Goal: Task Accomplishment & Management: Manage account settings

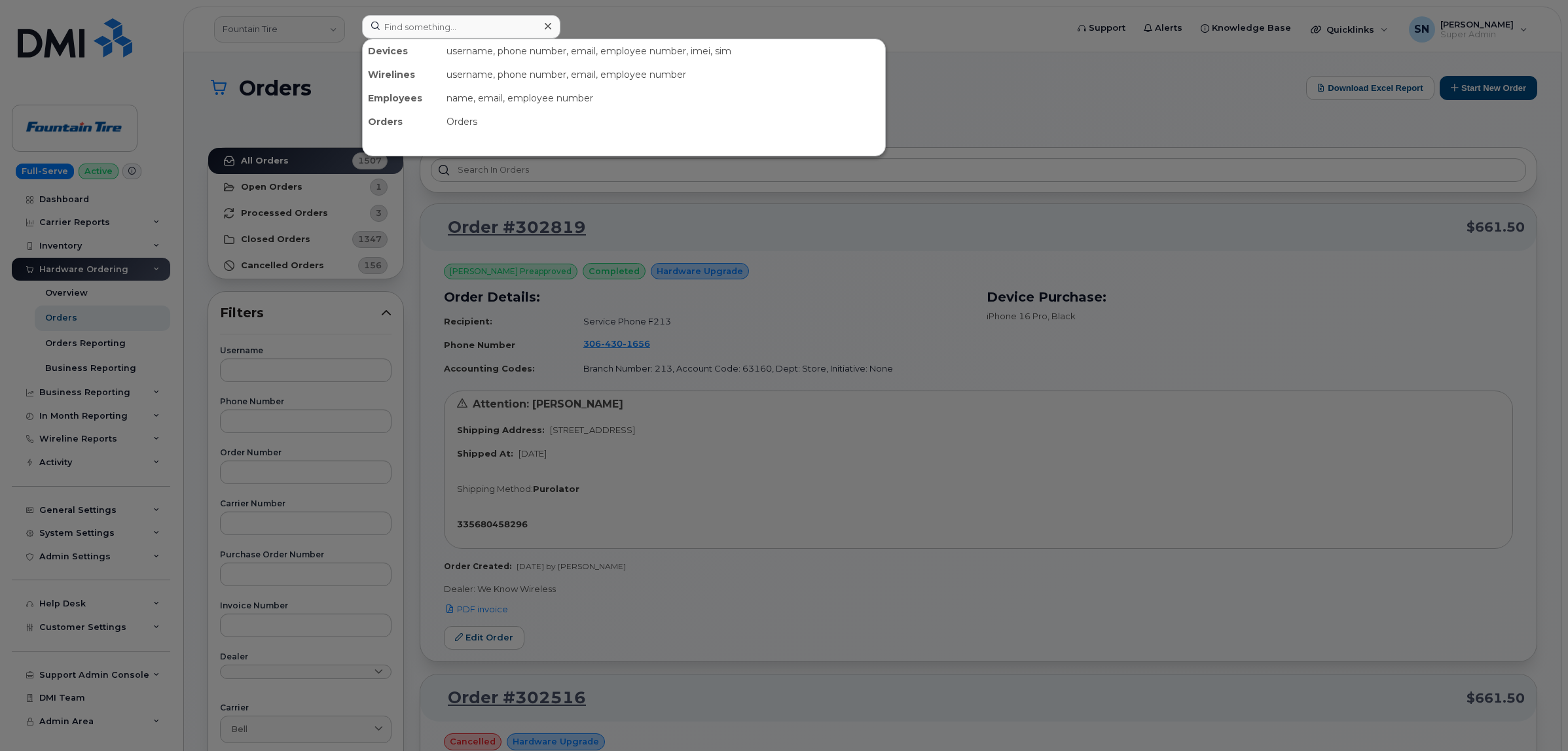
click at [466, 21] on input at bounding box center [461, 27] width 199 height 24
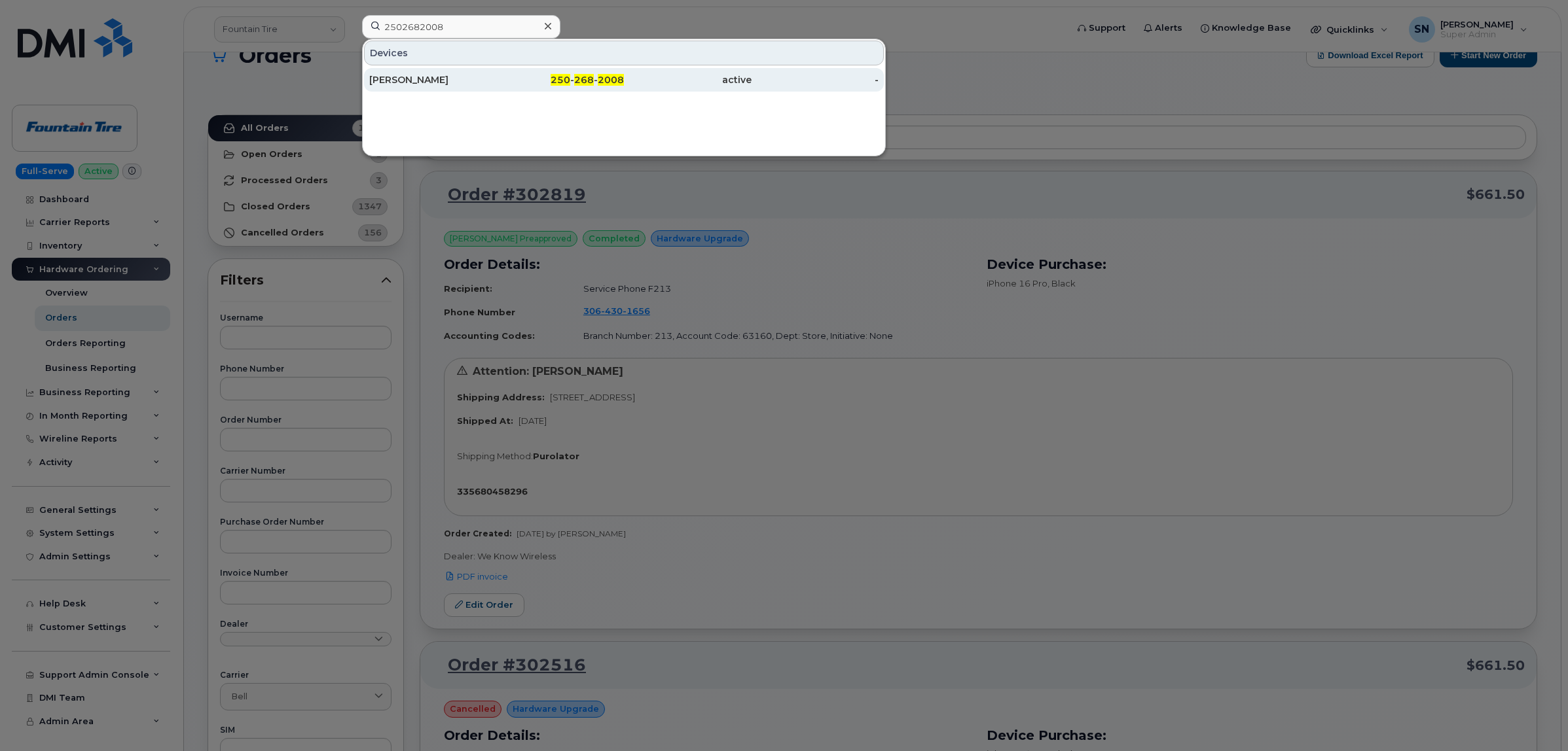
type input "2502682008"
click at [472, 83] on div "[PERSON_NAME]" at bounding box center [433, 80] width 128 height 13
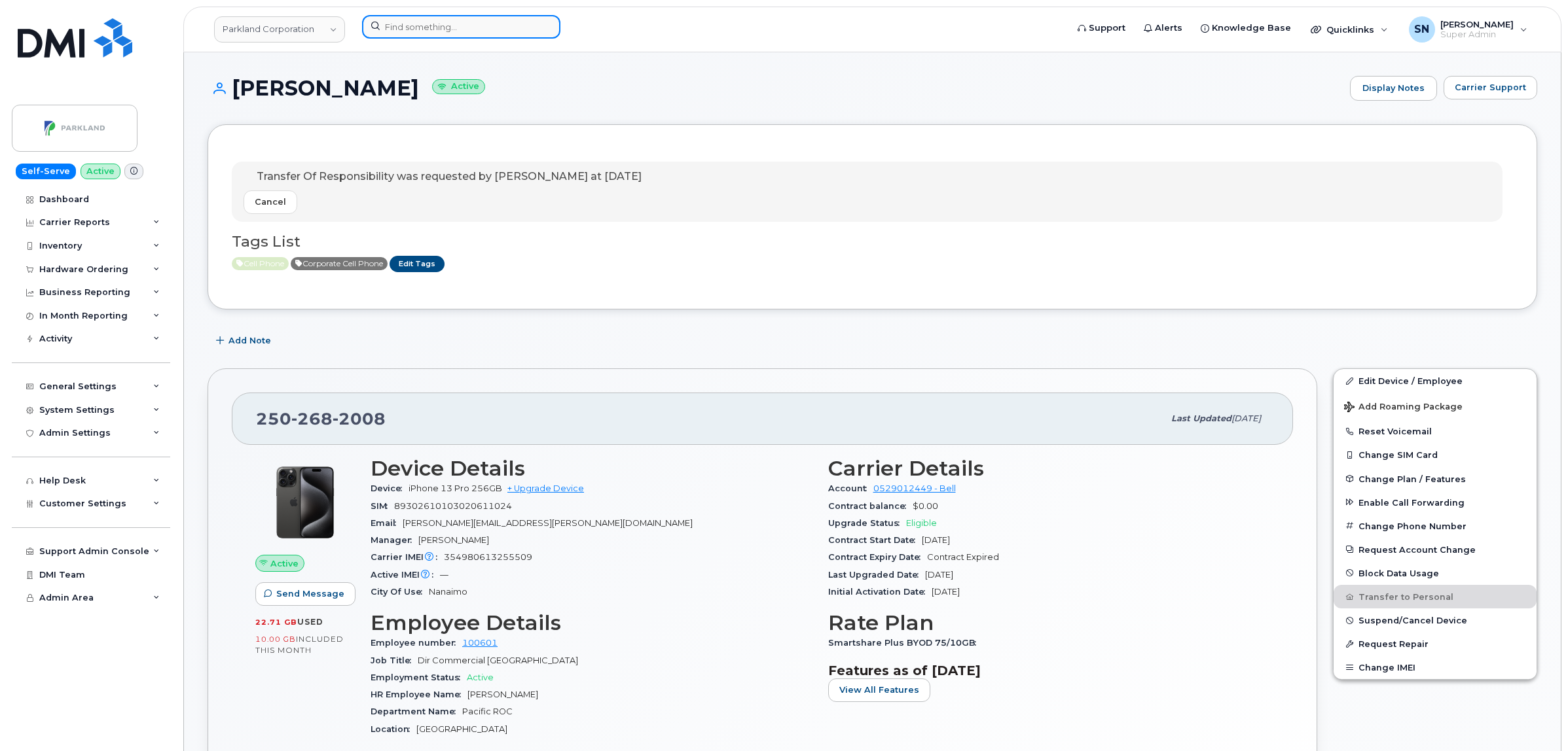
click at [525, 21] on input at bounding box center [461, 27] width 199 height 24
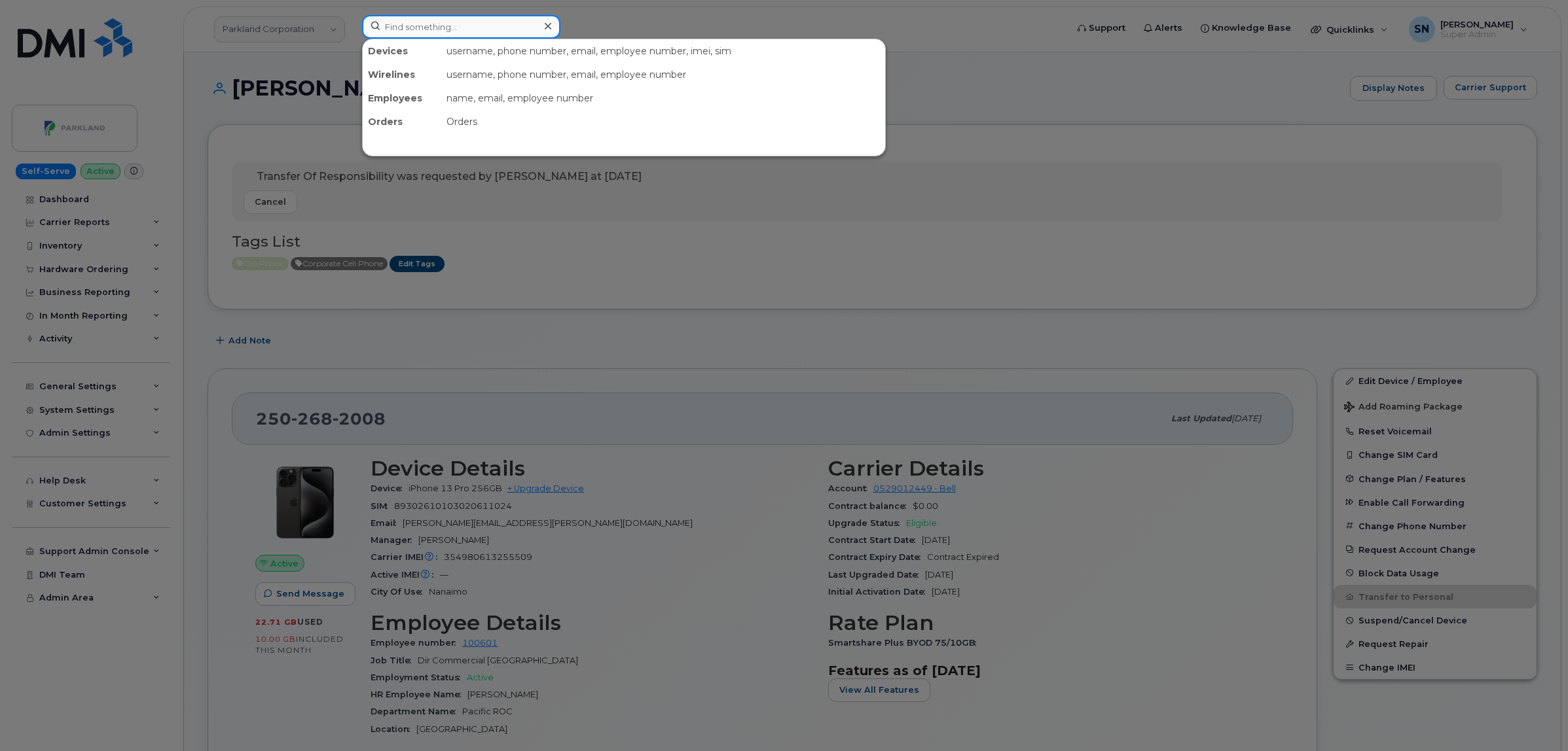
paste input "5062380616"
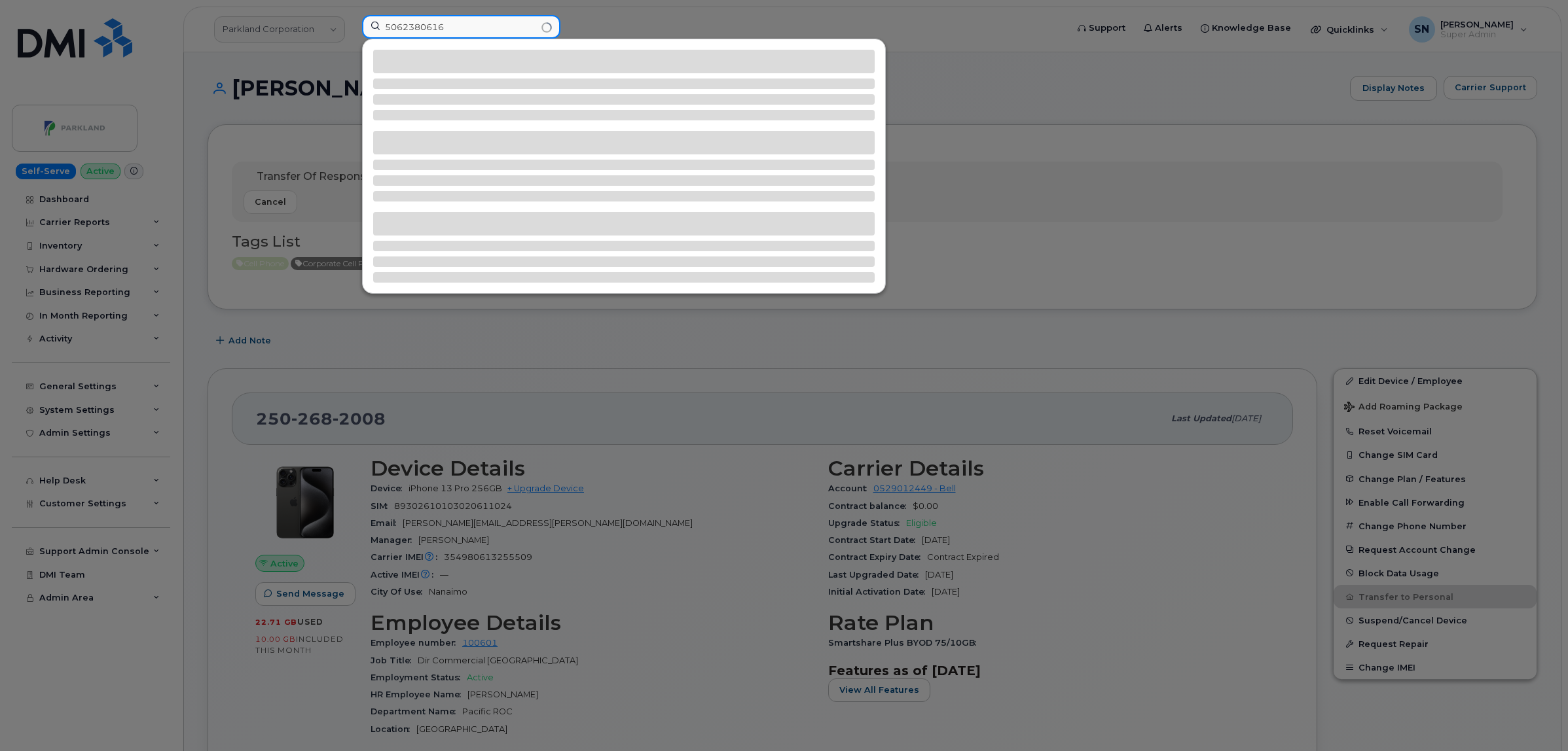
type input "5062380616"
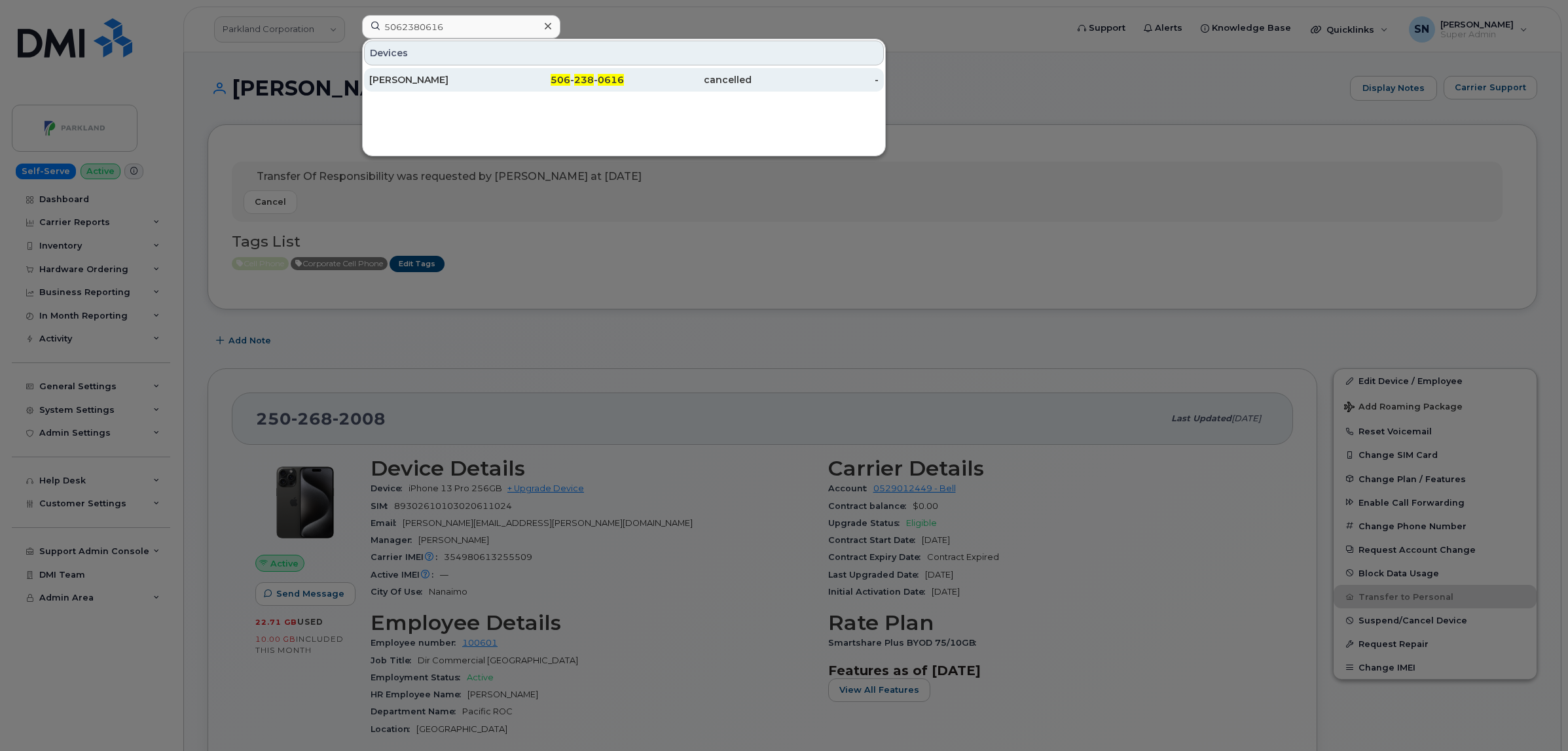
click at [579, 74] on div "506 - 238 - 0616" at bounding box center [561, 80] width 128 height 13
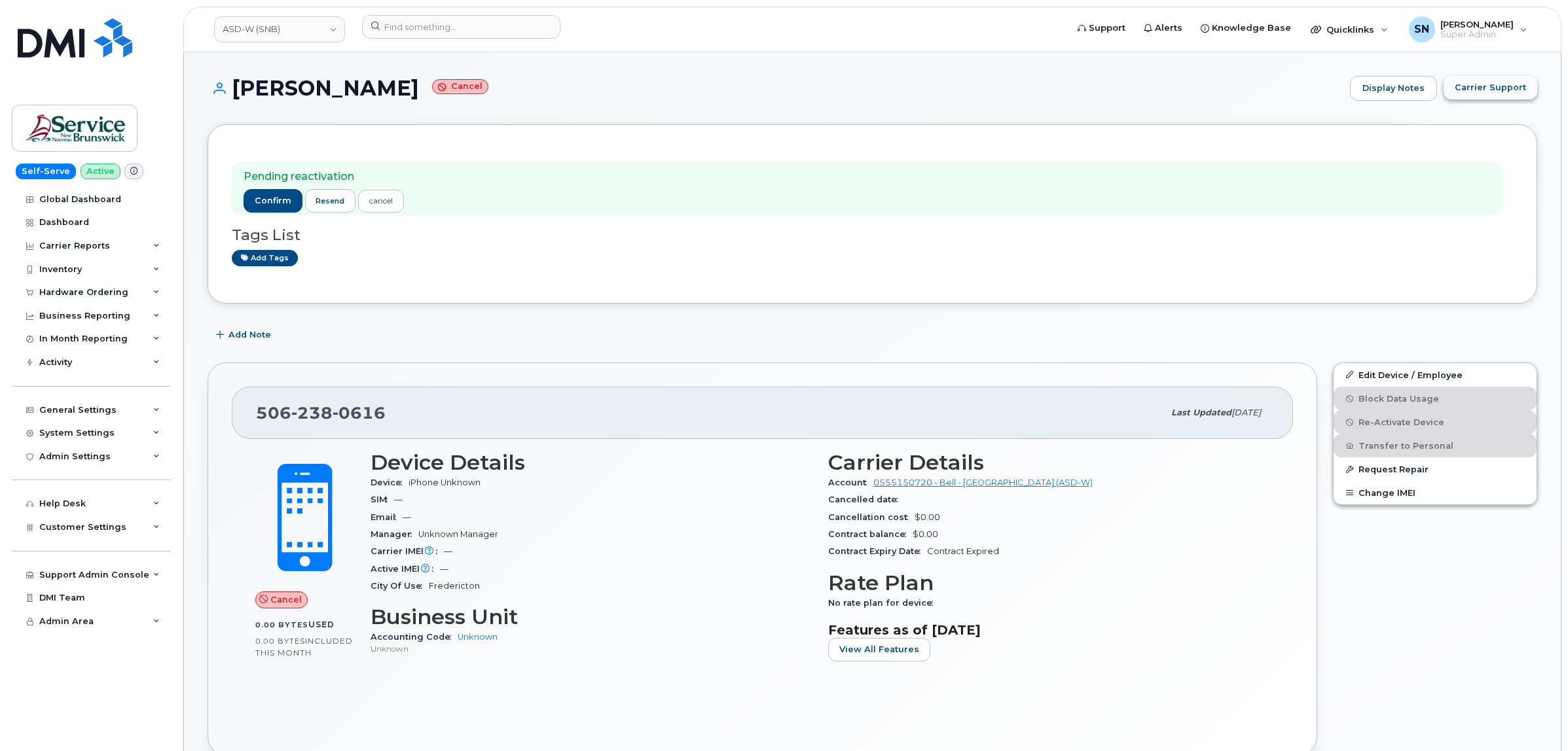
click at [1510, 97] on button "Carrier Support" at bounding box center [1491, 88] width 94 height 24
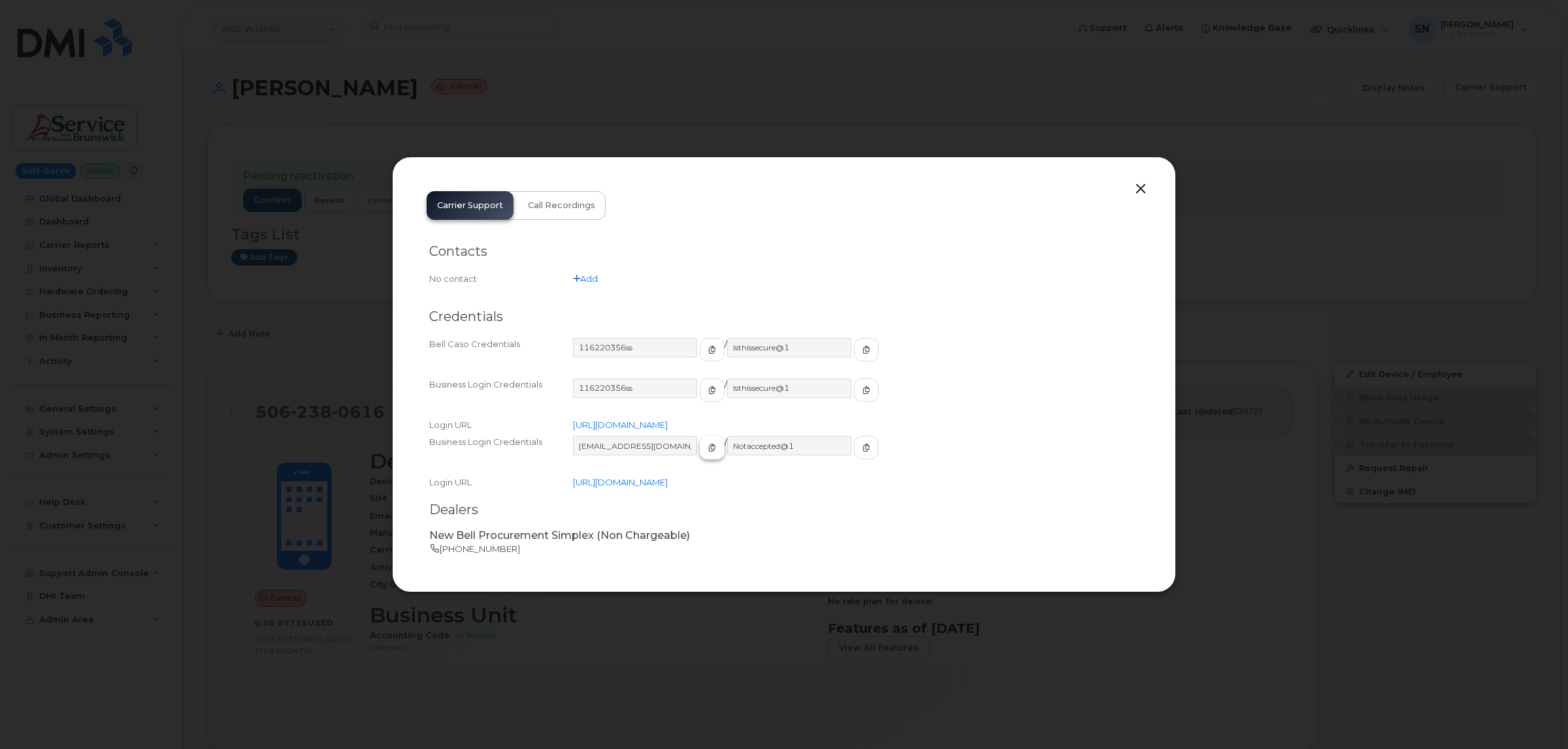
click at [700, 455] on button "button" at bounding box center [712, 447] width 25 height 24
click at [862, 444] on icon "button" at bounding box center [865, 447] width 8 height 8
click at [1140, 186] on button "button" at bounding box center [1141, 189] width 19 height 19
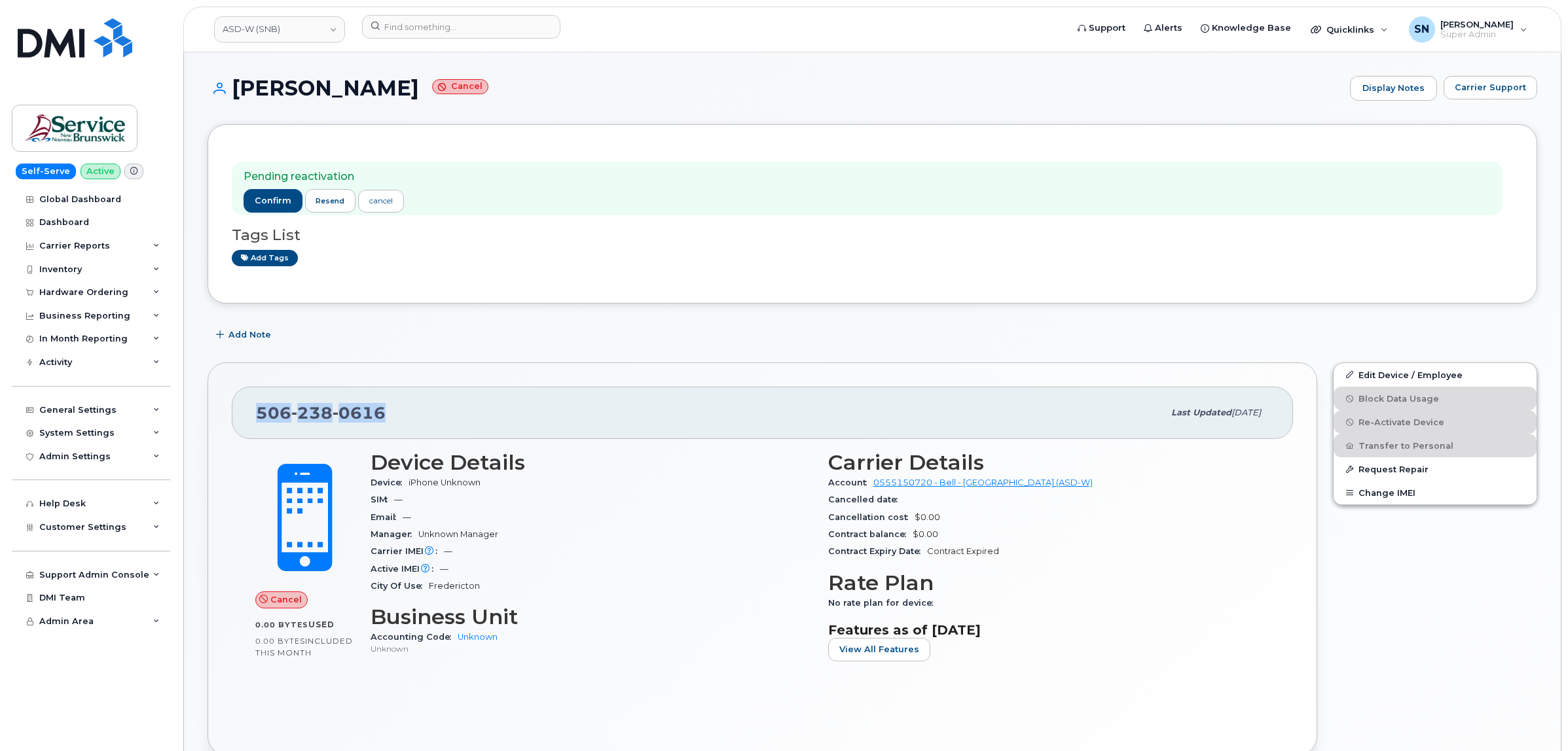
drag, startPoint x: 249, startPoint y: 411, endPoint x: 385, endPoint y: 420, distance: 136.3
click at [385, 420] on div "506 238 0616 Last updated Jul 17, 2025" at bounding box center [762, 412] width 1062 height 52
copy span "506 238 0616"
click at [1470, 95] on button "Carrier Support" at bounding box center [1491, 88] width 94 height 24
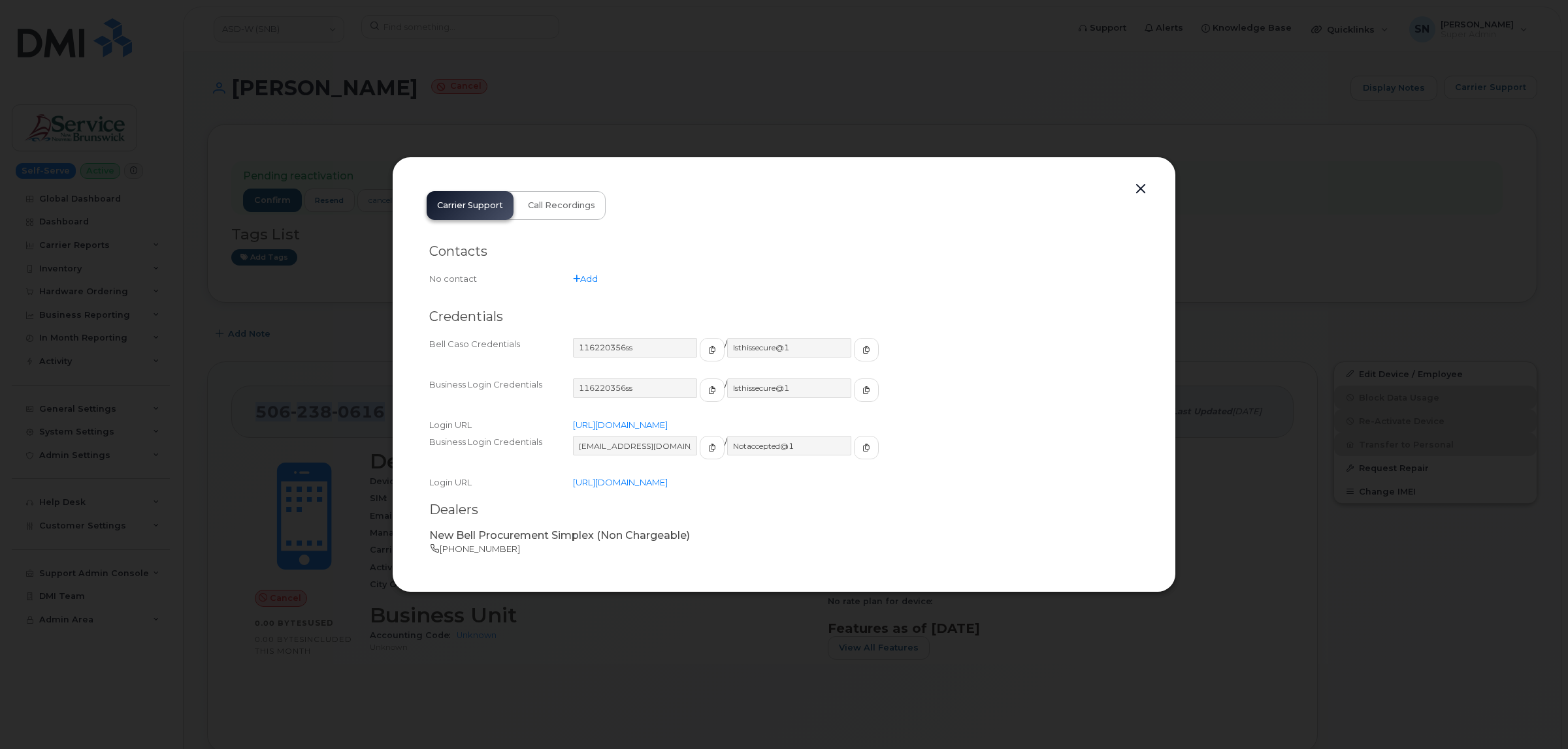
click at [1141, 187] on button "button" at bounding box center [1141, 189] width 19 height 19
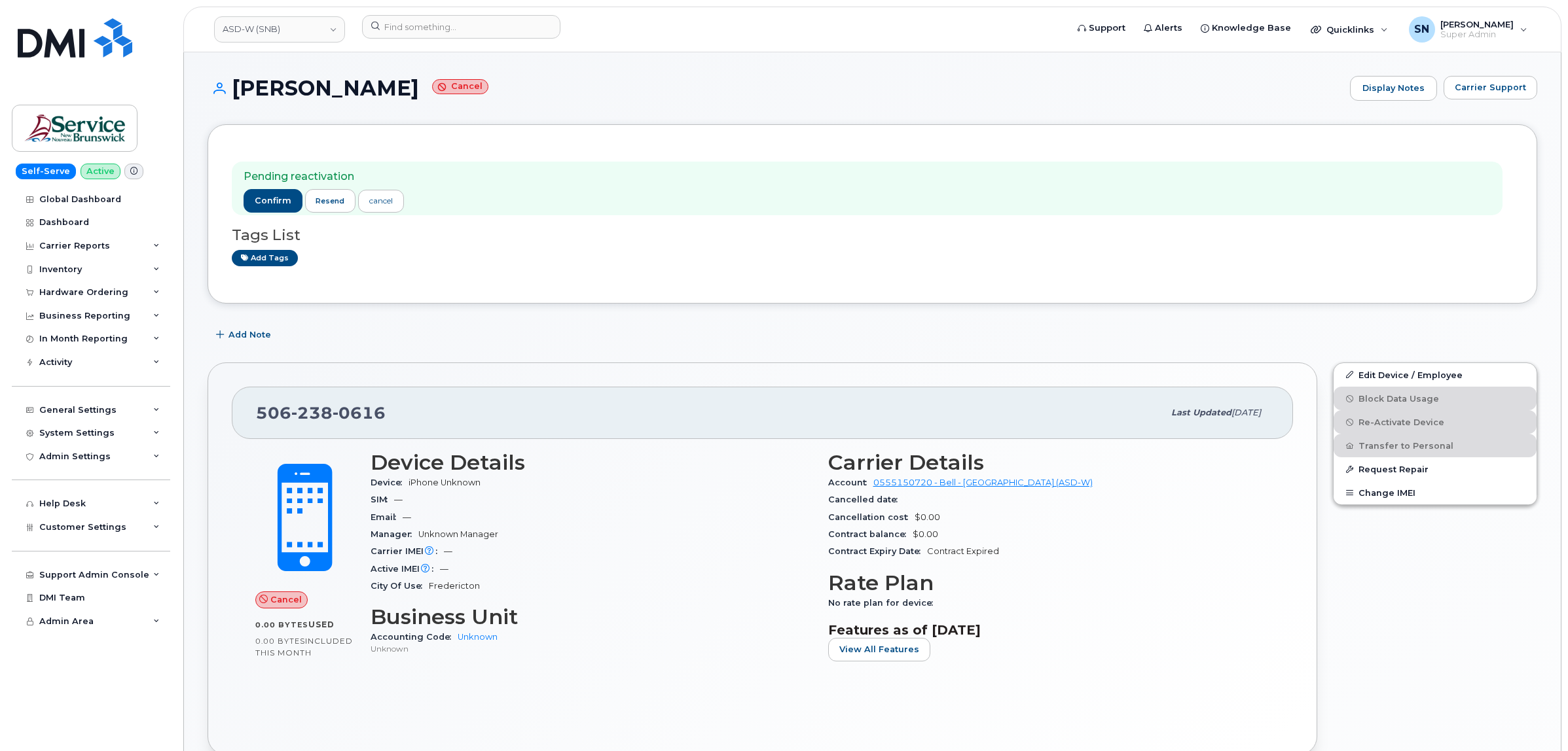
click at [564, 327] on div "Add Note" at bounding box center [872, 335] width 1329 height 24
drag, startPoint x: 230, startPoint y: 87, endPoint x: 433, endPoint y: 99, distance: 203.4
click at [433, 99] on h1 "Amanda Desveaux Cancel" at bounding box center [775, 88] width 1136 height 23
copy h1 "Amanda Desveaux"
drag, startPoint x: 257, startPoint y: 416, endPoint x: 389, endPoint y: 419, distance: 132.0
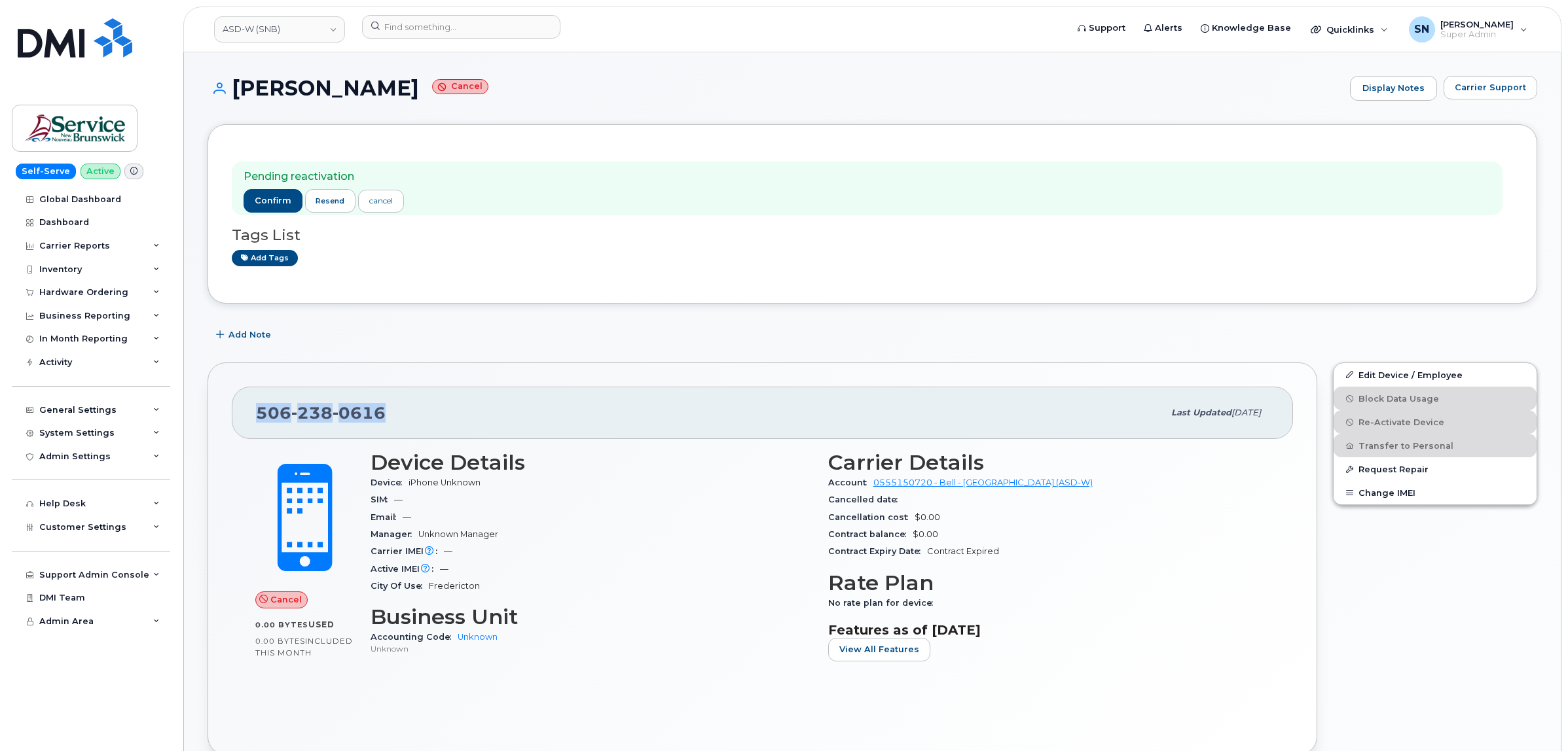
click at [389, 419] on div "506 238 0616" at bounding box center [710, 412] width 907 height 27
copy span "506 238 0616"
click at [573, 92] on h1 "Amanda Desveaux Cancel" at bounding box center [775, 88] width 1136 height 23
click at [309, 27] on link "ASD-W (SNB)" at bounding box center [279, 29] width 131 height 27
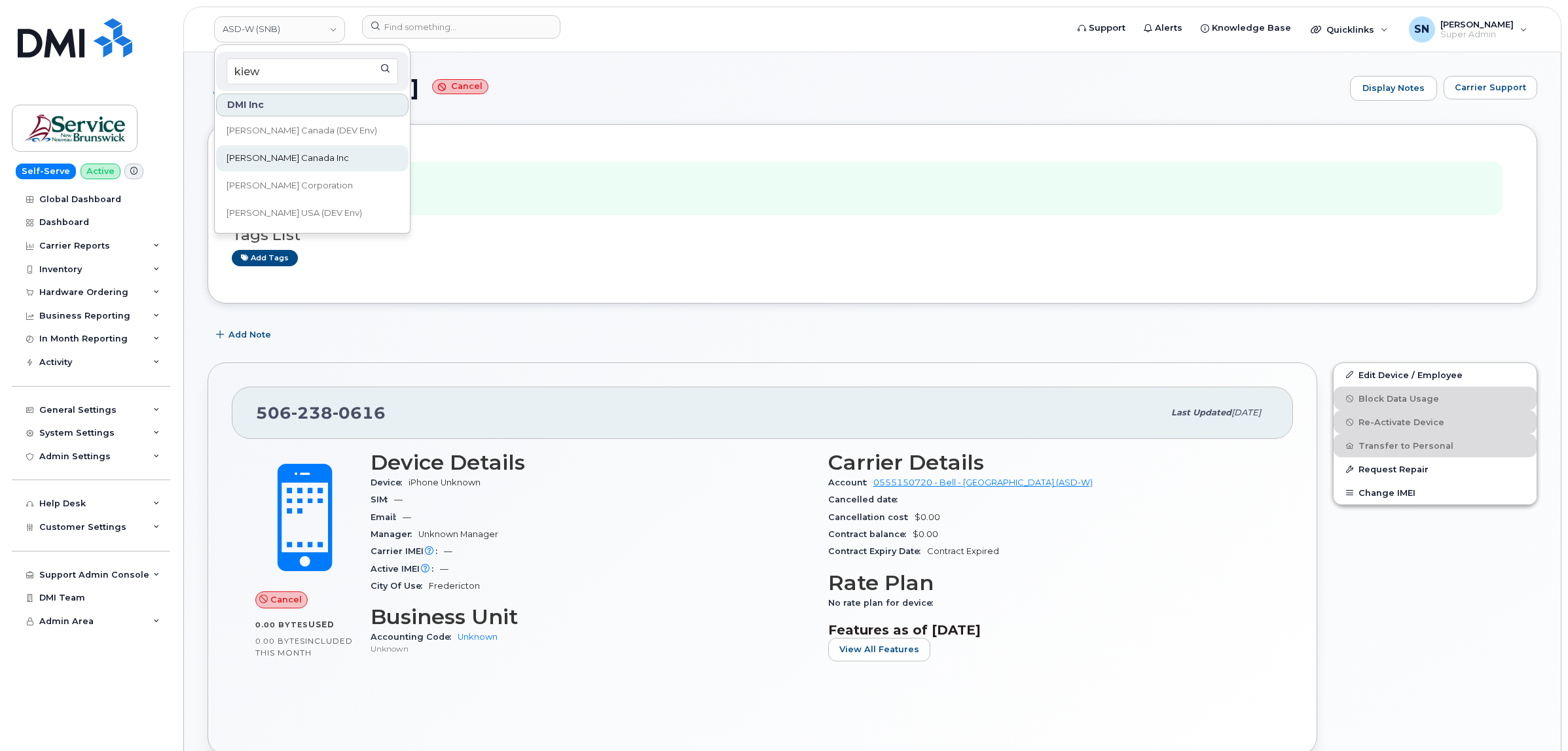
type input "kiew"
click at [306, 145] on link "[PERSON_NAME] Canada Inc" at bounding box center [312, 159] width 192 height 27
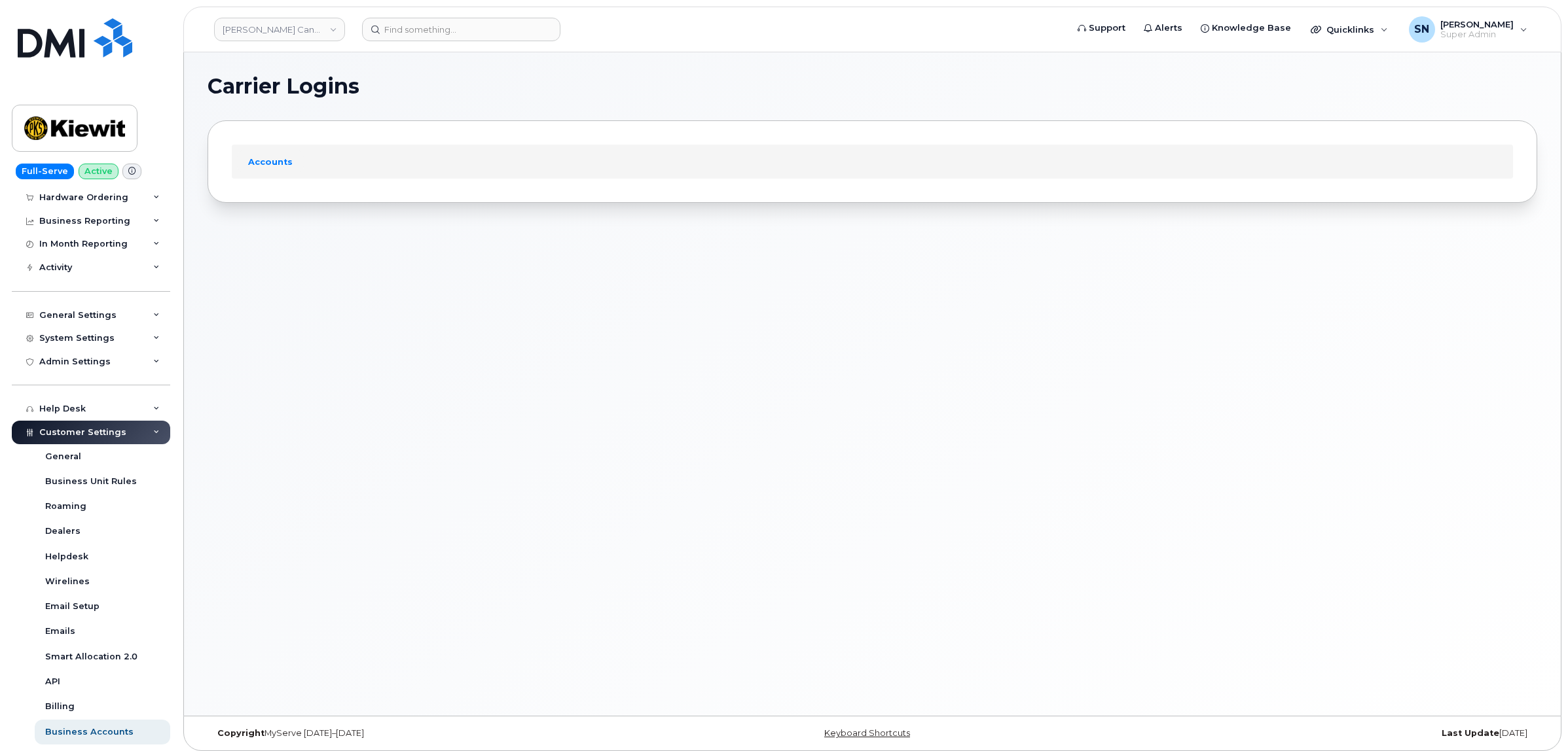
scroll to position [246, 0]
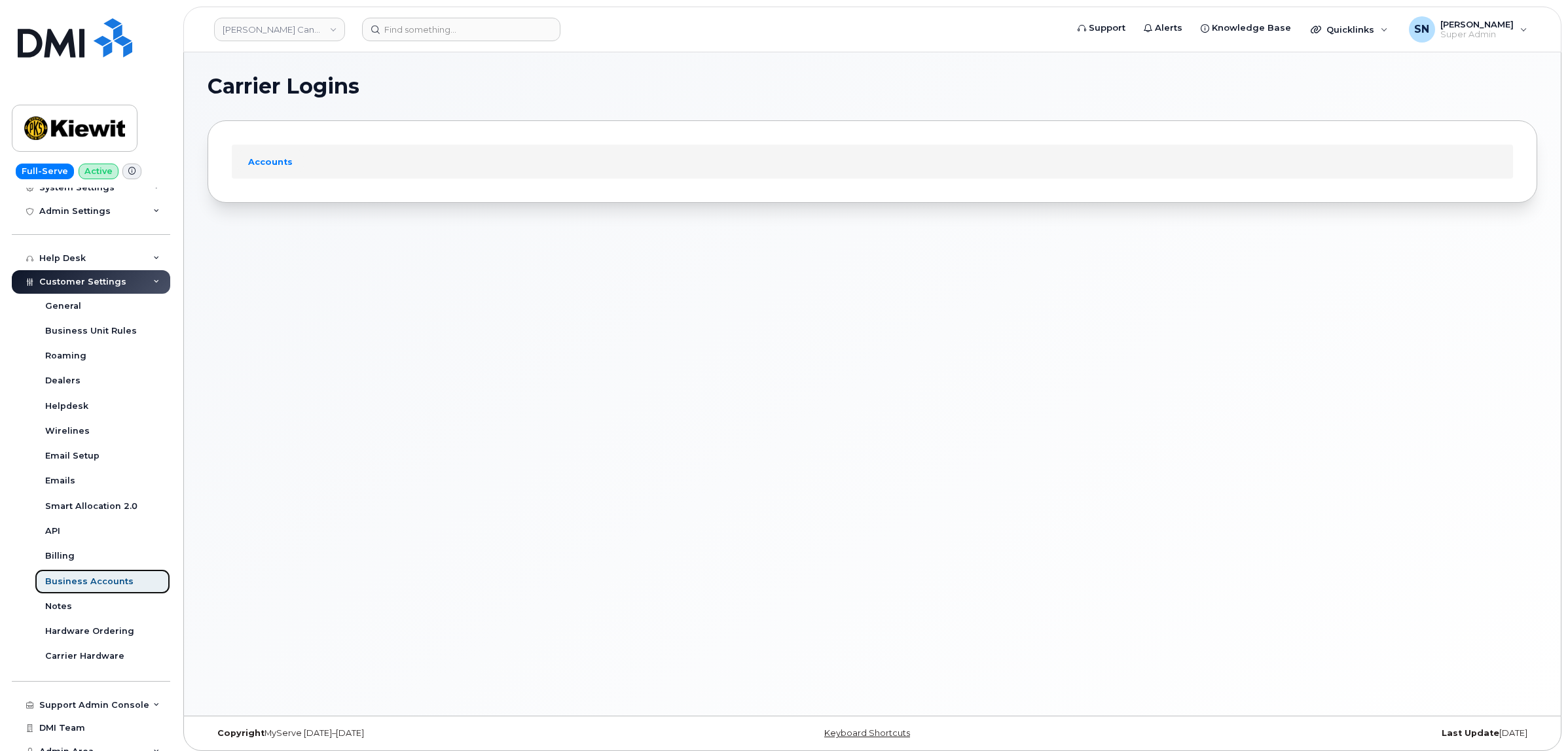
click at [92, 581] on div "Business Accounts" at bounding box center [90, 582] width 89 height 12
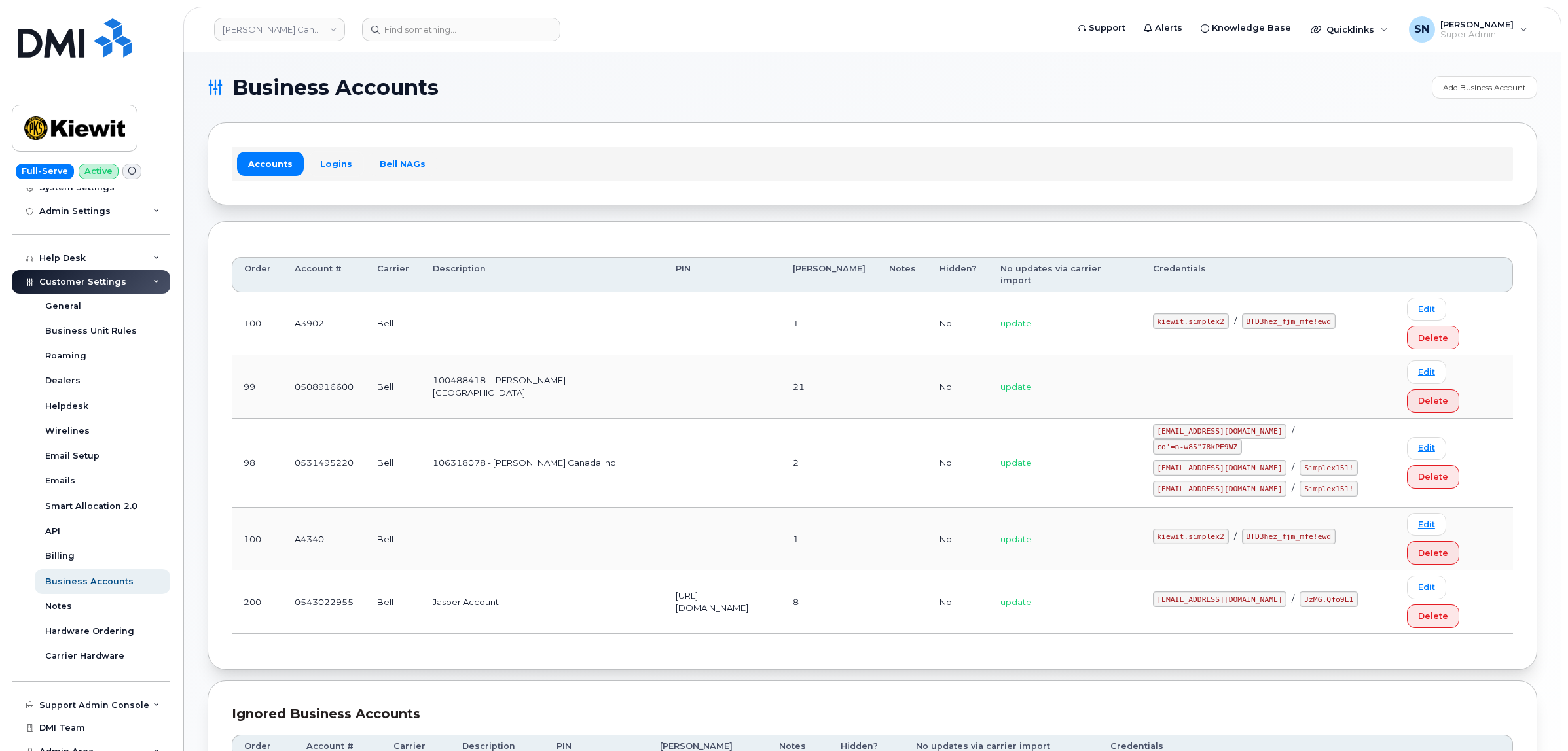
click at [333, 161] on link "Logins" at bounding box center [335, 163] width 54 height 24
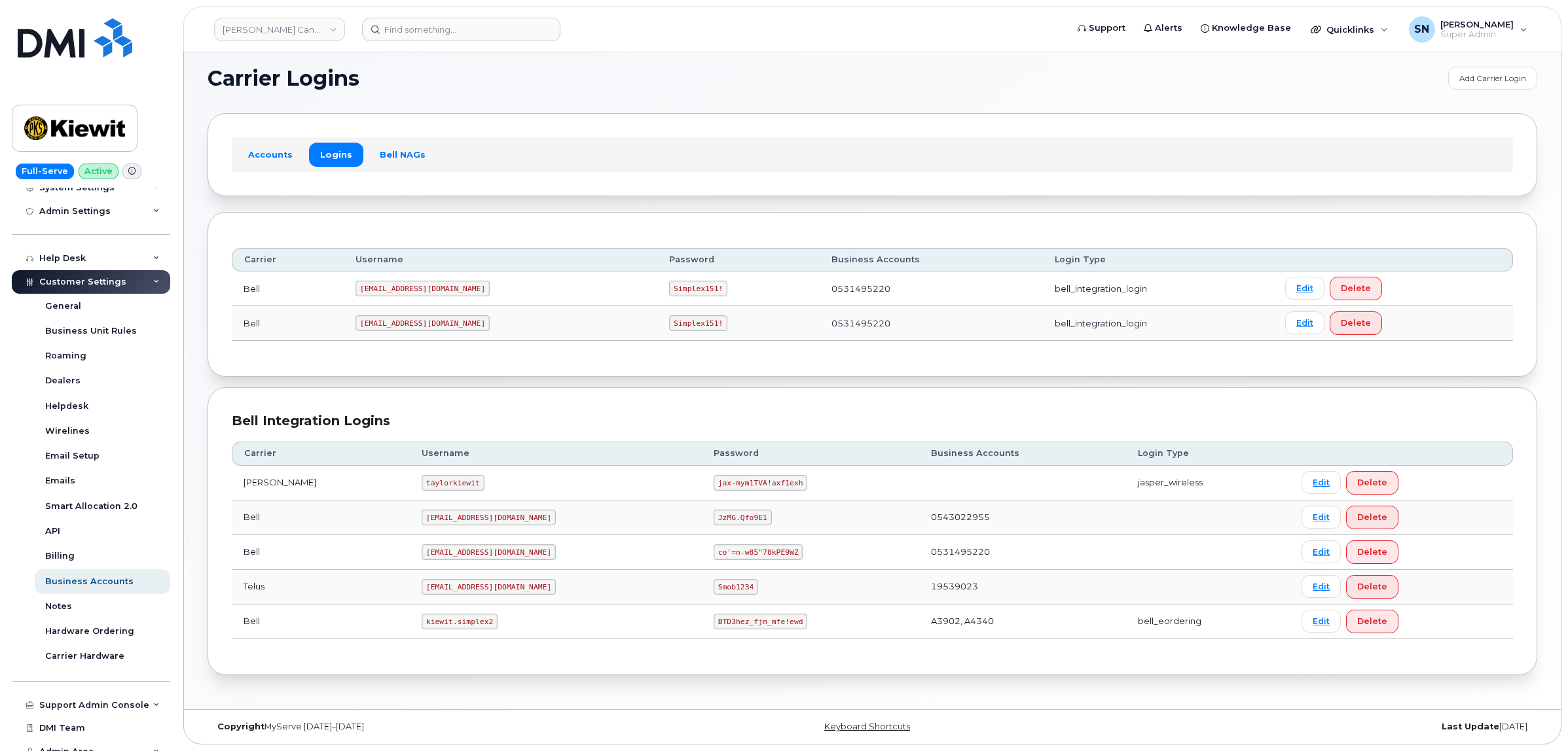
scroll to position [12, 0]
drag, startPoint x: 391, startPoint y: 620, endPoint x: 460, endPoint y: 621, distance: 69.0
click at [460, 621] on td "kiewit.simplex2" at bounding box center [555, 622] width 292 height 35
copy code "kiewit.simplex2"
drag, startPoint x: 656, startPoint y: 623, endPoint x: 741, endPoint y: 621, distance: 85.0
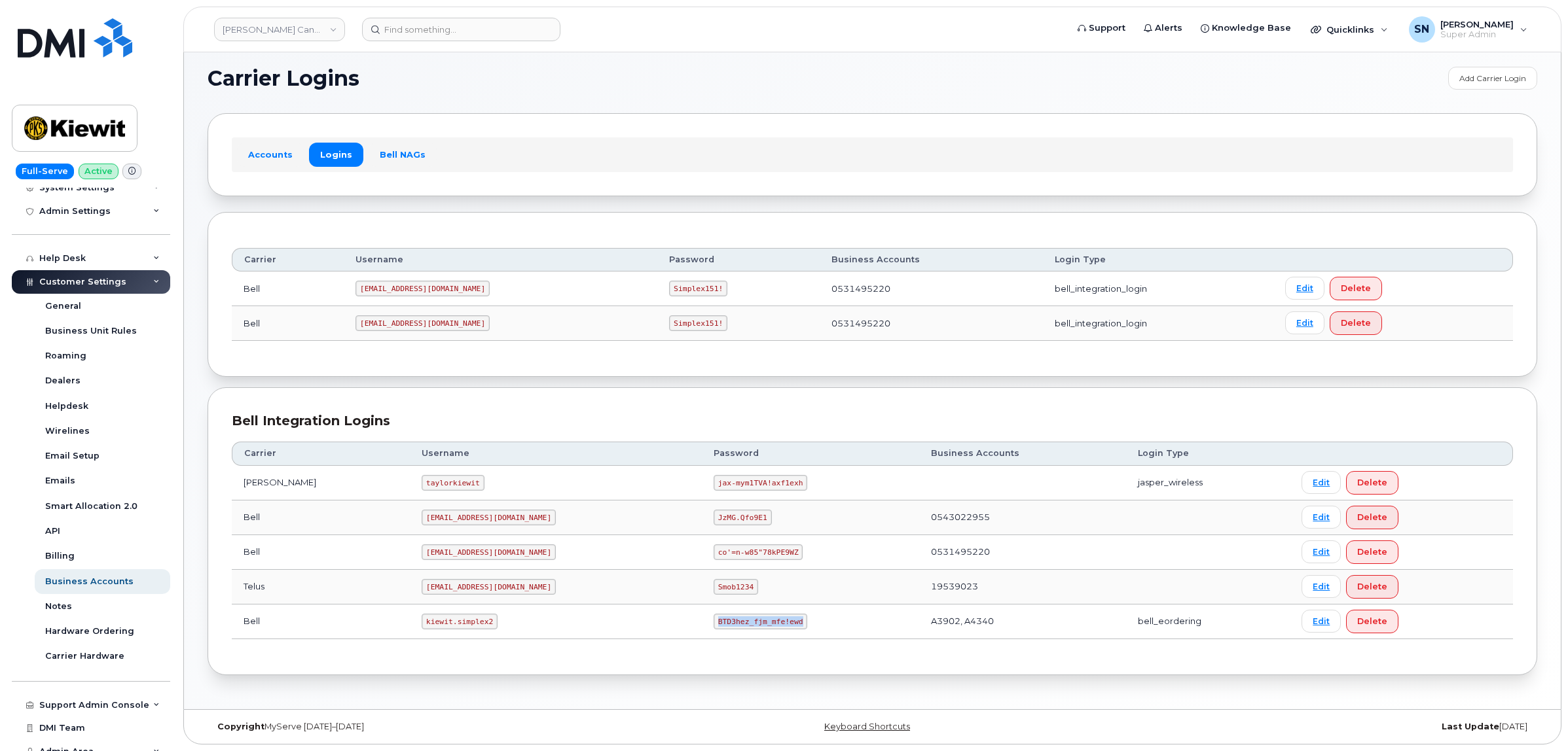
click at [741, 621] on td "BTD3hez_fjm_mfe!ewd" at bounding box center [810, 622] width 217 height 35
copy code "BTD3hez_fjm_mfe!ewd"
drag, startPoint x: 391, startPoint y: 622, endPoint x: 459, endPoint y: 623, distance: 68.0
click at [459, 623] on td "kiewit.simplex2" at bounding box center [555, 622] width 292 height 35
copy code "kiewit.simplex2"
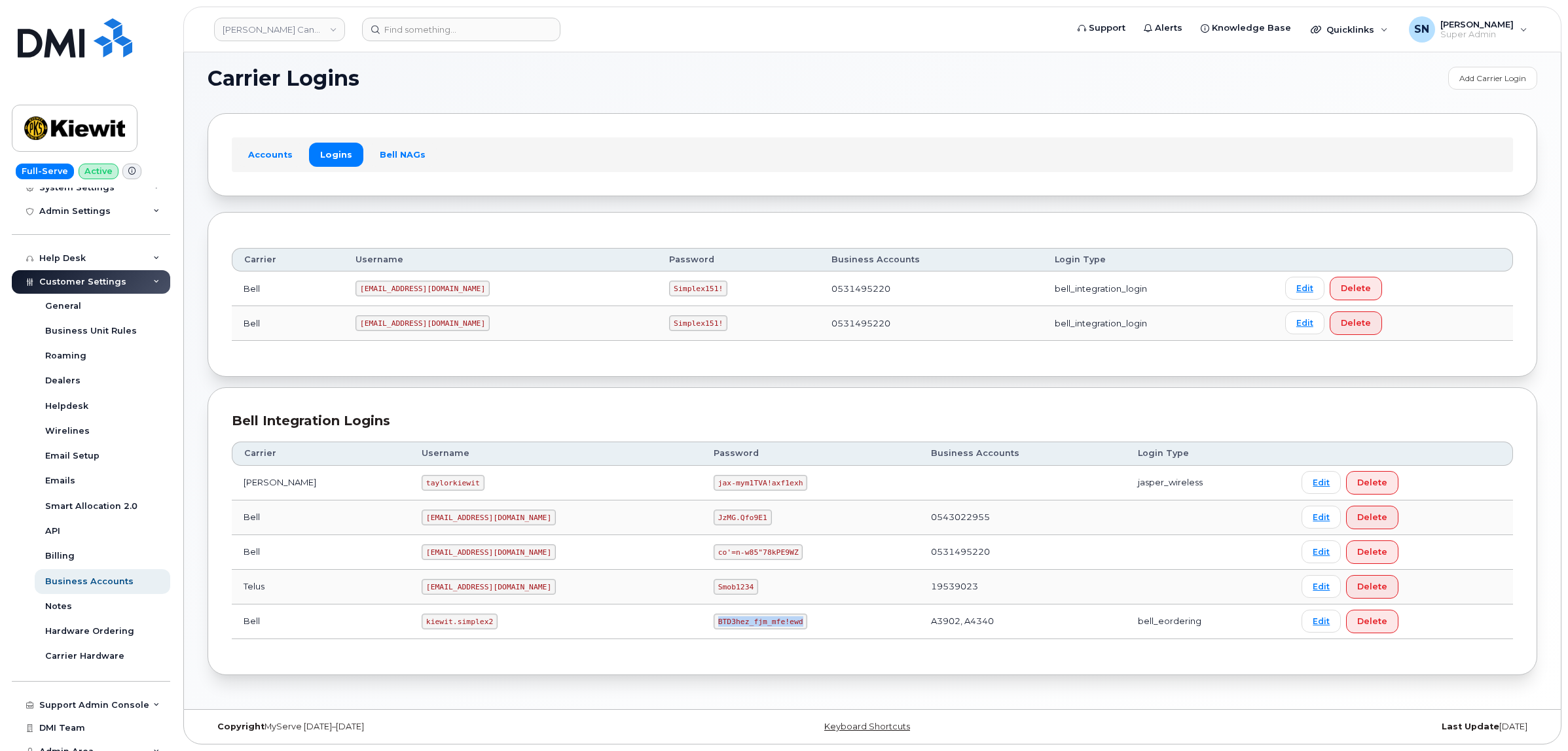
drag, startPoint x: 653, startPoint y: 622, endPoint x: 737, endPoint y: 623, distance: 84.0
click at [737, 623] on code "BTD3hez_fjm_mfe!ewd" at bounding box center [761, 622] width 94 height 16
copy code "BTD3hez_fjm_mfe!ewd"
drag, startPoint x: 394, startPoint y: 621, endPoint x: 457, endPoint y: 626, distance: 63.2
click at [457, 626] on code "kiewit.simplex2" at bounding box center [459, 622] width 76 height 16
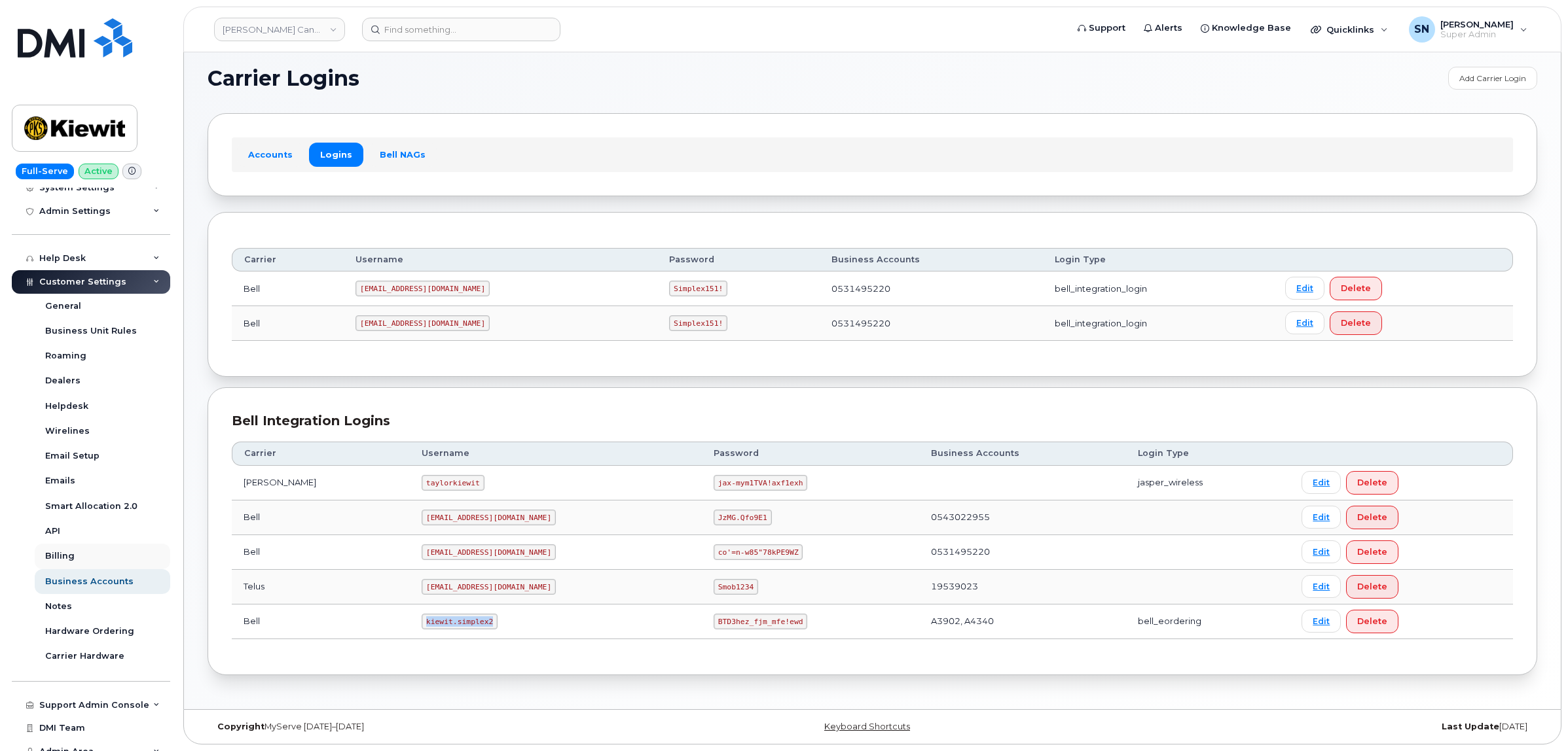
copy code "kiewit.simplex2"
drag, startPoint x: 655, startPoint y: 616, endPoint x: 733, endPoint y: 622, distance: 78.2
click at [733, 622] on code "BTD3hez_fjm_mfe!ewd" at bounding box center [761, 622] width 94 height 16
copy code "BTD3hez_fjm_mfe!ewd"
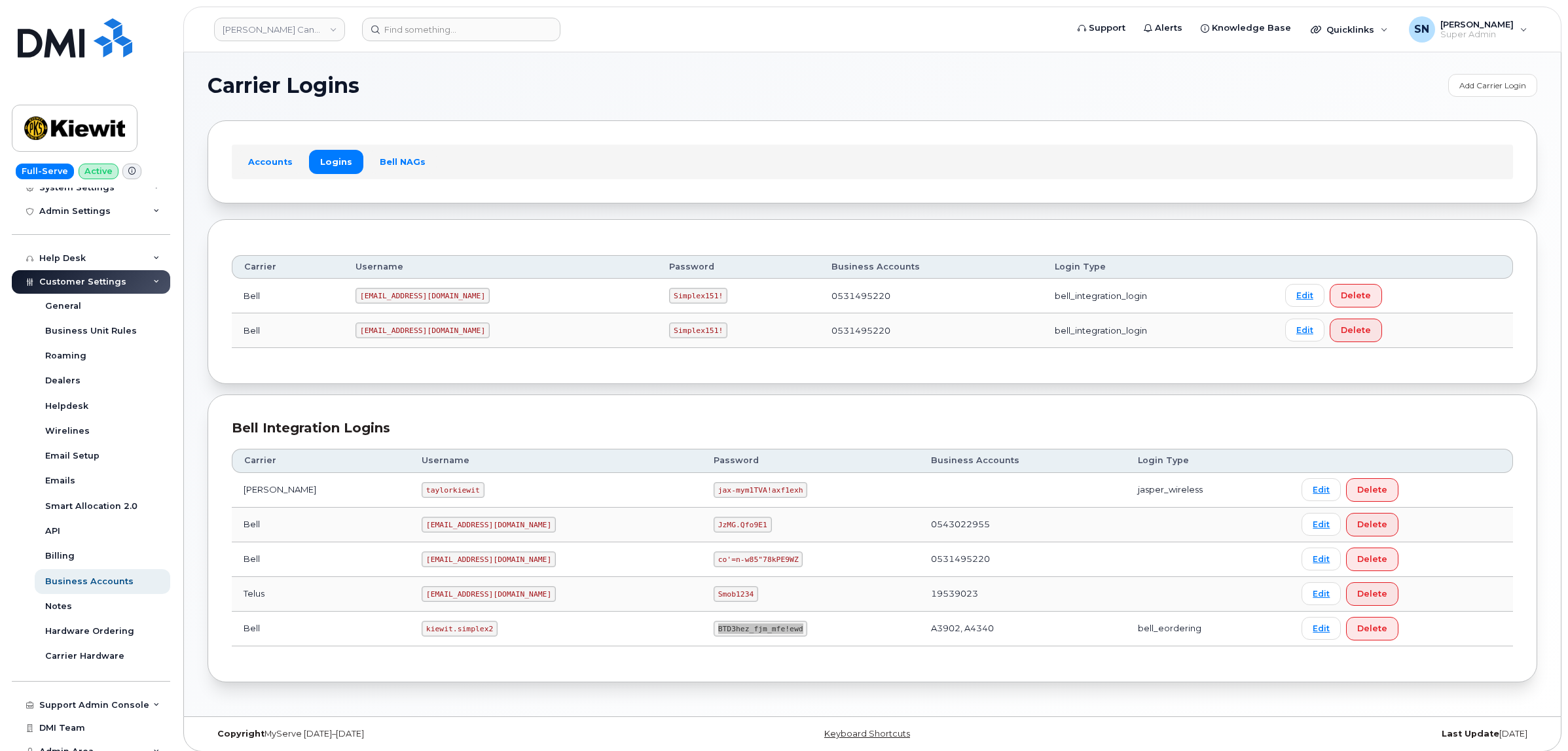
scroll to position [0, 0]
drag, startPoint x: 391, startPoint y: 635, endPoint x: 471, endPoint y: 637, distance: 80.0
click at [471, 637] on td "kiewit.simplex2" at bounding box center [555, 630] width 292 height 35
copy code "kiewit.simplex2"
drag, startPoint x: 652, startPoint y: 630, endPoint x: 740, endPoint y: 638, distance: 88.4
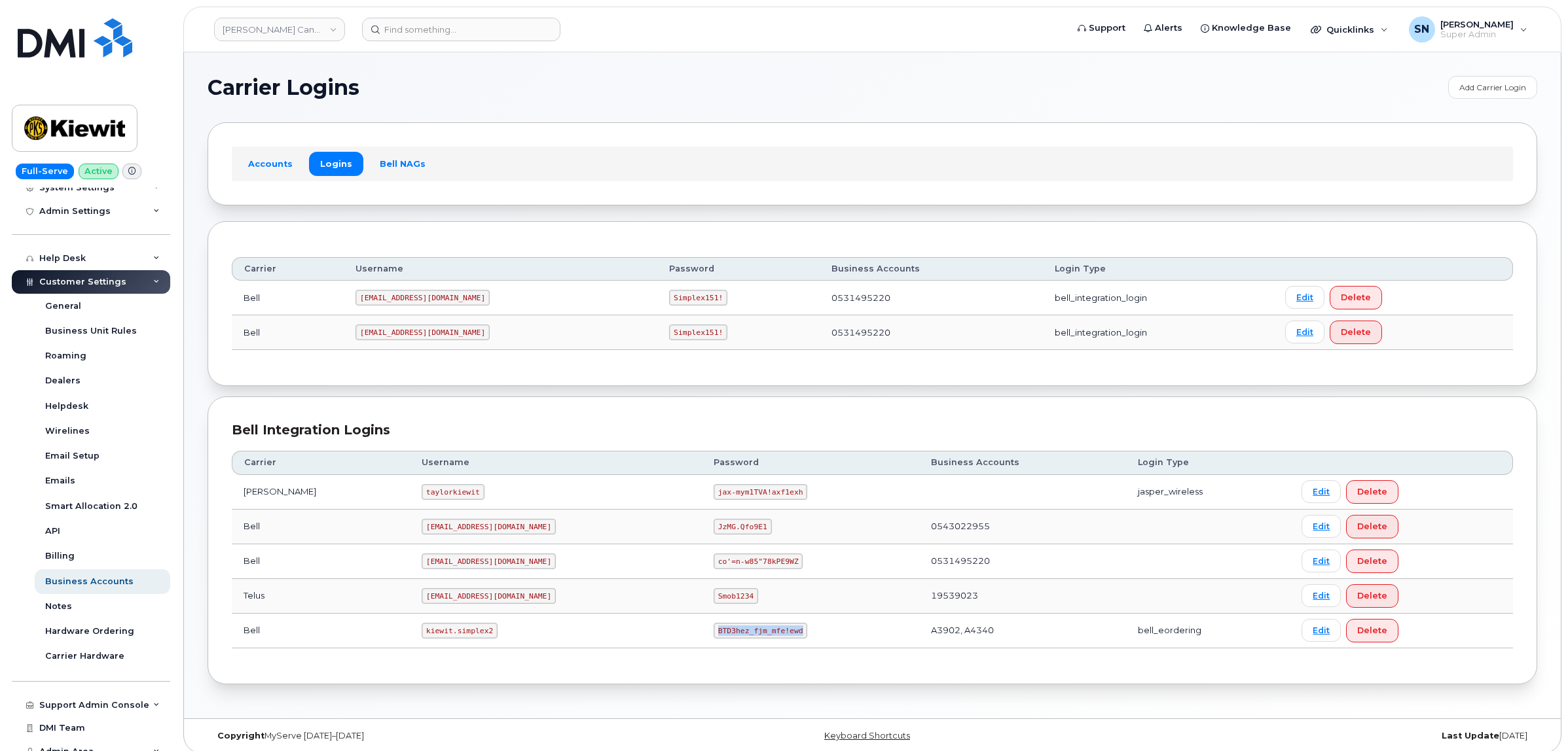
click at [740, 638] on td "BTD3hez_fjm_mfe!ewd" at bounding box center [810, 630] width 217 height 35
copy code "BTD3hez_fjm_mfe!ewd"
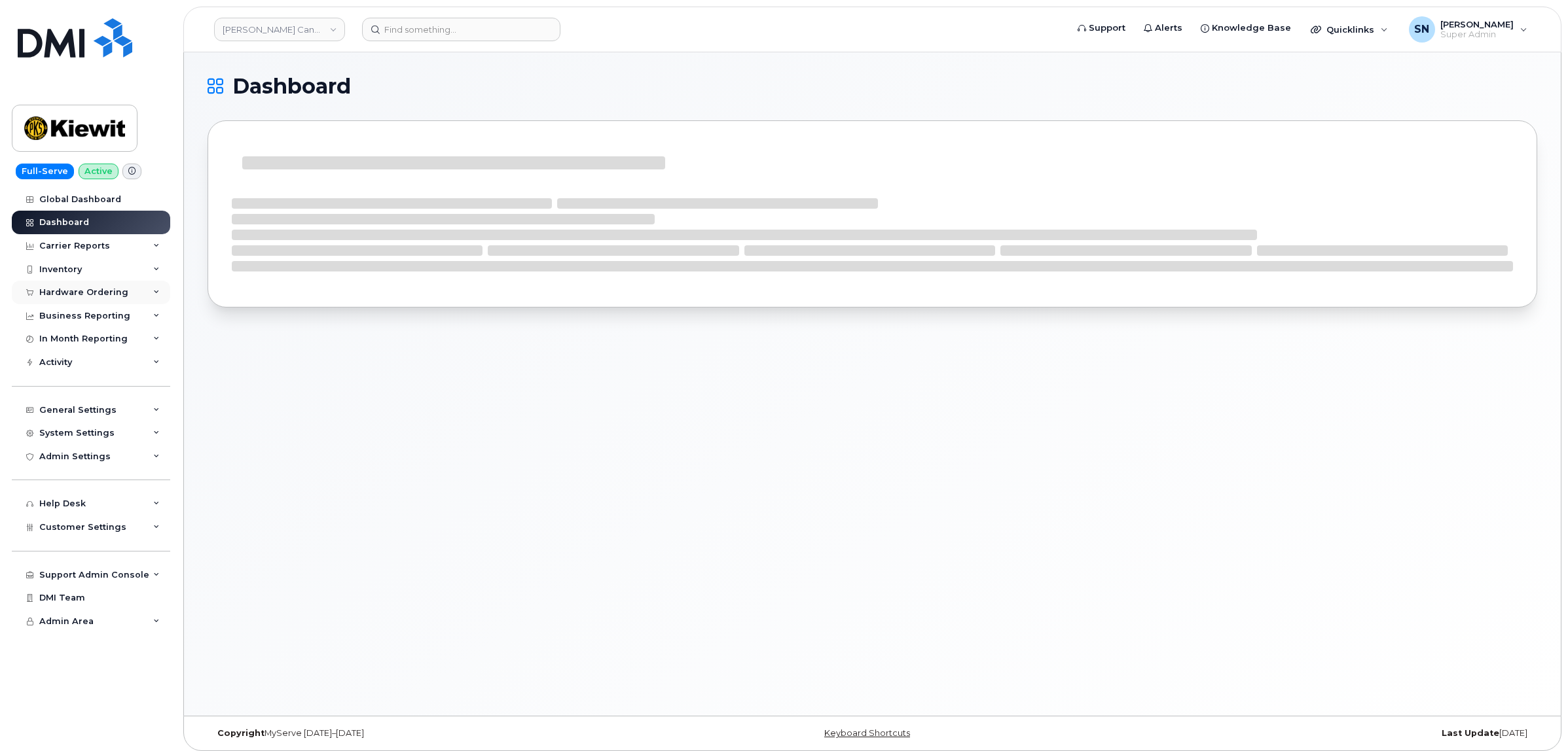
click at [101, 294] on div "Hardware Ordering" at bounding box center [83, 293] width 89 height 11
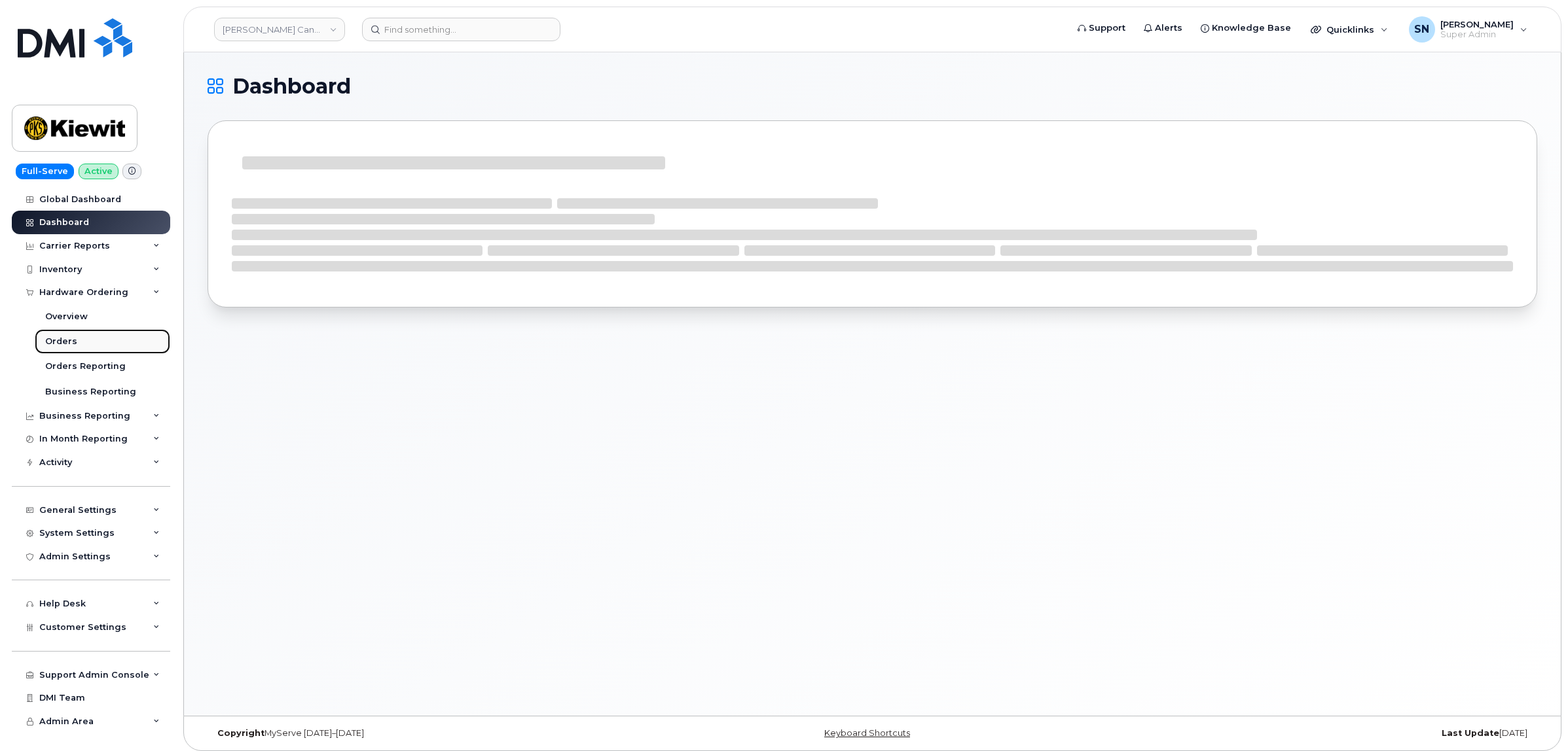
click at [60, 344] on div "Orders" at bounding box center [61, 341] width 32 height 12
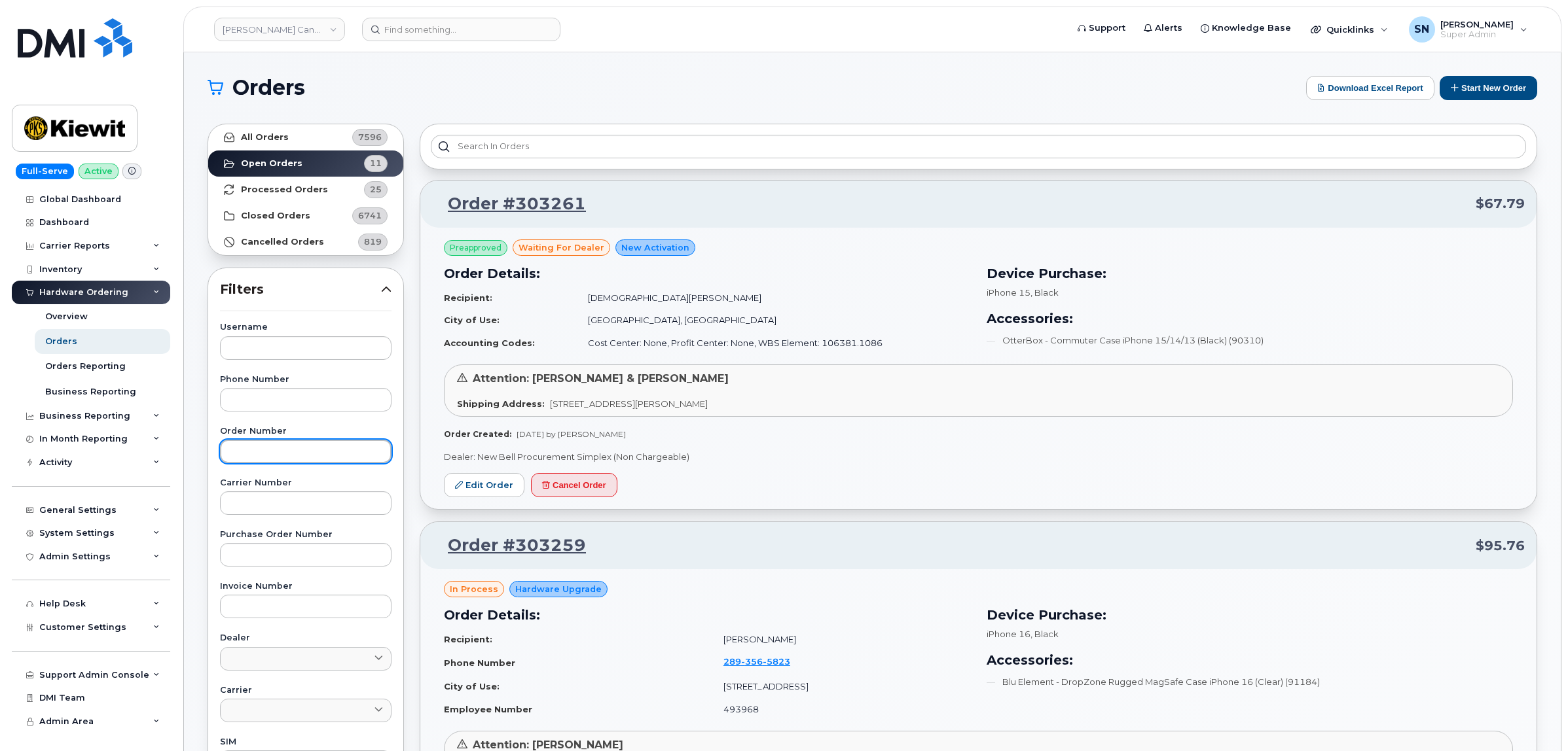
click at [299, 441] on input "text" at bounding box center [305, 451] width 171 height 24
paste input "303258"
type input "303258"
click at [291, 141] on link "All Orders 7596" at bounding box center [306, 137] width 195 height 27
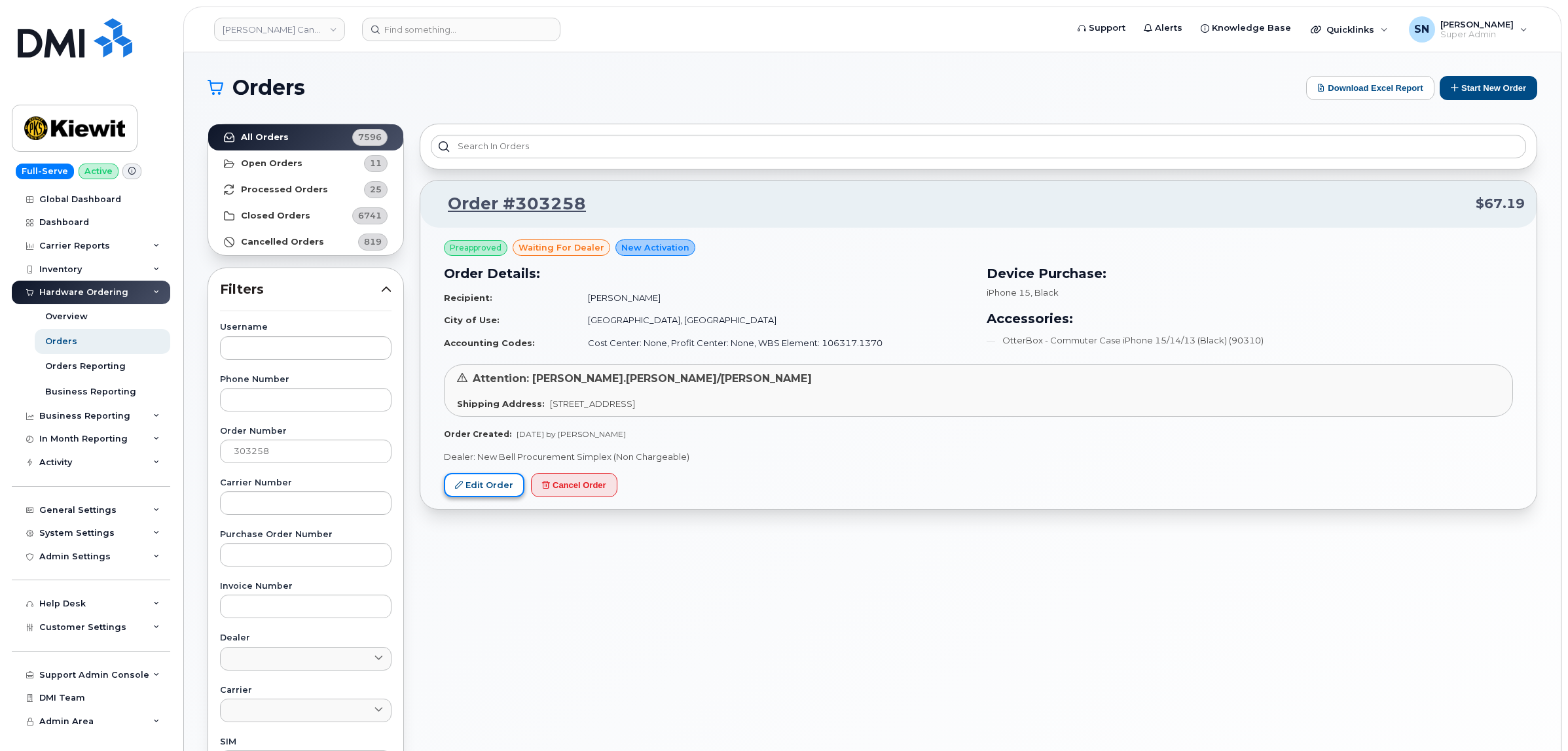
click at [482, 489] on link "Edit Order" at bounding box center [483, 485] width 81 height 24
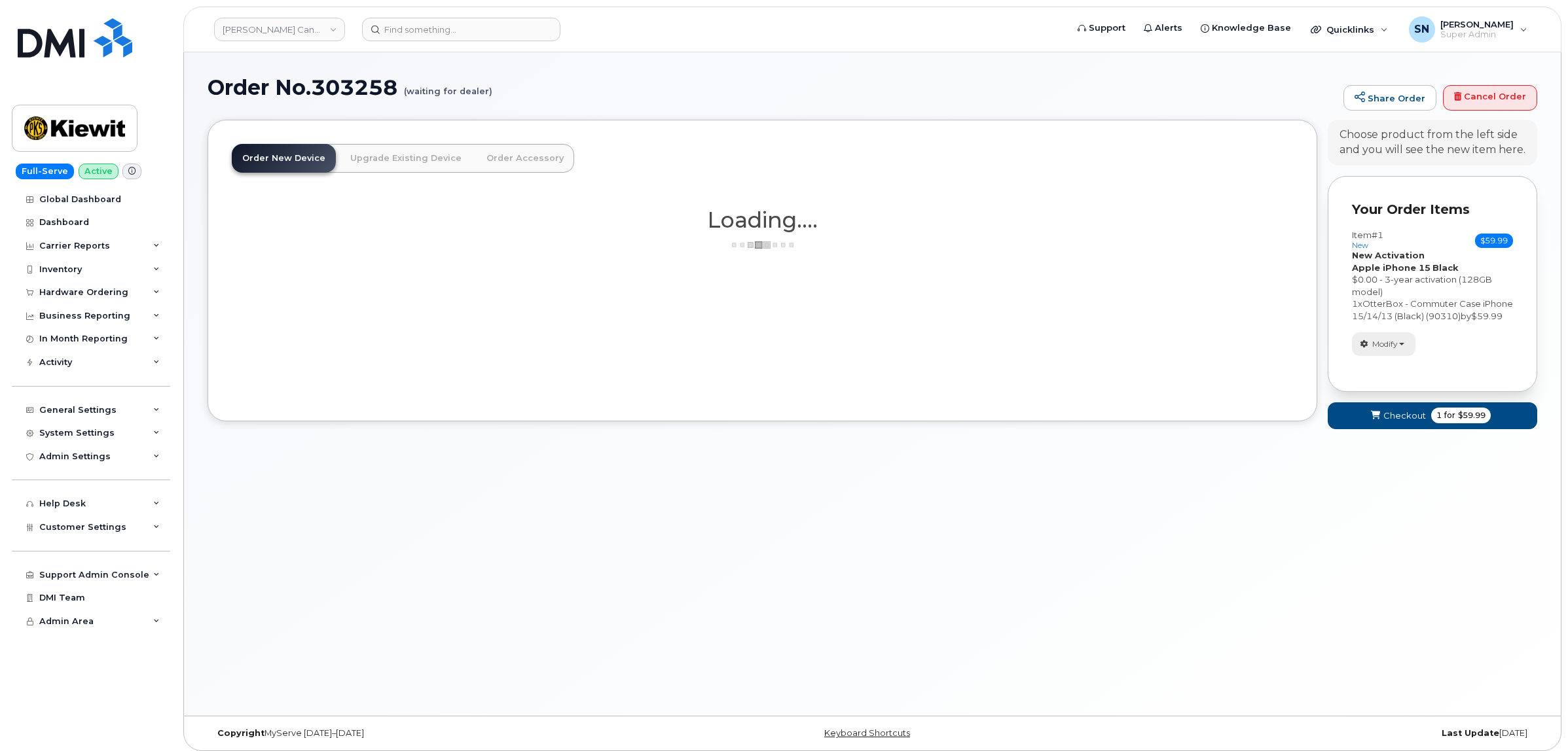
click at [1370, 354] on button "Modify" at bounding box center [1384, 344] width 64 height 23
click at [1382, 372] on link "change" at bounding box center [1415, 364] width 124 height 16
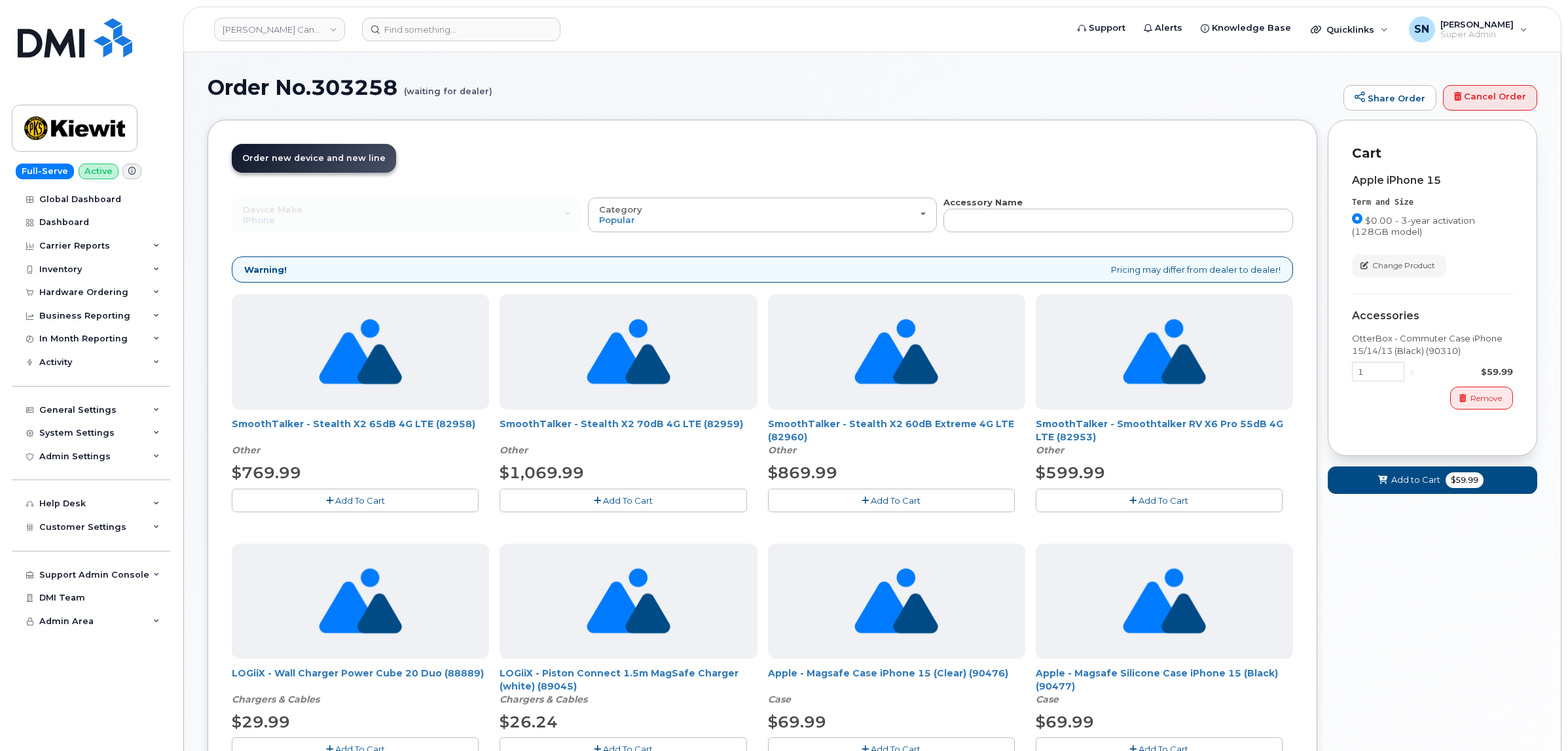
click at [1076, 234] on div "Device Make All Android Cell Phone HUB iPhone Modem Tablet All Android Cell Pho…" at bounding box center [762, 763] width 1062 height 1133
click at [1072, 226] on input "text" at bounding box center [1118, 220] width 349 height 24
type input "87916"
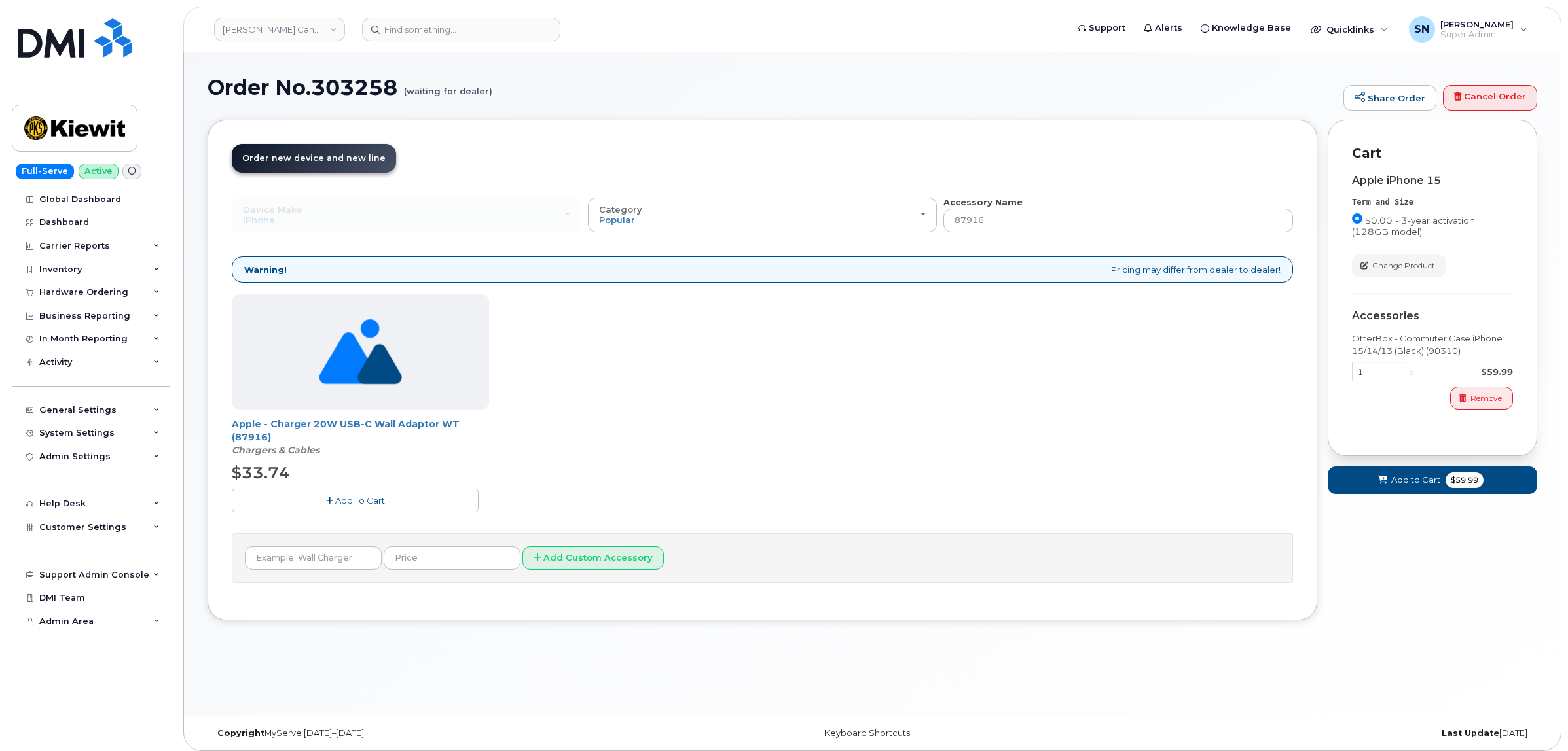
click at [424, 501] on button "Add To Cart" at bounding box center [355, 500] width 247 height 23
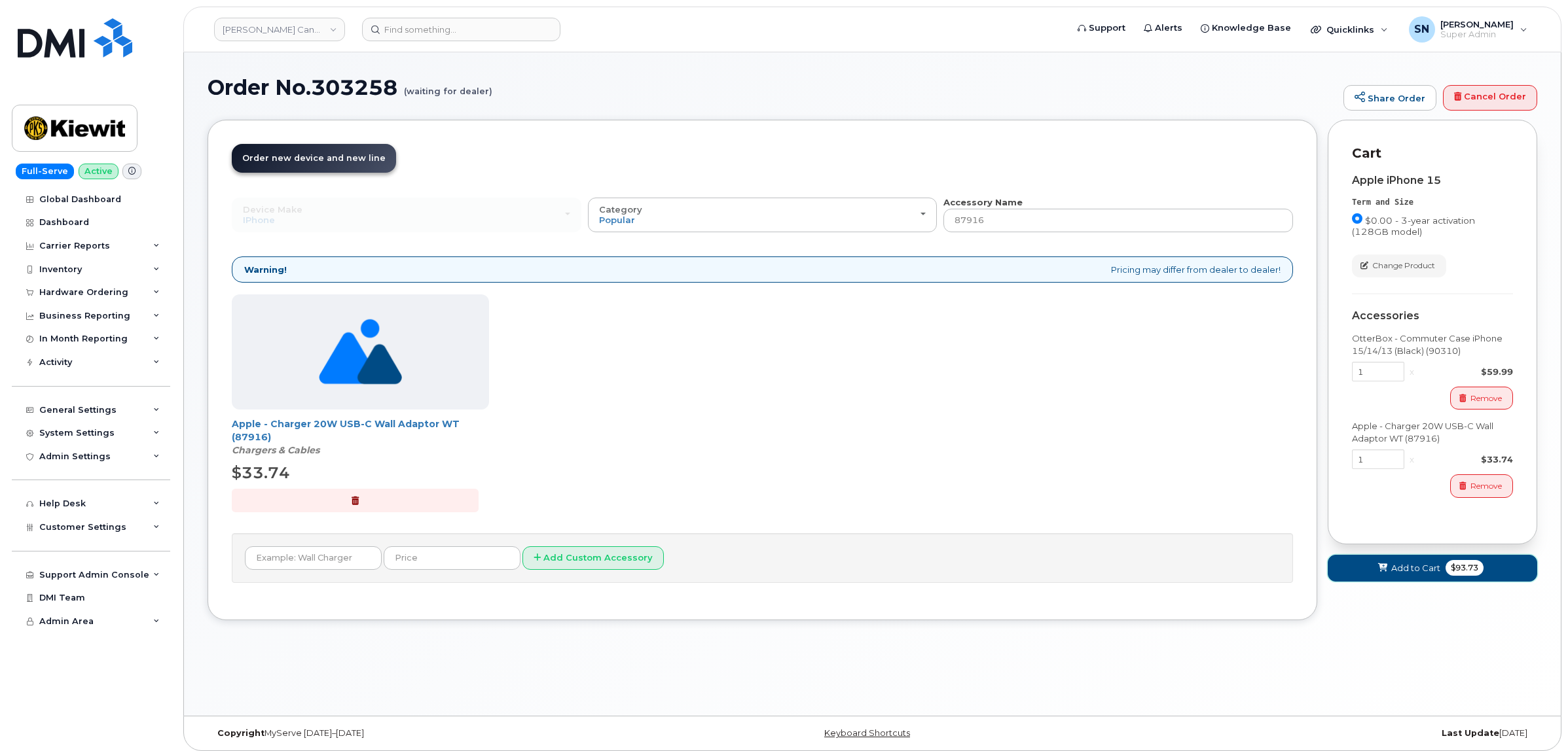
click at [1368, 571] on button "Add to Cart $93.73" at bounding box center [1432, 568] width 209 height 27
click at [1423, 568] on div "Your Cart is Empty! Choose product from the left side and you will see the new …" at bounding box center [1432, 379] width 209 height 520
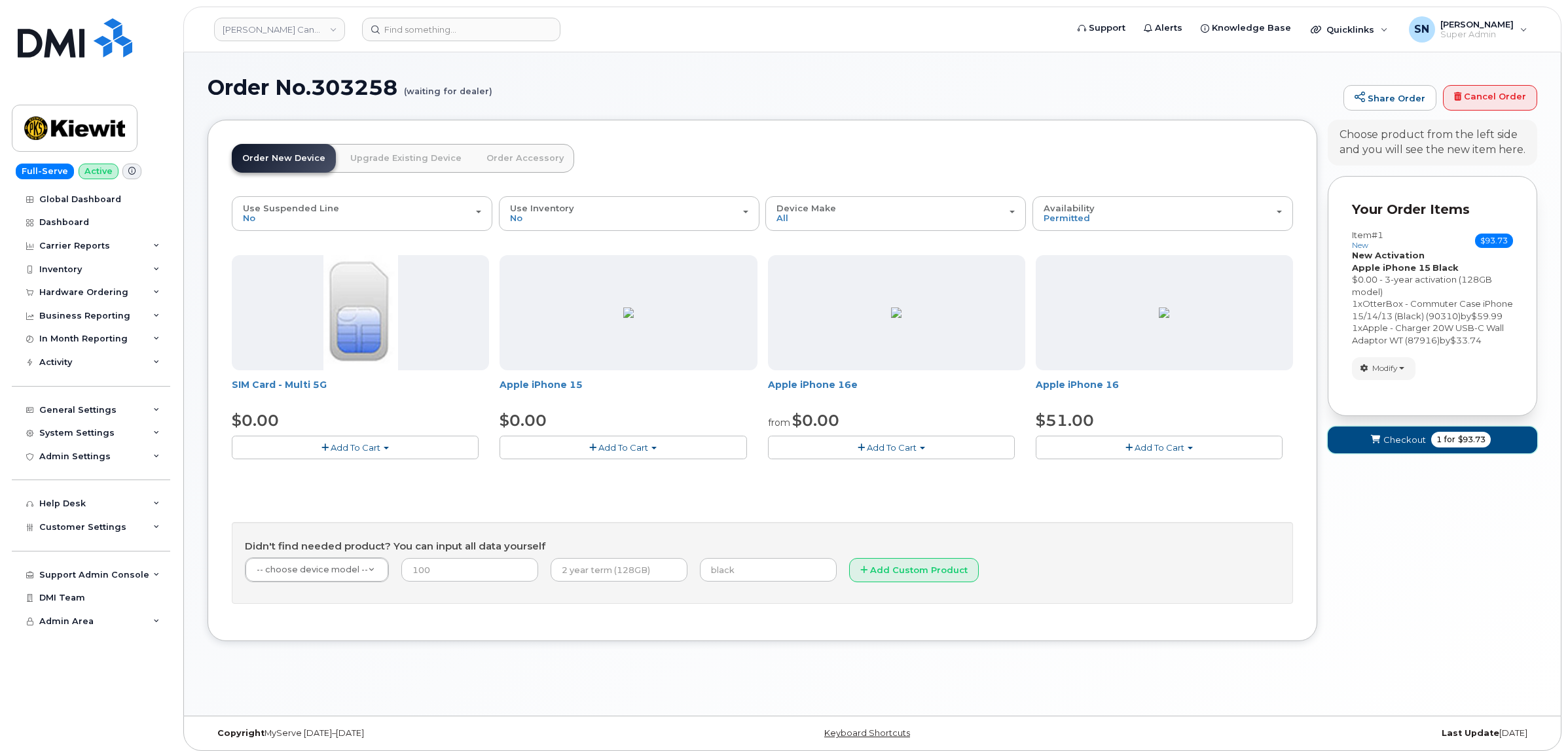
click at [1413, 446] on span "Checkout" at bounding box center [1405, 440] width 43 height 12
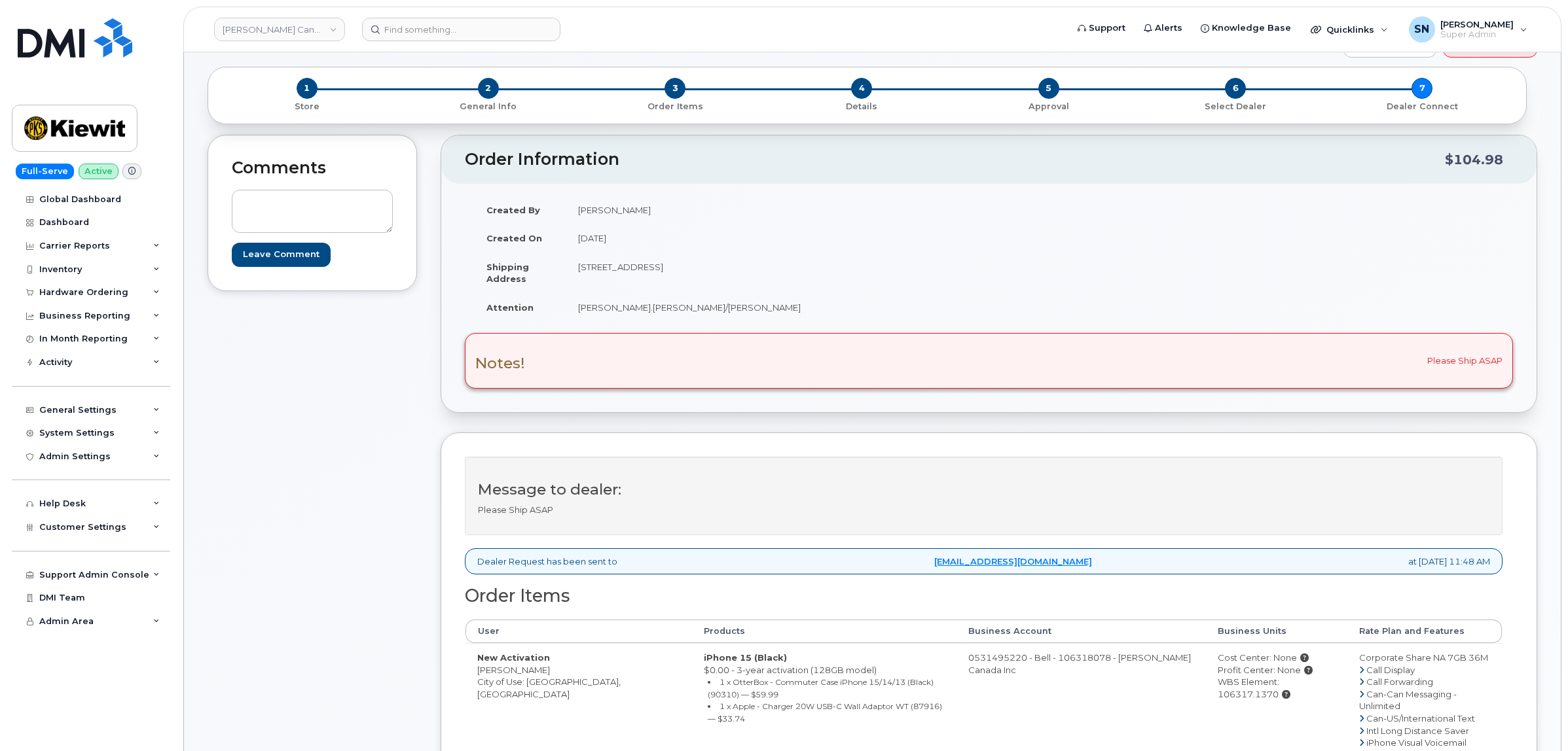
scroll to position [82, 0]
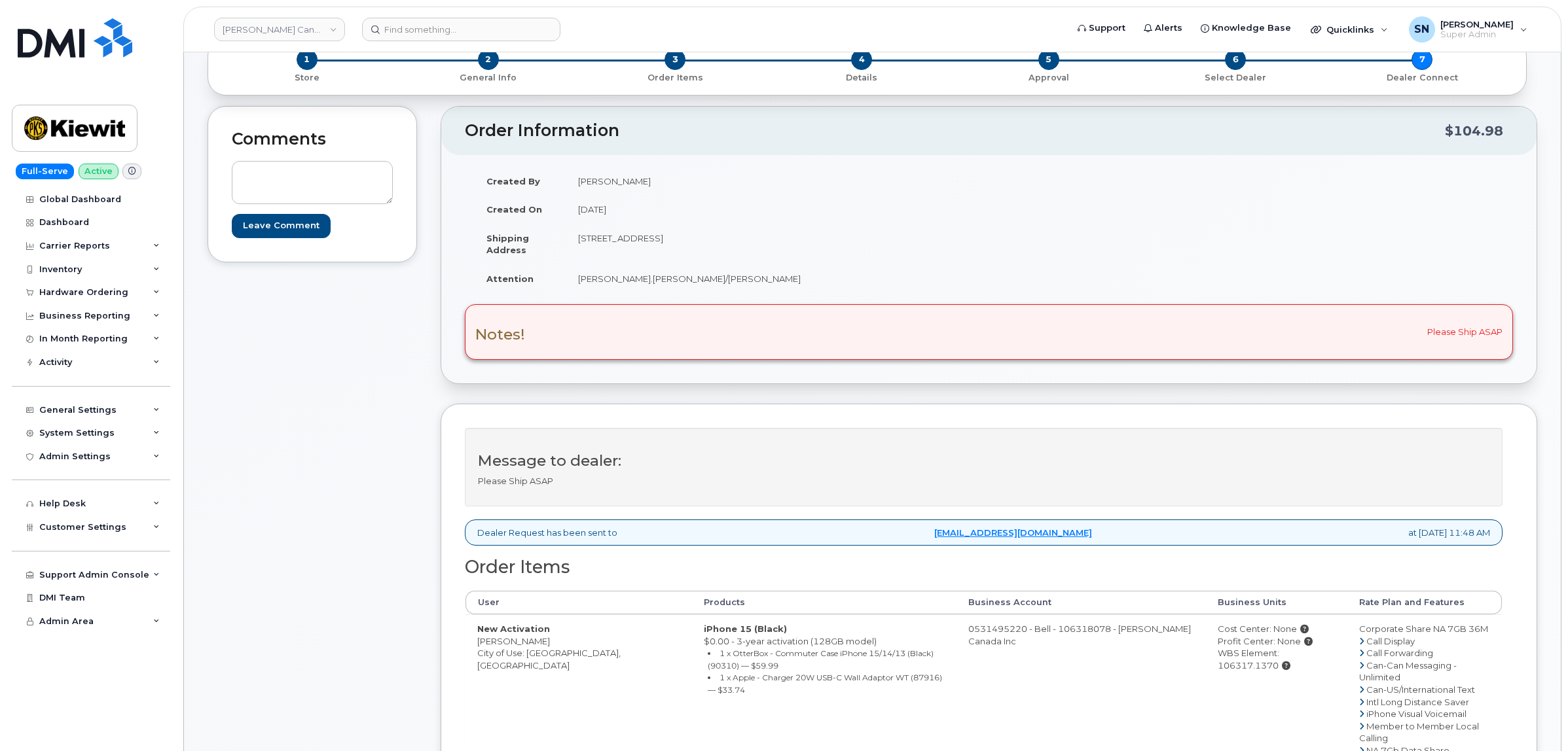
drag, startPoint x: 476, startPoint y: 641, endPoint x: 551, endPoint y: 644, distance: 75.1
click at [551, 644] on td "New Activation [PERSON_NAME] City of Use: [GEOGRAPHIC_DATA], [GEOGRAPHIC_DATA]" at bounding box center [578, 750] width 226 height 271
drag, startPoint x: 580, startPoint y: 237, endPoint x: 675, endPoint y: 246, distance: 95.4
click at [675, 246] on td "[STREET_ADDRESS]" at bounding box center [773, 244] width 413 height 41
copy td "[STREET_ADDRESS]"
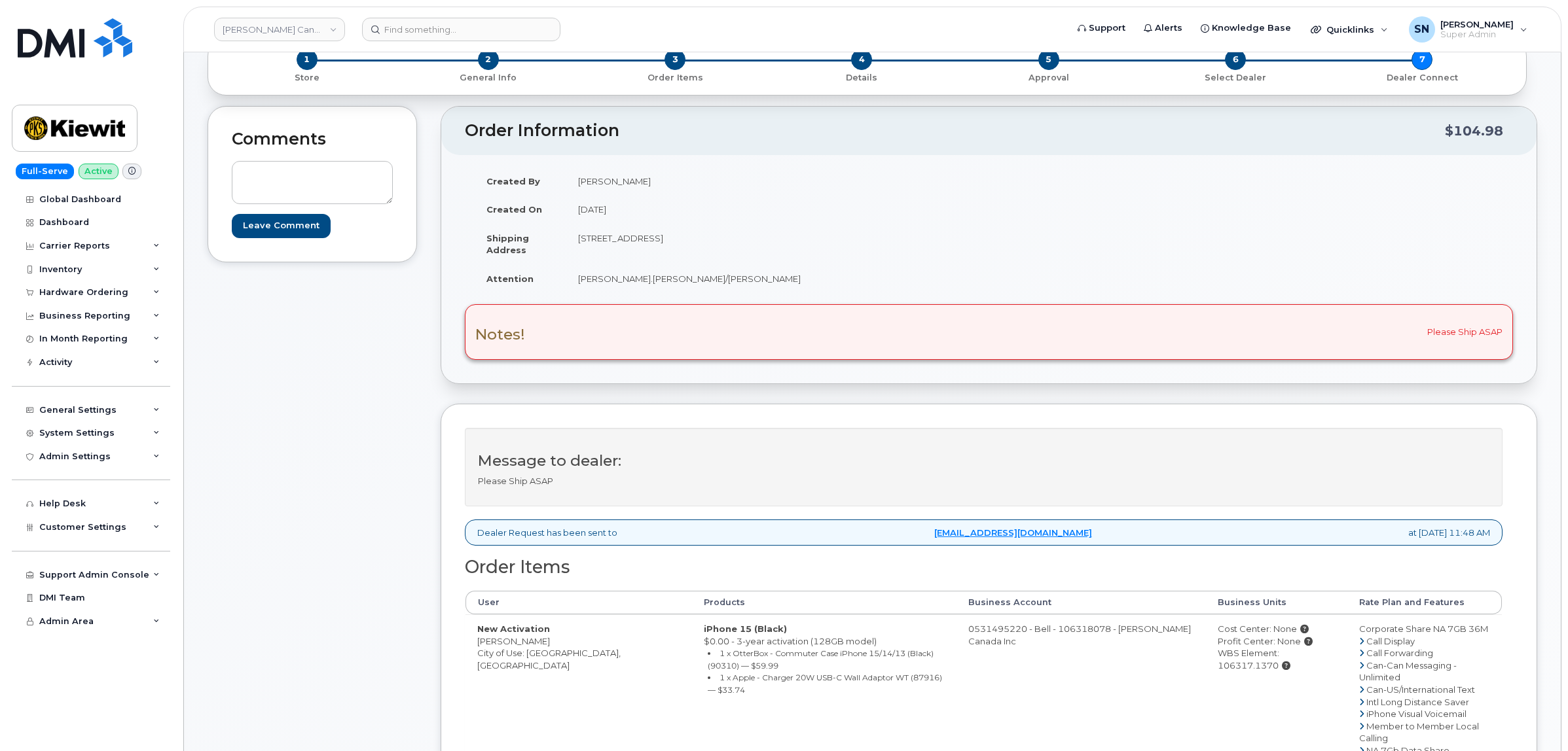
drag, startPoint x: 740, startPoint y: 241, endPoint x: 776, endPoint y: 242, distance: 36.0
click at [776, 242] on td "[STREET_ADDRESS]" at bounding box center [773, 244] width 413 height 41
copy td "V3K7B5"
drag, startPoint x: 576, startPoint y: 278, endPoint x: 716, endPoint y: 283, distance: 140.1
click at [716, 283] on td "[PERSON_NAME].[PERSON_NAME]/[PERSON_NAME]" at bounding box center [773, 278] width 413 height 28
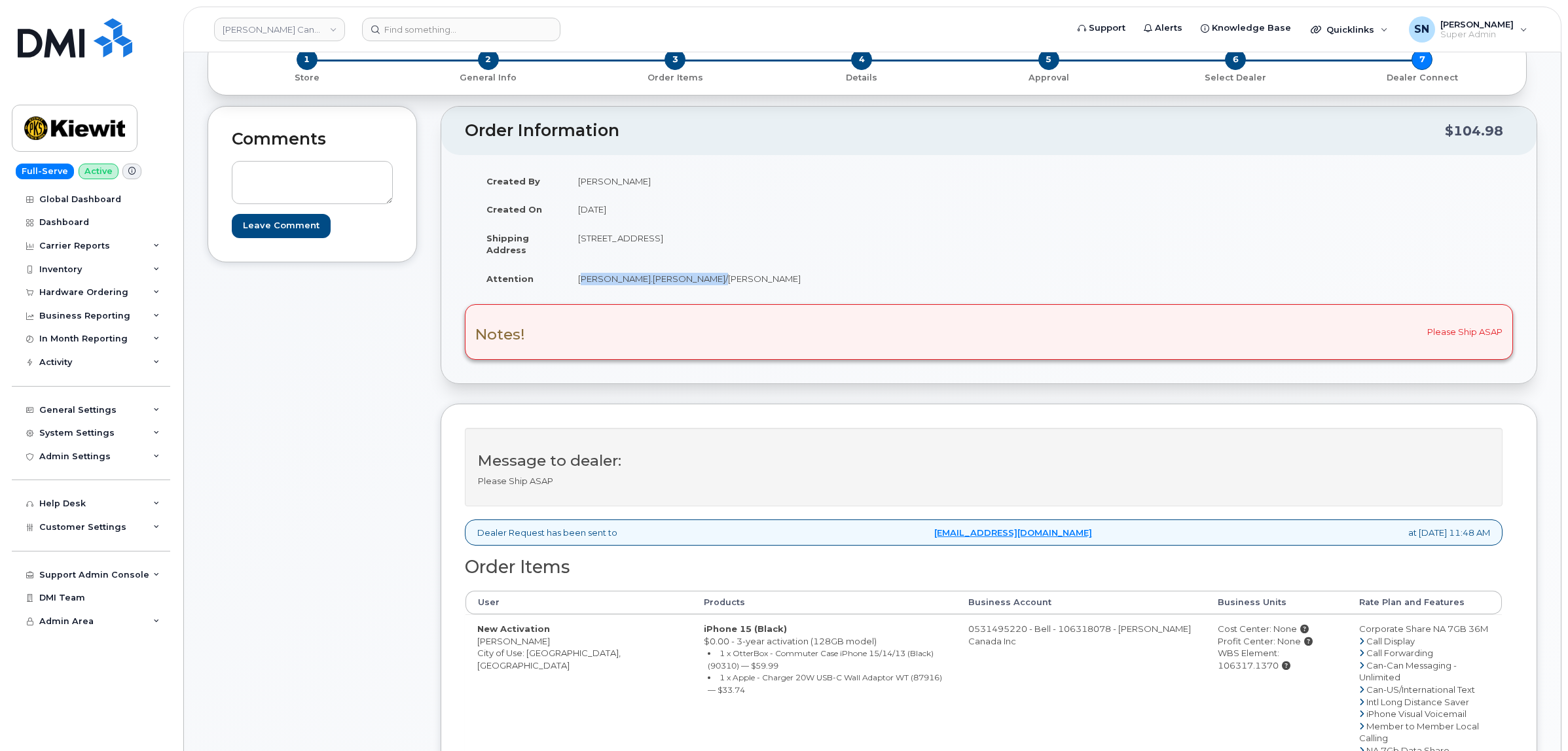
copy td "[PERSON_NAME].[PERSON_NAME]/[PERSON_NAME]"
drag, startPoint x: 479, startPoint y: 644, endPoint x: 552, endPoint y: 641, distance: 73.1
click at [552, 641] on td "New Activation [PERSON_NAME] City of Use: [GEOGRAPHIC_DATA], [GEOGRAPHIC_DATA]" at bounding box center [578, 750] width 226 height 271
copy td "[PERSON_NAME]"
drag, startPoint x: 1319, startPoint y: 654, endPoint x: 1259, endPoint y: 655, distance: 60.0
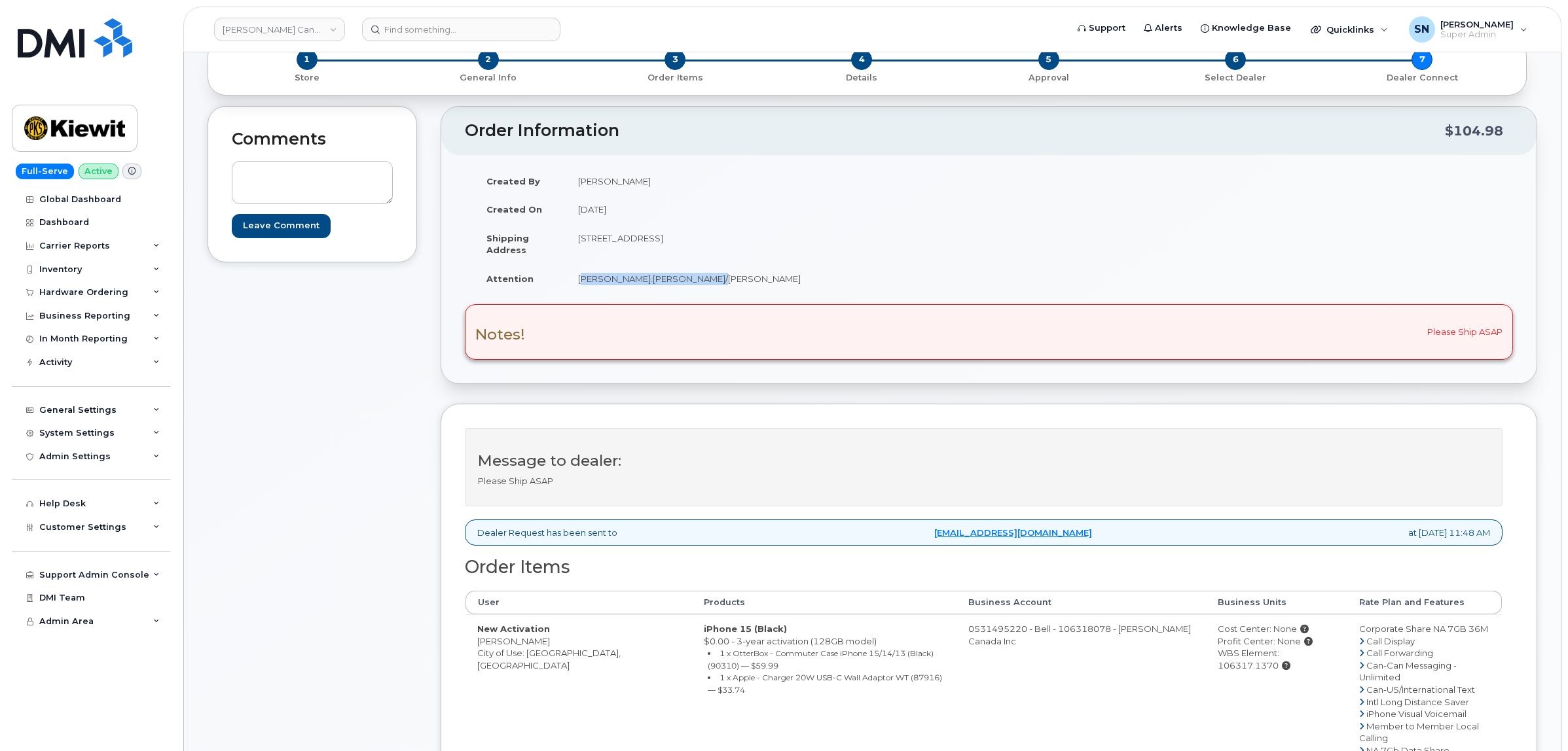
click at [1259, 655] on div "WBS Element: 106317.1370" at bounding box center [1276, 659] width 118 height 24
copy div "106317.1370"
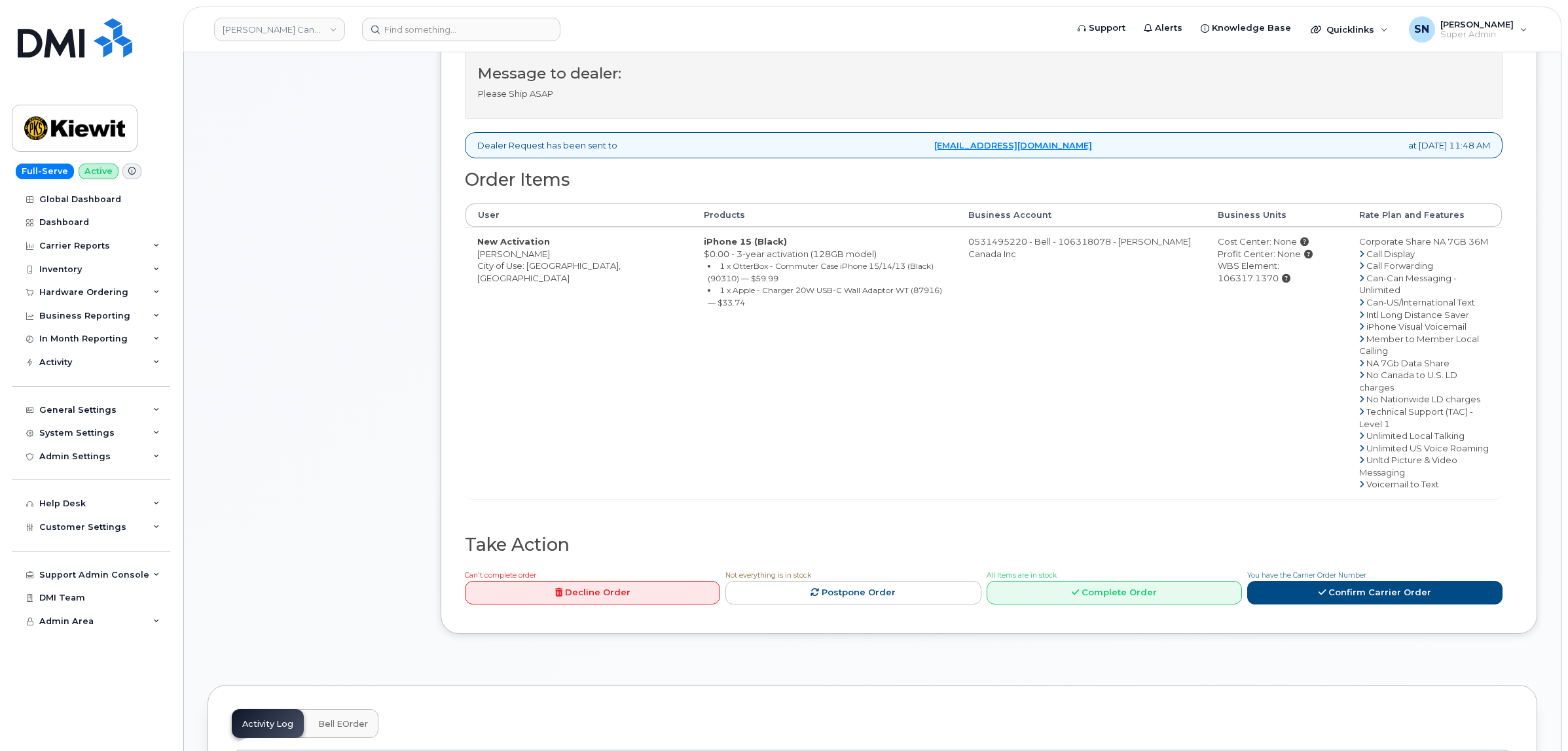
scroll to position [573, 0]
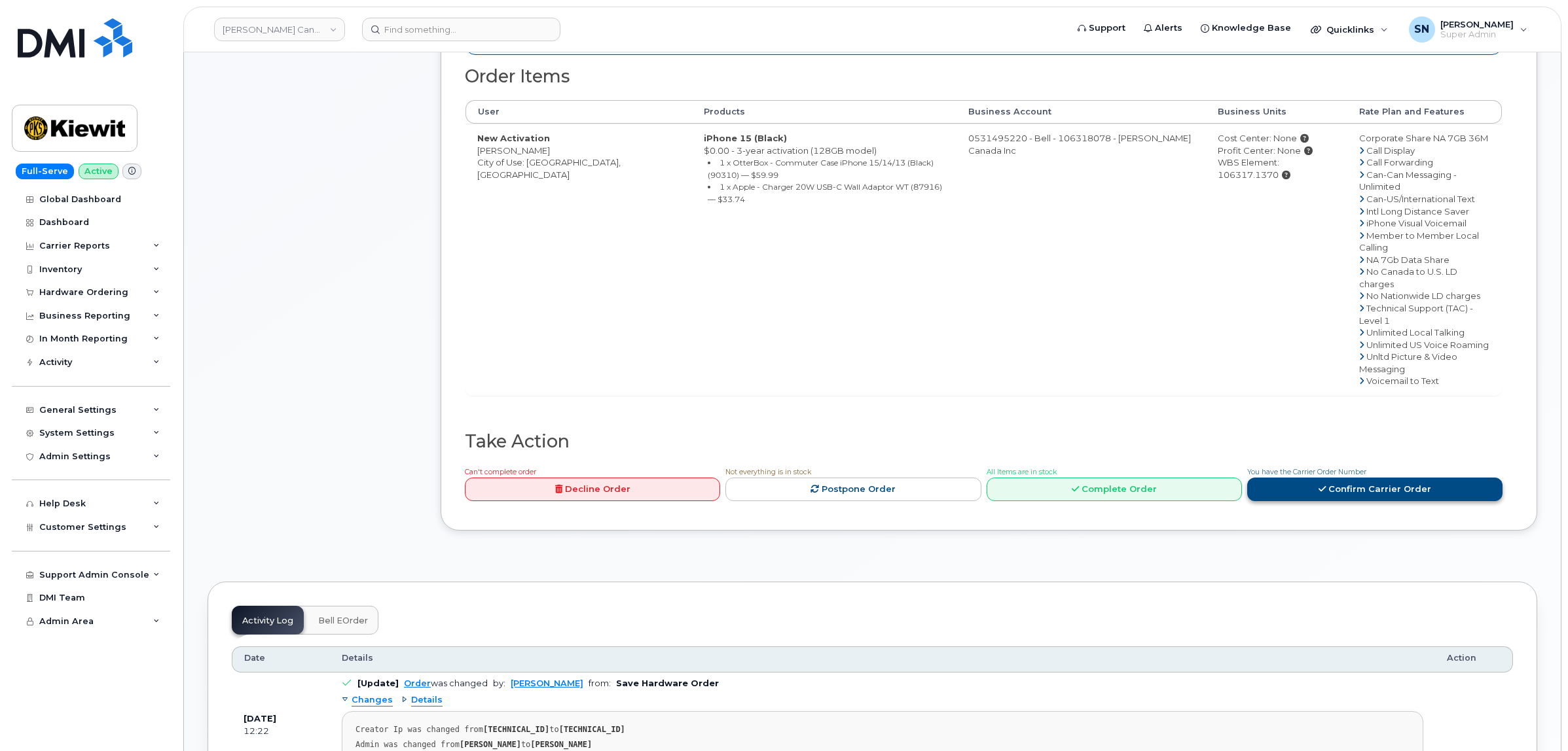
click at [1279, 479] on link "Confirm Carrier Order" at bounding box center [1375, 489] width 255 height 24
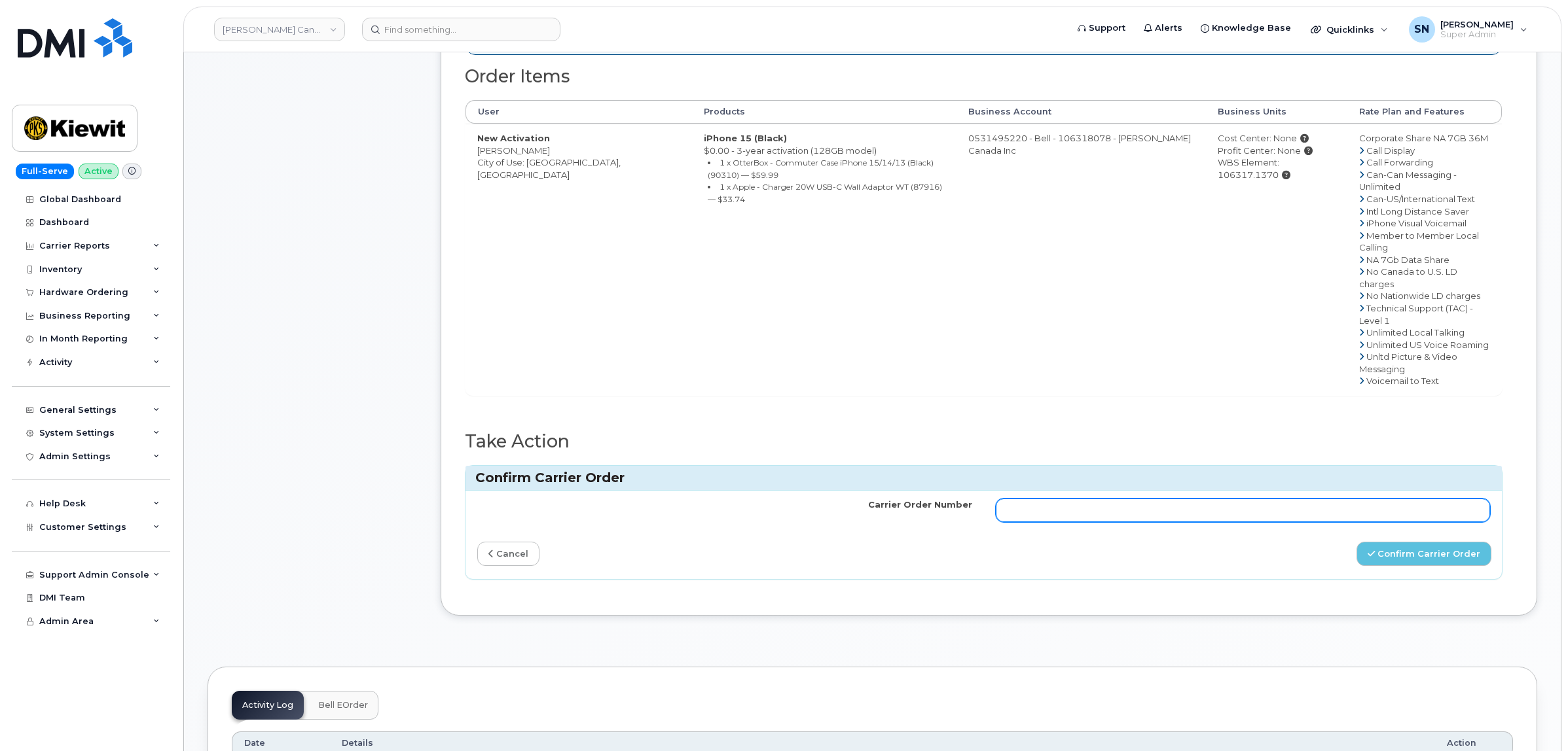
click at [1290, 501] on input "Carrier Order Number" at bounding box center [1243, 510] width 495 height 24
paste input "3028850"
type input "3028850"
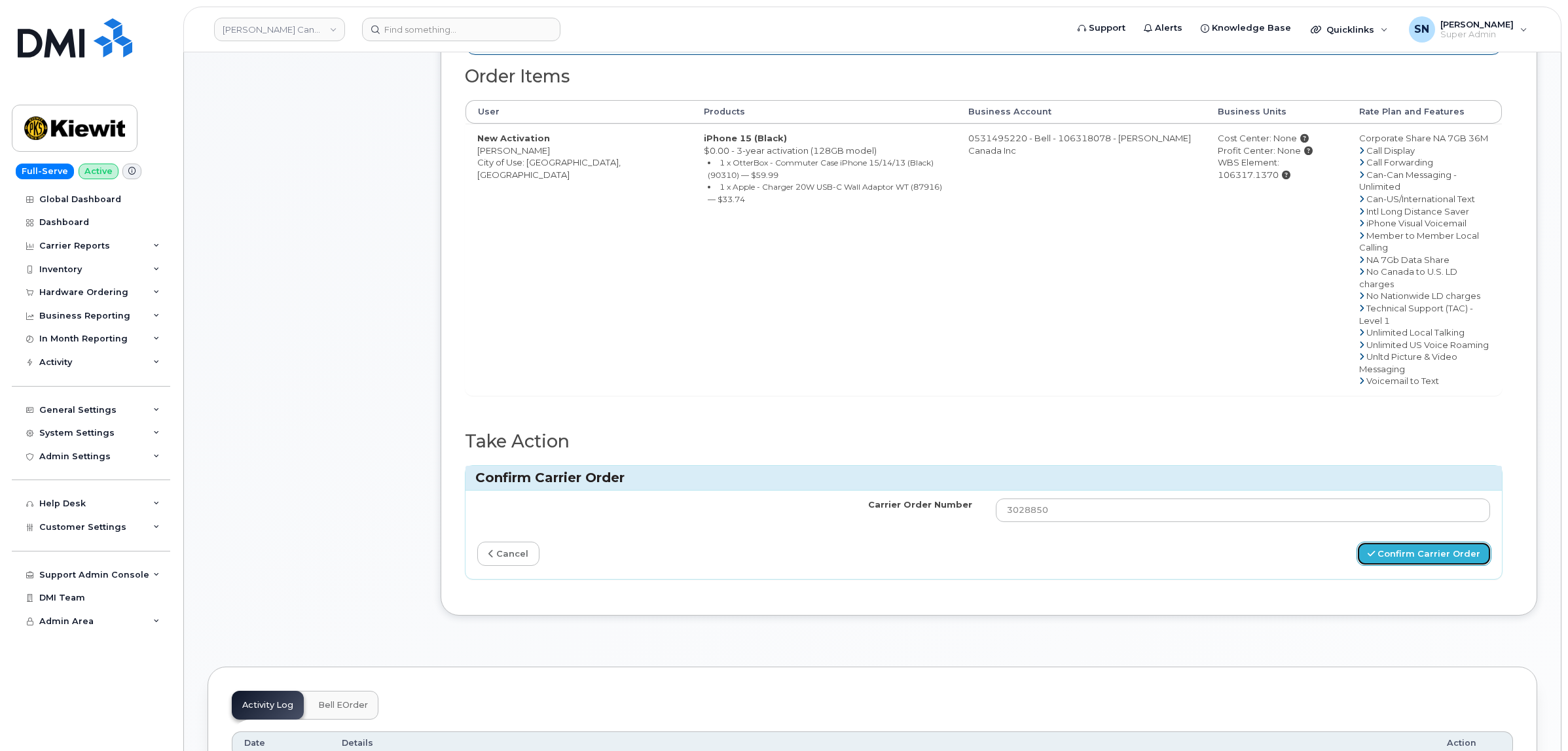
click at [1431, 548] on button "Confirm Carrier Order" at bounding box center [1423, 553] width 135 height 24
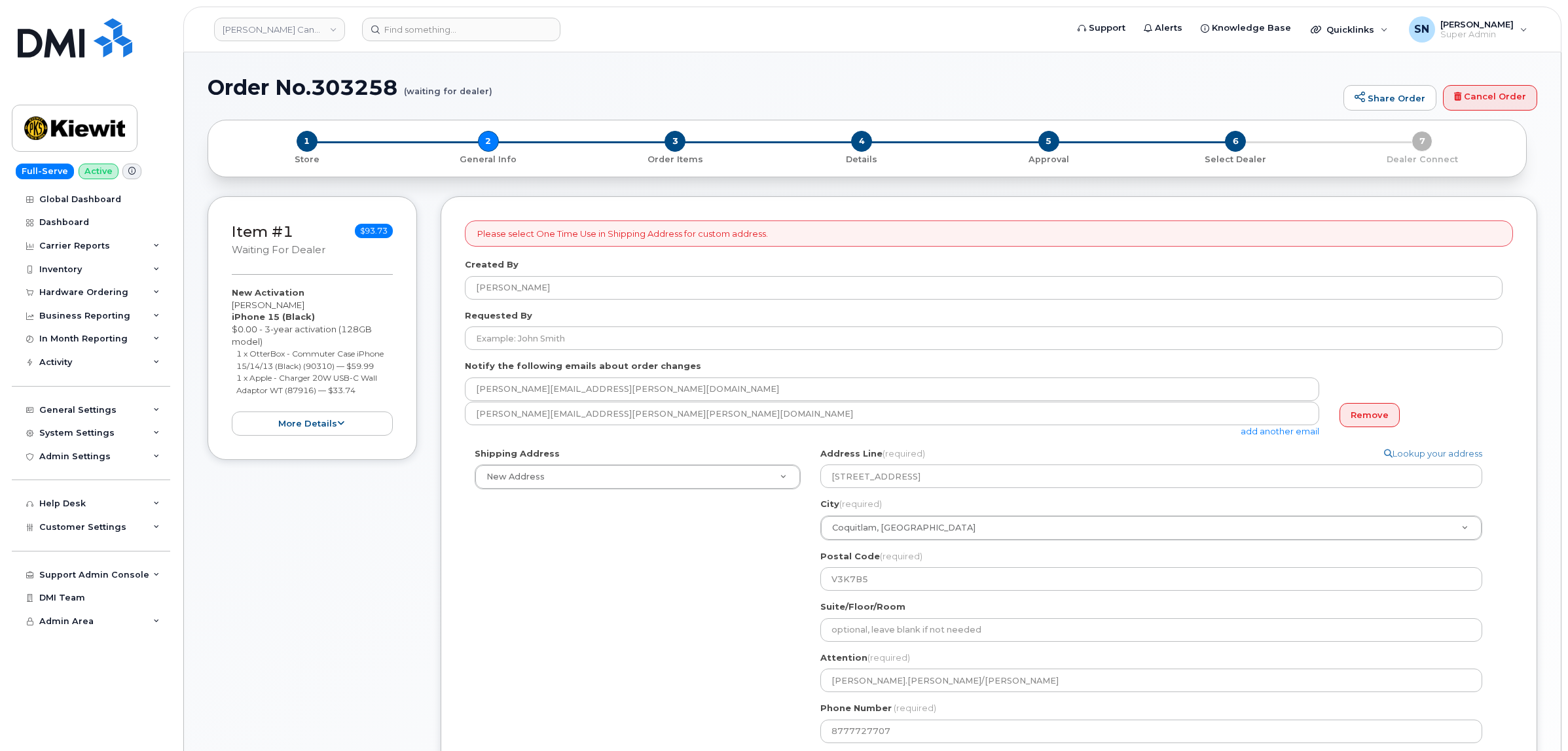
select select
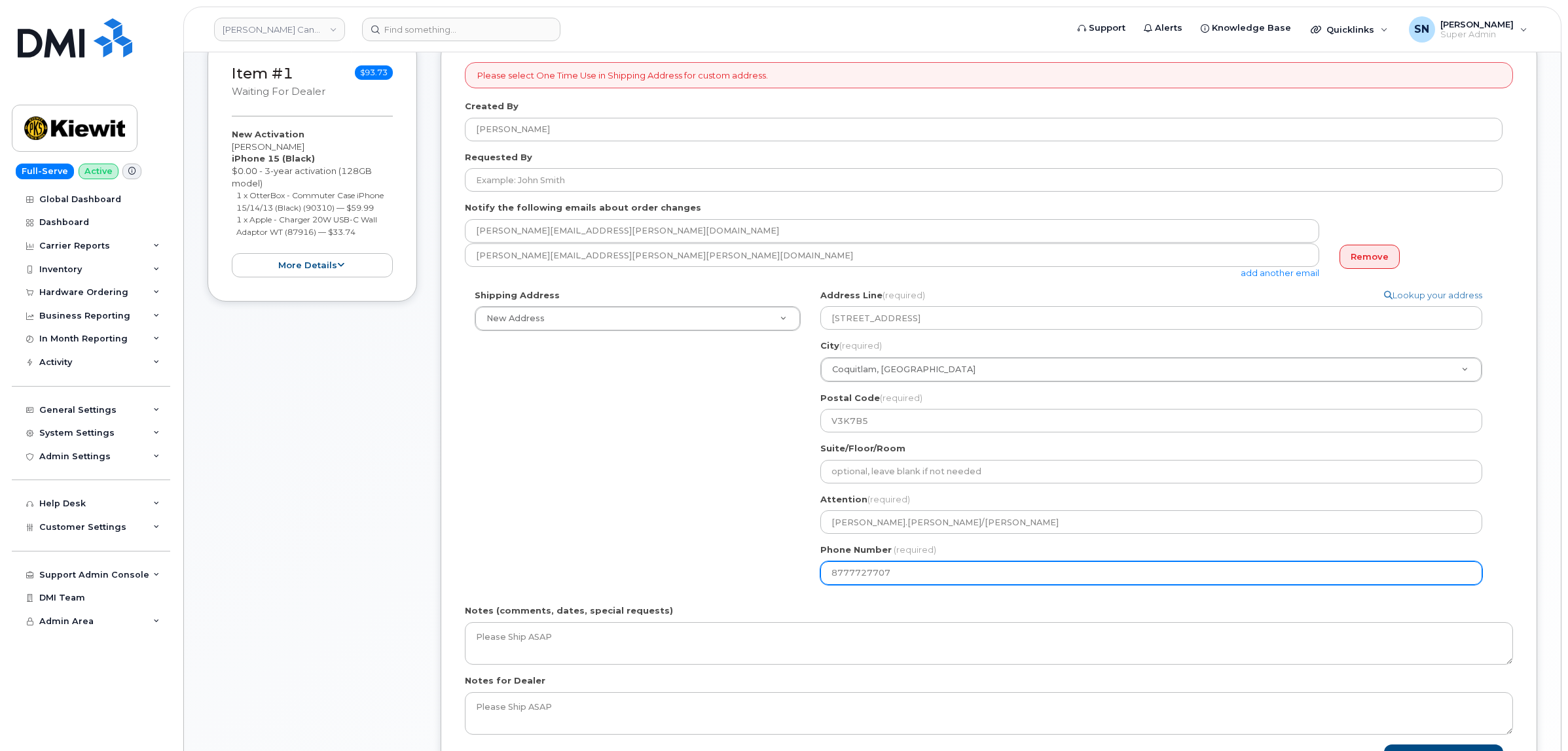
scroll to position [164, 0]
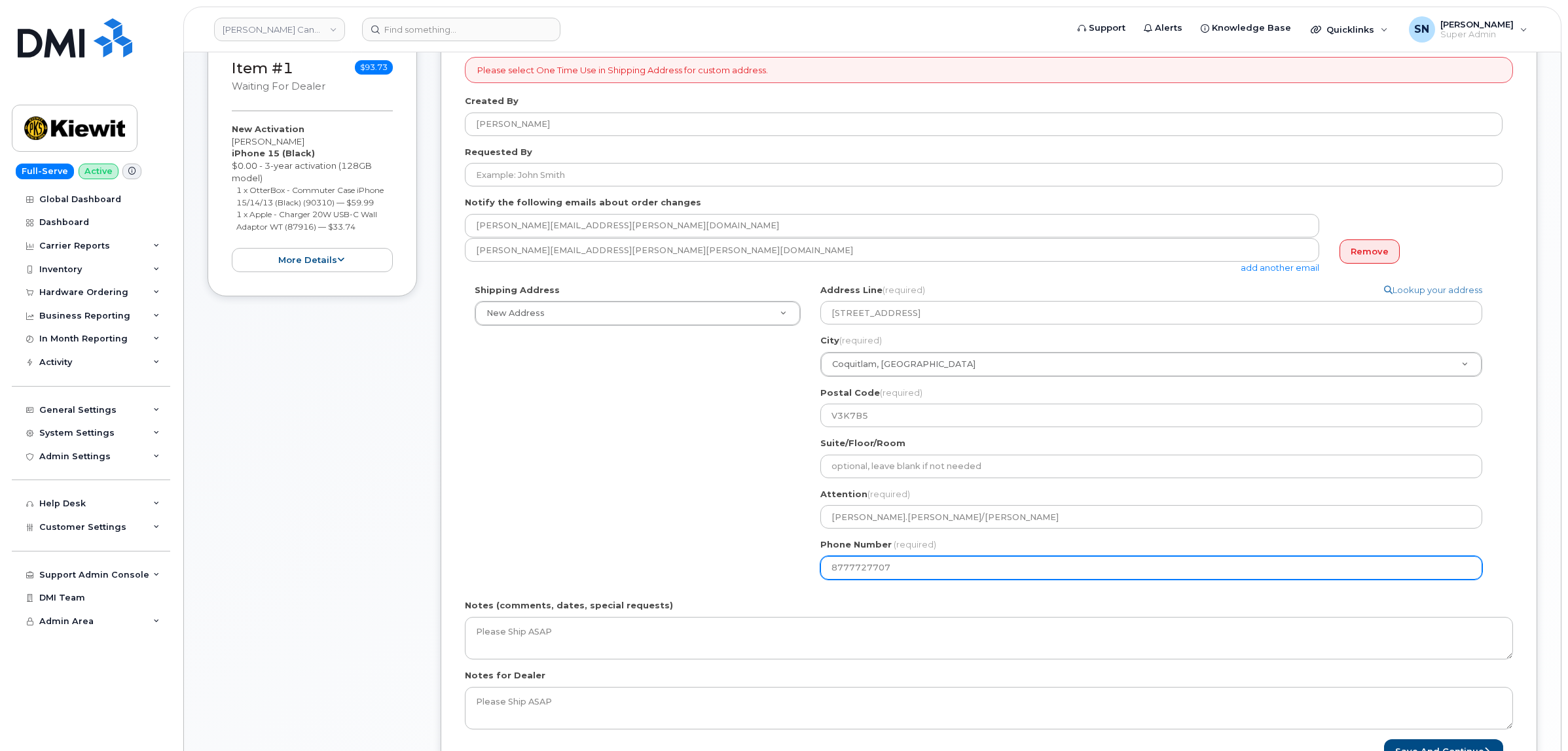
drag, startPoint x: 921, startPoint y: 567, endPoint x: 400, endPoint y: 564, distance: 521.0
click at [727, 571] on div "Shipping Address New Address New Address 2440 Don Reid Dr 1188 W Pender ST 1188…" at bounding box center [984, 436] width 1038 height 306
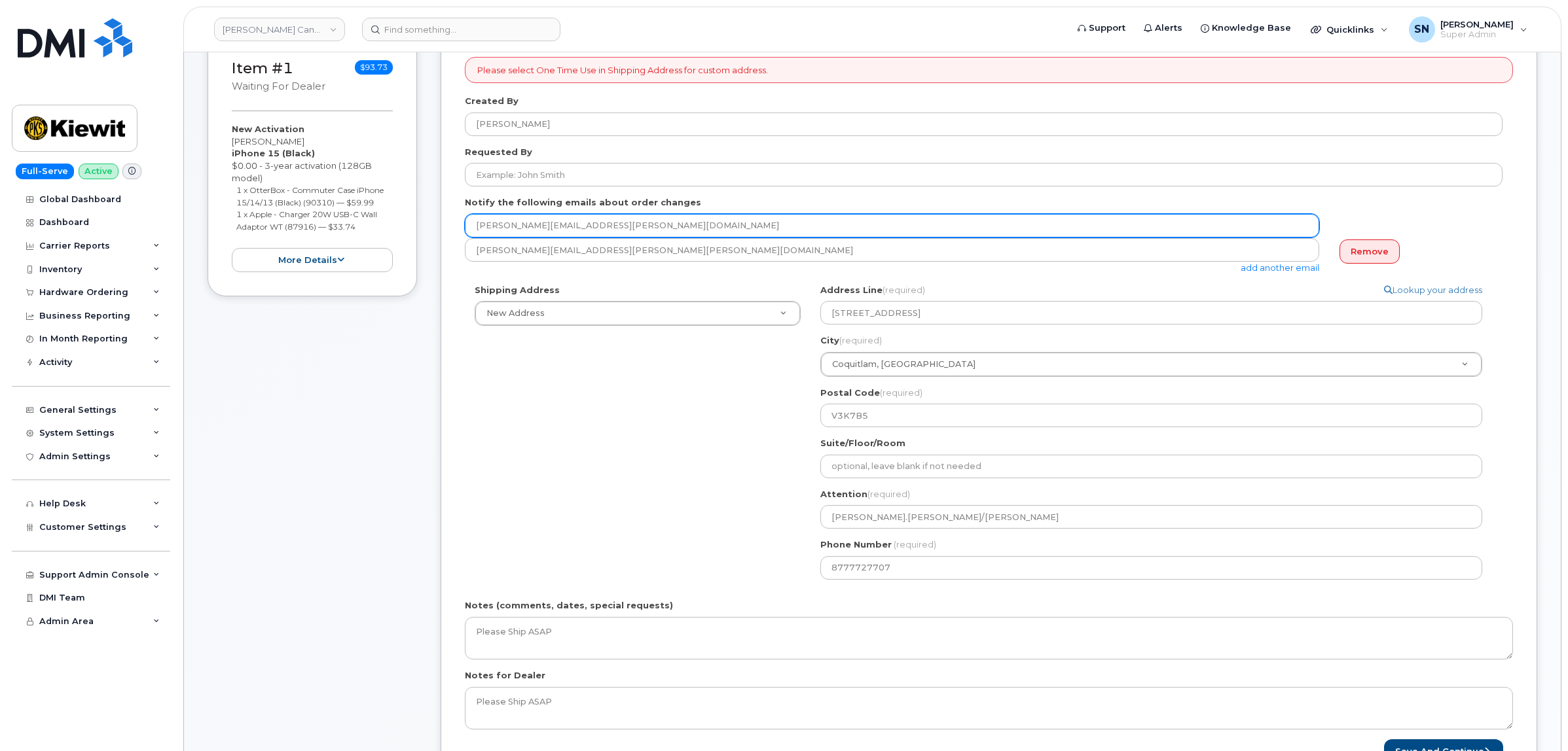
drag, startPoint x: 593, startPoint y: 217, endPoint x: 449, endPoint y: 207, distance: 144.3
click at [449, 207] on div "Please select One Time Use in Shipping Address for custom address. Created By B…" at bounding box center [989, 411] width 1096 height 755
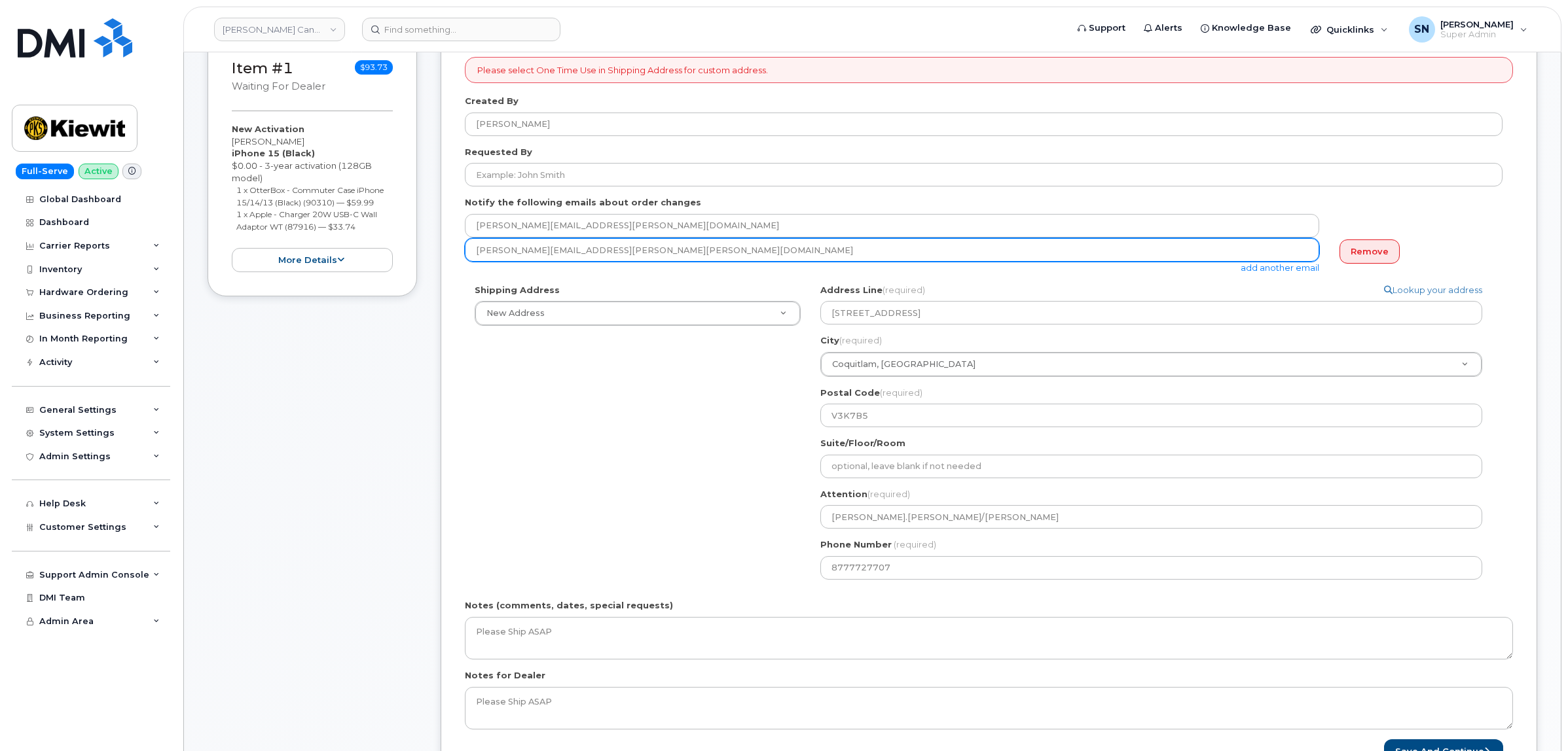
drag, startPoint x: 597, startPoint y: 252, endPoint x: 472, endPoint y: 252, distance: 125.0
click at [472, 252] on input "[PERSON_NAME][EMAIL_ADDRESS][PERSON_NAME][PERSON_NAME][DOMAIN_NAME]" at bounding box center [891, 250] width 854 height 24
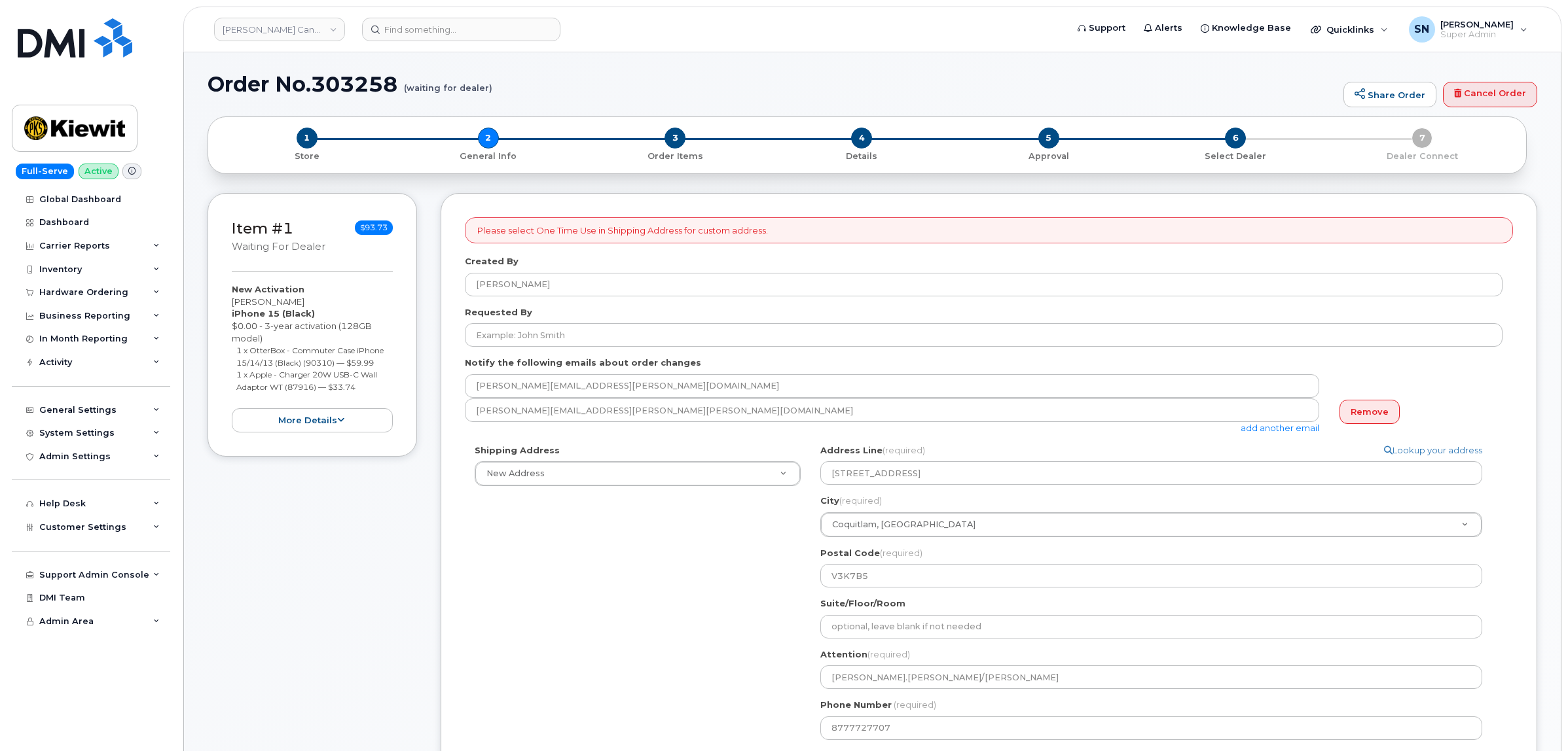
scroll to position [0, 0]
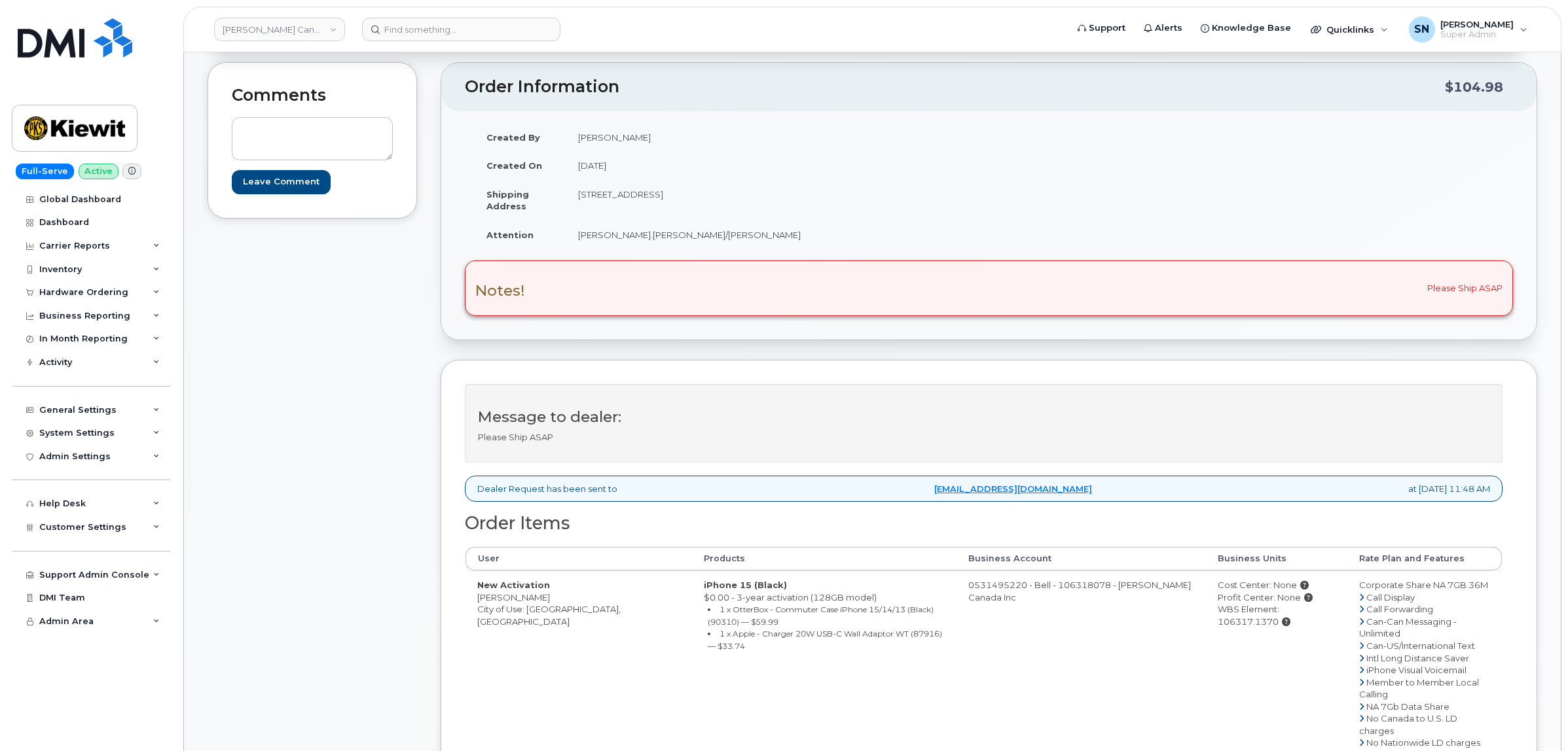
scroll to position [246, 0]
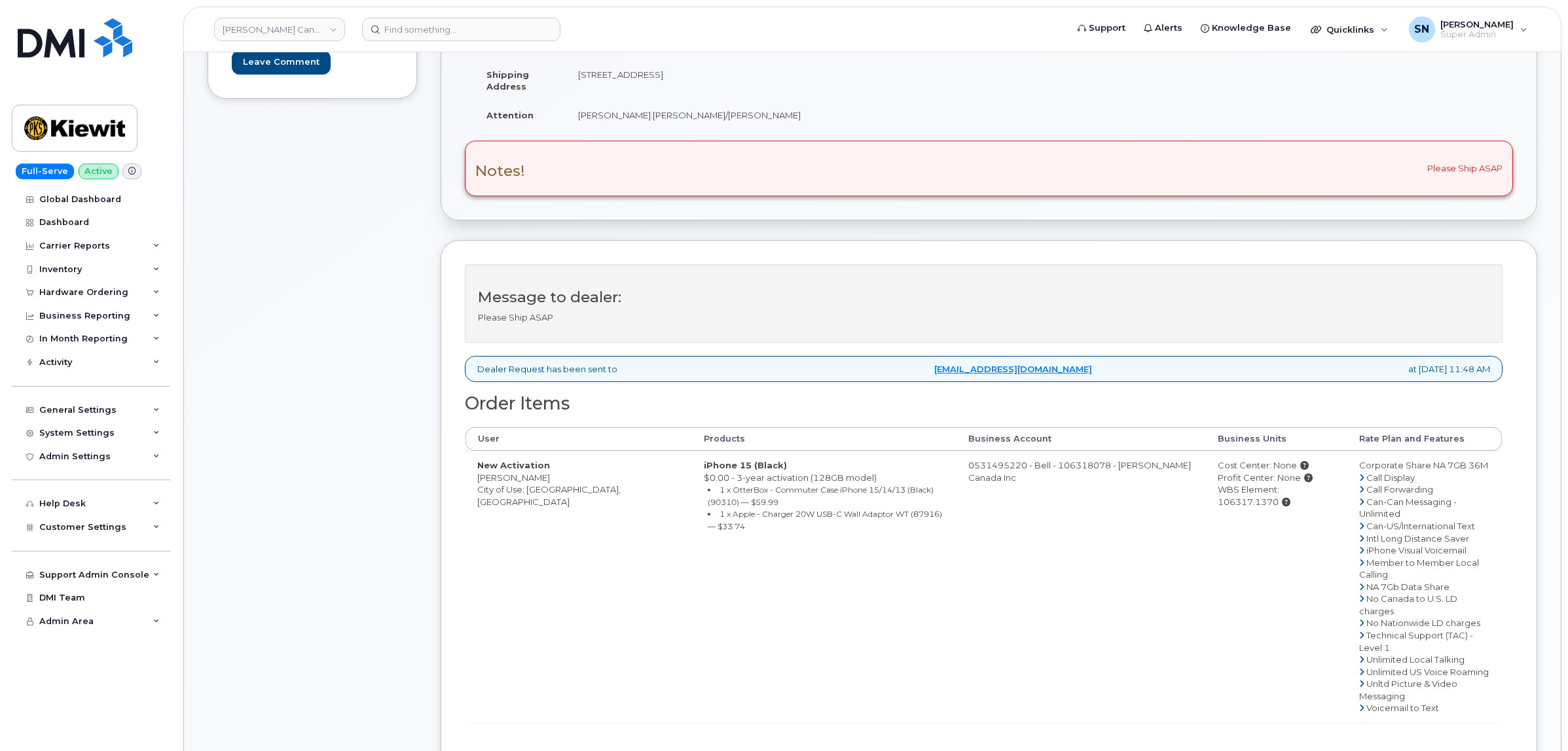
click at [541, 476] on td "New Activation [PERSON_NAME] City of Use: [GEOGRAPHIC_DATA], [GEOGRAPHIC_DATA]" at bounding box center [578, 587] width 226 height 271
click at [541, 476] on td "New Activation Daniel Homeniuk City of Use: Vancouver, British Columbia" at bounding box center [578, 587] width 226 height 271
copy td "Homeniuk"
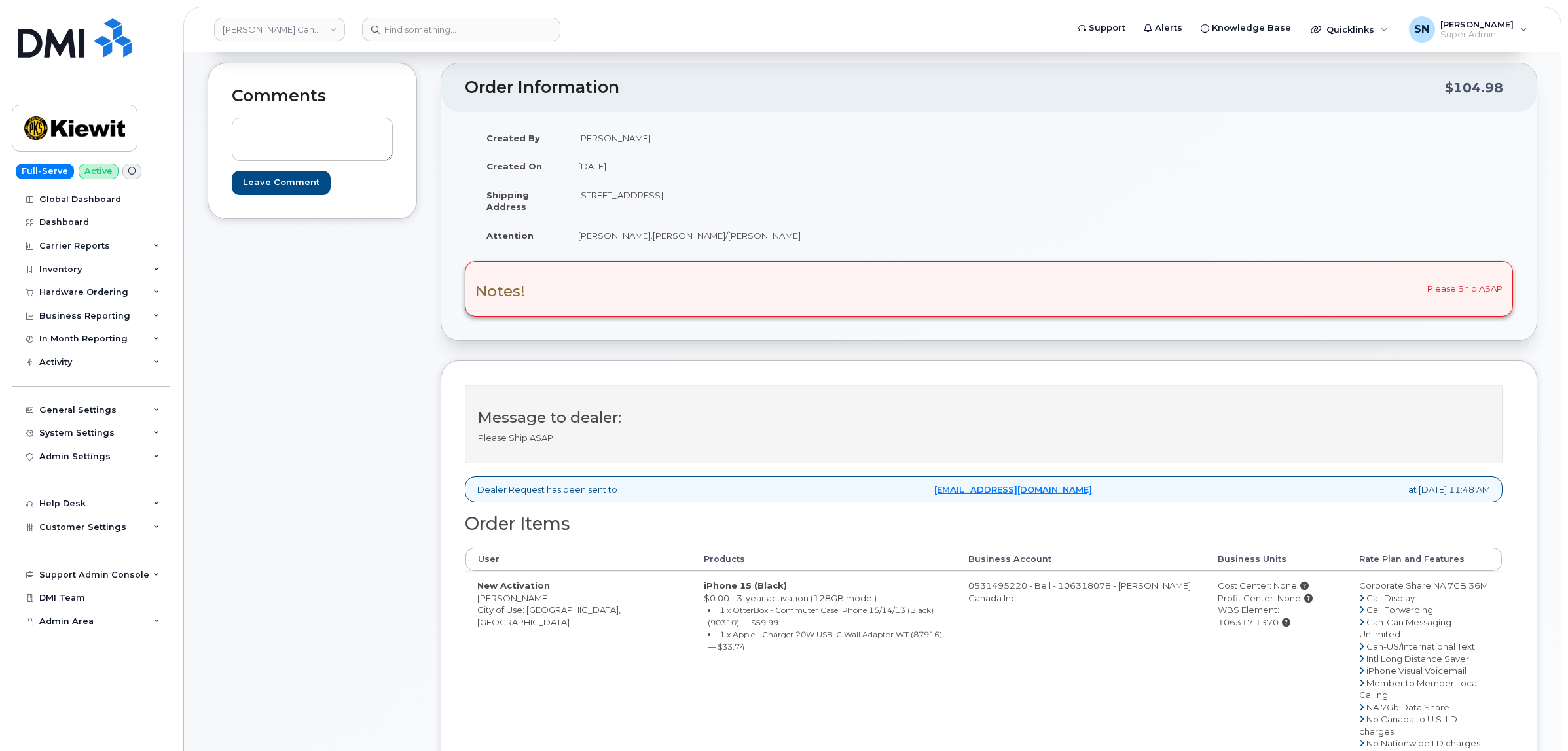
scroll to position [0, 0]
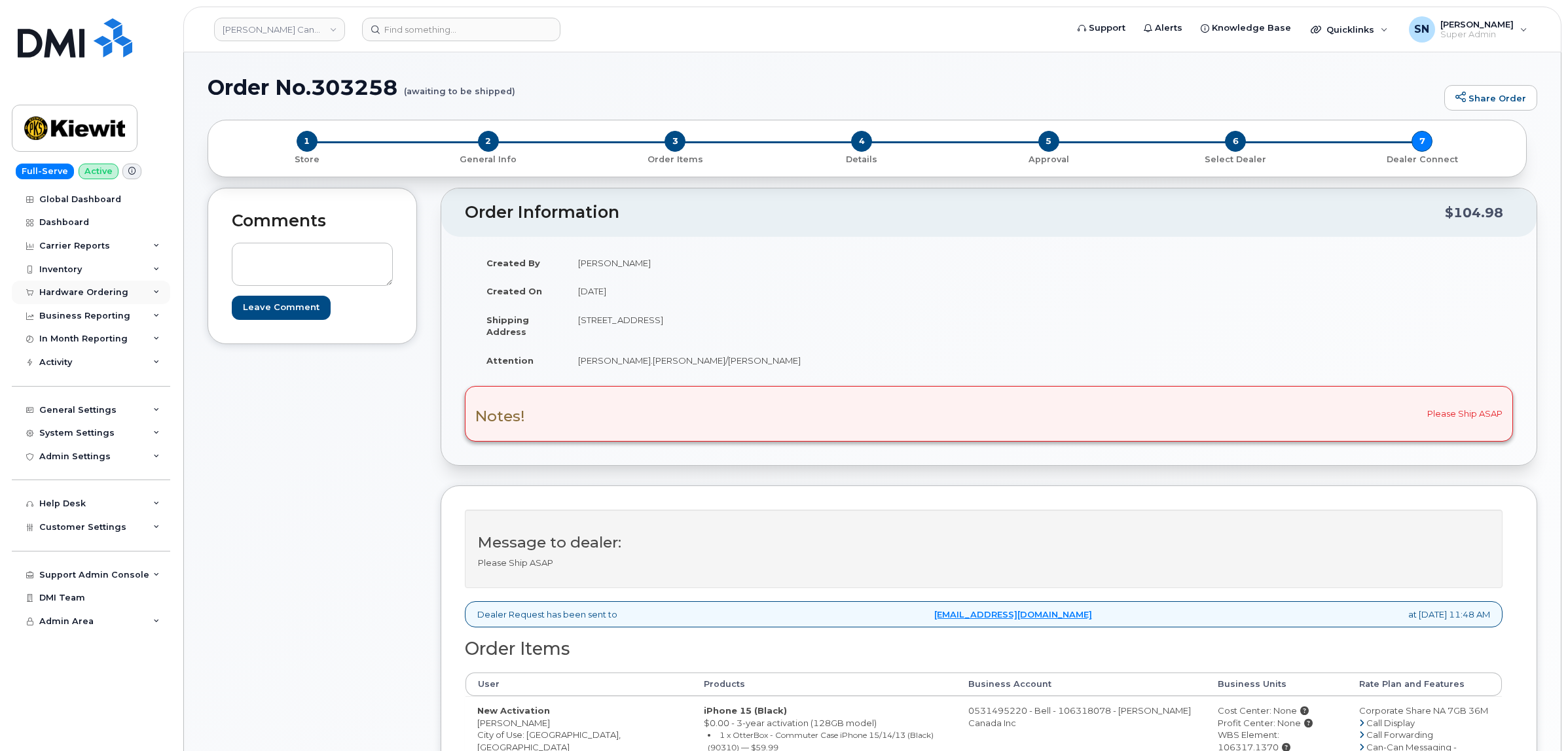
click at [103, 294] on div "Hardware Ordering" at bounding box center [83, 293] width 89 height 11
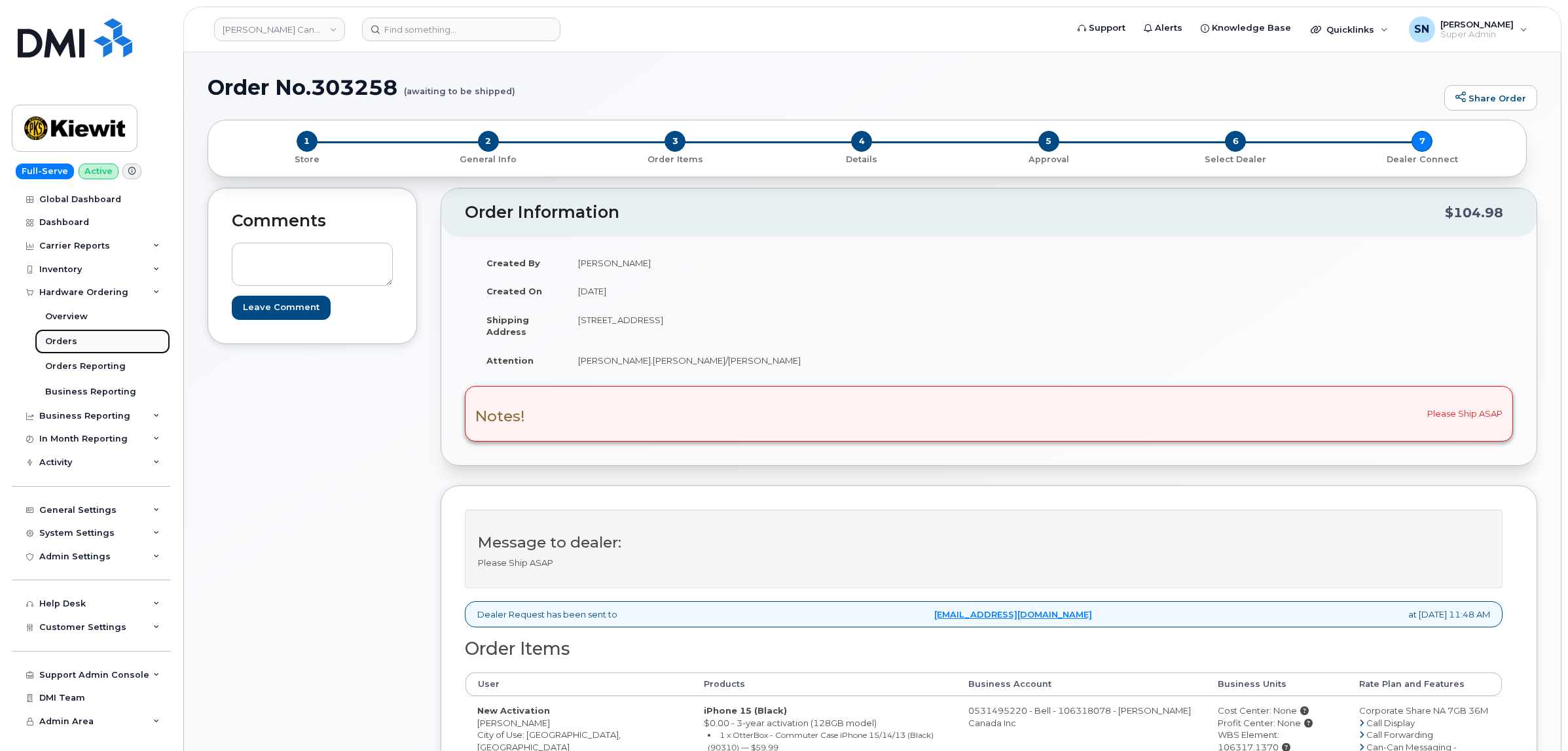
click at [57, 351] on link "Orders" at bounding box center [102, 341] width 136 height 25
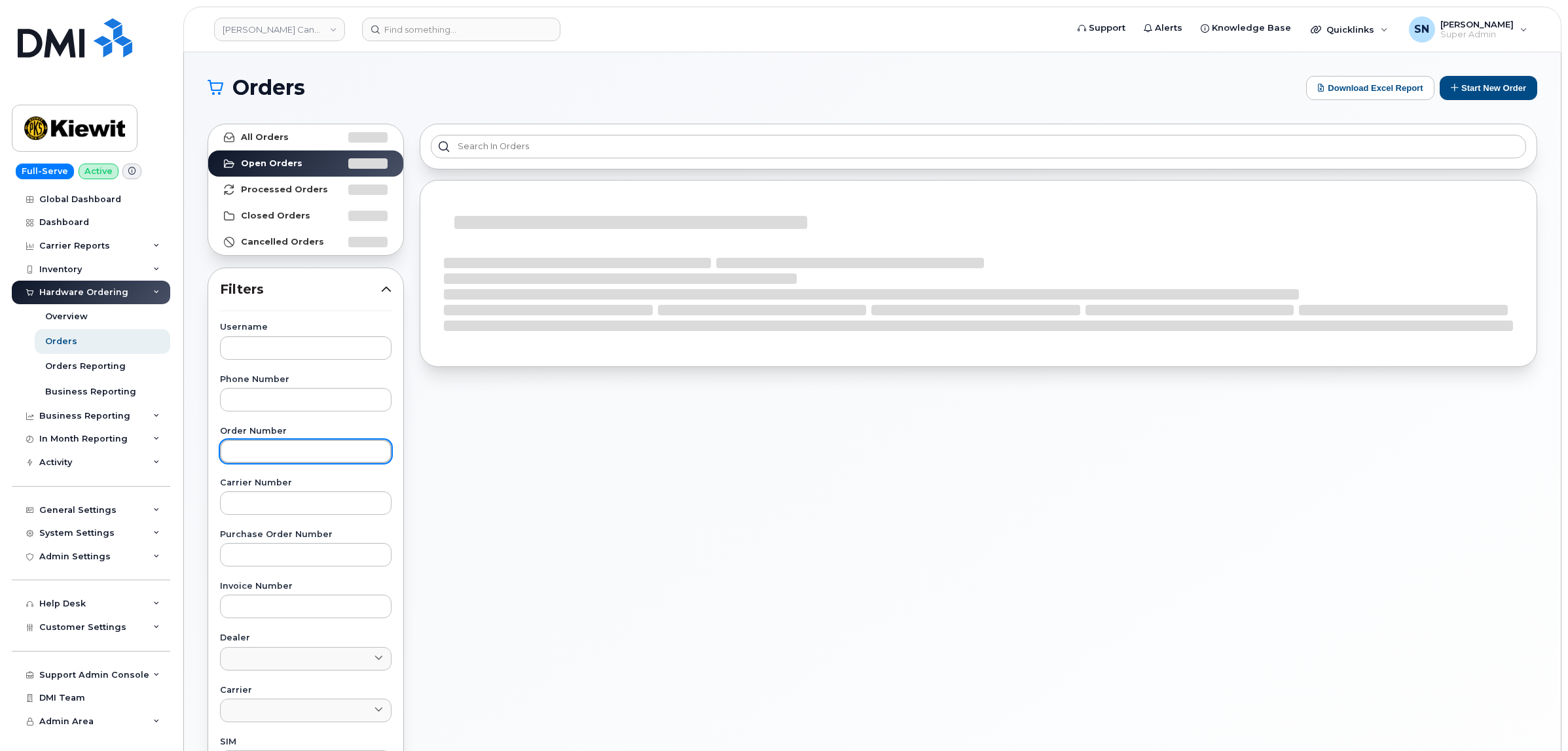
click at [309, 454] on input "text" at bounding box center [305, 451] width 171 height 24
paste input "303261"
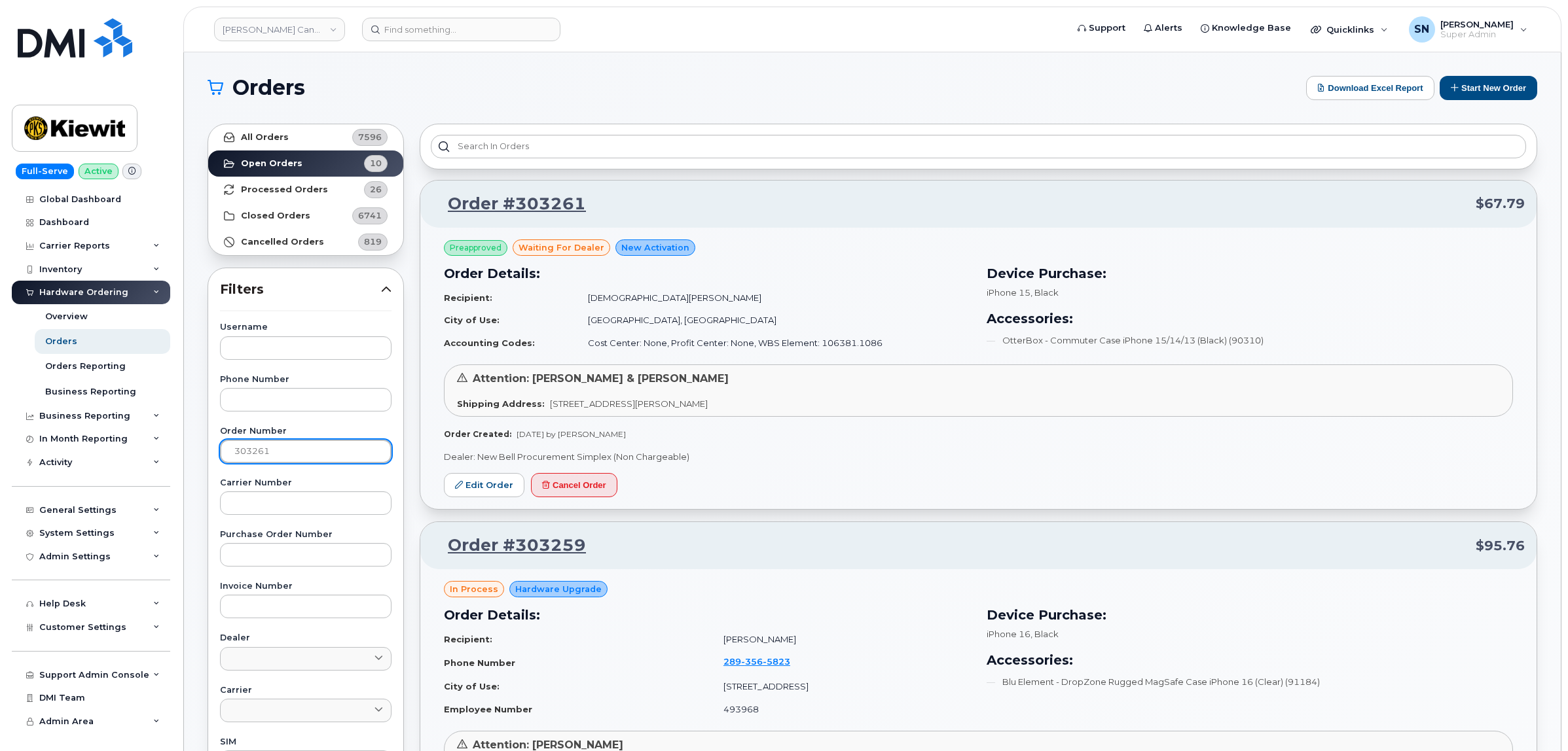
type input "303261"
click at [277, 138] on strong "All Orders" at bounding box center [265, 137] width 48 height 11
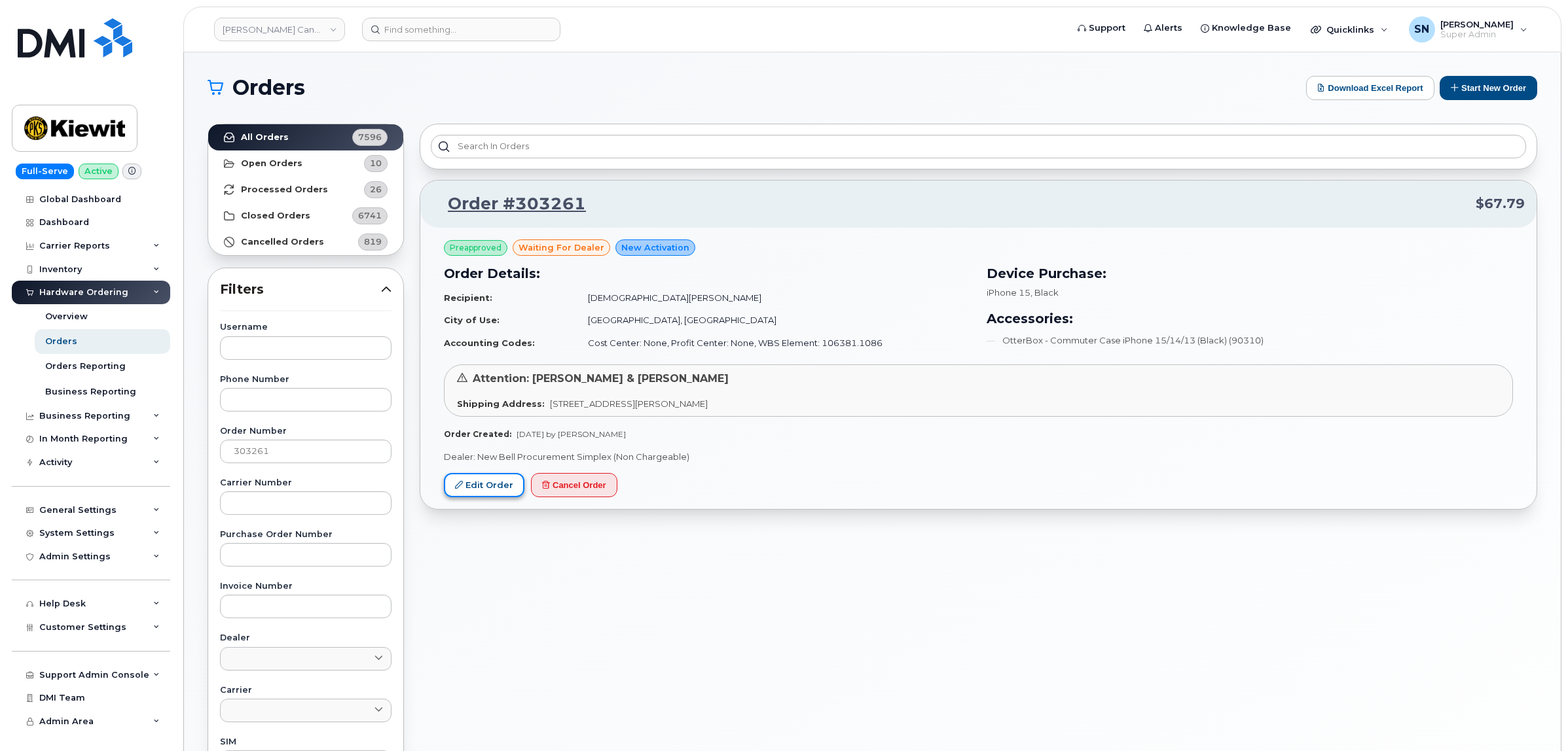
click at [475, 489] on link "Edit Order" at bounding box center [483, 485] width 81 height 24
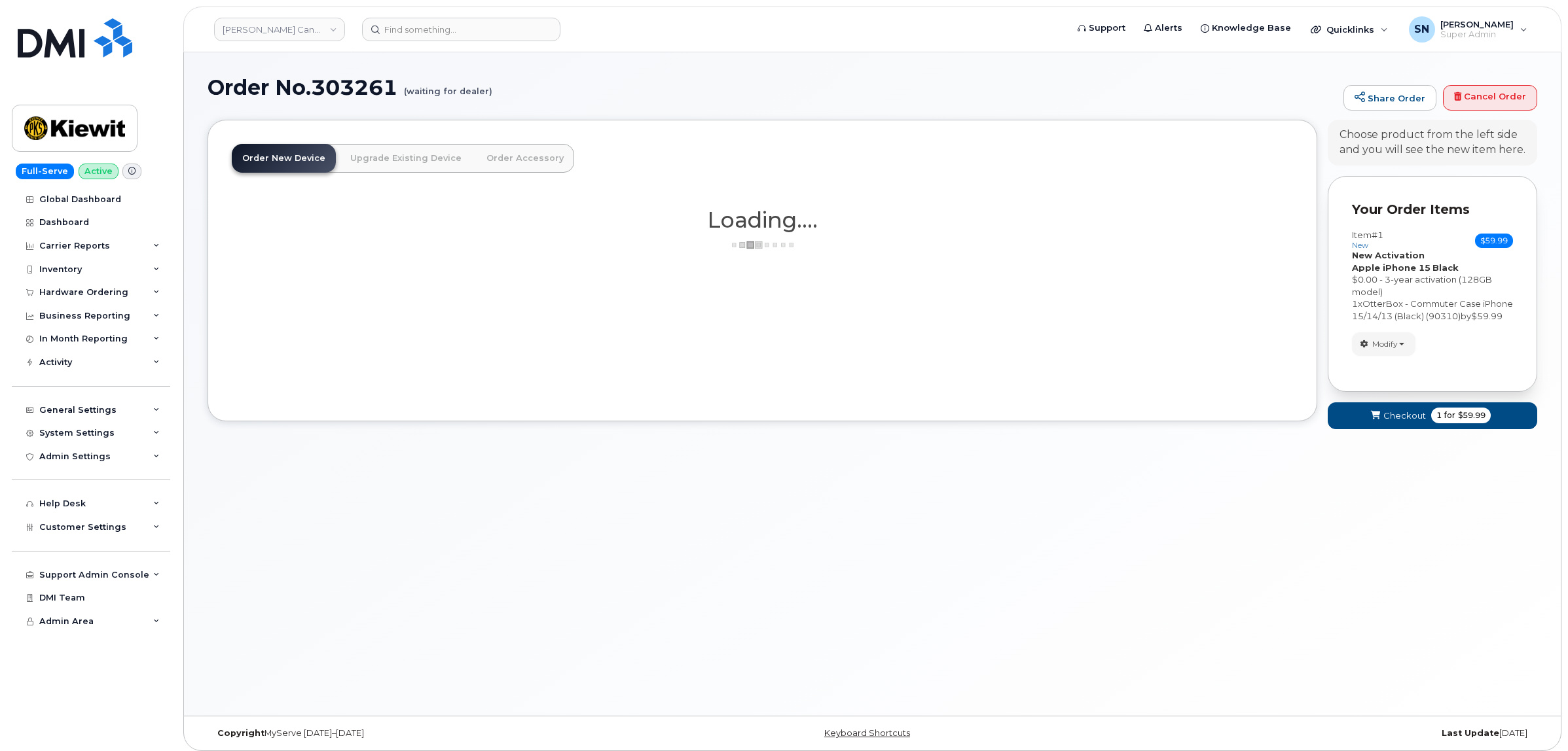
click at [1376, 350] on span "Modify" at bounding box center [1384, 344] width 26 height 12
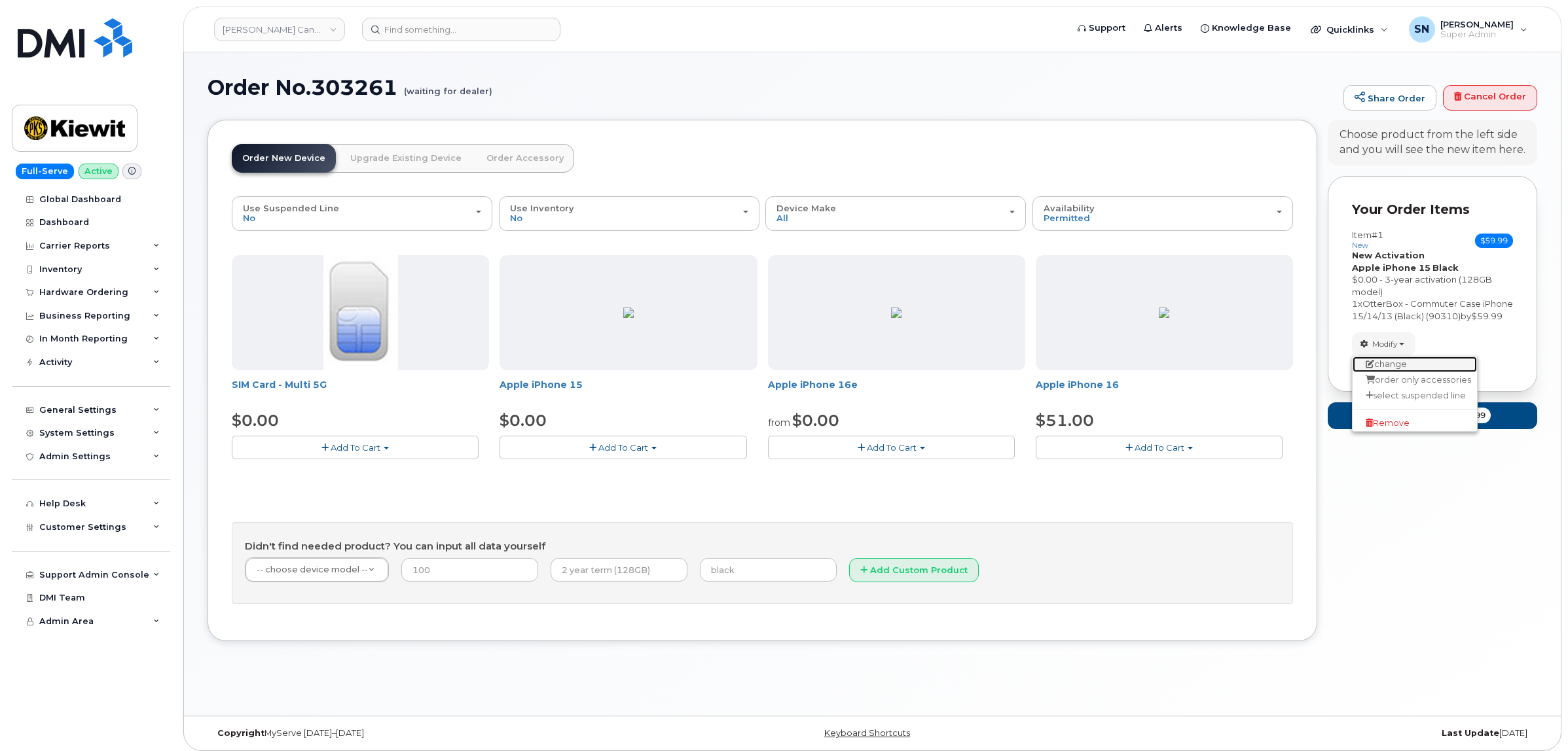
click at [1388, 372] on link "change" at bounding box center [1415, 364] width 124 height 16
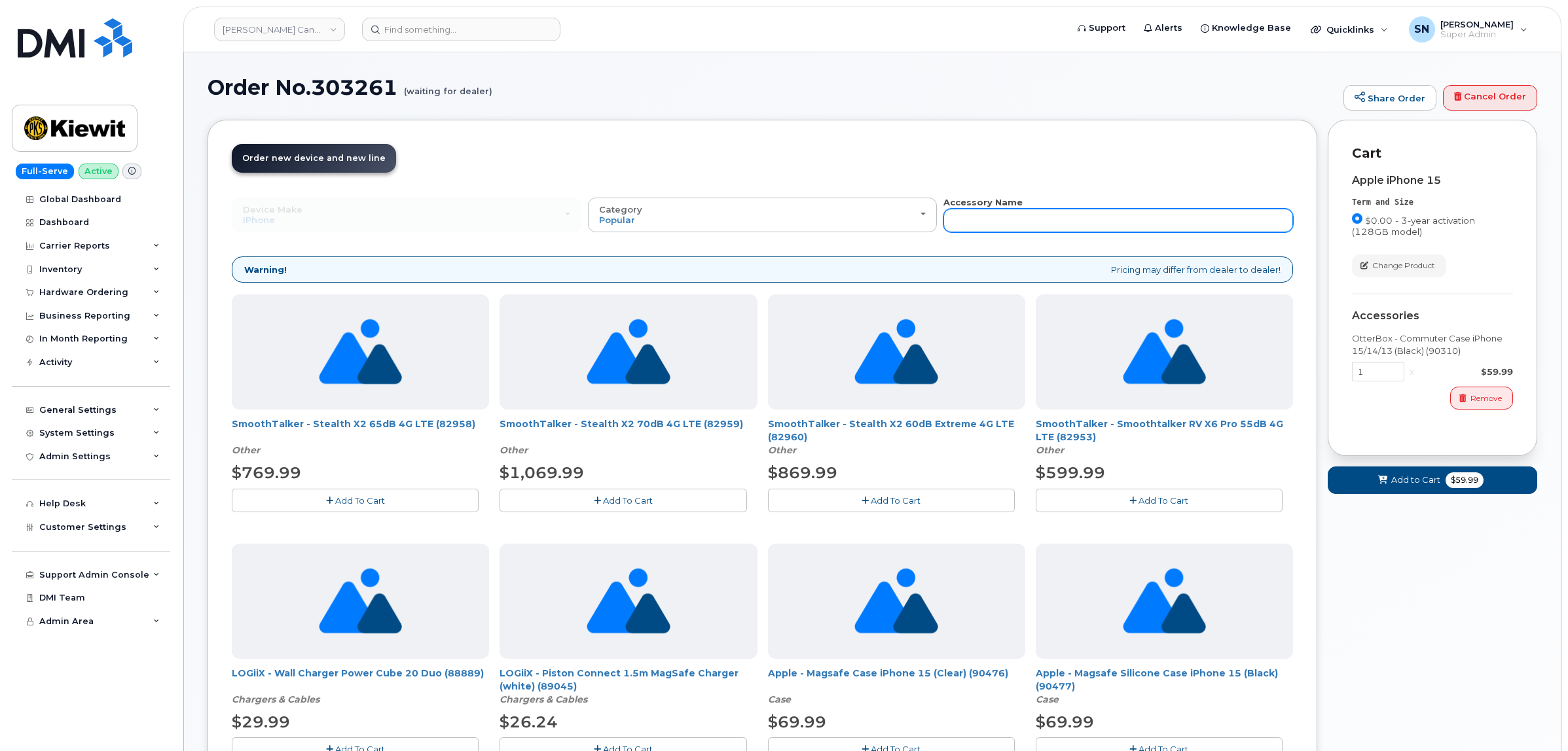
click at [1124, 215] on input "text" at bounding box center [1118, 220] width 349 height 24
type input "87916"
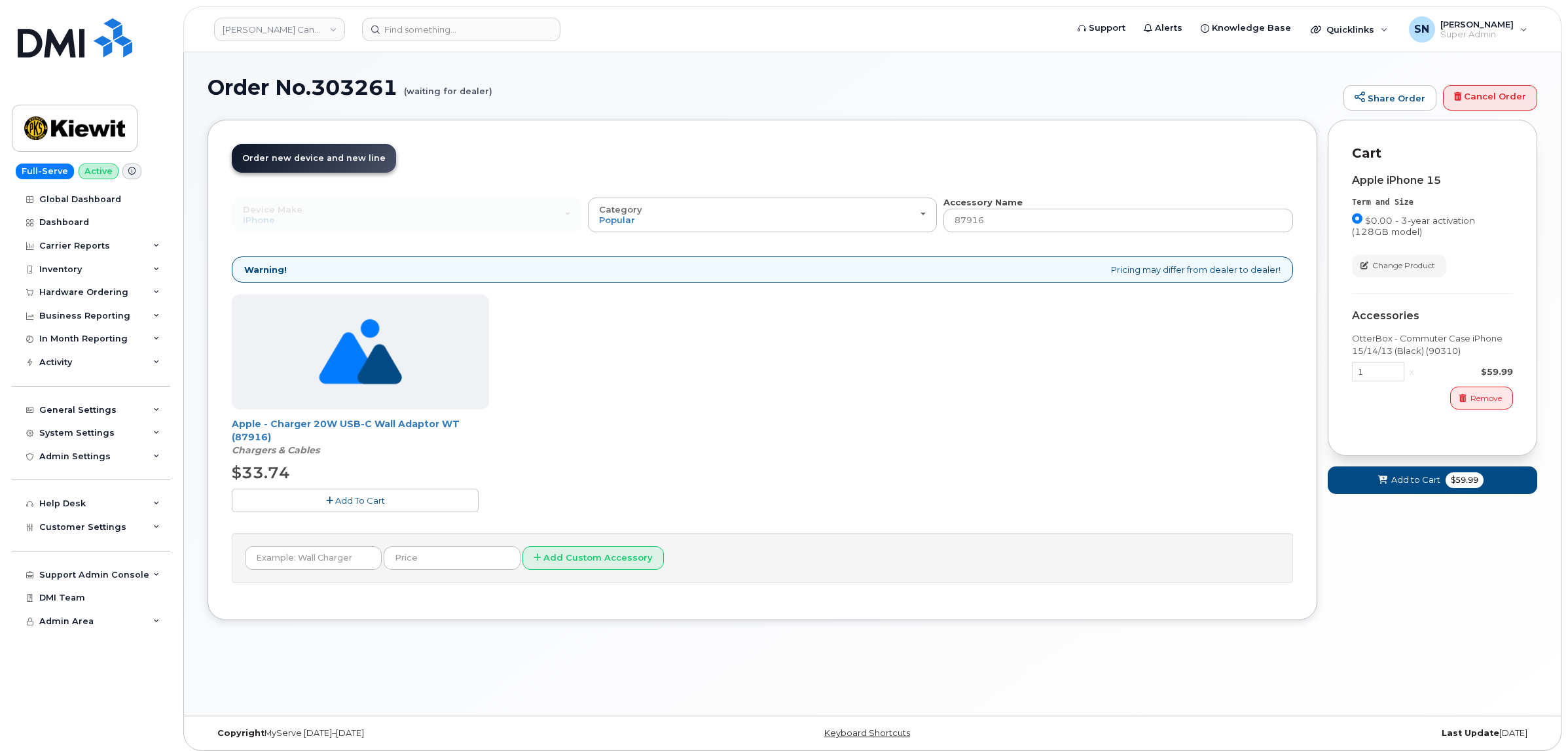
click at [347, 504] on span "Add To Cart" at bounding box center [360, 501] width 50 height 11
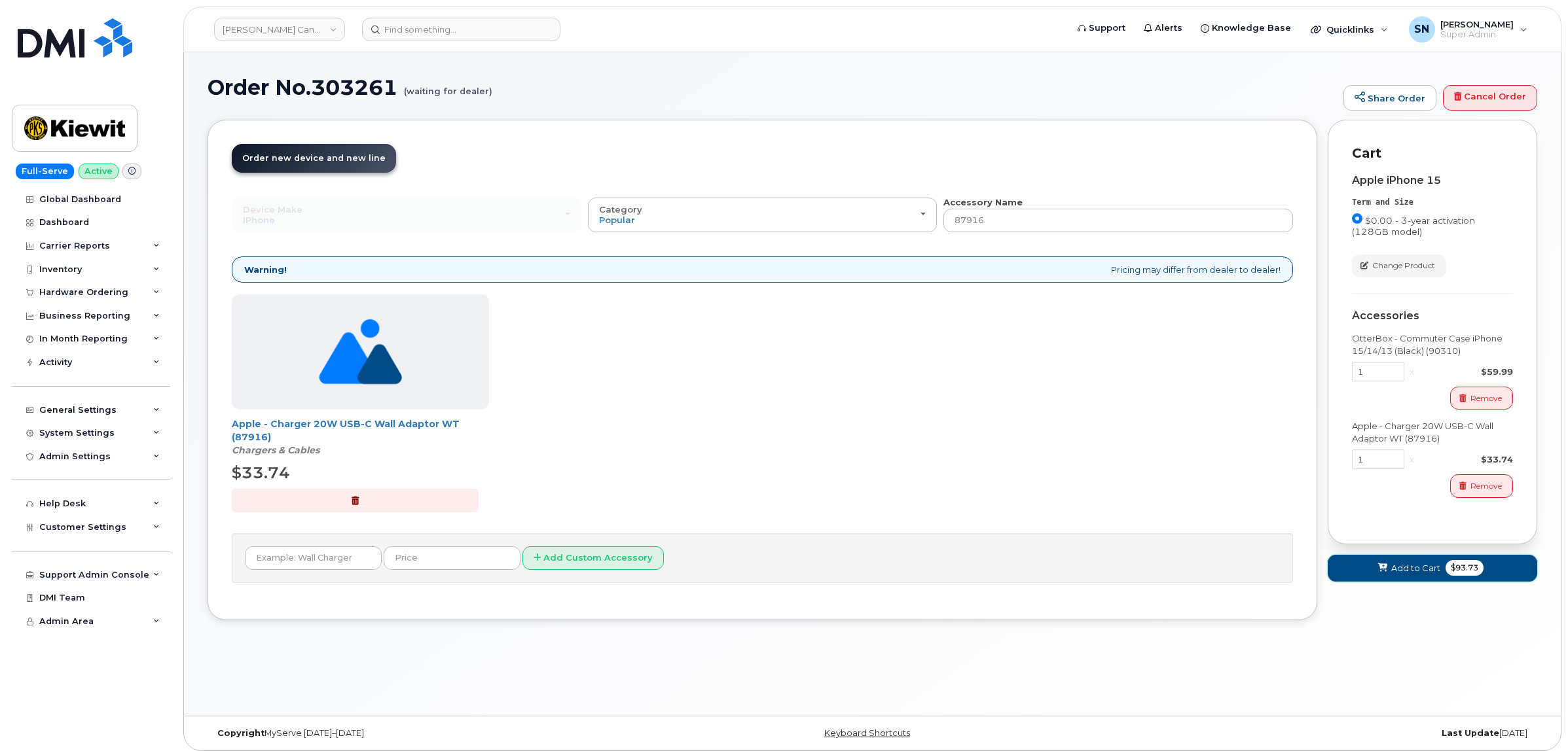
click at [1424, 565] on span "Add to Cart" at bounding box center [1415, 568] width 49 height 12
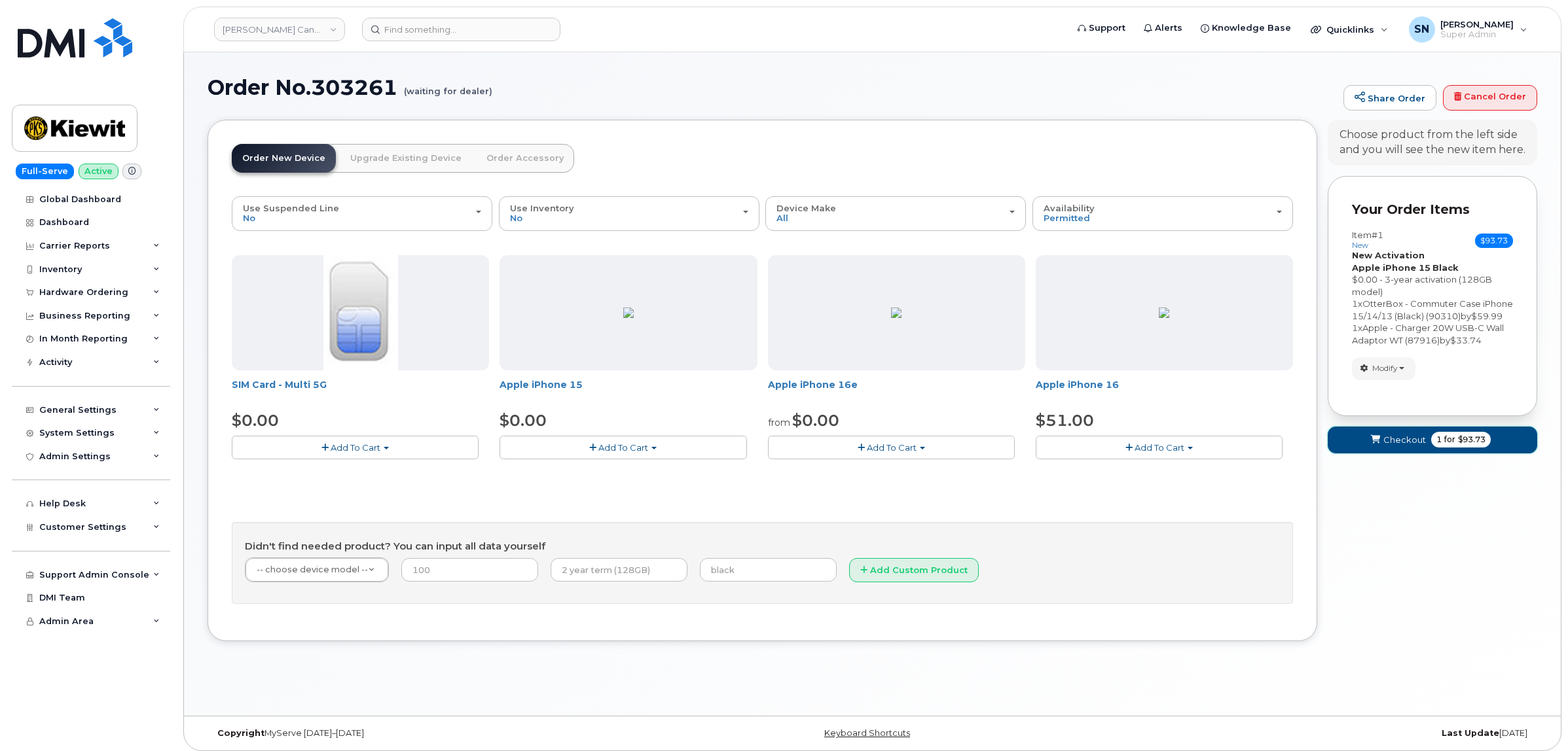
click at [1392, 446] on span "Checkout" at bounding box center [1405, 440] width 43 height 12
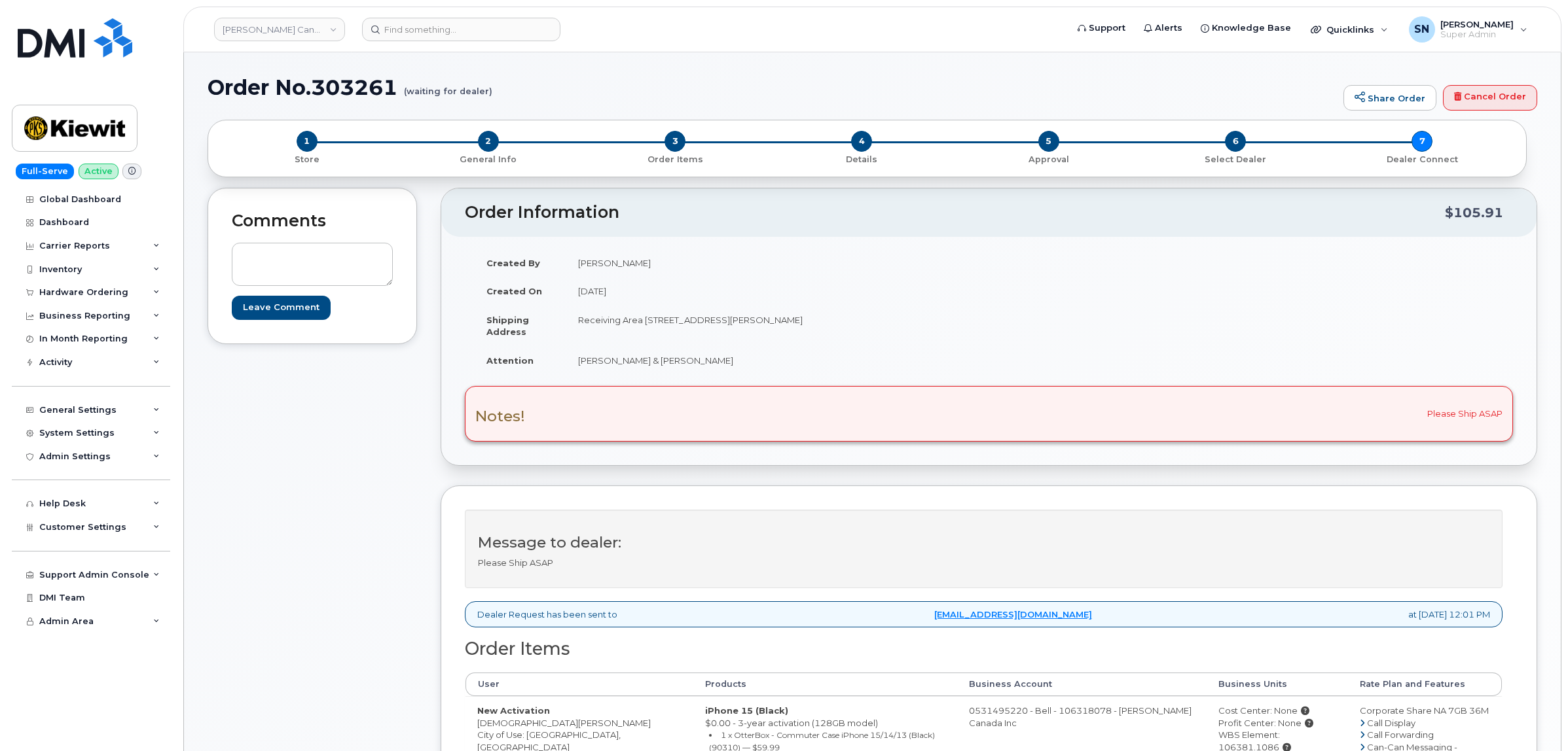
click at [286, 512] on div "Comments Leave Comment" at bounding box center [312, 656] width 209 height 936
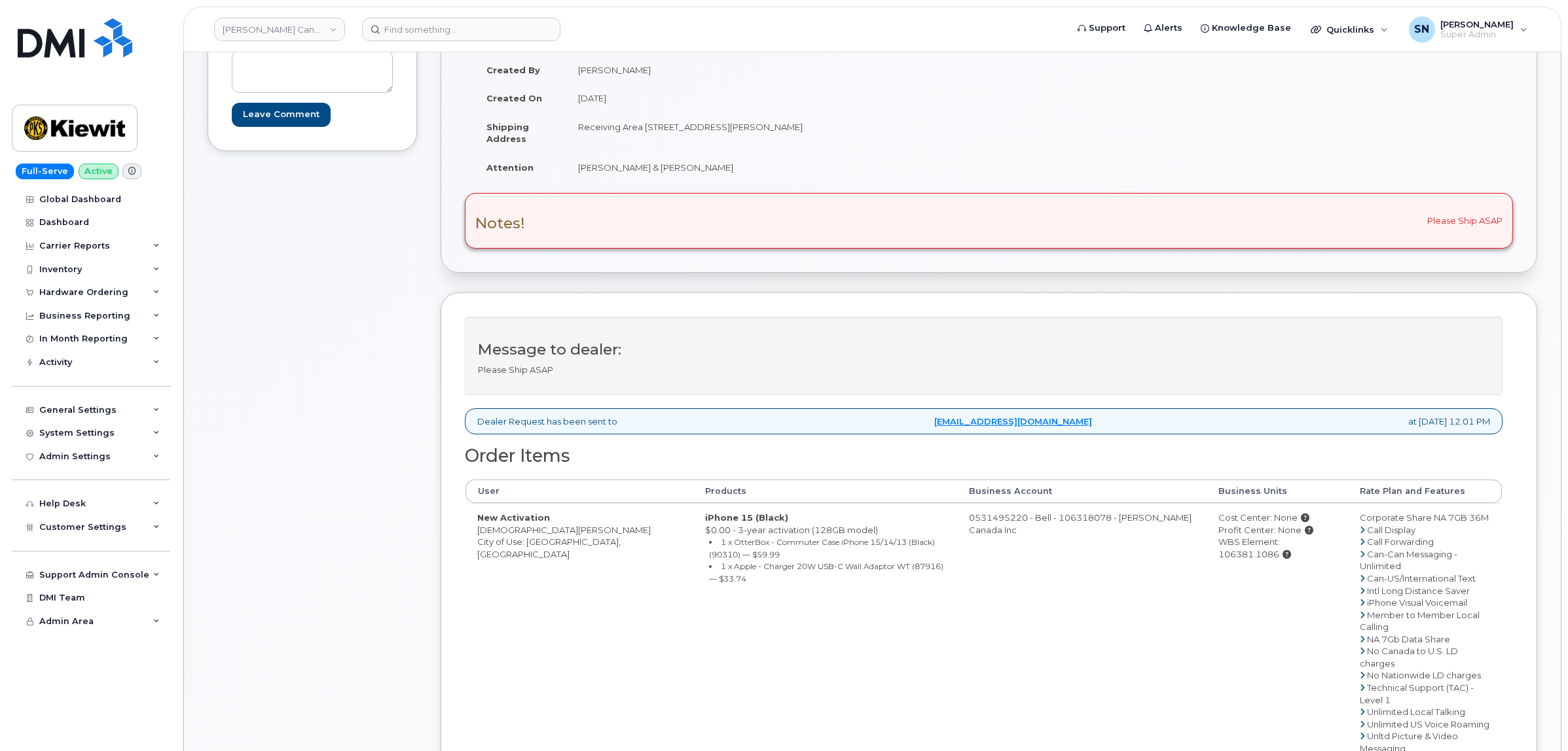
scroll to position [164, 0]
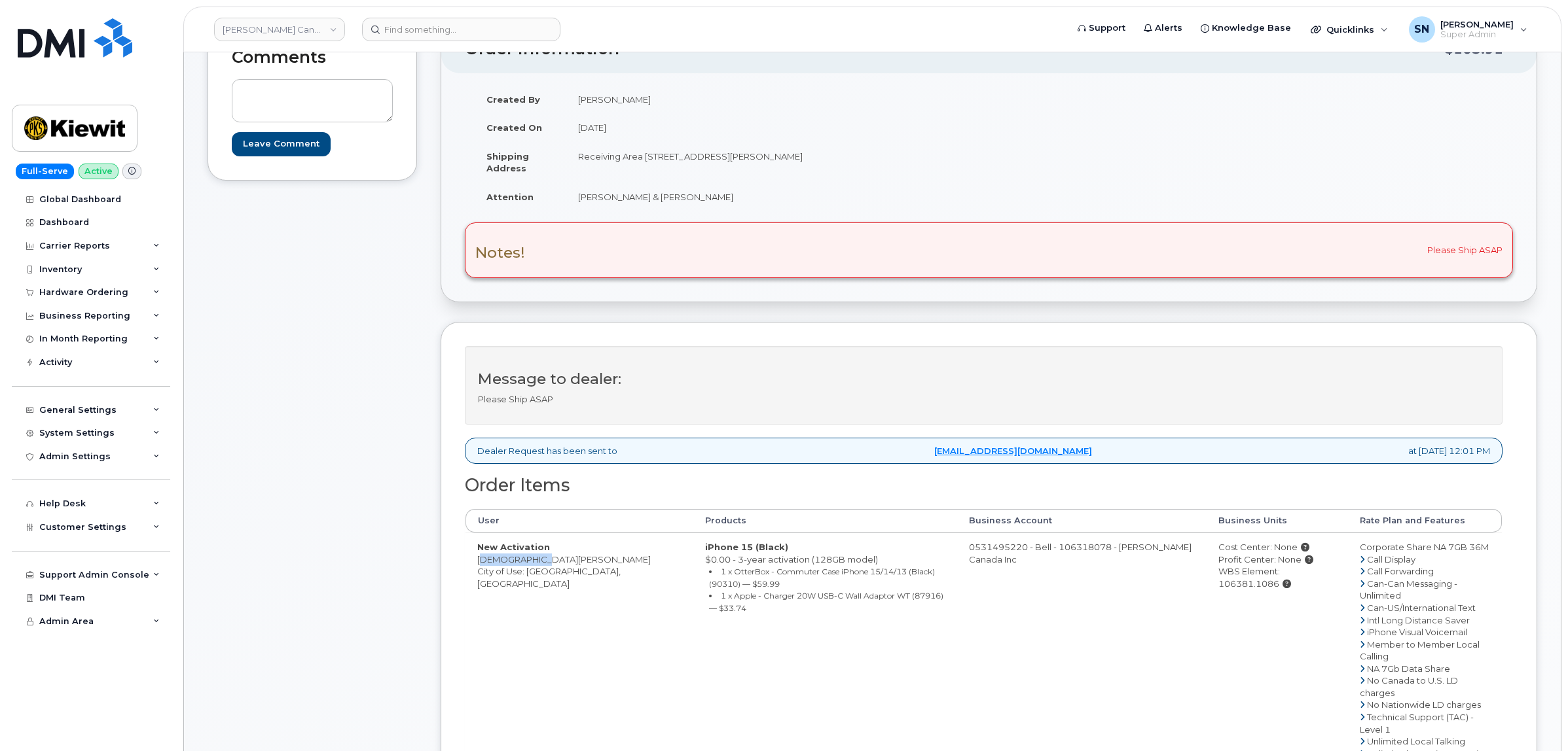
drag, startPoint x: 478, startPoint y: 561, endPoint x: 534, endPoint y: 563, distance: 56.0
click at [534, 563] on td "New Activation [PERSON_NAME] City of Use: [GEOGRAPHIC_DATA], [GEOGRAPHIC_DATA]" at bounding box center [579, 669] width 228 height 271
copy td "[DEMOGRAPHIC_DATA][PERSON_NAME]"
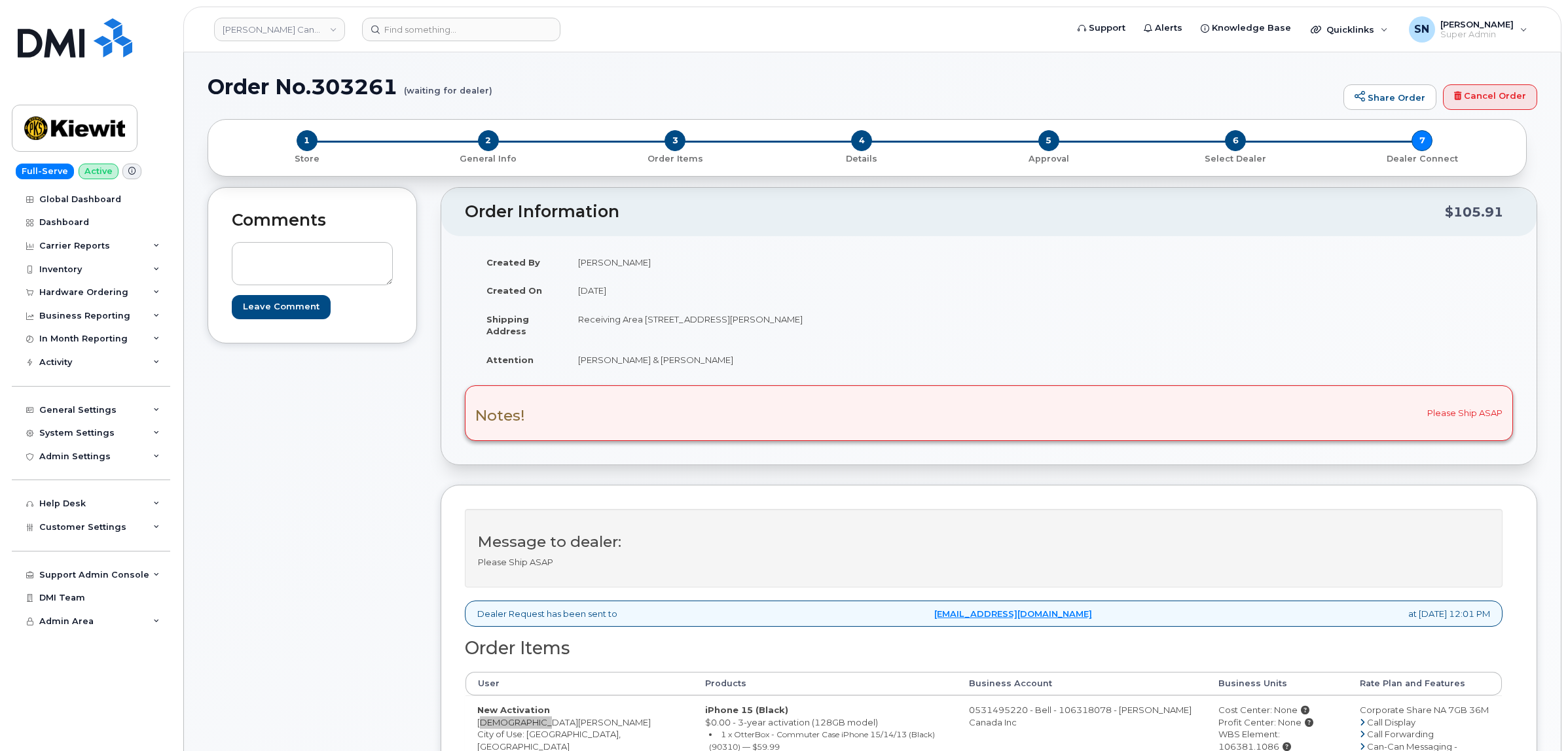
scroll to position [0, 0]
drag, startPoint x: 312, startPoint y: 89, endPoint x: 404, endPoint y: 94, distance: 92.1
click at [404, 94] on h1 "Order No.303261 (waiting for dealer)" at bounding box center [772, 88] width 1129 height 23
copy h1 "303261"
drag, startPoint x: 73, startPoint y: 515, endPoint x: 83, endPoint y: 512, distance: 10.4
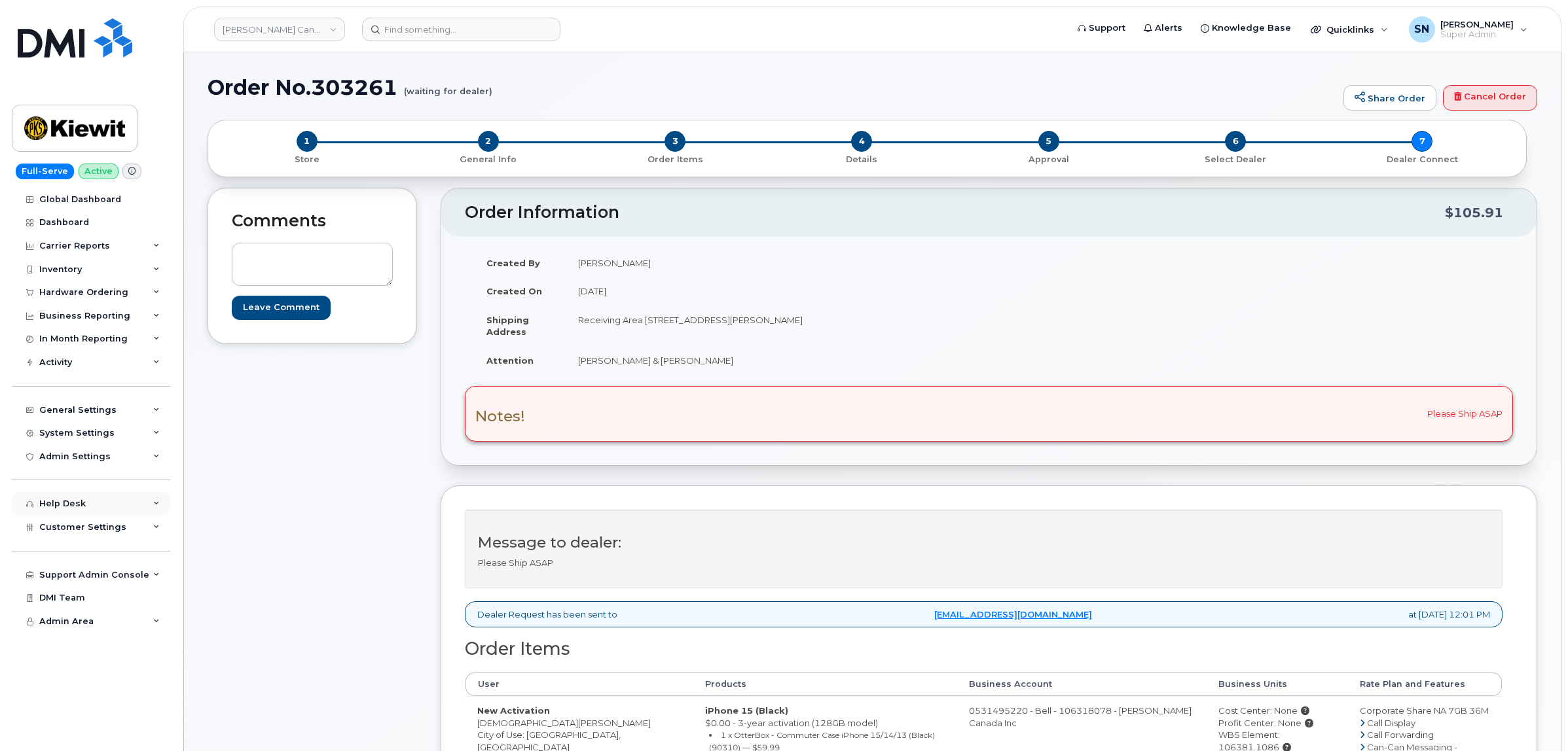
click at [74, 515] on div "Help Desk" at bounding box center [90, 504] width 159 height 24
click at [294, 469] on div "Comments Leave Comment" at bounding box center [312, 656] width 209 height 936
click at [153, 505] on icon at bounding box center [156, 504] width 6 height 6
click at [296, 469] on div "Comments Leave Comment" at bounding box center [312, 656] width 209 height 936
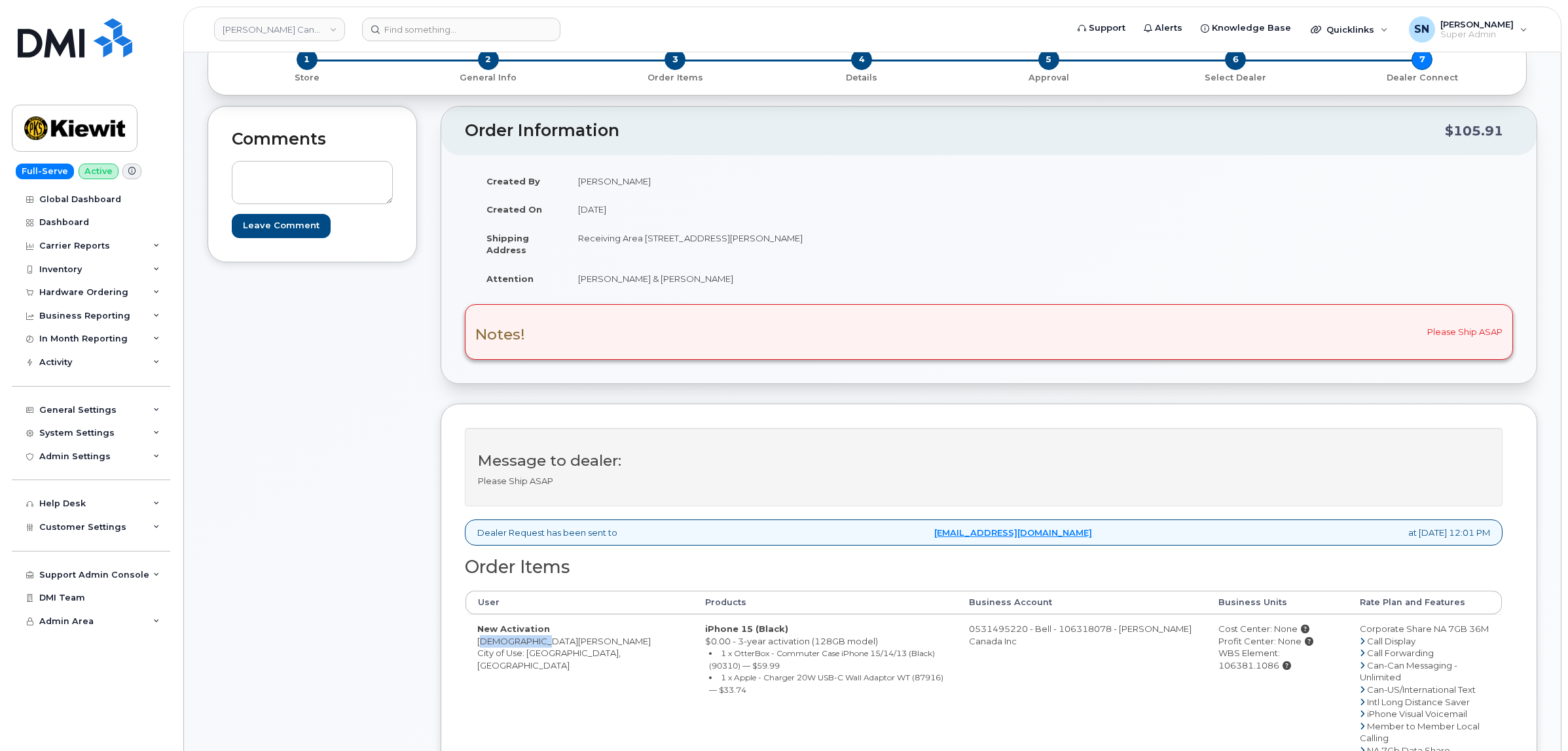
drag, startPoint x: 479, startPoint y: 642, endPoint x: 537, endPoint y: 646, distance: 58.1
click at [537, 646] on td "New Activation Deyana Attia City of Use: Aurora, Ontario" at bounding box center [579, 750] width 228 height 271
copy td "[DEMOGRAPHIC_DATA][PERSON_NAME]"
click at [384, 332] on div "Comments Leave Comment" at bounding box center [312, 575] width 209 height 936
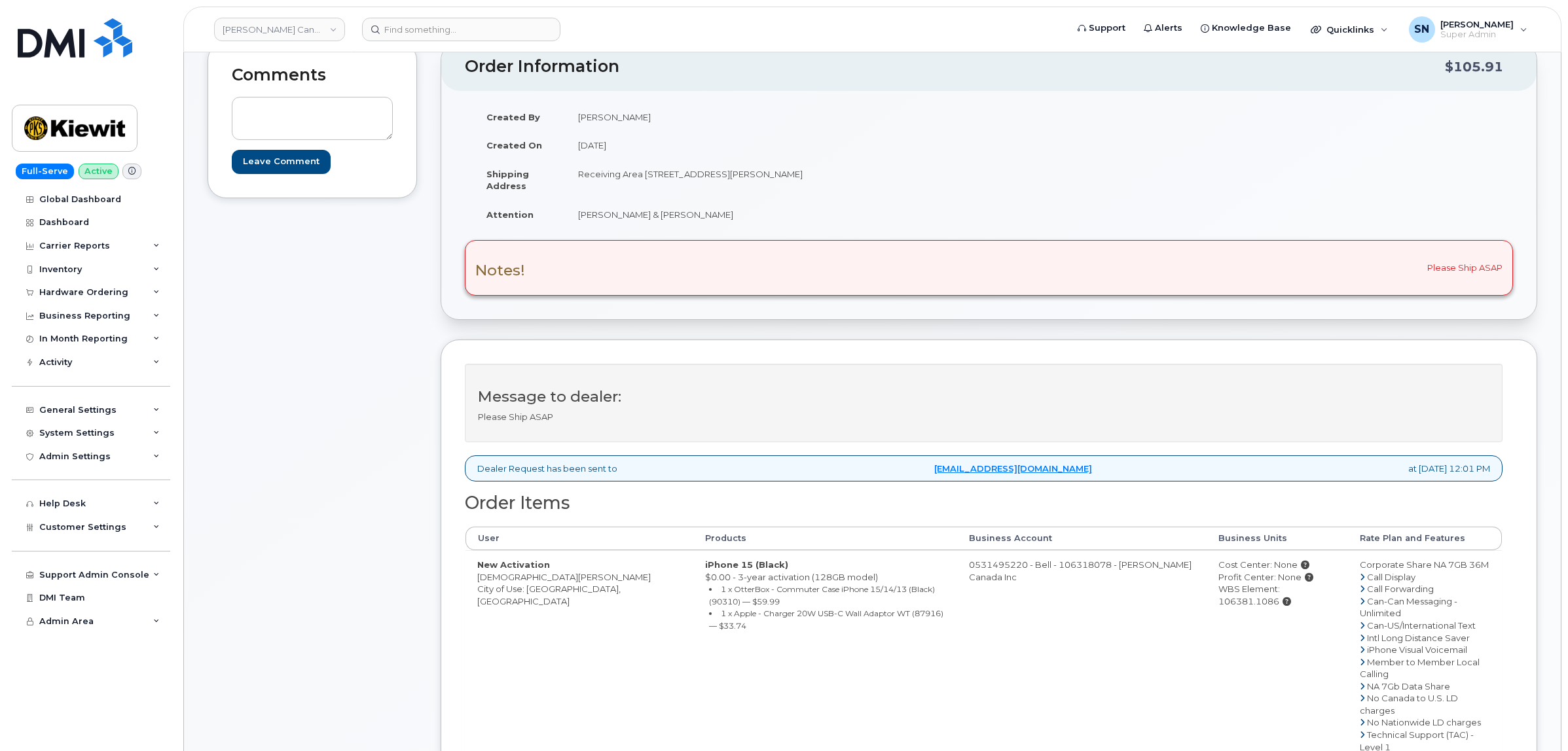
scroll to position [164, 0]
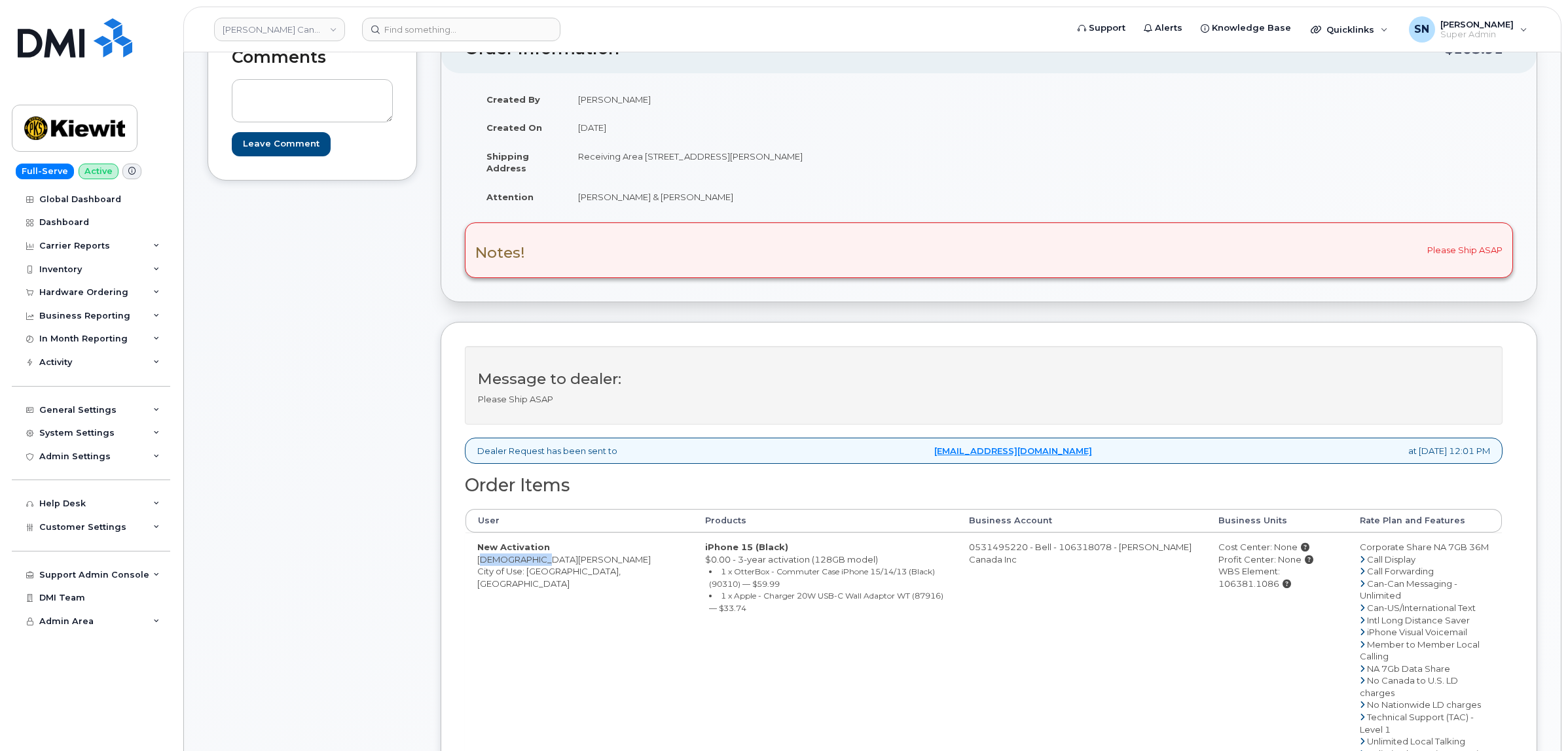
drag, startPoint x: 475, startPoint y: 558, endPoint x: 539, endPoint y: 559, distance: 64.0
click at [539, 559] on td "New Activation Deyana Attia City of Use: Aurora, Ontario" at bounding box center [579, 669] width 228 height 271
copy td "[DEMOGRAPHIC_DATA][PERSON_NAME]"
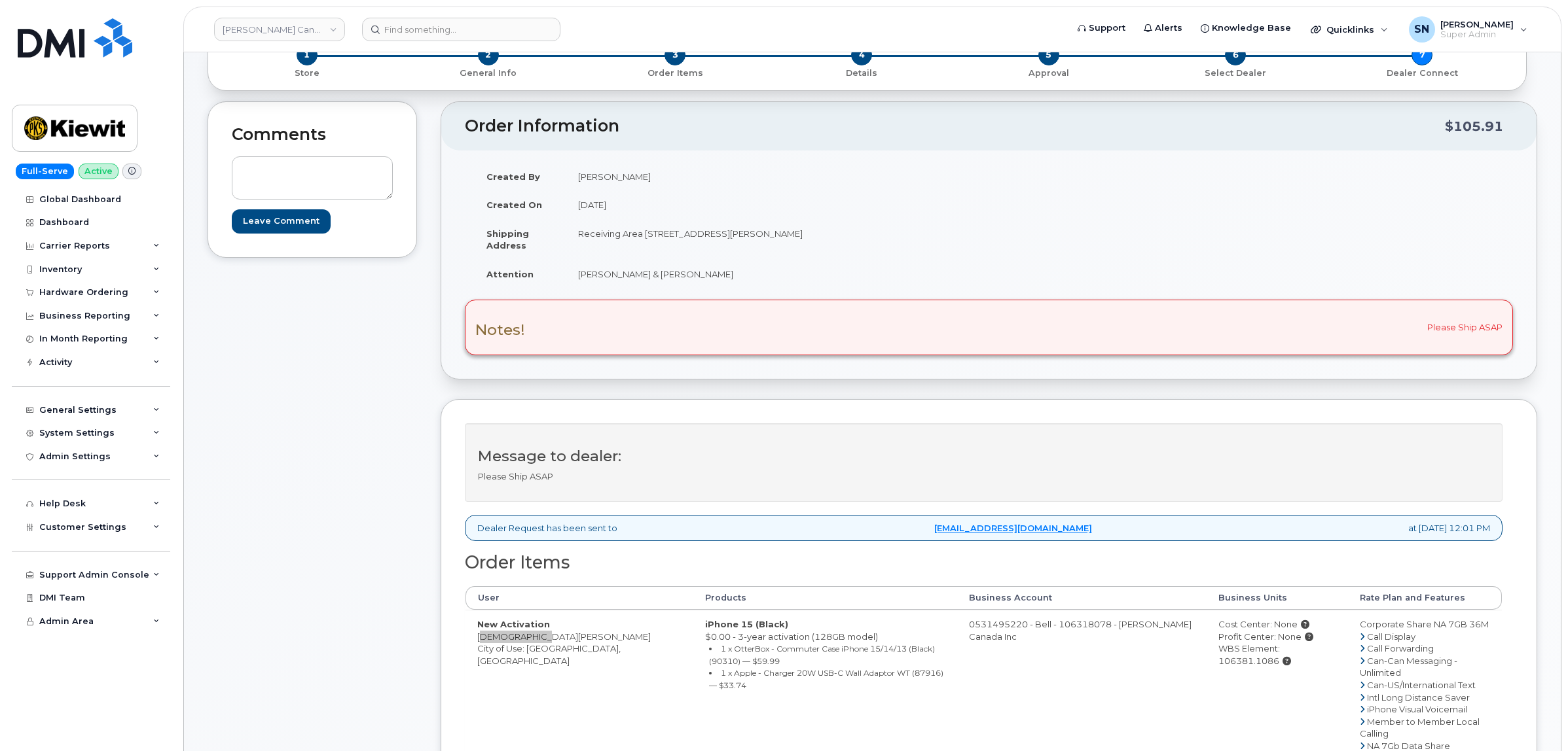
scroll to position [327, 0]
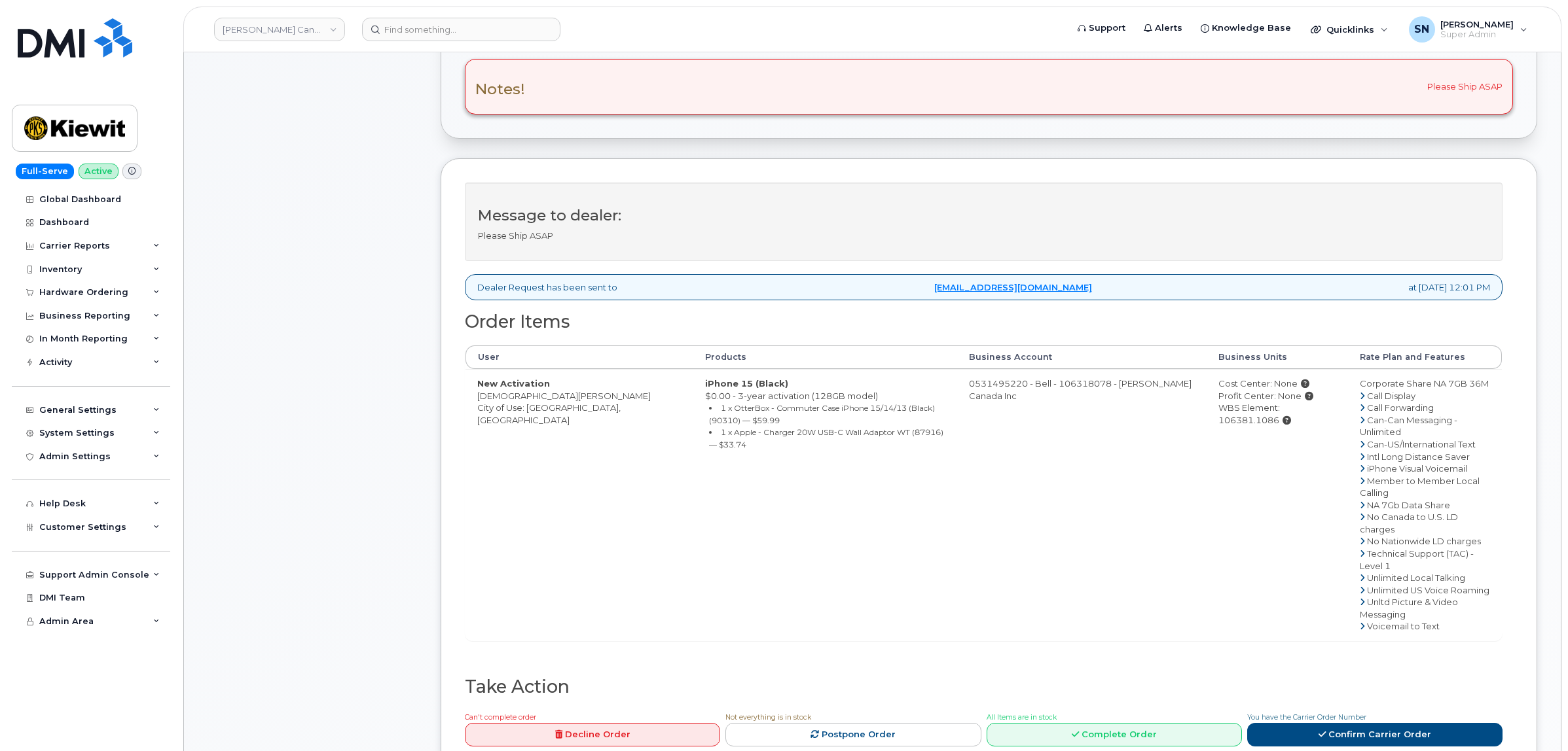
click at [856, 406] on small "1 x OtterBox - Commuter Case iPhone 15/14/13 (Black) (90310) — $59.99" at bounding box center [821, 414] width 226 height 22
copy small "90310"
click at [838, 434] on small "1 x Apple - Charger 20W USB-C Wall Adaptor WT (87916) — $33.74" at bounding box center [826, 438] width 234 height 22
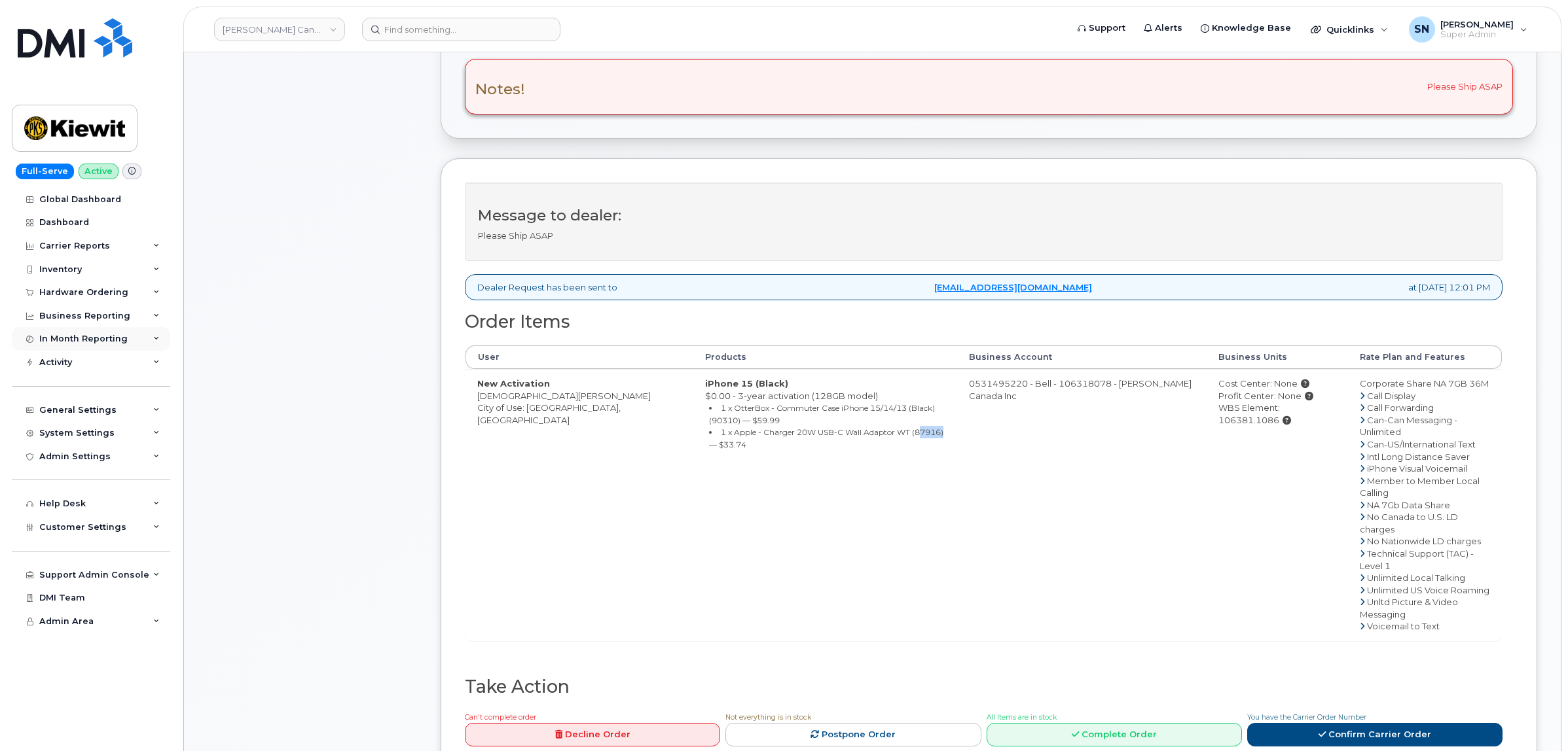
copy small "87916"
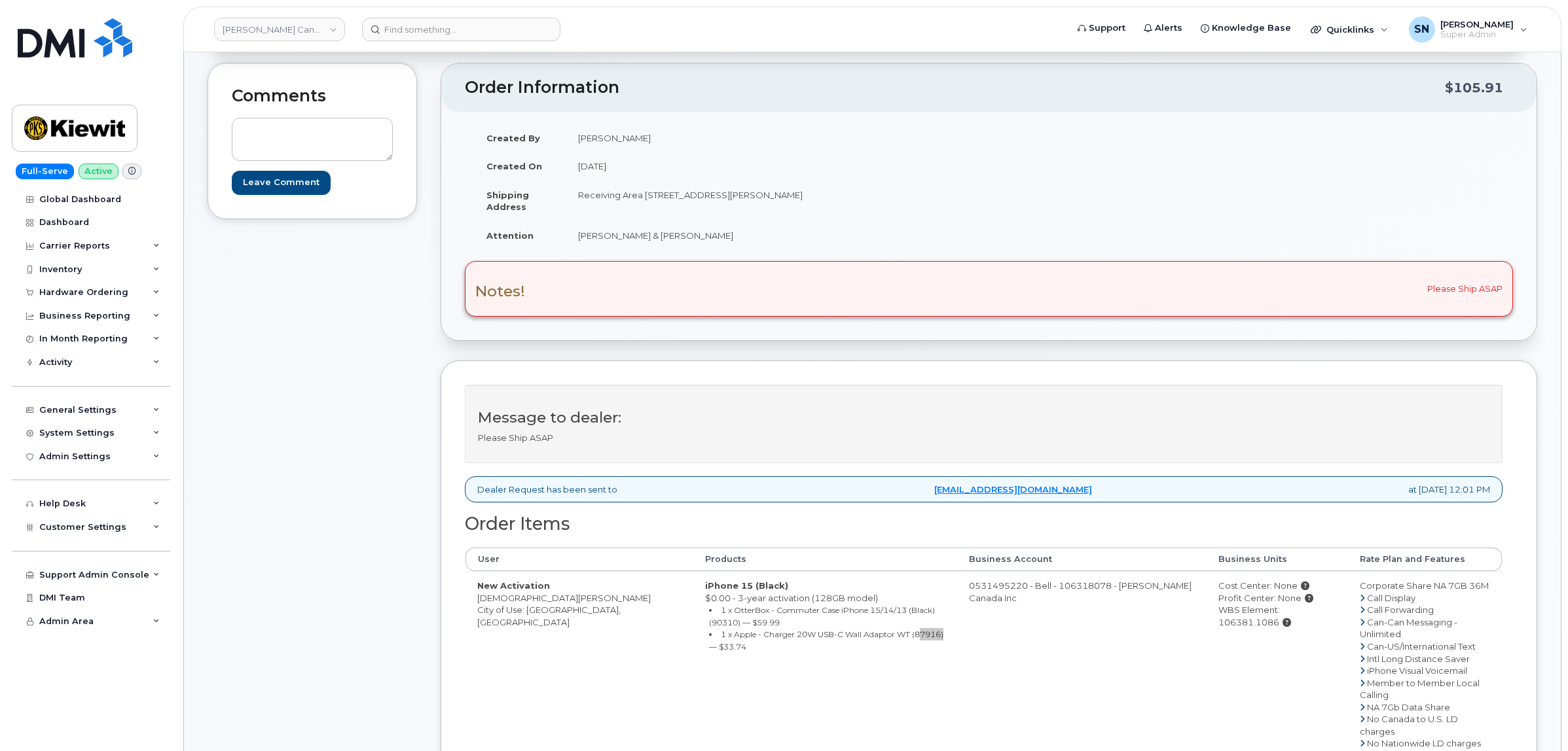
scroll to position [164, 0]
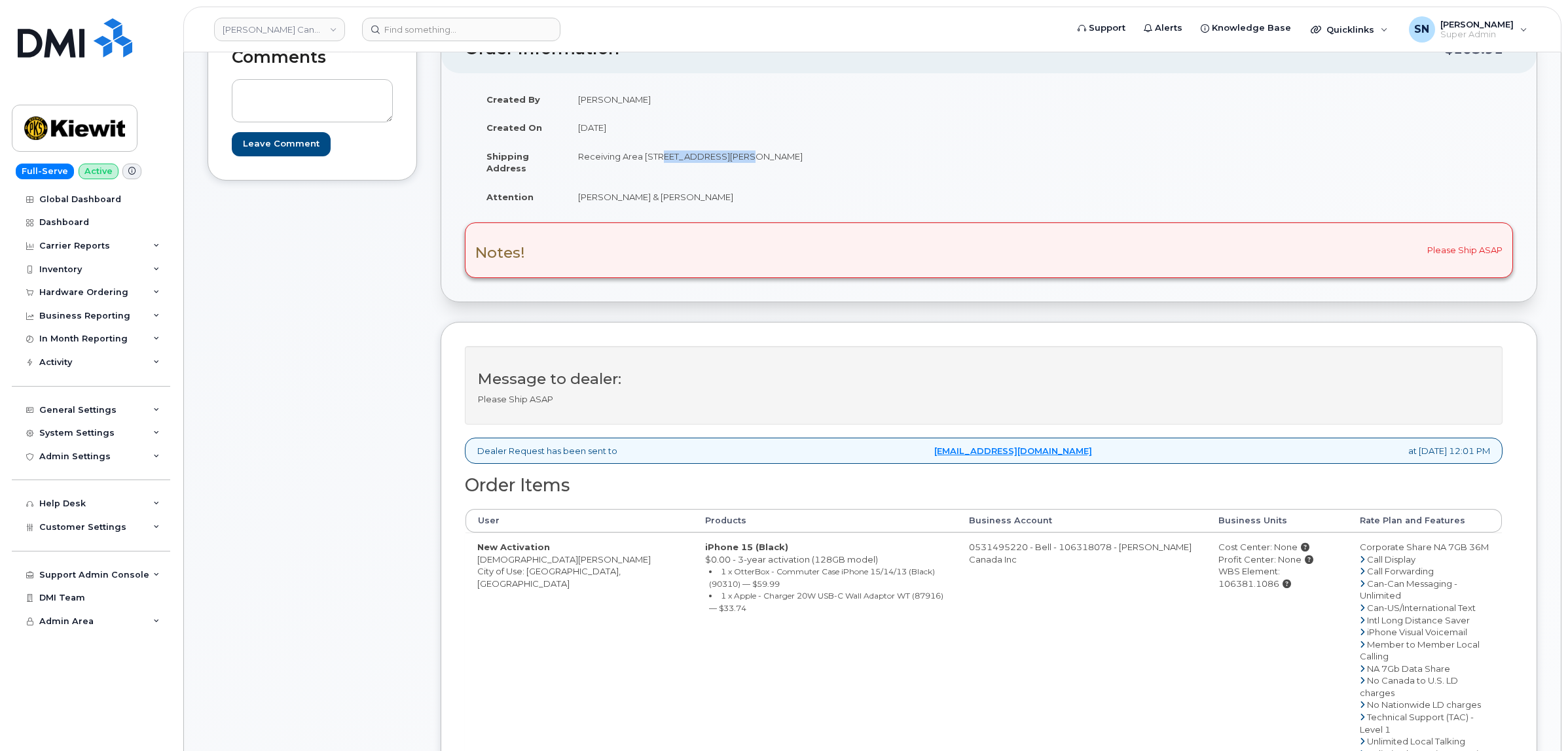
copy td "[STREET_ADDRESS][PERSON_NAME]"
drag, startPoint x: 659, startPoint y: 158, endPoint x: 735, endPoint y: 167, distance: 76.5
click at [735, 167] on td "Receiving Area 13 1 Holt Road South Bowmanville ON L1C3Z8" at bounding box center [773, 162] width 413 height 41
click at [693, 174] on td "Receiving Area 13 1 Holt Road South Bowmanville ON L1C3Z8" at bounding box center [773, 162] width 413 height 41
copy td "[STREET_ADDRESS][PERSON_NAME]"
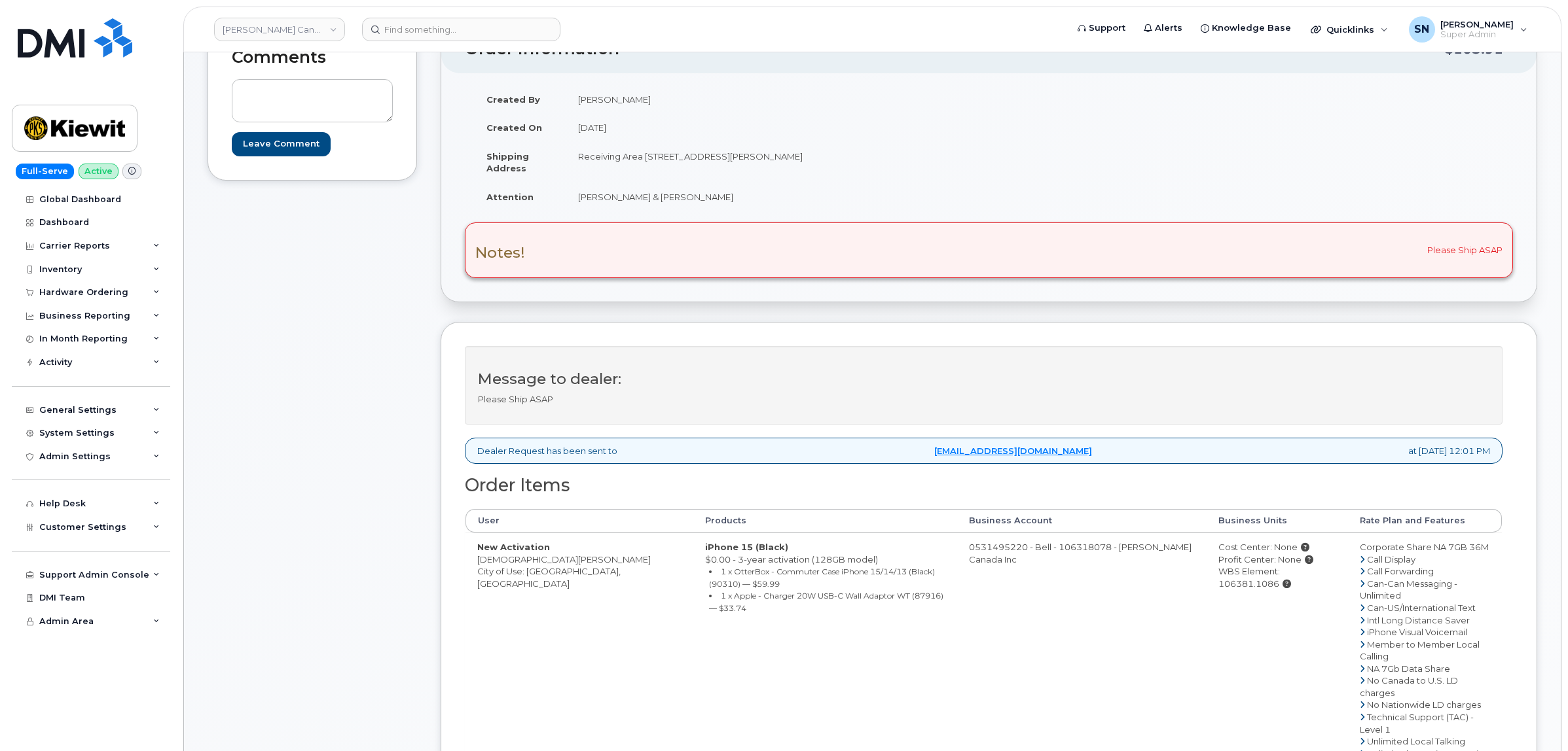
drag, startPoint x: 660, startPoint y: 154, endPoint x: 846, endPoint y: 161, distance: 186.1
click at [846, 161] on td "Receiving Area 13 1 Holt Road South Bowmanville ON L1C3Z8" at bounding box center [773, 162] width 413 height 41
click at [811, 155] on td "Receiving Area [STREET_ADDRESS][PERSON_NAME]" at bounding box center [773, 162] width 413 height 41
click at [812, 155] on td "Receiving Area [STREET_ADDRESS][PERSON_NAME]" at bounding box center [773, 162] width 413 height 41
click at [814, 155] on td "Receiving Area [STREET_ADDRESS][PERSON_NAME]" at bounding box center [773, 162] width 413 height 41
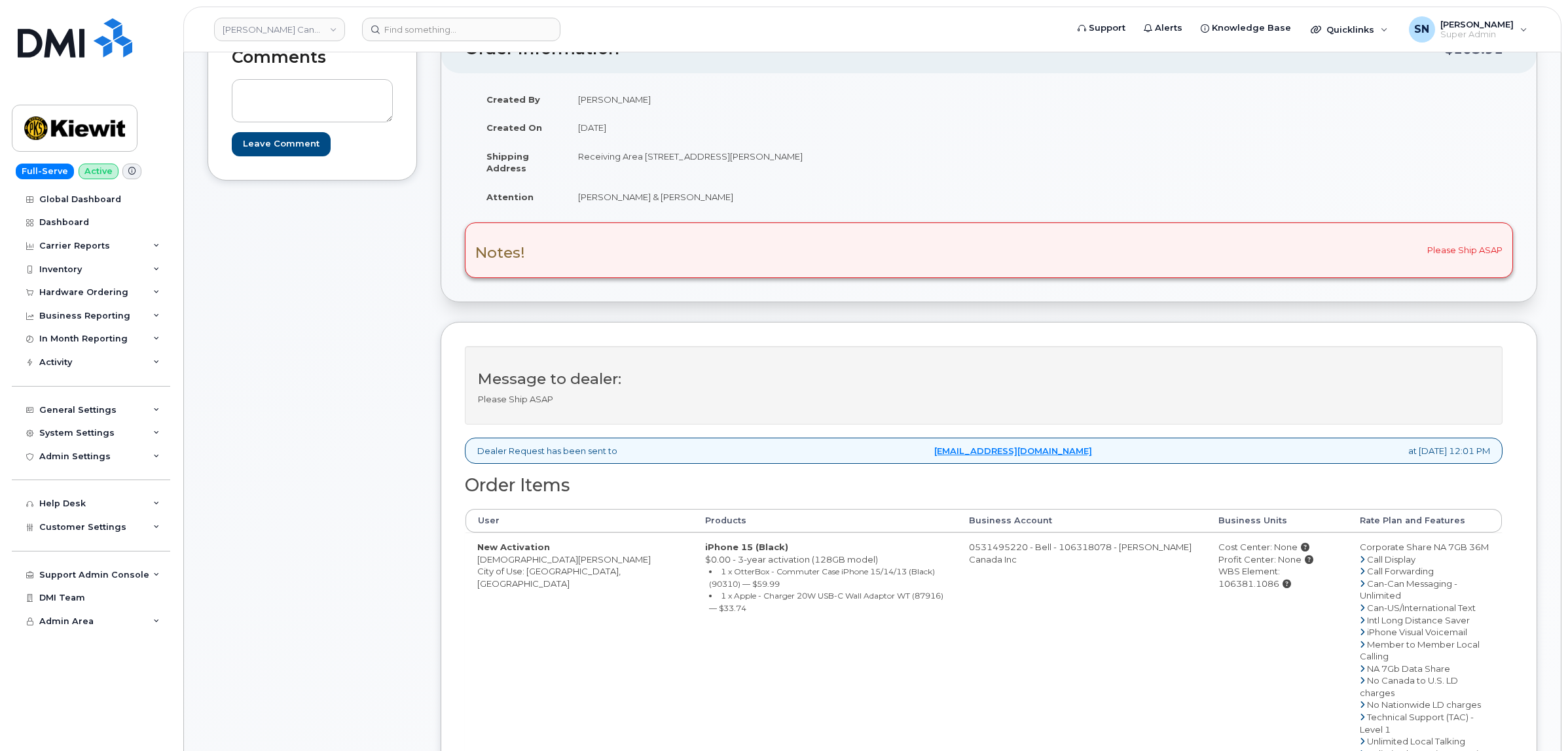
click at [834, 118] on td "[DATE]" at bounding box center [773, 128] width 413 height 28
drag, startPoint x: 813, startPoint y: 153, endPoint x: 459, endPoint y: 157, distance: 354.0
click at [846, 161] on td "Receiving Area [STREET_ADDRESS][PERSON_NAME]" at bounding box center [773, 162] width 413 height 41
copy td "L1C3Z8"
drag, startPoint x: 576, startPoint y: 155, endPoint x: 655, endPoint y: 166, distance: 79.8
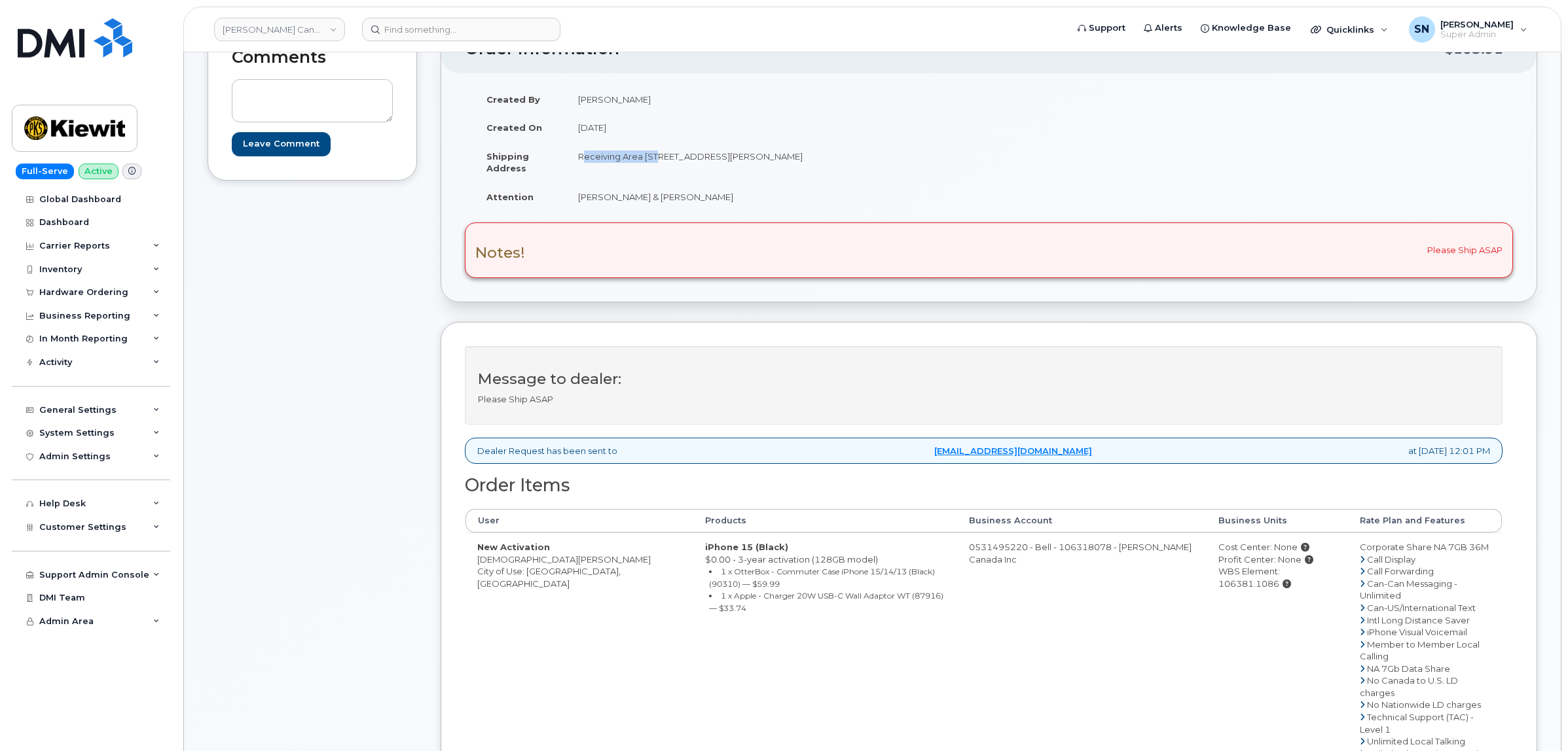
click at [655, 166] on td "Receiving Area [STREET_ADDRESS][PERSON_NAME]" at bounding box center [773, 162] width 413 height 41
drag, startPoint x: 576, startPoint y: 193, endPoint x: 498, endPoint y: 186, distance: 78.3
click at [717, 201] on td "[PERSON_NAME] & [PERSON_NAME]" at bounding box center [773, 197] width 413 height 28
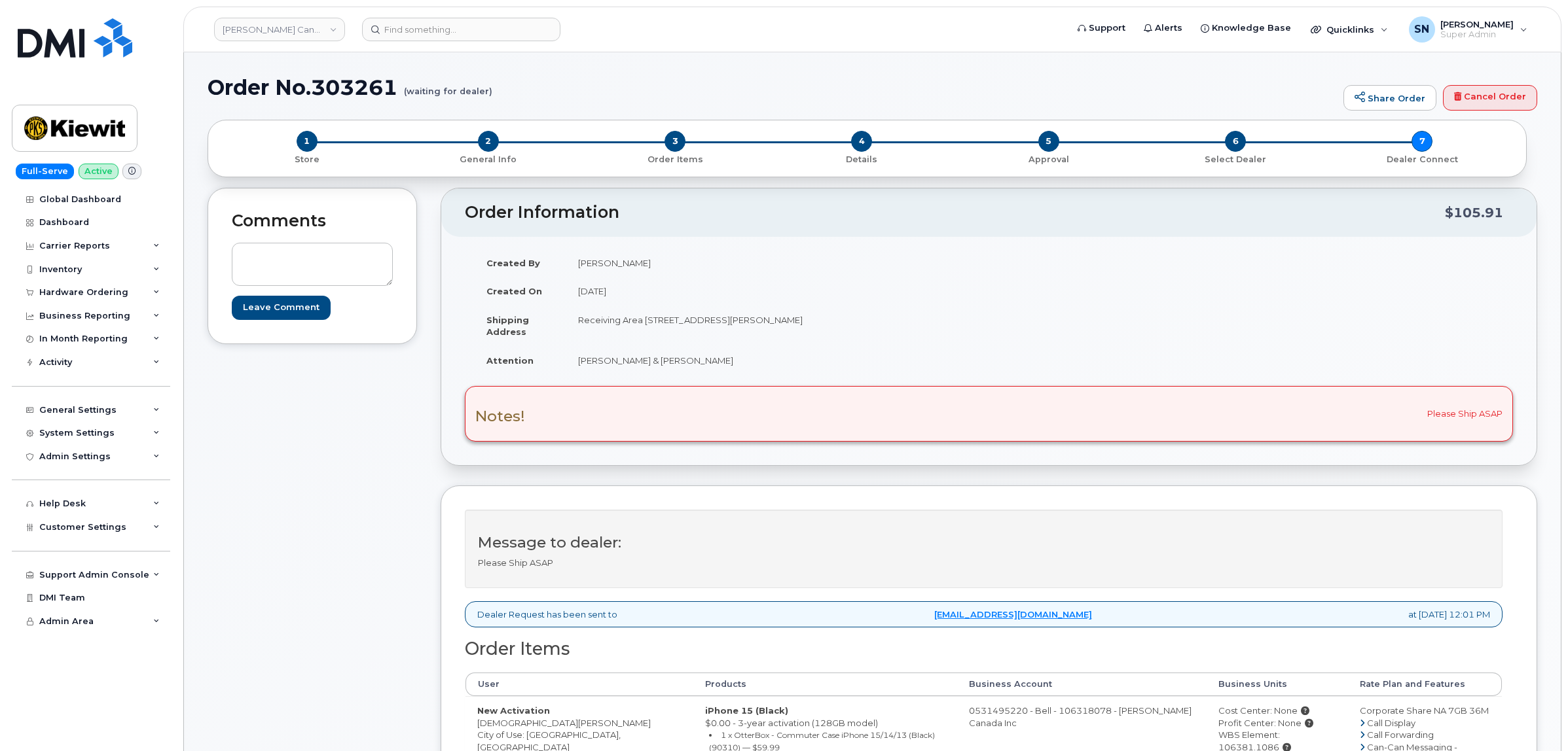
click at [341, 570] on div "Comments Leave Comment" at bounding box center [312, 656] width 209 height 936
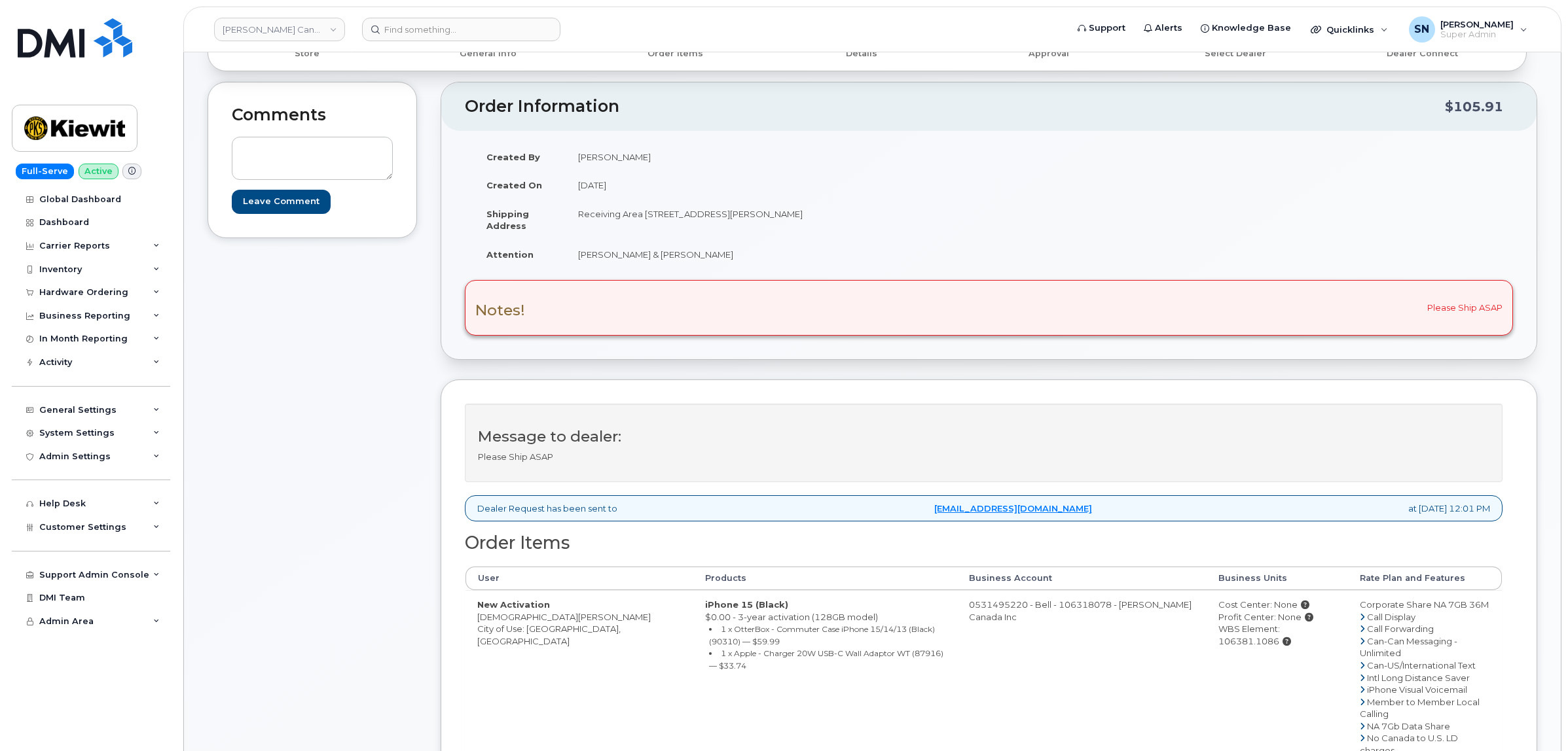
scroll to position [327, 0]
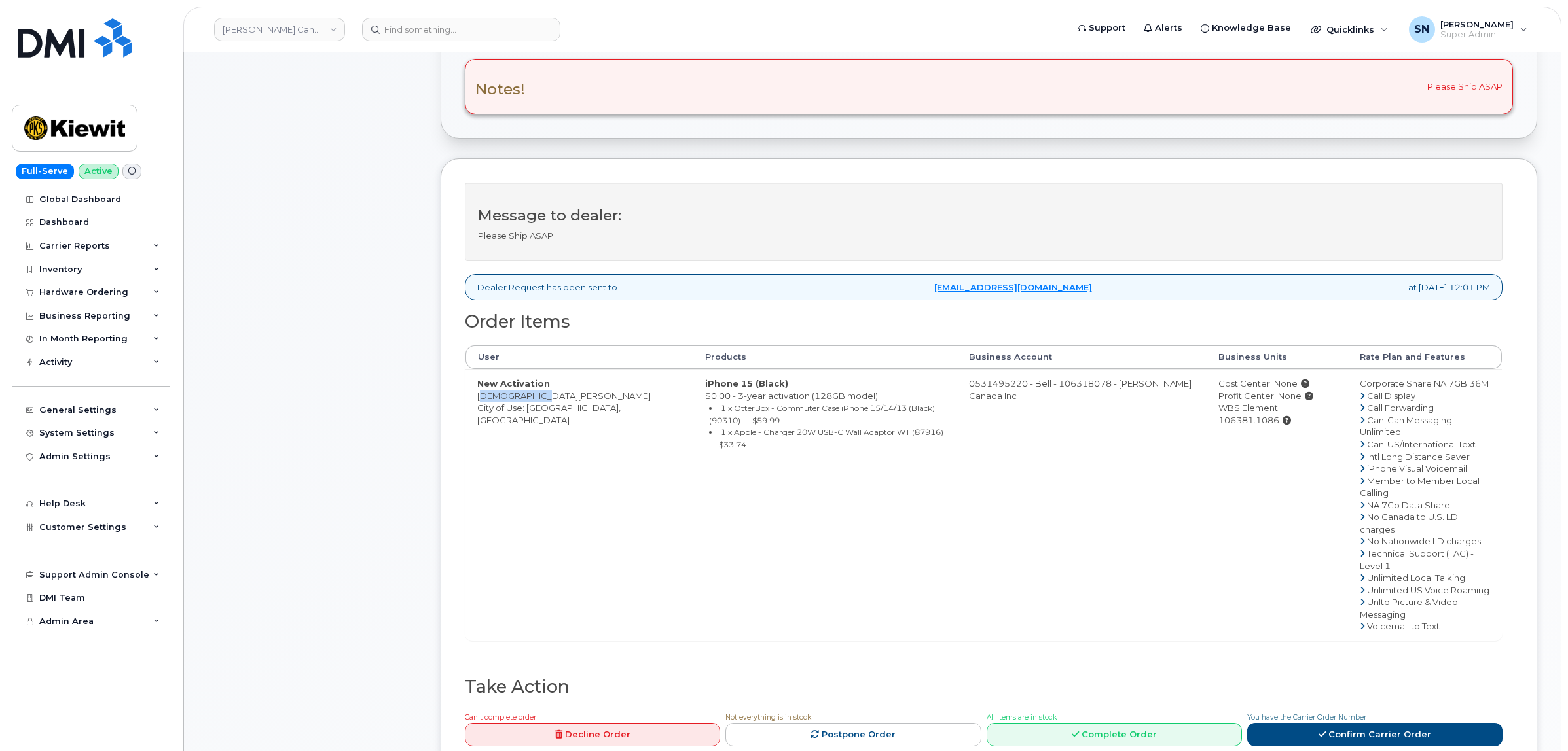
drag, startPoint x: 476, startPoint y: 400, endPoint x: 534, endPoint y: 401, distance: 58.0
click at [534, 401] on td "New Activation Deyana Attia City of Use: Aurora, Ontario" at bounding box center [579, 505] width 228 height 271
drag, startPoint x: 1307, startPoint y: 412, endPoint x: 1248, endPoint y: 412, distance: 59.0
click at [1248, 412] on div "WBS Element: 106381.1086" at bounding box center [1277, 413] width 118 height 24
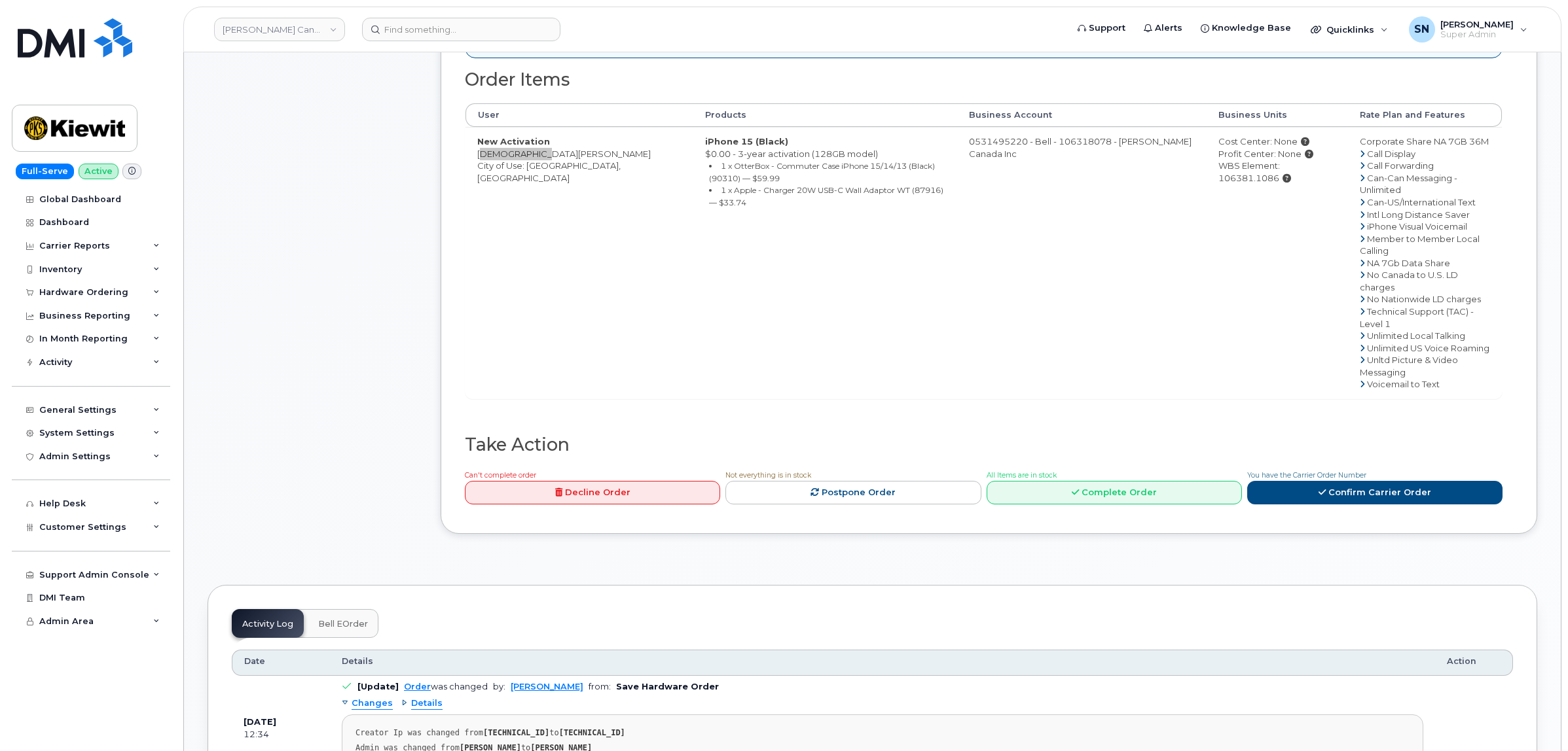
scroll to position [573, 0]
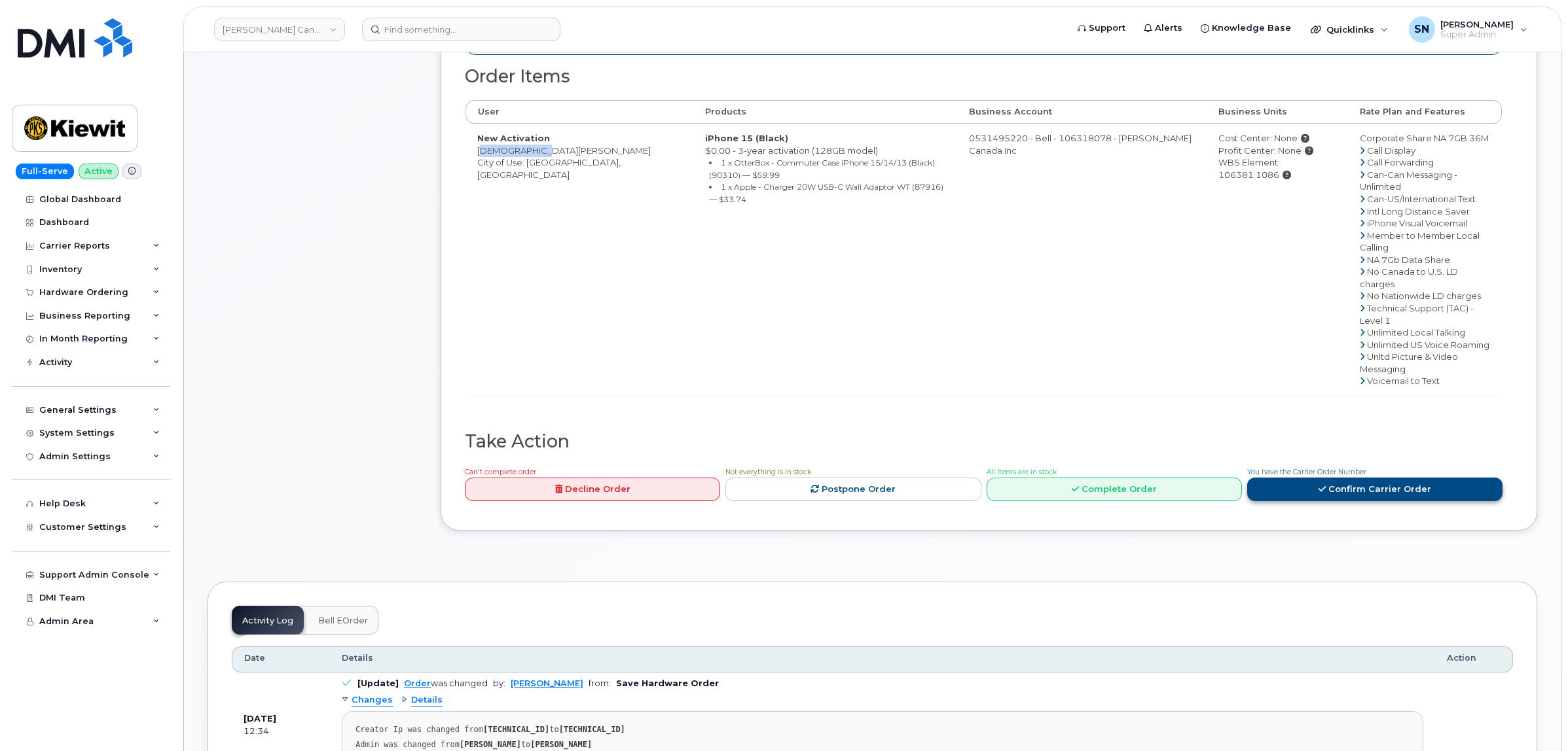
click at [1378, 478] on link "Confirm Carrier Order" at bounding box center [1375, 489] width 255 height 24
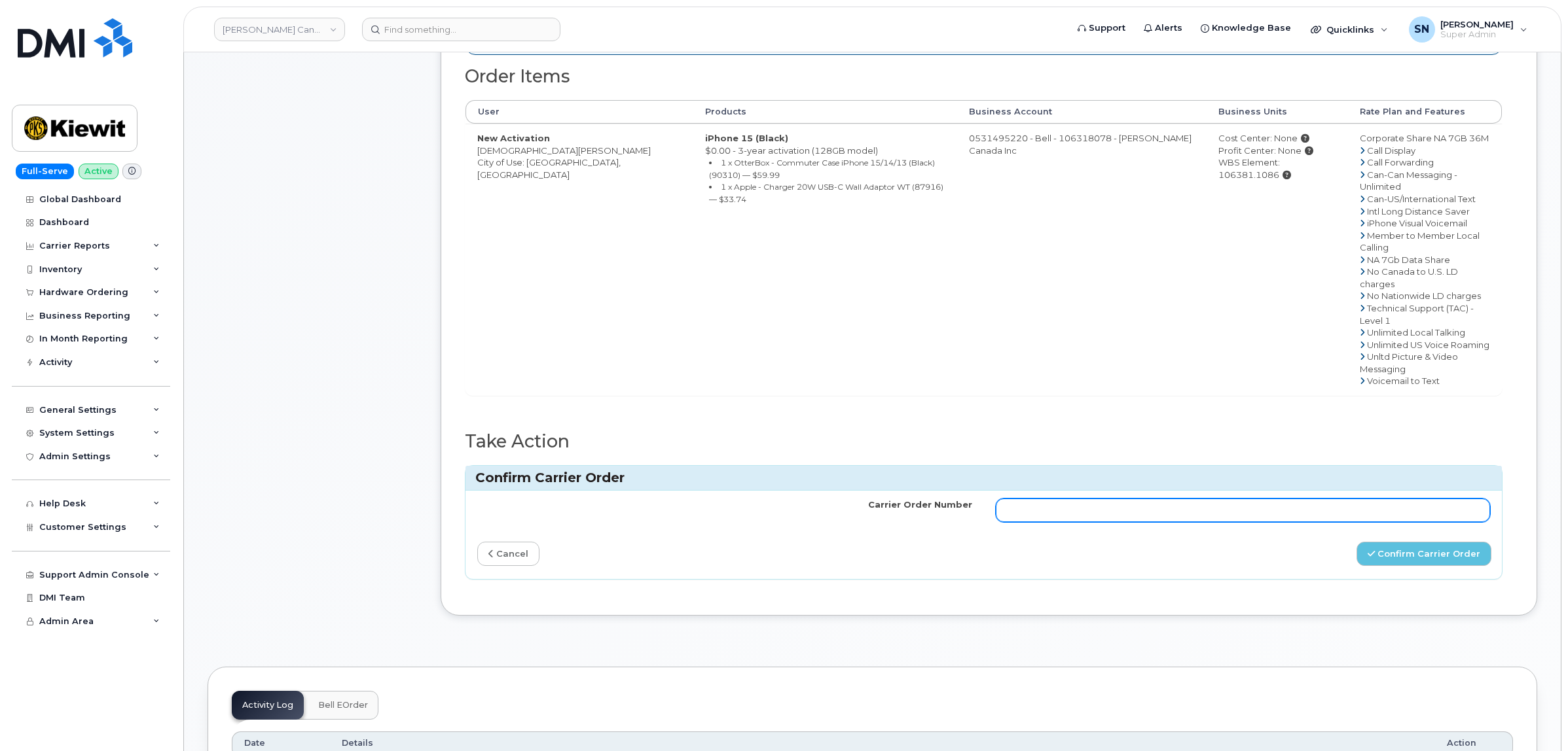
click at [1164, 498] on input "Carrier Order Number" at bounding box center [1243, 510] width 495 height 24
paste input "3028885"
type input "3028885"
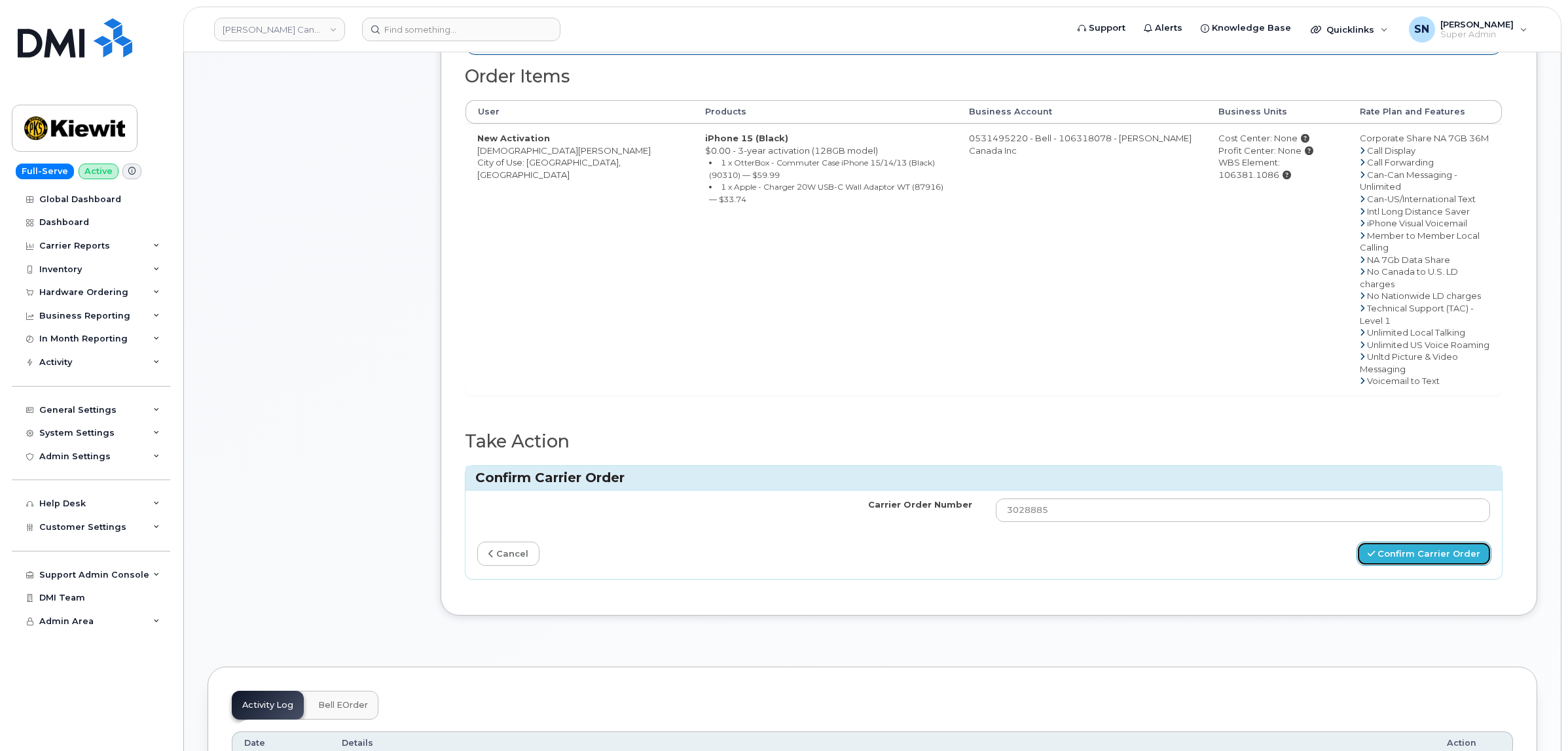
click at [1396, 542] on button "Confirm Carrier Order" at bounding box center [1423, 553] width 135 height 24
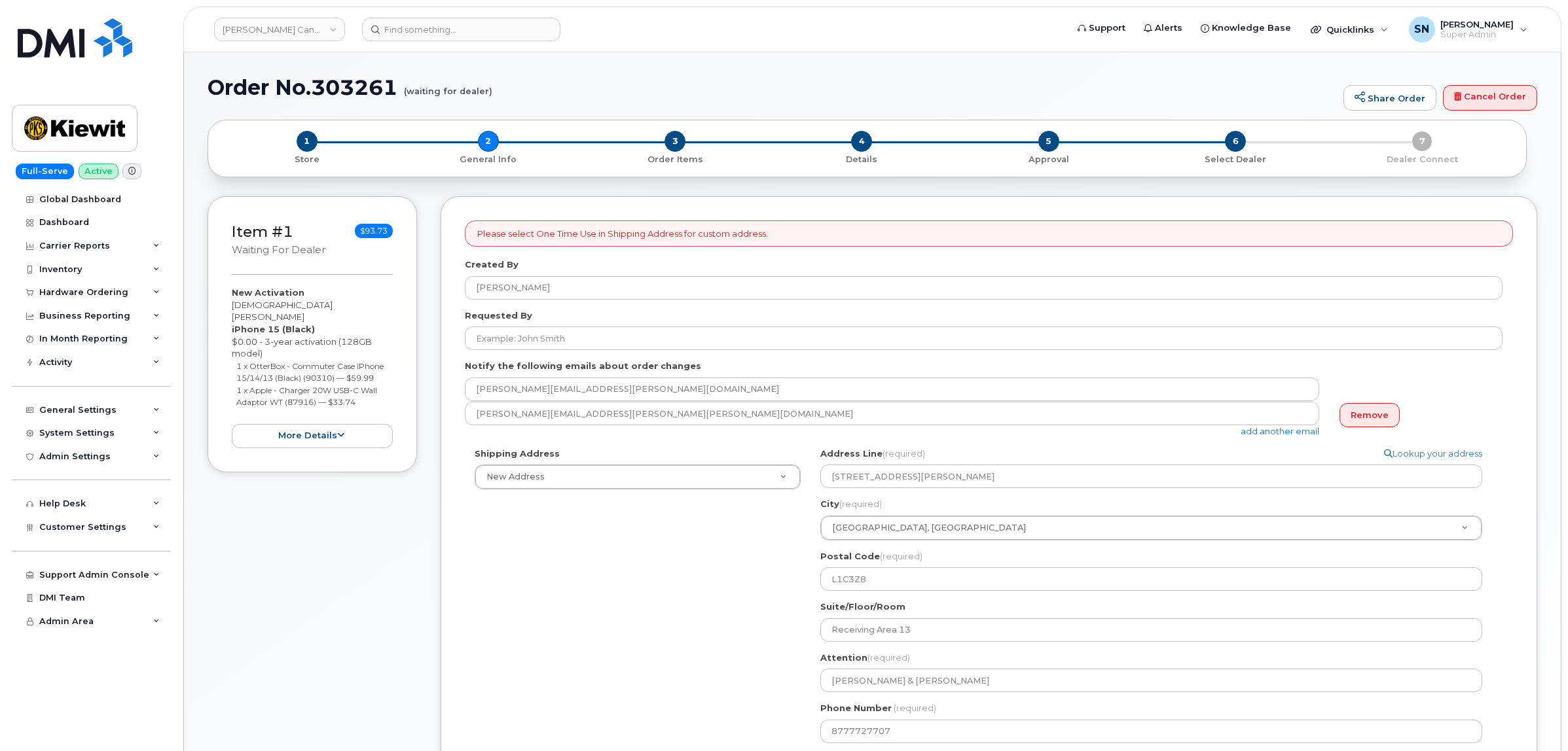
select select
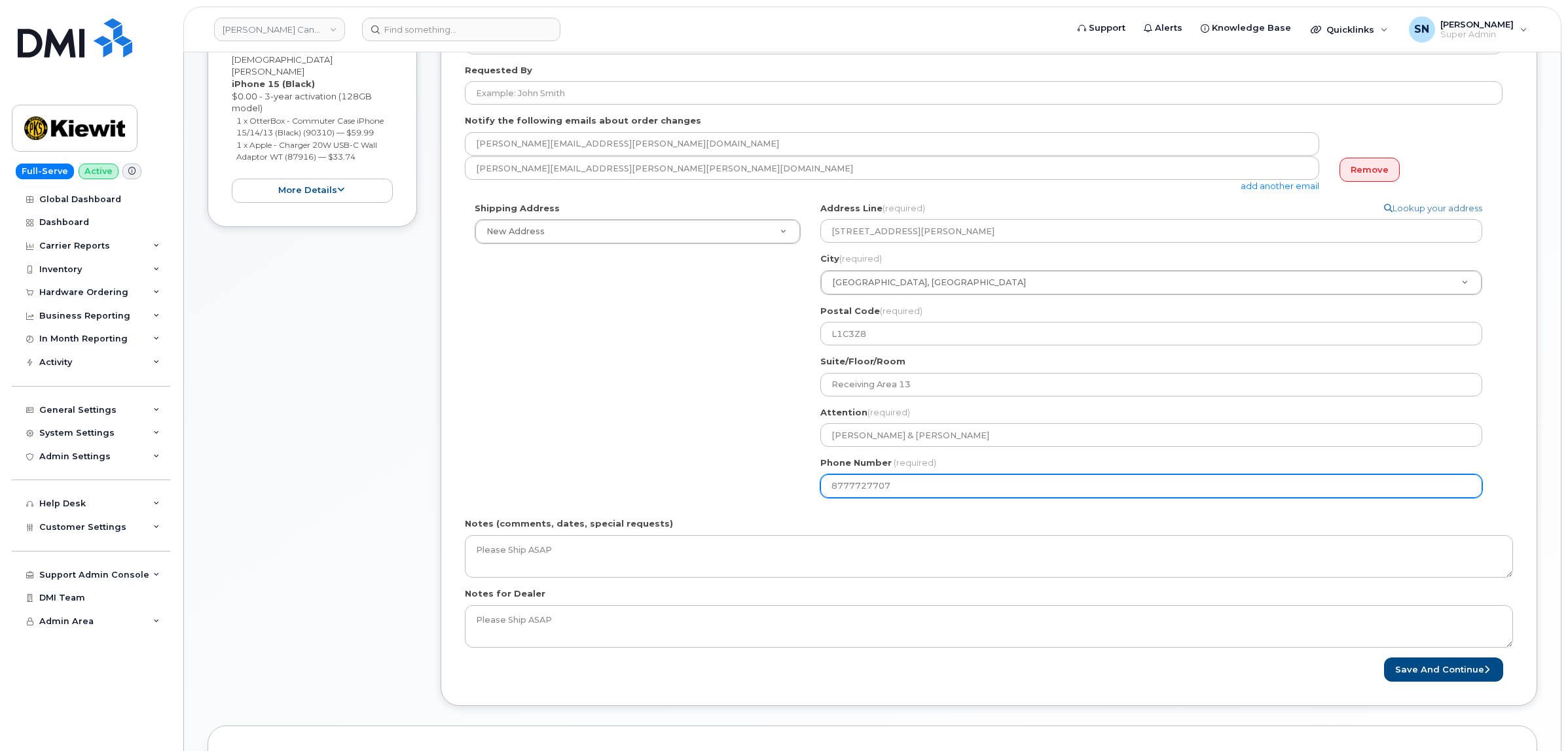
scroll to position [246, 0]
drag, startPoint x: 895, startPoint y: 485, endPoint x: 416, endPoint y: 450, distance: 480.3
click at [782, 485] on div "Shipping Address New Address New Address [STREET_ADDRESS][GEOGRAPHIC_DATA][PERS…" at bounding box center [984, 355] width 1038 height 306
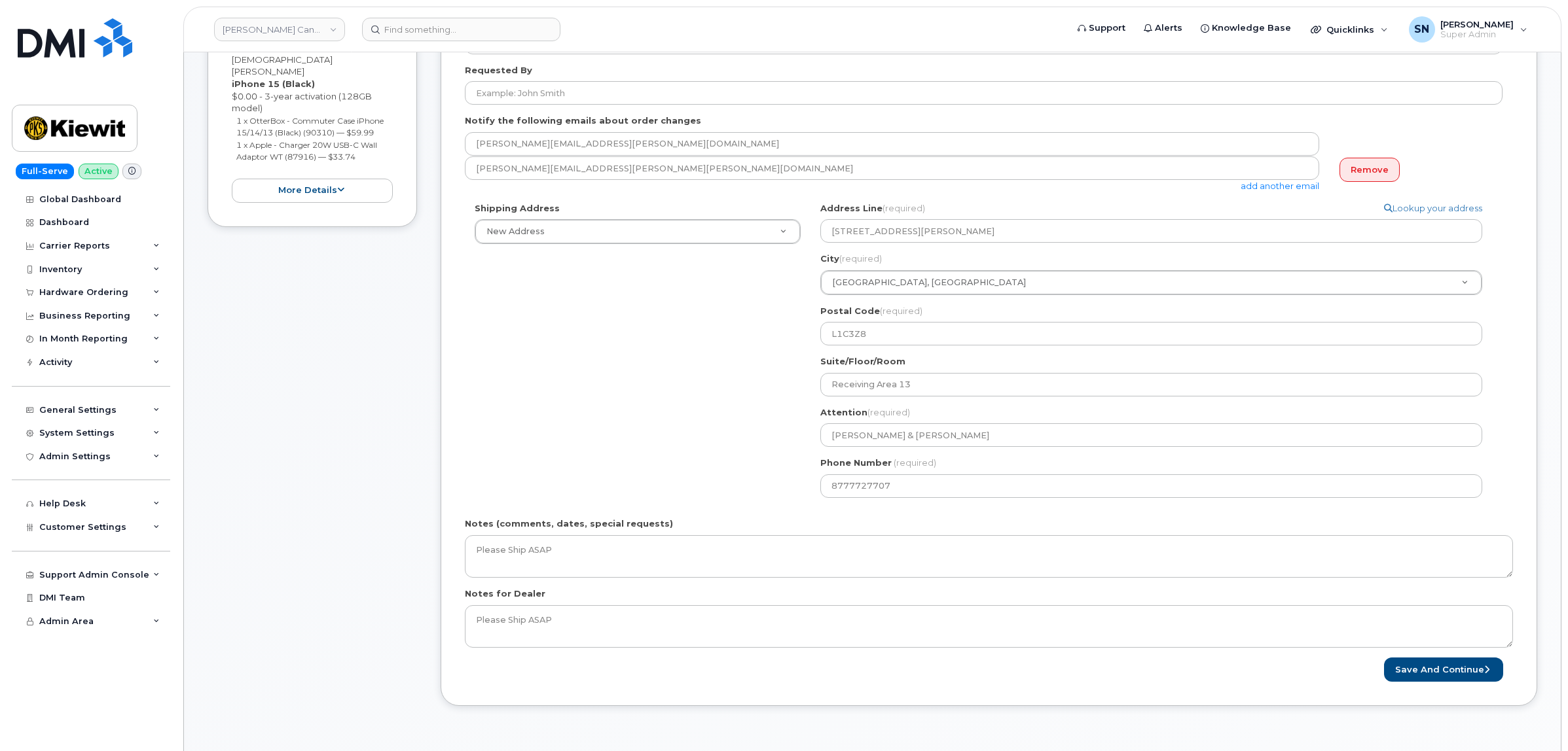
click at [464, 388] on div "Please select One Time Use in Shipping Address for custom address. Created By […" at bounding box center [989, 329] width 1096 height 755
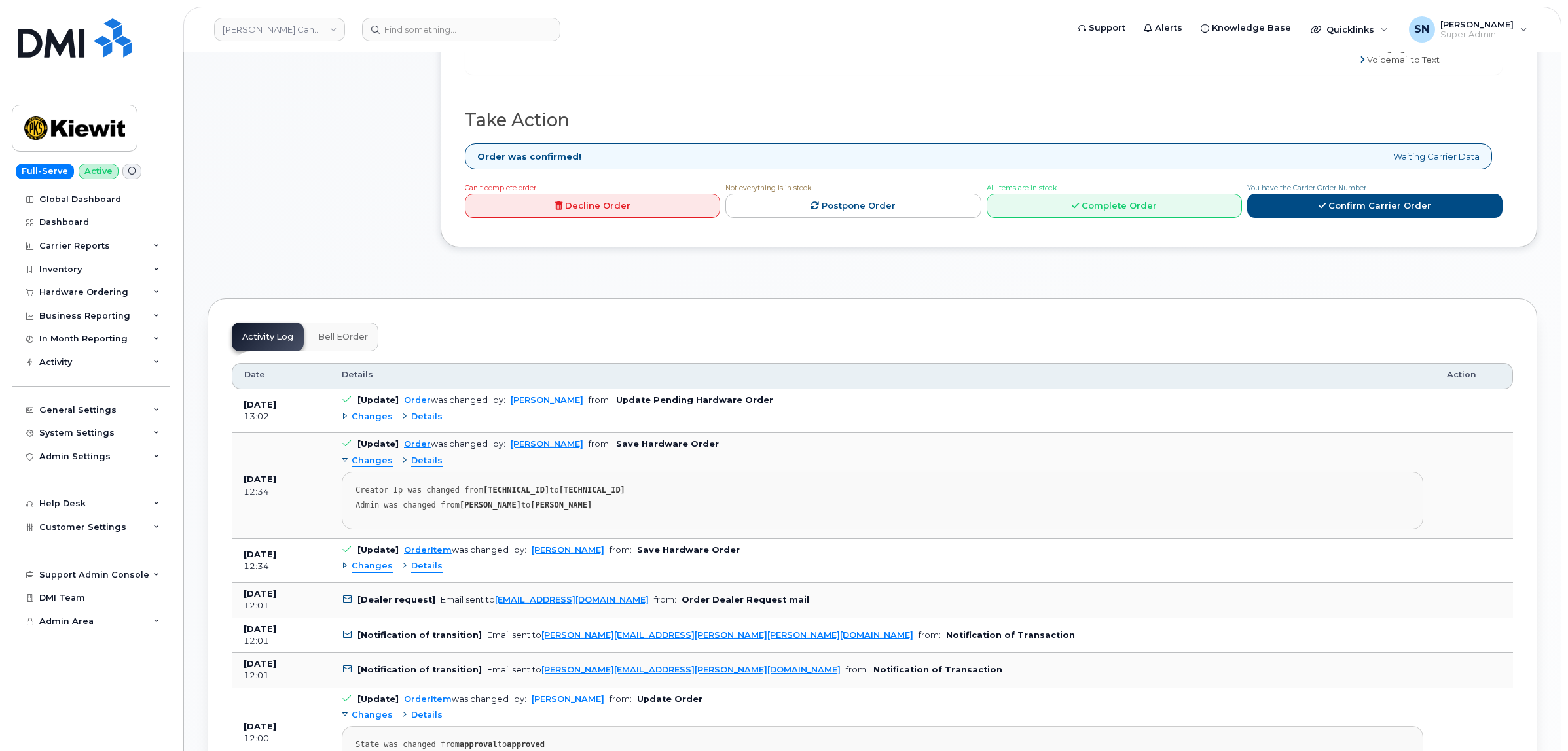
scroll to position [900, 0]
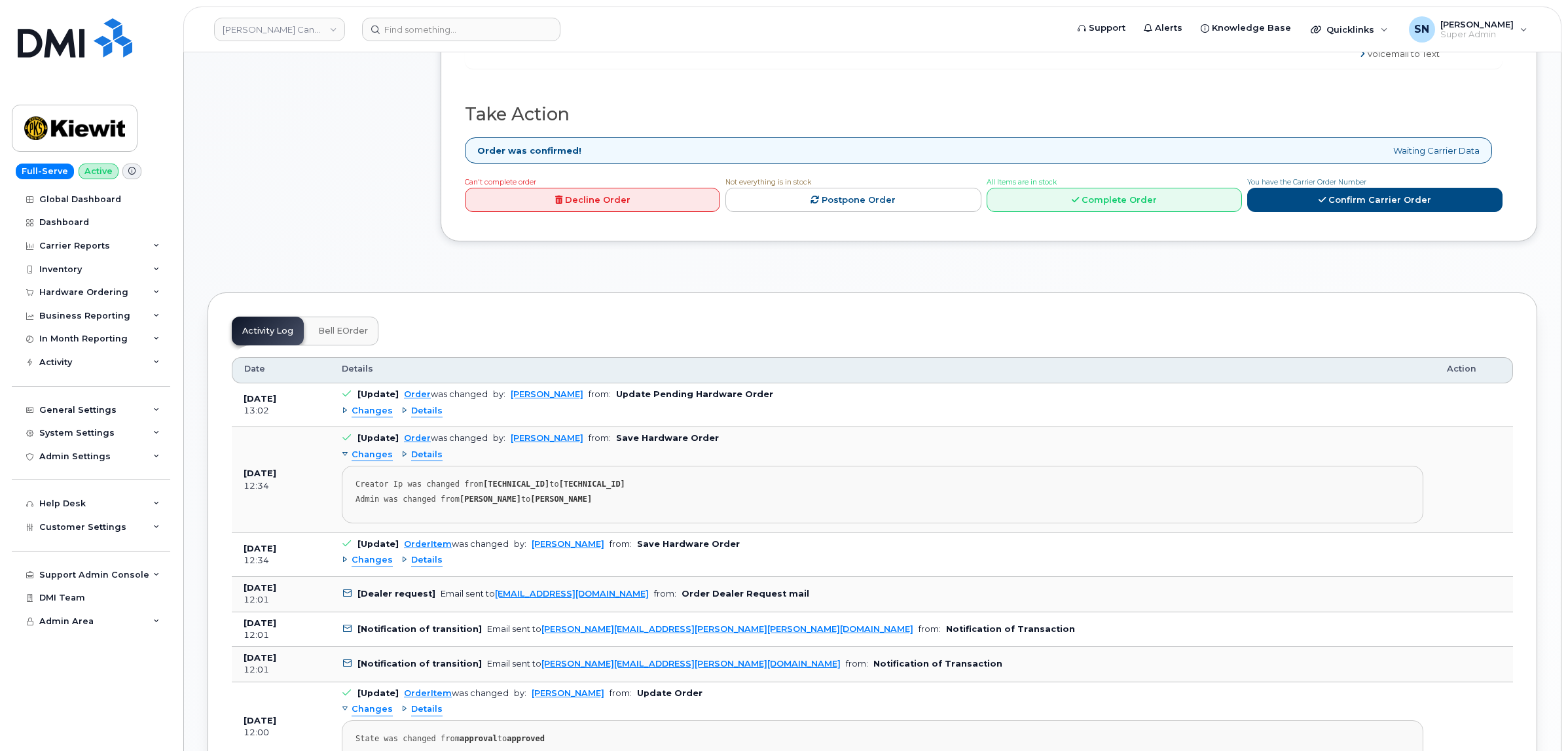
click at [364, 405] on span "Changes" at bounding box center [372, 411] width 42 height 12
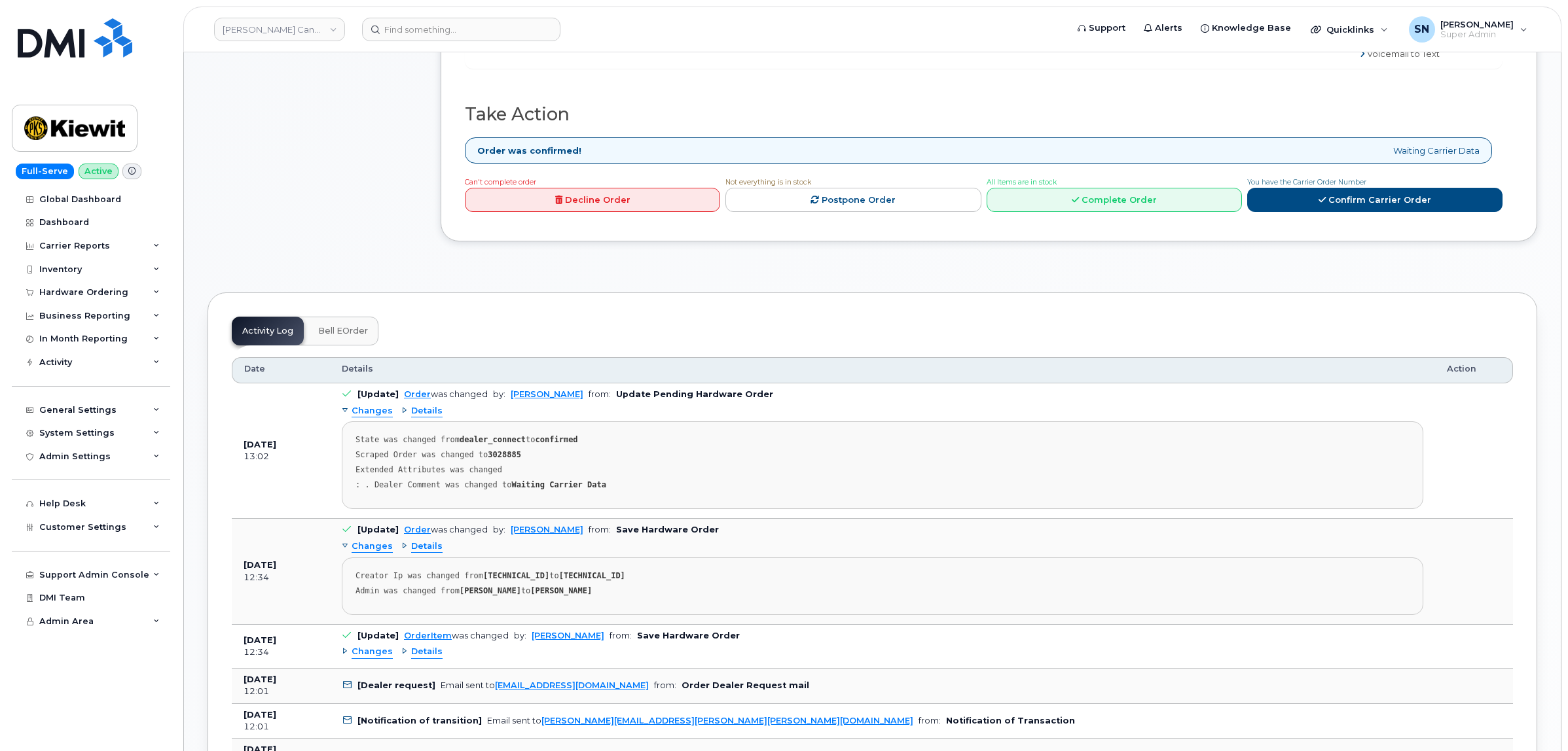
click at [364, 405] on span "Changes" at bounding box center [372, 411] width 42 height 12
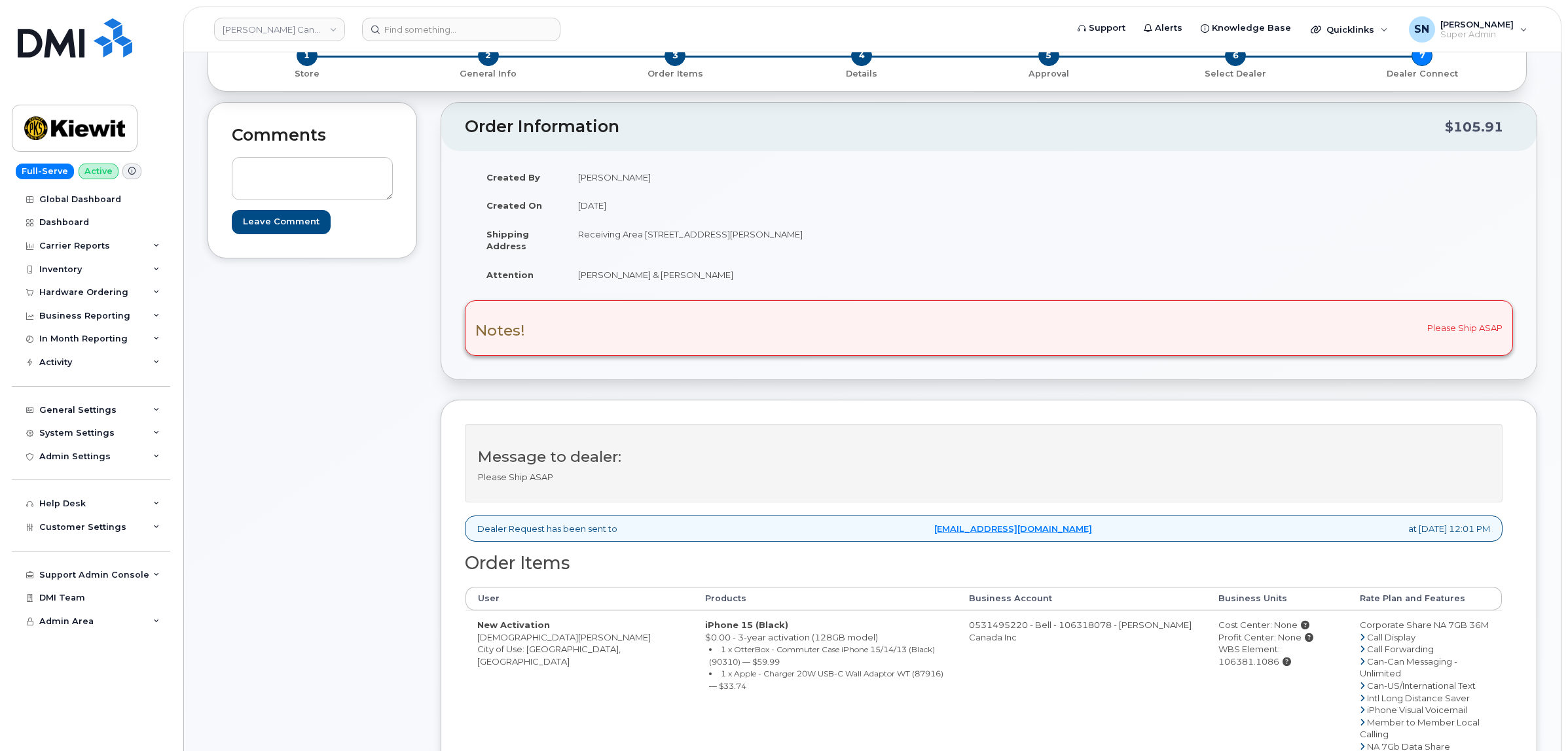
scroll to position [0, 0]
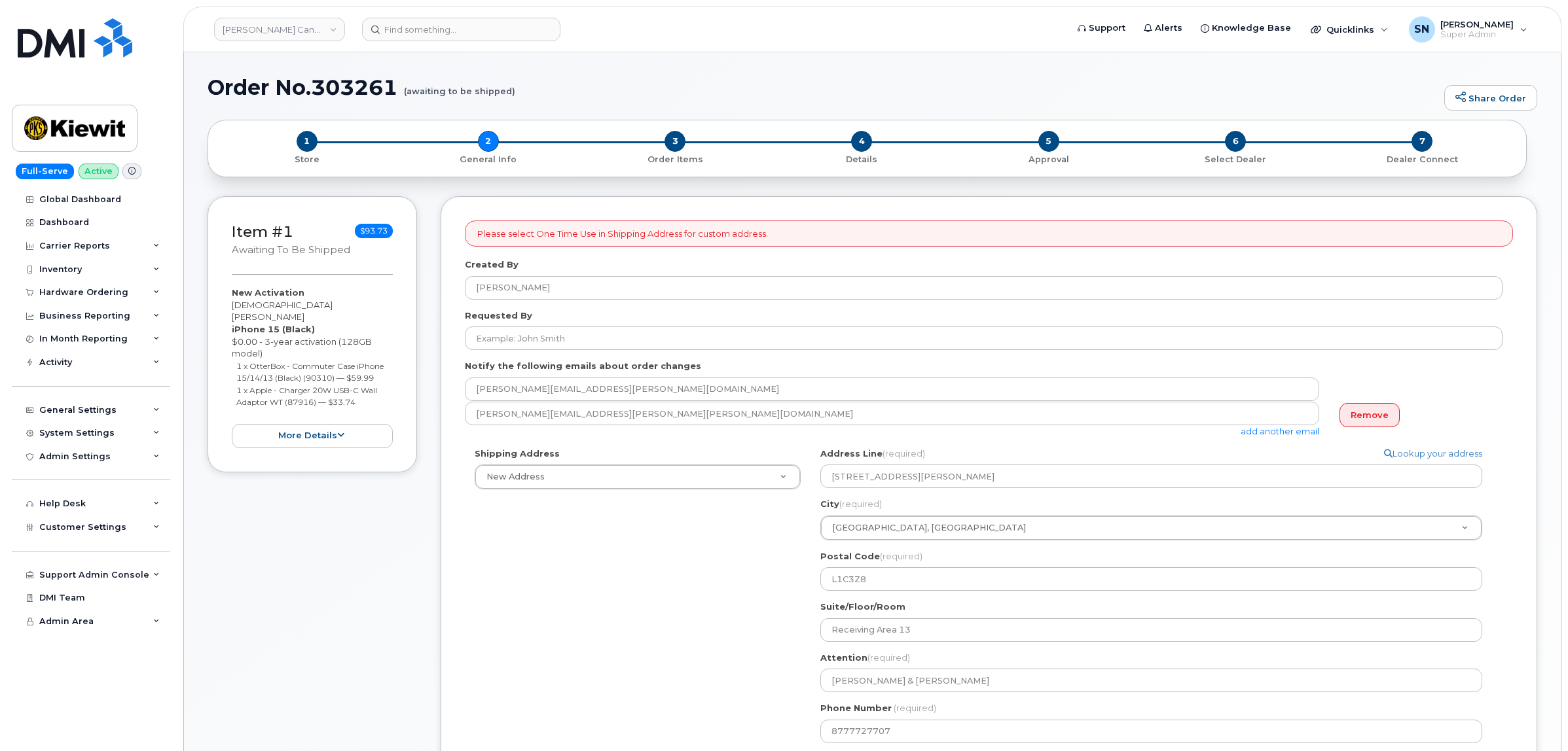
select select
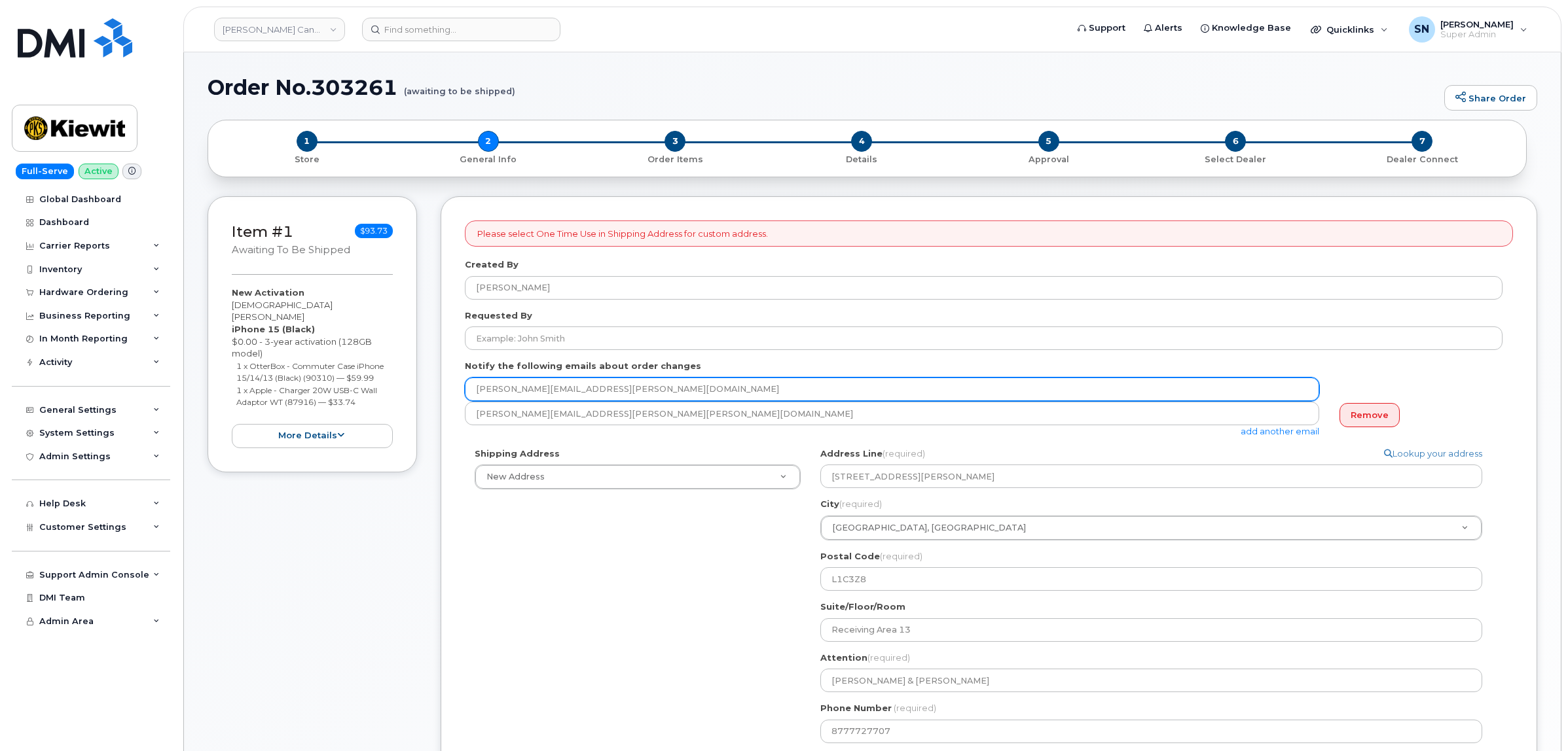
drag, startPoint x: 592, startPoint y: 390, endPoint x: 442, endPoint y: 393, distance: 150.0
click at [436, 385] on div "Item #1 awaiting to be shipped $93.73 New Activation [PERSON_NAME] iPhone 15 (B…" at bounding box center [872, 583] width 1329 height 775
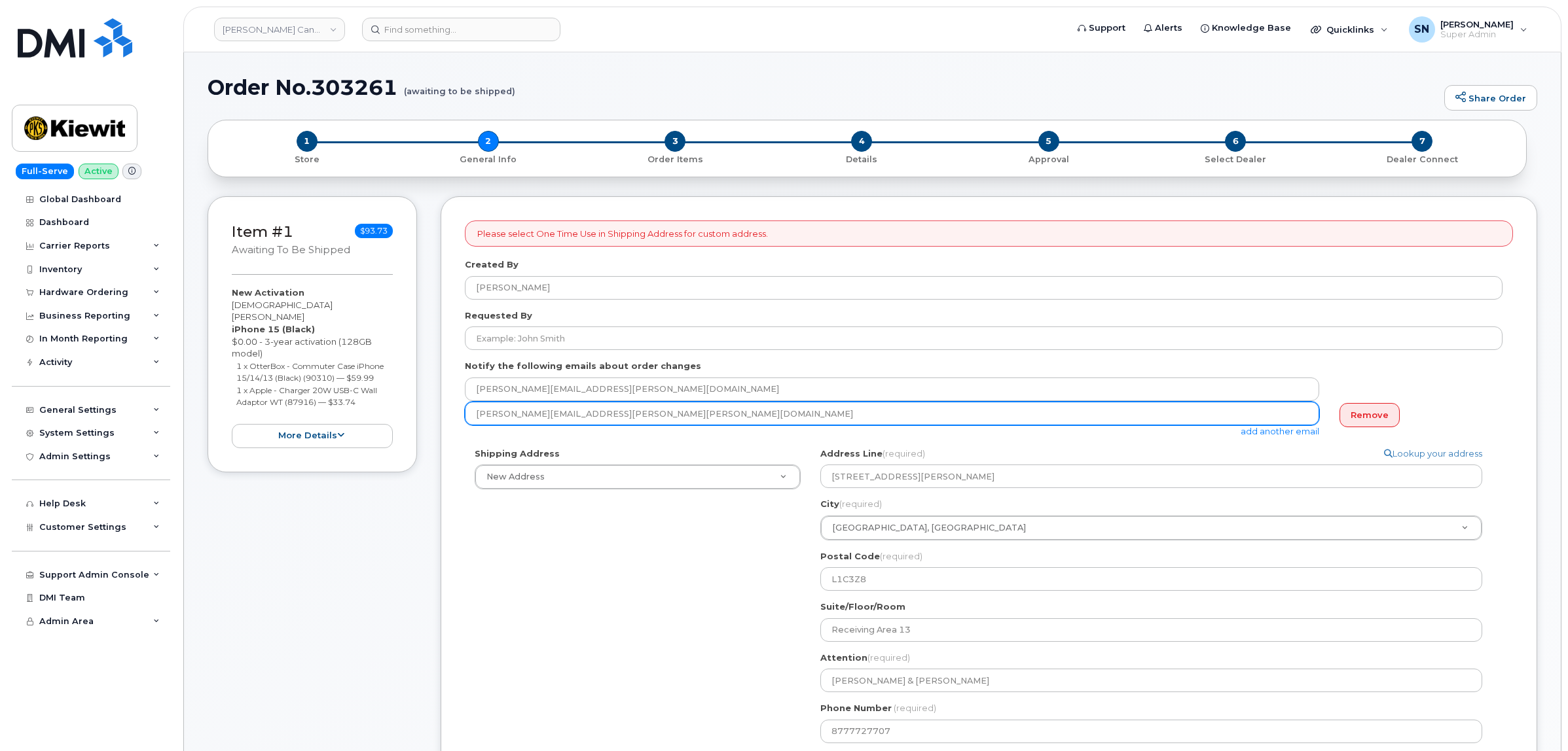
drag, startPoint x: 581, startPoint y: 416, endPoint x: 466, endPoint y: 412, distance: 115.1
click at [466, 412] on input "[PERSON_NAME][EMAIL_ADDRESS][PERSON_NAME][PERSON_NAME][DOMAIN_NAME]" at bounding box center [891, 413] width 854 height 24
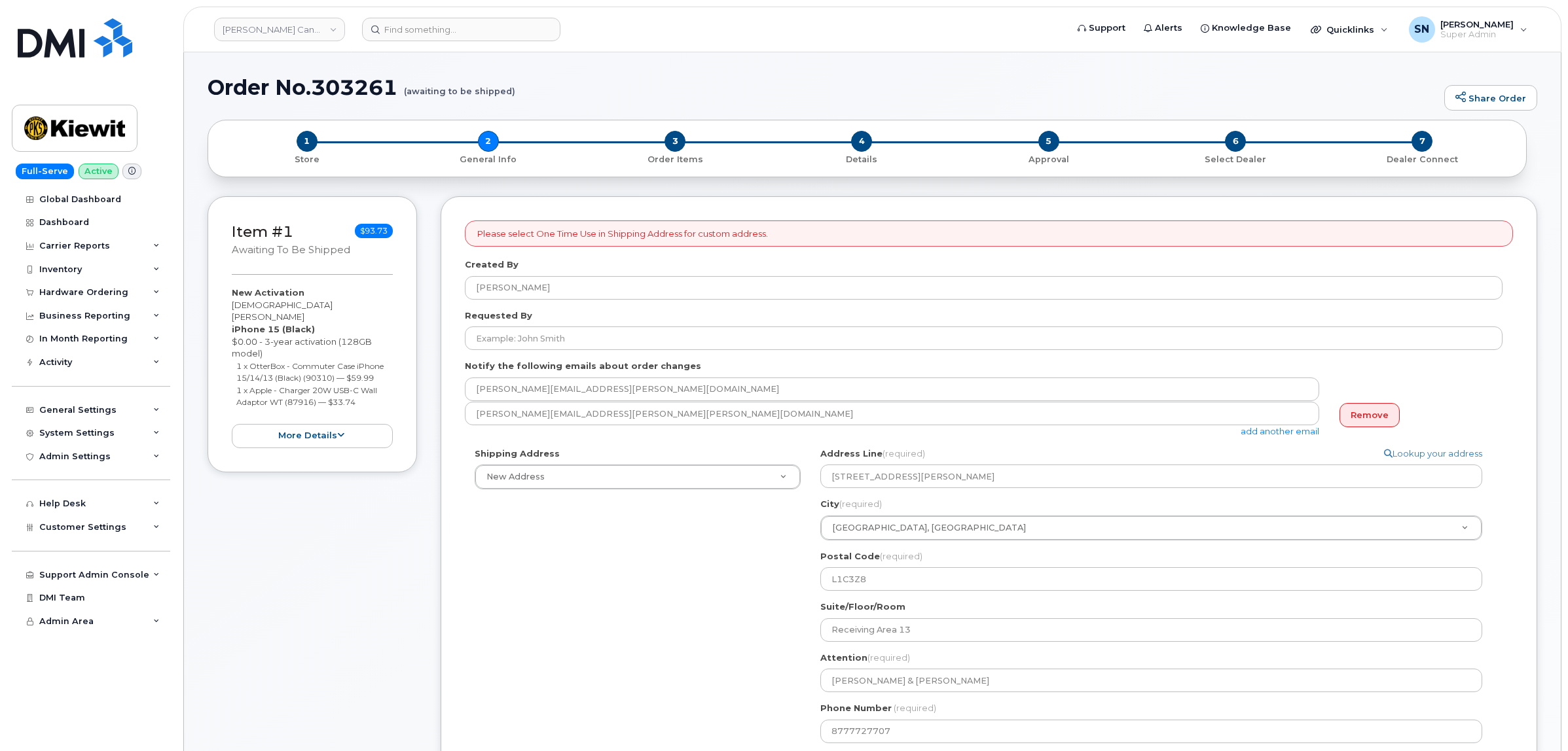
drag, startPoint x: 384, startPoint y: 596, endPoint x: 394, endPoint y: 580, distance: 18.9
click at [384, 596] on div "Item #1 awaiting to be shipped $93.73 New Activation [PERSON_NAME] iPhone 15 (B…" at bounding box center [312, 583] width 209 height 775
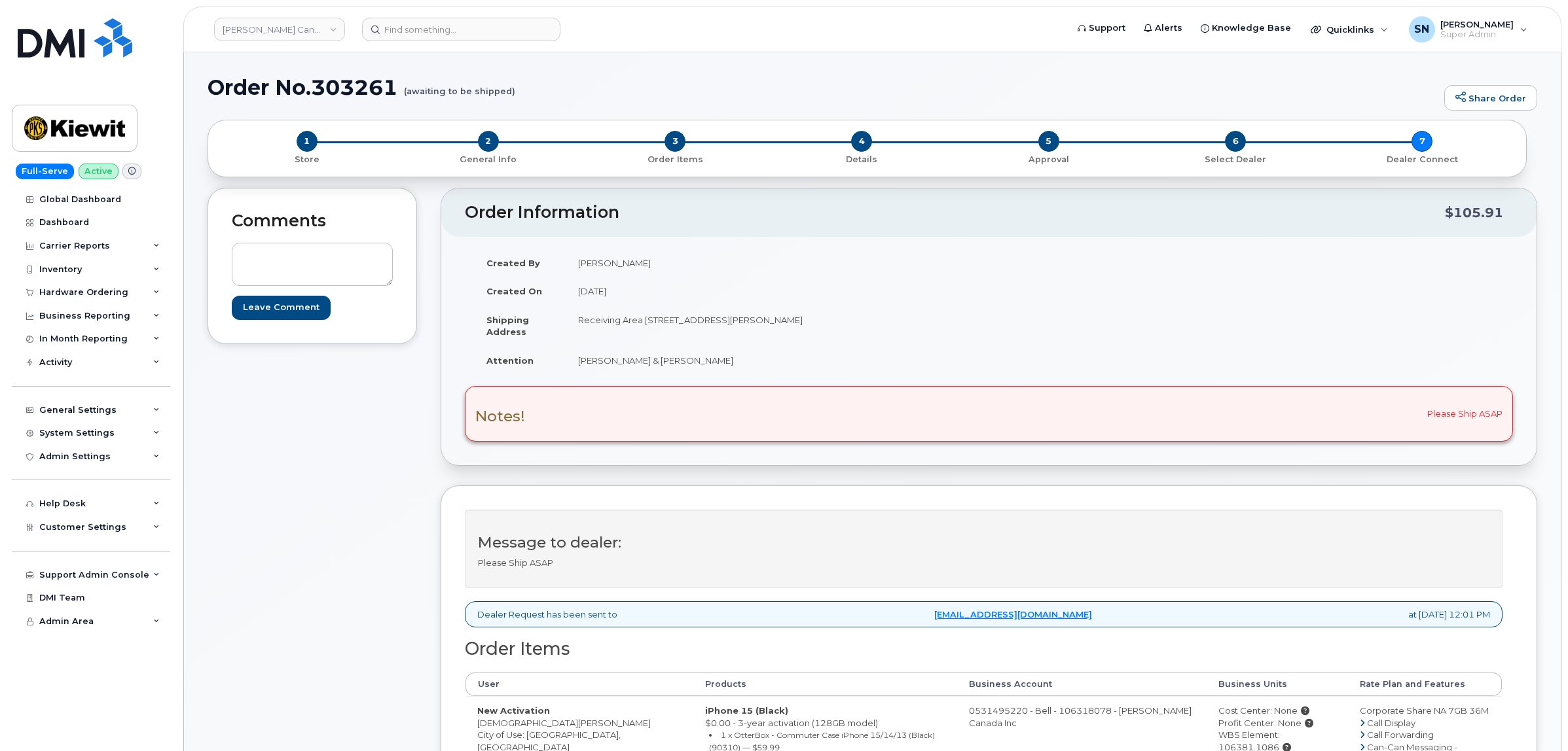
click at [325, 587] on div "Comments Leave Comment" at bounding box center [312, 675] width 209 height 974
click at [327, 30] on link "Kiewit Canada Inc" at bounding box center [279, 29] width 131 height 24
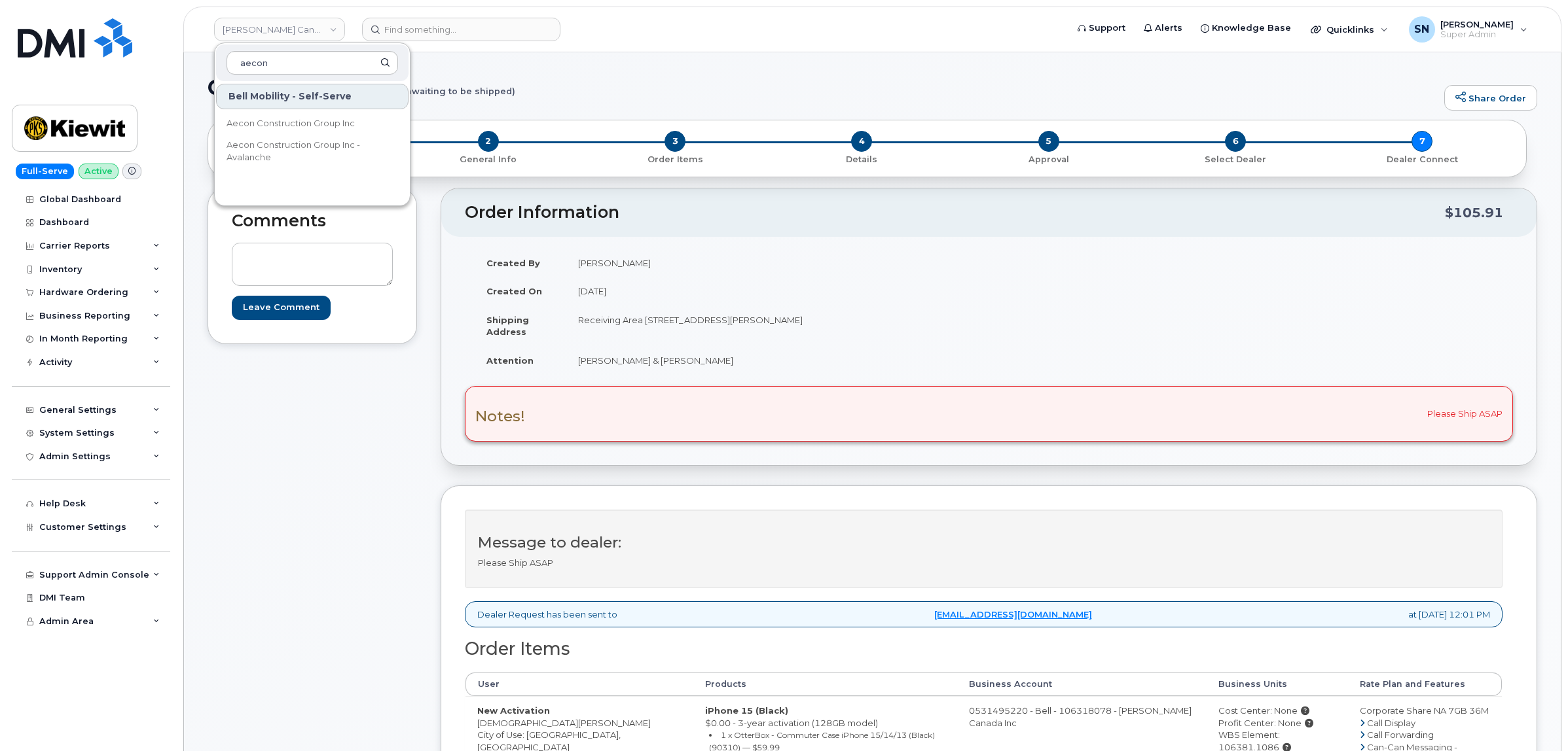
type input "aecon"
click at [345, 117] on span "Aecon Construction Group Inc" at bounding box center [290, 123] width 129 height 13
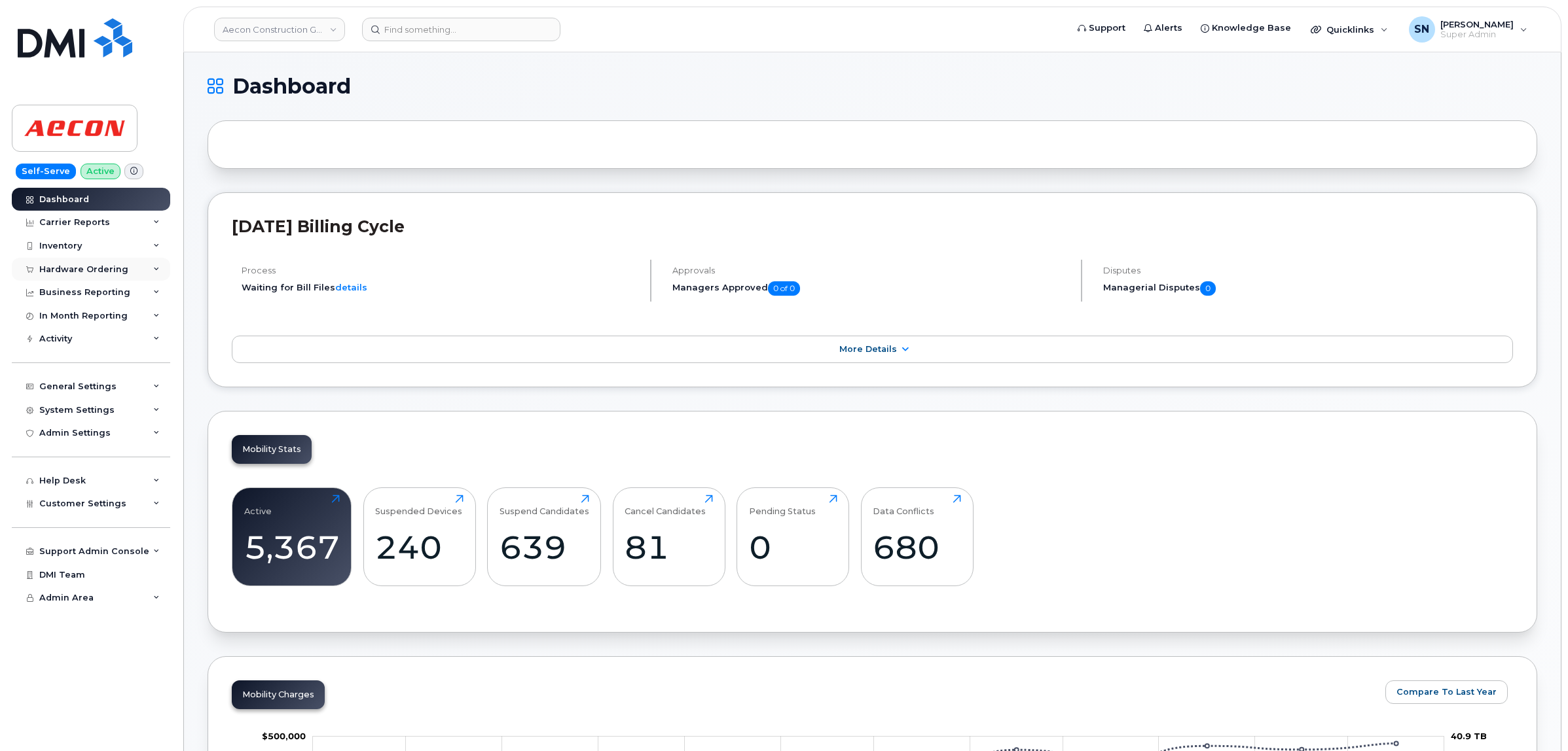
click at [101, 267] on div "Hardware Ordering" at bounding box center [83, 270] width 89 height 11
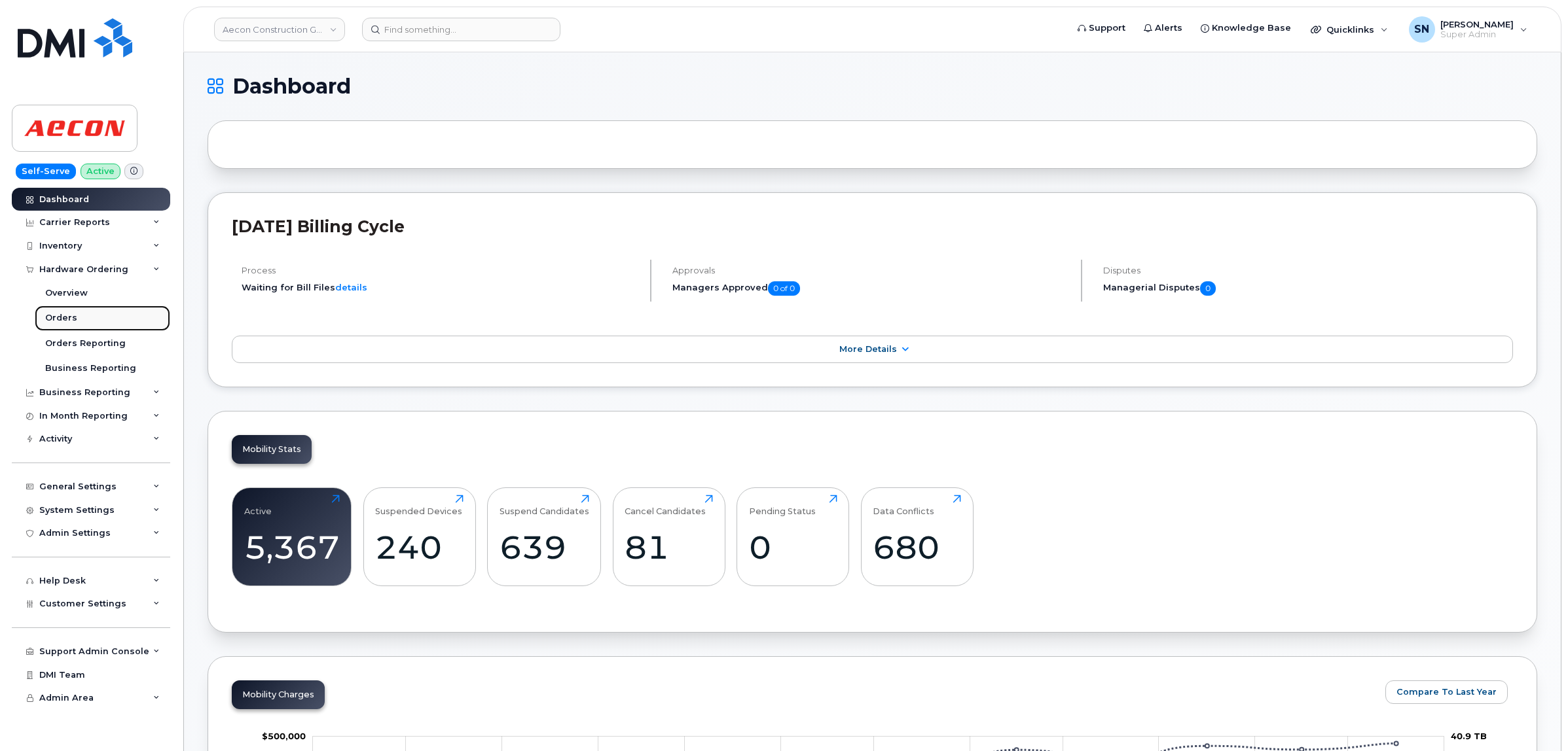
click at [79, 312] on link "Orders" at bounding box center [102, 318] width 136 height 25
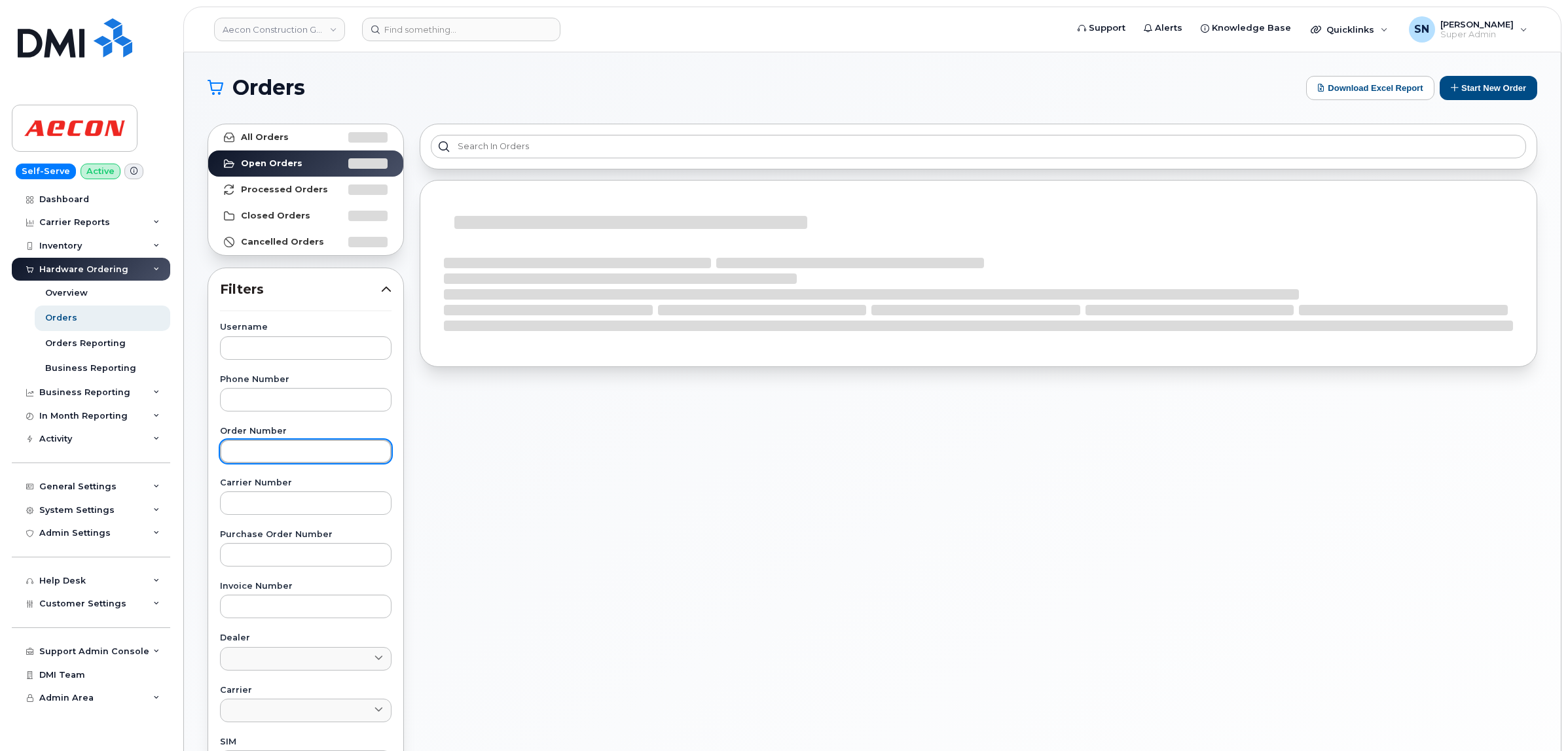
click at [308, 445] on input "text" at bounding box center [305, 451] width 171 height 24
paste input "300040"
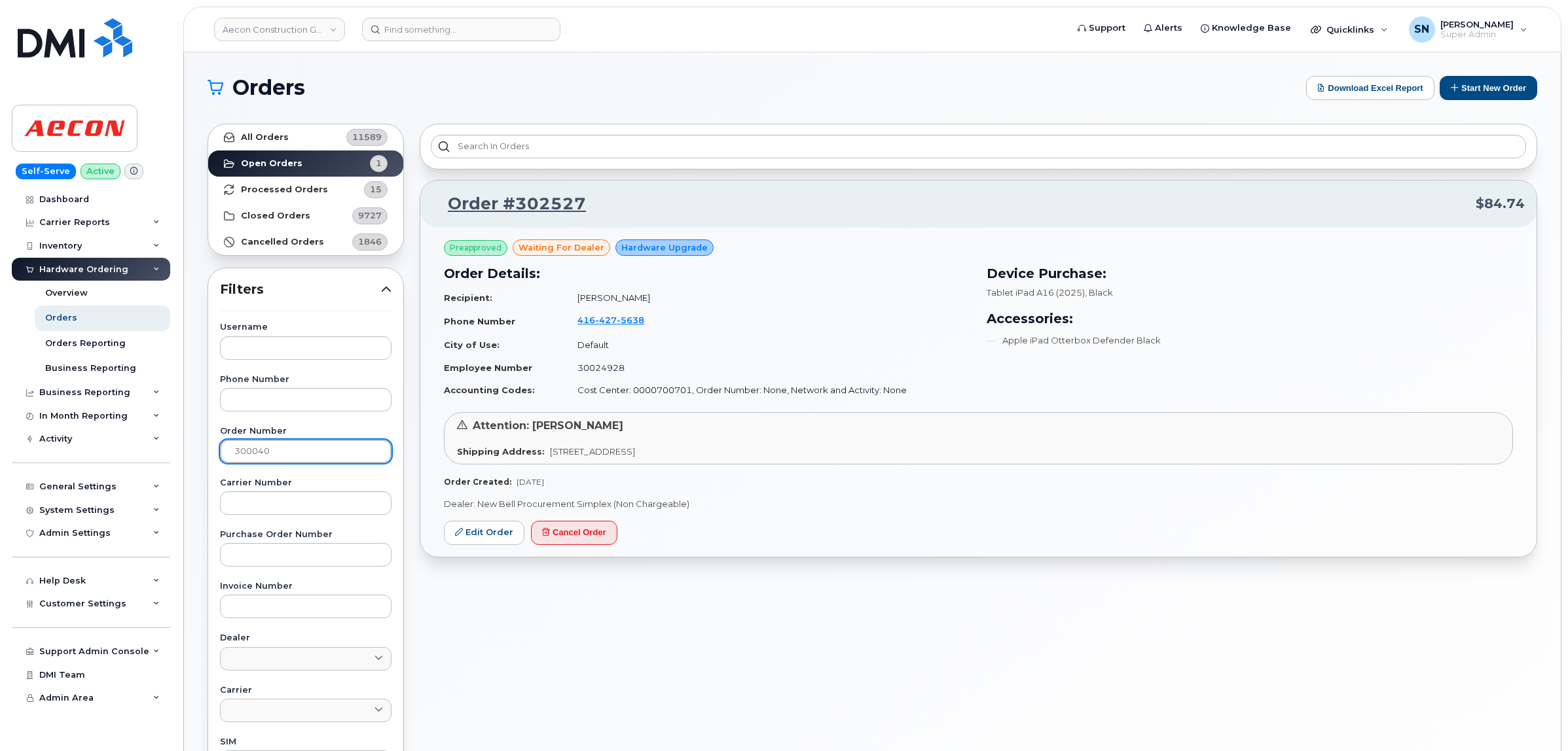
type input "300040"
click at [306, 126] on link "All Orders 11589" at bounding box center [306, 137] width 195 height 27
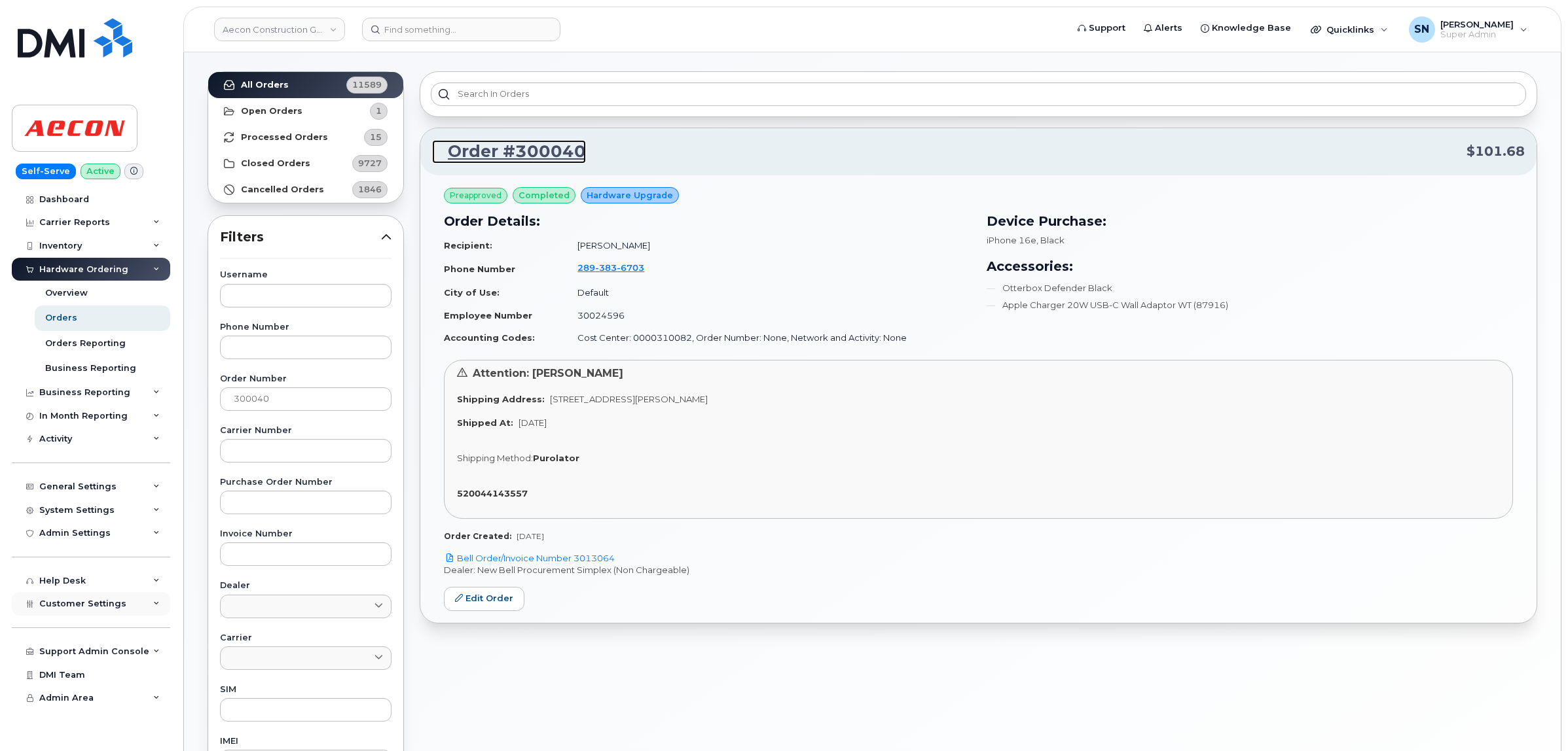
scroll to position [82, 0]
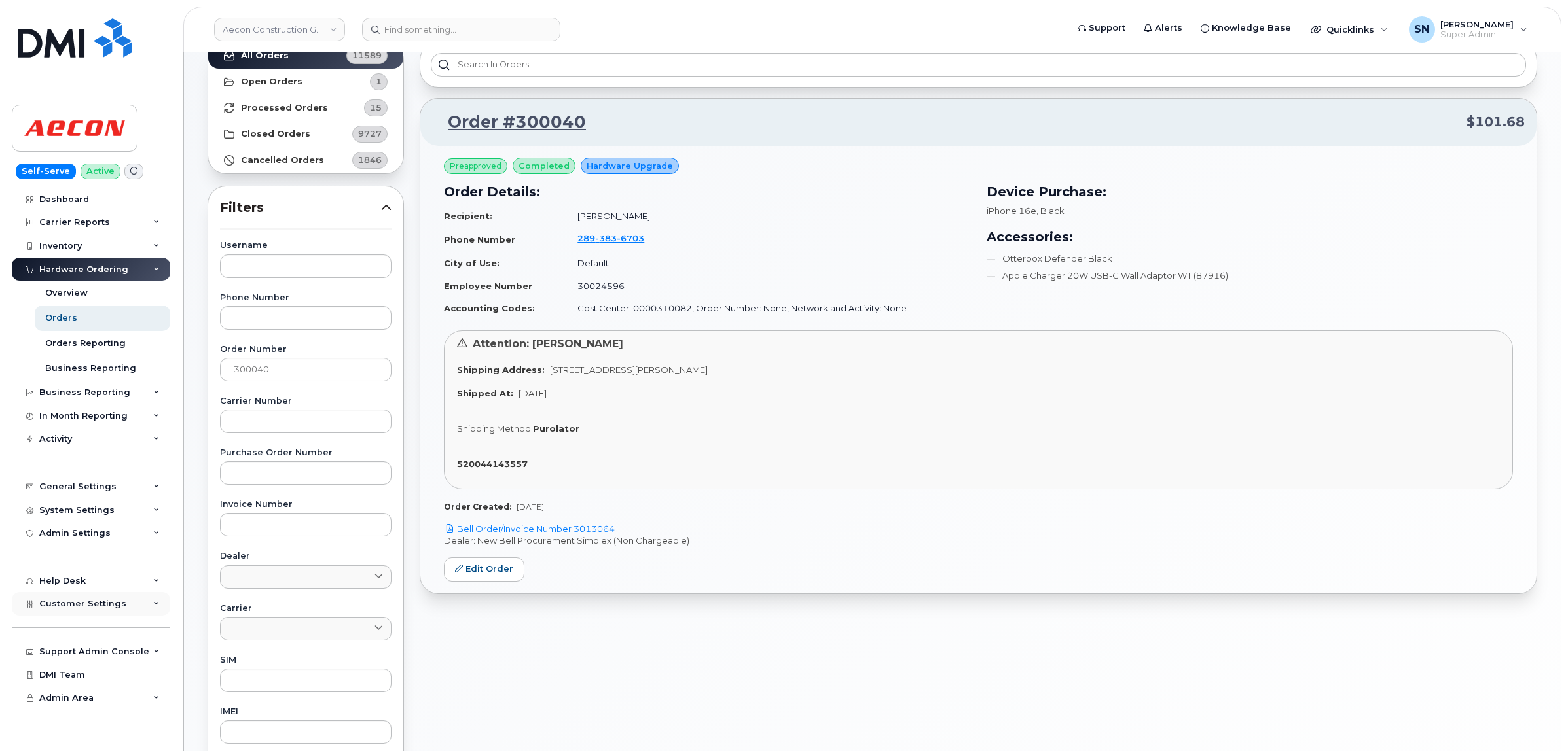
click at [106, 616] on div "Customer Settings" at bounding box center [90, 604] width 159 height 24
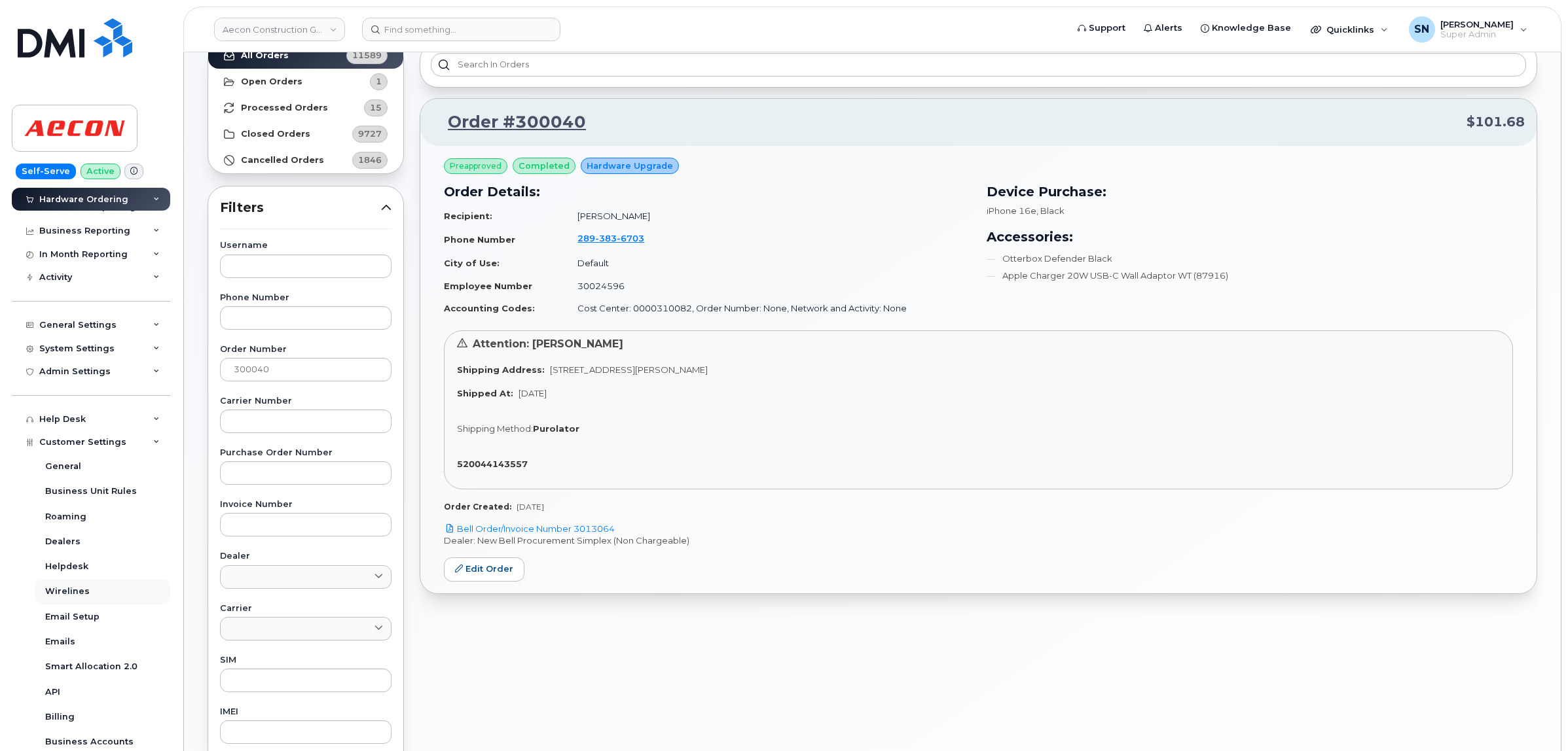
scroll to position [364, 0]
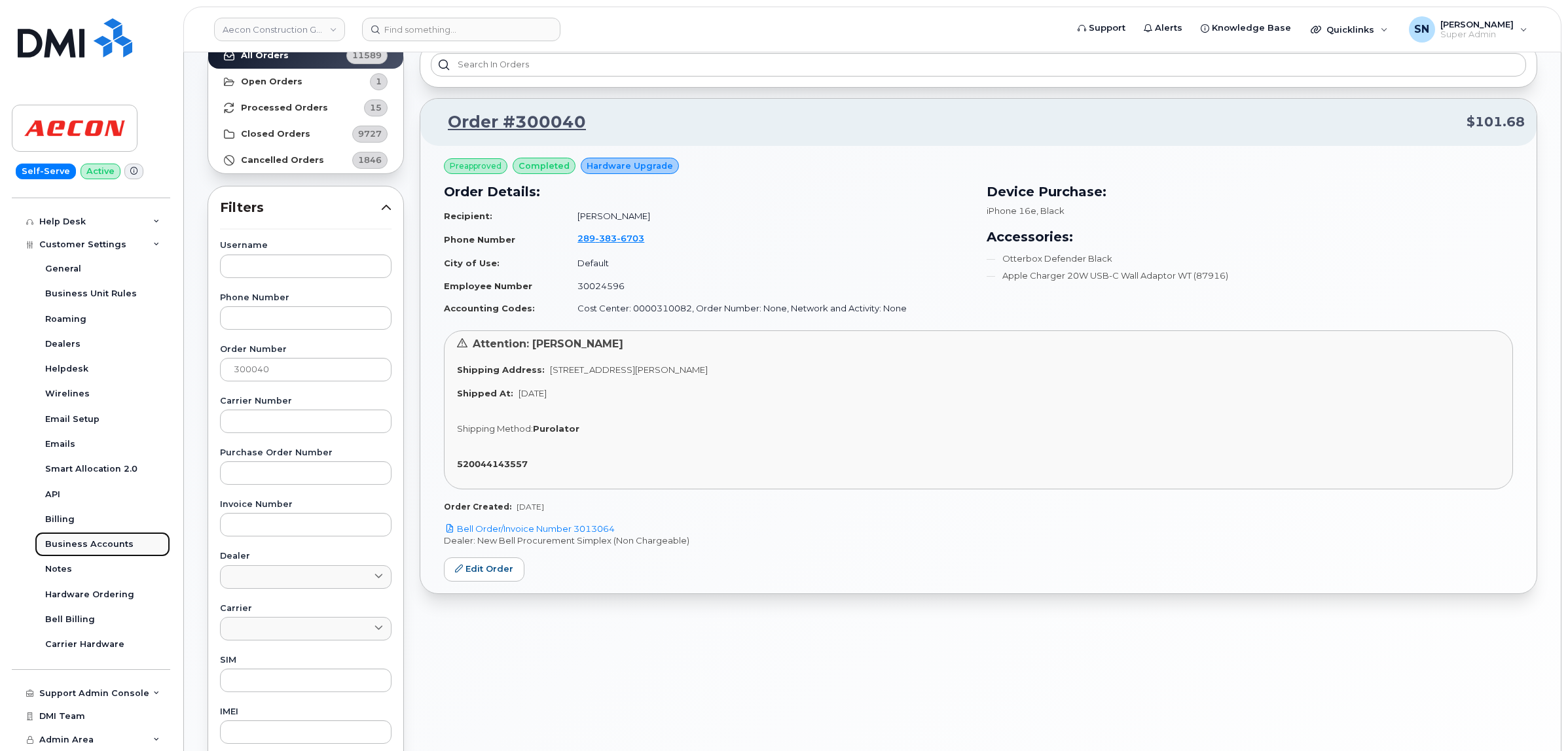
click at [112, 535] on link "Business Accounts" at bounding box center [102, 544] width 136 height 25
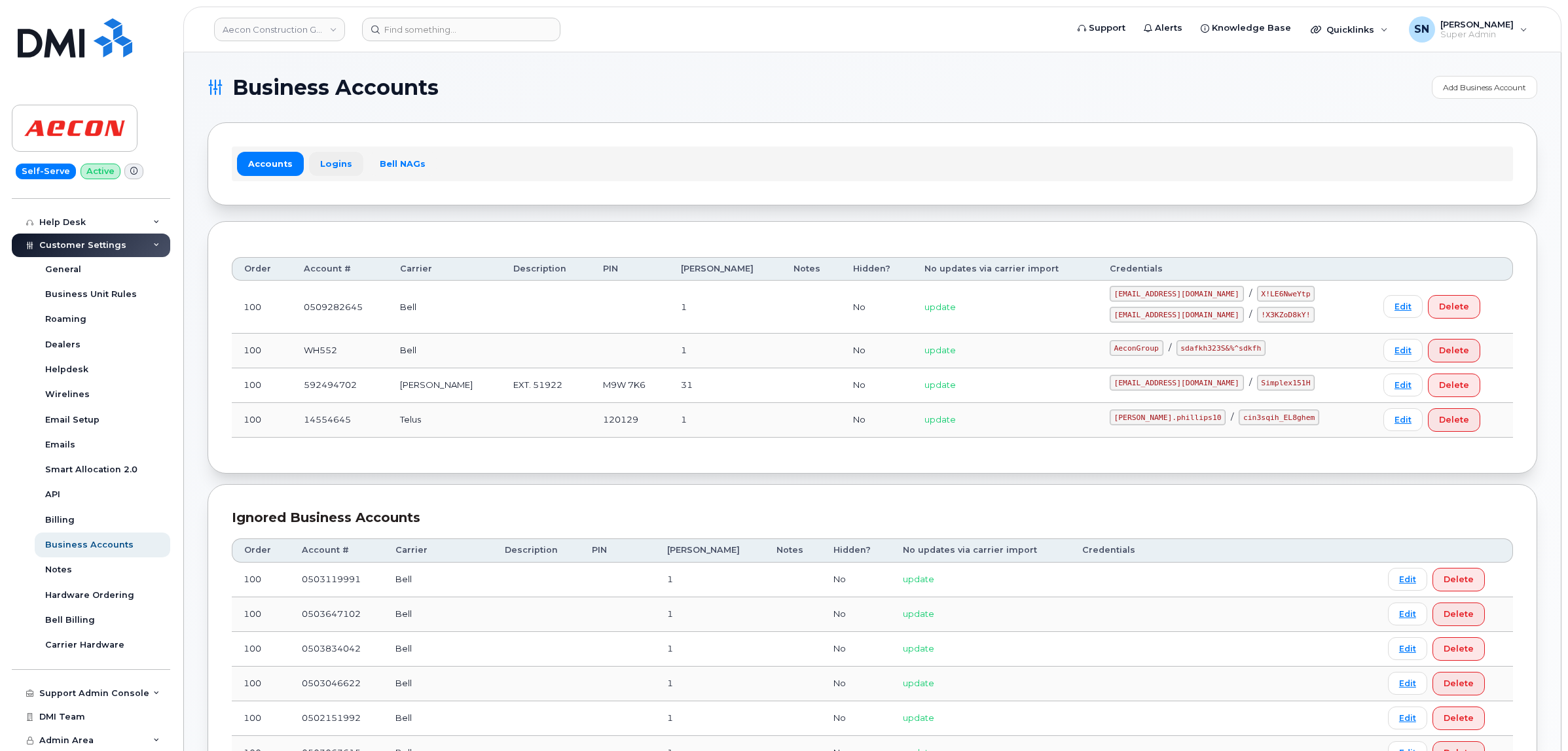
click at [324, 165] on link "Logins" at bounding box center [335, 163] width 54 height 24
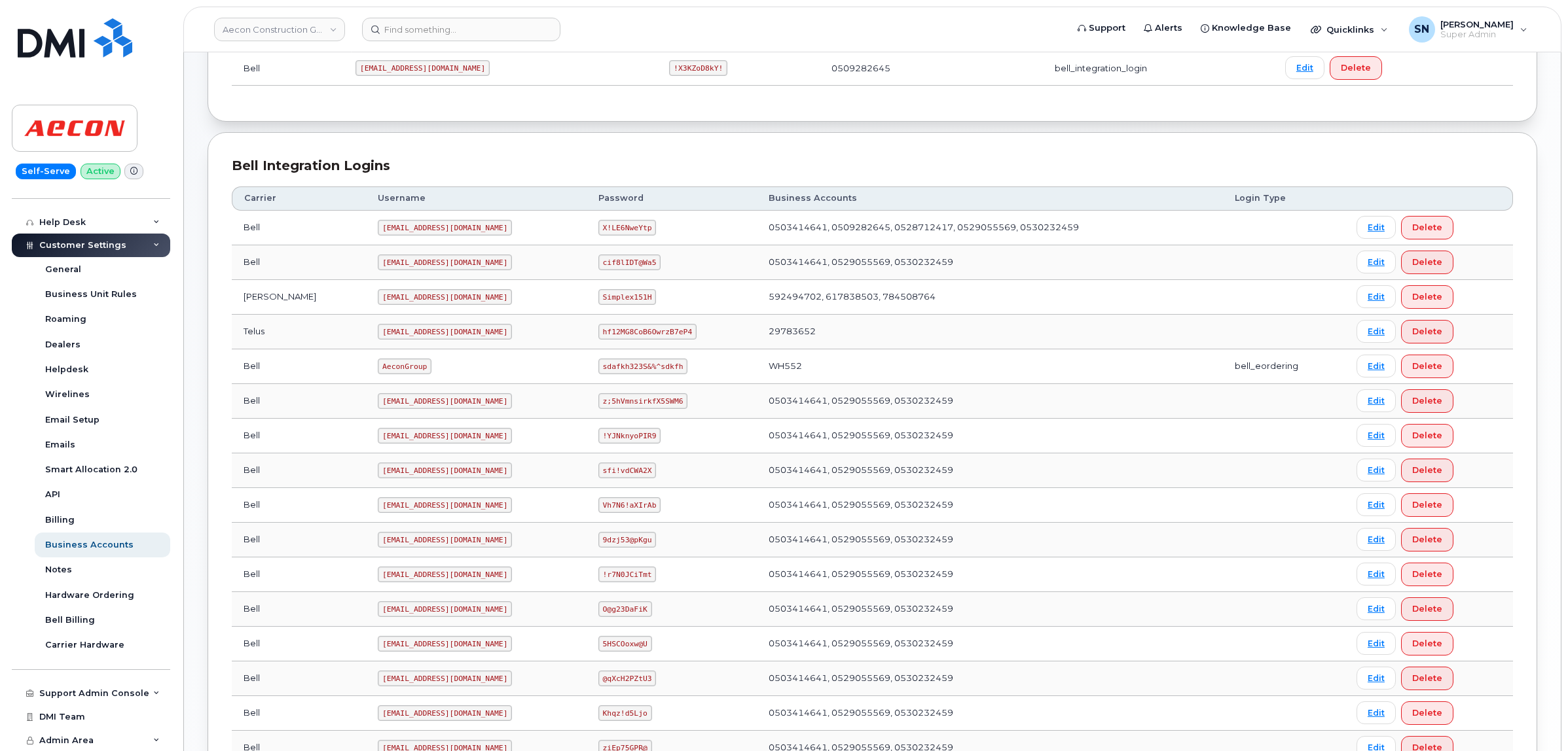
scroll to position [246, 0]
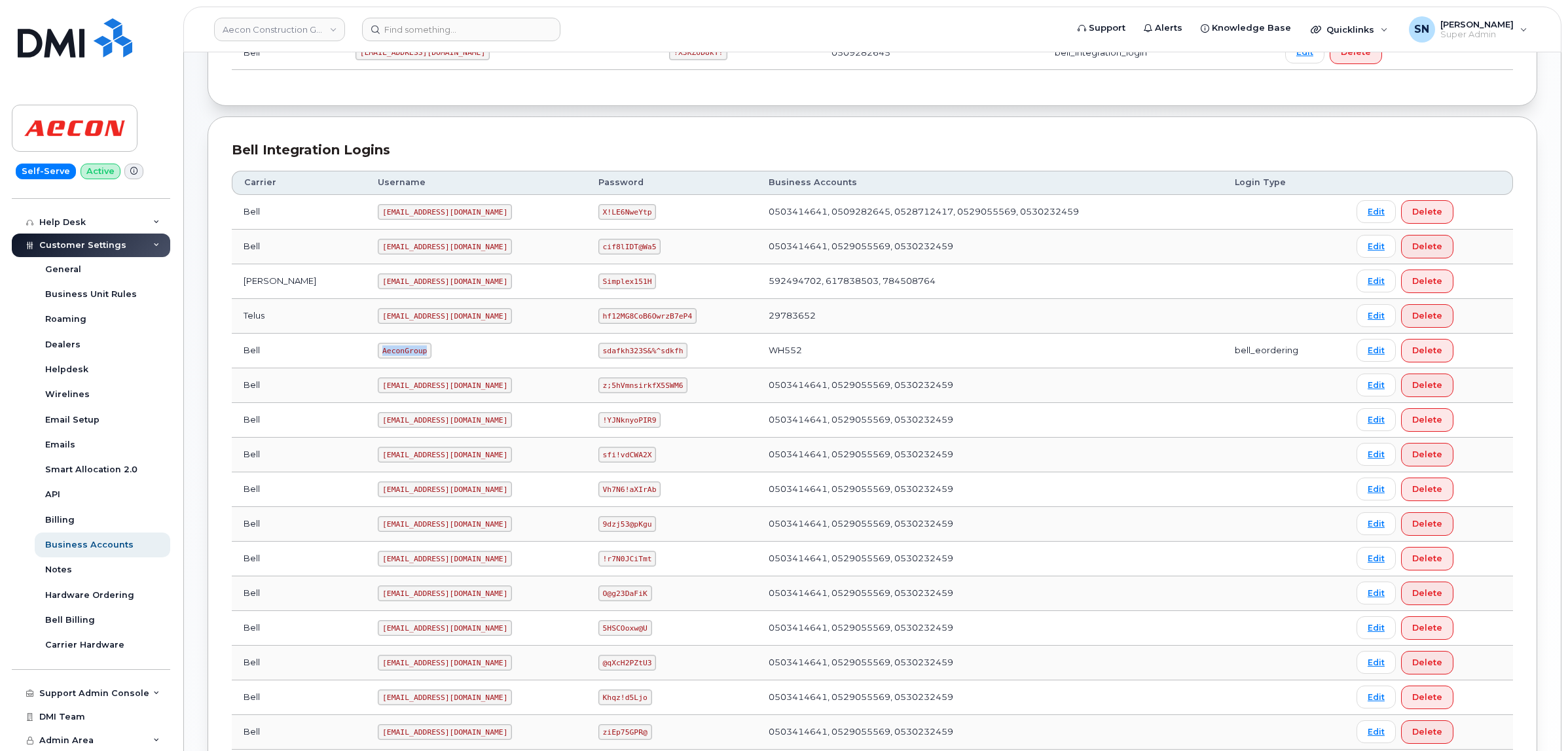
drag, startPoint x: 324, startPoint y: 348, endPoint x: 379, endPoint y: 356, distance: 55.6
click at [379, 356] on td "AeconGroup" at bounding box center [476, 350] width 220 height 35
copy code "AeconGroup"
drag, startPoint x: 576, startPoint y: 356, endPoint x: 655, endPoint y: 354, distance: 79.0
click at [655, 354] on code "sdafkh323S&%^sdkfh" at bounding box center [643, 351] width 89 height 16
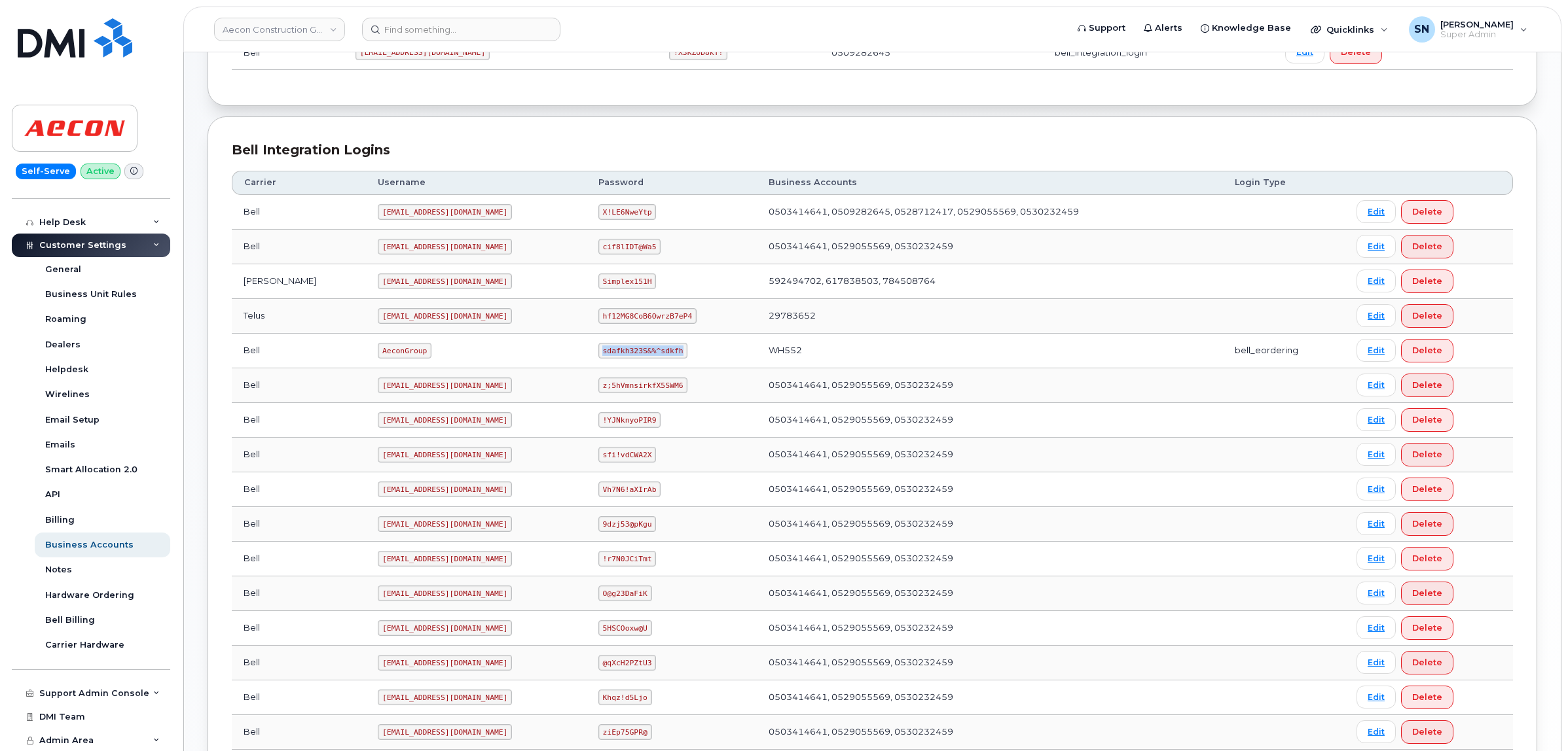
copy code "sdafkh323S&%^sdkfh"
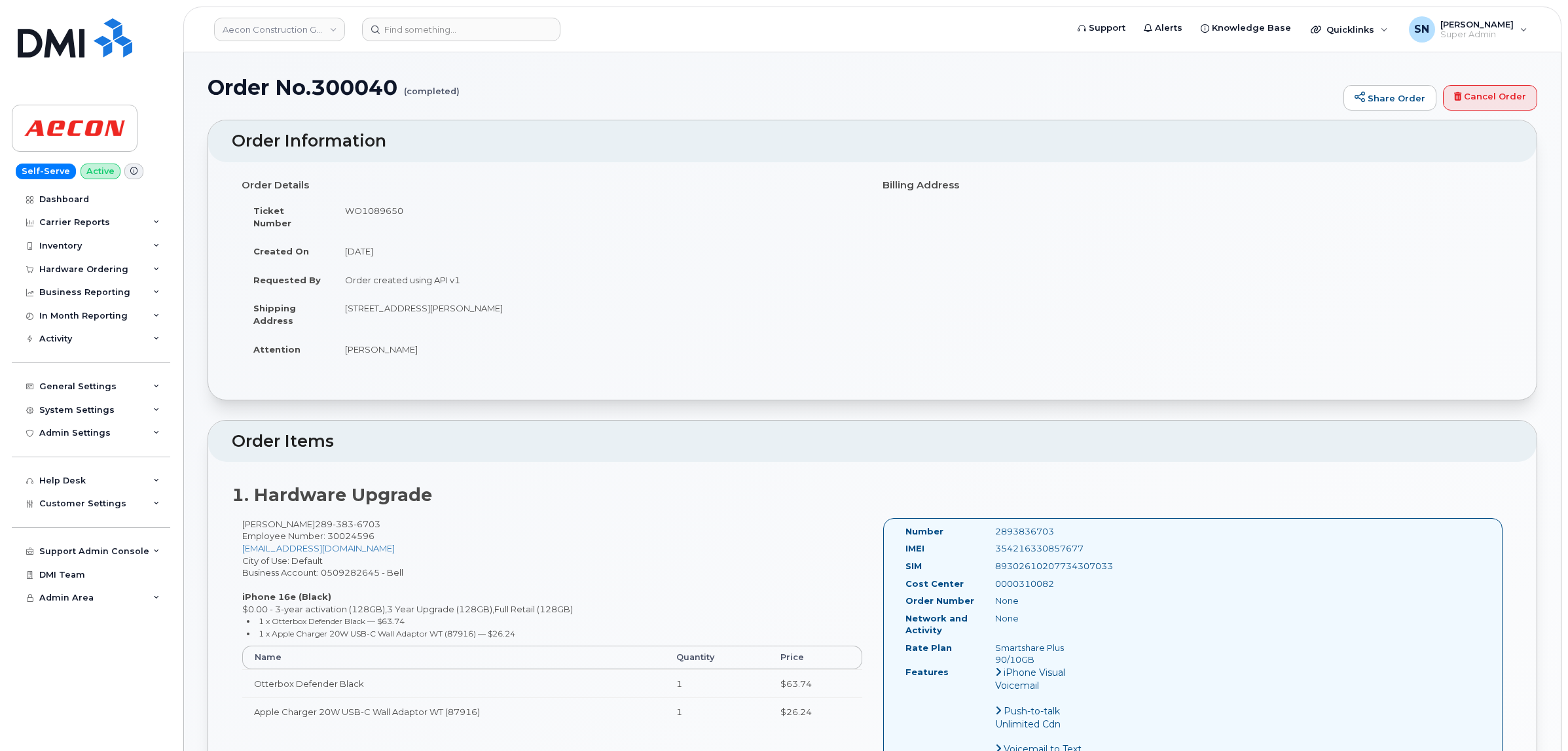
click at [531, 372] on div "Order Details Ticket Number WO1089650 Created On [DATE] Requested By Order crea…" at bounding box center [873, 281] width 1329 height 238
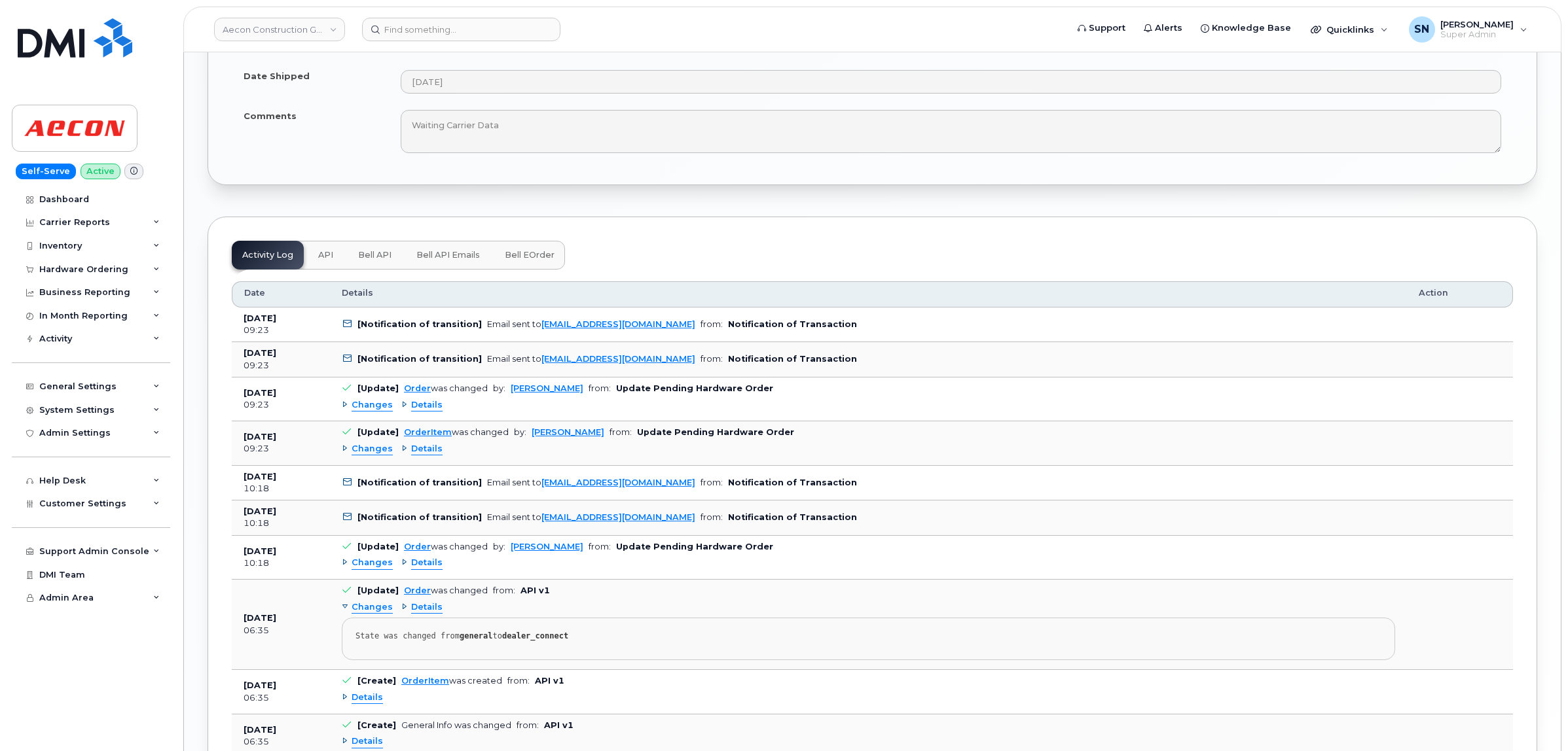
scroll to position [1358, 0]
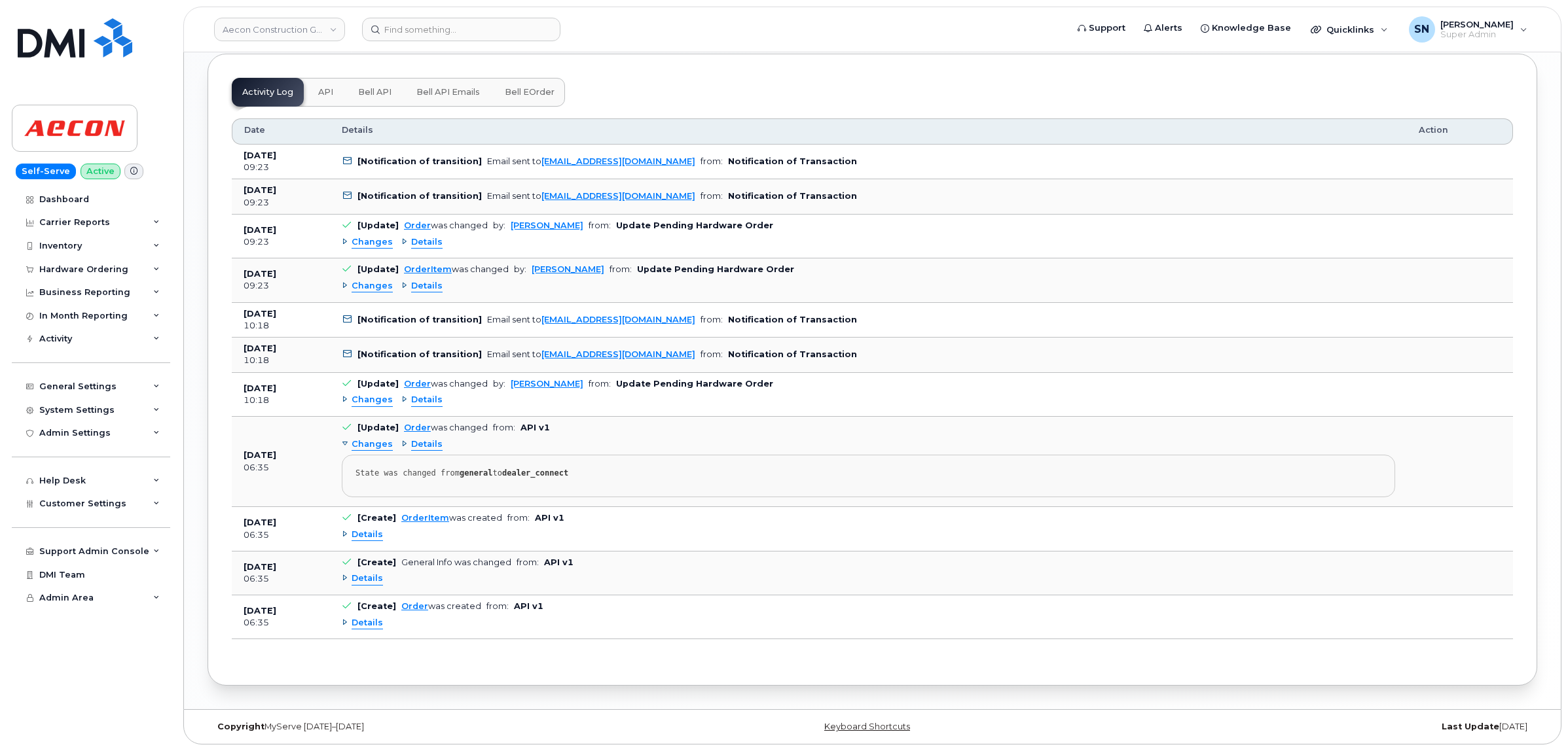
click at [381, 395] on span "Changes" at bounding box center [372, 400] width 42 height 12
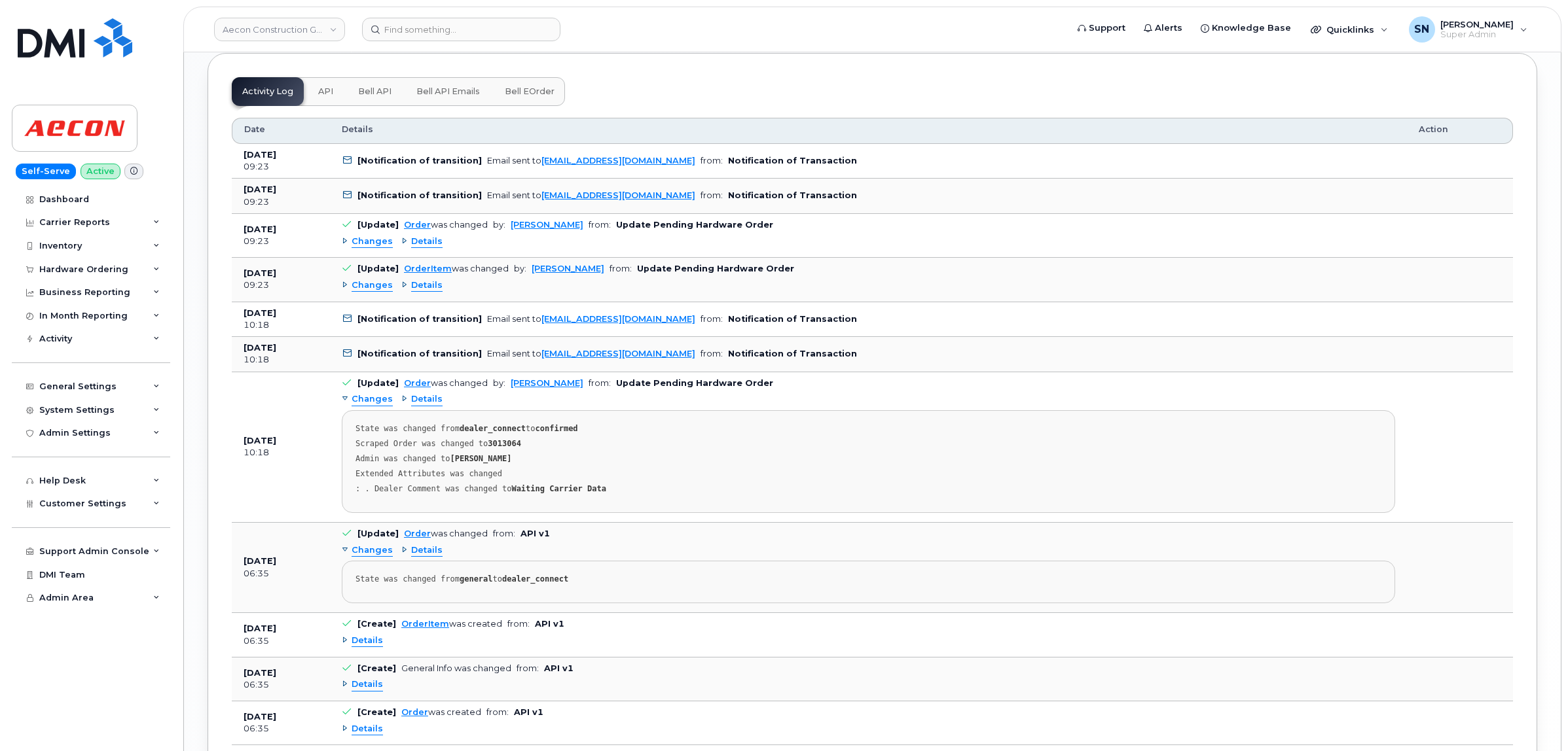
click at [504, 443] on strong "3013064" at bounding box center [505, 443] width 34 height 9
drag, startPoint x: 504, startPoint y: 443, endPoint x: 494, endPoint y: 442, distance: 10.0
click at [504, 442] on strong "3013064" at bounding box center [505, 443] width 34 height 9
copy strong "3013064"
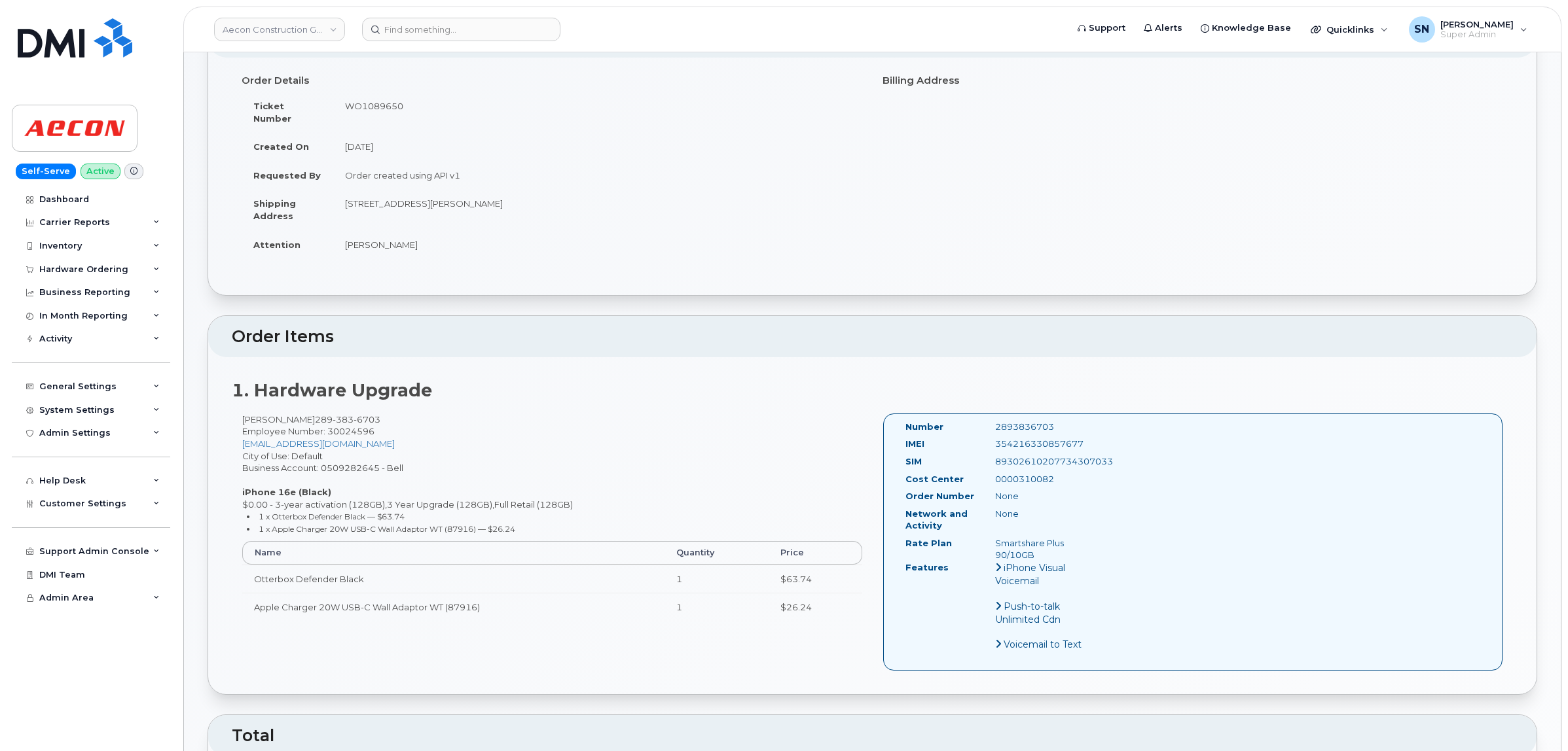
scroll to position [0, 0]
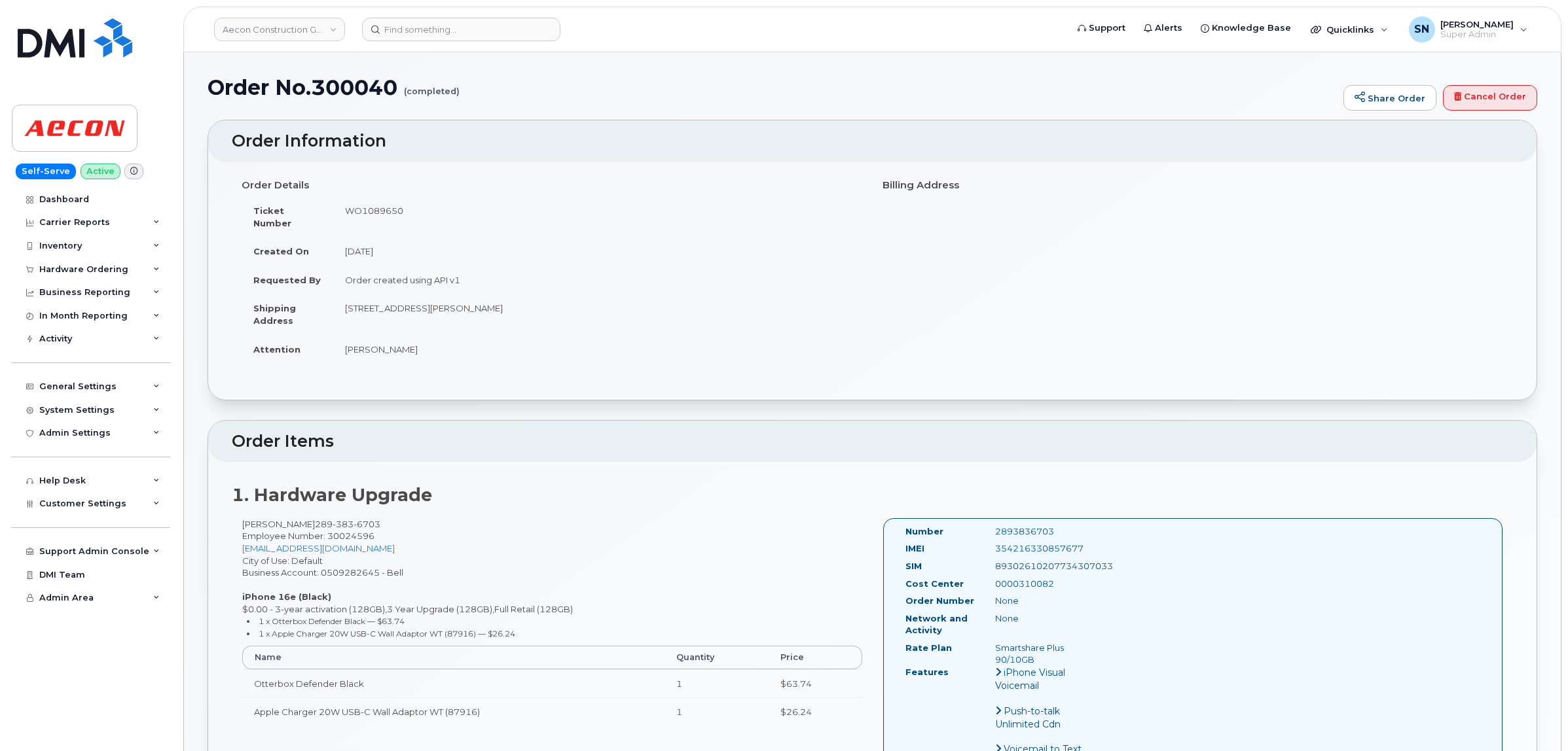
drag, startPoint x: 345, startPoint y: 301, endPoint x: 579, endPoint y: 298, distance: 234.0
click at [579, 298] on td "26 Robb Dr, Nobleton Ontario Toronto ON L0G 1N0" at bounding box center [598, 314] width 529 height 41
copy td "26 Robb Dr, Nobleton Ontario Toronto ON L0G 1N0"
click at [345, 309] on td "26 Robb Dr, Nobleton Ontario Toronto ON L0G 1N0" at bounding box center [598, 314] width 529 height 41
drag, startPoint x: 345, startPoint y: 298, endPoint x: 565, endPoint y: 304, distance: 220.1
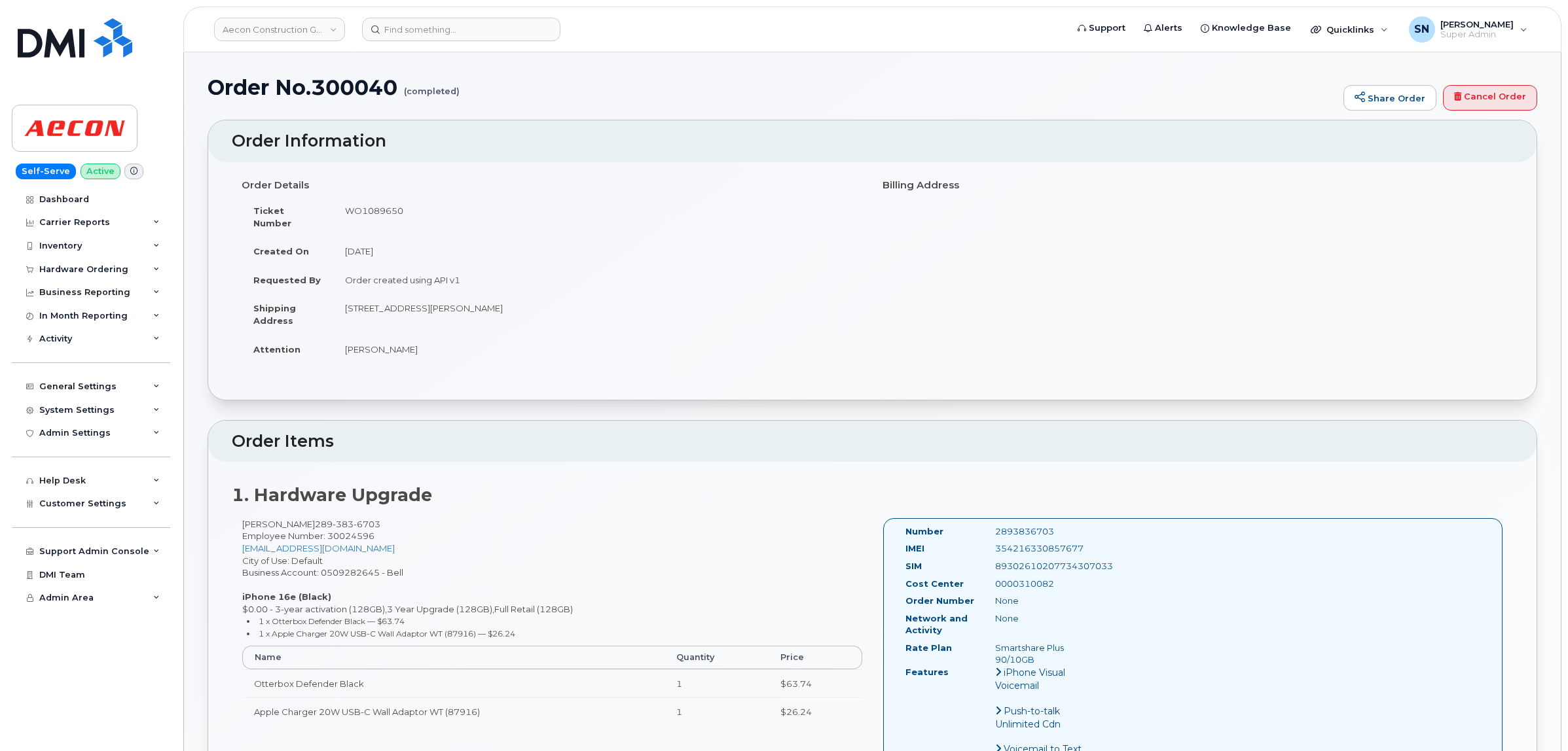
click at [565, 304] on td "26 Robb Dr, Nobleton Ontario Toronto ON L0G 1N0" at bounding box center [598, 314] width 529 height 41
copy td "26 Robb Dr, Nobleton Ontario Toronto ON L0G 1N0"
click at [580, 106] on div "Order No.300040 (completed) Share Order Cancel Order" at bounding box center [872, 98] width 1329 height 43
click at [271, 629] on small "1 x Apple Charger 20W USB-C Wall Adaptor WT (87916) — $26.24" at bounding box center [387, 633] width 256 height 10
click at [120, 259] on div "Hardware Ordering" at bounding box center [90, 270] width 159 height 24
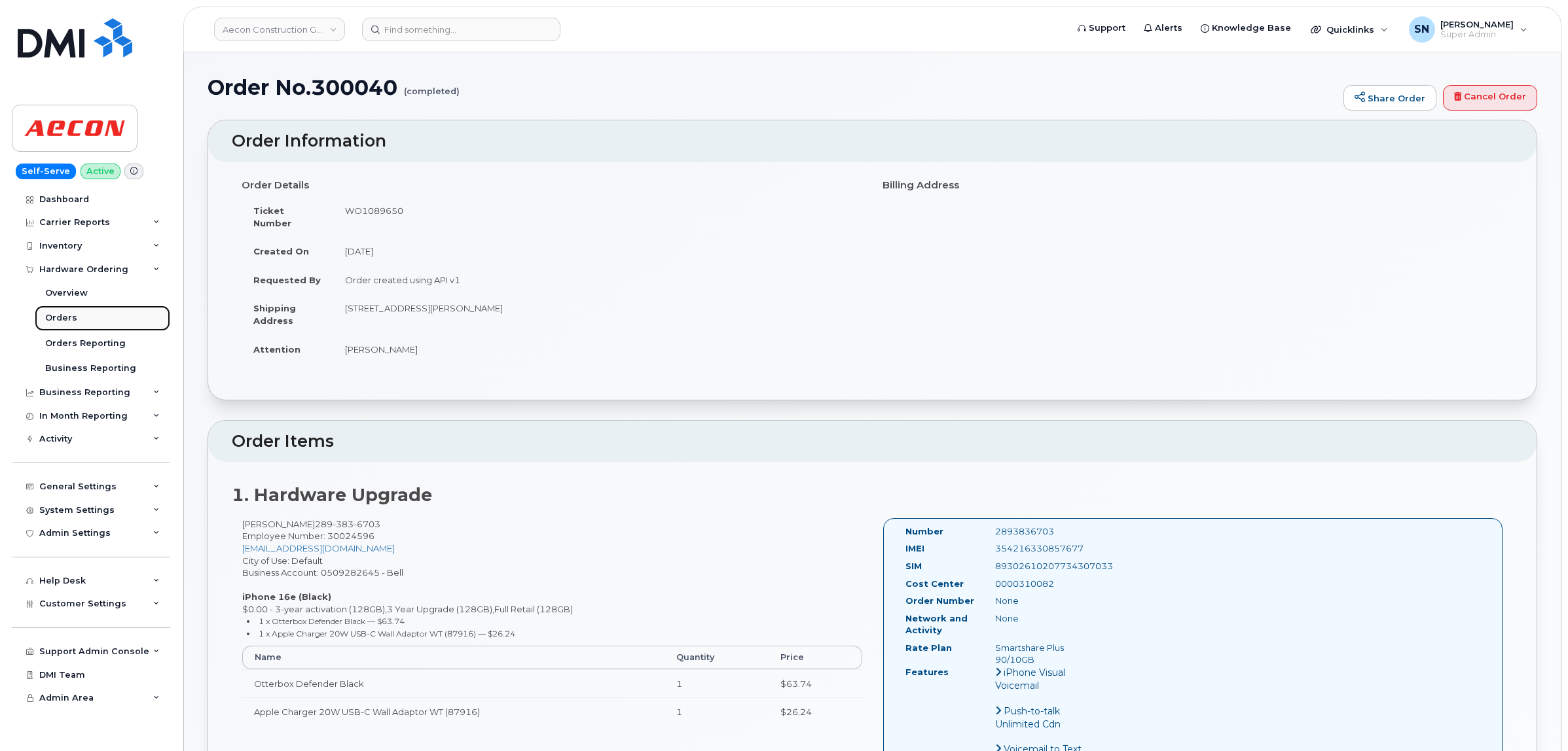
click at [58, 316] on div "Orders" at bounding box center [61, 317] width 32 height 12
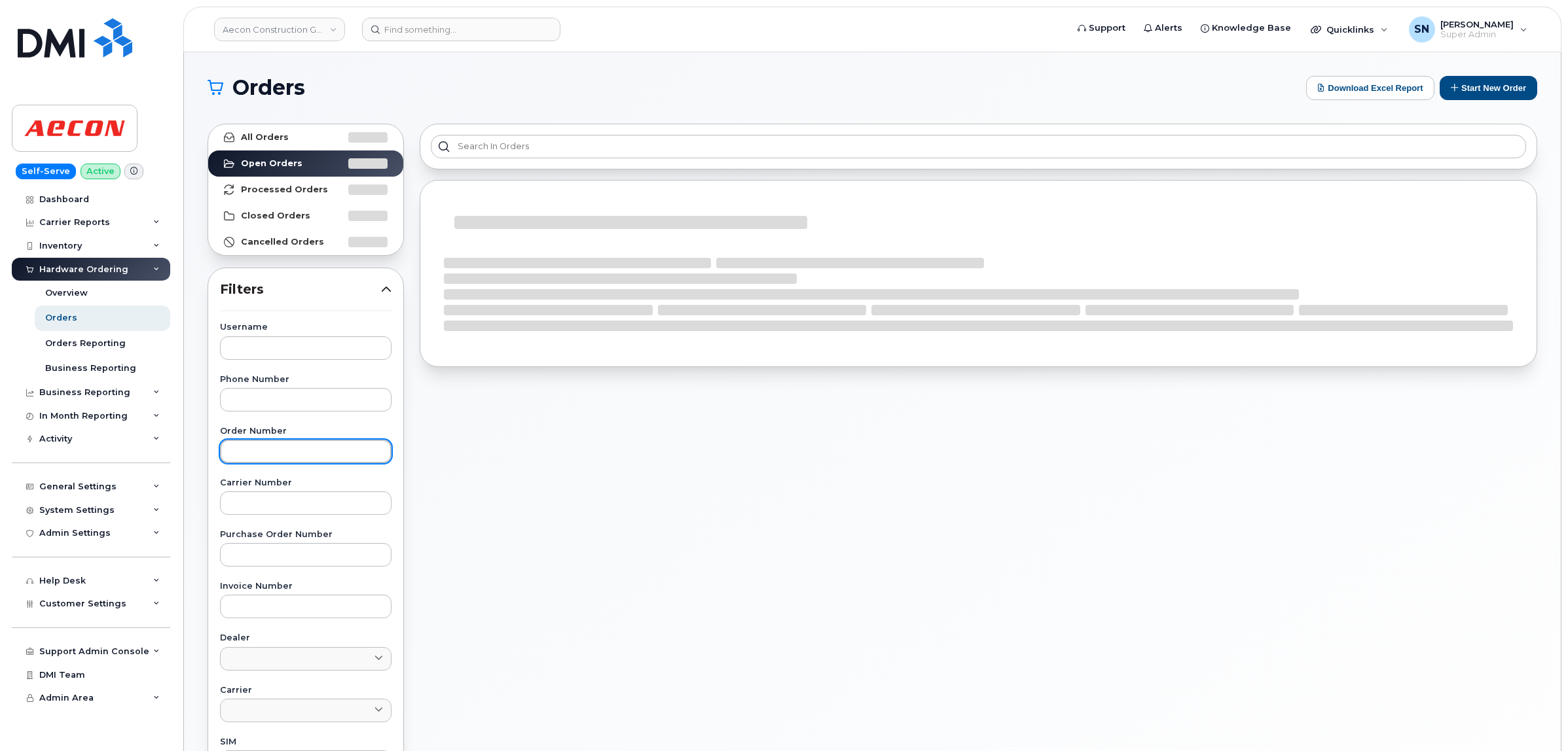
click at [302, 452] on input "text" at bounding box center [305, 451] width 171 height 24
paste input "302294"
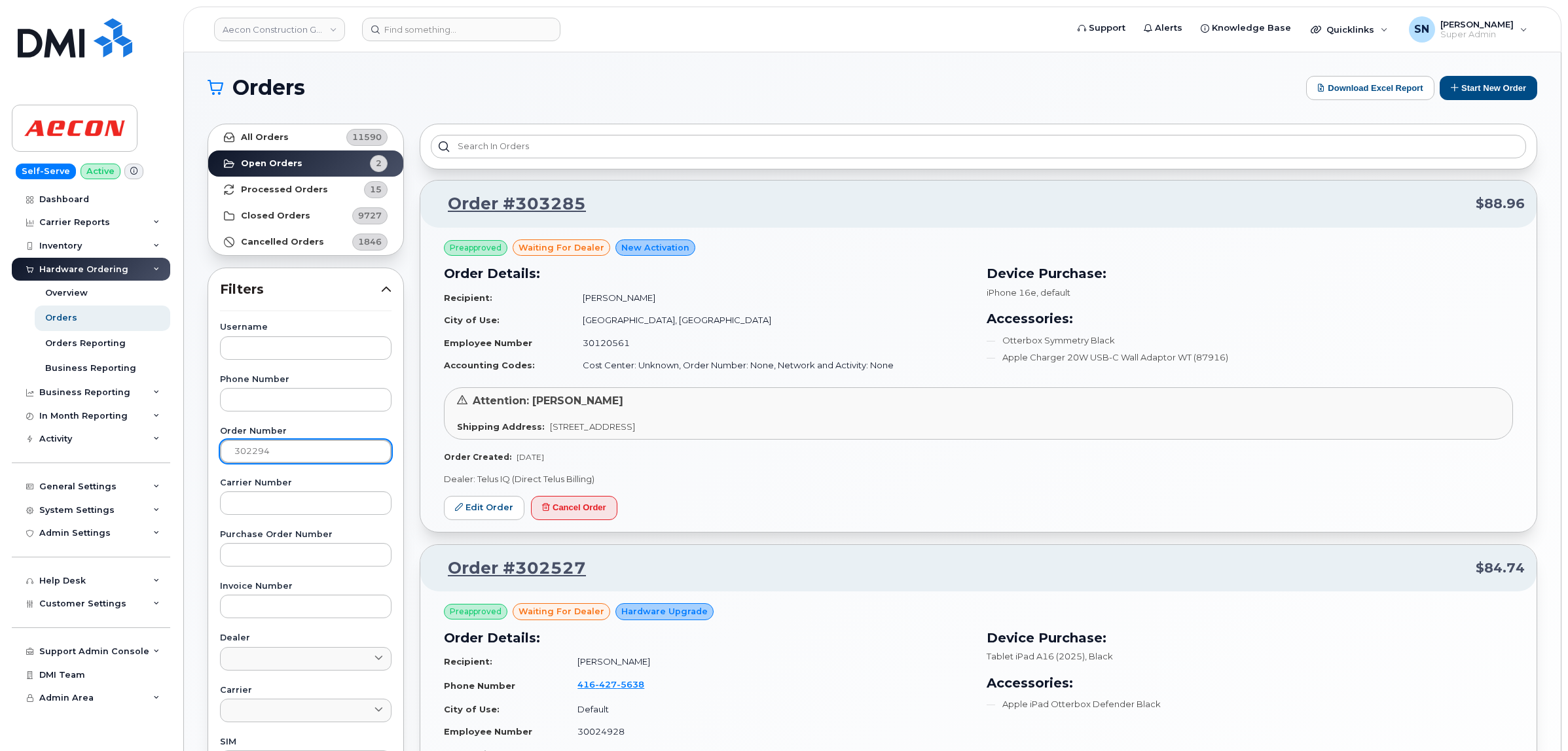
type input "302294"
click at [302, 132] on link "All Orders 11590" at bounding box center [306, 137] width 195 height 27
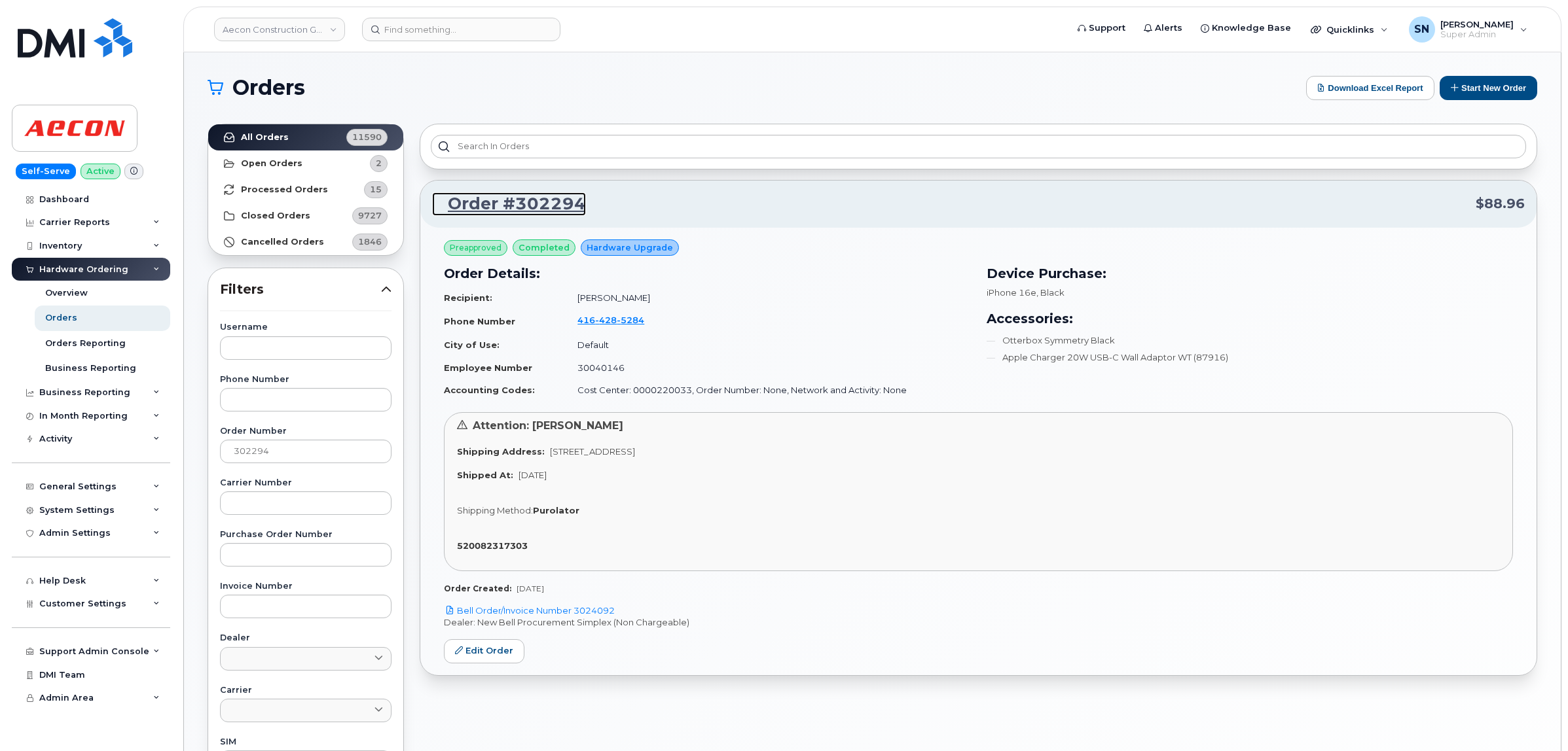
click at [542, 204] on link "Order #302294" at bounding box center [508, 204] width 153 height 24
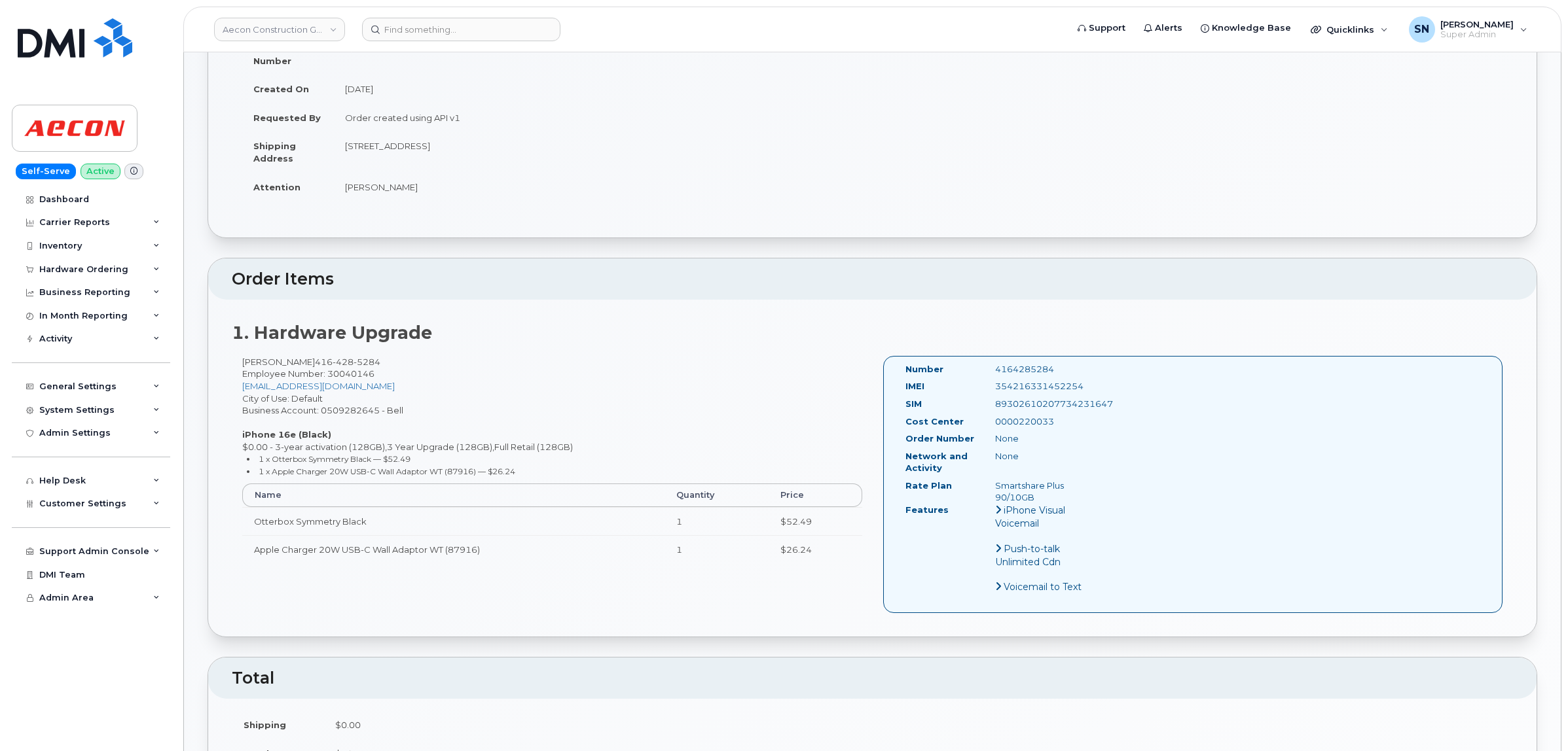
scroll to position [164, 0]
copy small "Otterbox Symmetry Black — $52.49"
drag, startPoint x: 271, startPoint y: 447, endPoint x: 418, endPoint y: 443, distance: 147.1
click at [418, 451] on li "1 x Otterbox Symmetry Black — $52.49" at bounding box center [554, 458] width 615 height 12
click at [79, 270] on div "Hardware Ordering" at bounding box center [83, 270] width 89 height 11
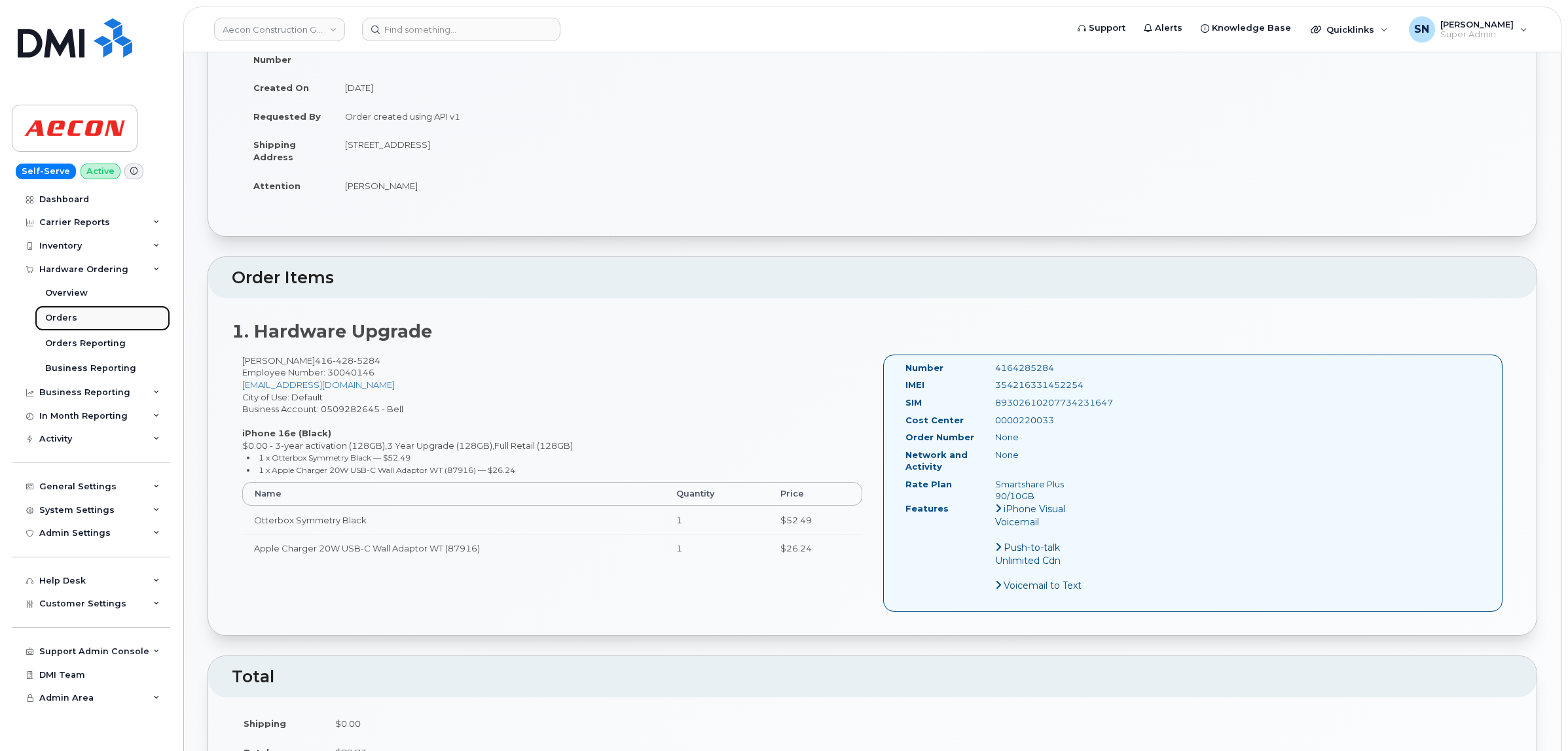
click at [76, 321] on link "Orders" at bounding box center [102, 318] width 136 height 25
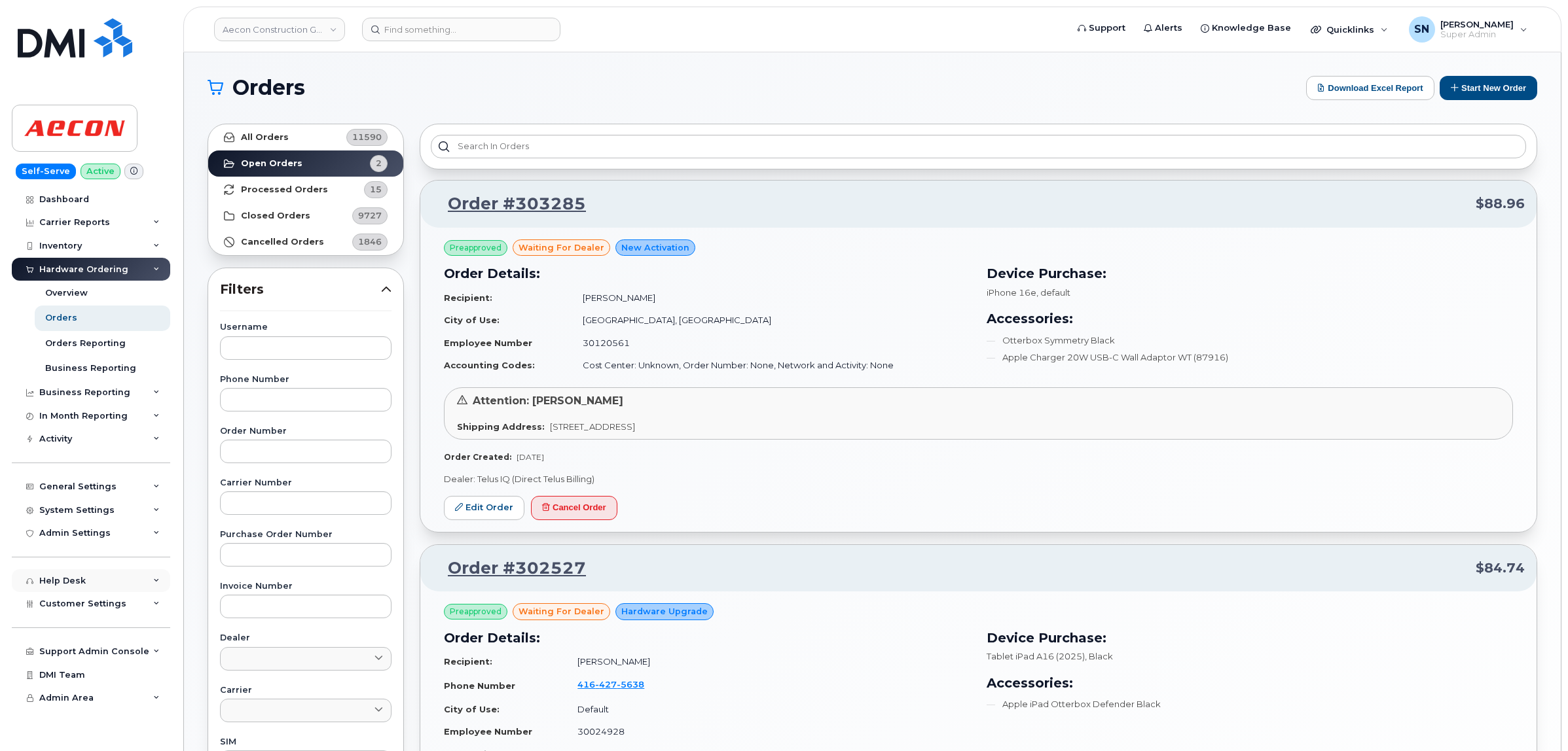
click at [106, 593] on div "Help Desk" at bounding box center [90, 581] width 159 height 24
click at [102, 586] on div "Help Desk" at bounding box center [90, 581] width 159 height 24
click at [106, 608] on span "Customer Settings" at bounding box center [82, 603] width 87 height 10
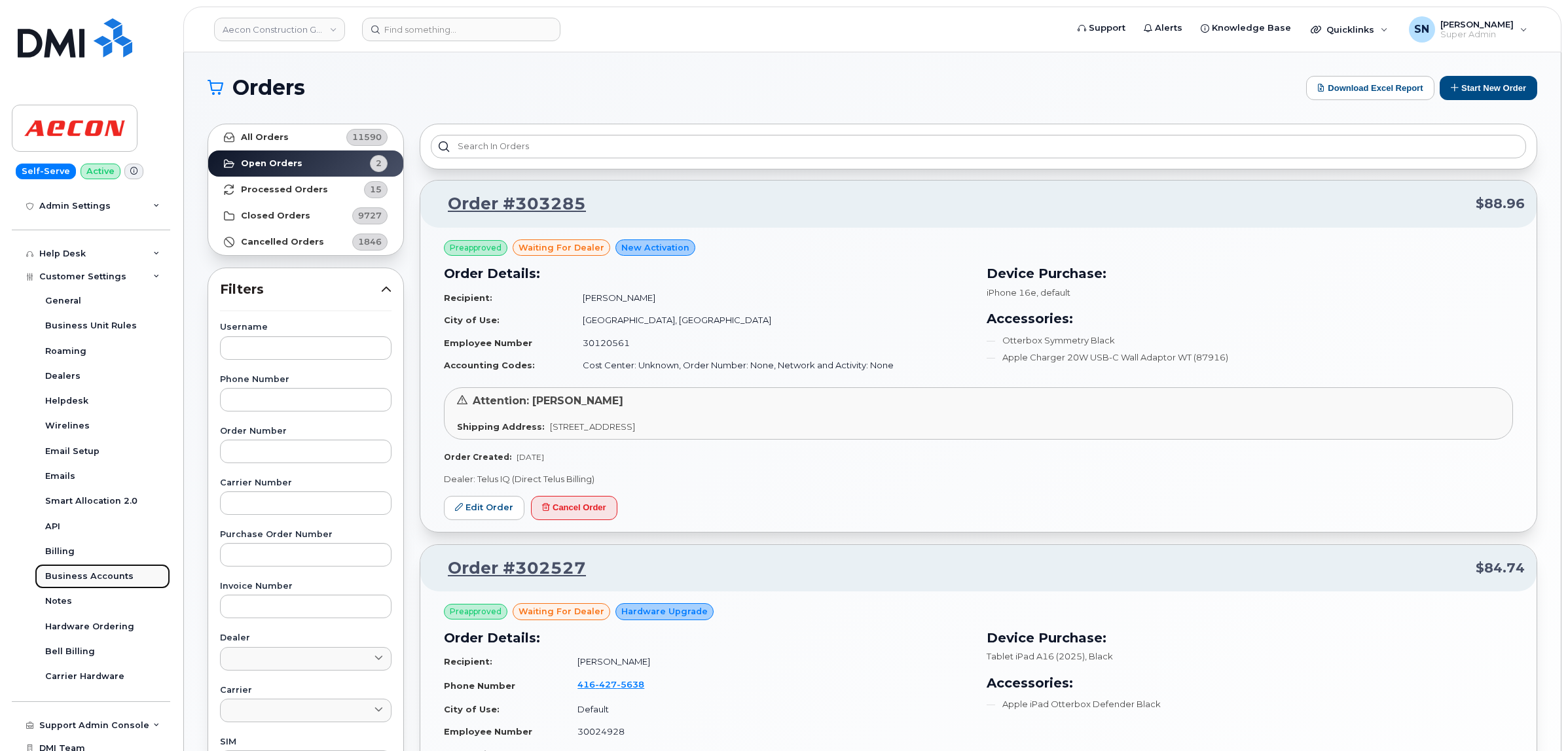
click at [122, 579] on div "Business Accounts" at bounding box center [90, 576] width 89 height 12
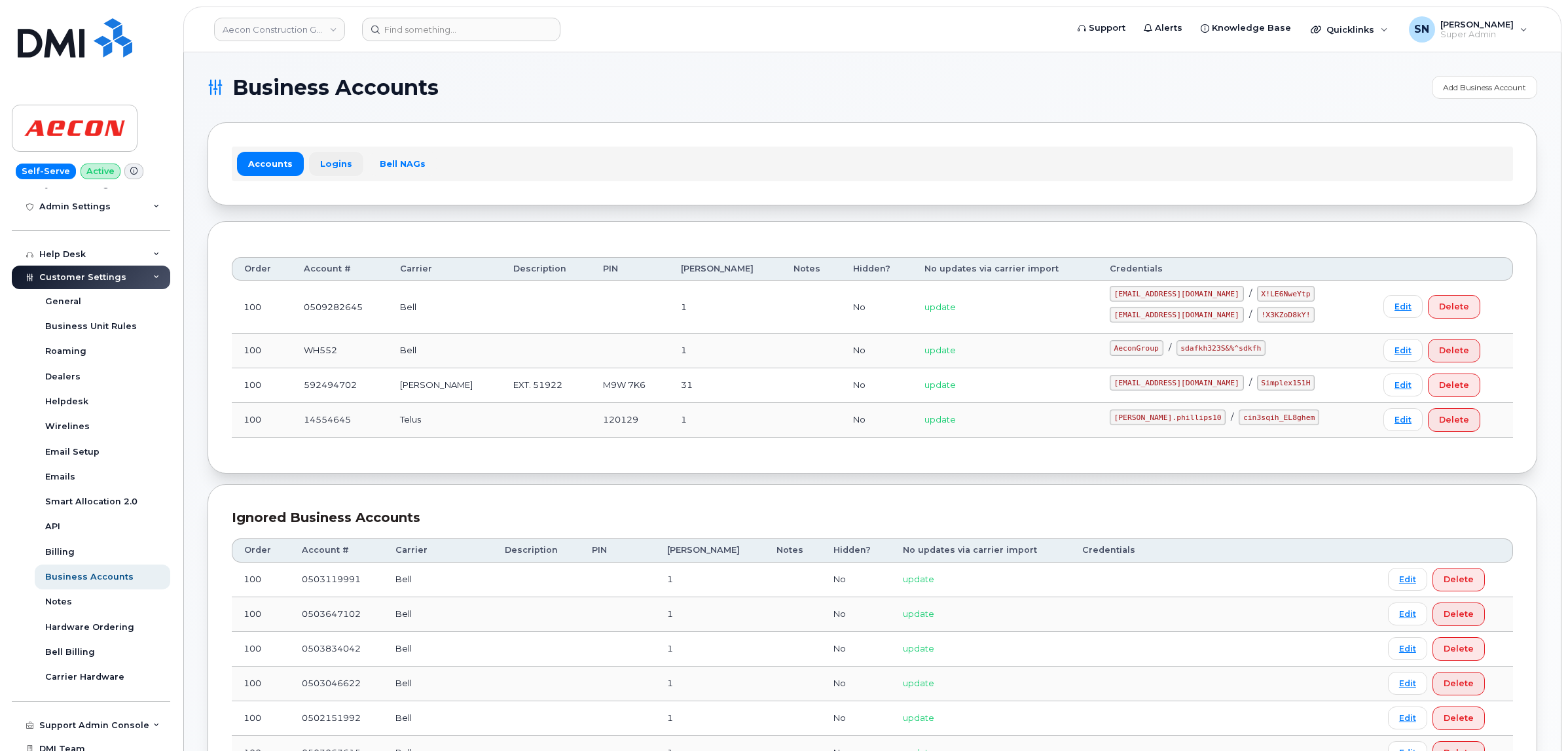
click at [337, 172] on link "Logins" at bounding box center [335, 163] width 54 height 24
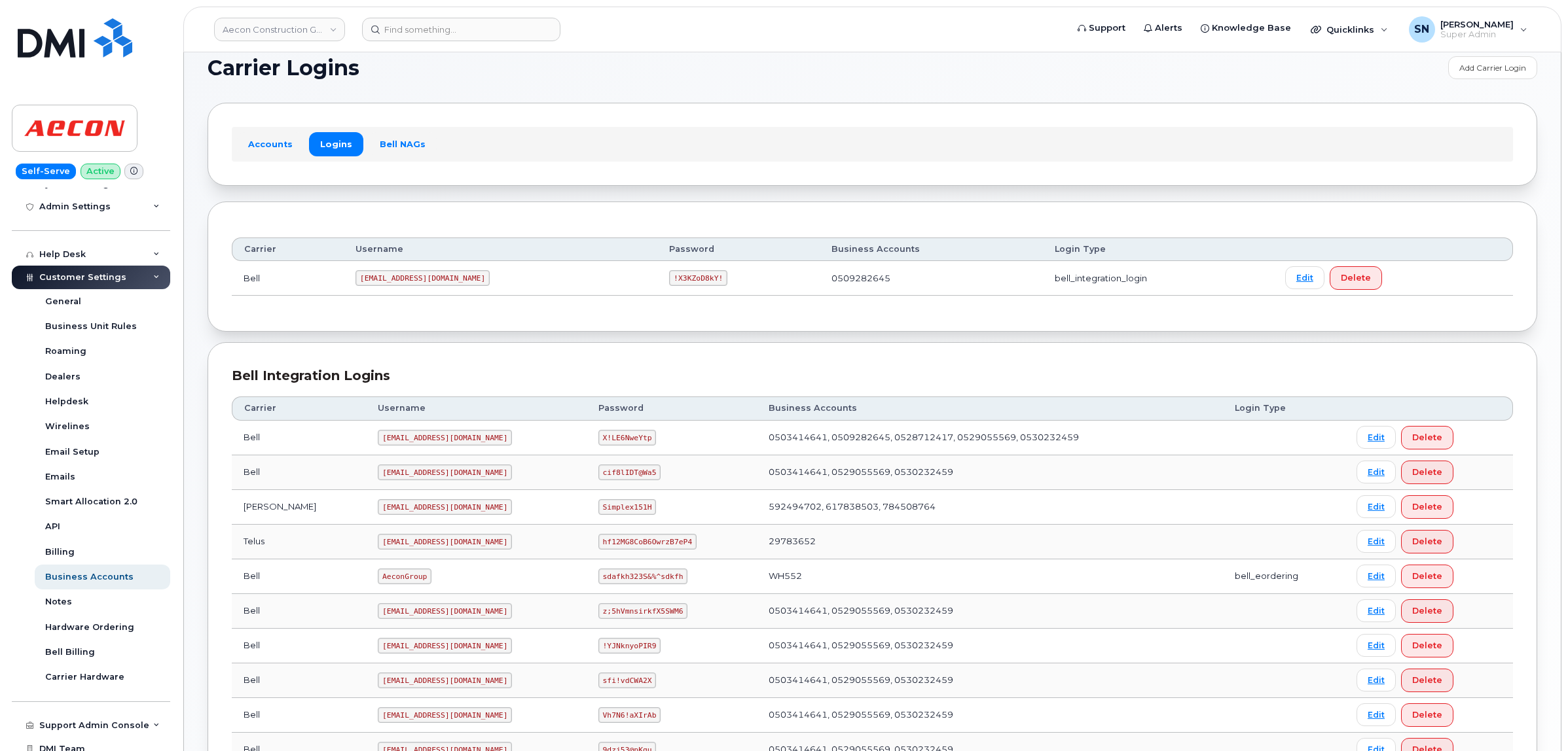
scroll to position [164, 0]
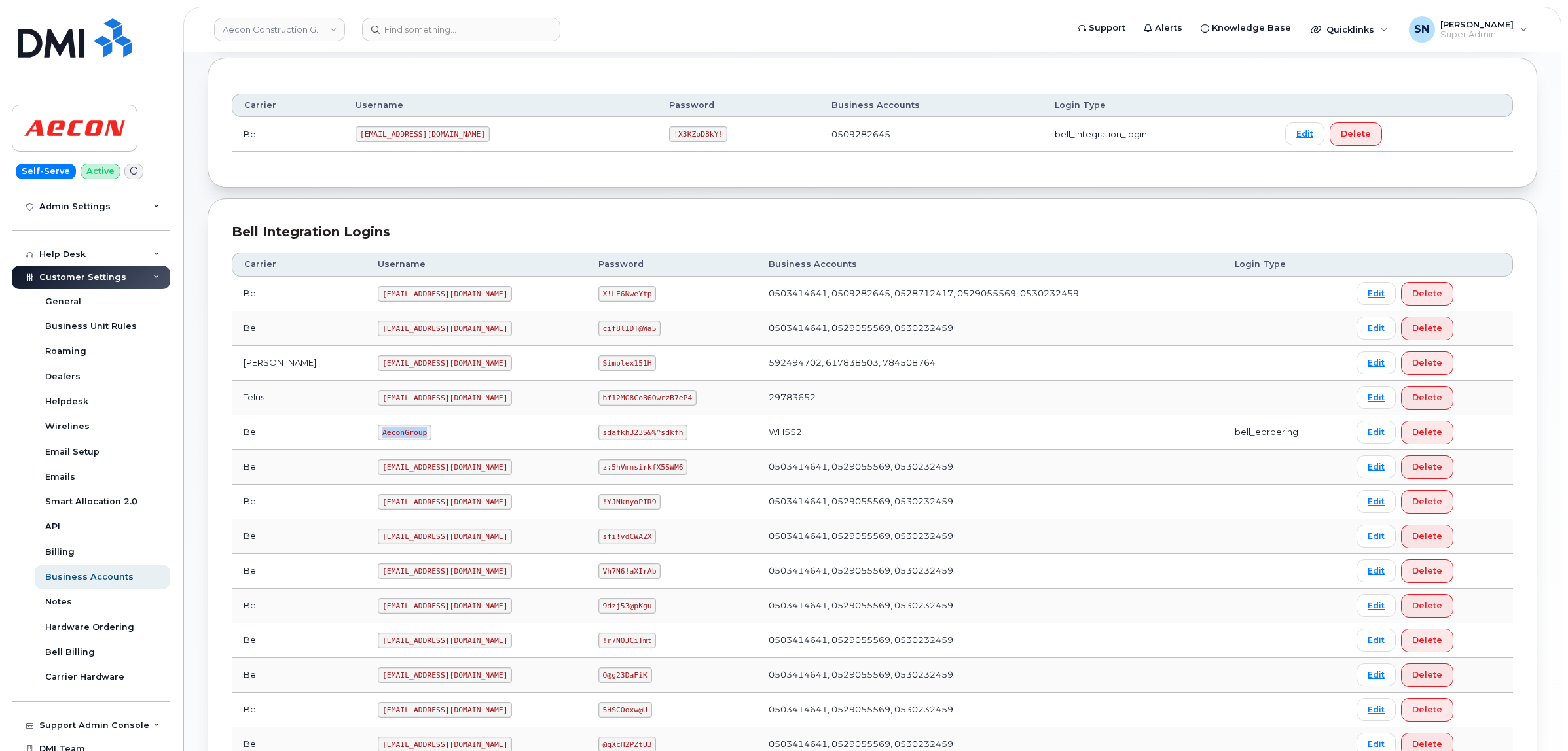
drag, startPoint x: 325, startPoint y: 434, endPoint x: 375, endPoint y: 436, distance: 50.0
click at [375, 436] on td "AeconGroup" at bounding box center [476, 433] width 220 height 35
copy code "AeconGroup"
drag, startPoint x: 586, startPoint y: 434, endPoint x: 662, endPoint y: 435, distance: 76.0
click at [662, 435] on td "sdafkh323S&%^sdkfh" at bounding box center [671, 433] width 170 height 35
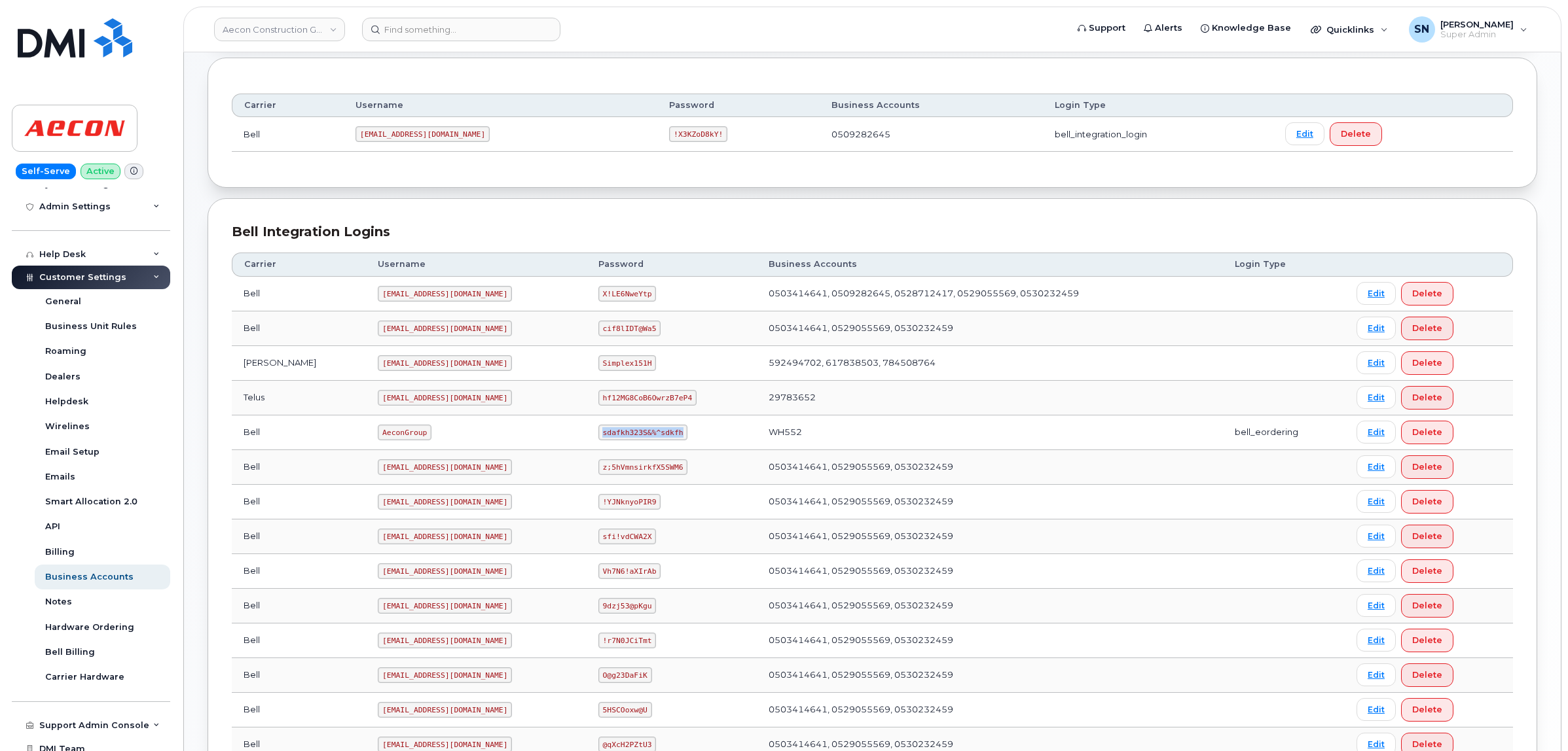
copy code "sdafkh323S&%^sdkfh"
click at [478, 21] on input at bounding box center [461, 29] width 199 height 24
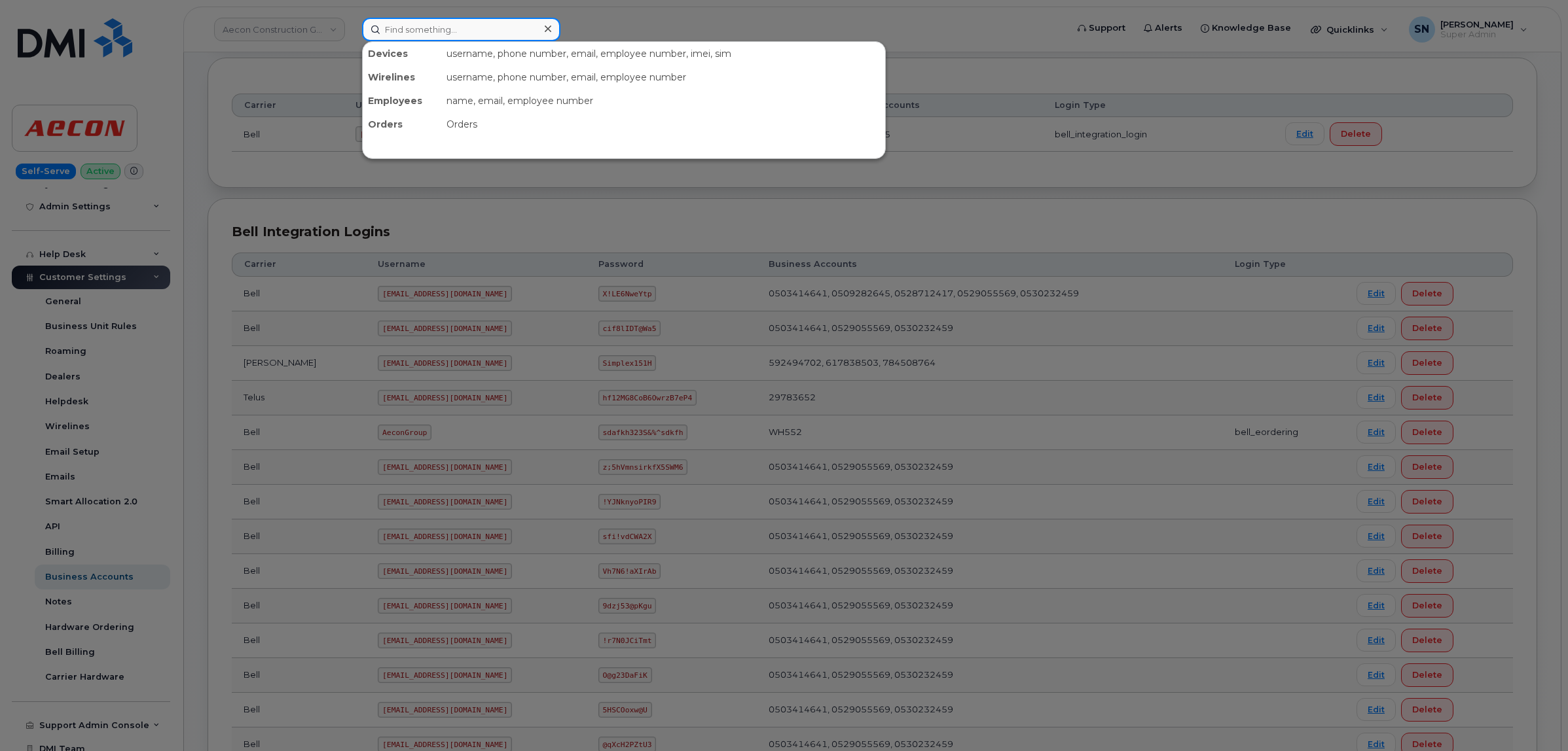
paste input "2508832904"
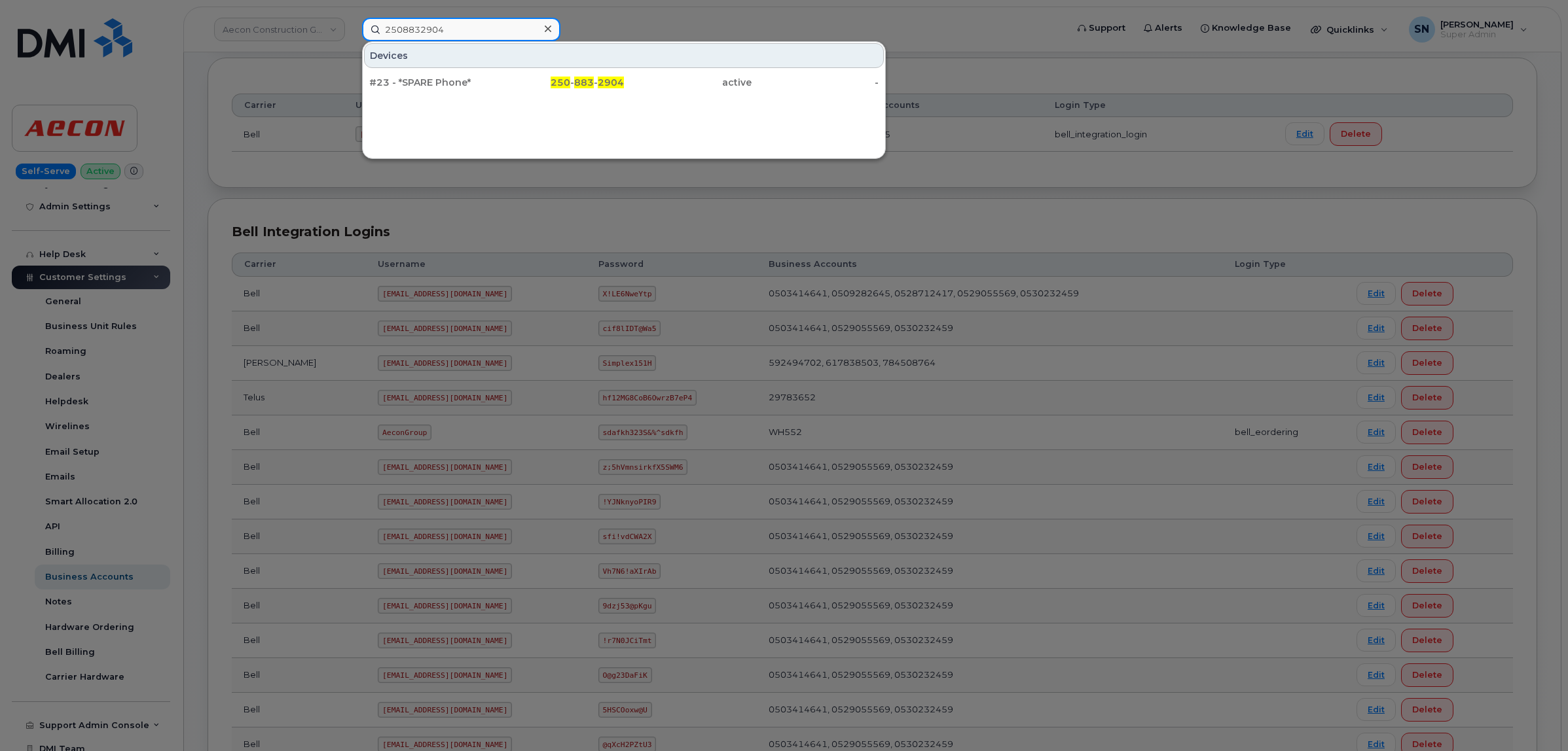
type input "2508832904"
click at [443, 82] on div "#23 - *SPARE Phone*" at bounding box center [433, 82] width 128 height 13
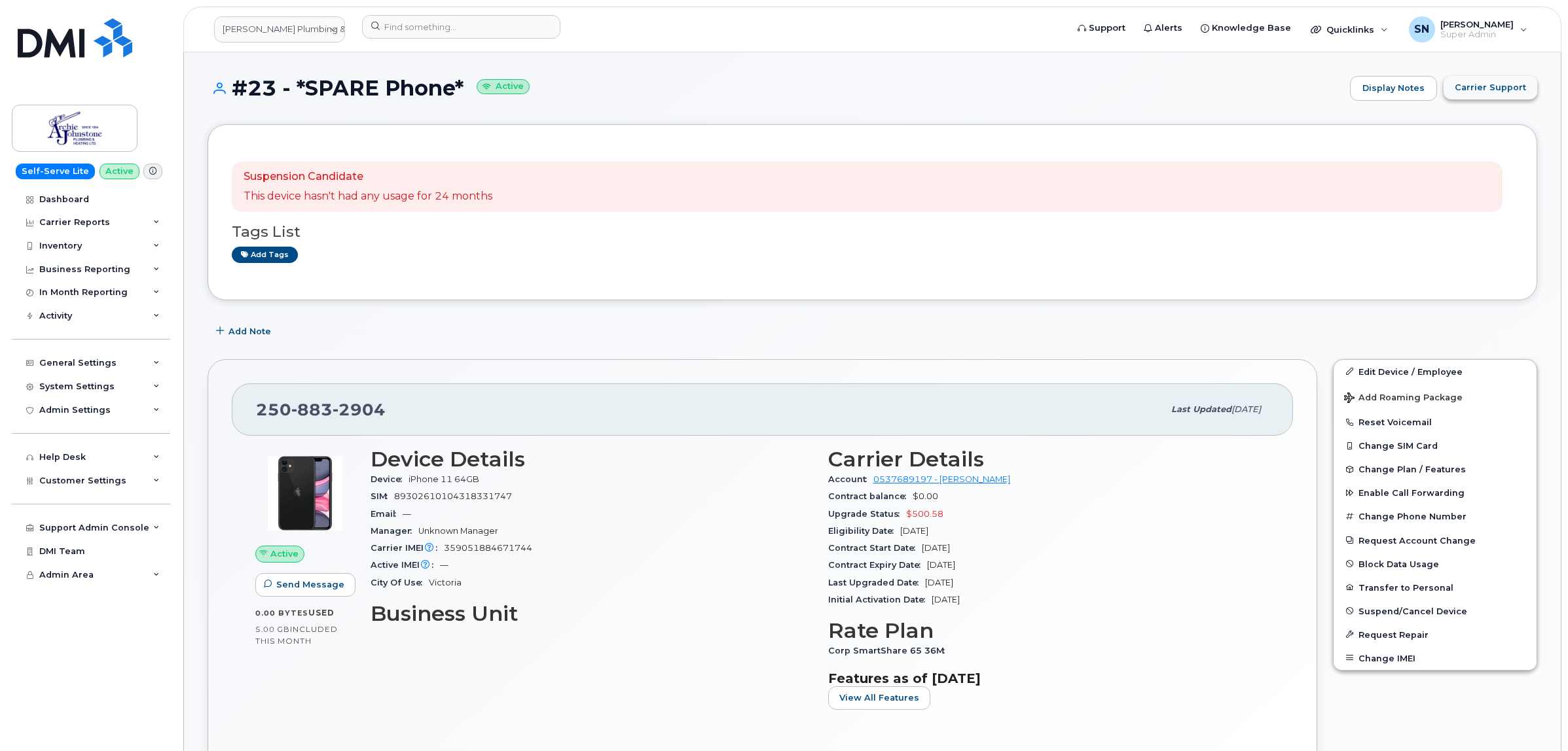
click at [1478, 86] on span "Carrier Support" at bounding box center [1490, 88] width 71 height 12
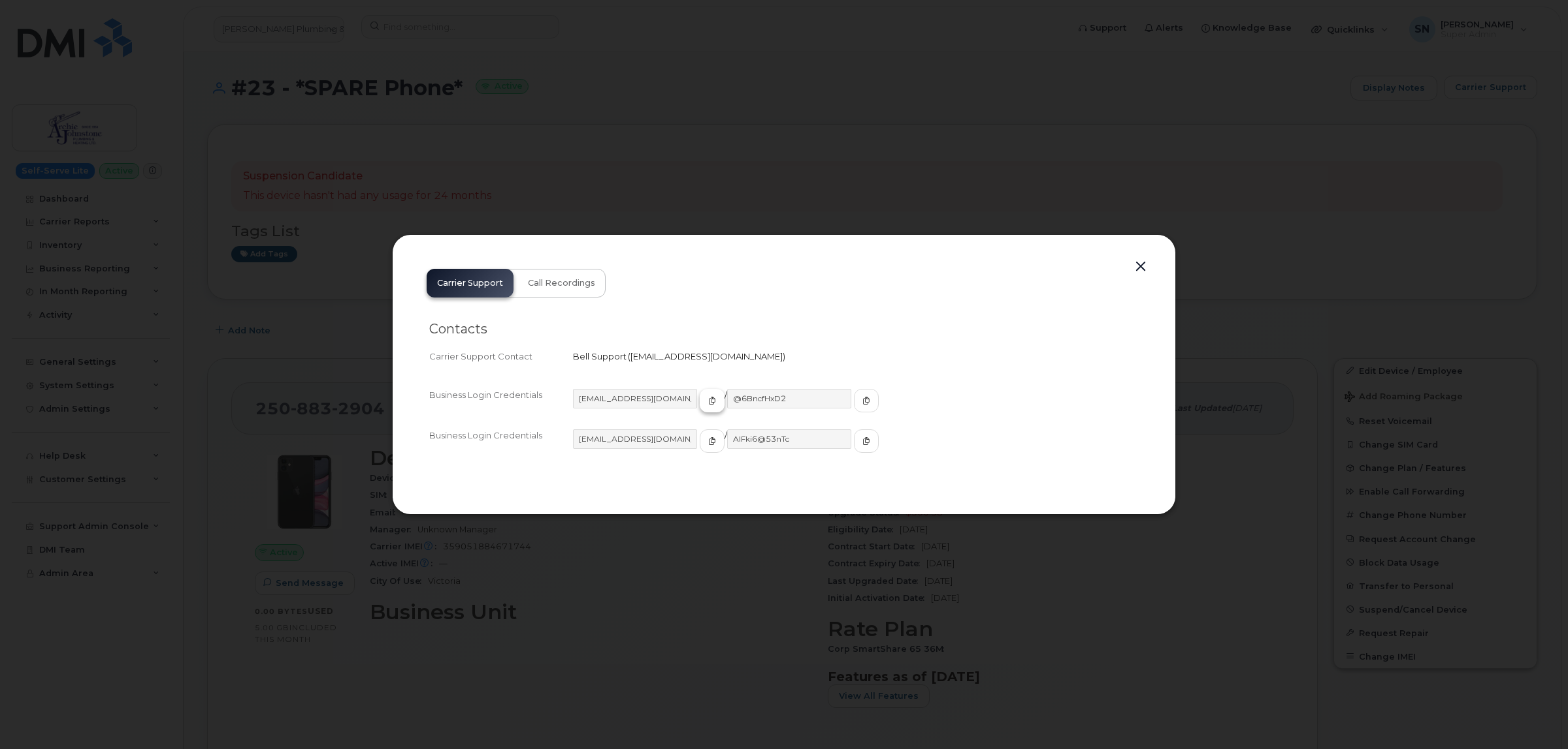
click at [706, 395] on span "button" at bounding box center [711, 401] width 12 height 11
click at [854, 403] on button "button" at bounding box center [866, 401] width 25 height 24
click at [1141, 264] on button "button" at bounding box center [1141, 267] width 19 height 19
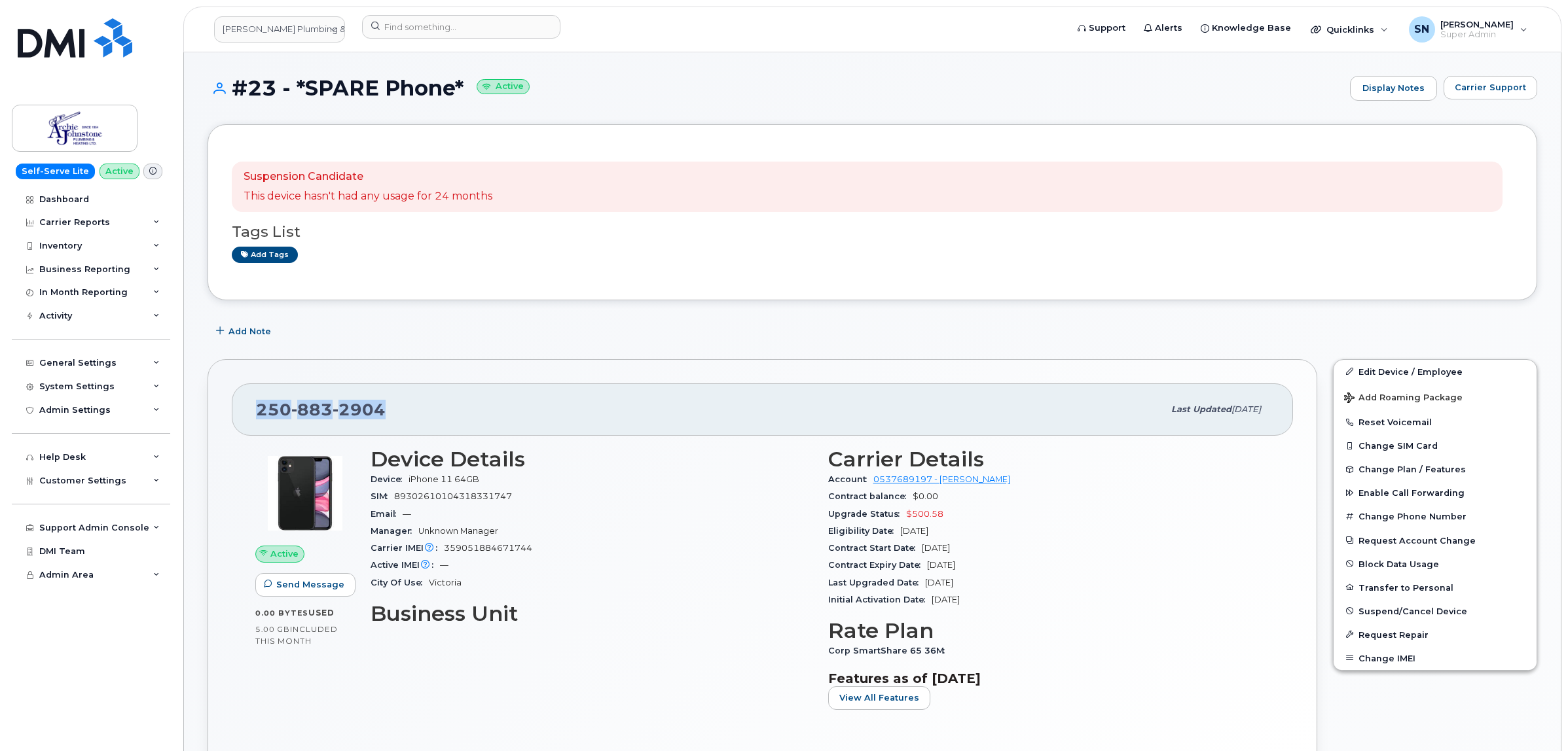
drag, startPoint x: 242, startPoint y: 417, endPoint x: 381, endPoint y: 422, distance: 139.1
click at [381, 422] on div "250 883 2904 Last updated Oct 14, 2025" at bounding box center [762, 410] width 1062 height 52
copy span "250 883 2904"
drag, startPoint x: 237, startPoint y: 82, endPoint x: 466, endPoint y: 94, distance: 229.3
click at [466, 94] on h1 "#23 - *SPARE Phone* Active" at bounding box center [775, 88] width 1136 height 23
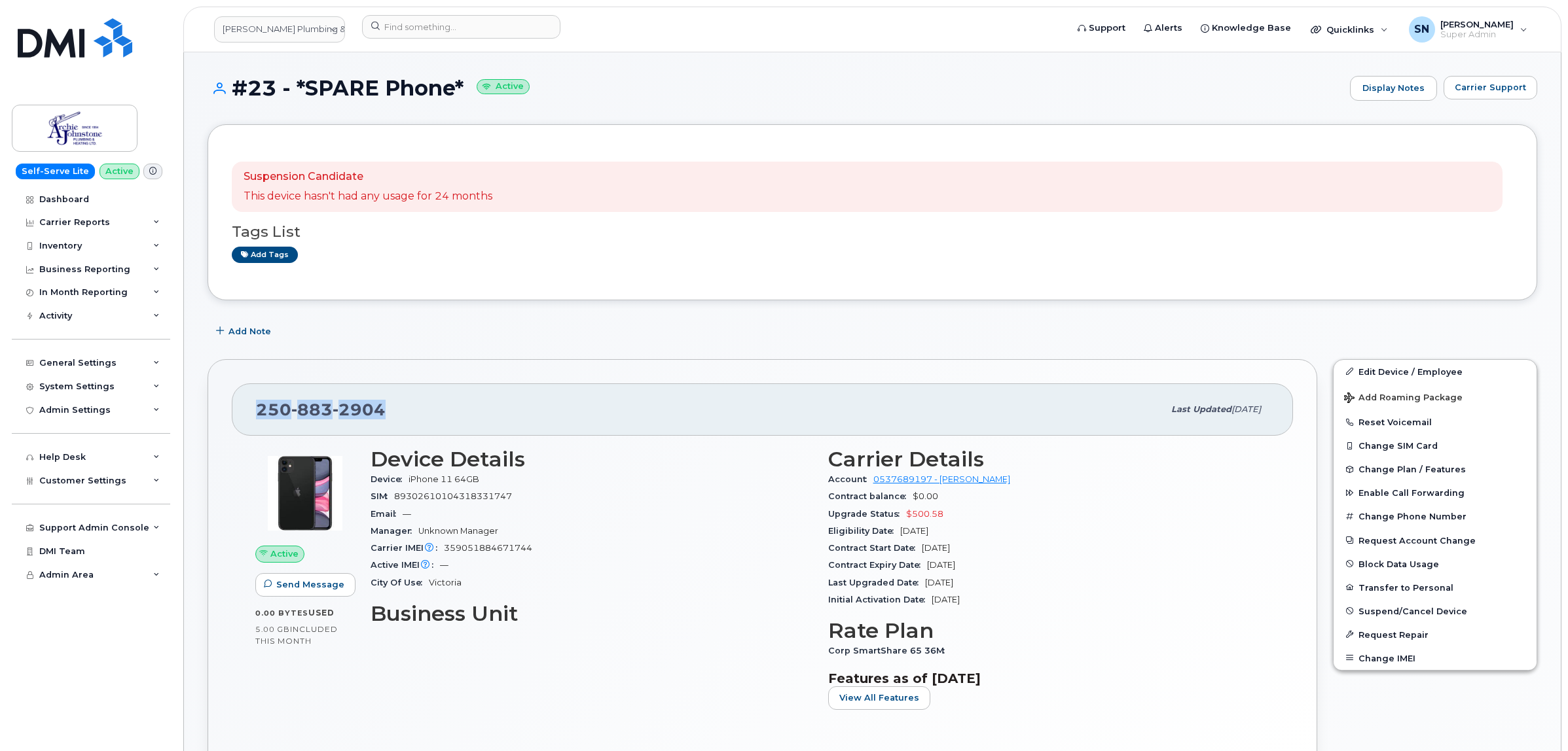
copy h1 "#23 - *SPARE Phone*"
click at [649, 181] on div "Suspension Candidate This device hasn't had any usage for 24 months" at bounding box center [866, 187] width 1271 height 51
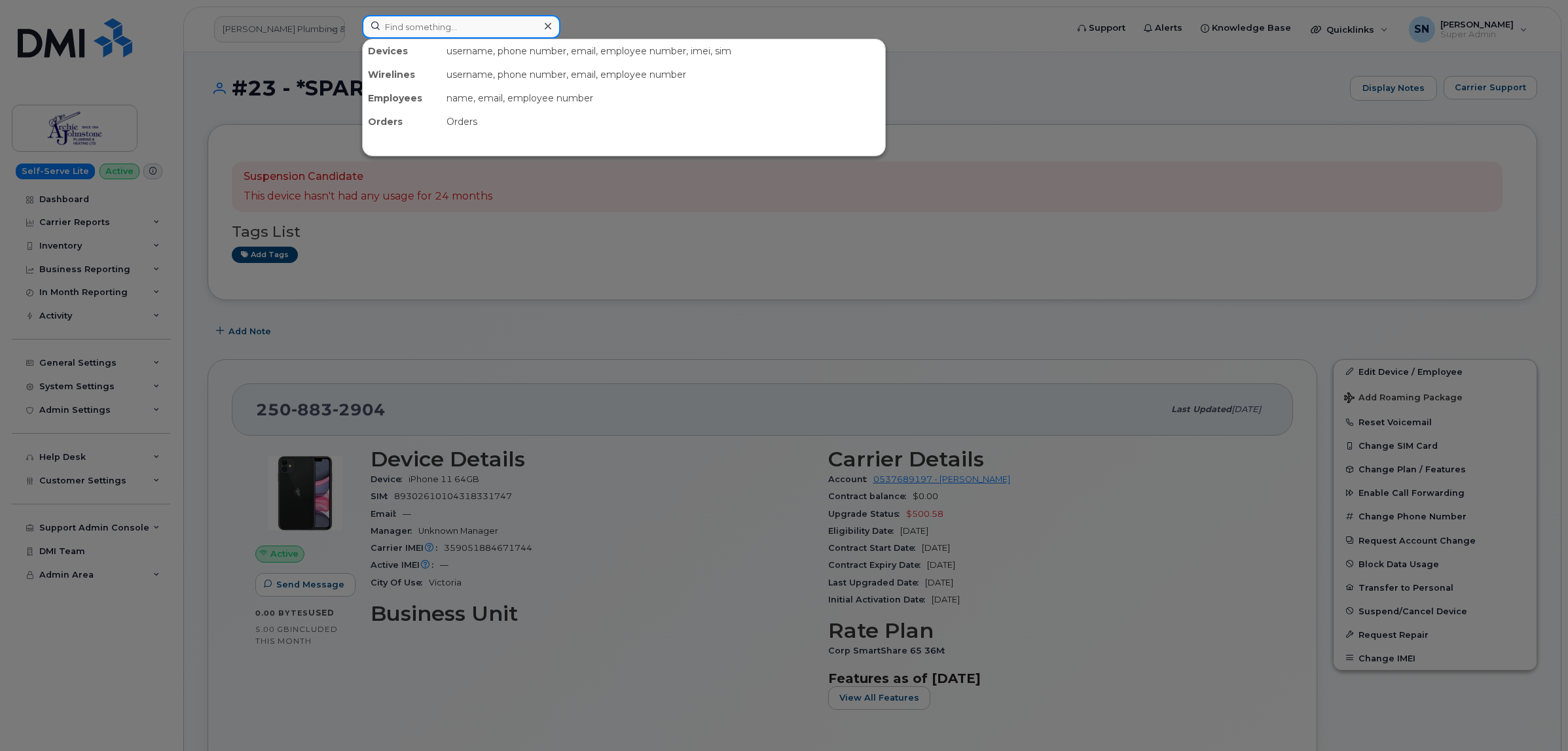
click at [417, 36] on input at bounding box center [461, 27] width 199 height 24
paste input "2493592331"
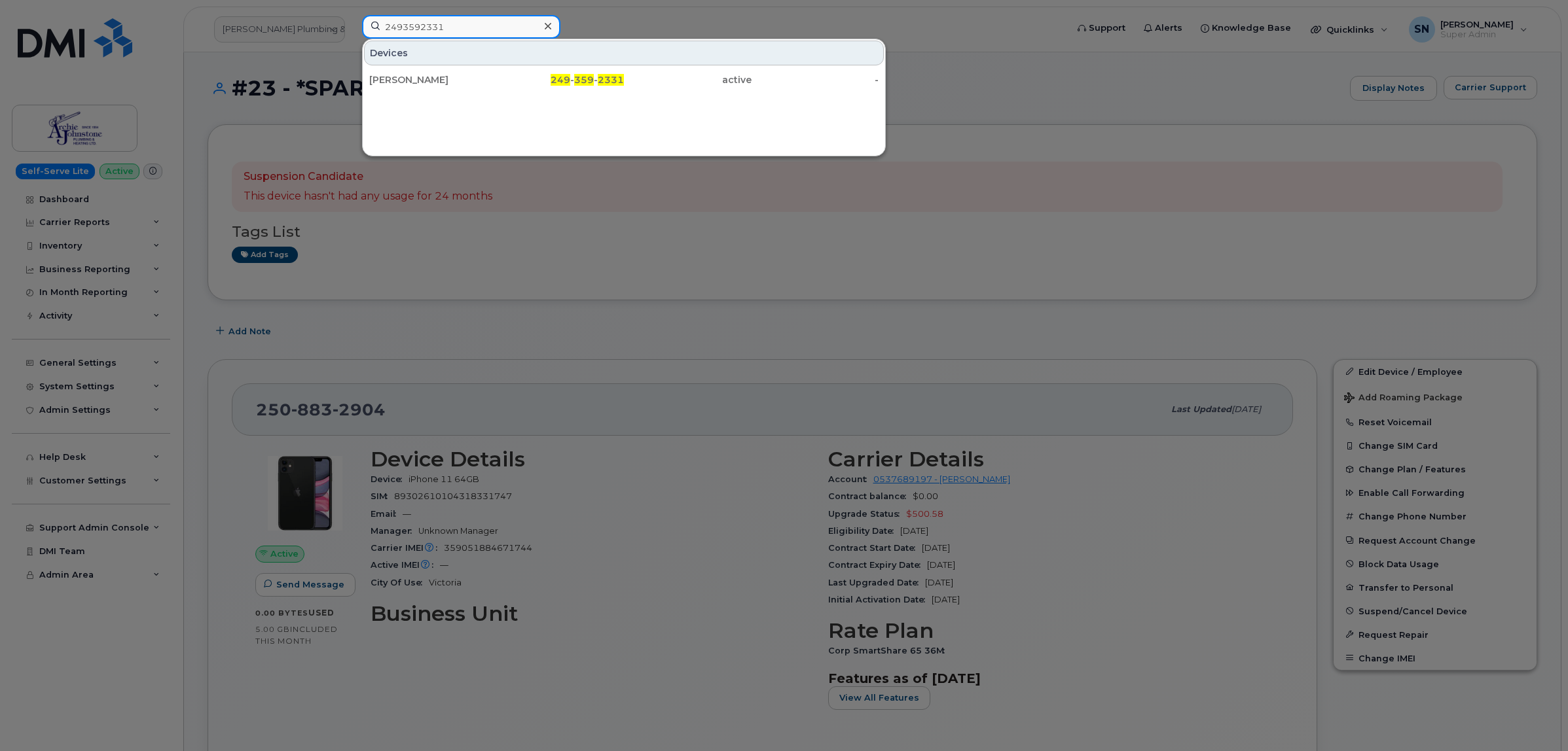
type input "2493592331"
click at [426, 79] on div "[PERSON_NAME]" at bounding box center [433, 80] width 128 height 13
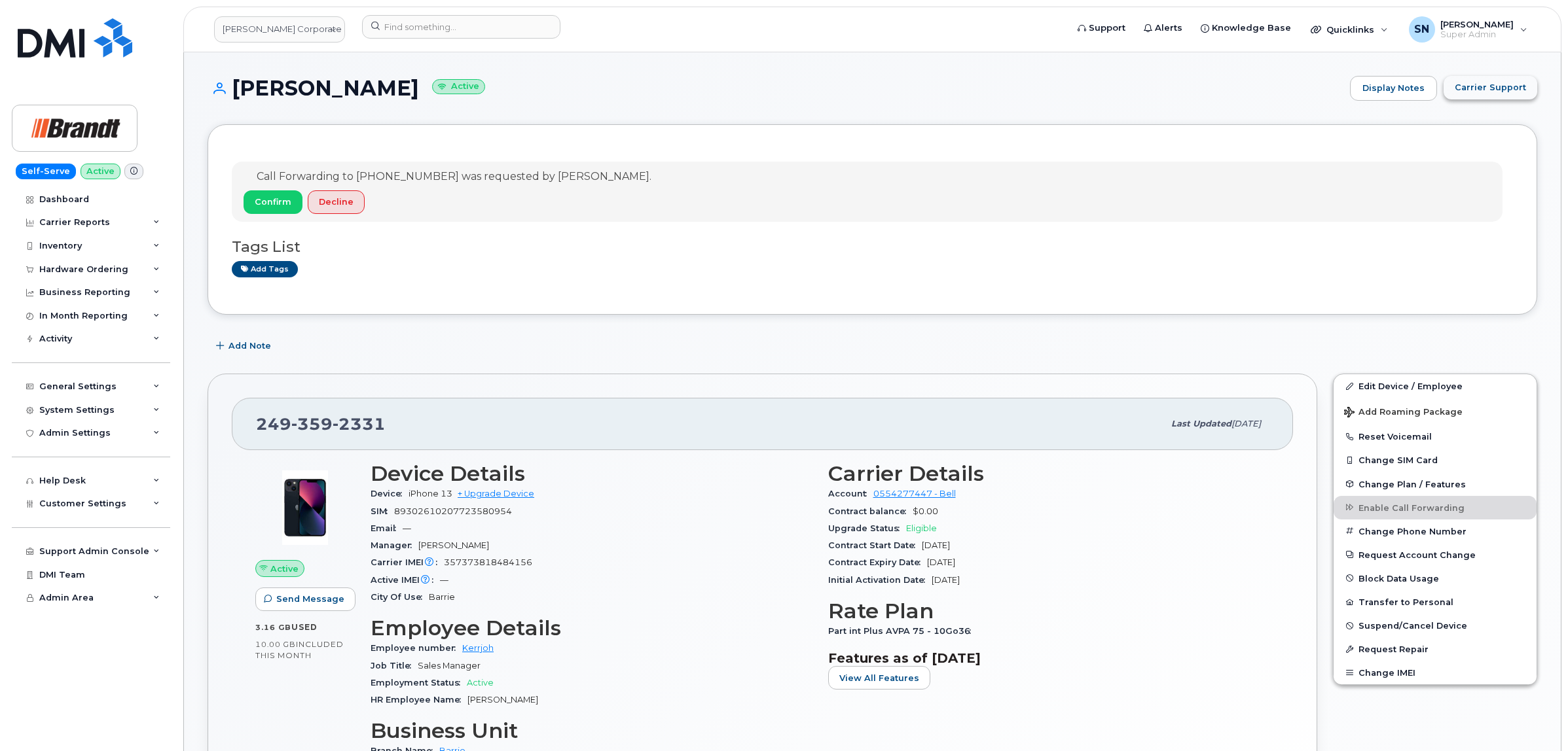
click at [1467, 83] on span "Carrier Support" at bounding box center [1490, 88] width 71 height 12
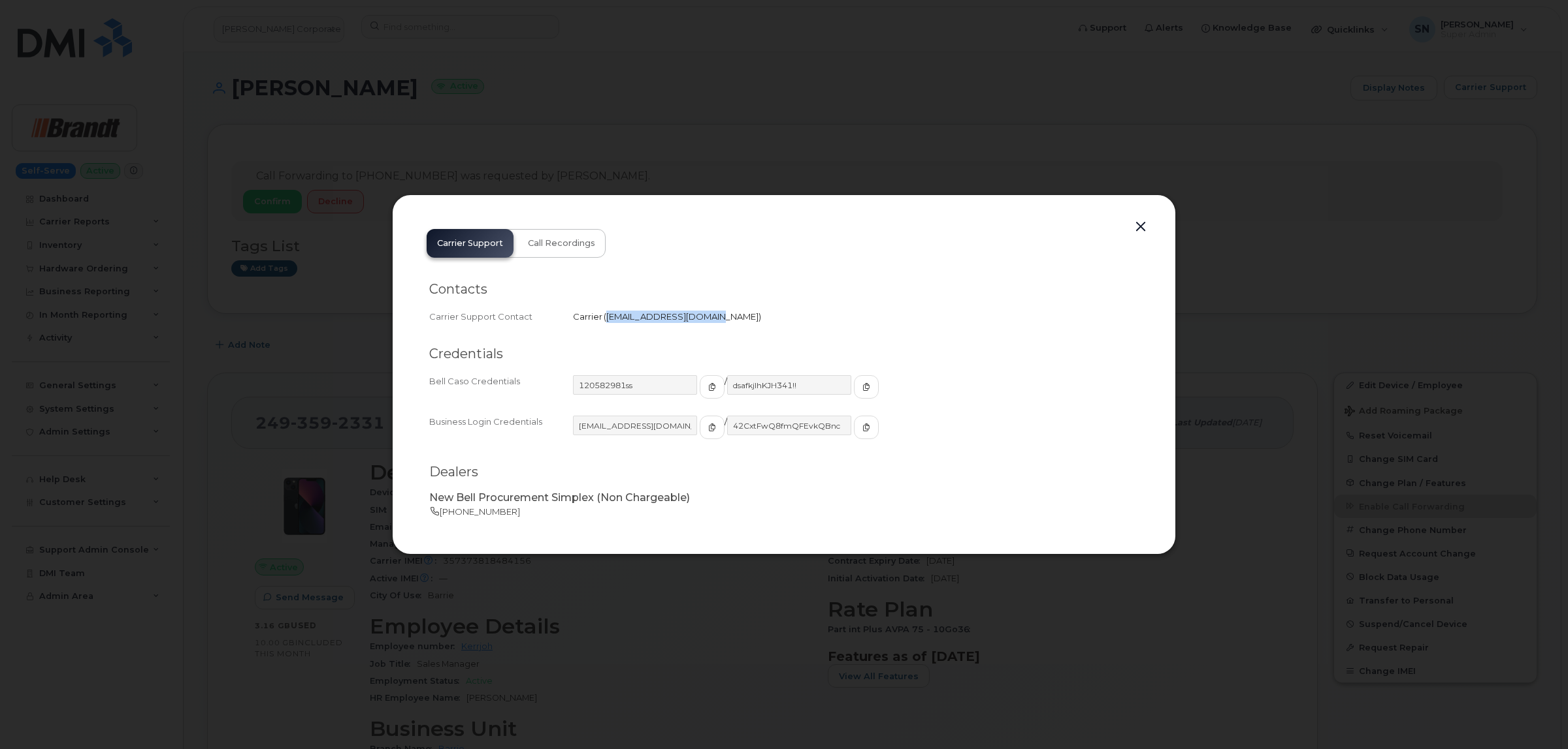
drag, startPoint x: 607, startPoint y: 317, endPoint x: 701, endPoint y: 330, distance: 94.9
click at [701, 330] on div "Contacts Carrier Support Contact Carrier   [EMAIL_ADDRESS][DOMAIN_NAME]" at bounding box center [784, 303] width 710 height 65
copy span "[EMAIL_ADDRESS][DOMAIN_NAME]"
click at [1139, 222] on button "button" at bounding box center [1141, 227] width 19 height 19
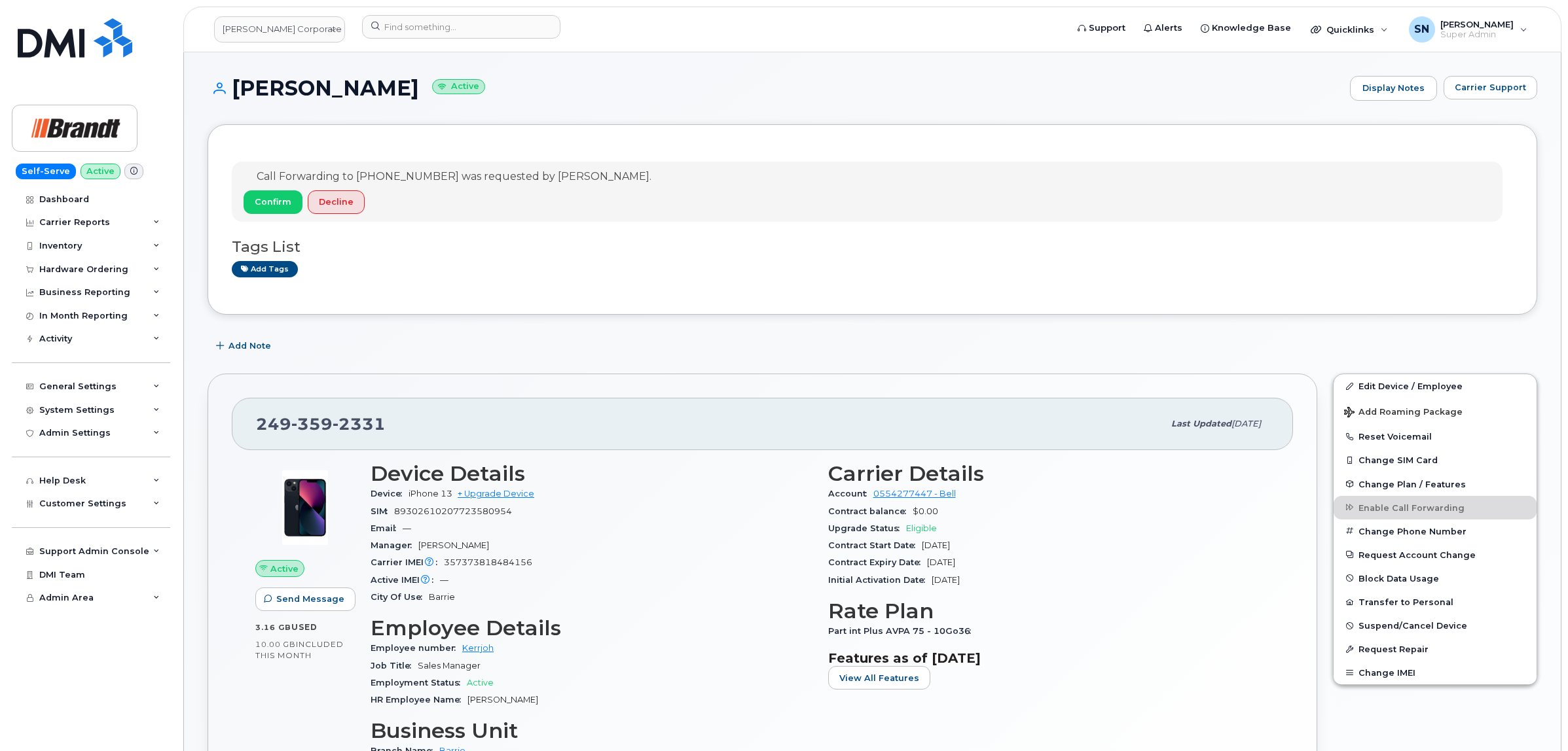
drag, startPoint x: 465, startPoint y: 338, endPoint x: 454, endPoint y: 115, distance: 223.3
click at [466, 338] on div "Add Note" at bounding box center [872, 346] width 1329 height 24
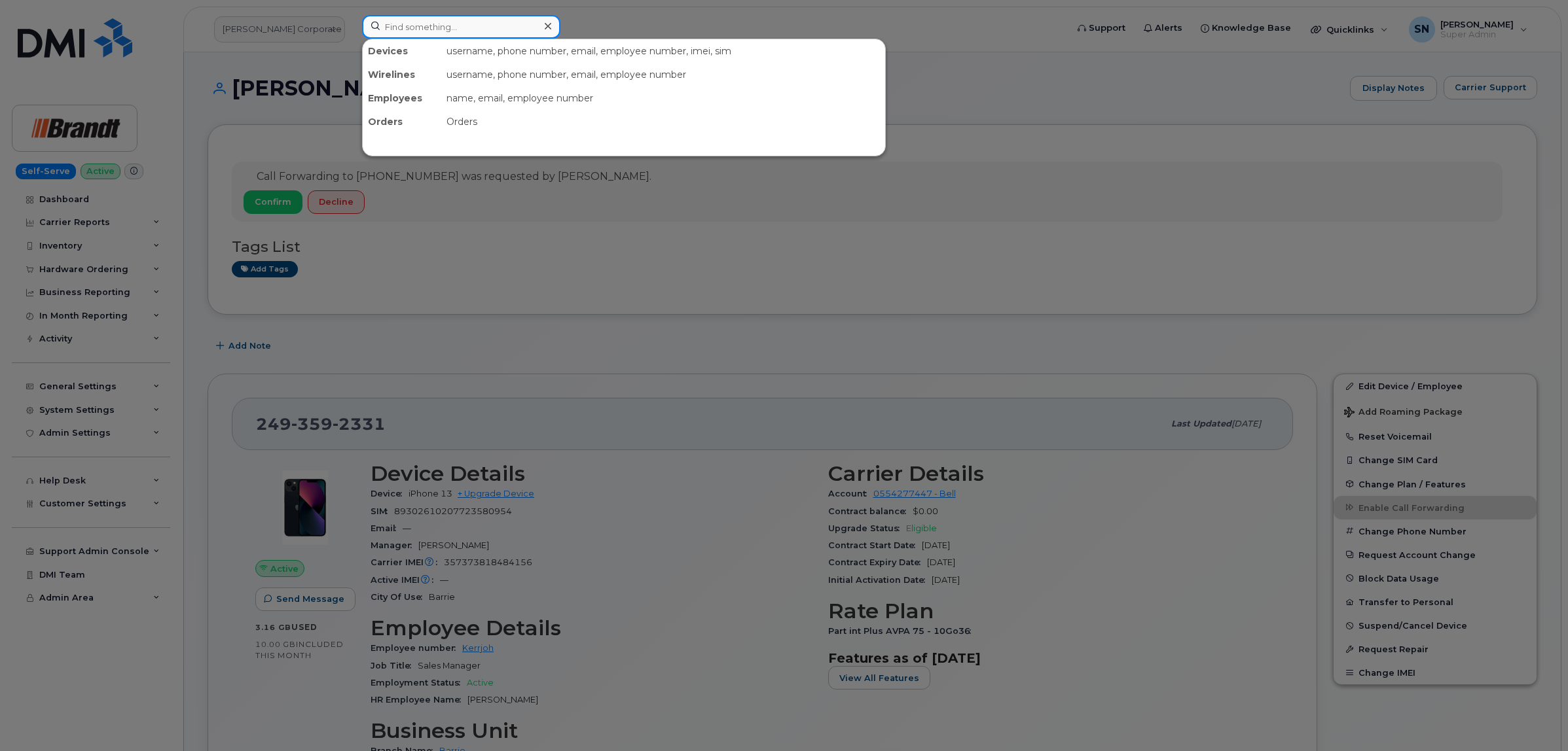
click at [429, 25] on input at bounding box center [461, 27] width 199 height 24
paste input "3434622435"
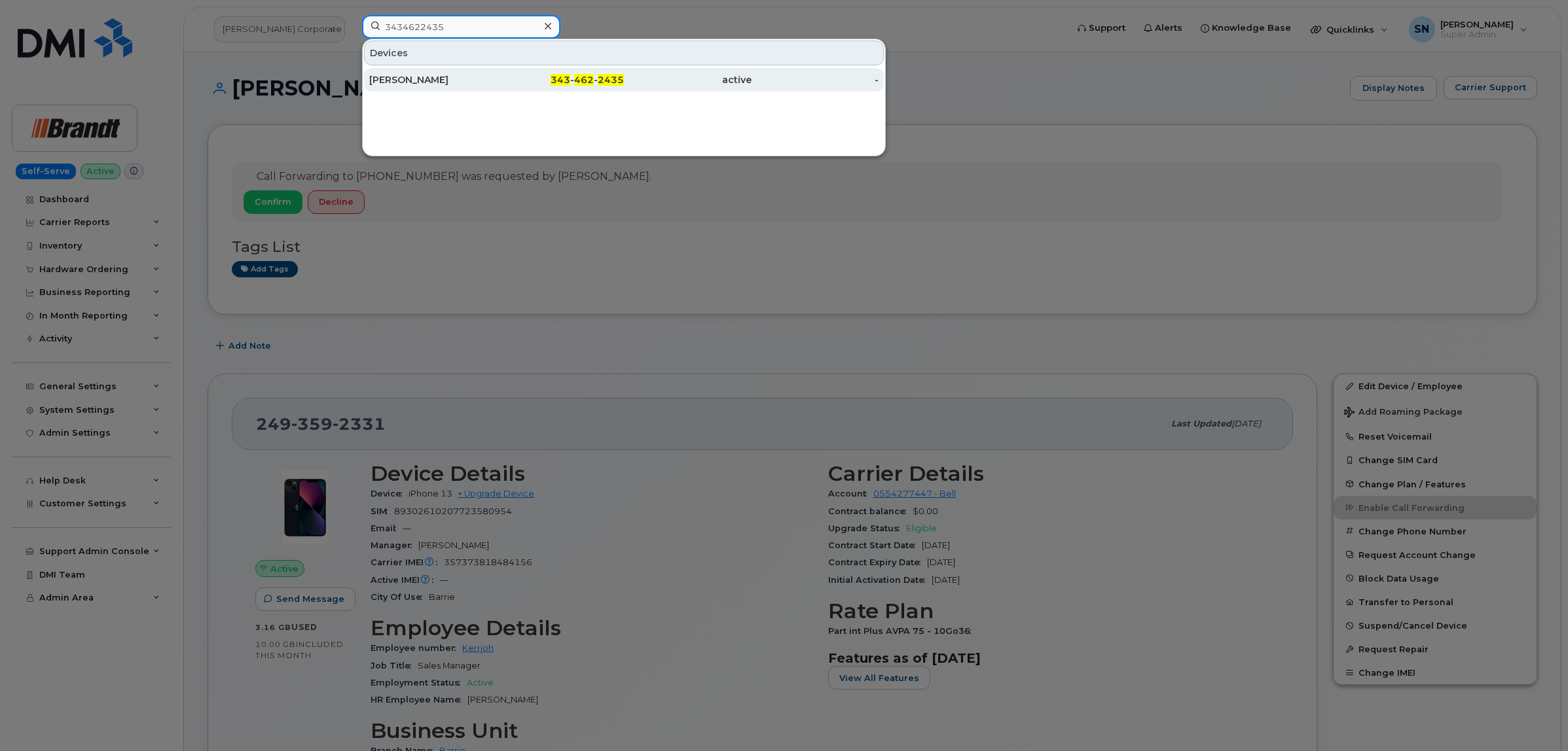
type input "3434622435"
click at [434, 74] on div "[PERSON_NAME]" at bounding box center [433, 80] width 128 height 24
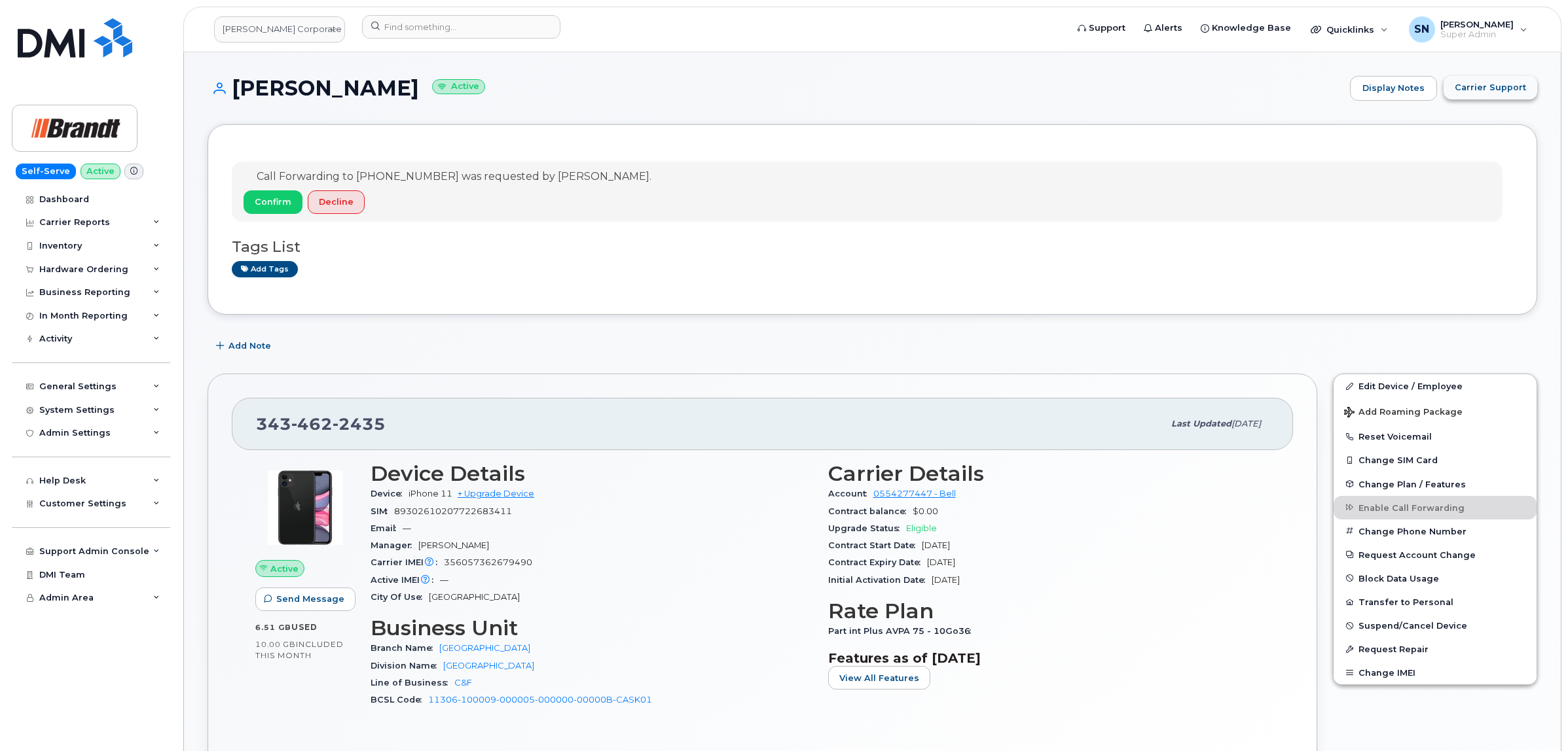
click at [1509, 83] on span "Carrier Support" at bounding box center [1490, 88] width 71 height 12
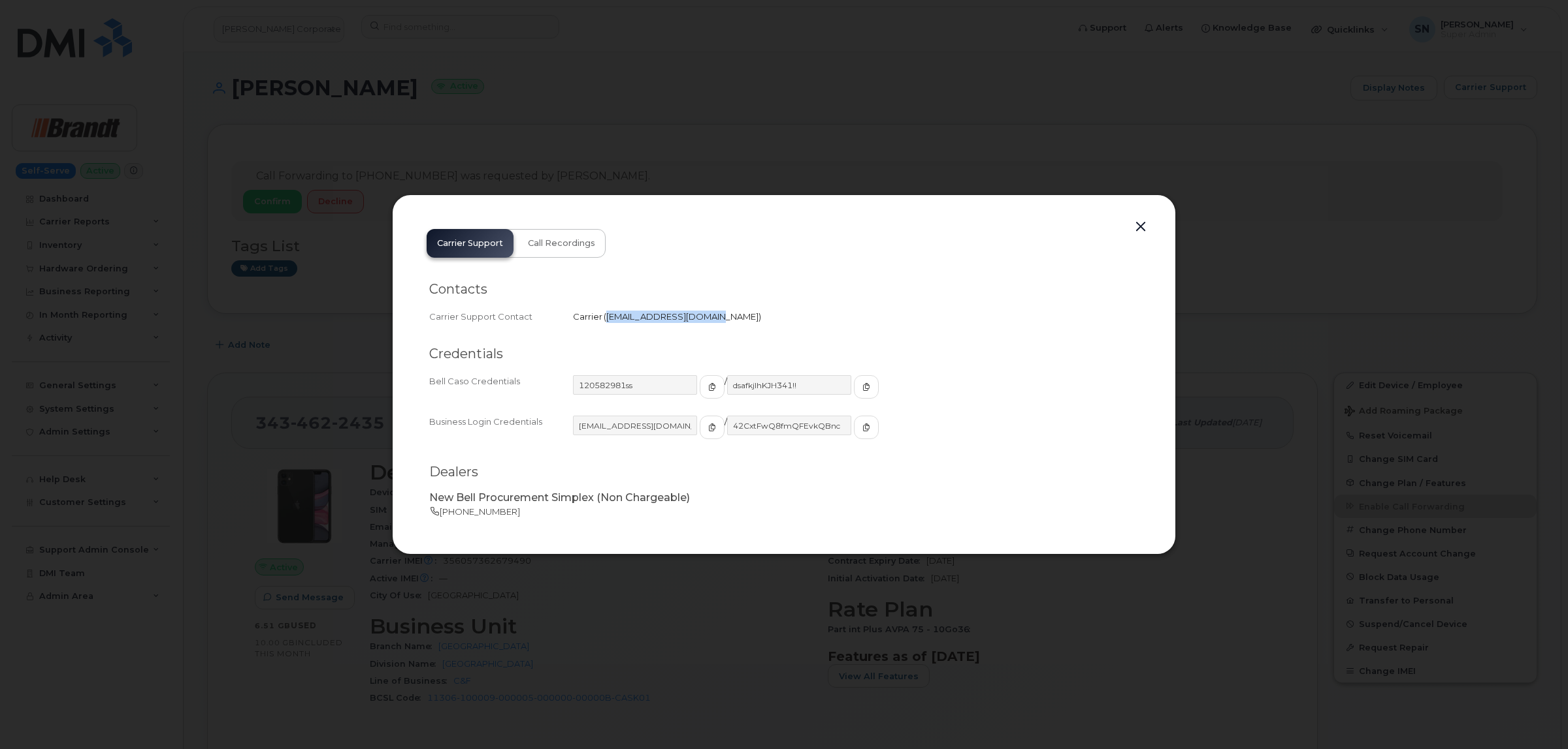
drag, startPoint x: 606, startPoint y: 317, endPoint x: 701, endPoint y: 328, distance: 95.6
click at [701, 328] on div "Contacts Carrier Support Contact Carrier   [EMAIL_ADDRESS][DOMAIN_NAME]" at bounding box center [784, 303] width 710 height 65
copy span "[EMAIL_ADDRESS][DOMAIN_NAME]"
click at [1136, 226] on button "button" at bounding box center [1141, 227] width 19 height 19
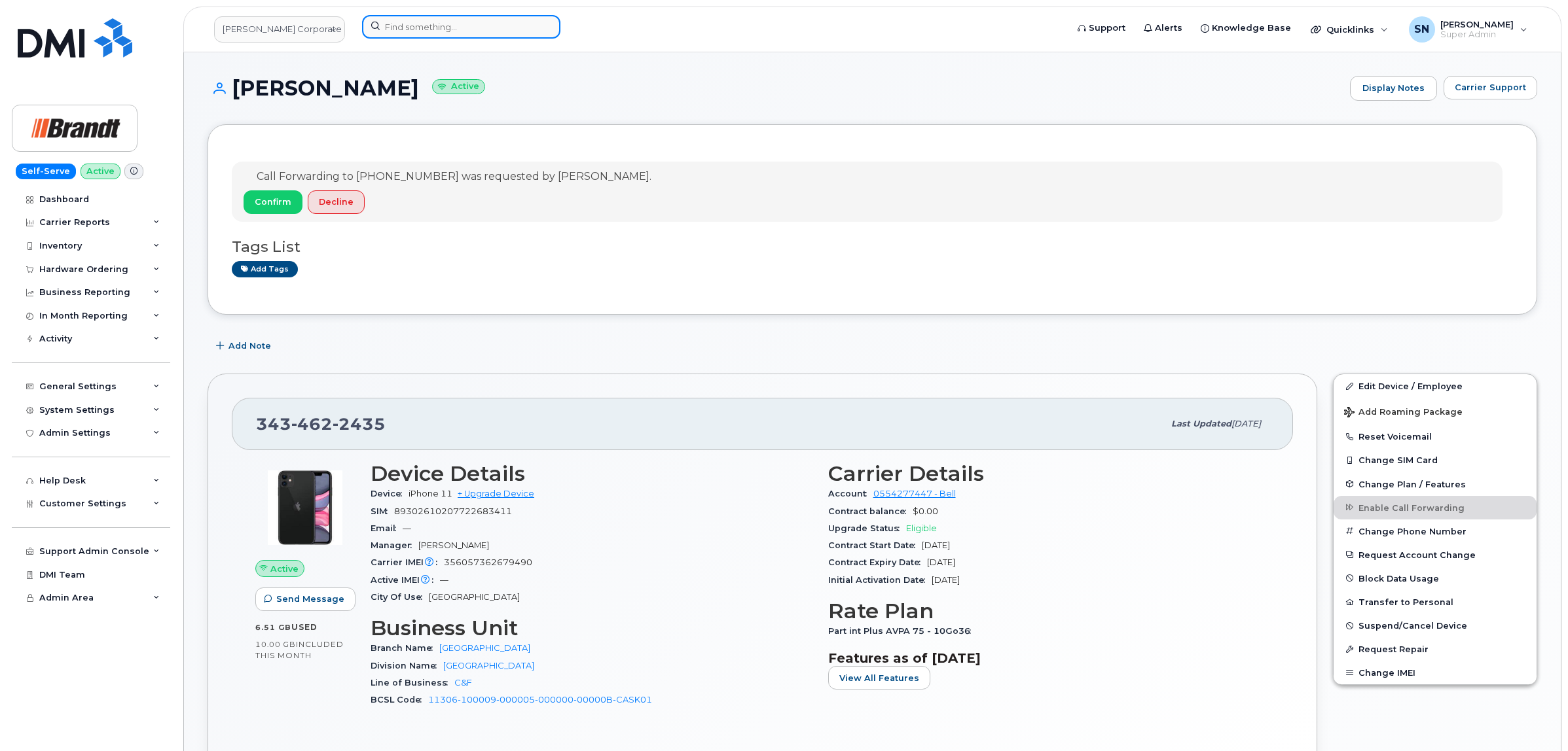
click at [466, 31] on input at bounding box center [461, 27] width 199 height 24
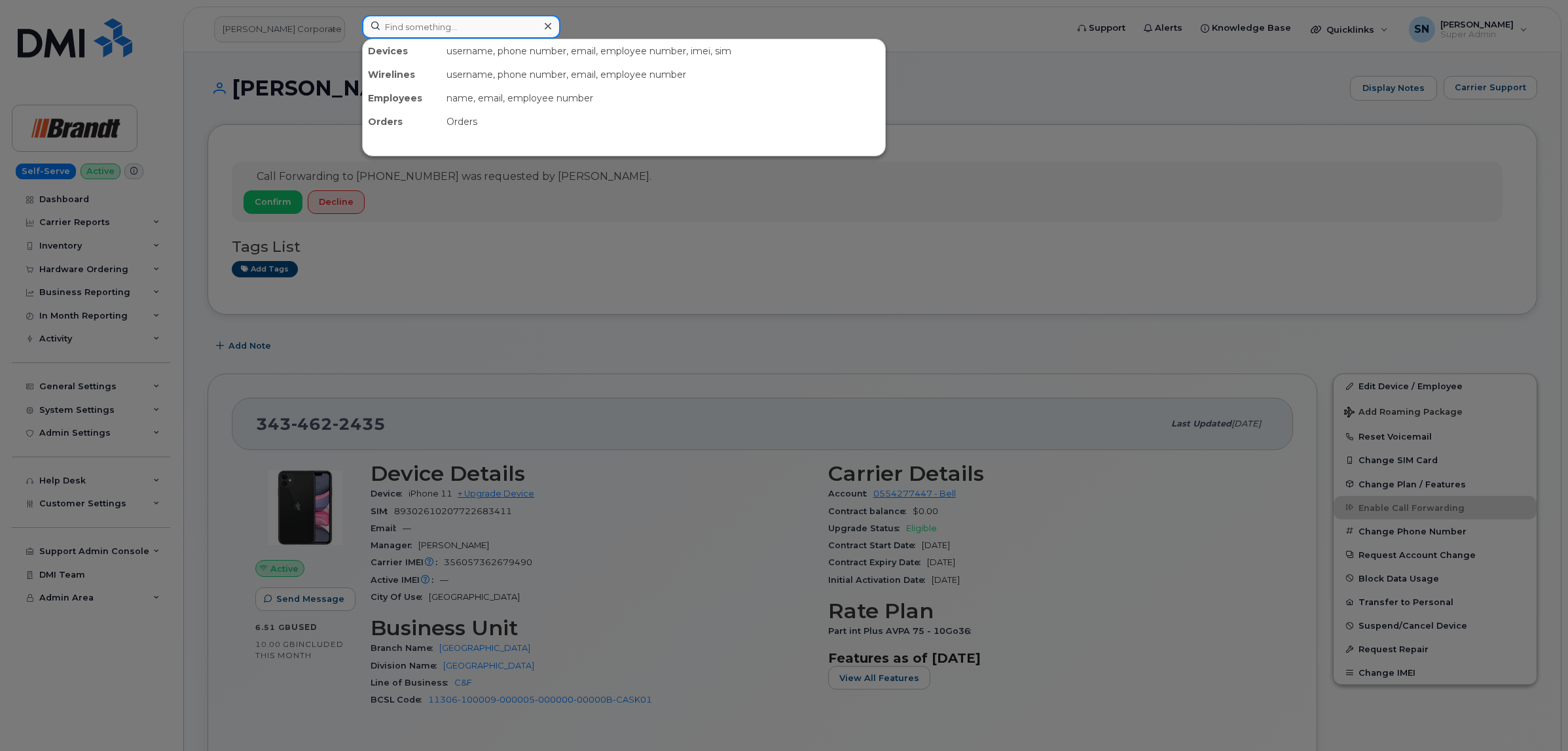
paste input "3065378985"
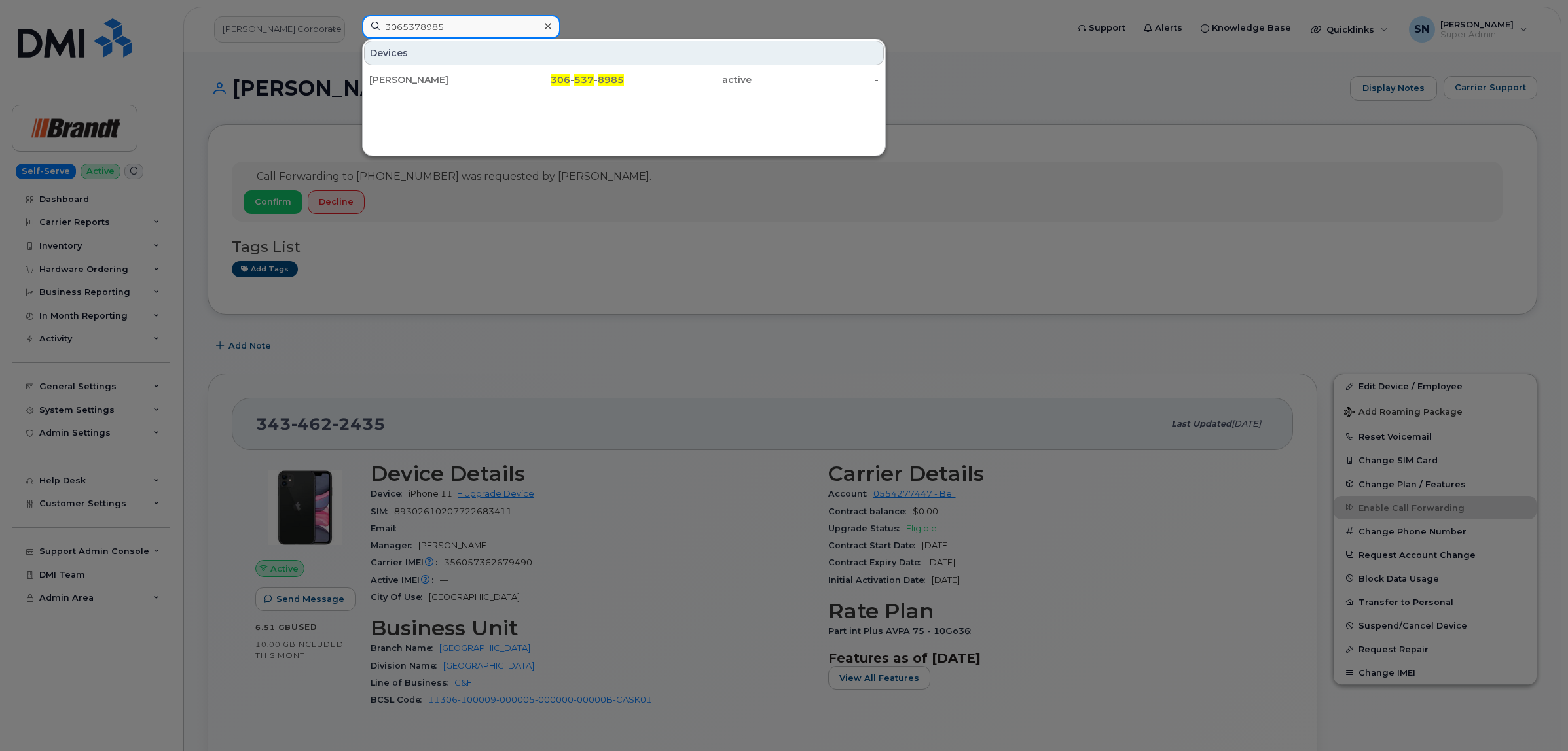
type input "3065378985"
click at [466, 76] on div "[PERSON_NAME]" at bounding box center [433, 80] width 128 height 13
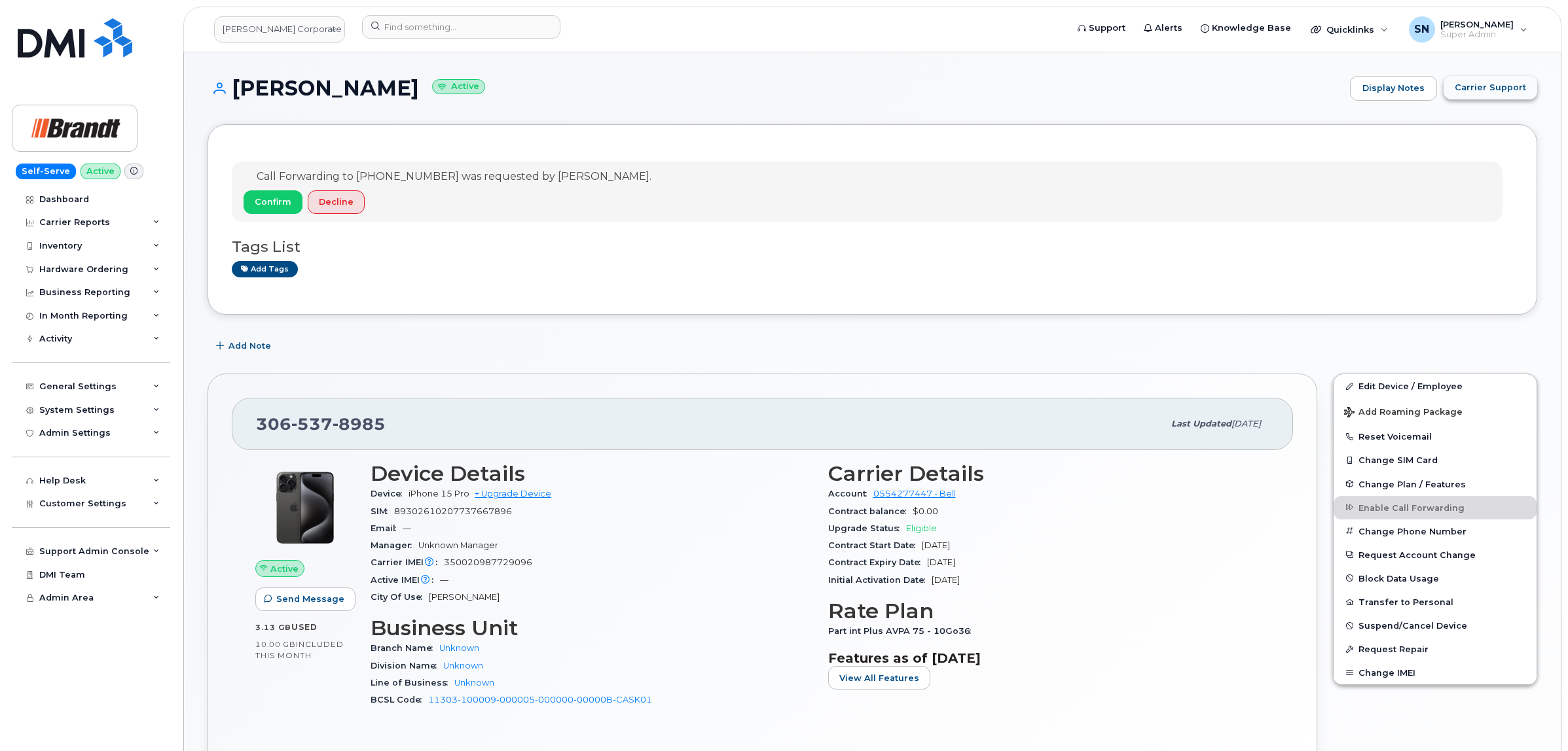
click at [1500, 85] on span "Carrier Support" at bounding box center [1490, 88] width 71 height 12
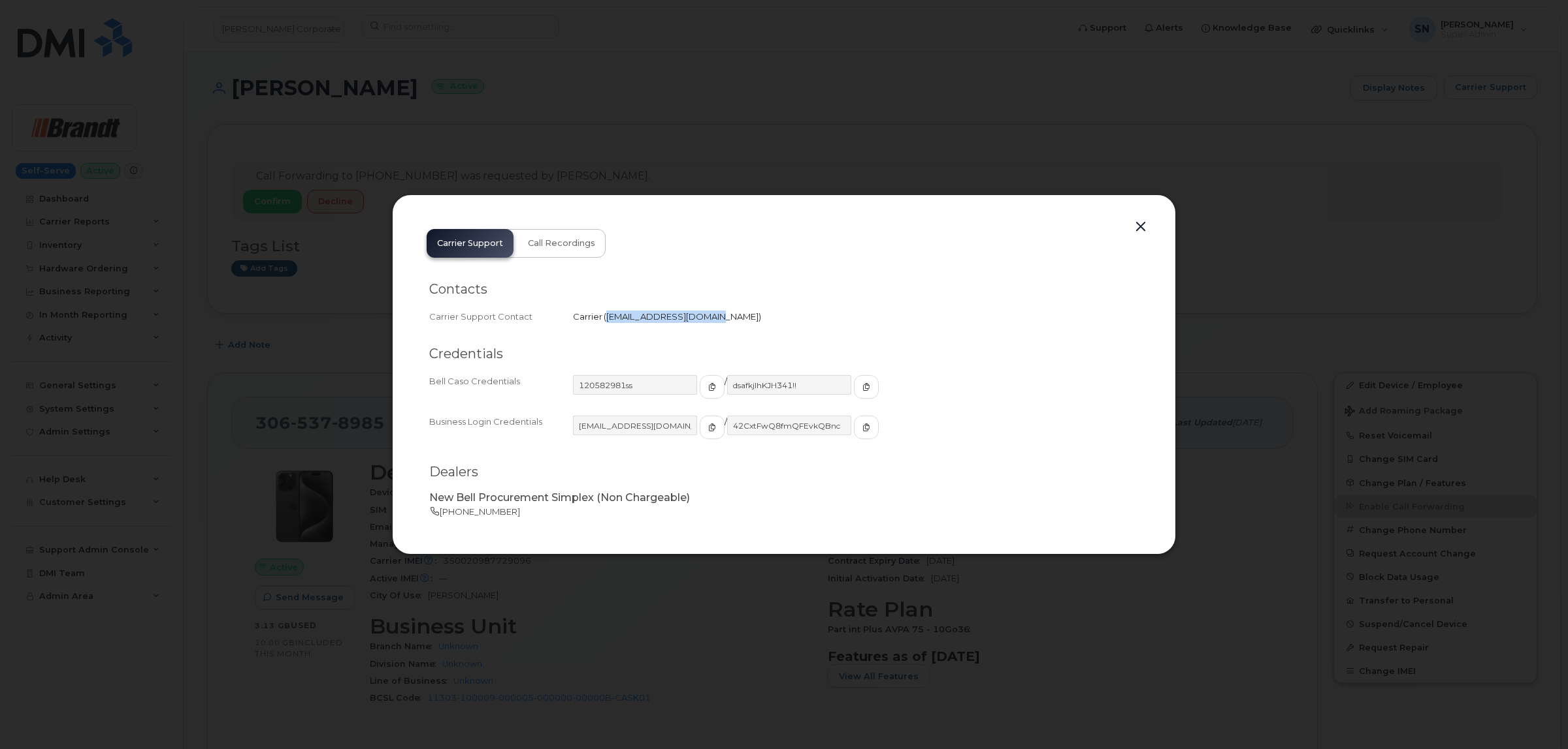
drag, startPoint x: 606, startPoint y: 317, endPoint x: 704, endPoint y: 325, distance: 98.3
click at [704, 325] on div "Carrier Support Contact Carrier   corpclientcare@bell.ca" at bounding box center [784, 317] width 710 height 18
copy span "corpclientcare@bell.ca"
click at [1135, 229] on button "button" at bounding box center [1141, 227] width 19 height 19
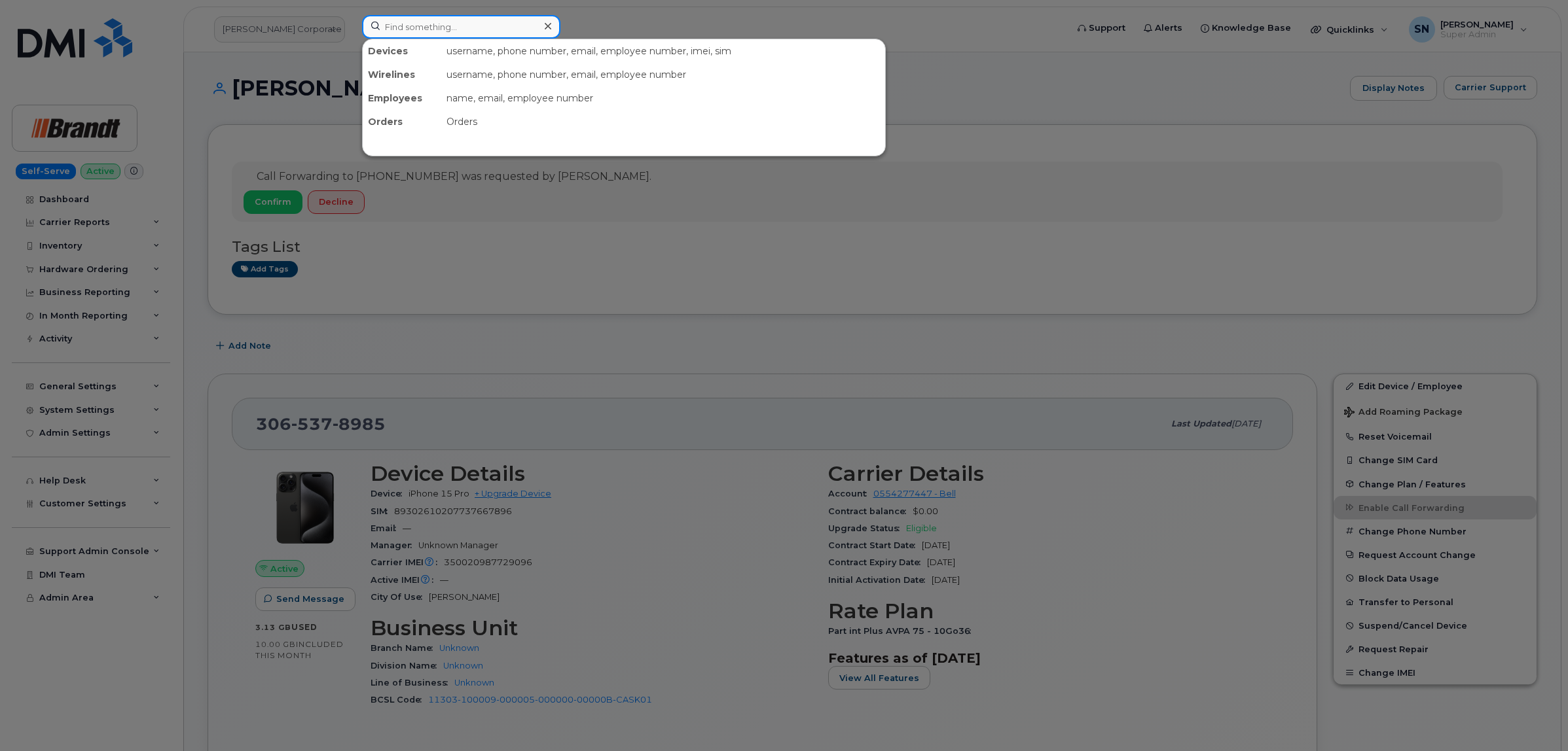
click at [413, 29] on input at bounding box center [461, 27] width 199 height 24
paste input "5063803945"
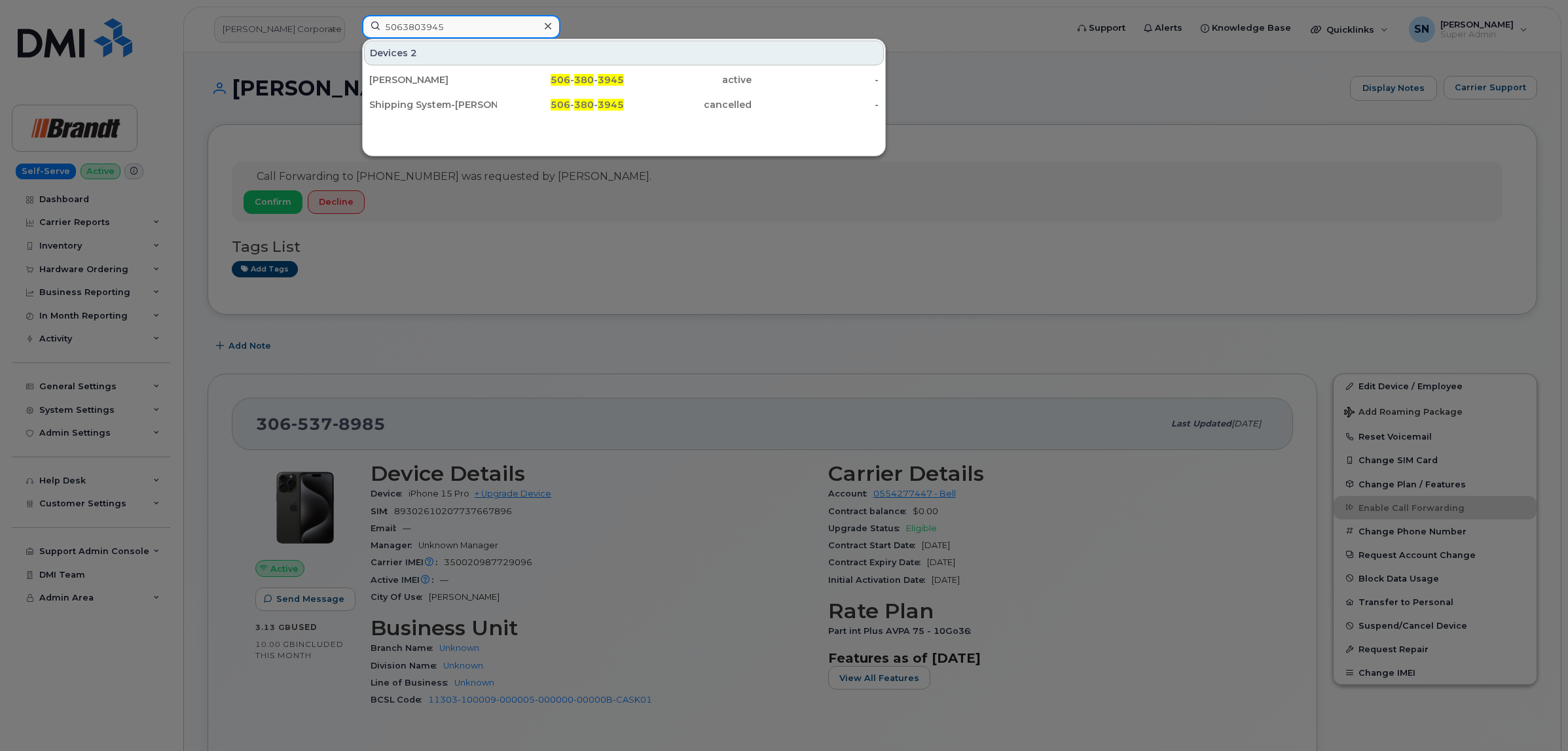
type input "5063803945"
click at [435, 73] on div "[PERSON_NAME]" at bounding box center [433, 80] width 128 height 24
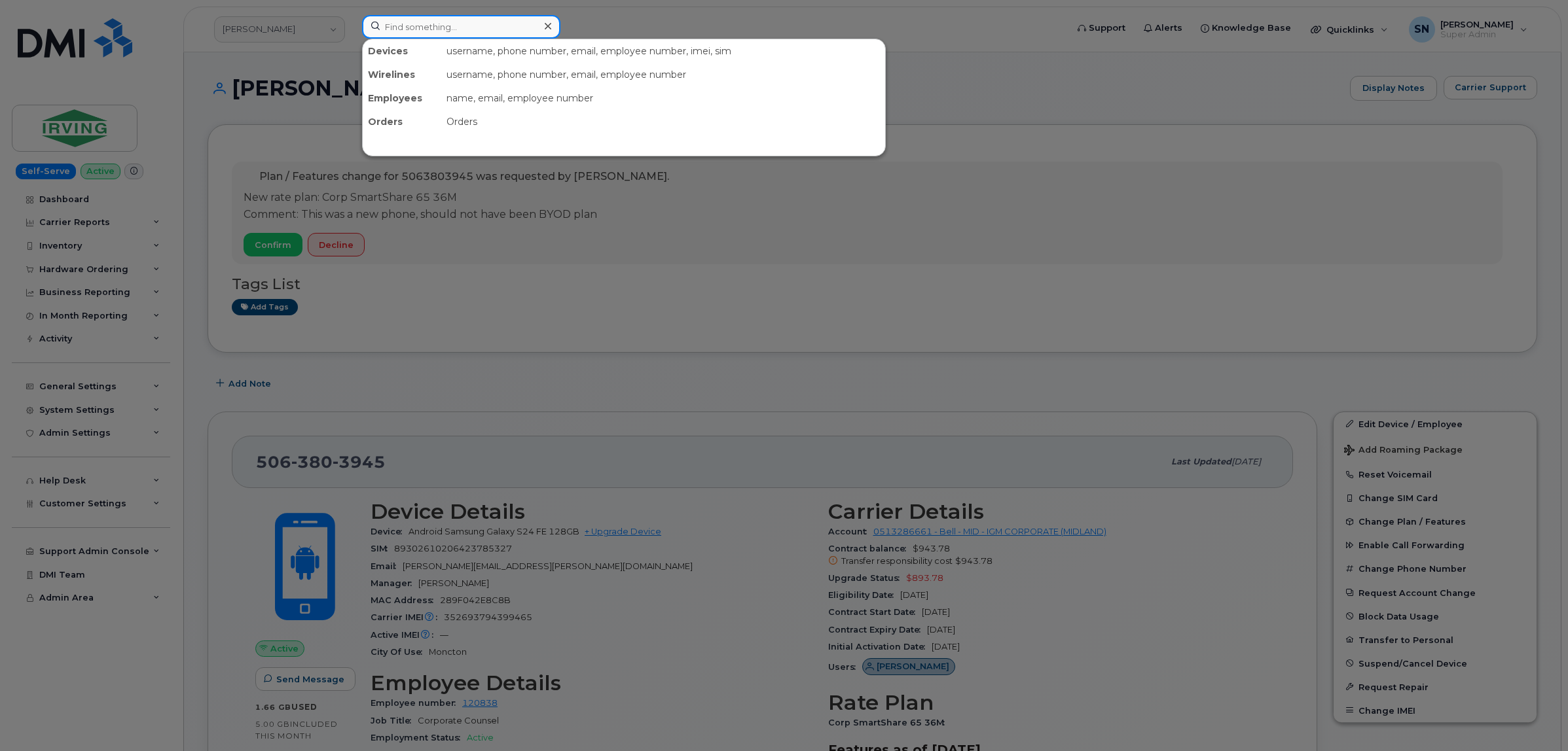
click at [398, 35] on input at bounding box center [461, 27] width 199 height 24
paste input "[PHONE_NUMBER]"
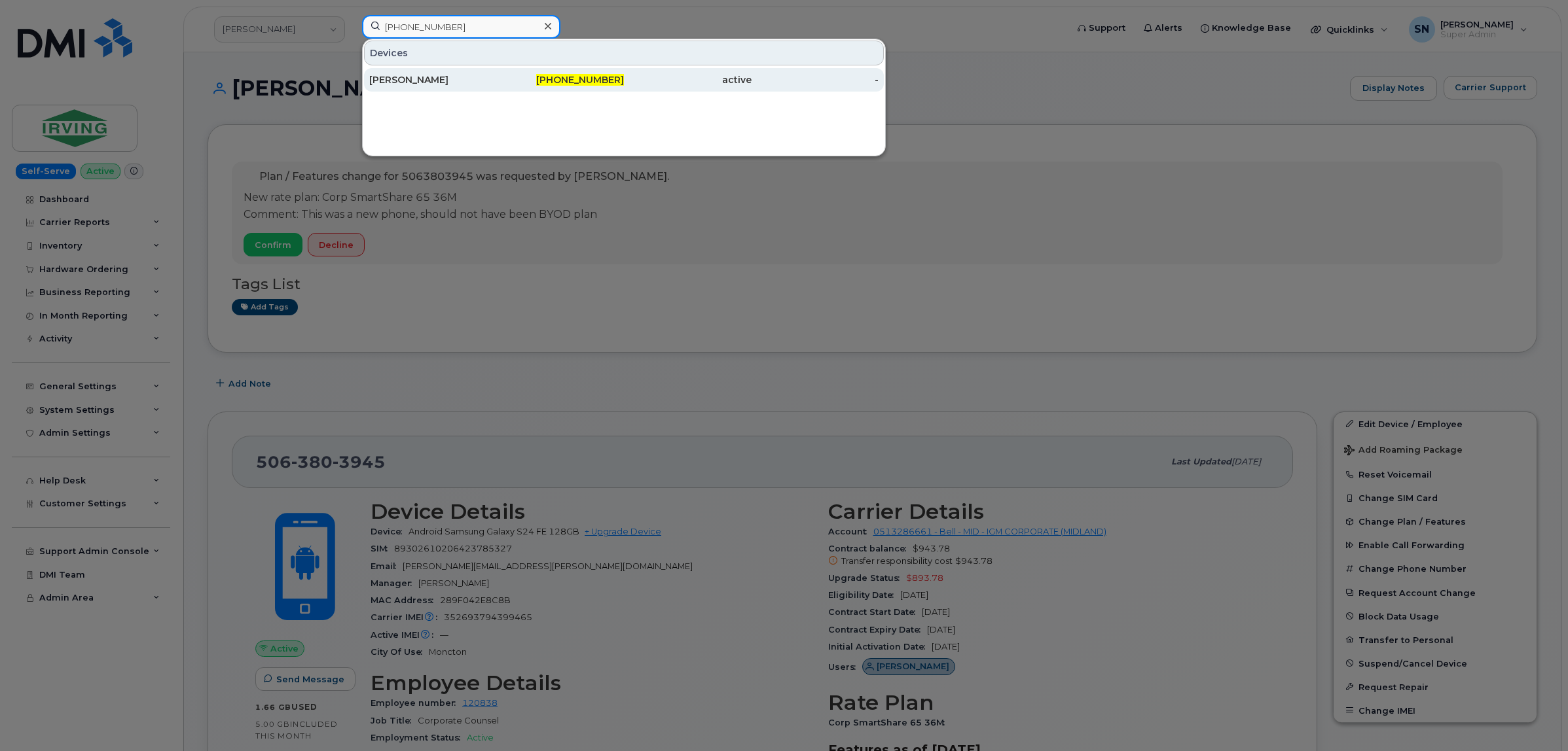
type input "[PHONE_NUMBER]"
click at [456, 80] on div "[PERSON_NAME]" at bounding box center [433, 80] width 128 height 13
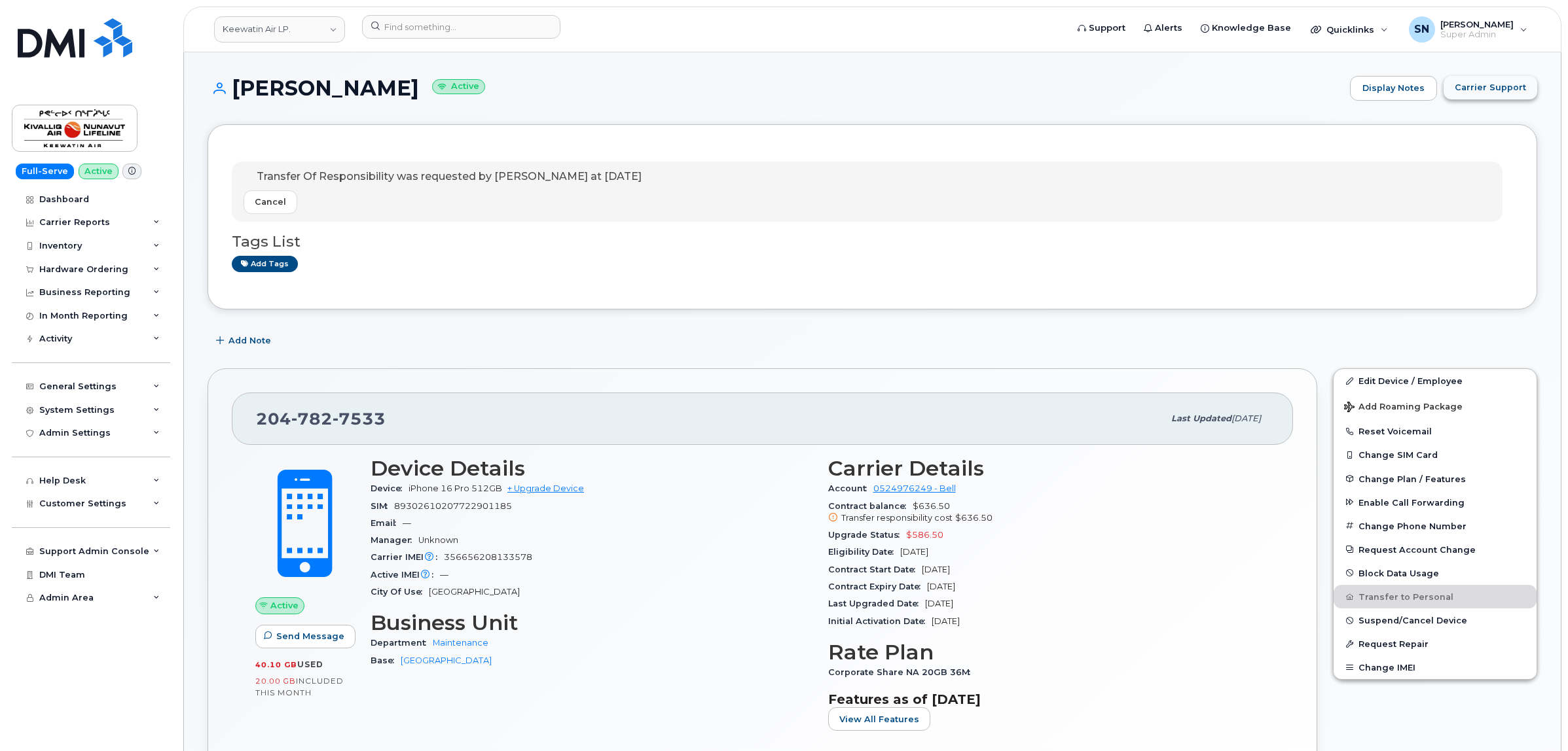
click at [1452, 89] on button "Carrier Support" at bounding box center [1491, 88] width 94 height 24
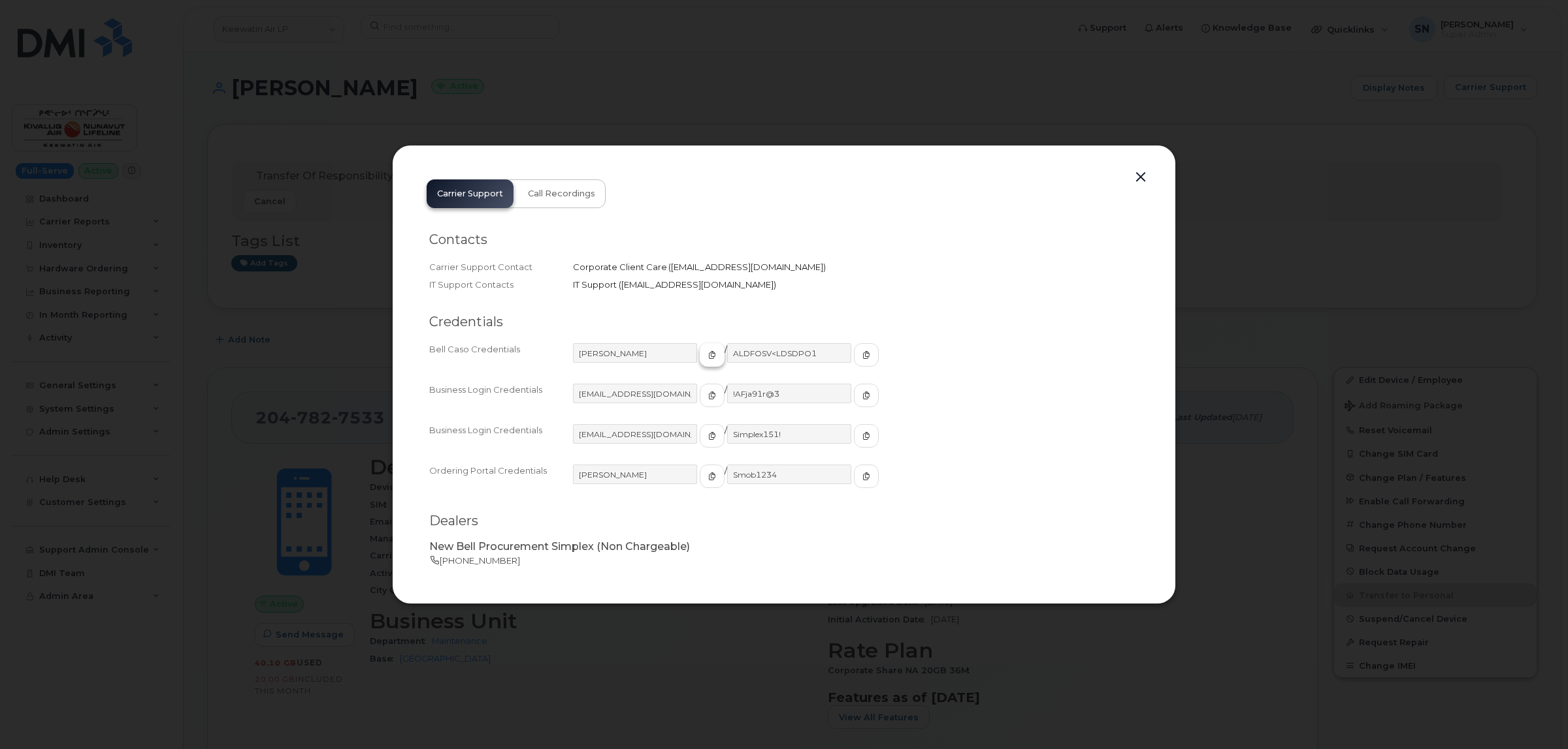
click at [708, 356] on icon "button" at bounding box center [711, 355] width 8 height 8
drag, startPoint x: 833, startPoint y: 351, endPoint x: 819, endPoint y: 351, distance: 14.0
click at [862, 351] on icon "button" at bounding box center [865, 355] width 8 height 8
click at [1141, 180] on button "button" at bounding box center [1141, 177] width 19 height 19
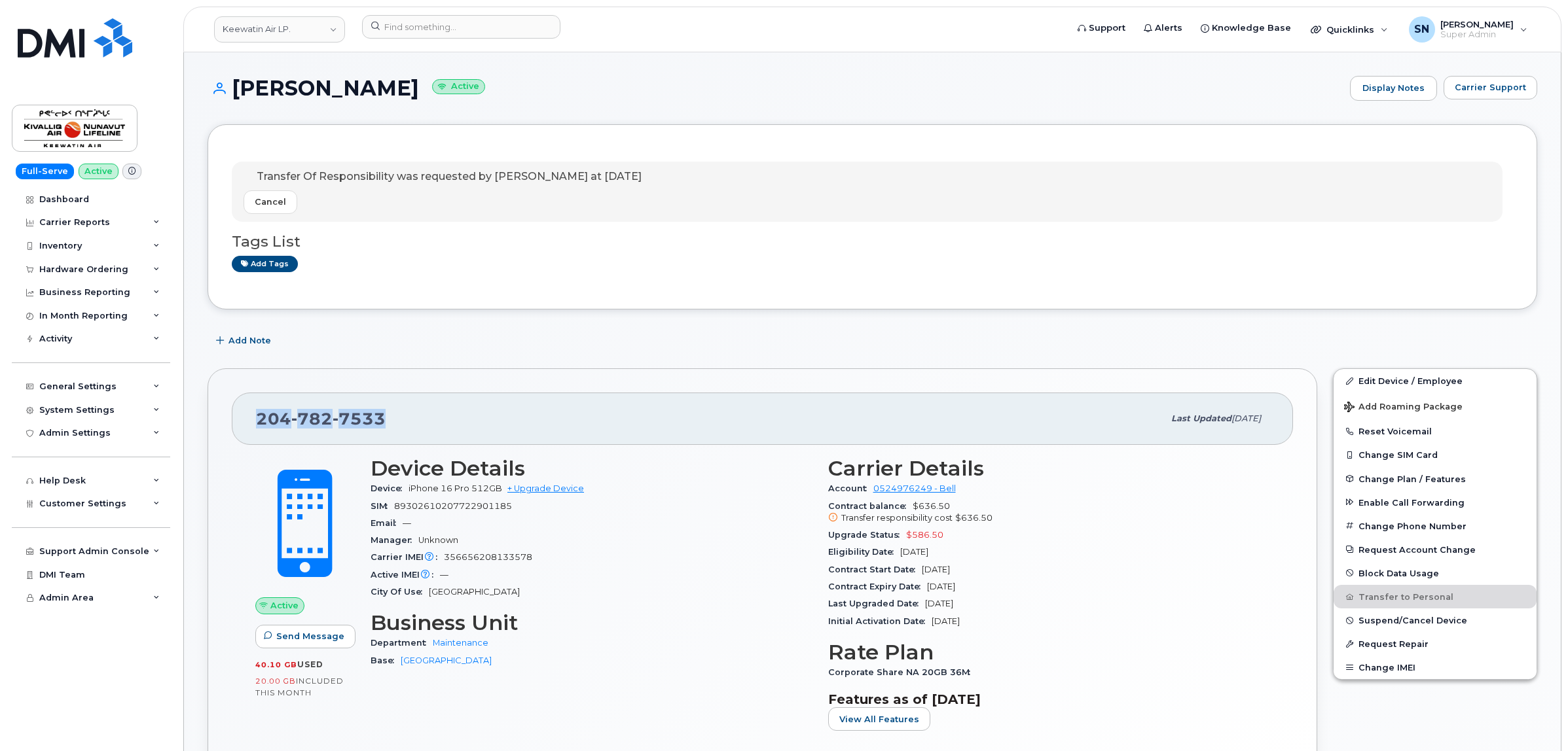
drag, startPoint x: 284, startPoint y: 424, endPoint x: 395, endPoint y: 426, distance: 111.0
click at [396, 426] on div "204 782 7533 Last updated Sep 23, 2025" at bounding box center [762, 419] width 1062 height 52
copy span "204 782 7533"
drag, startPoint x: 236, startPoint y: 90, endPoint x: 387, endPoint y: 99, distance: 151.3
click at [387, 99] on h1 "Jason Kendall Active" at bounding box center [775, 88] width 1136 height 23
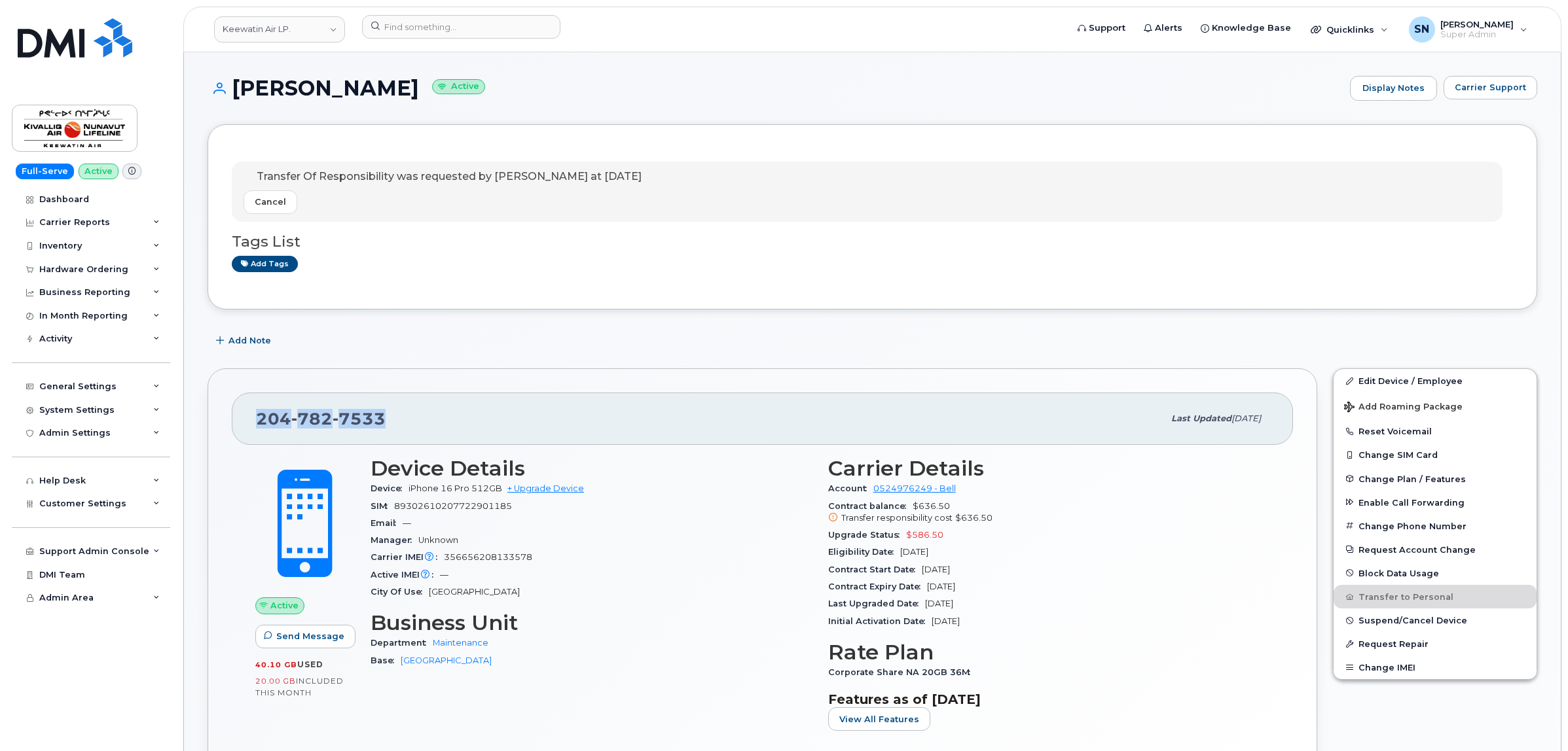
copy h1 "Jason Kendall"
copy span "204 782 7533"
drag, startPoint x: 253, startPoint y: 422, endPoint x: 380, endPoint y: 432, distance: 127.4
click at [380, 432] on div "204 782 7533 Last updated Sep 23, 2025" at bounding box center [762, 419] width 1062 height 52
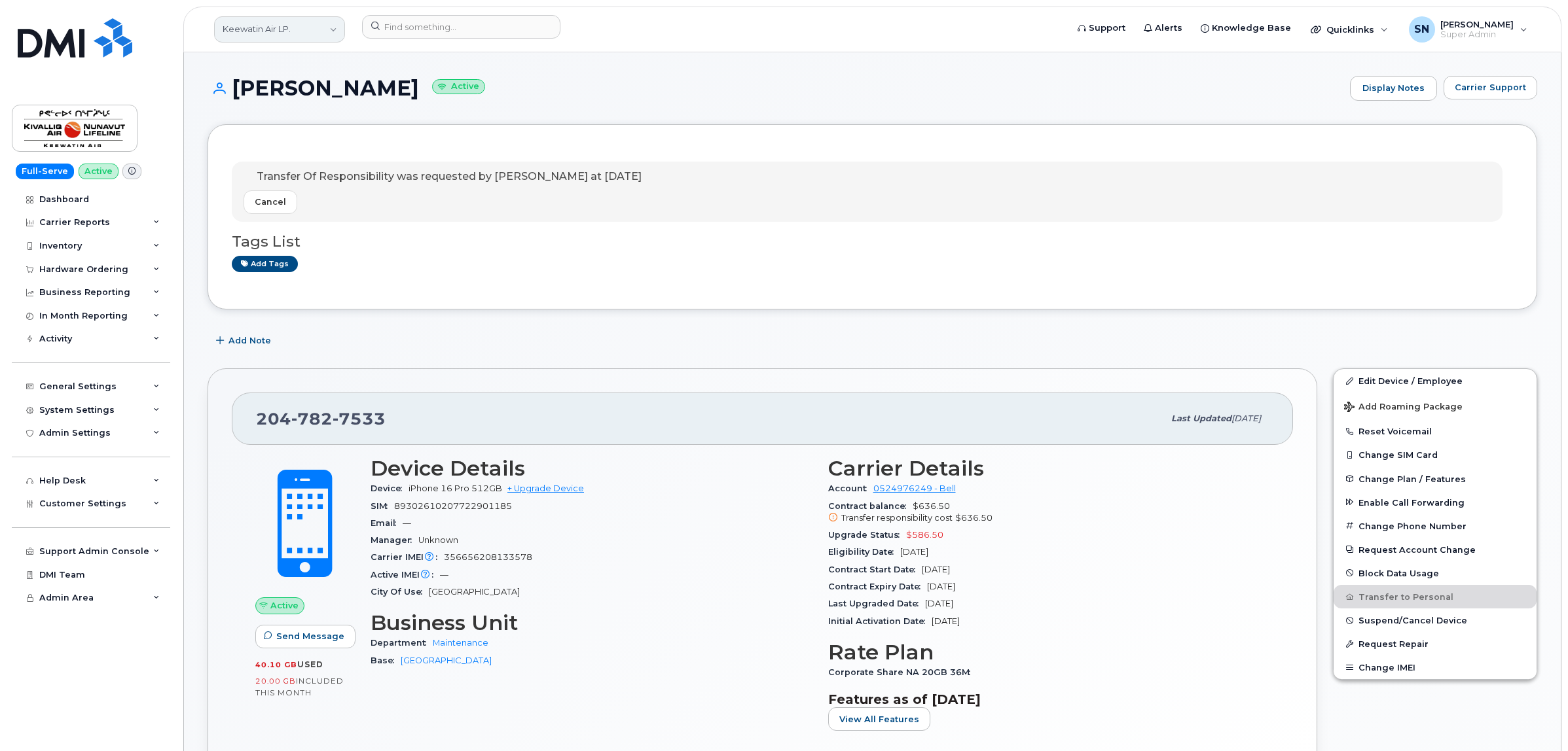
click at [277, 33] on link "Keewatin Air LP." at bounding box center [279, 29] width 131 height 27
type input "kiewit c"
click at [299, 193] on link "[PERSON_NAME] Corporation" at bounding box center [312, 186] width 192 height 27
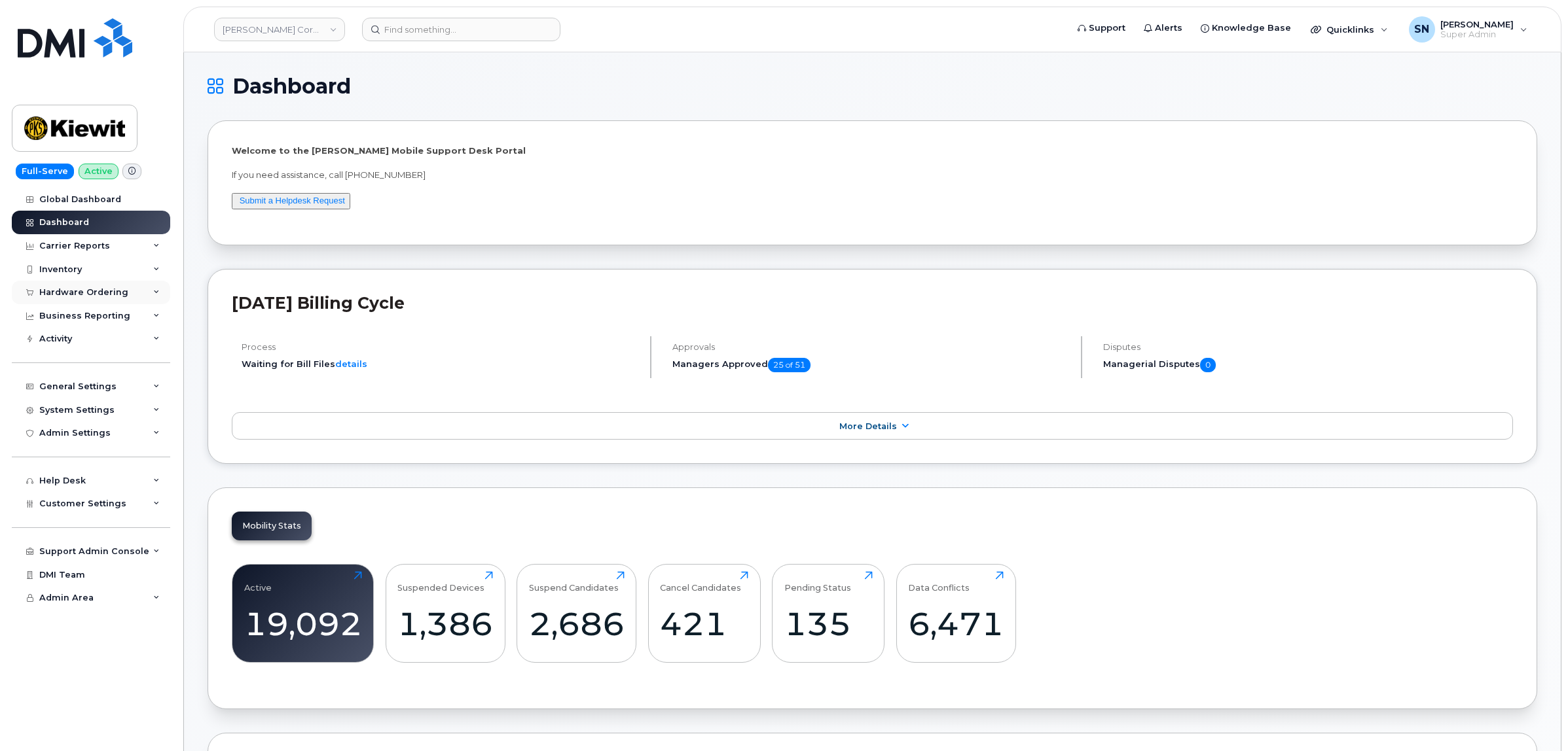
click at [125, 295] on div "Hardware Ordering" at bounding box center [90, 293] width 159 height 24
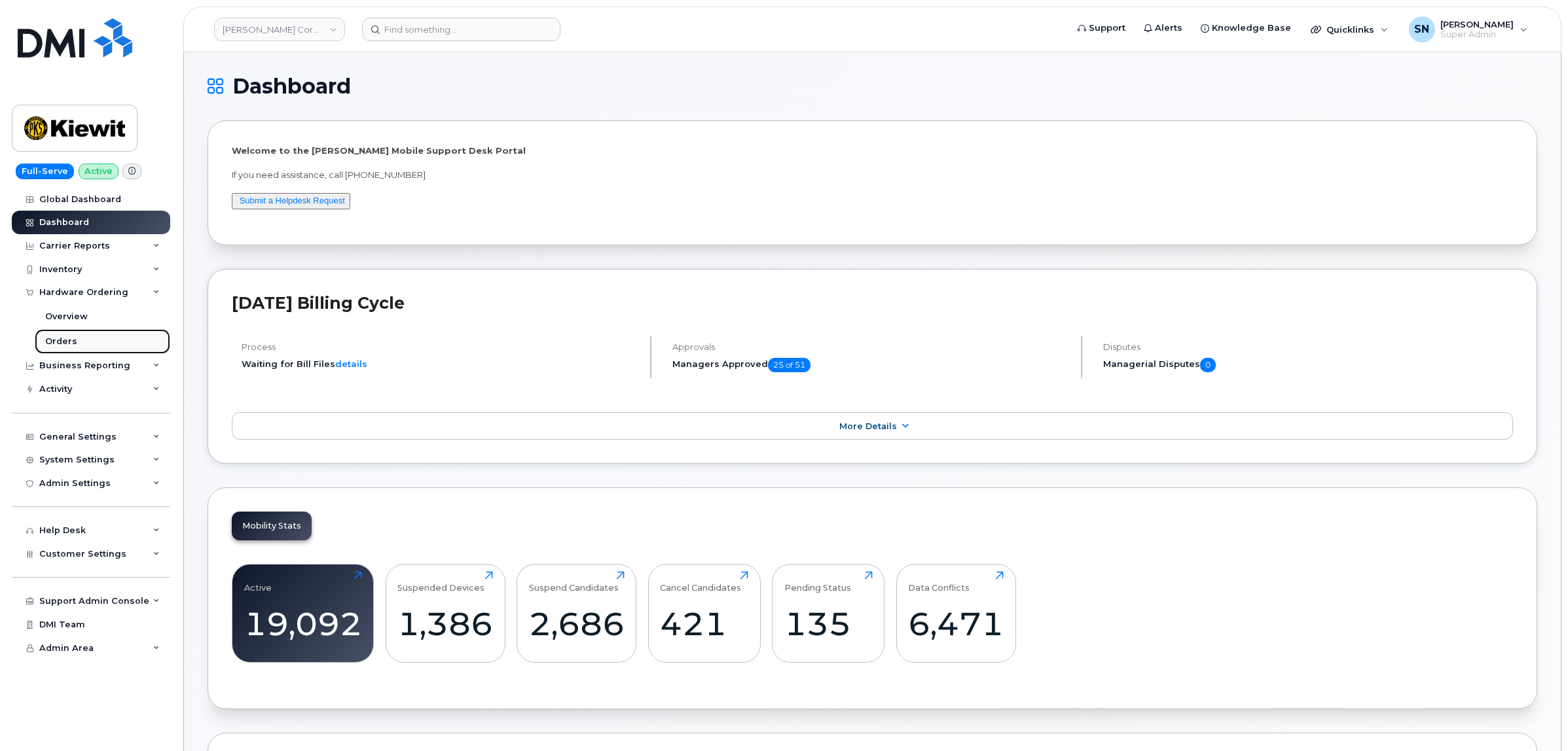
click at [90, 341] on link "Orders" at bounding box center [102, 341] width 136 height 25
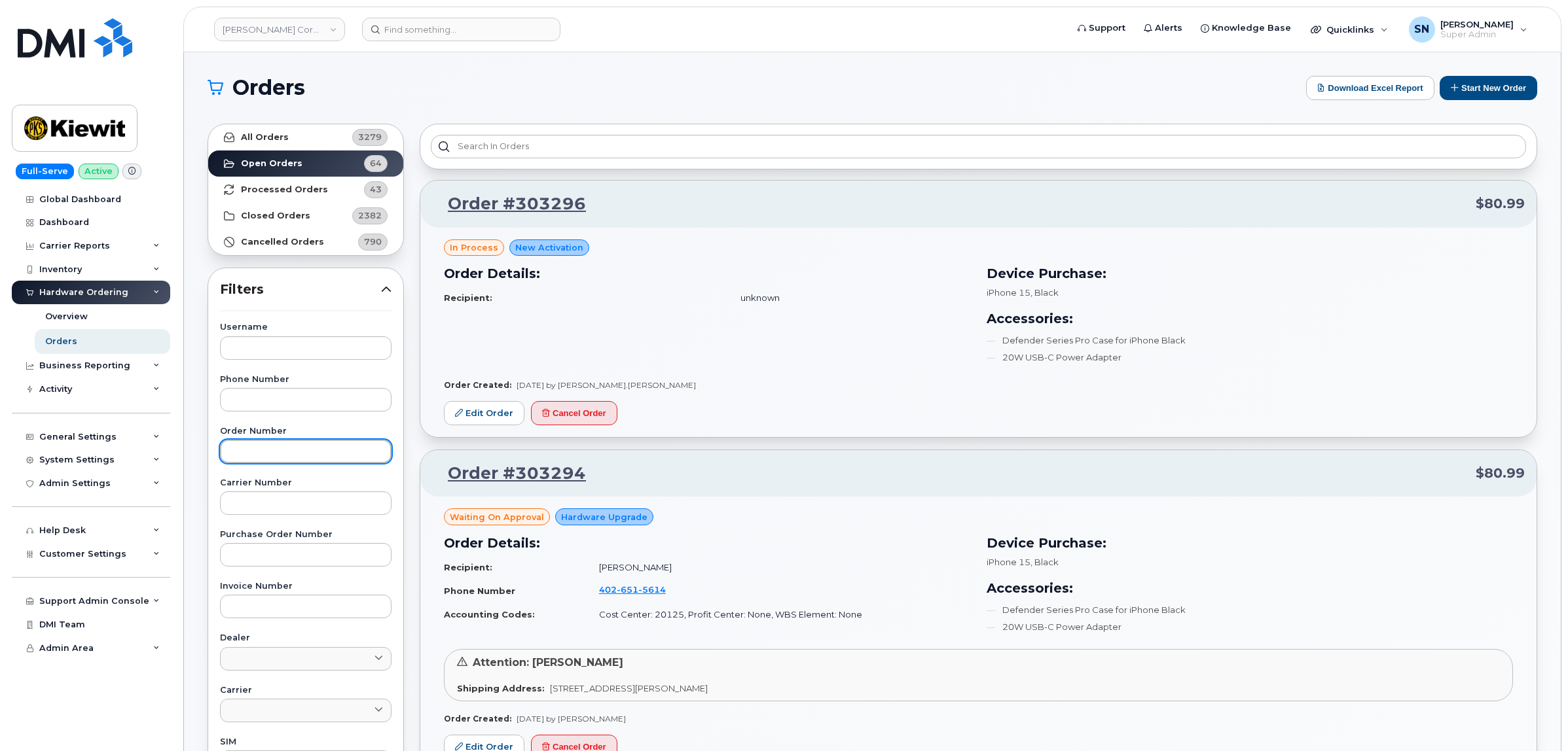
click at [333, 462] on input "text" at bounding box center [305, 451] width 171 height 24
paste input "303205"
type input "303205"
click at [303, 126] on link "All Orders 3279" at bounding box center [306, 137] width 195 height 27
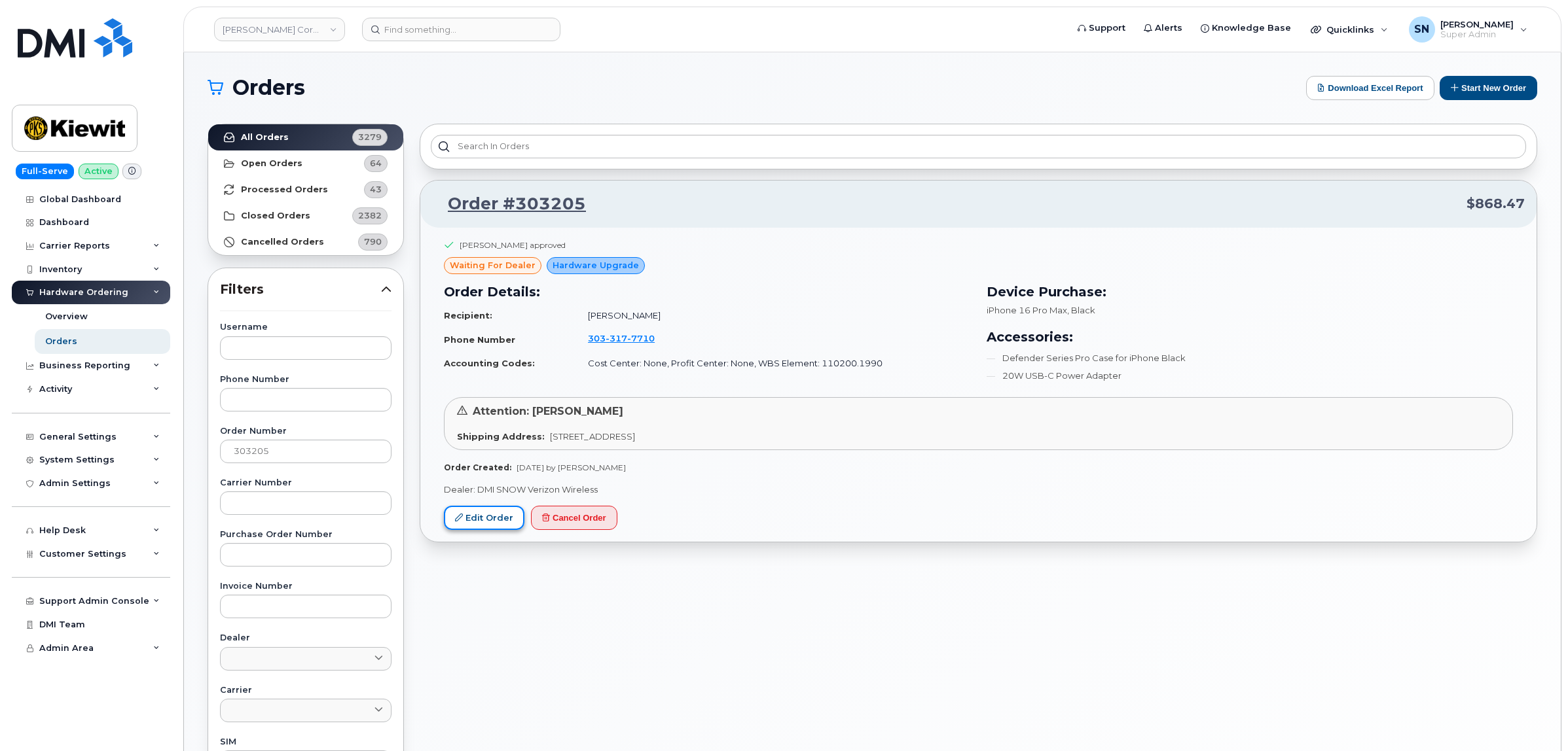
click at [501, 528] on link "Edit Order" at bounding box center [483, 518] width 81 height 24
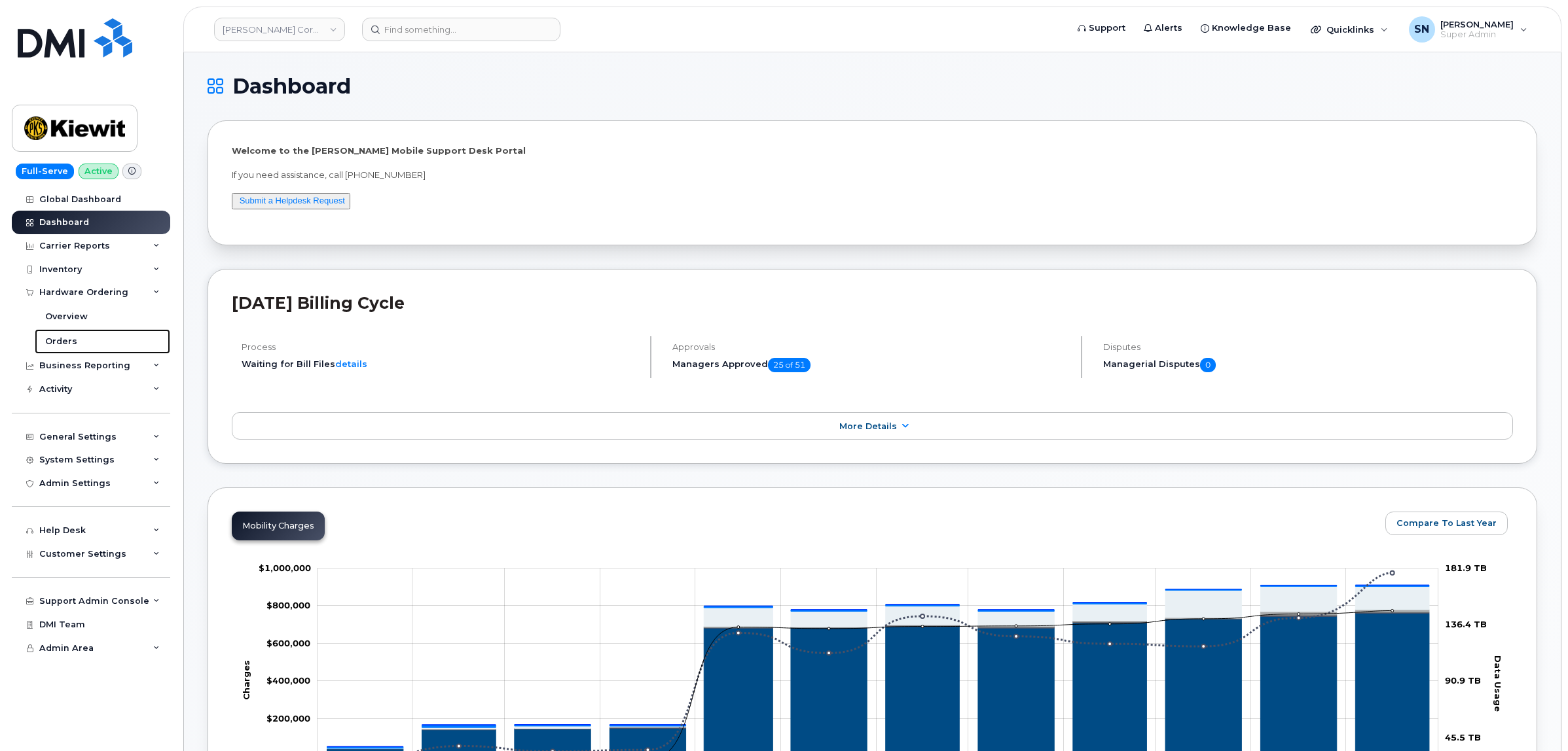
click at [83, 336] on link "Orders" at bounding box center [102, 341] width 136 height 25
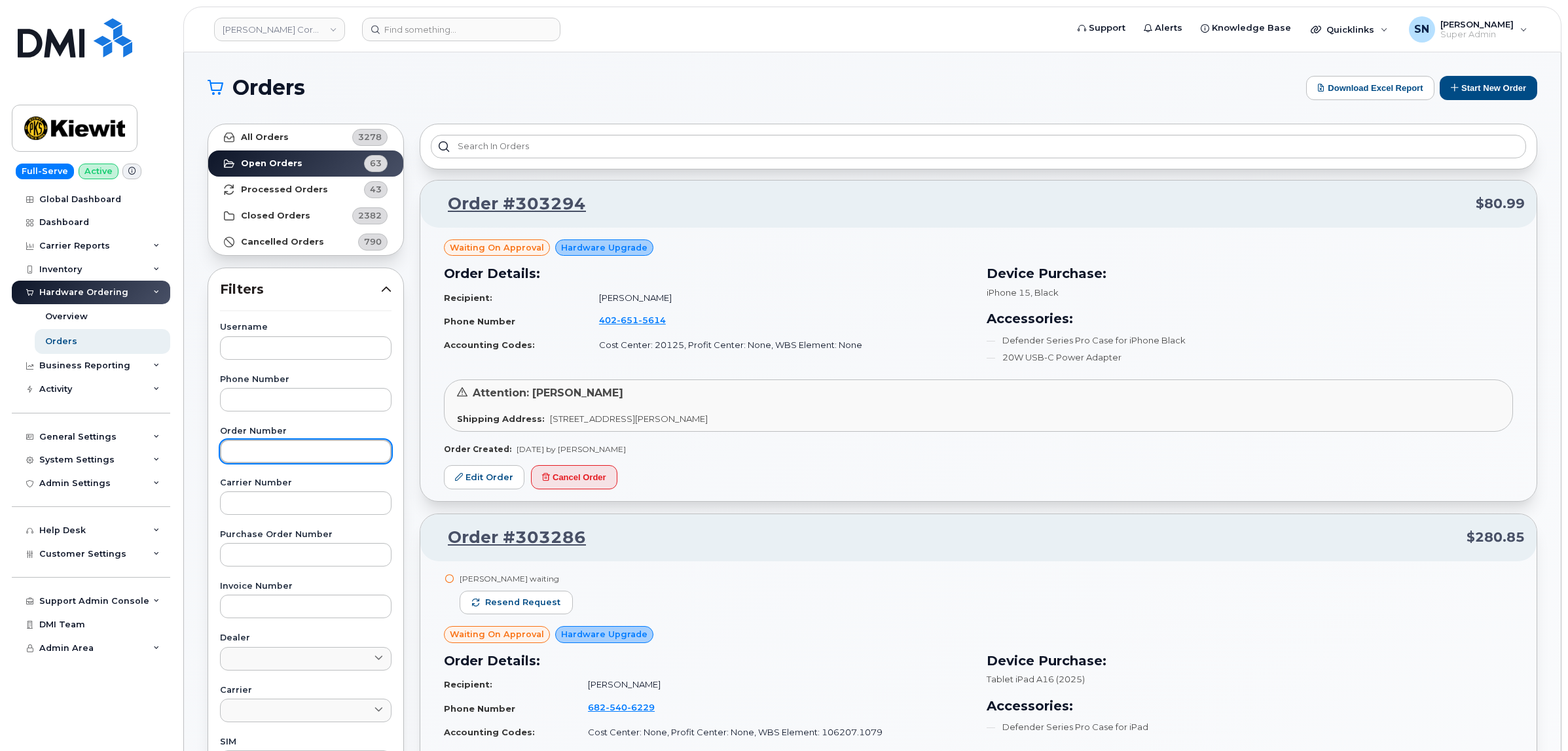
click at [277, 456] on input "text" at bounding box center [305, 451] width 171 height 24
paste input "303205"
type input "303205"
click at [341, 129] on link "All Orders 3278" at bounding box center [306, 137] width 195 height 27
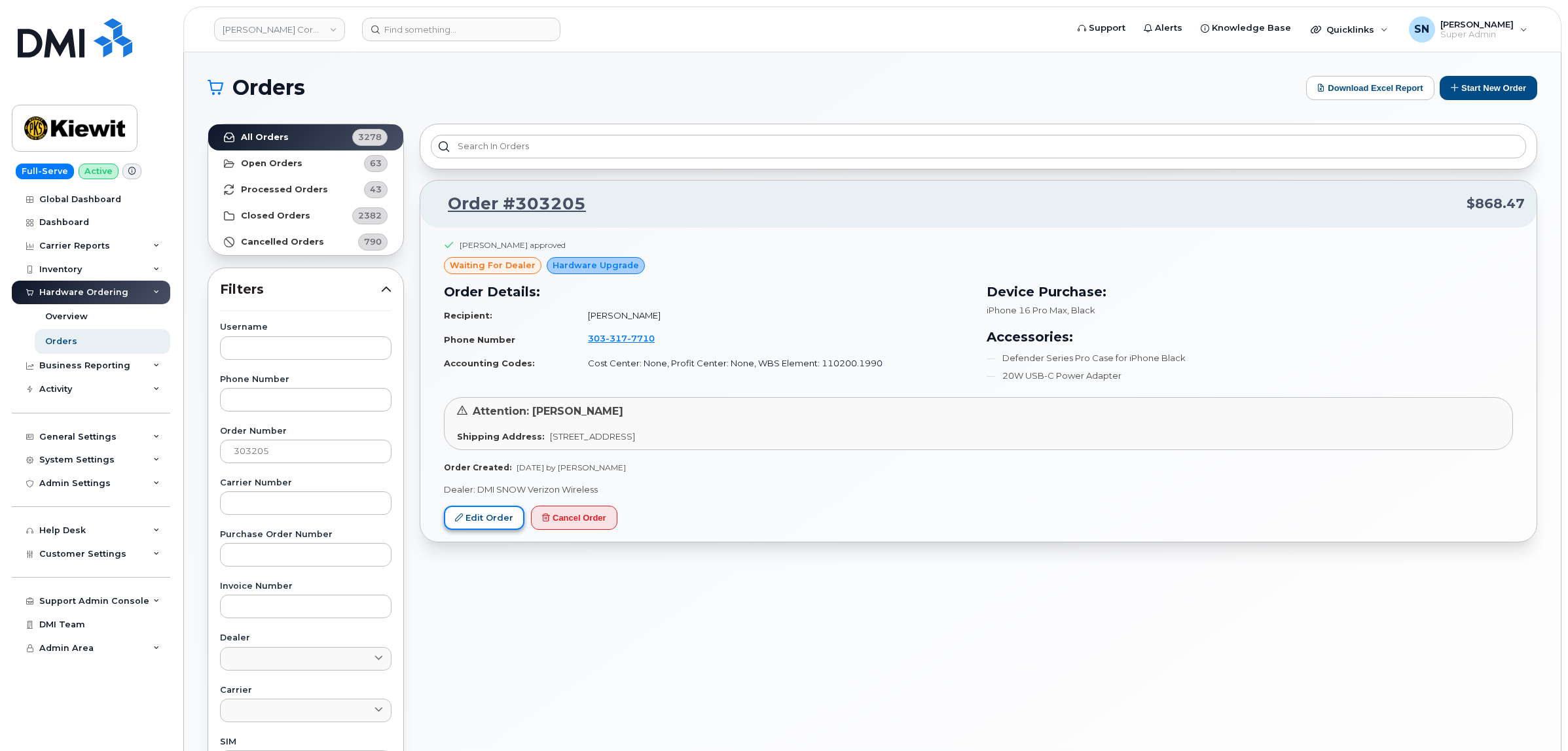
click at [472, 528] on link "Edit Order" at bounding box center [483, 518] width 81 height 24
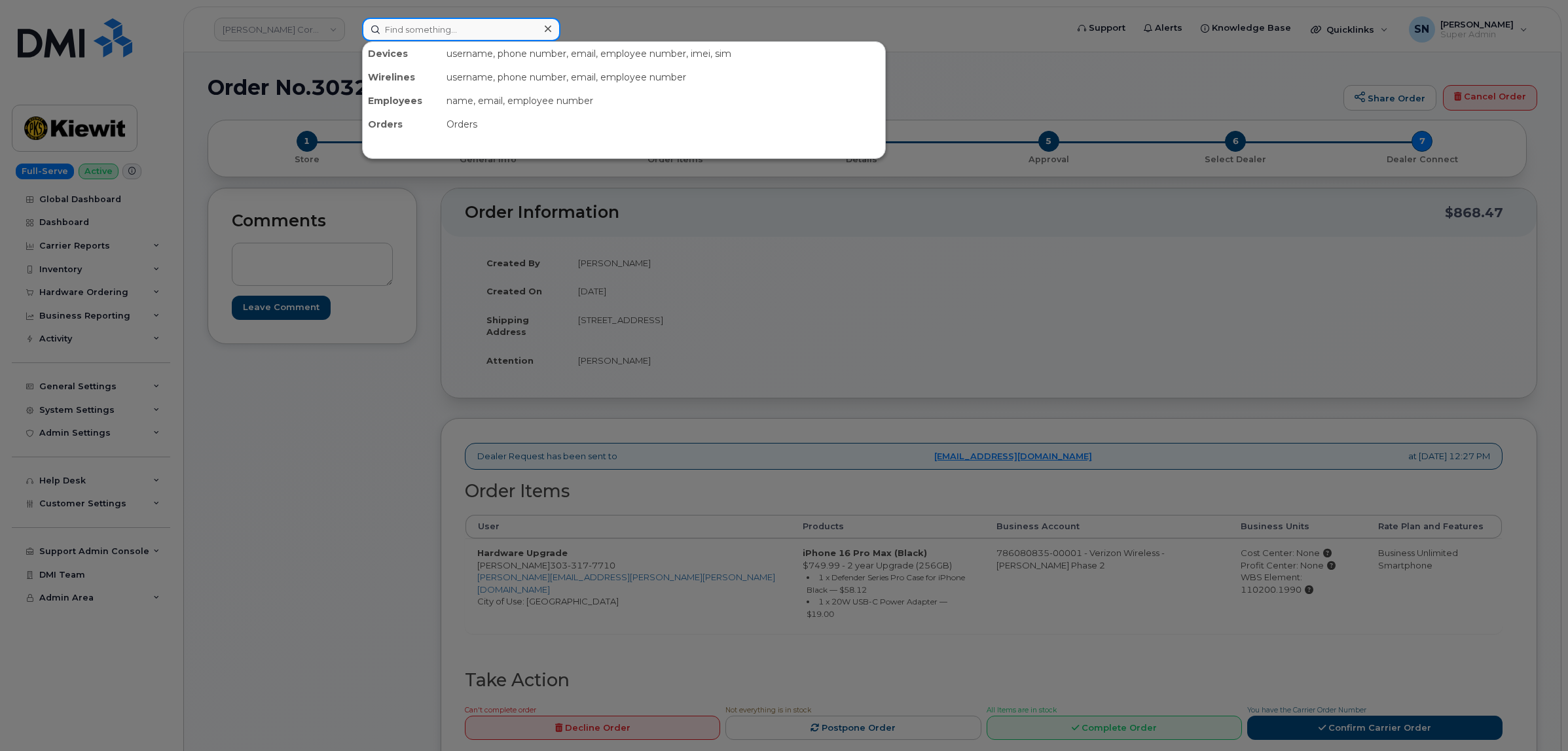
click at [421, 24] on input at bounding box center [461, 29] width 199 height 24
paste input "2245634432"
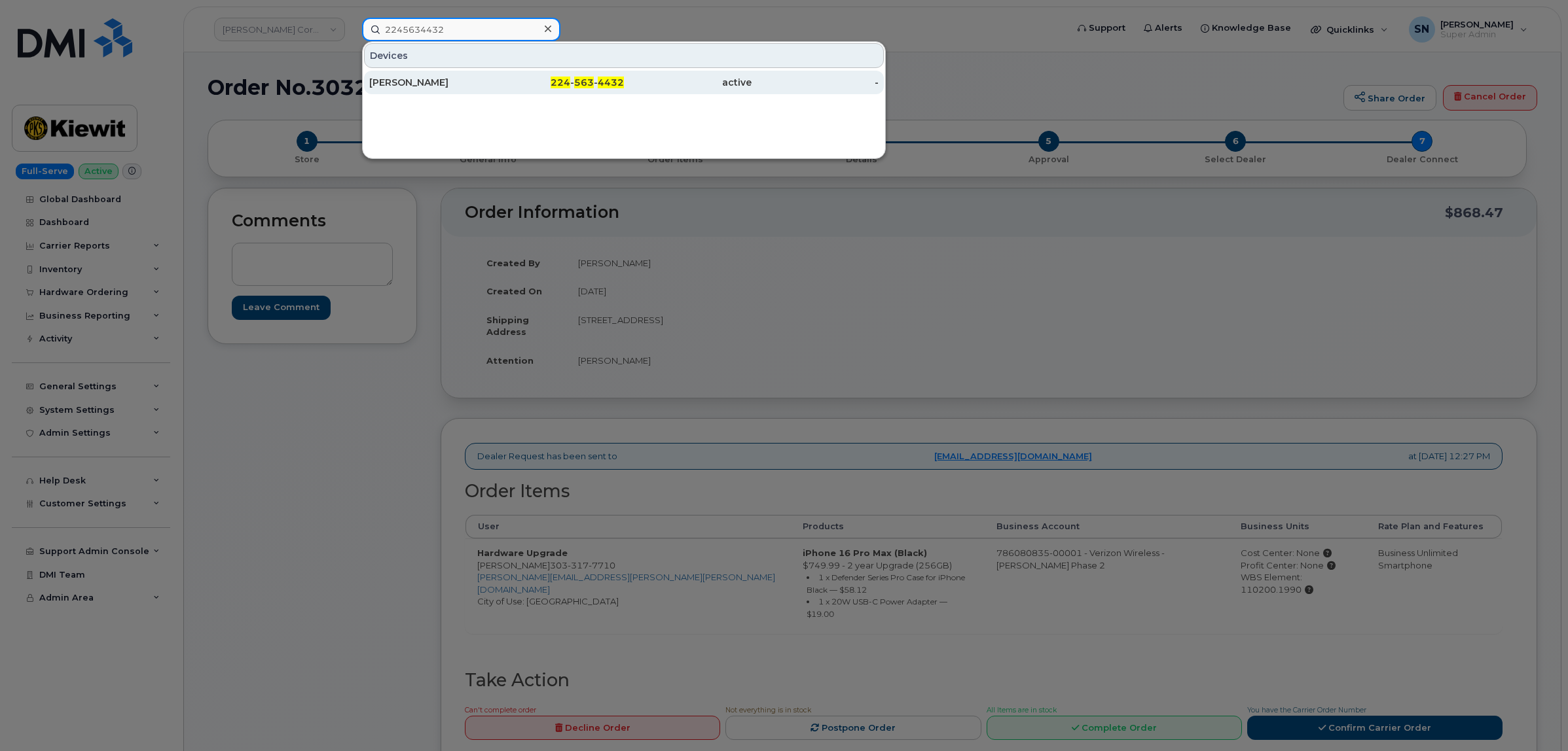
type input "2245634432"
click at [480, 79] on div "[PERSON_NAME]" at bounding box center [433, 82] width 128 height 13
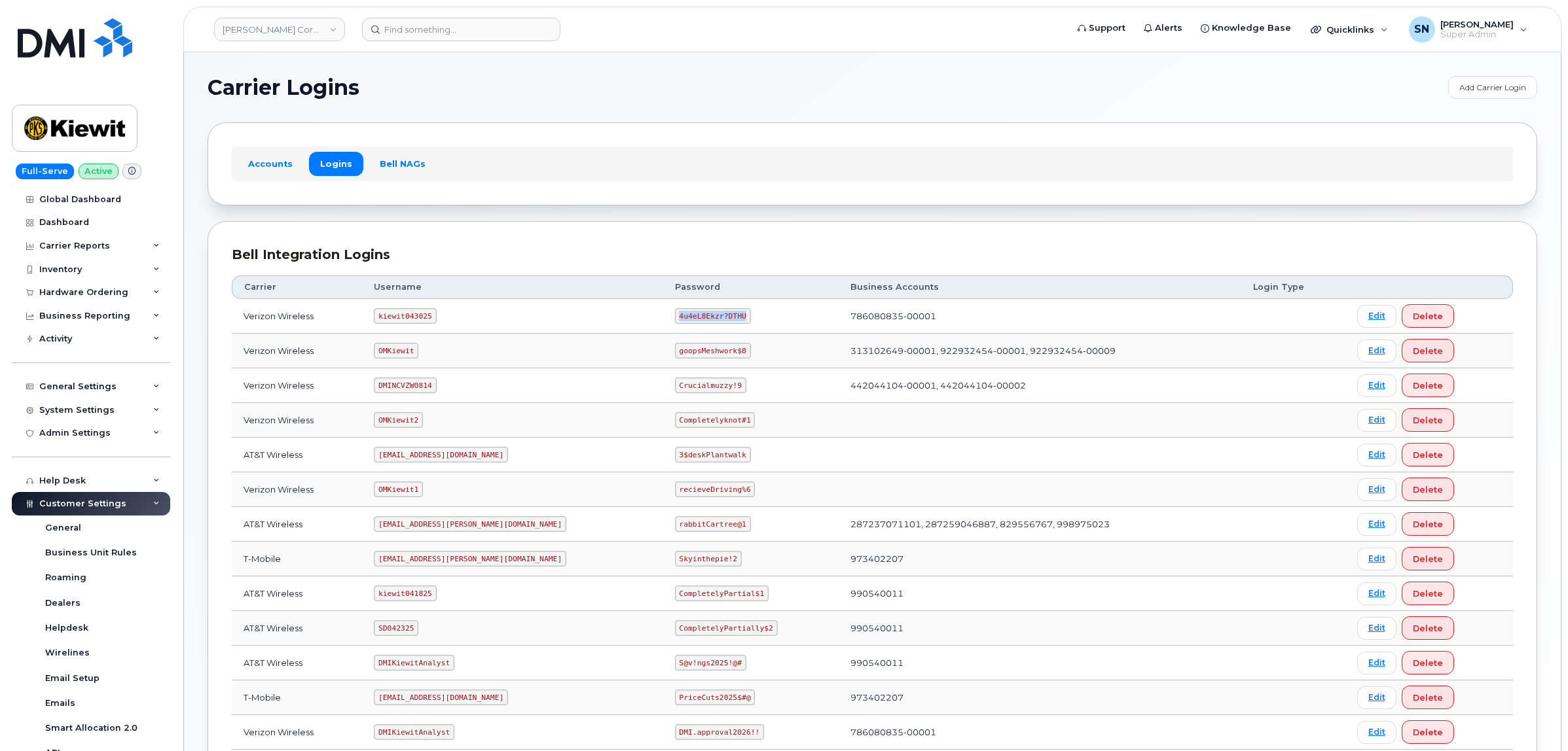
drag, startPoint x: 623, startPoint y: 318, endPoint x: 688, endPoint y: 325, distance: 65.4
click at [688, 325] on td "4u4eL8Ekzr?DTHU" at bounding box center [751, 316] width 176 height 35
copy code "4u4eL8Ekzr?DTHU"
drag, startPoint x: 623, startPoint y: 350, endPoint x: 689, endPoint y: 356, distance: 66.3
click at [689, 356] on code "goopsMeshwork$8" at bounding box center [713, 351] width 76 height 16
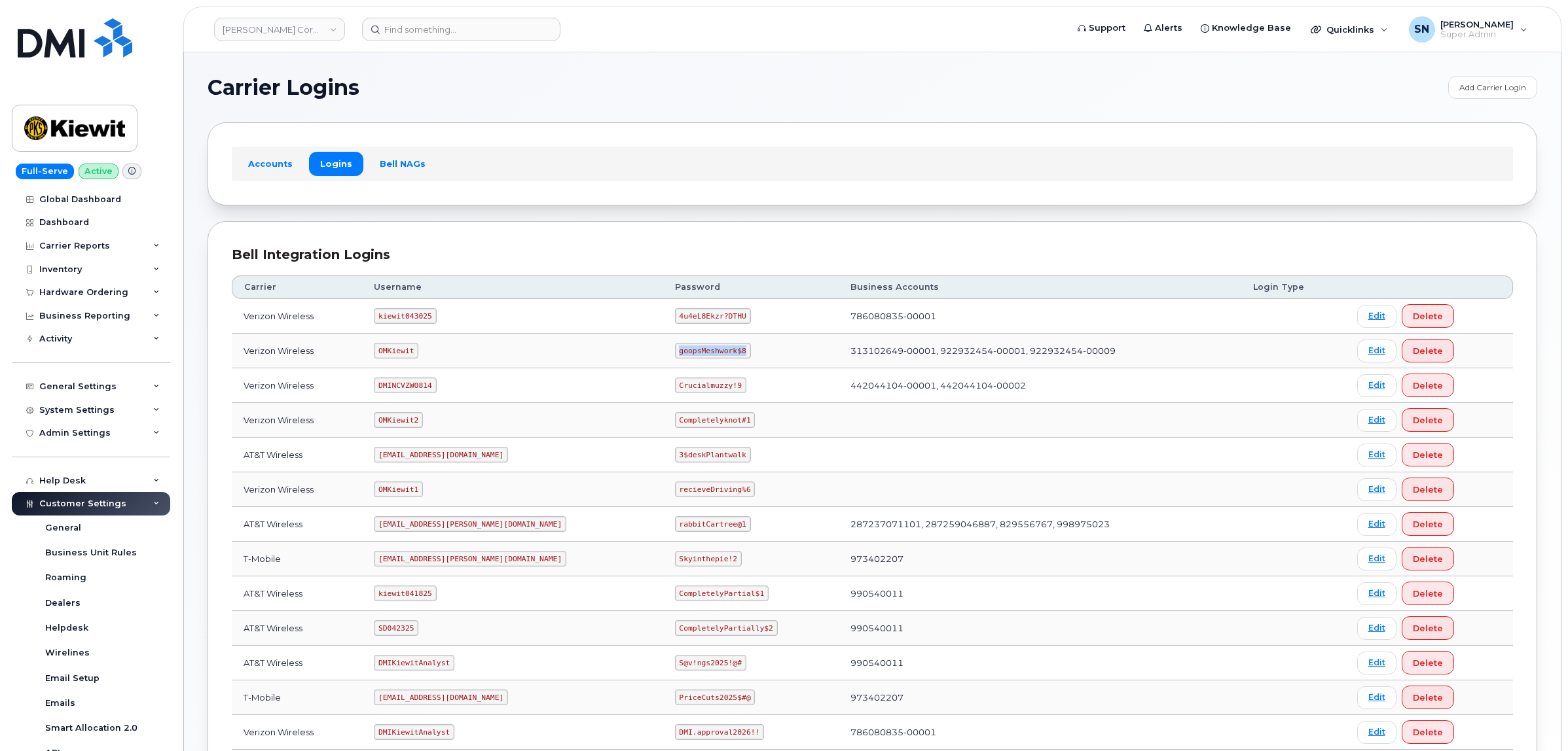
copy code "goopsMeshwork$8"
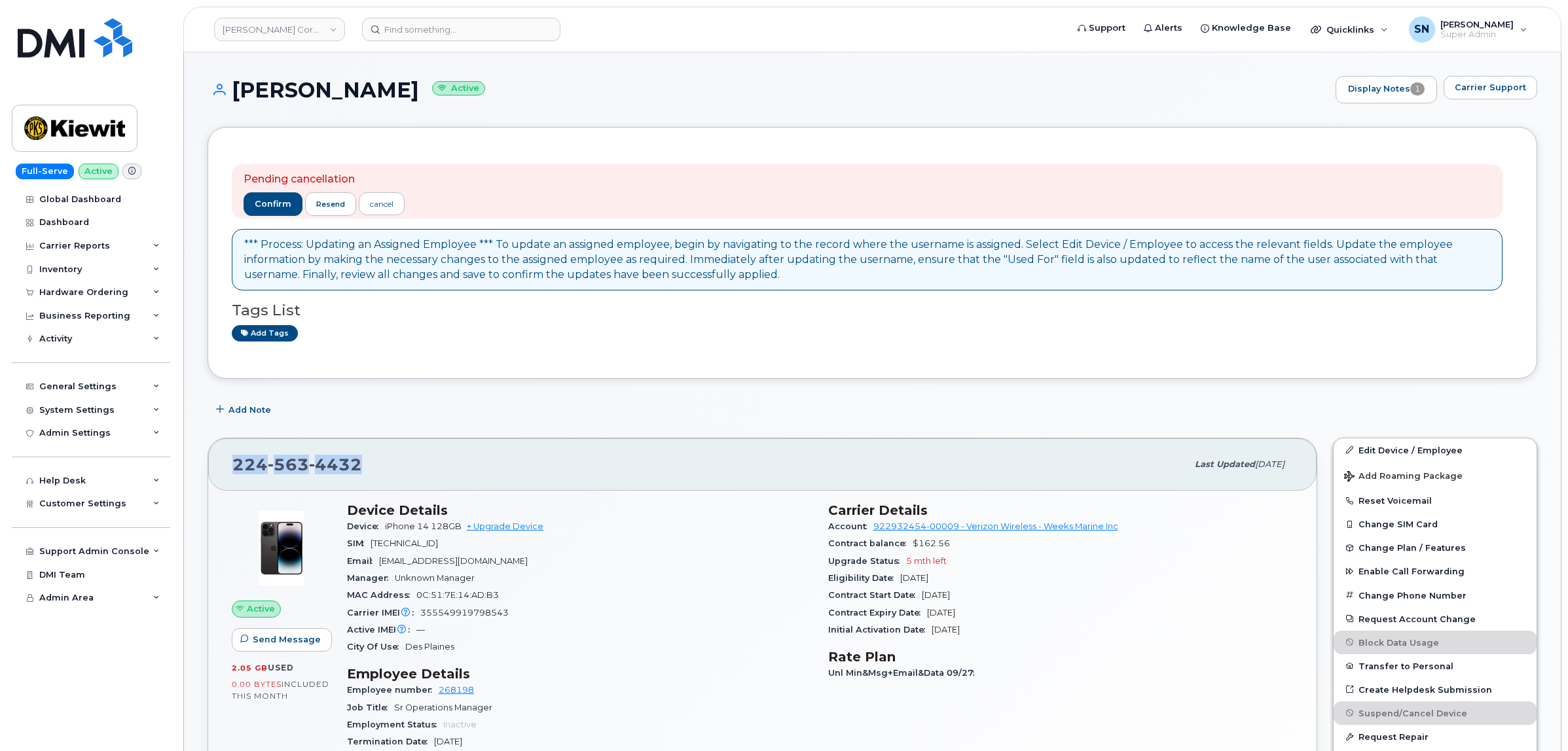
drag, startPoint x: 234, startPoint y: 468, endPoint x: 359, endPoint y: 466, distance: 125.0
click at [359, 466] on span "[PHONE_NUMBER]" at bounding box center [297, 465] width 129 height 20
copy span "[PHONE_NUMBER]"
click at [521, 35] on input at bounding box center [461, 29] width 199 height 24
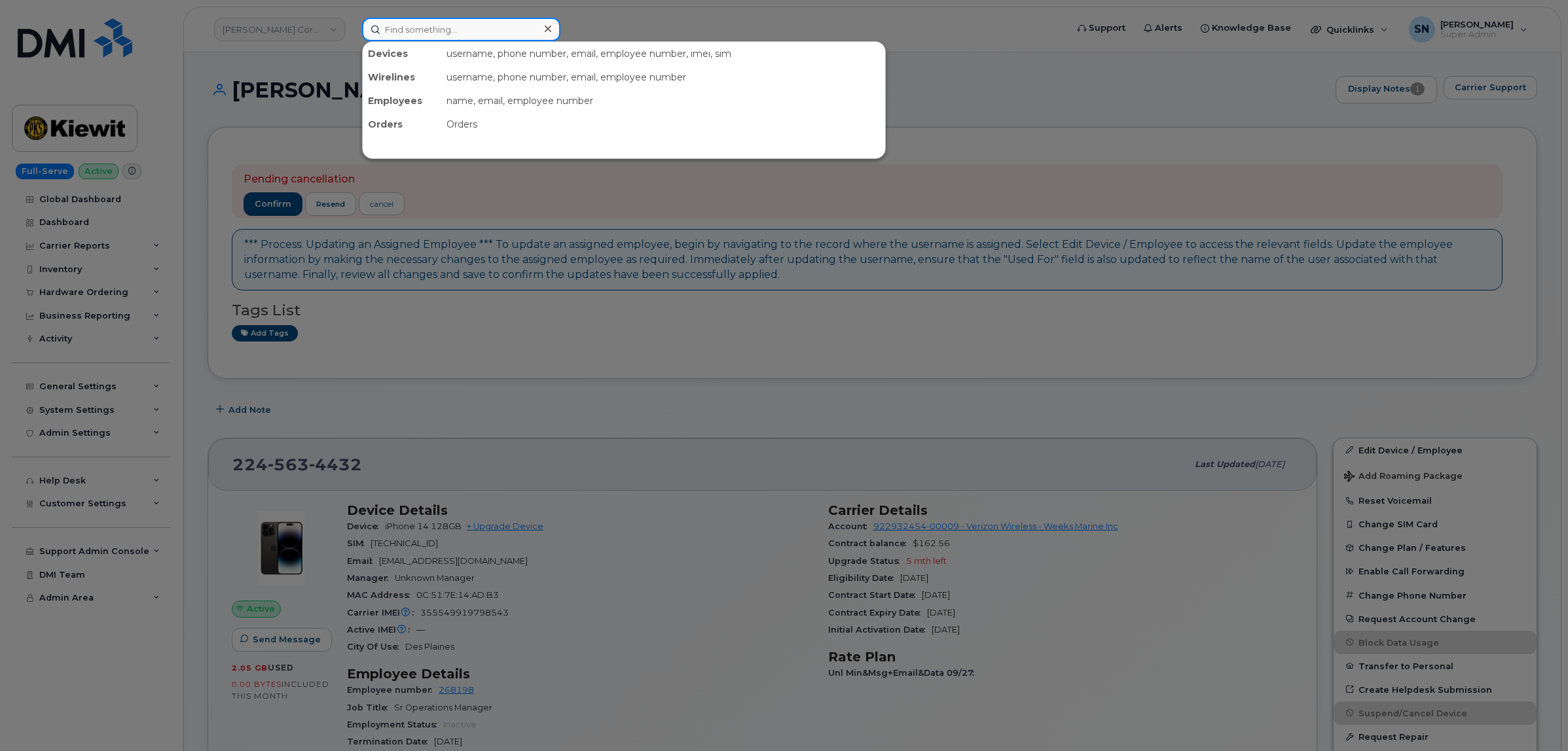
paste input "5879833509"
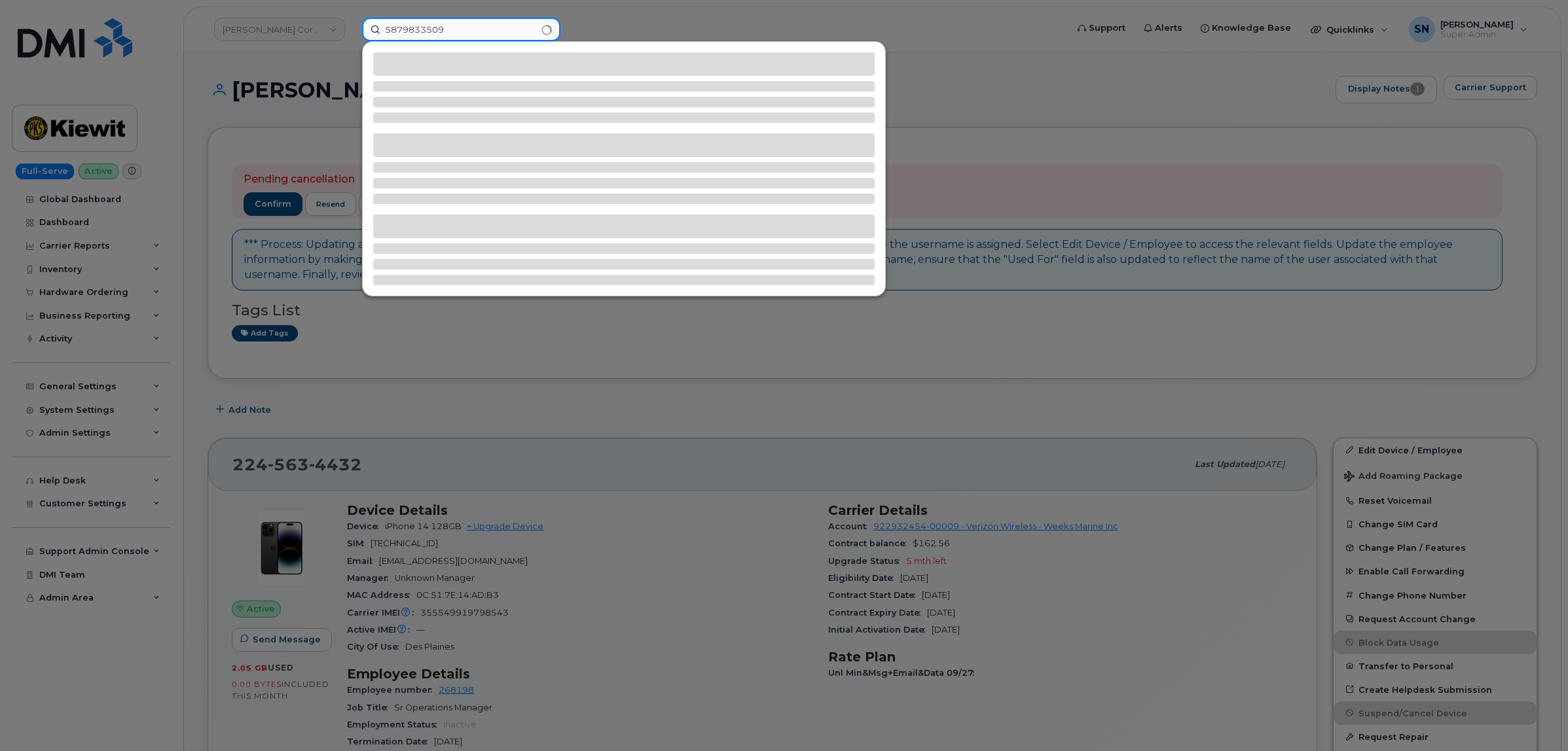
type input "5879833509"
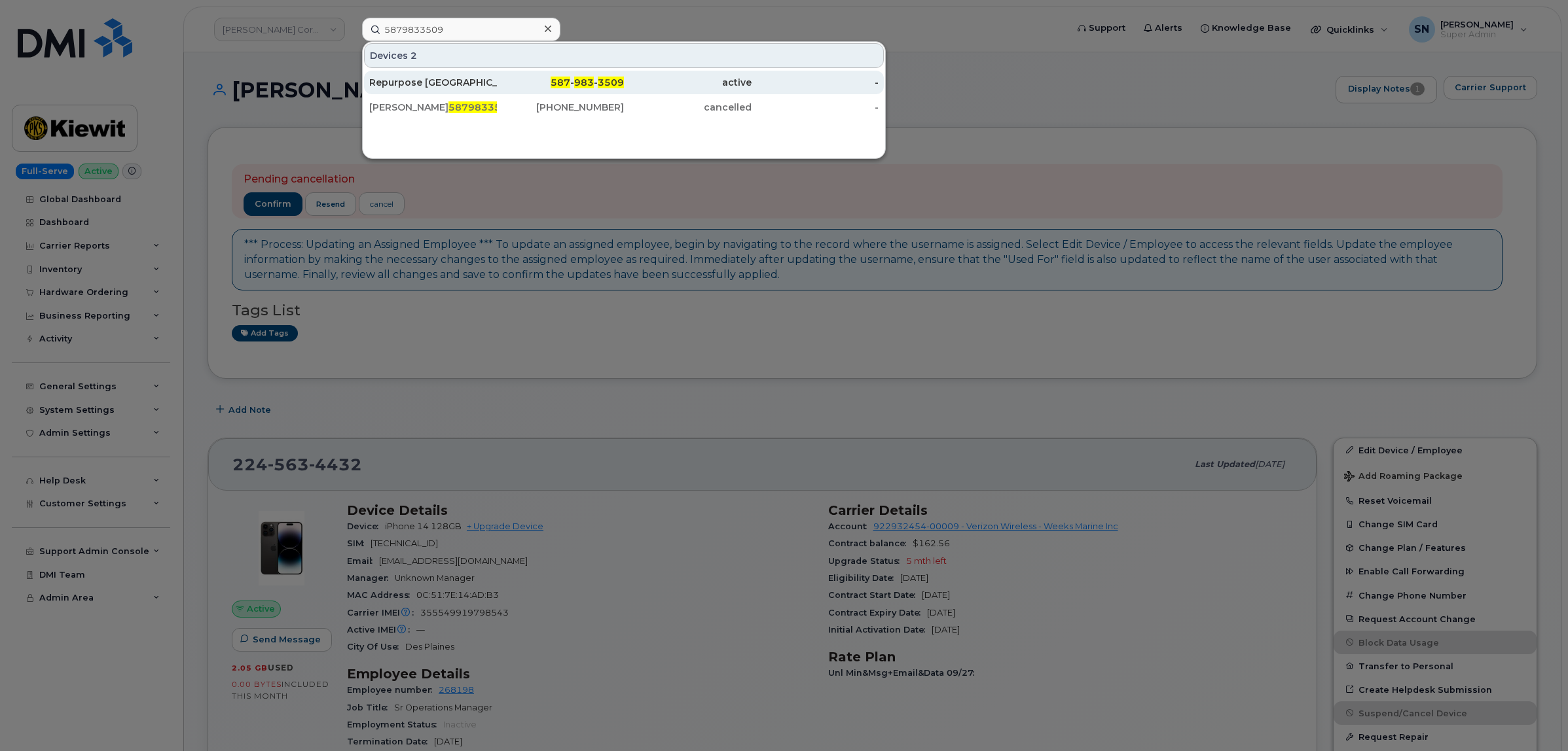
click at [521, 76] on div "587 - 983 - 3509" at bounding box center [561, 82] width 128 height 13
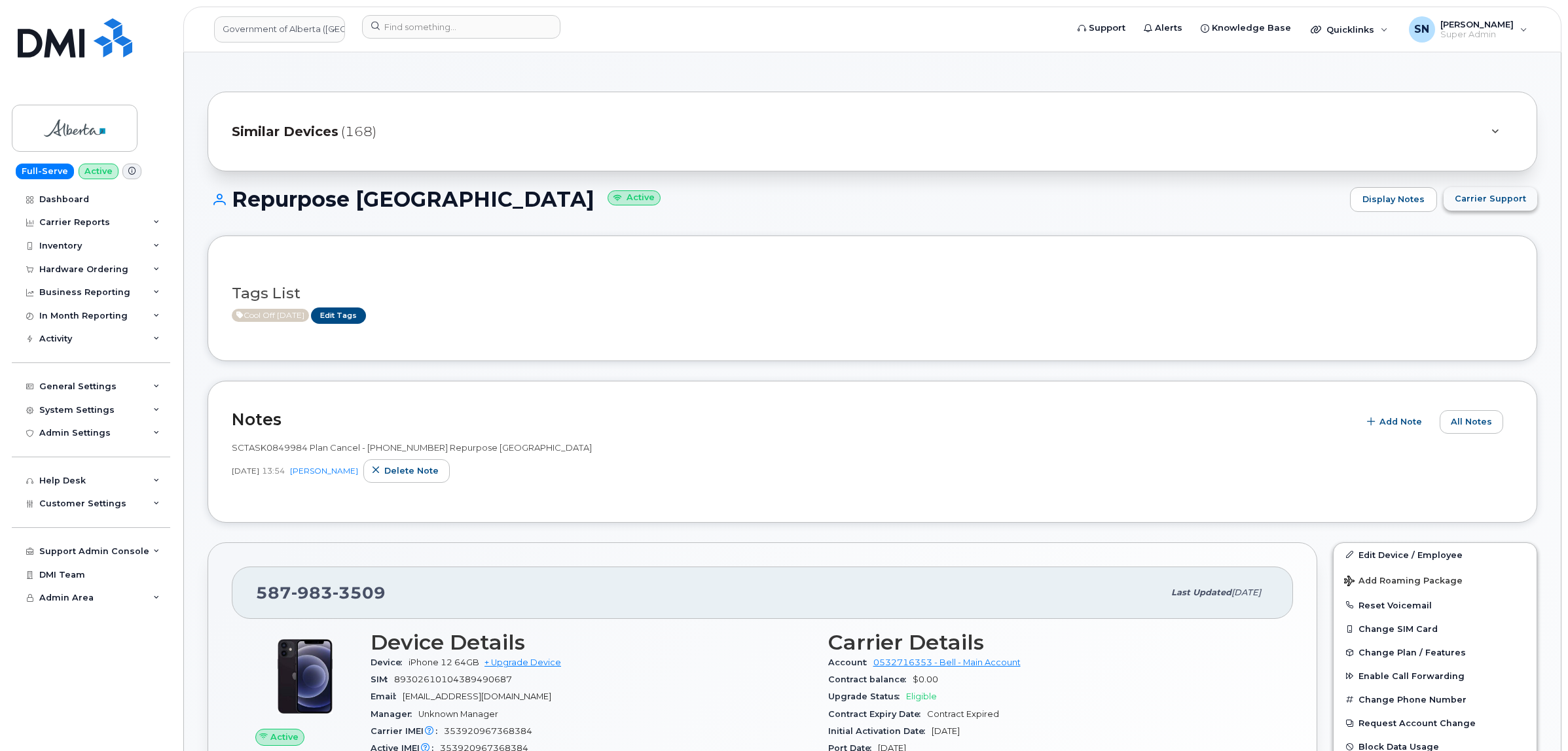
click at [1519, 204] on span "Carrier Support" at bounding box center [1490, 199] width 71 height 12
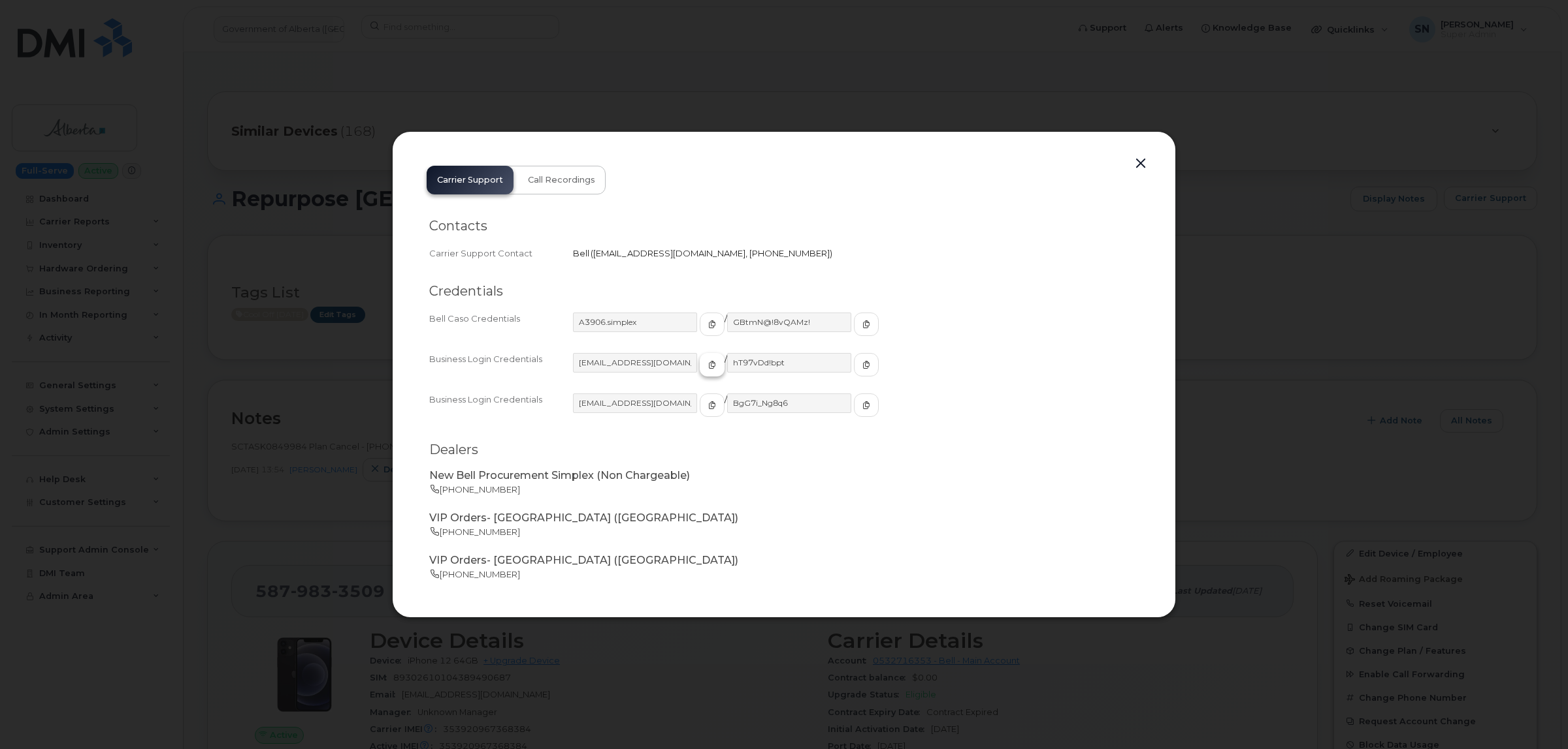
click at [708, 363] on icon "button" at bounding box center [711, 364] width 8 height 8
drag, startPoint x: 841, startPoint y: 364, endPoint x: 685, endPoint y: 373, distance: 156.3
click at [854, 364] on button "button" at bounding box center [866, 364] width 25 height 24
click at [1145, 158] on button "button" at bounding box center [1141, 164] width 19 height 19
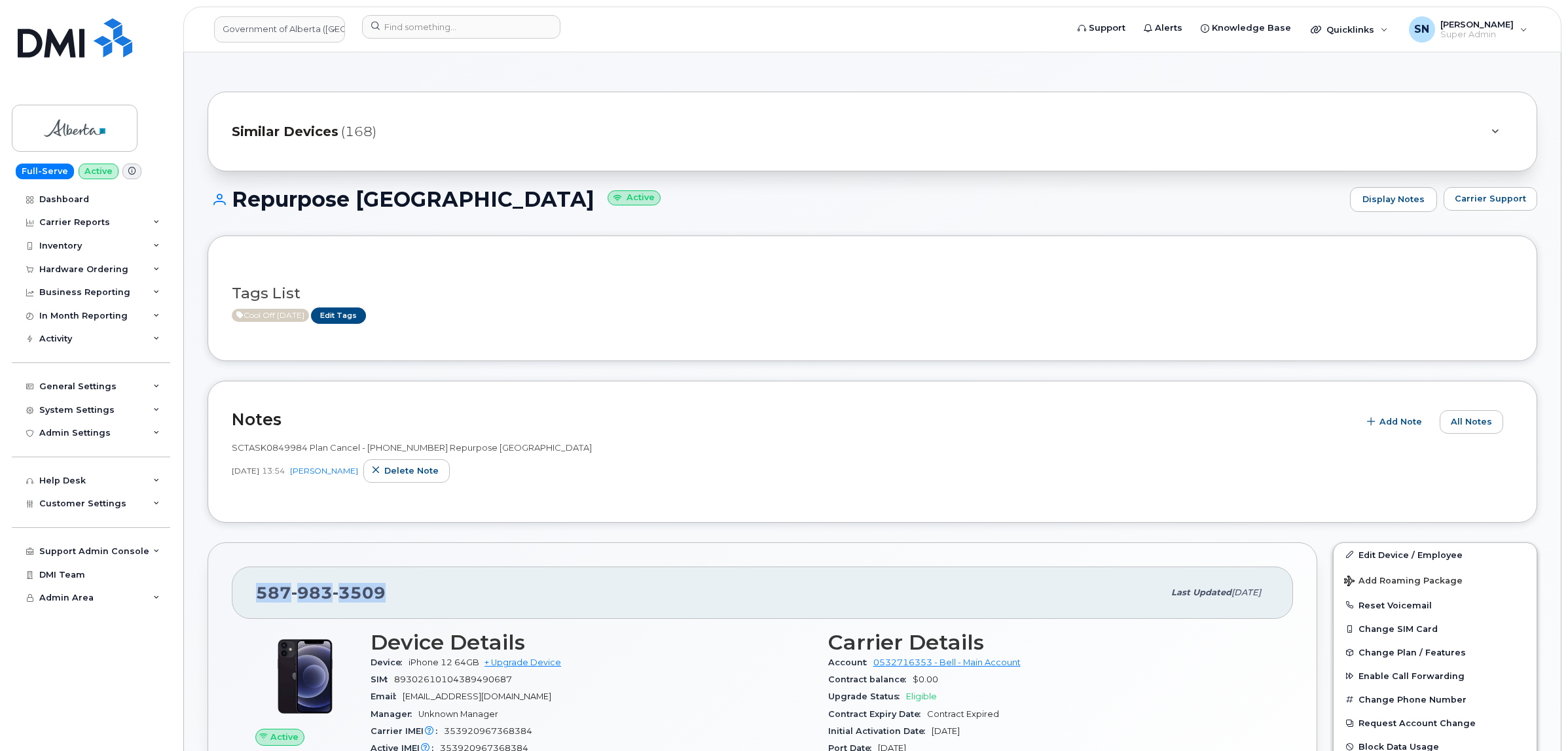
drag, startPoint x: 244, startPoint y: 604, endPoint x: 393, endPoint y: 596, distance: 149.2
click at [393, 596] on div "587 983 3509 Last updated Oct 14, 2025" at bounding box center [762, 592] width 1062 height 52
copy span "587 983 3509"
click at [391, 14] on header "Government of Alberta (GOA) Support Alerts Knowledge Base Quicklinks Suspend / …" at bounding box center [873, 29] width 1378 height 46
paste input "4375188609"
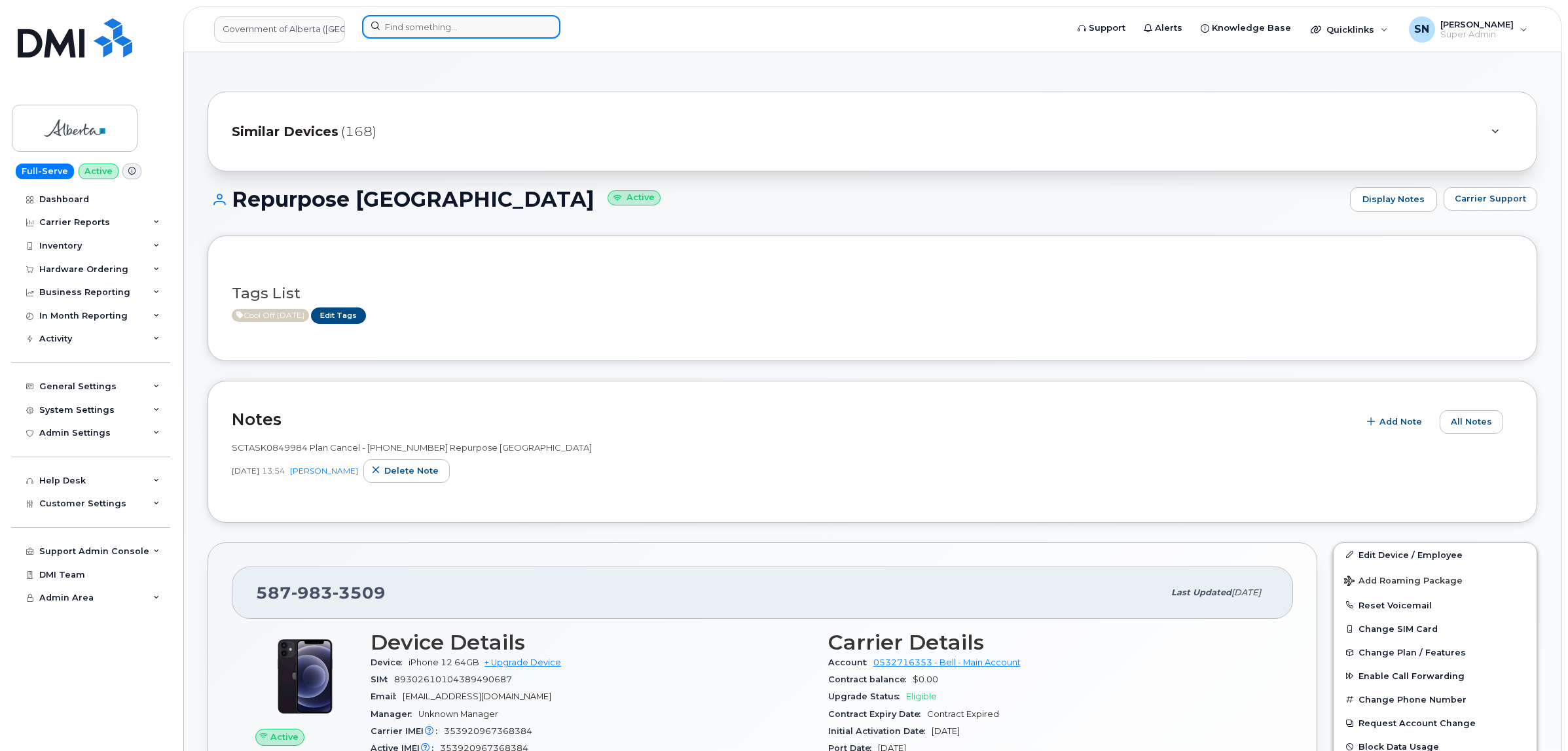
click at [396, 20] on input at bounding box center [461, 27] width 199 height 24
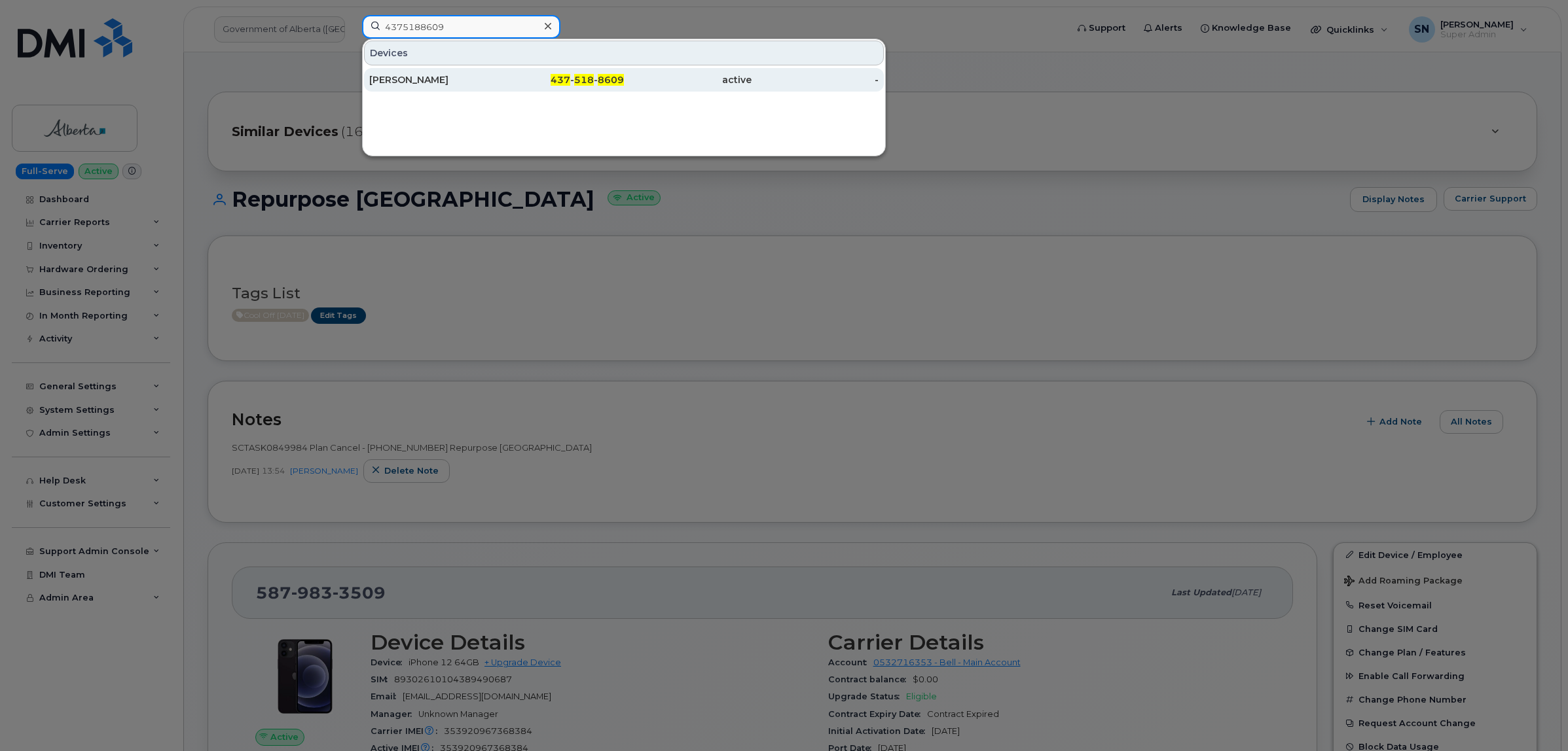
type input "4375188609"
click at [445, 77] on div "Geo Gider" at bounding box center [433, 80] width 128 height 13
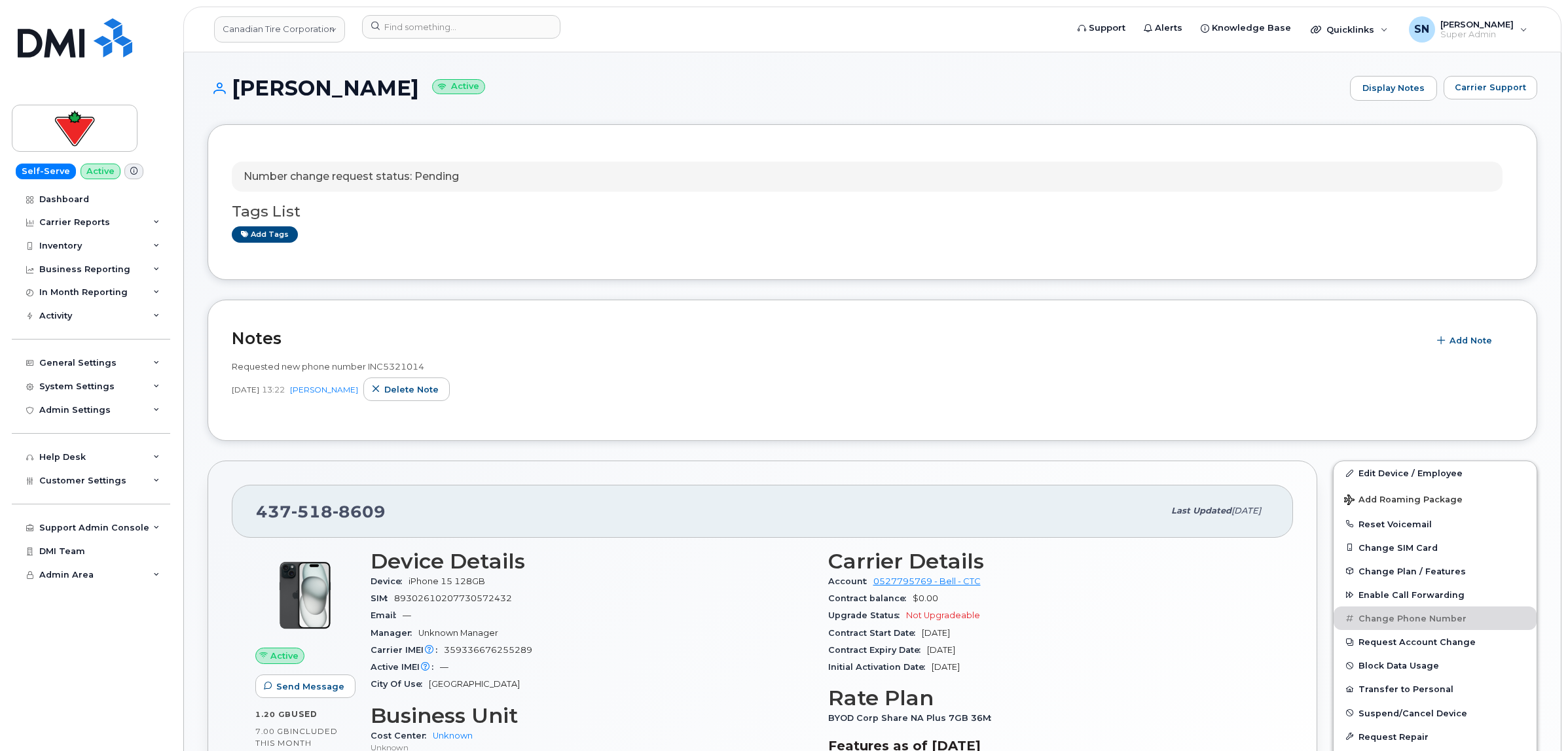
click at [1474, 100] on div "Carrier Support" at bounding box center [1491, 89] width 94 height 25
click at [1459, 93] on span "Carrier Support" at bounding box center [1490, 88] width 71 height 12
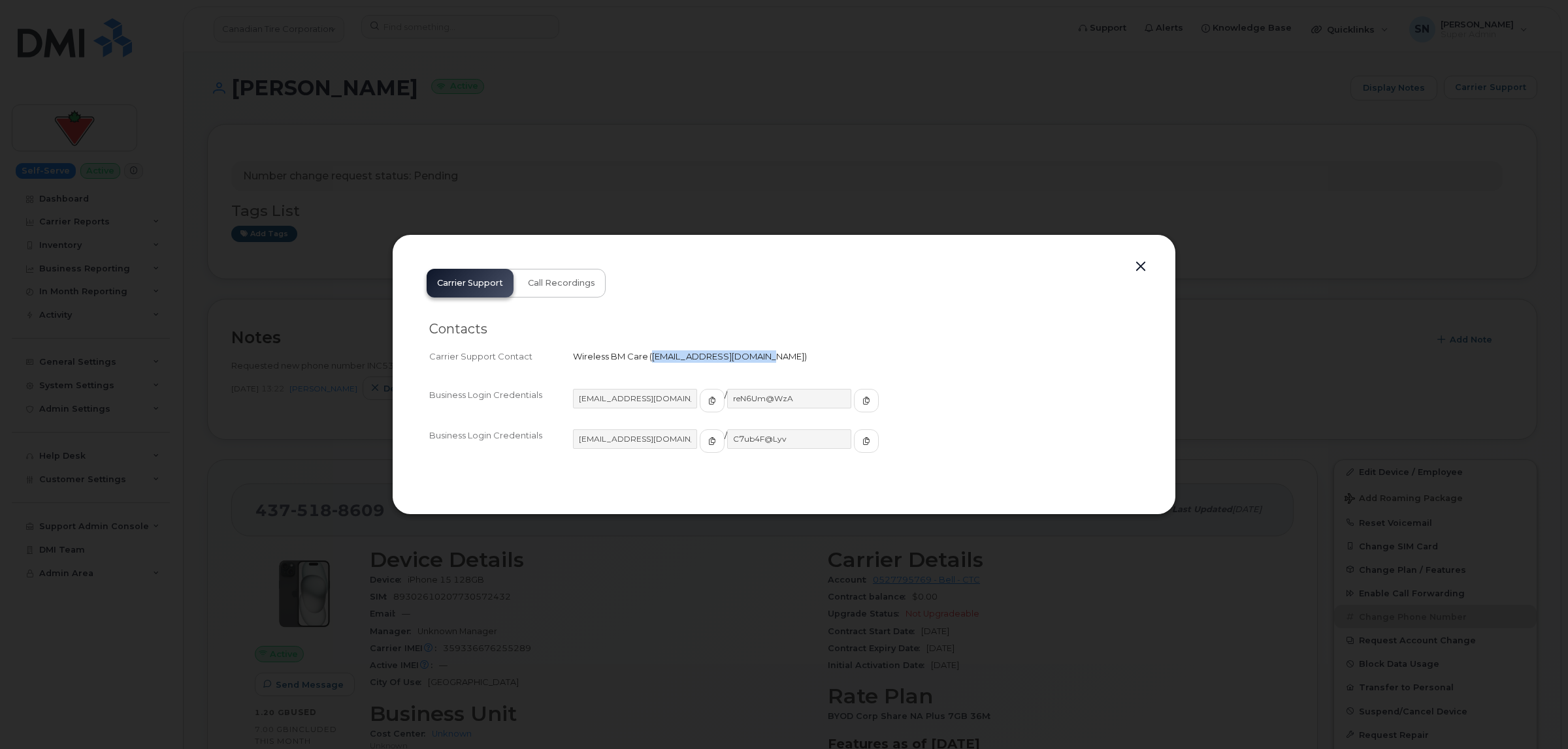
drag, startPoint x: 653, startPoint y: 358, endPoint x: 757, endPoint y: 361, distance: 104.0
click at [757, 361] on span "[EMAIL_ADDRESS][DOMAIN_NAME]" at bounding box center [728, 356] width 152 height 11
copy span "[EMAIL_ADDRESS][DOMAIN_NAME]"
click at [1141, 268] on button "button" at bounding box center [1141, 267] width 19 height 19
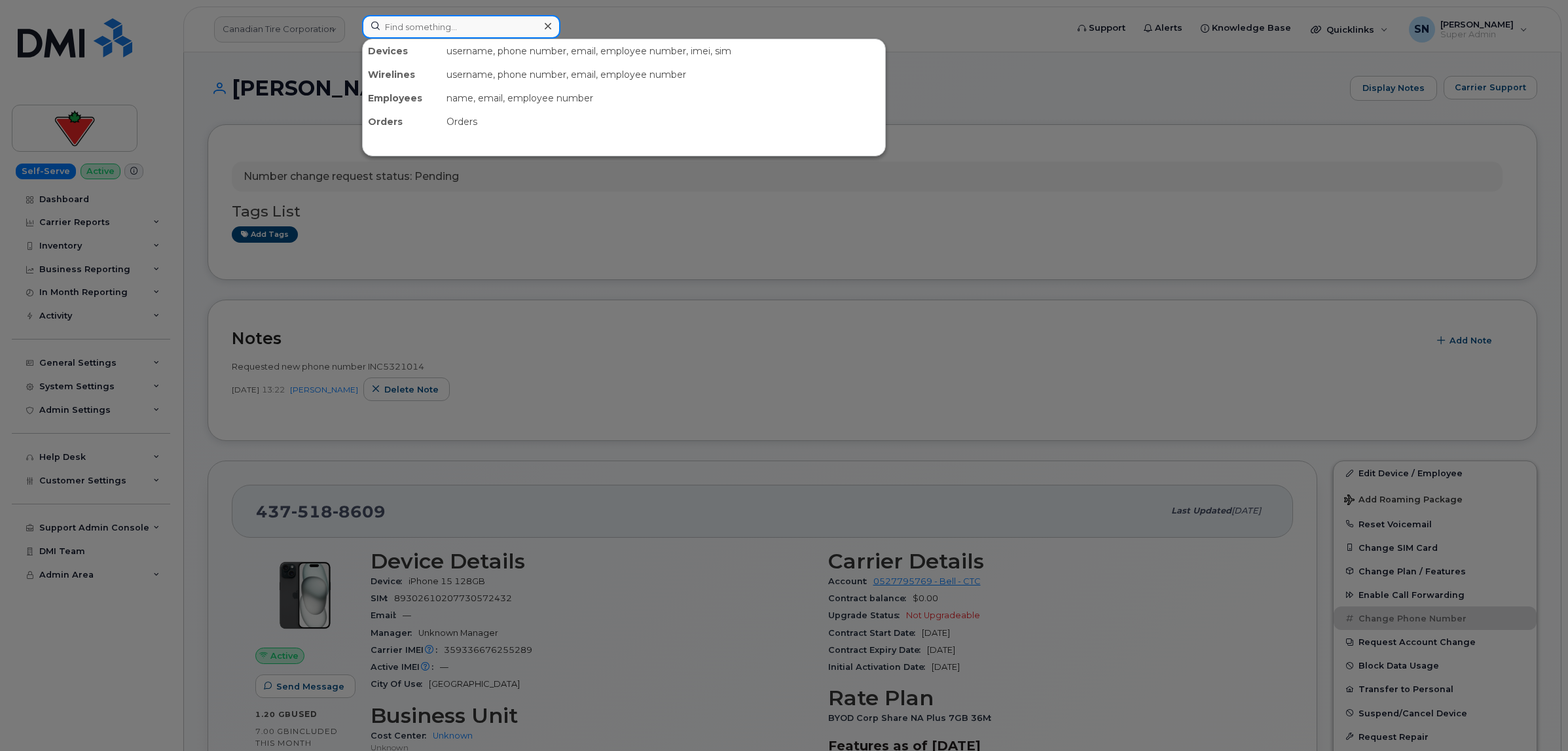
click at [418, 30] on input at bounding box center [461, 27] width 199 height 24
paste input "2506403665"
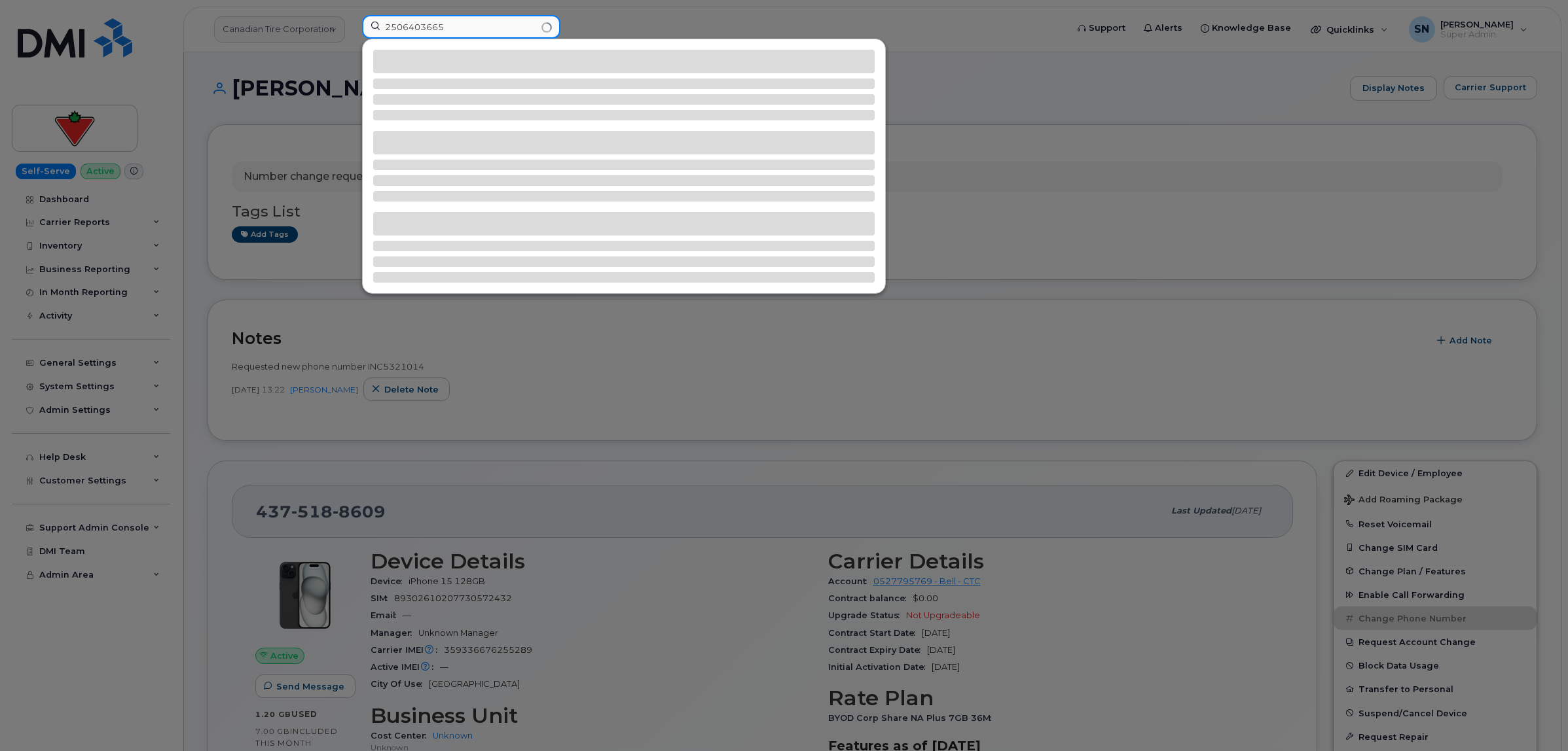
type input "2506403665"
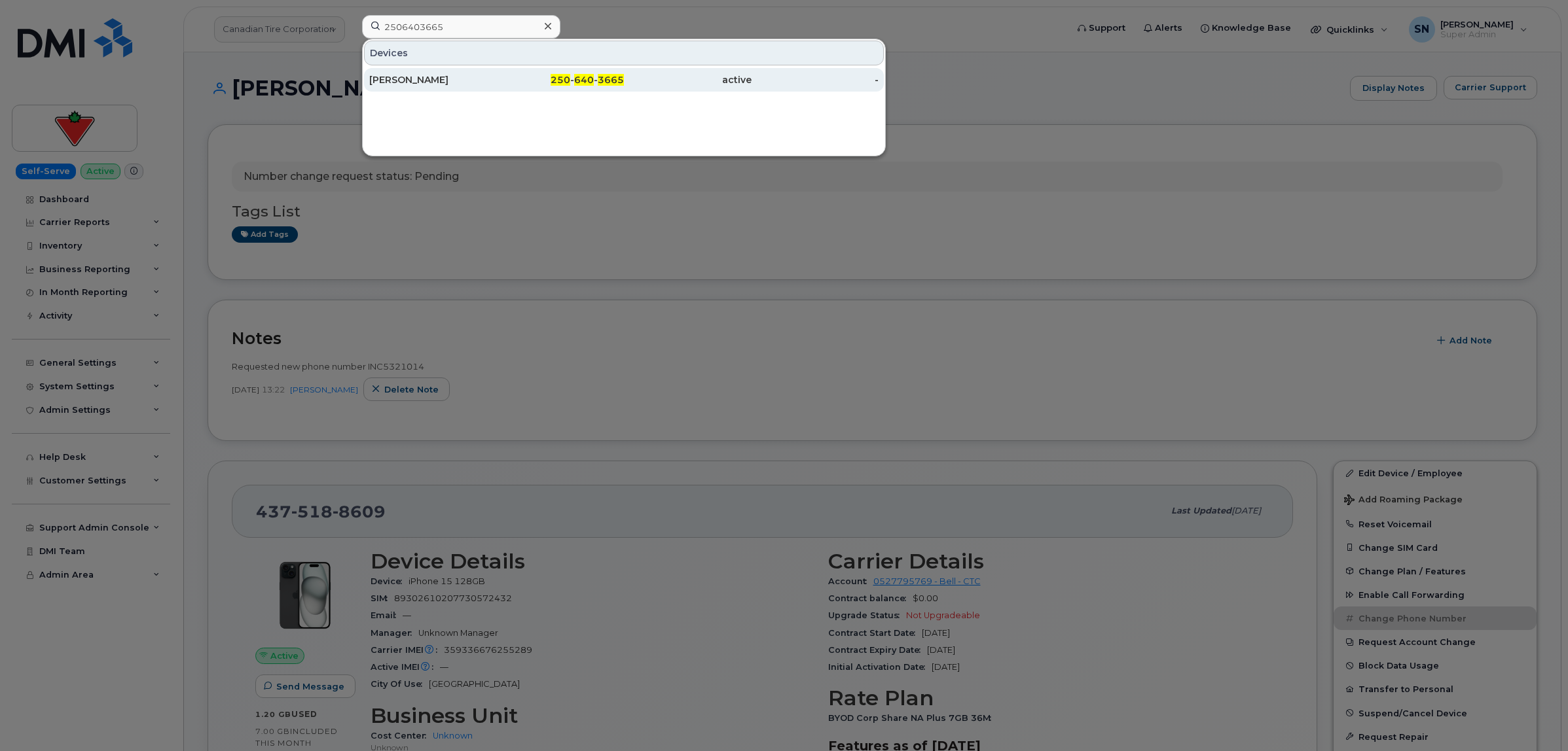
click at [651, 74] on div "active" at bounding box center [687, 80] width 128 height 13
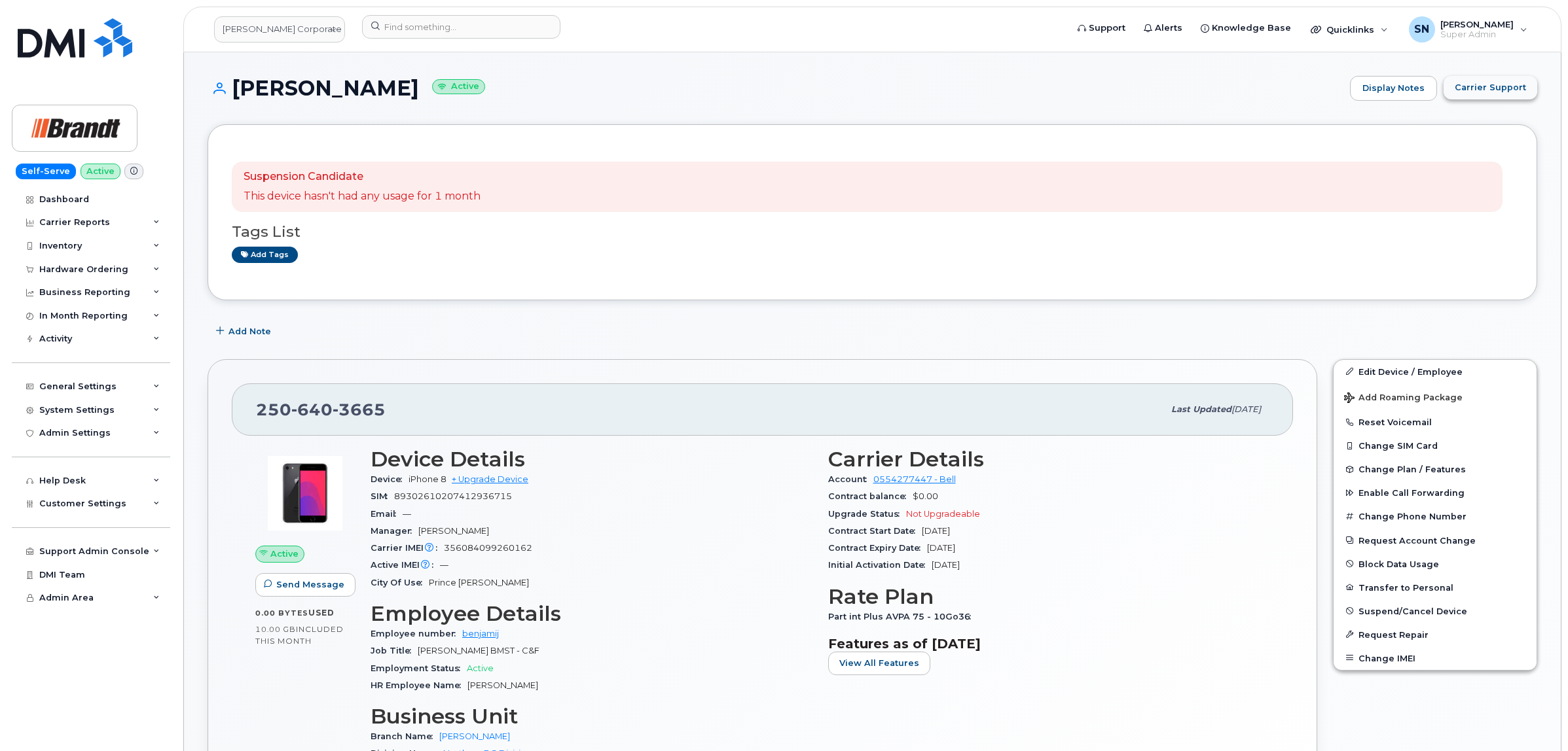
click at [1475, 94] on button "Carrier Support" at bounding box center [1491, 88] width 94 height 24
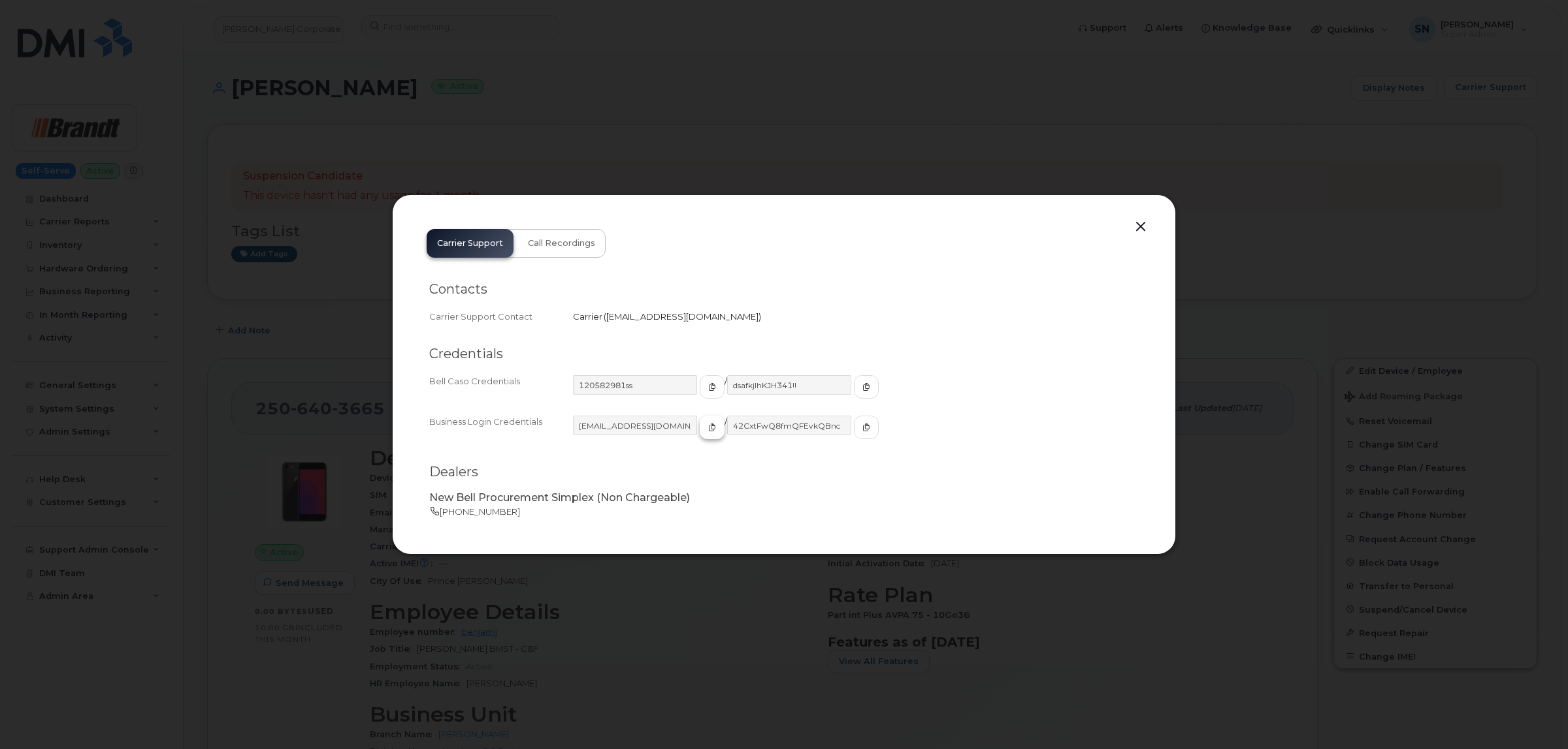
click at [706, 428] on span "button" at bounding box center [711, 427] width 12 height 11
click at [854, 421] on button "button" at bounding box center [866, 427] width 25 height 24
click at [1146, 226] on button "button" at bounding box center [1141, 227] width 19 height 19
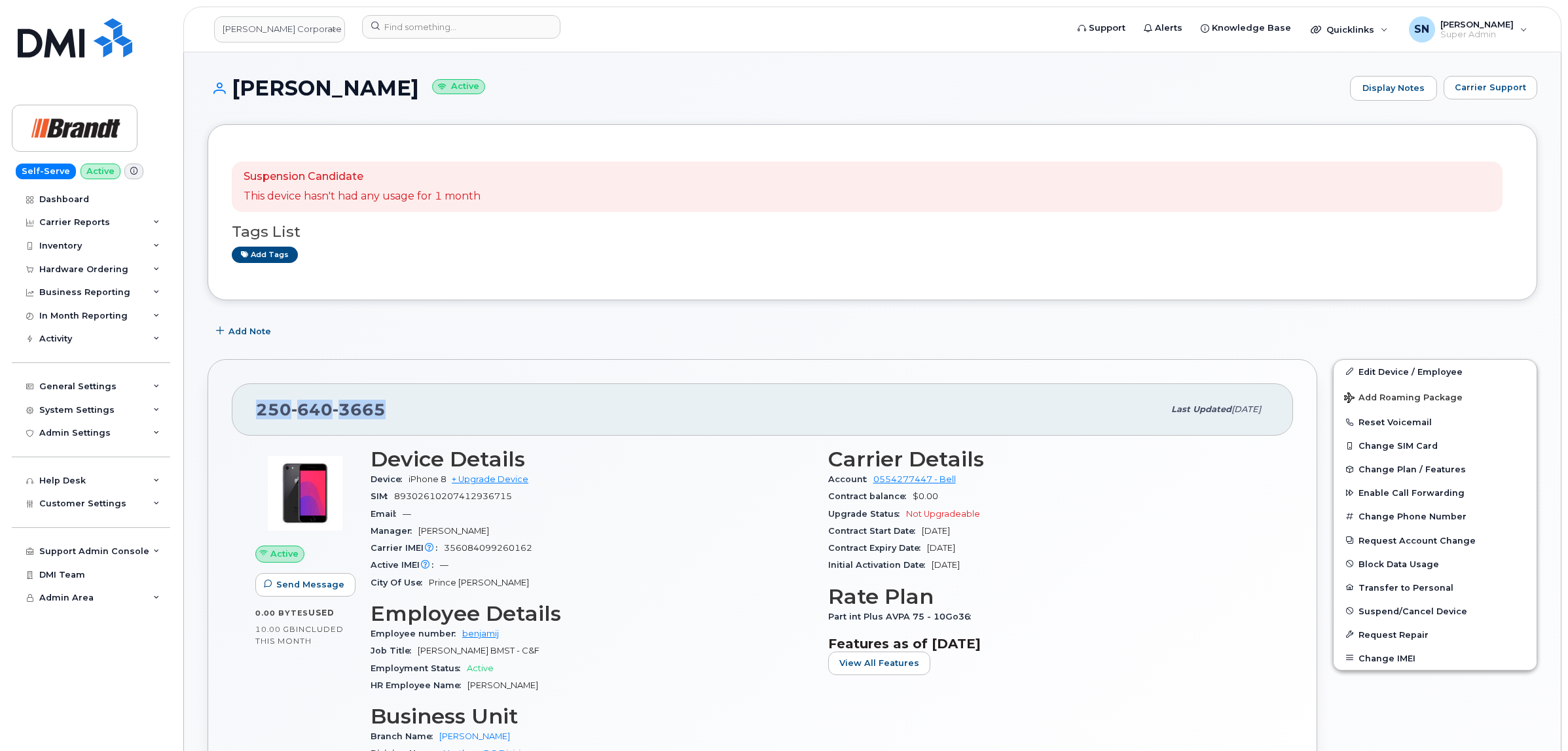
drag, startPoint x: 283, startPoint y: 420, endPoint x: 381, endPoint y: 419, distance: 98.0
click at [381, 419] on div "[PHONE_NUMBER] Last updated [DATE]" at bounding box center [762, 410] width 1062 height 52
copy span "[PHONE_NUMBER]"
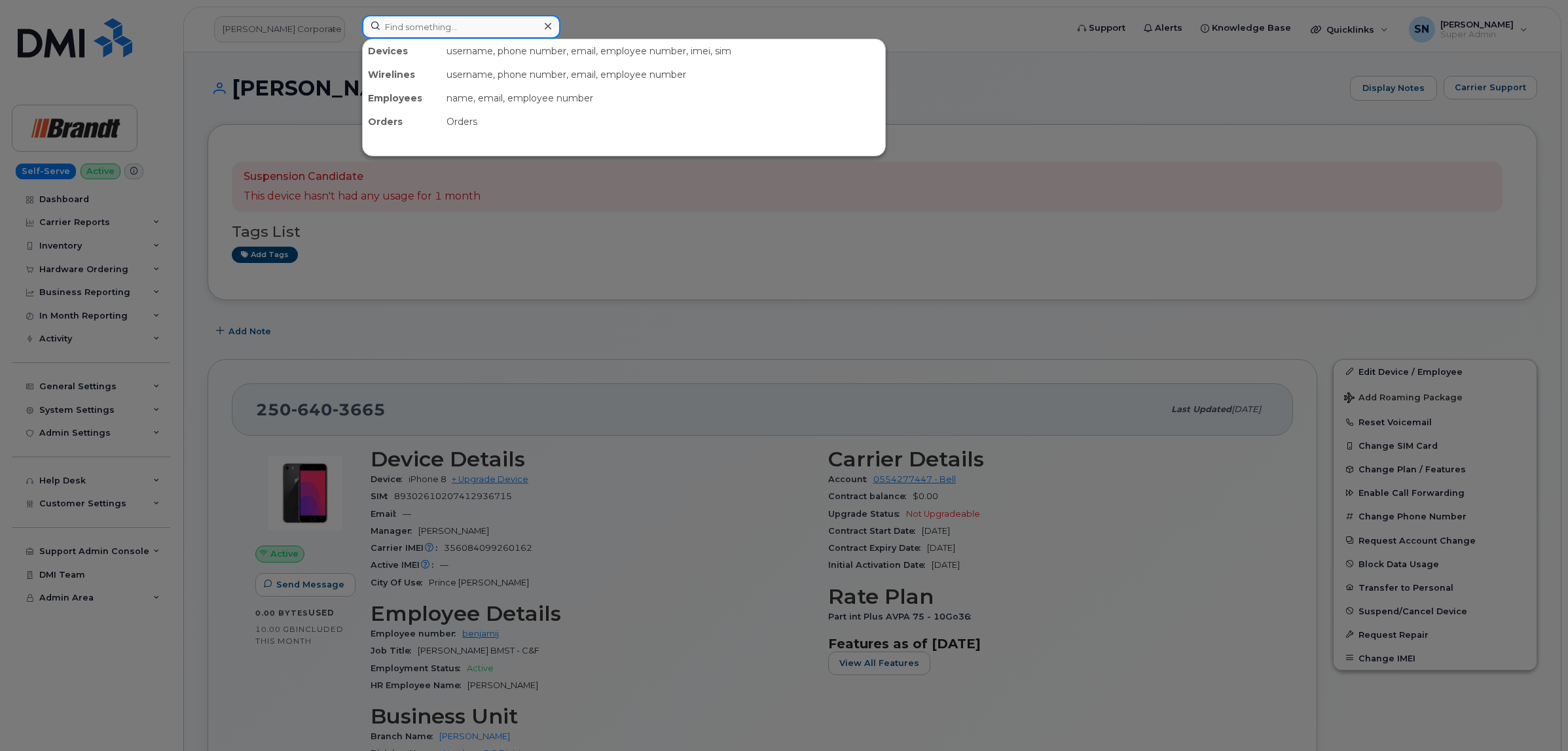
click at [404, 27] on input at bounding box center [461, 27] width 199 height 24
paste input "[PHONE_NUMBER]"
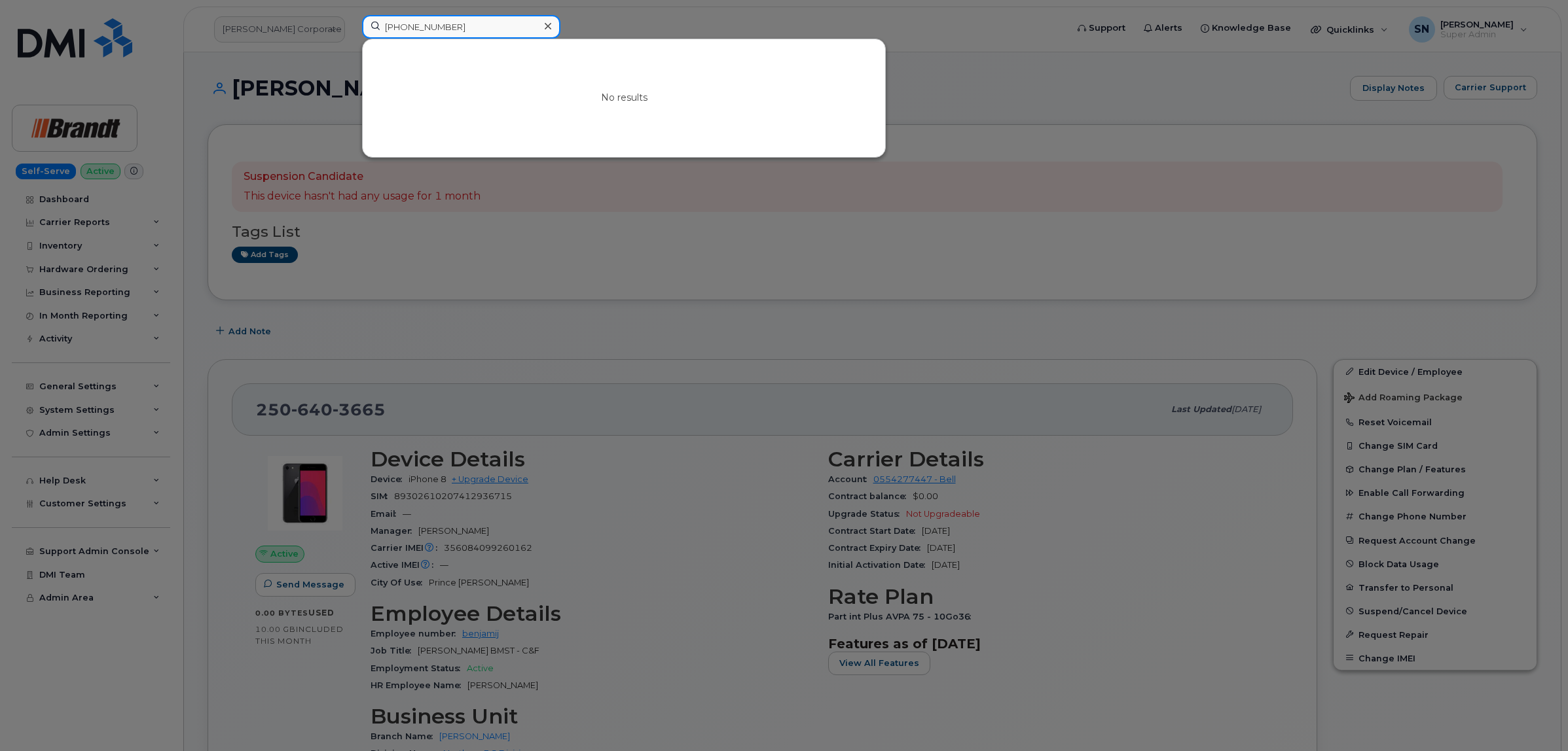
drag, startPoint x: 455, startPoint y: 27, endPoint x: 333, endPoint y: 20, distance: 122.2
click at [351, 20] on div "[PHONE_NUMBER] No results" at bounding box center [710, 29] width 717 height 28
paste input "[PERSON_NAME]"
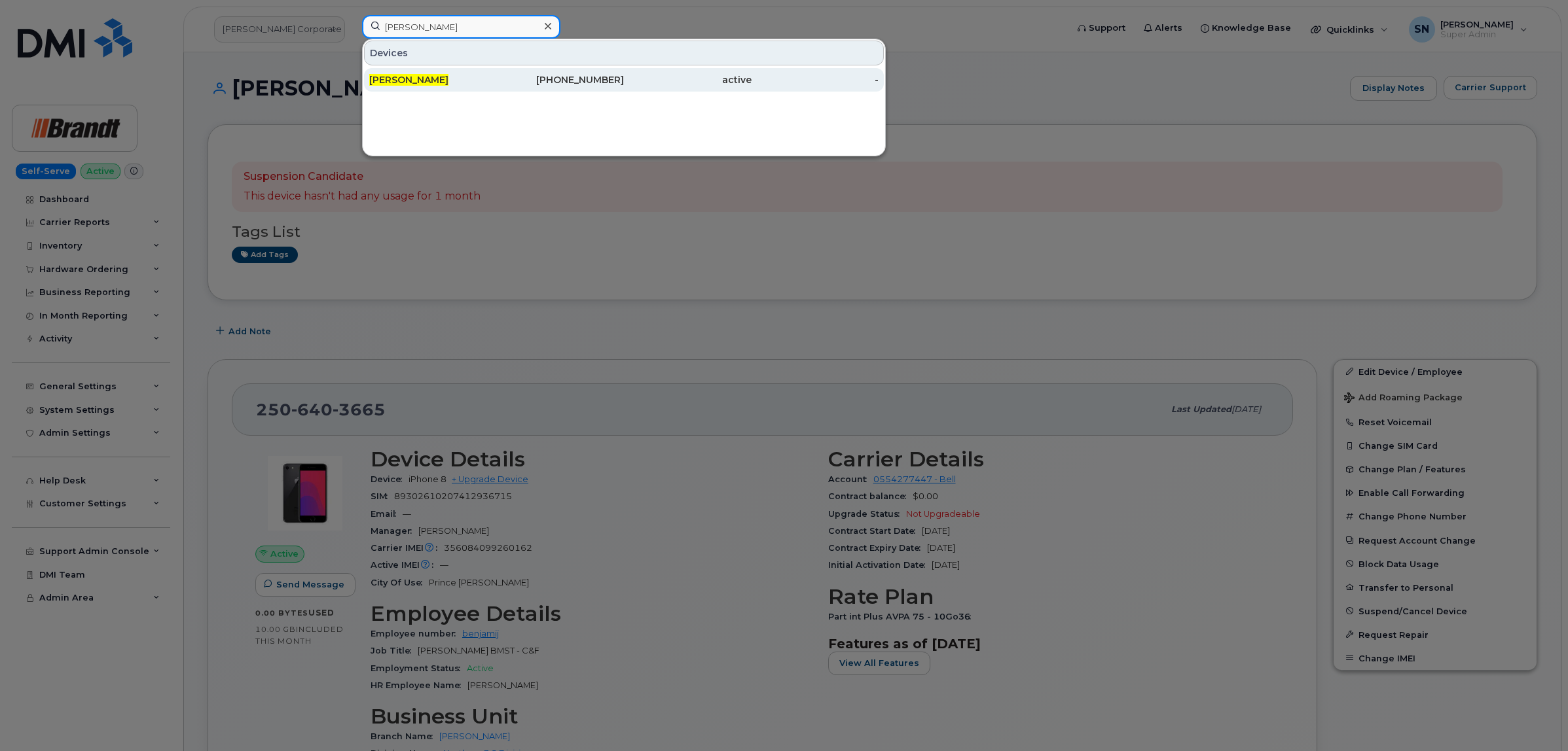
type input "[PERSON_NAME]"
click at [421, 82] on span "[PERSON_NAME]" at bounding box center [408, 79] width 79 height 12
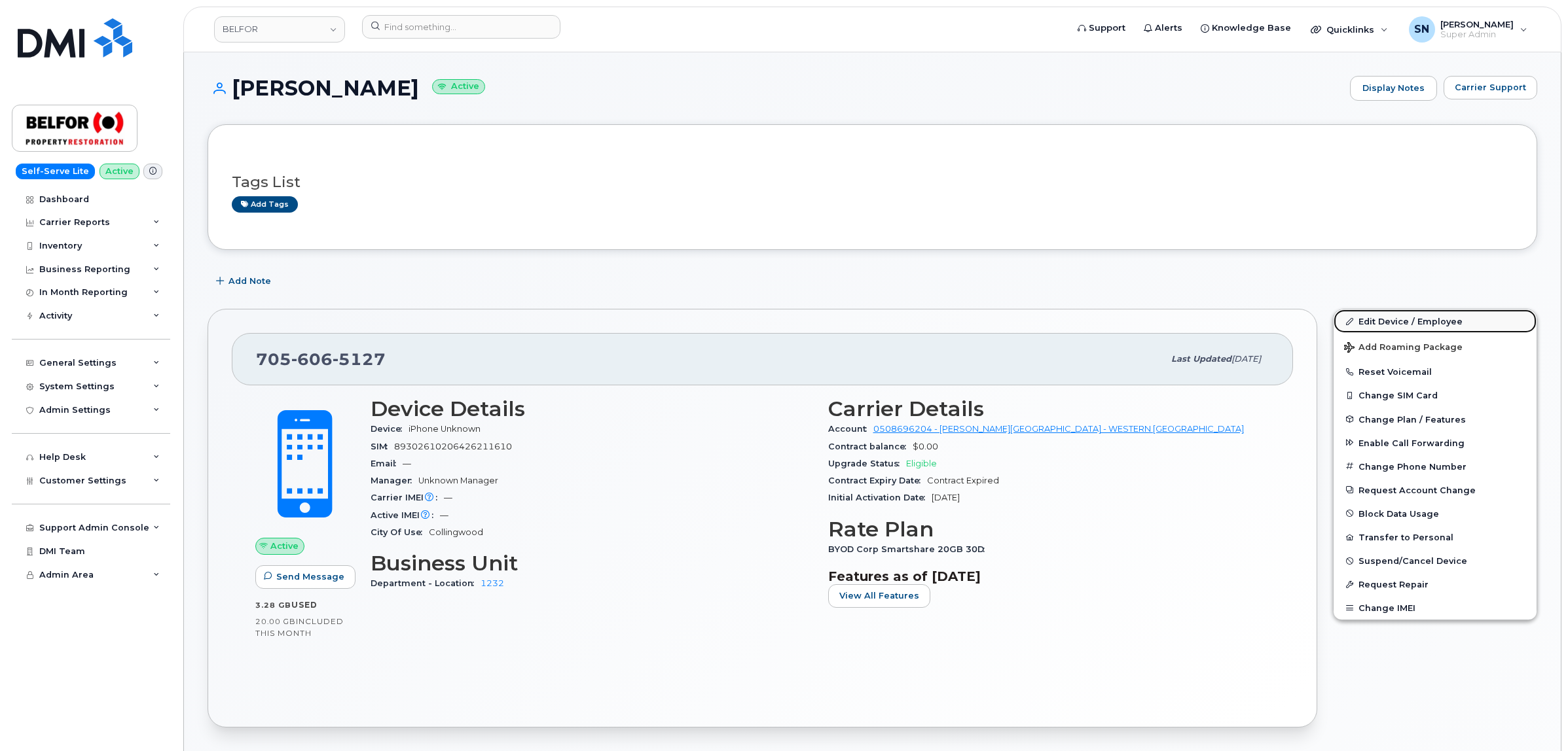
click at [1362, 319] on link "Edit Device / Employee" at bounding box center [1435, 321] width 203 height 24
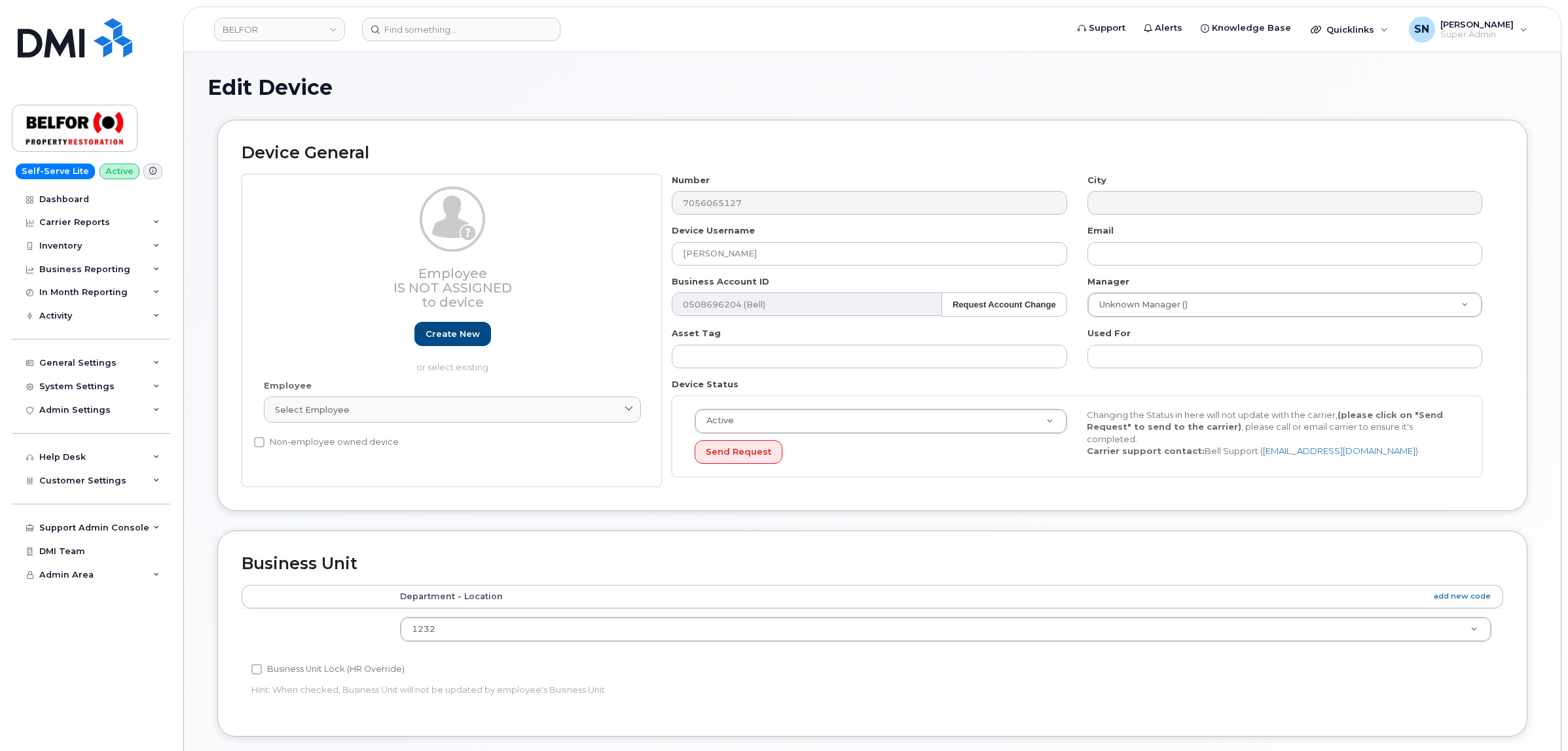
select select "5713155"
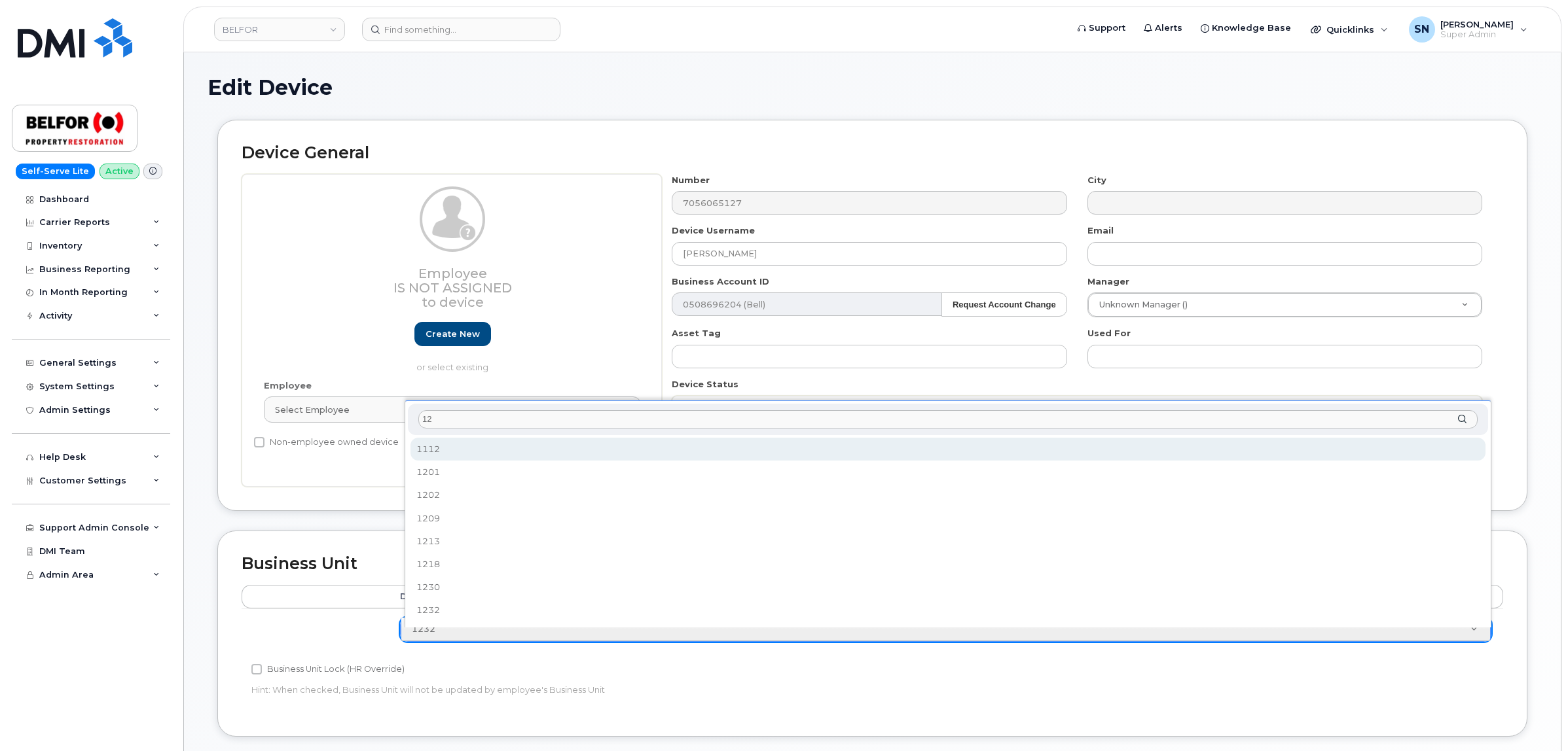
type input "1"
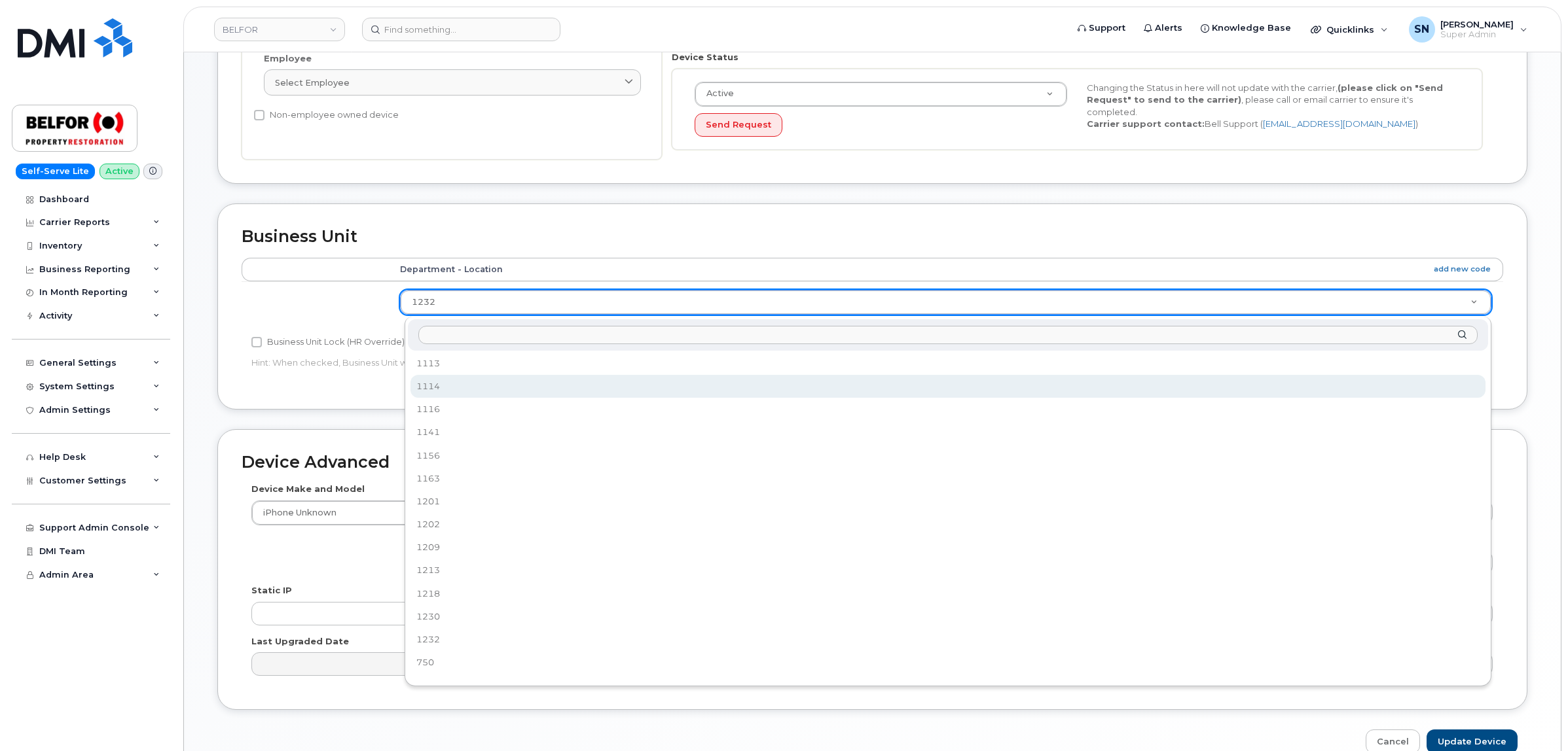
scroll to position [552, 0]
drag, startPoint x: 1107, startPoint y: 237, endPoint x: 1080, endPoint y: 263, distance: 37.5
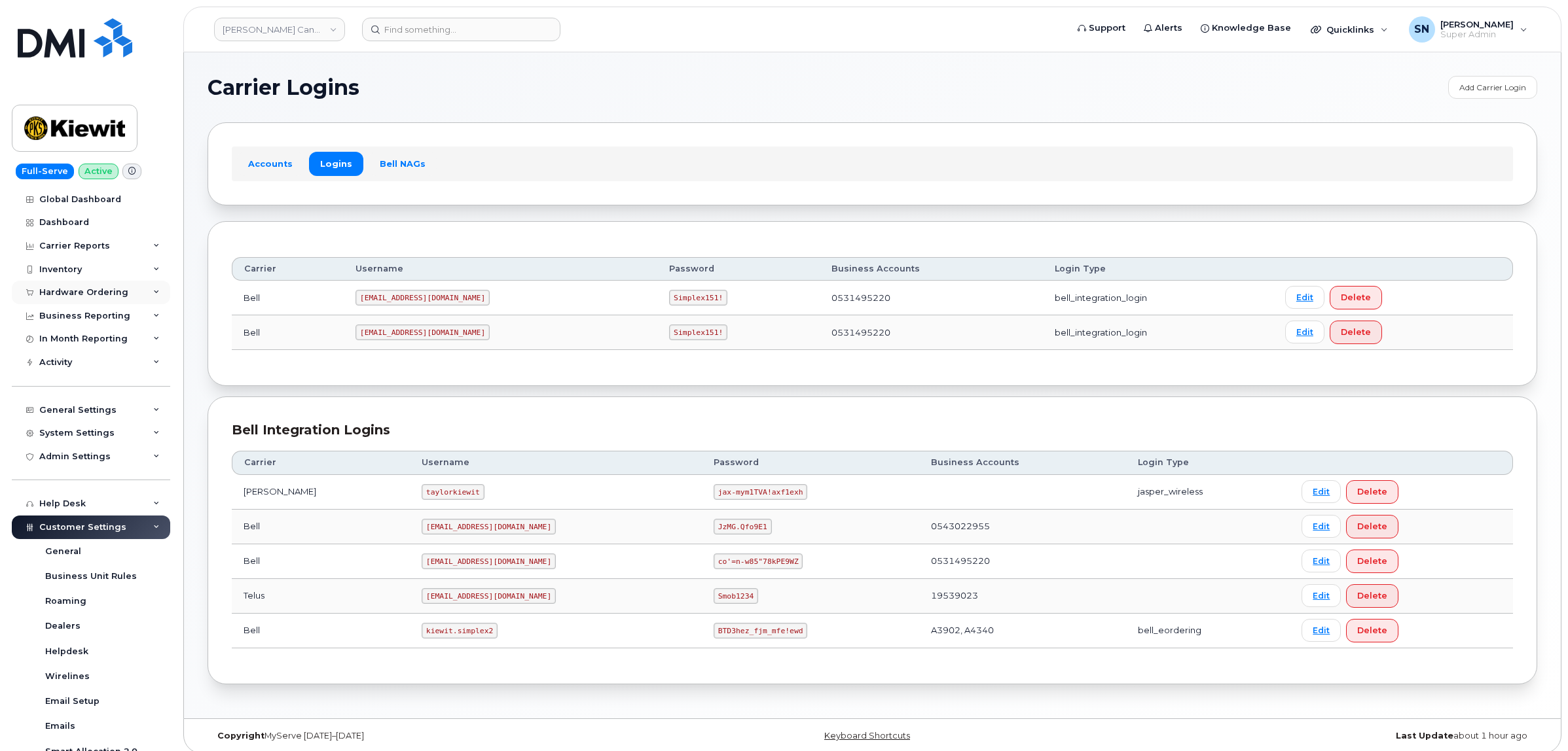
click at [89, 286] on div "Hardware Ordering" at bounding box center [90, 293] width 159 height 24
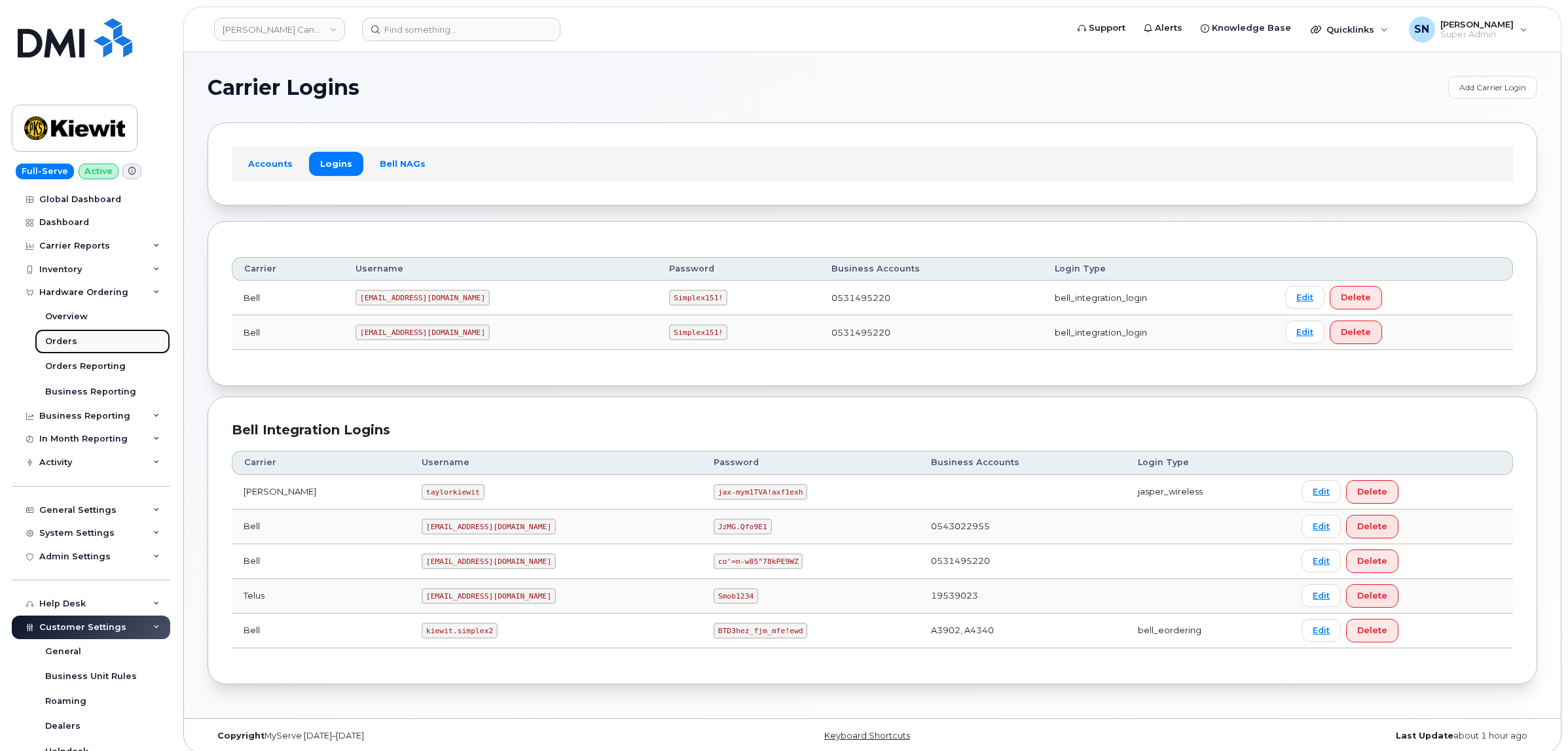
click at [73, 340] on div "Orders" at bounding box center [61, 341] width 32 height 12
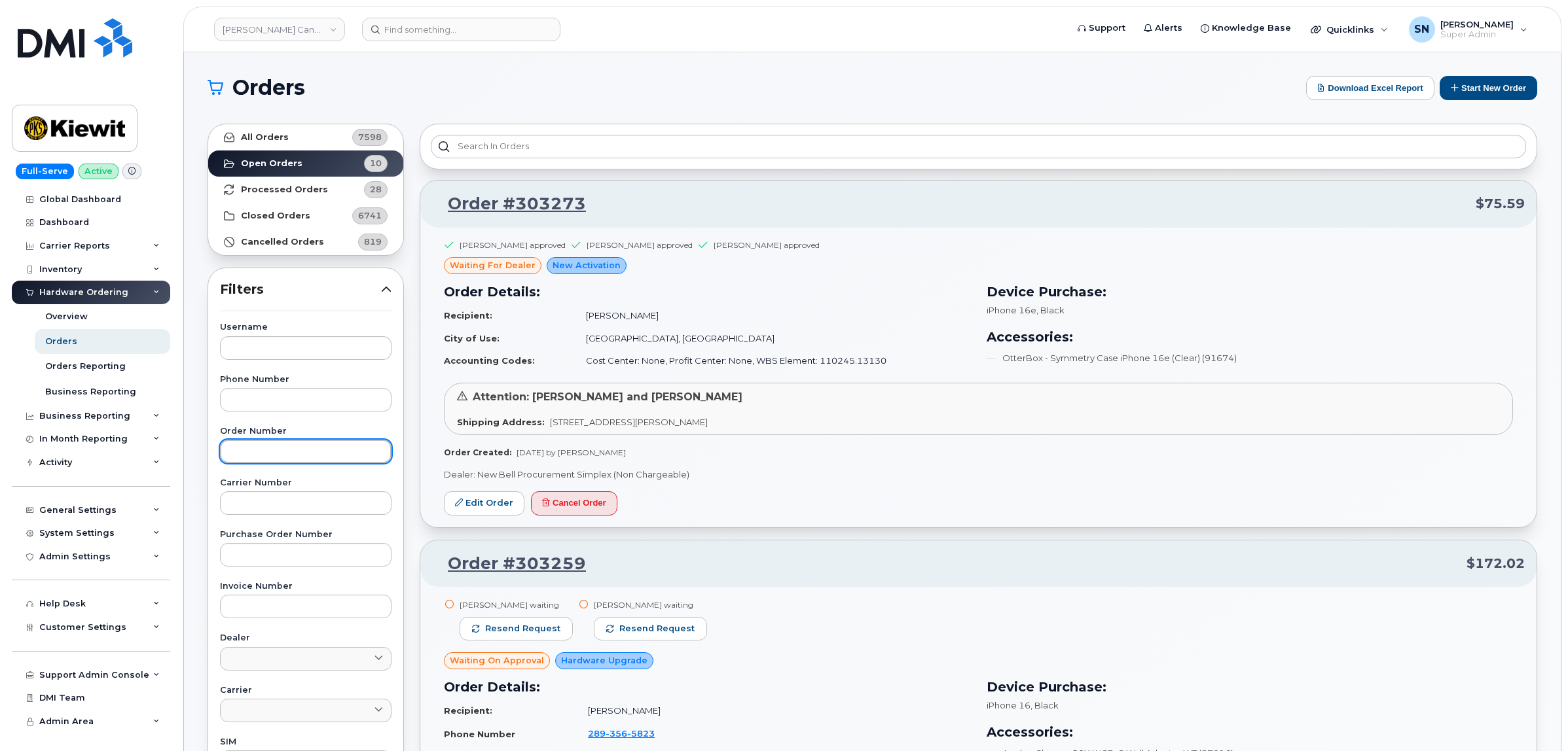
click at [324, 463] on input "text" at bounding box center [305, 451] width 171 height 24
paste input "303273"
type input "303273"
click at [306, 141] on link "All Orders 7598" at bounding box center [306, 137] width 195 height 27
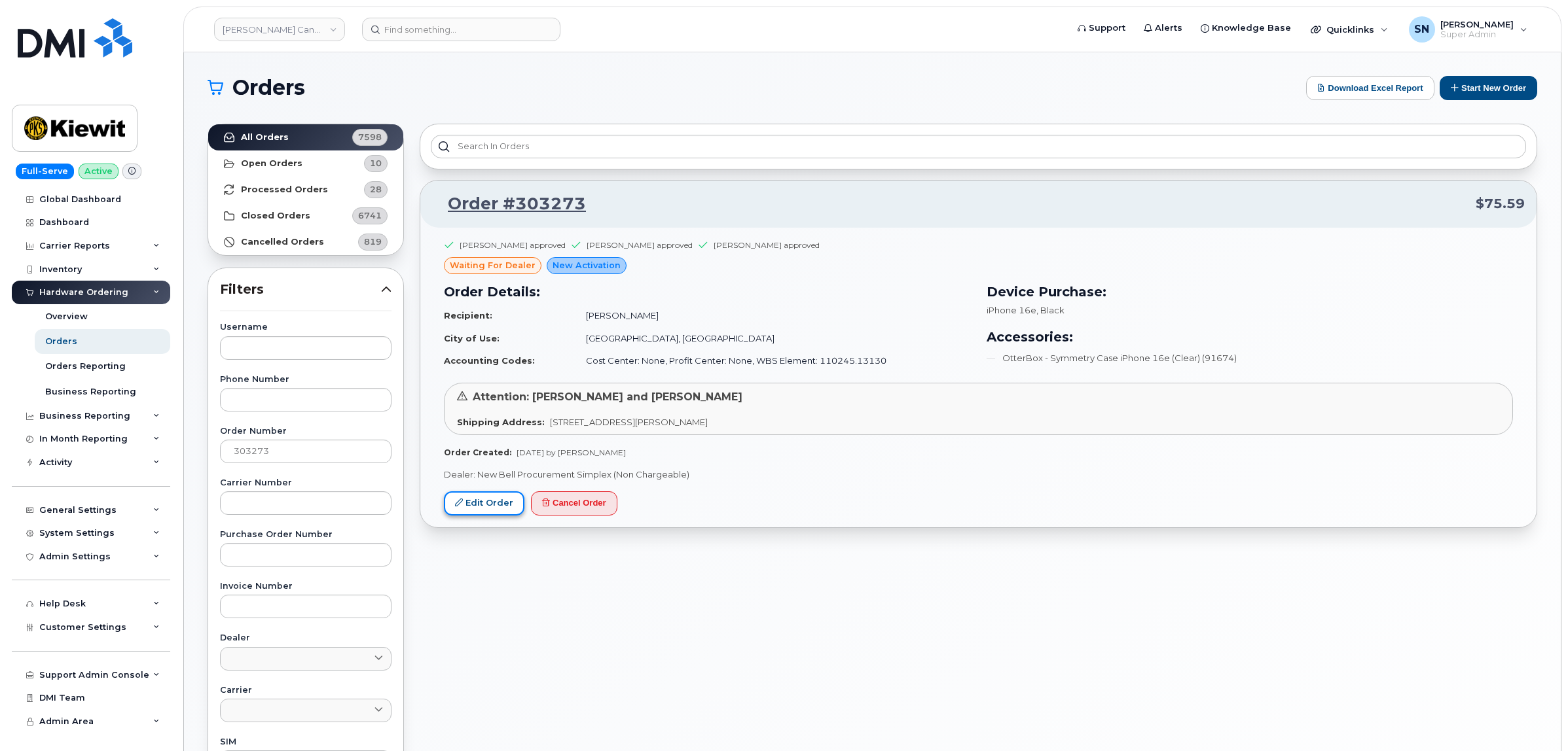
click at [459, 503] on icon at bounding box center [459, 502] width 8 height 8
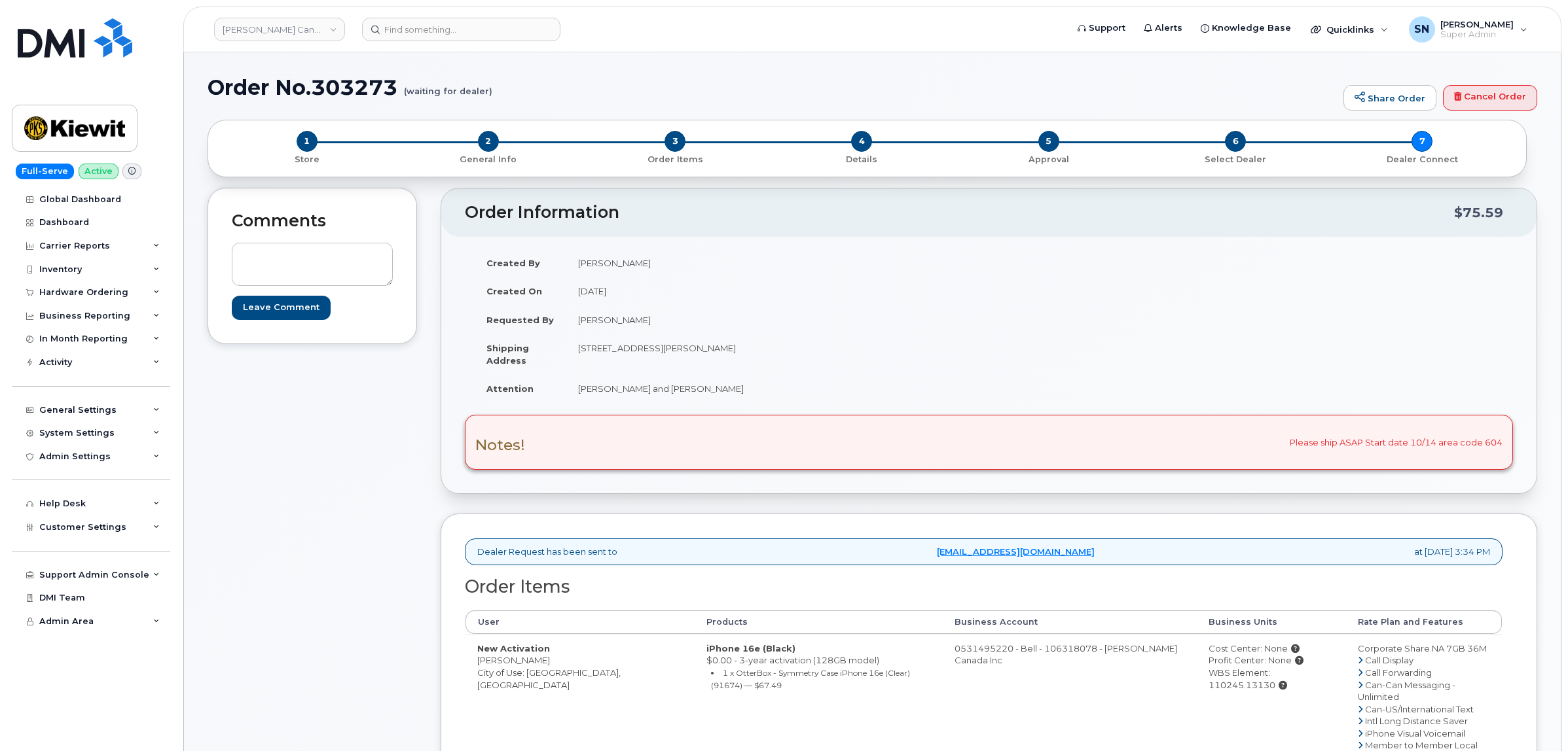
click at [337, 364] on div "Comments Leave Comment" at bounding box center [312, 624] width 209 height 873
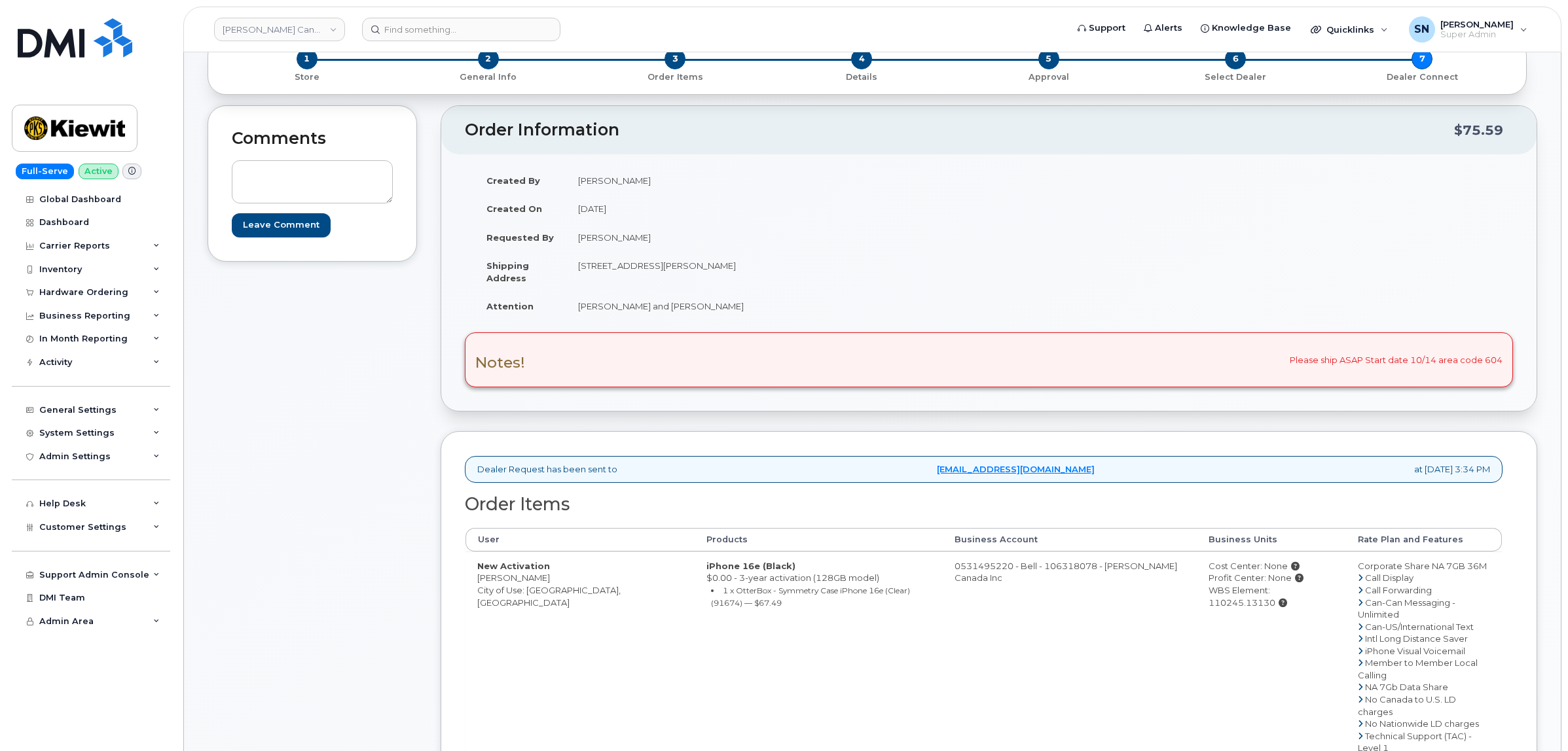
scroll to position [82, 0]
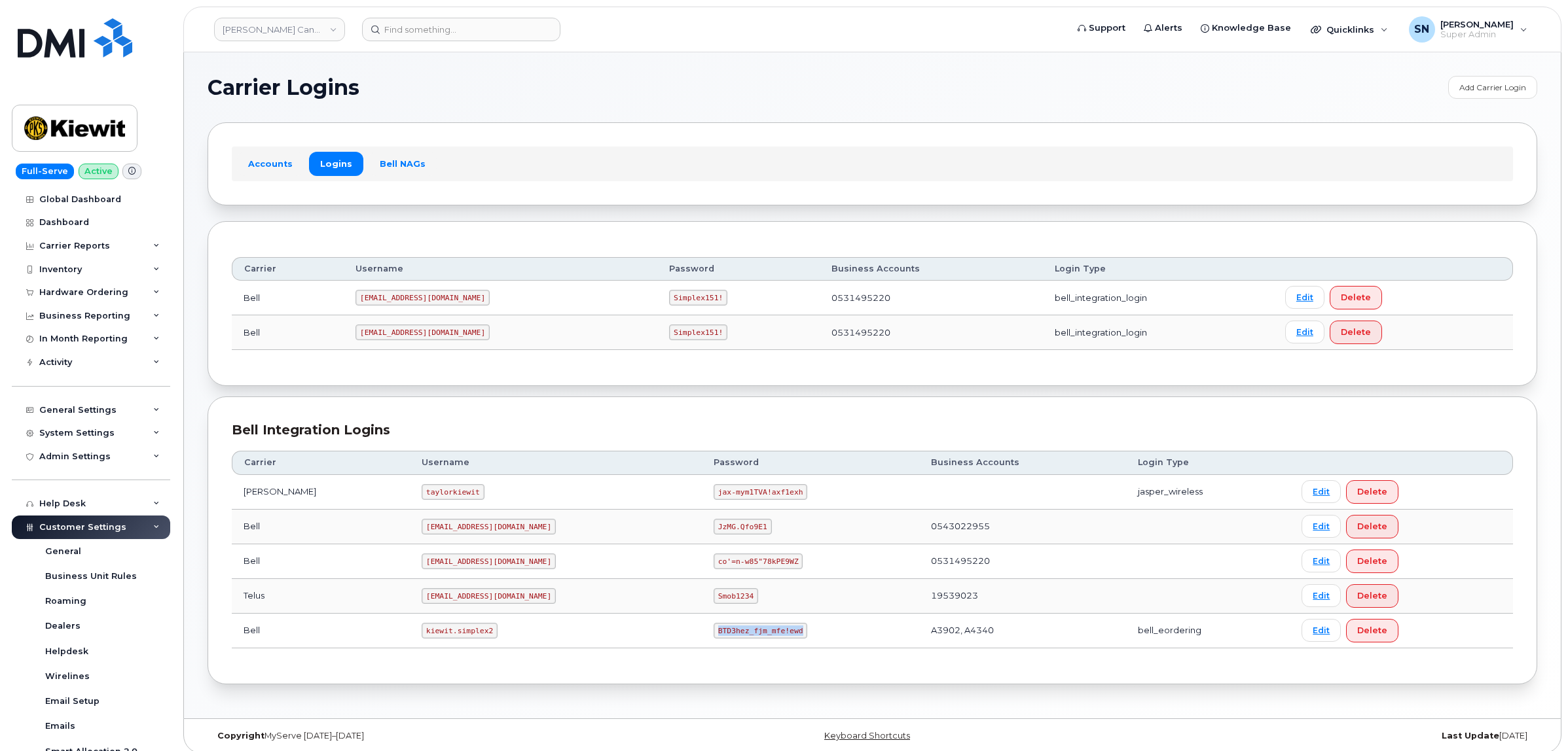
scroll to position [246, 0]
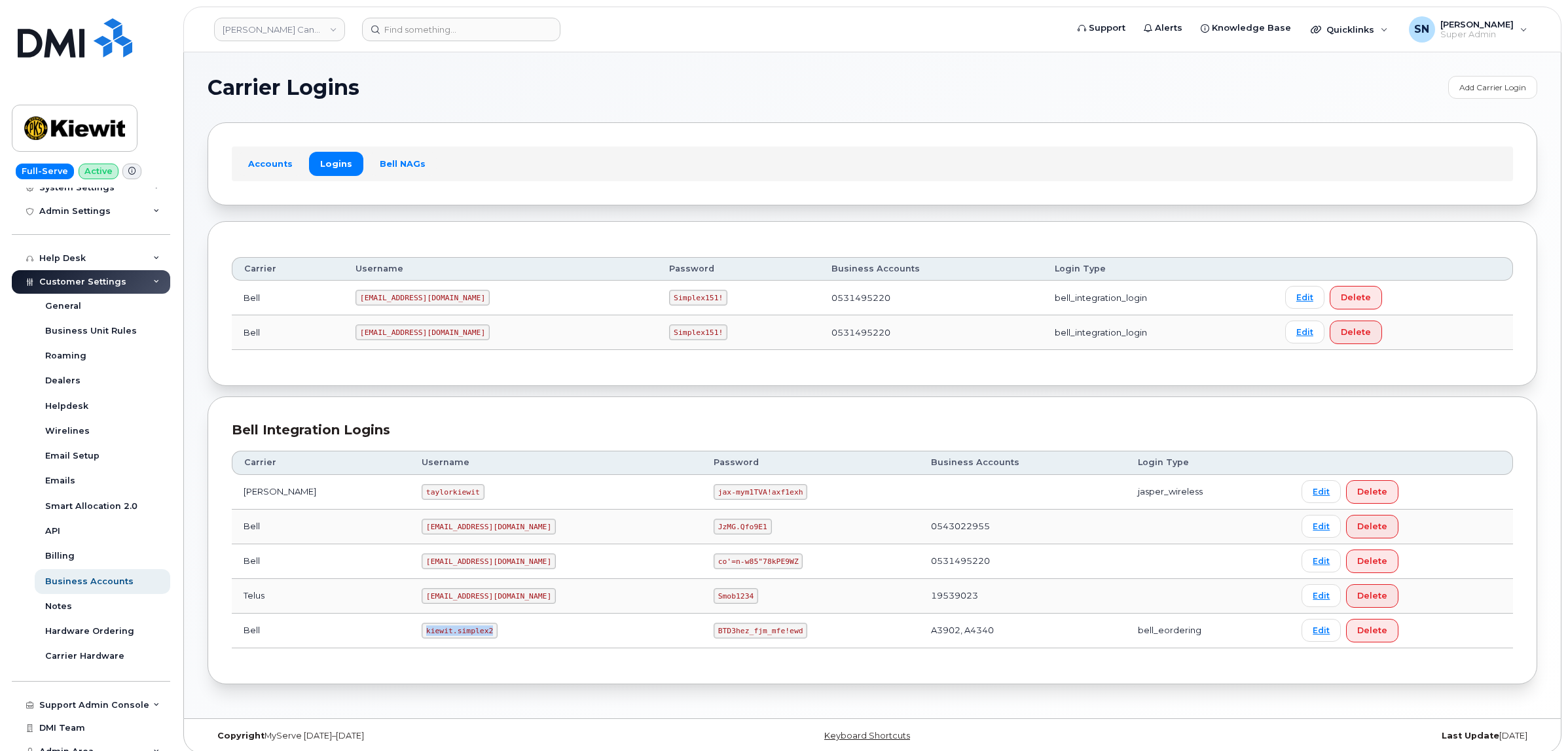
drag, startPoint x: 391, startPoint y: 637, endPoint x: 461, endPoint y: 640, distance: 70.1
click at [461, 640] on td "kiewit.simplex2" at bounding box center [555, 630] width 292 height 35
copy code "kiewit.simplex2"
drag, startPoint x: 655, startPoint y: 634, endPoint x: 750, endPoint y: 639, distance: 95.1
click at [750, 639] on td "BTD3hez_fjm_mfe!ewd" at bounding box center [810, 630] width 217 height 35
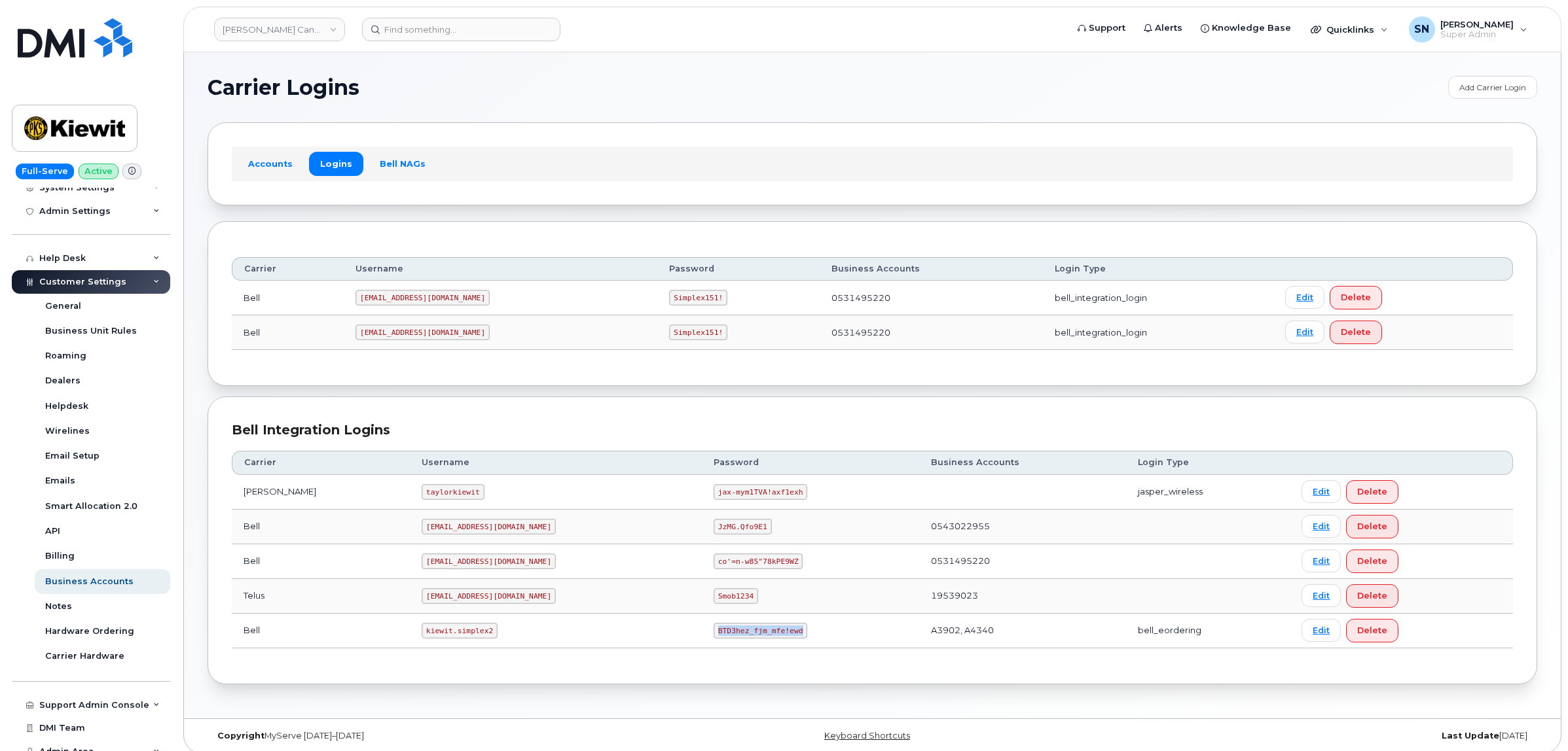
copy code "BTD3hez_fjm_mfe!ewd"
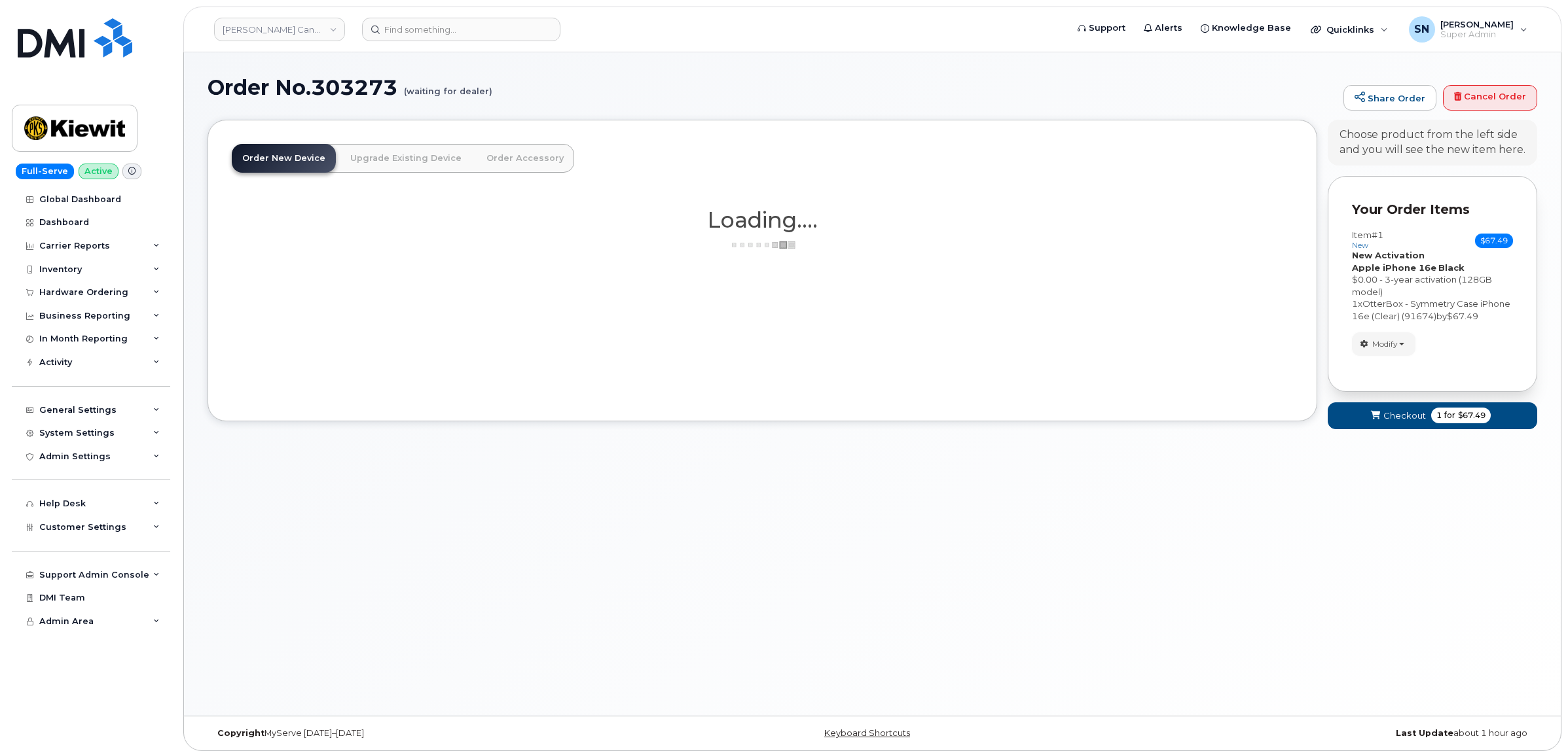
click at [1388, 350] on span "Modify" at bounding box center [1384, 344] width 26 height 12
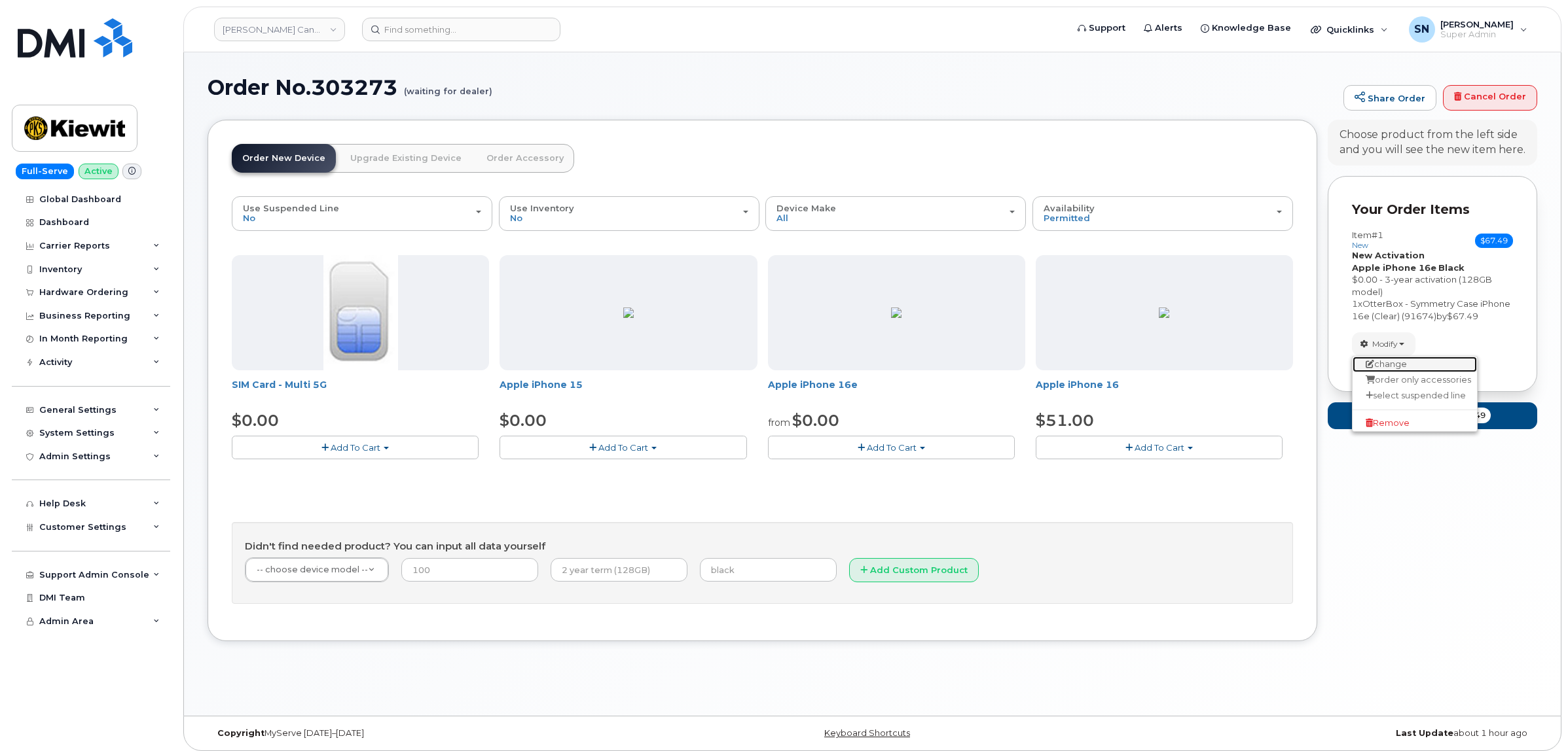
click at [1399, 372] on link "change" at bounding box center [1415, 364] width 124 height 16
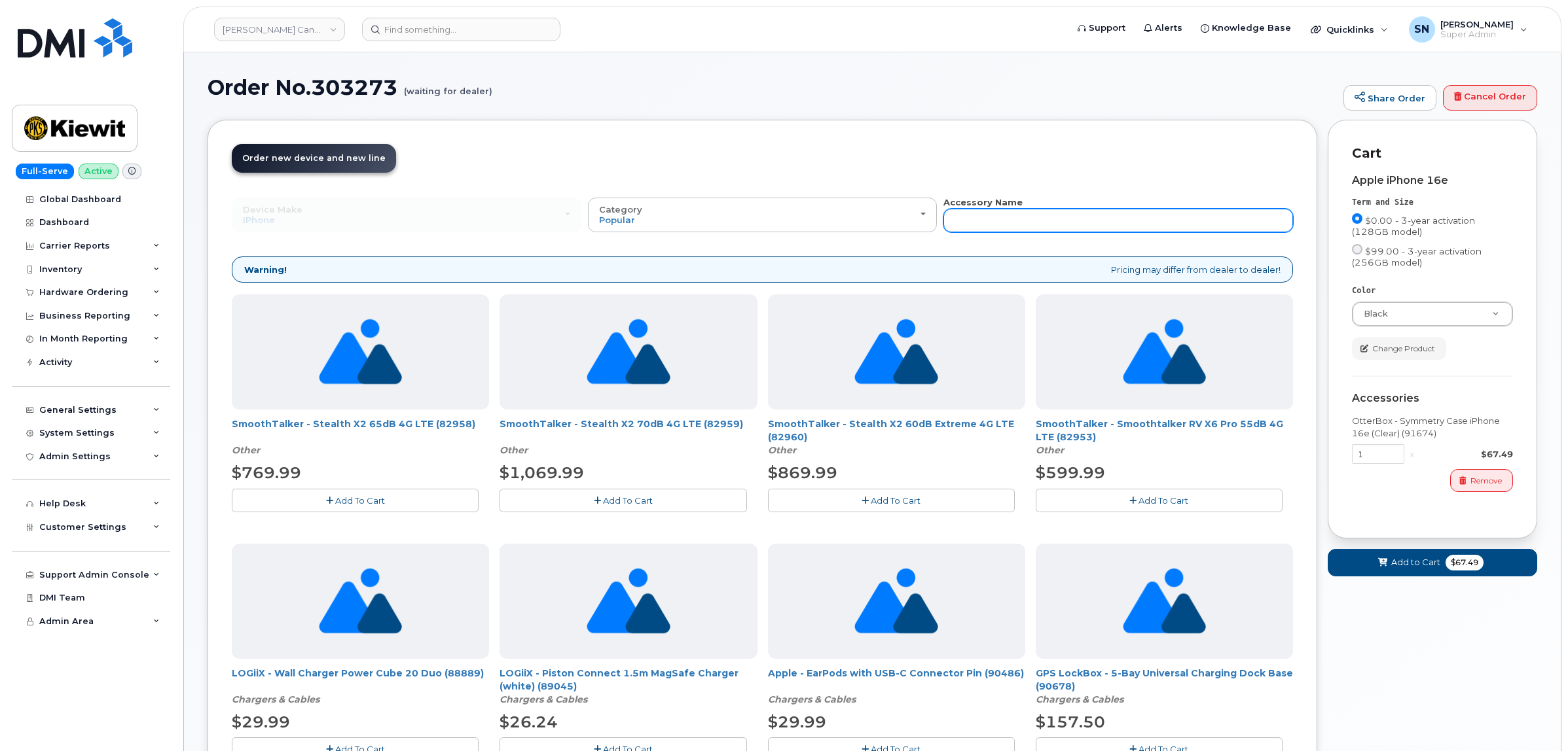
click at [1101, 223] on input "text" at bounding box center [1118, 220] width 349 height 24
type input "87916"
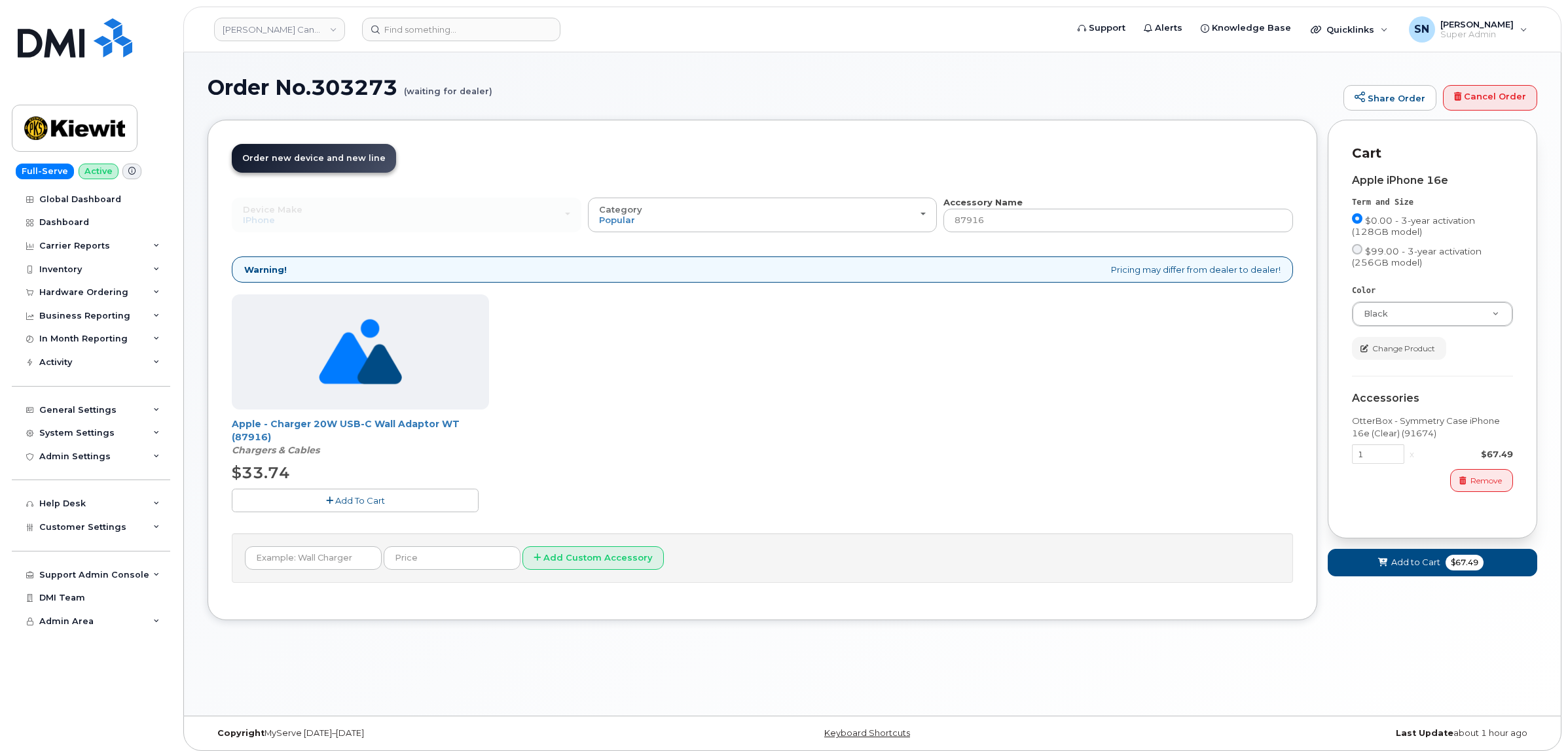
click at [360, 509] on button "Add To Cart" at bounding box center [355, 500] width 247 height 23
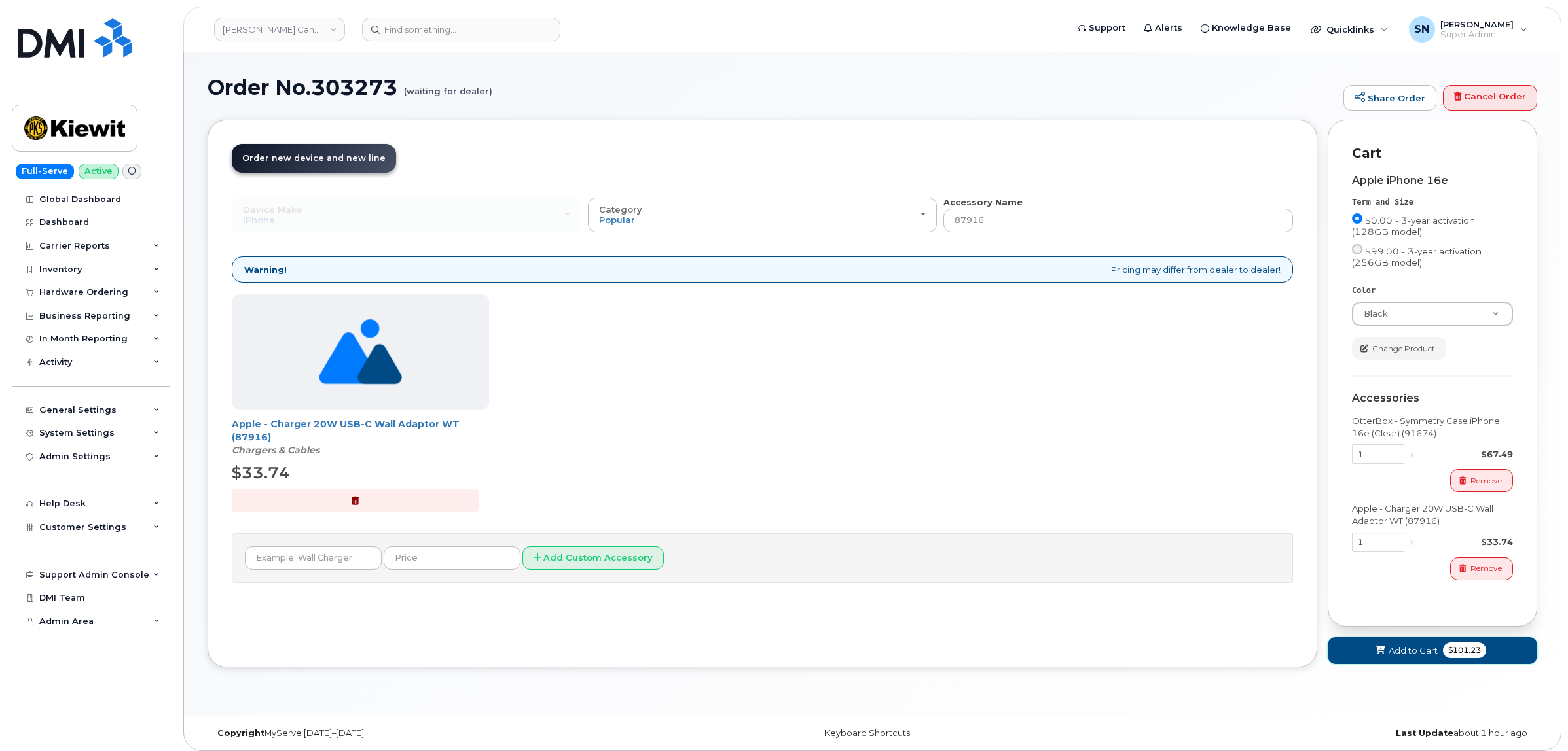
click at [1398, 652] on span "Add to Cart" at bounding box center [1413, 651] width 49 height 12
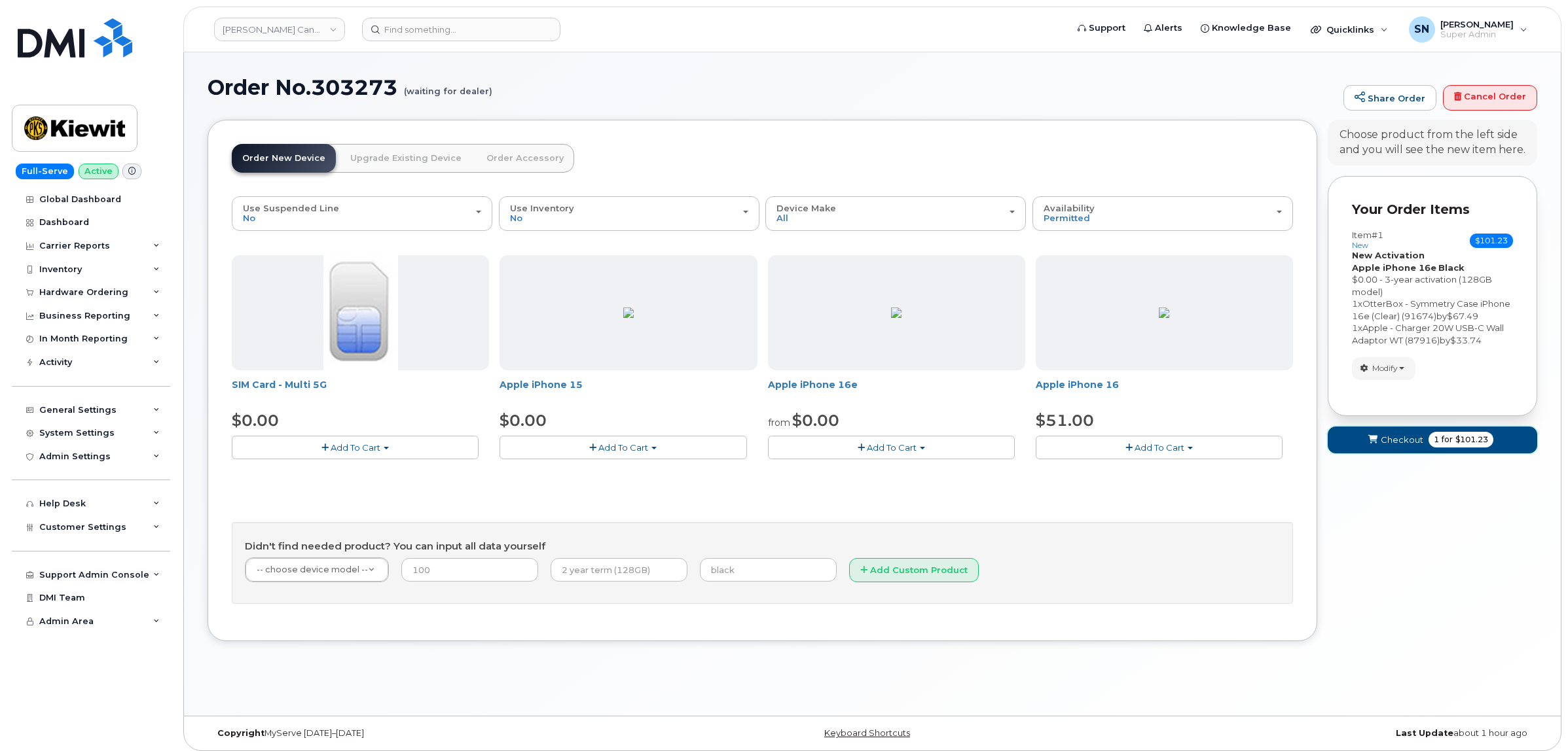
click at [1405, 446] on span "Checkout" at bounding box center [1402, 440] width 43 height 12
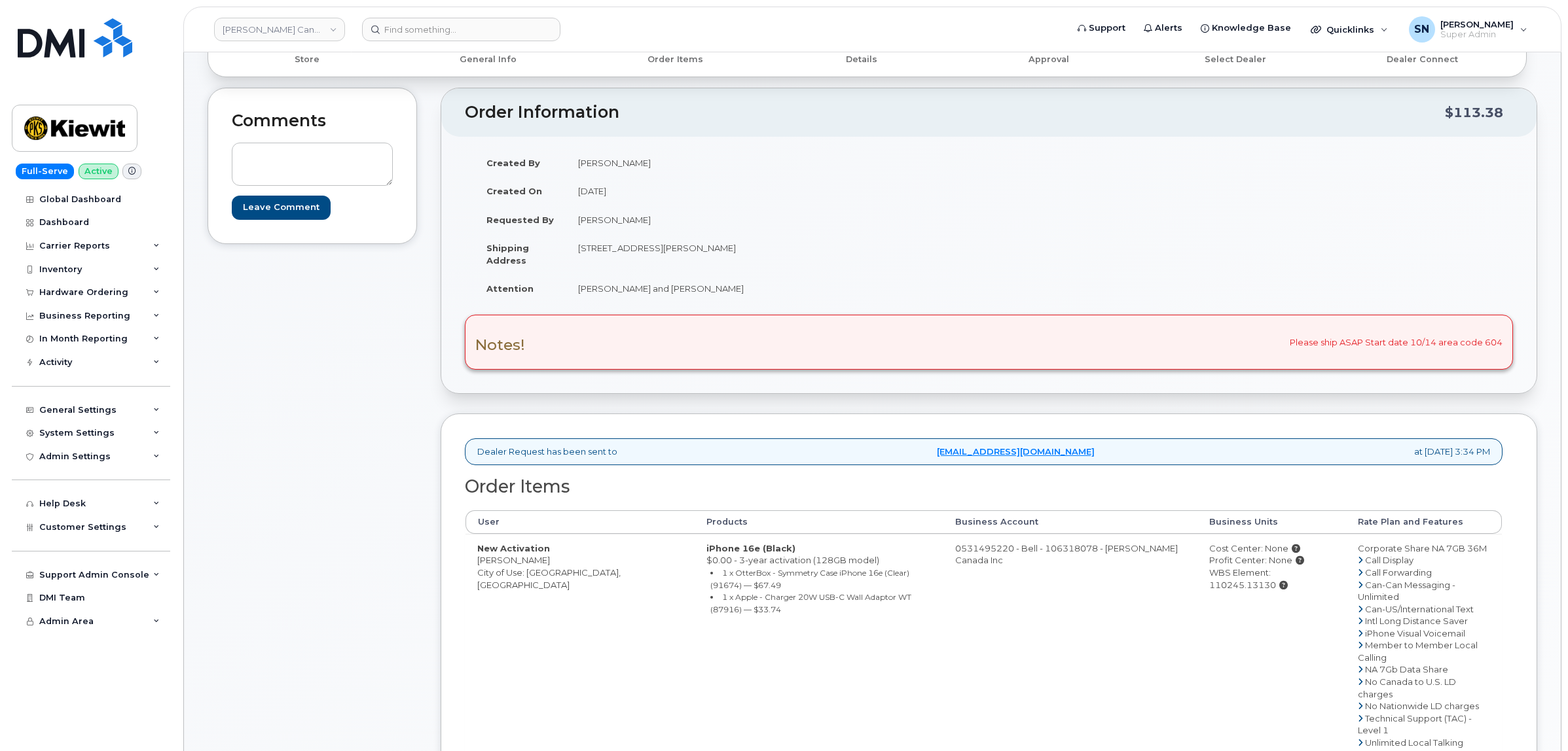
scroll to position [164, 0]
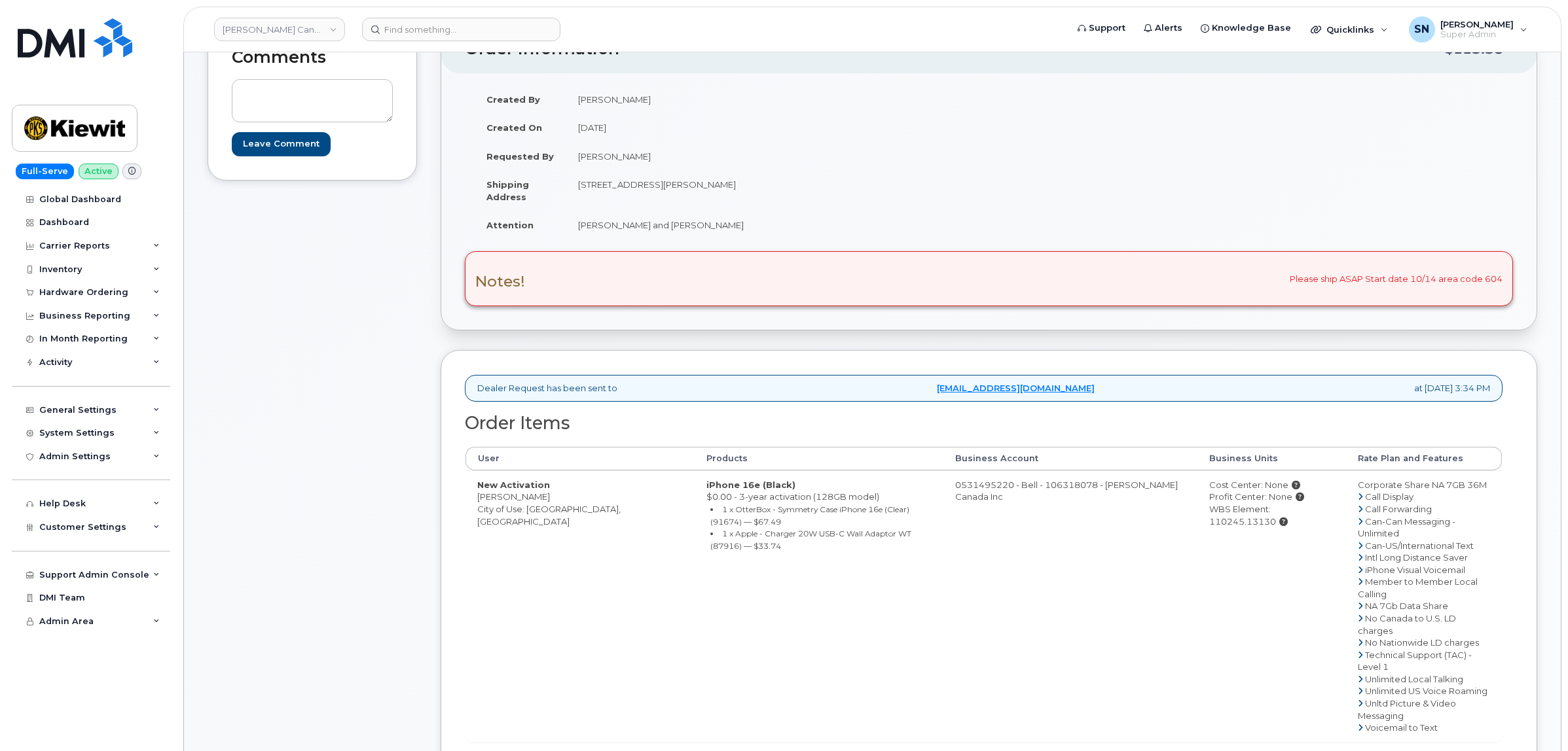
drag, startPoint x: 474, startPoint y: 498, endPoint x: 546, endPoint y: 498, distance: 72.0
click at [546, 498] on td "New Activation [PERSON_NAME] City of Use: [GEOGRAPHIC_DATA], [GEOGRAPHIC_DATA]" at bounding box center [580, 606] width 229 height 271
drag, startPoint x: 600, startPoint y: 184, endPoint x: 678, endPoint y: 193, distance: 78.5
click at [678, 193] on td "[STREET_ADDRESS][PERSON_NAME]" at bounding box center [773, 191] width 413 height 41
copy td "[STREET_ADDRESS]"
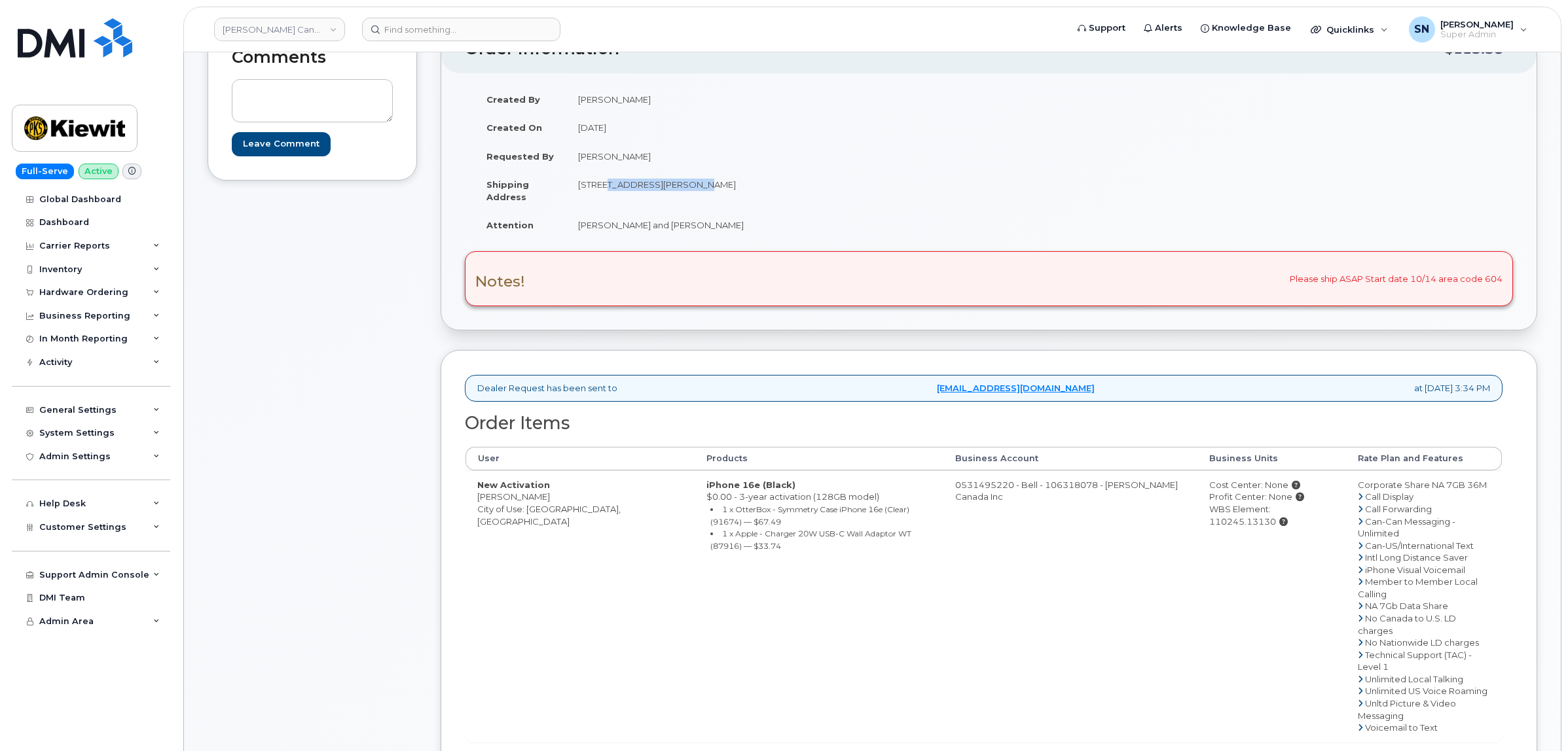
drag, startPoint x: 745, startPoint y: 188, endPoint x: 780, endPoint y: 196, distance: 35.9
click at [780, 196] on td "[STREET_ADDRESS][PERSON_NAME]" at bounding box center [773, 191] width 413 height 41
copy td "V5C 0G5"
drag, startPoint x: 590, startPoint y: 231, endPoint x: 720, endPoint y: 234, distance: 130.0
click at [720, 234] on td "[PERSON_NAME] and [PERSON_NAME]" at bounding box center [773, 225] width 413 height 28
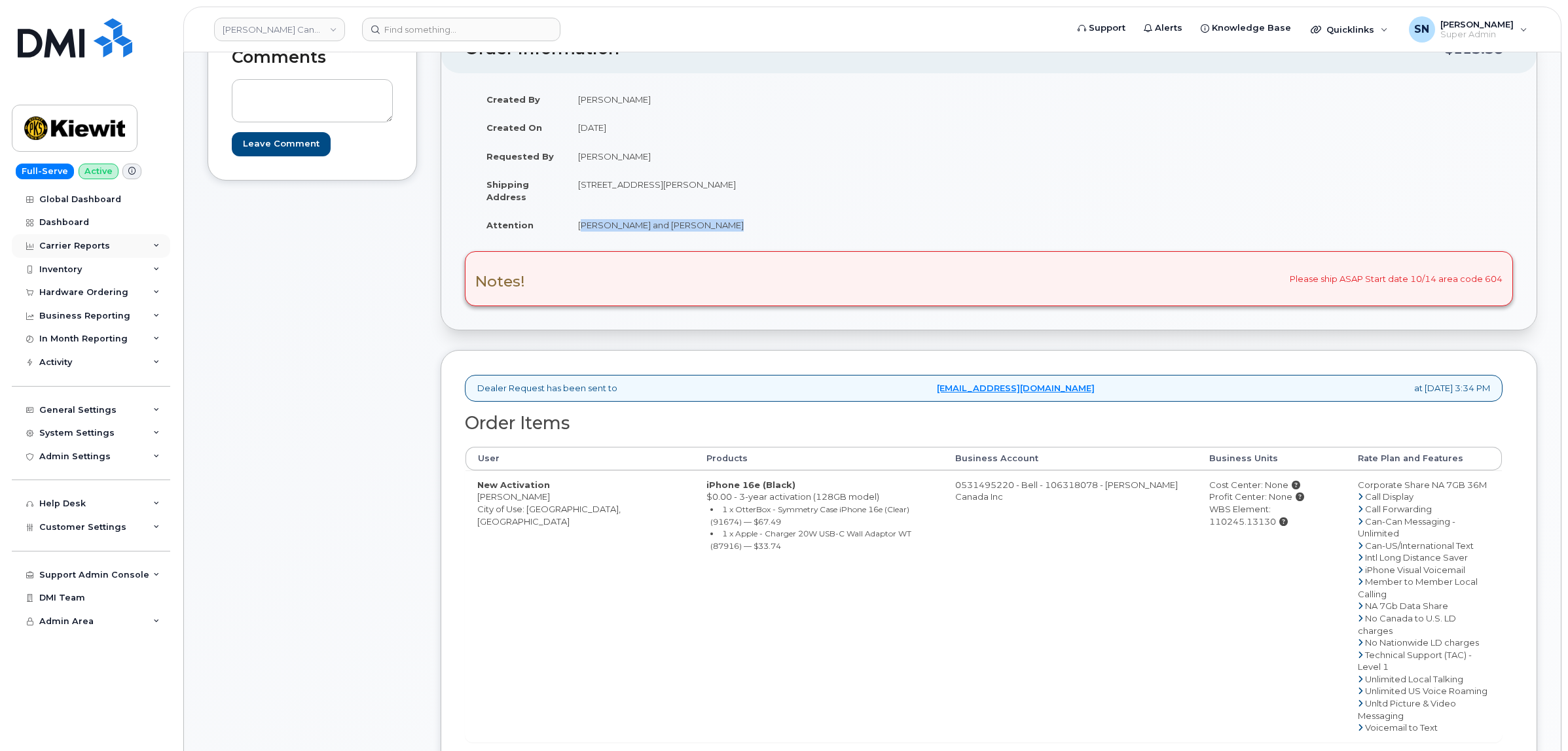
copy td "[PERSON_NAME] and [PERSON_NAME]"
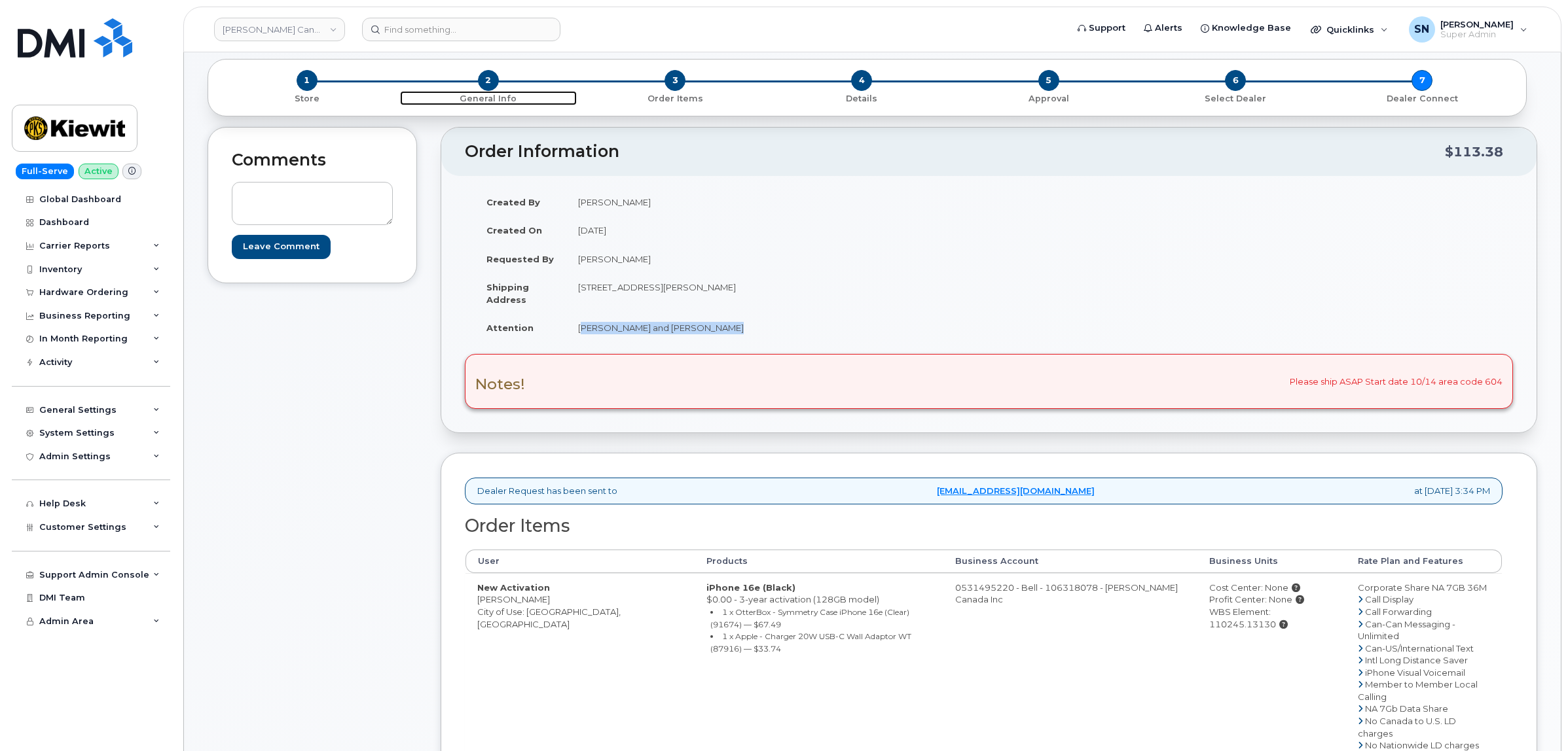
scroll to position [246, 0]
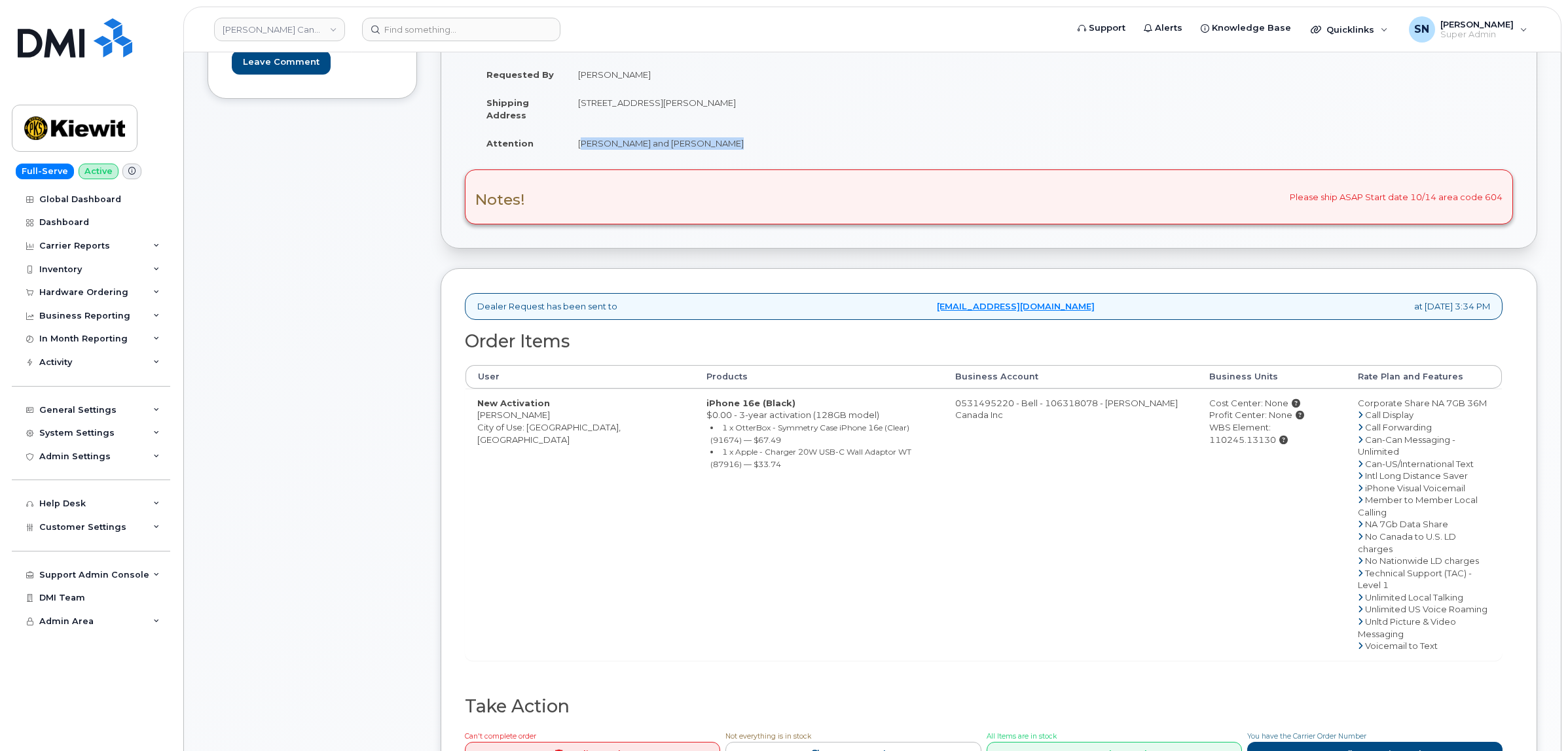
drag, startPoint x: 479, startPoint y: 418, endPoint x: 544, endPoint y: 423, distance: 65.2
click at [544, 423] on td "New Activation Nathan Krieger City of Use: Vancouver, British Columbia" at bounding box center [580, 524] width 229 height 271
copy td "Nathan Krieger"
drag, startPoint x: 1317, startPoint y: 432, endPoint x: 1248, endPoint y: 435, distance: 69.1
click at [1248, 435] on div "WBS Element: 110245.13130" at bounding box center [1271, 433] width 125 height 24
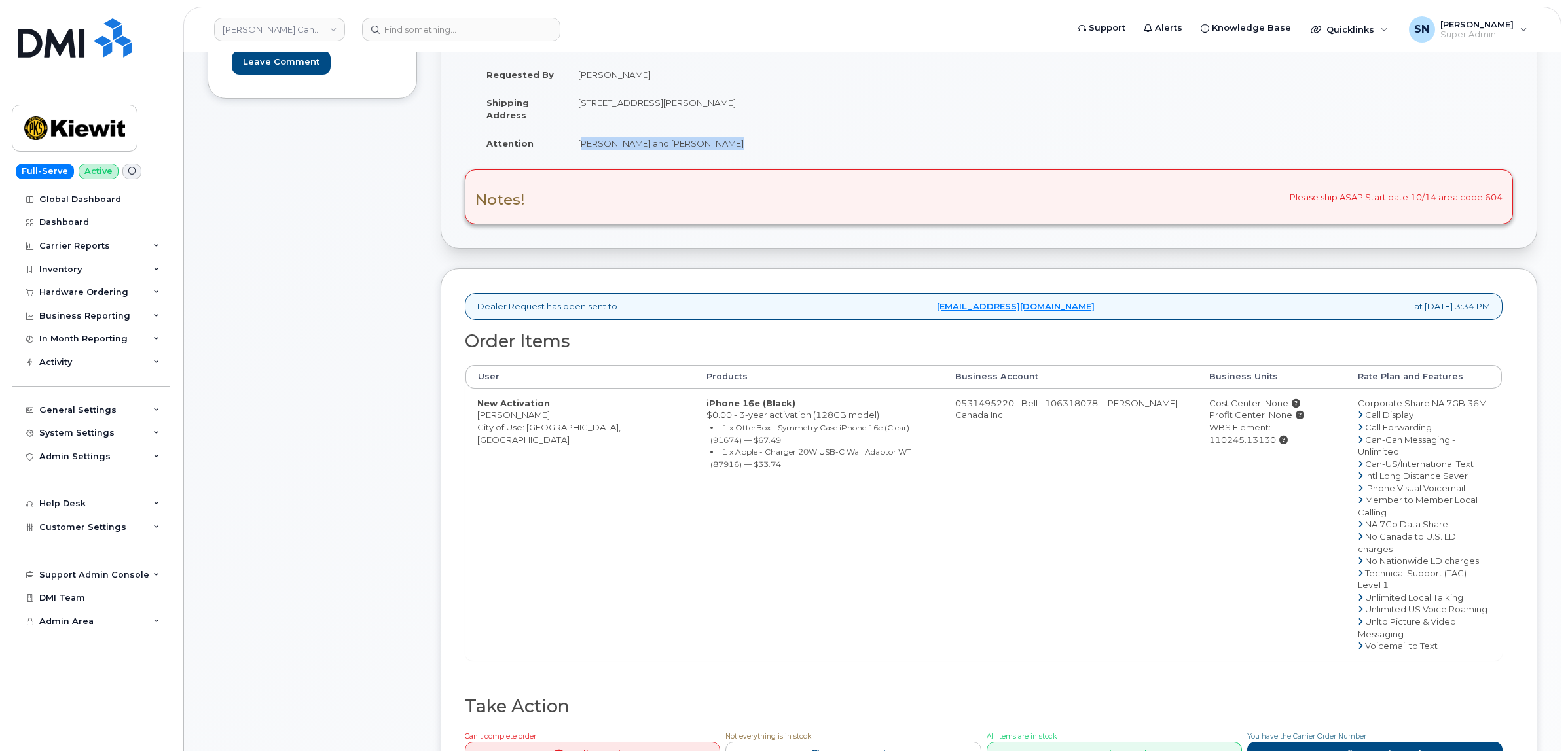
copy div "110245.13130"
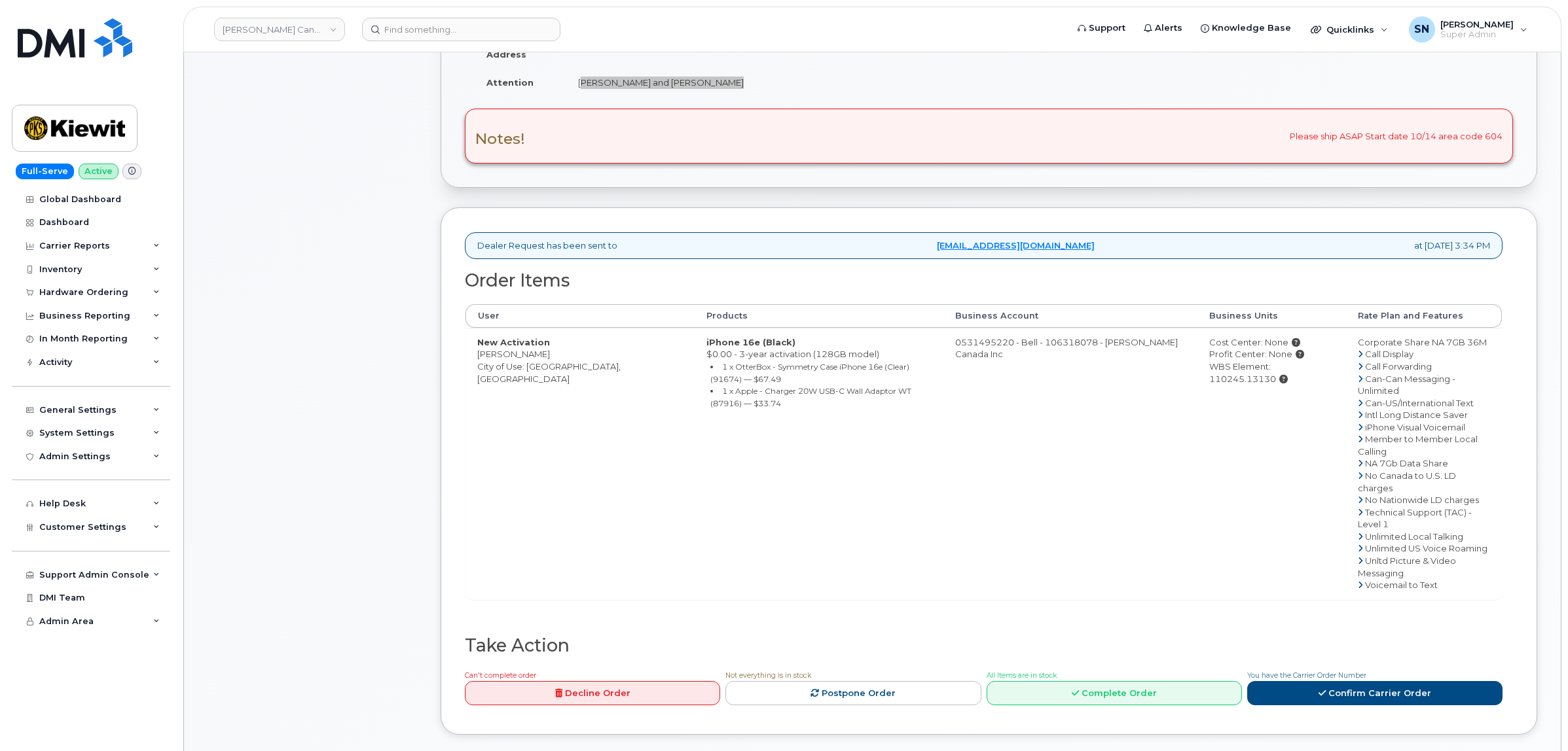
scroll to position [409, 0]
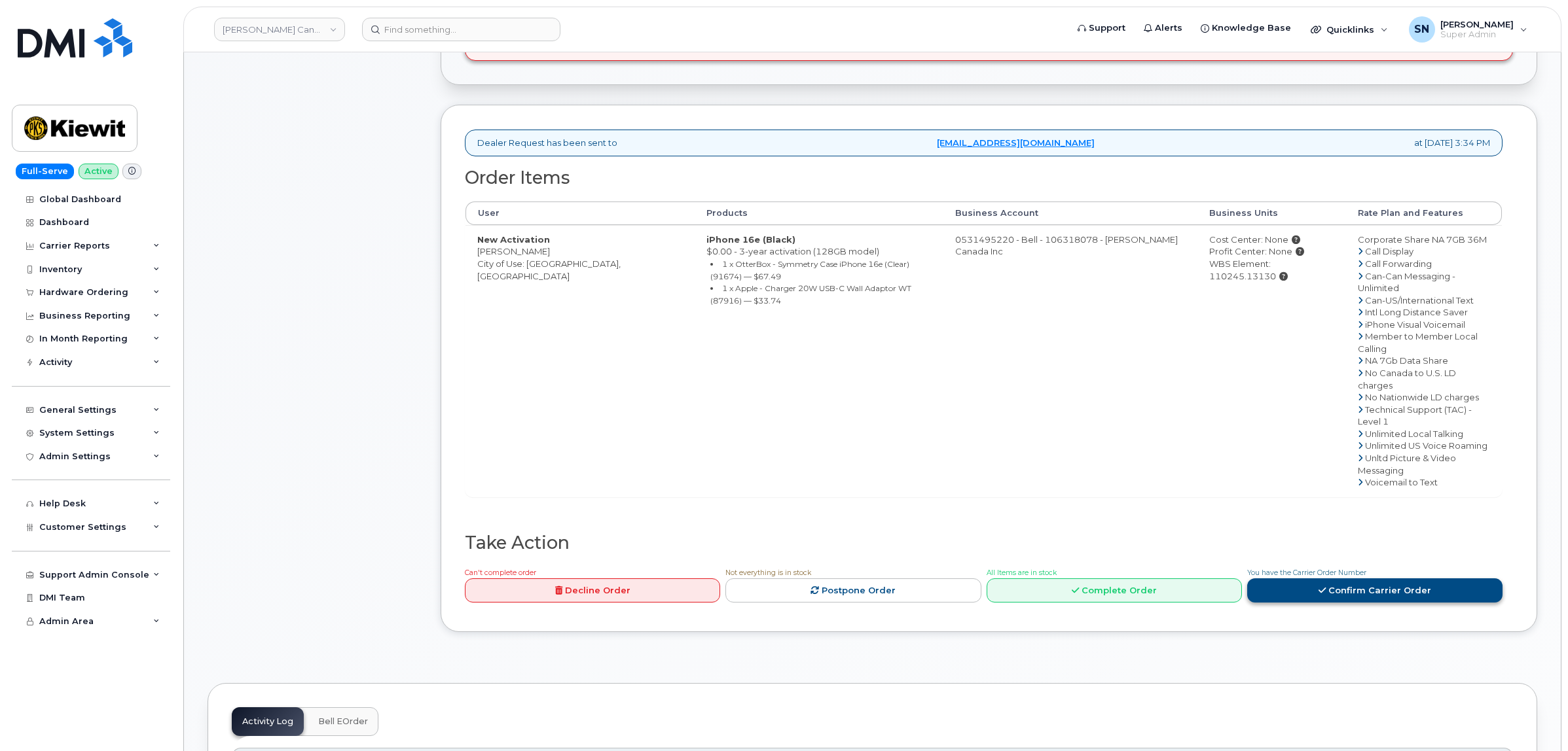
click at [1362, 579] on link "Confirm Carrier Order" at bounding box center [1375, 591] width 255 height 24
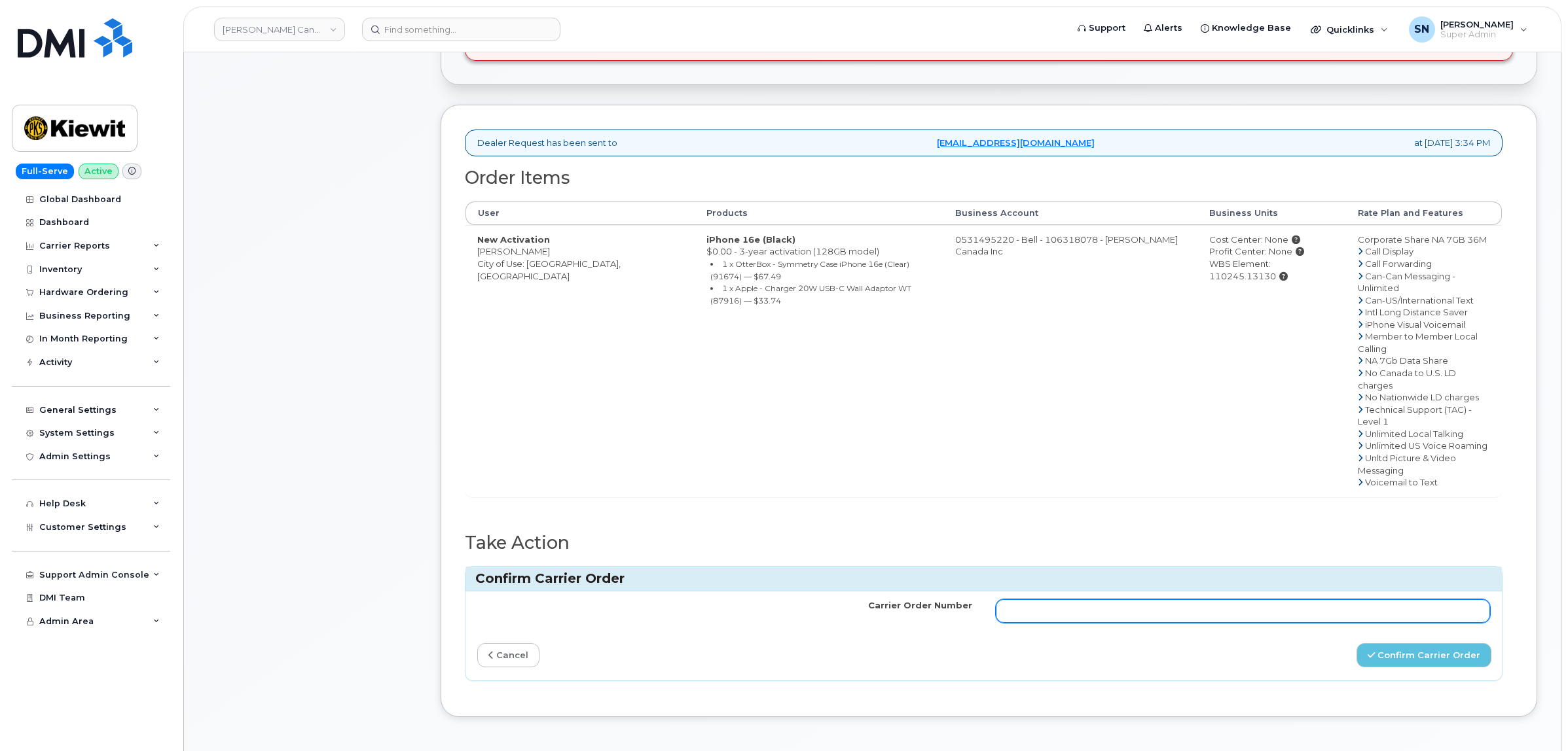
click at [1309, 602] on input "Carrier Order Number" at bounding box center [1243, 611] width 495 height 24
paste input "3029020"
type input "3029020"
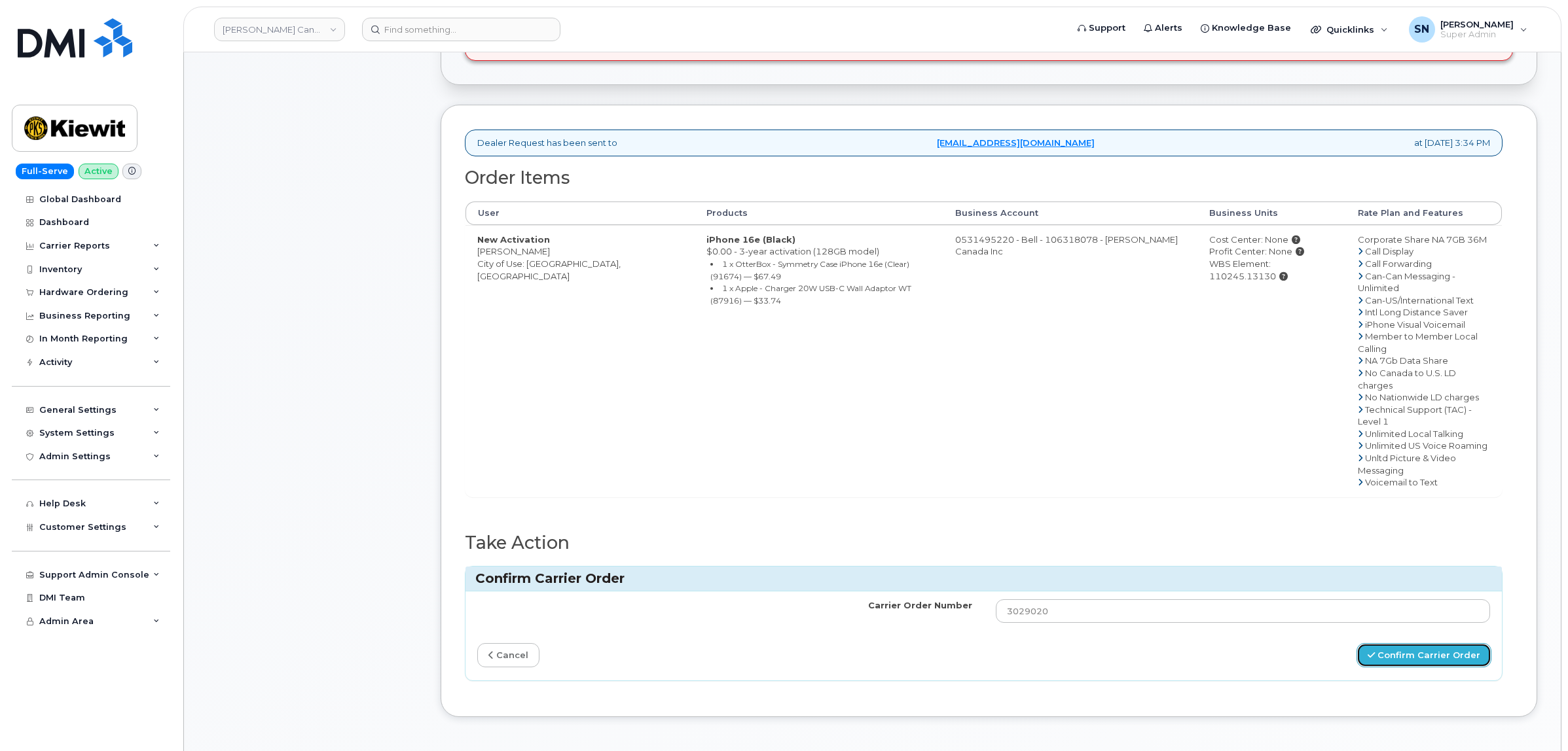
click at [1406, 659] on button "Confirm Carrier Order" at bounding box center [1423, 655] width 135 height 24
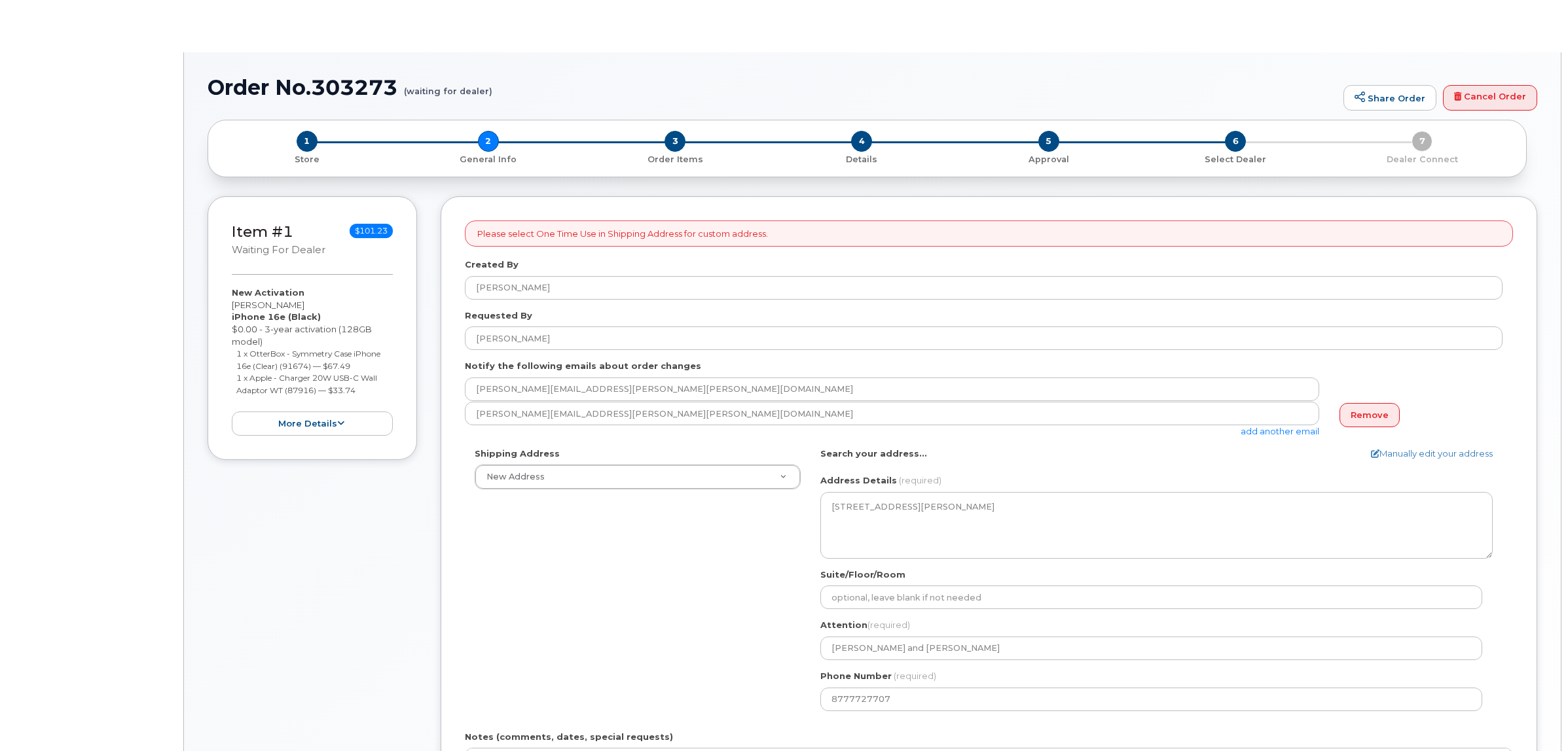
select select
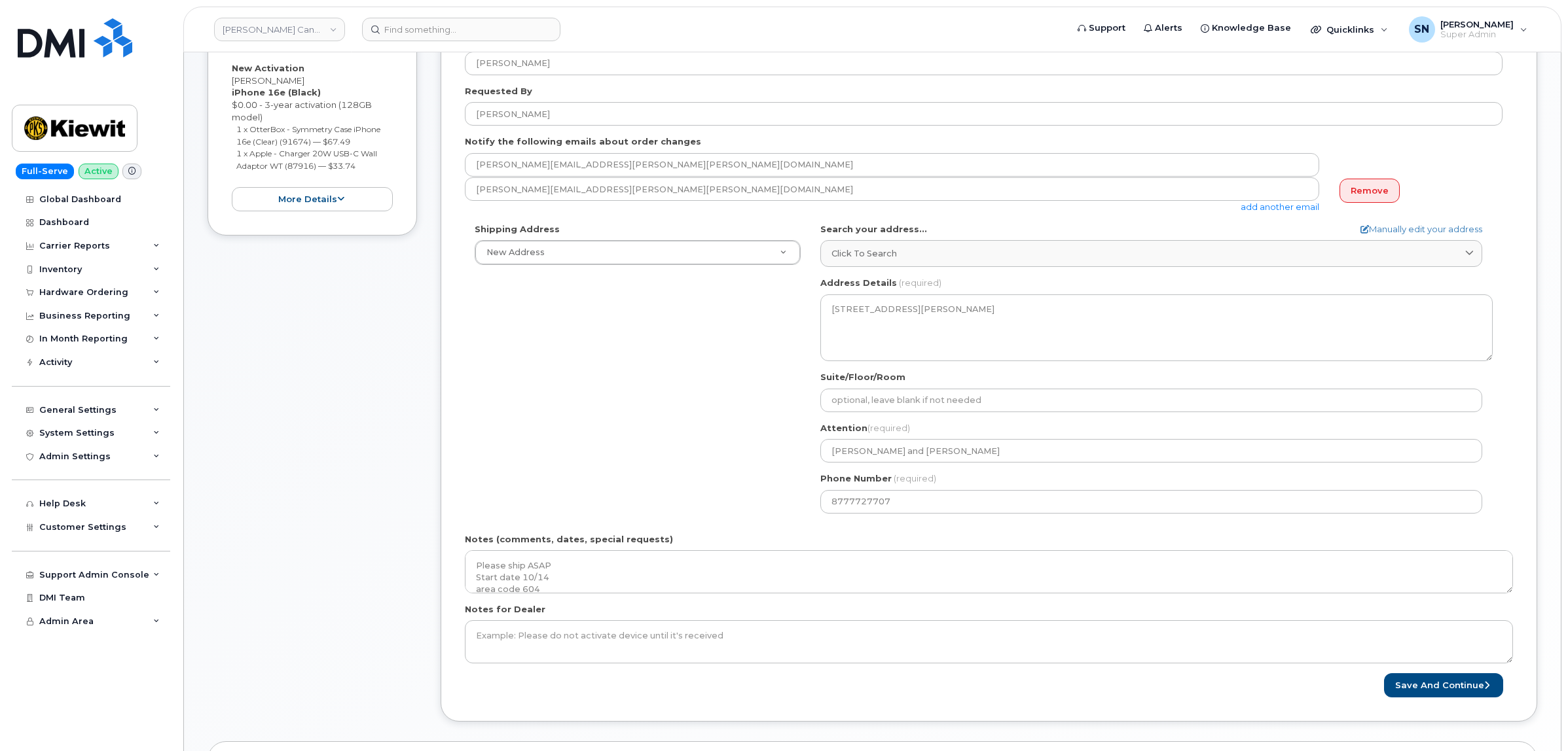
scroll to position [246, 0]
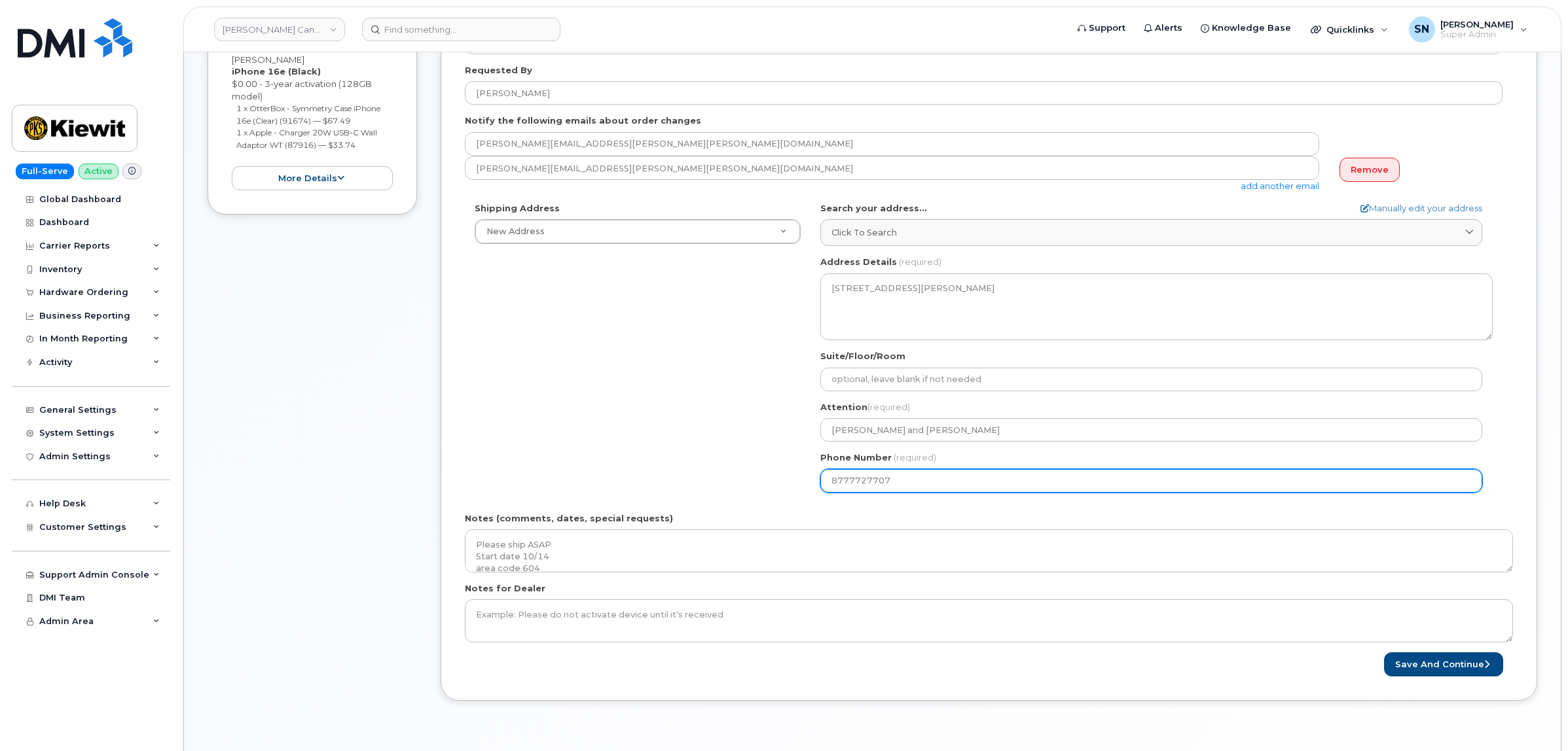
click at [721, 476] on div "Shipping Address New Address New Address [STREET_ADDRESS][GEOGRAPHIC_DATA][PERS…" at bounding box center [984, 352] width 1038 height 301
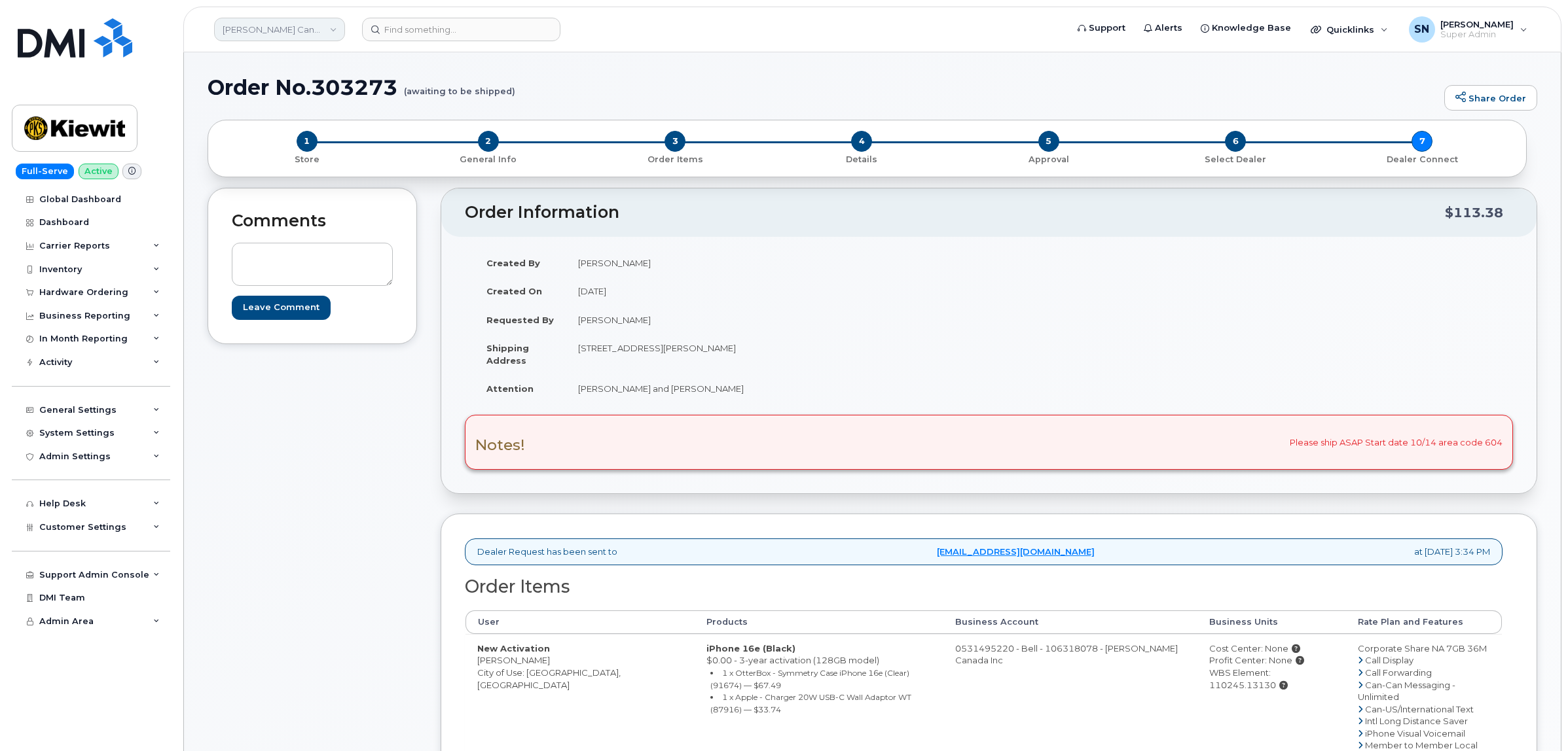
drag, startPoint x: 266, startPoint y: 27, endPoint x: 267, endPoint y: 19, distance: 8.1
click at [266, 24] on link "[PERSON_NAME] Canada Inc" at bounding box center [279, 29] width 131 height 24
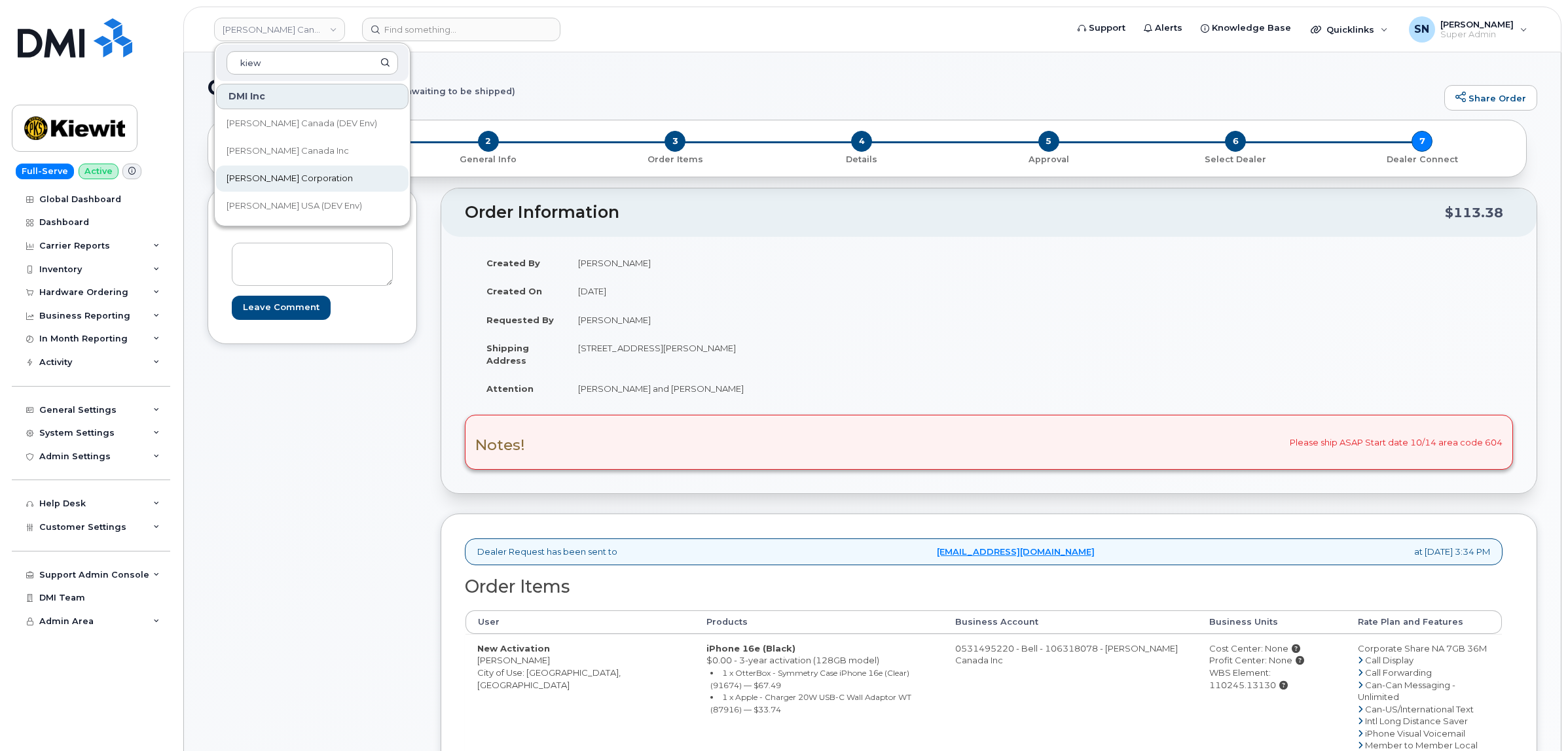
type input "kiew"
click at [294, 176] on span "[PERSON_NAME] Corporation" at bounding box center [289, 178] width 126 height 13
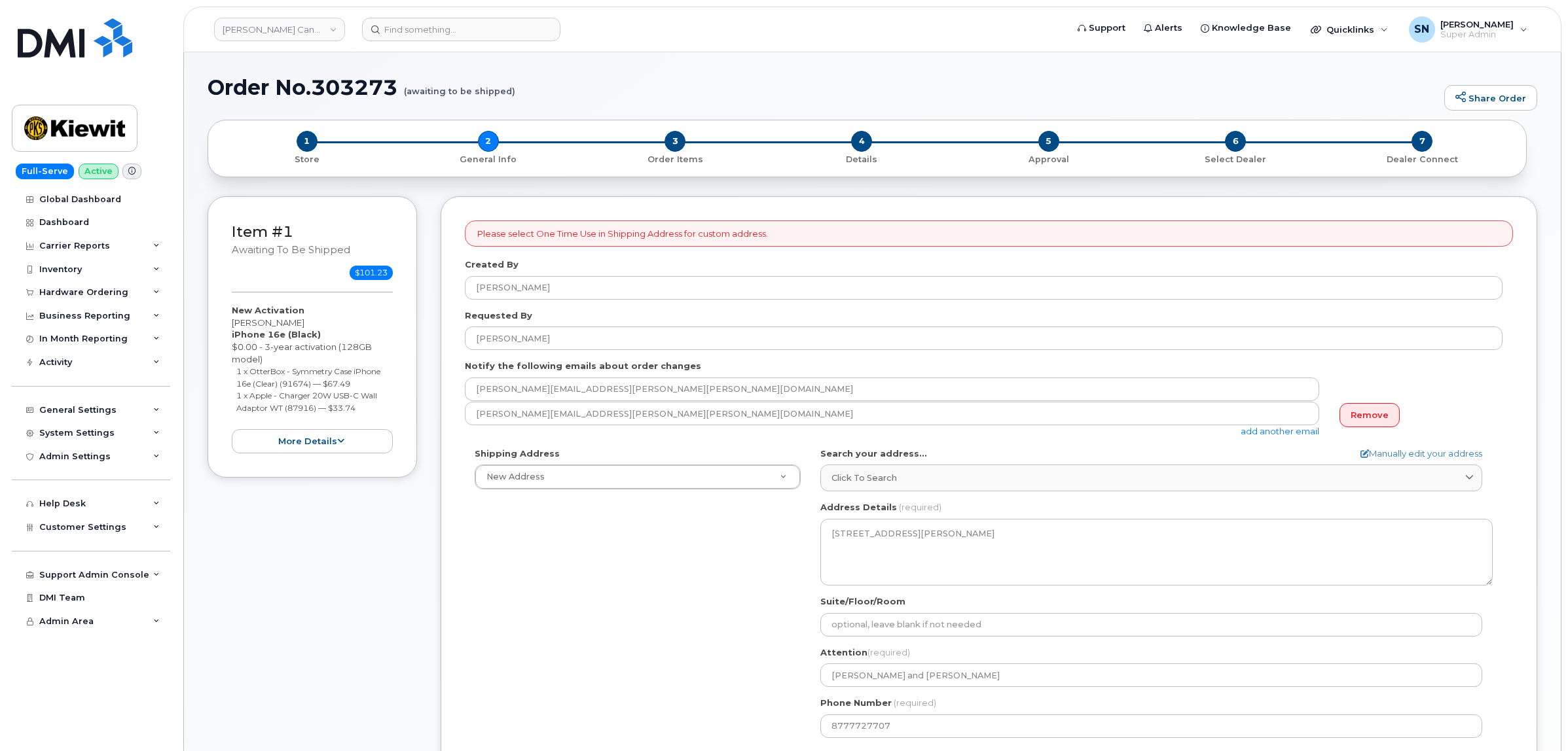
select select
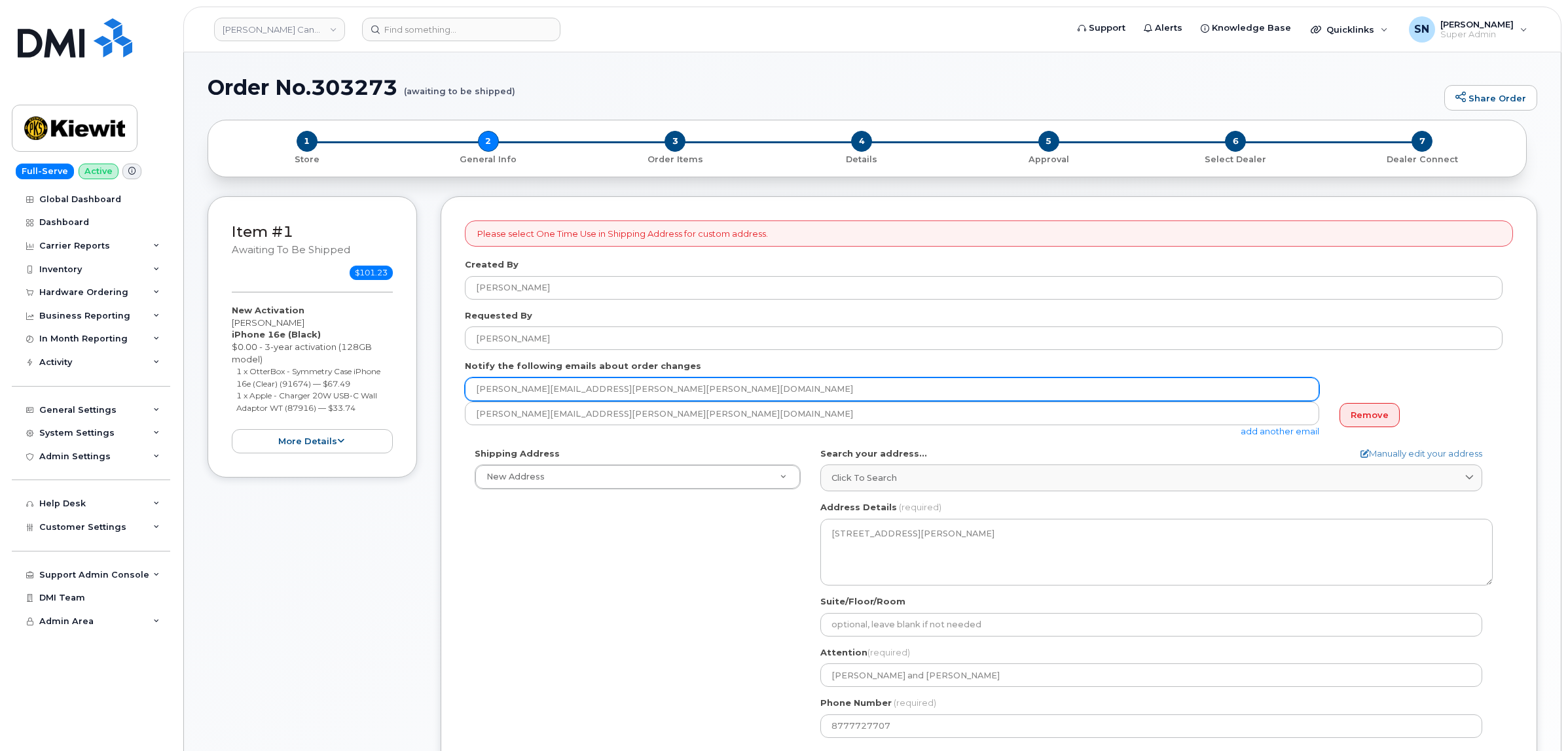
drag, startPoint x: 587, startPoint y: 391, endPoint x: 412, endPoint y: 389, distance: 175.0
click at [412, 388] on div "Item #1 awaiting to be shipped $101.23 New Activation [PERSON_NAME] iPhone 16e …" at bounding box center [872, 581] width 1329 height 770
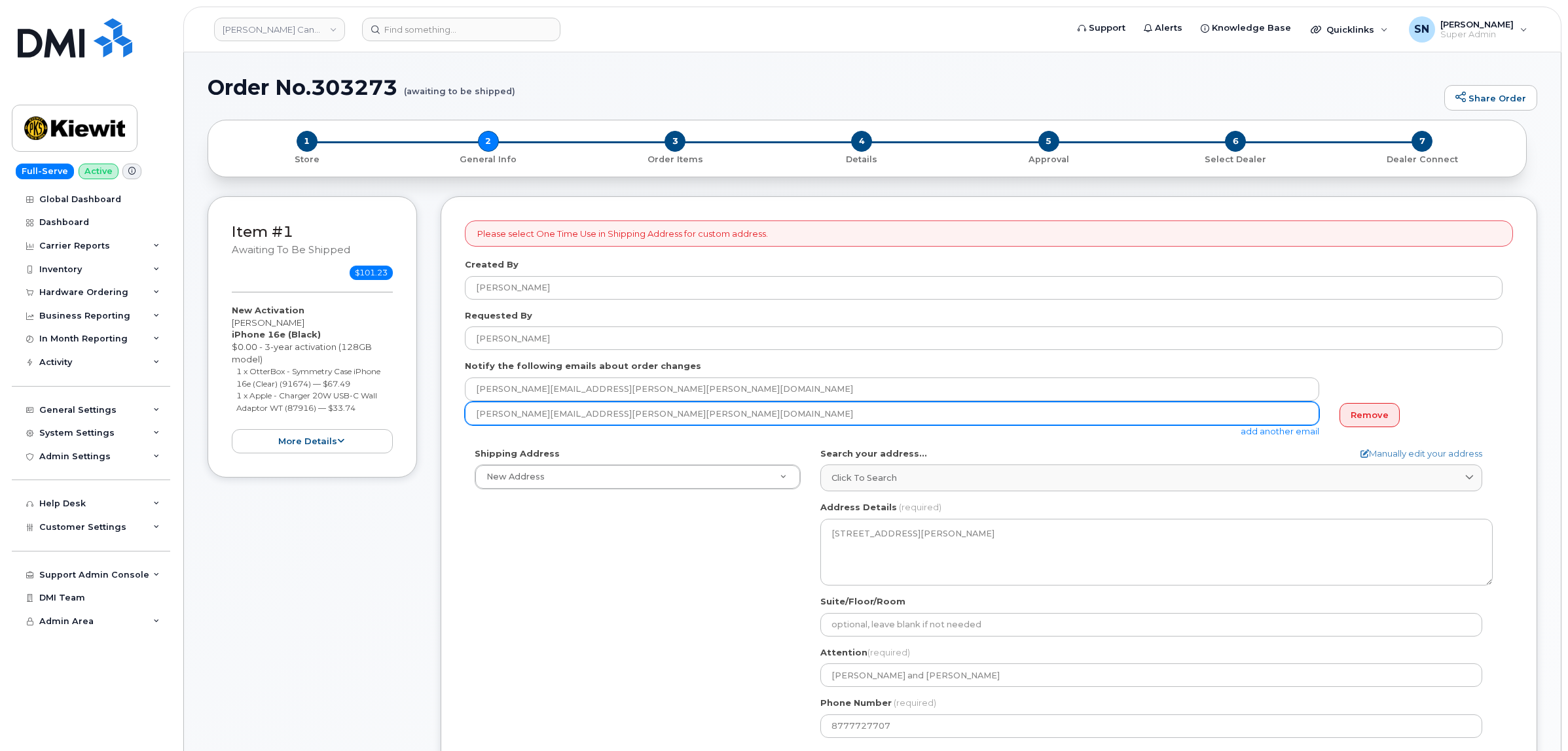
drag, startPoint x: 592, startPoint y: 416, endPoint x: 474, endPoint y: 411, distance: 118.1
click at [474, 411] on input "[PERSON_NAME][EMAIL_ADDRESS][PERSON_NAME][PERSON_NAME][DOMAIN_NAME]" at bounding box center [891, 413] width 854 height 24
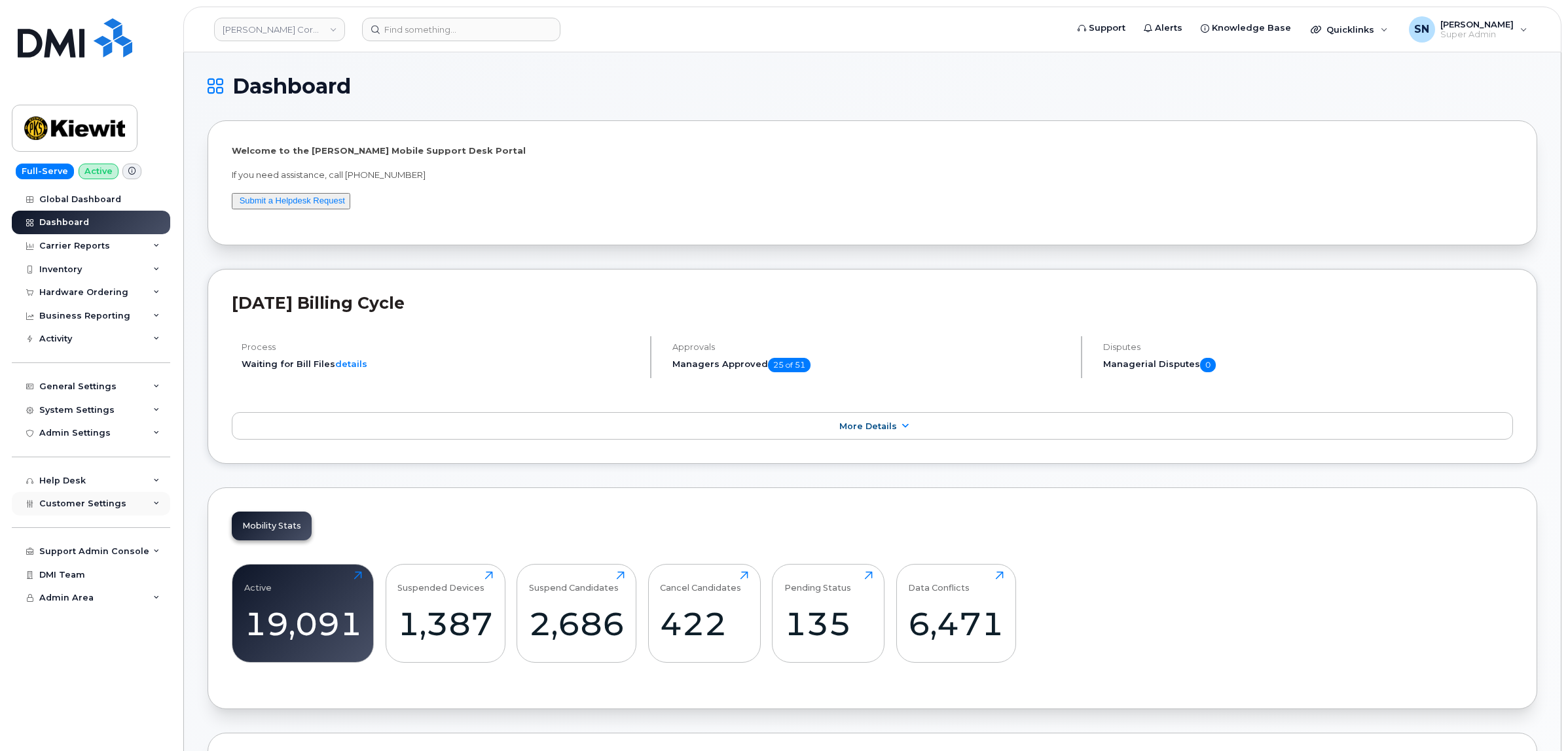
click at [109, 509] on span "Customer Settings" at bounding box center [82, 503] width 87 height 10
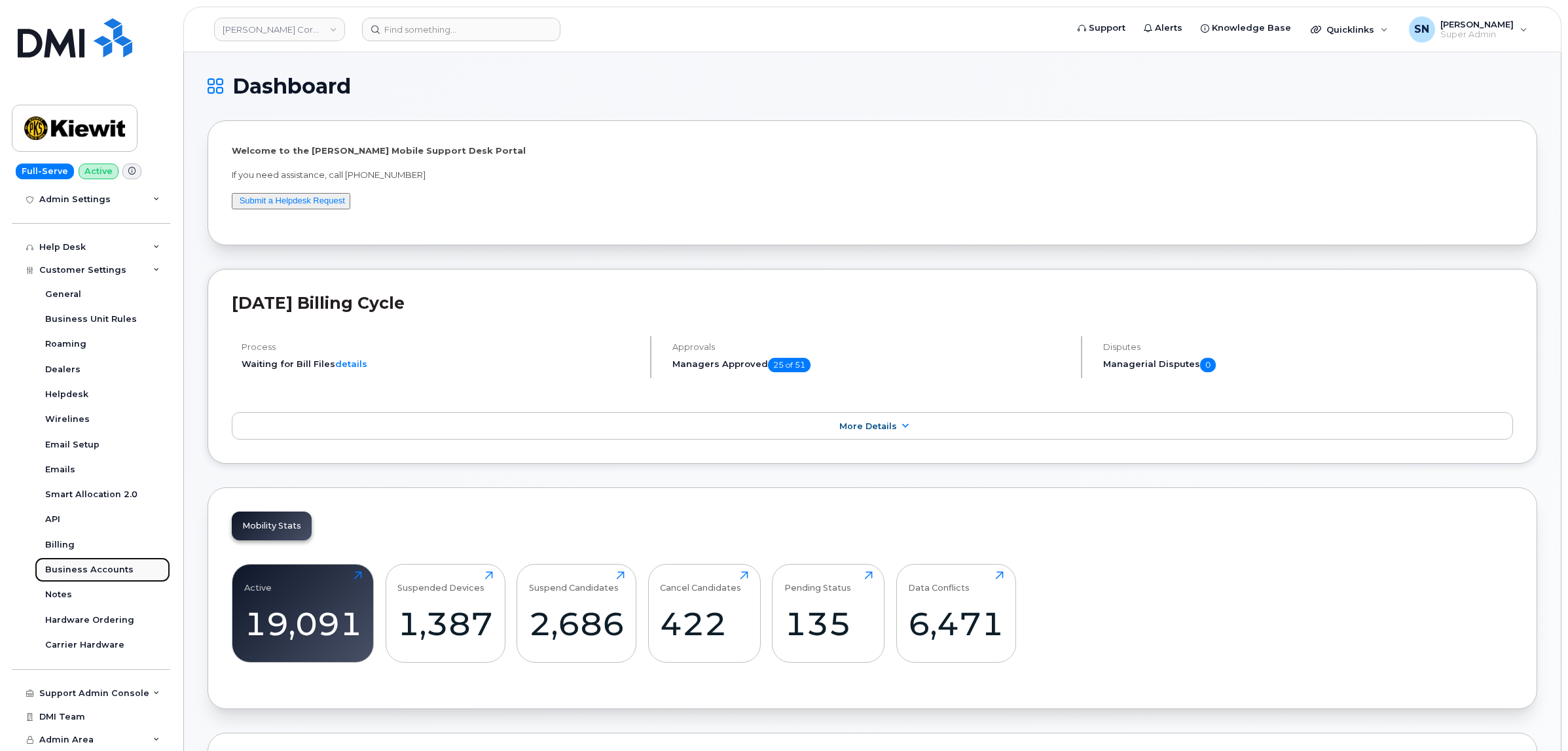
click at [120, 564] on div "Business Accounts" at bounding box center [90, 569] width 89 height 12
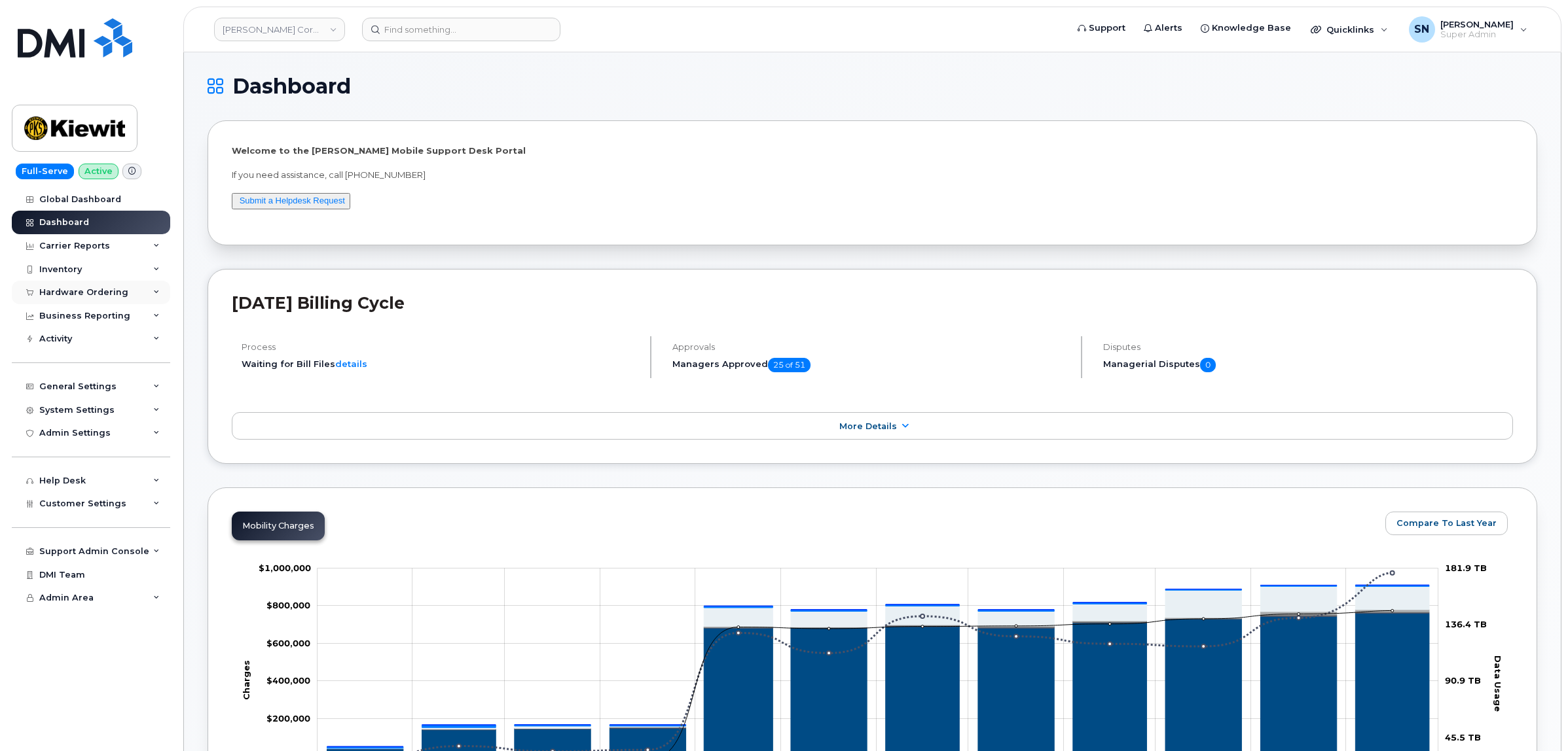
click at [122, 295] on div "Hardware Ordering" at bounding box center [83, 293] width 89 height 11
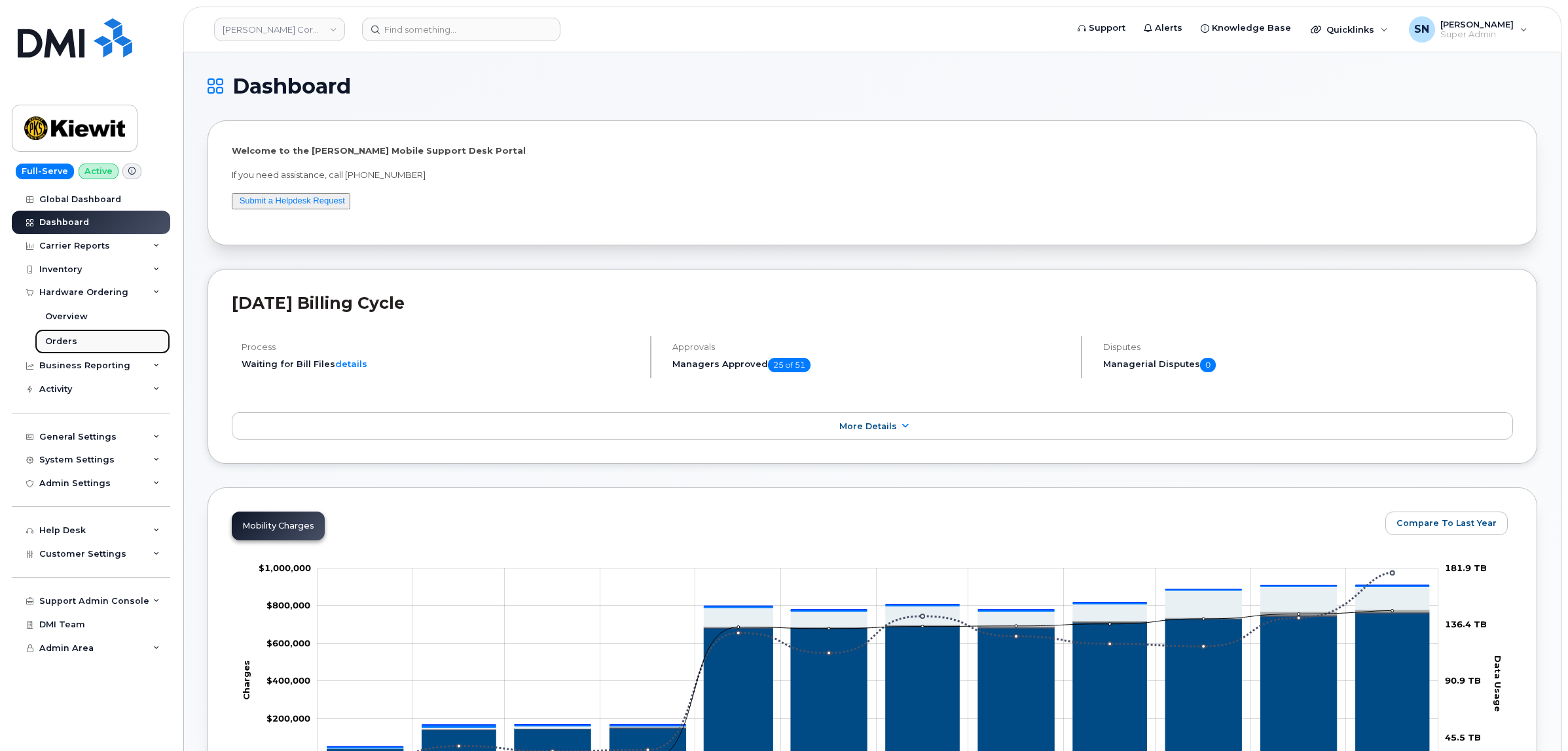
click at [90, 345] on link "Orders" at bounding box center [102, 341] width 136 height 25
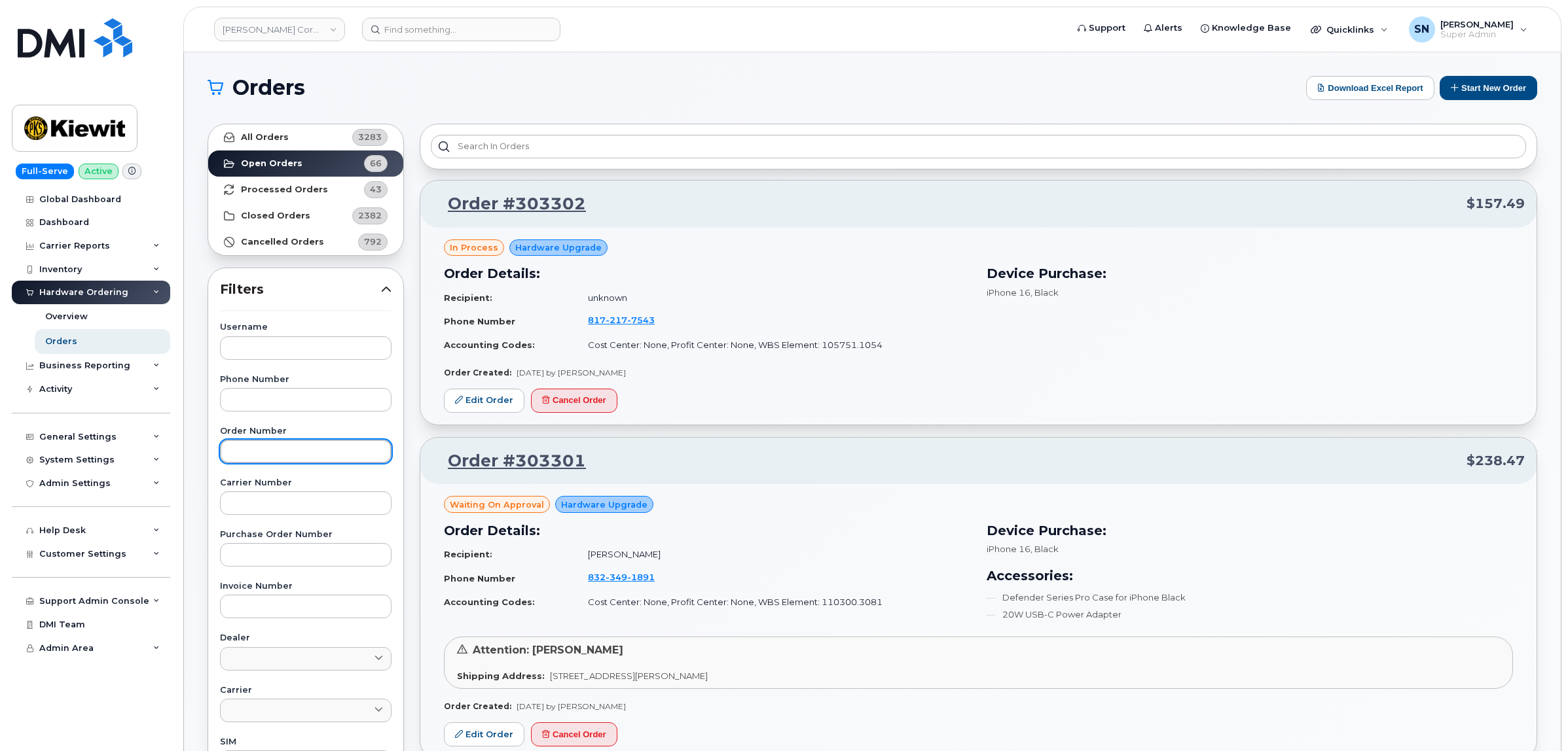
paste input "303298"
click at [269, 454] on input "303298" at bounding box center [305, 451] width 171 height 24
type input "303298"
click at [304, 131] on link "All Orders 3283" at bounding box center [306, 137] width 195 height 27
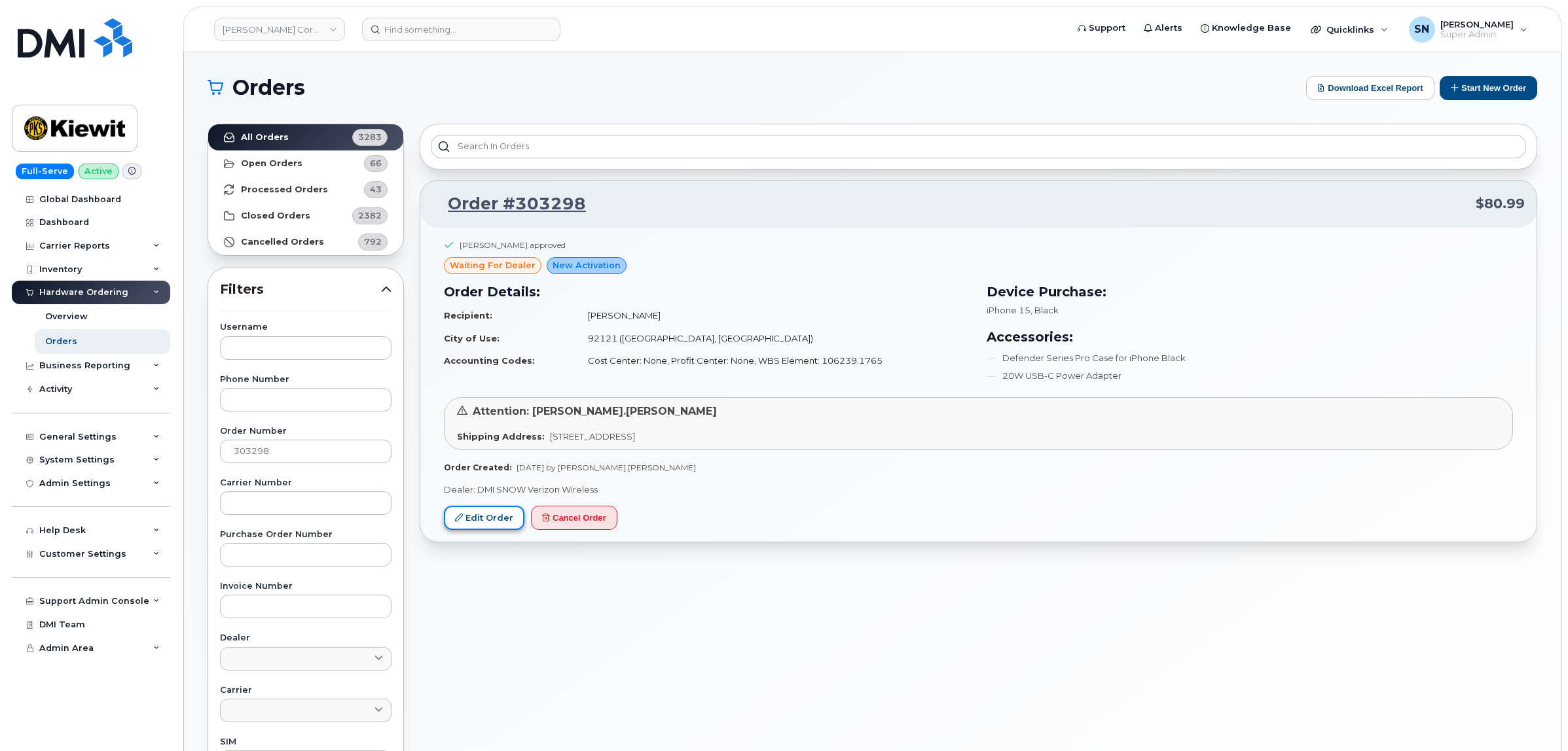
click at [476, 521] on link "Edit Order" at bounding box center [483, 518] width 81 height 24
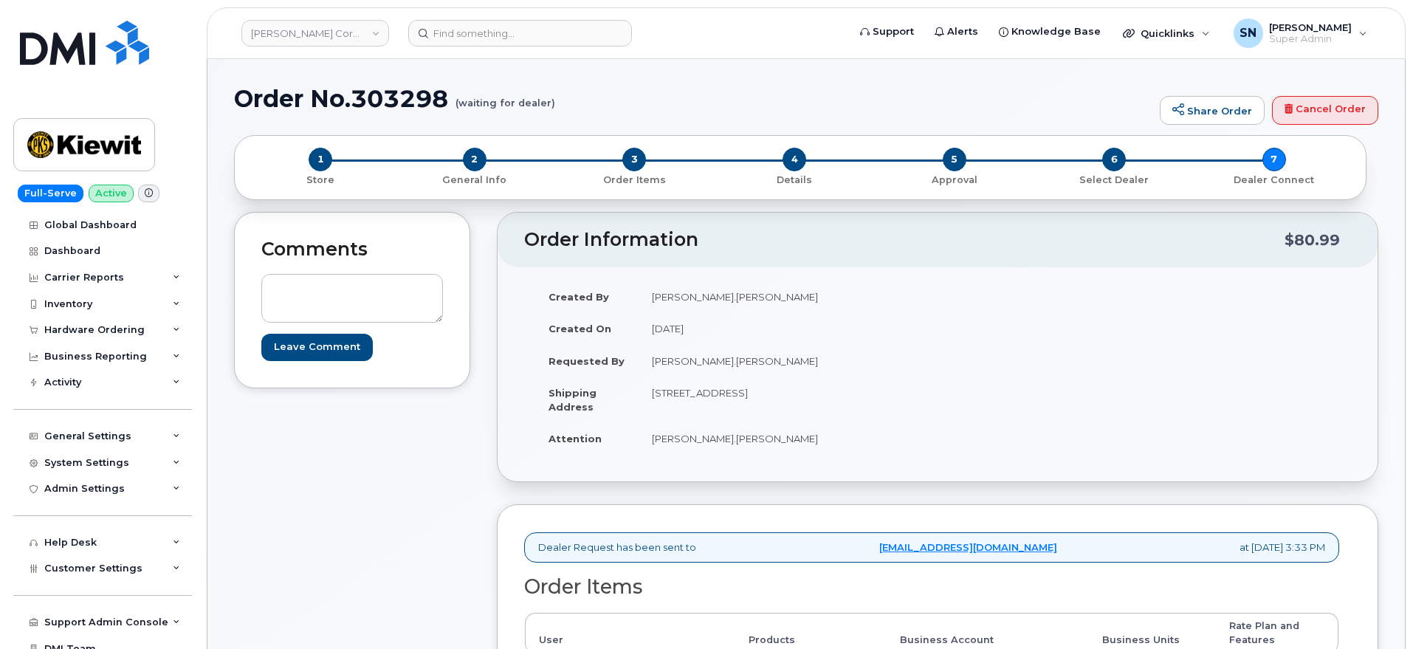
click at [729, 107] on h1 "Order No.303298 (waiting for dealer)" at bounding box center [693, 99] width 918 height 26
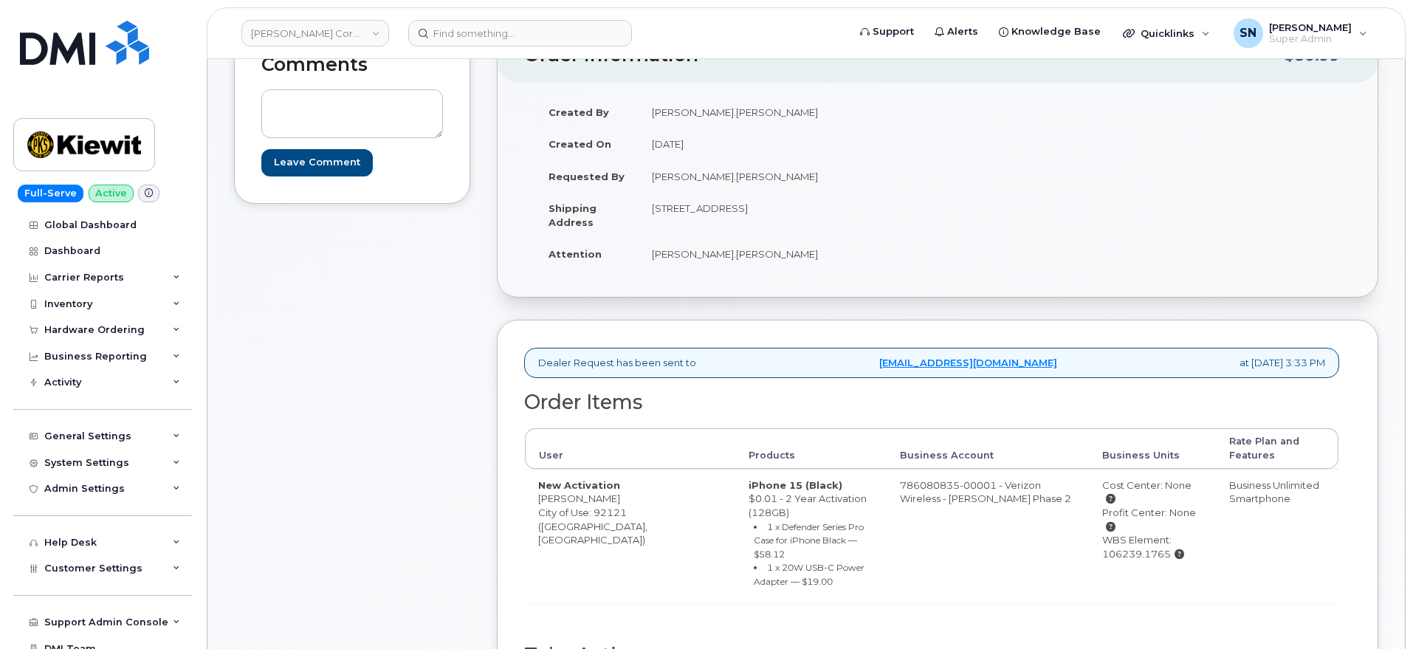
scroll to position [277, 0]
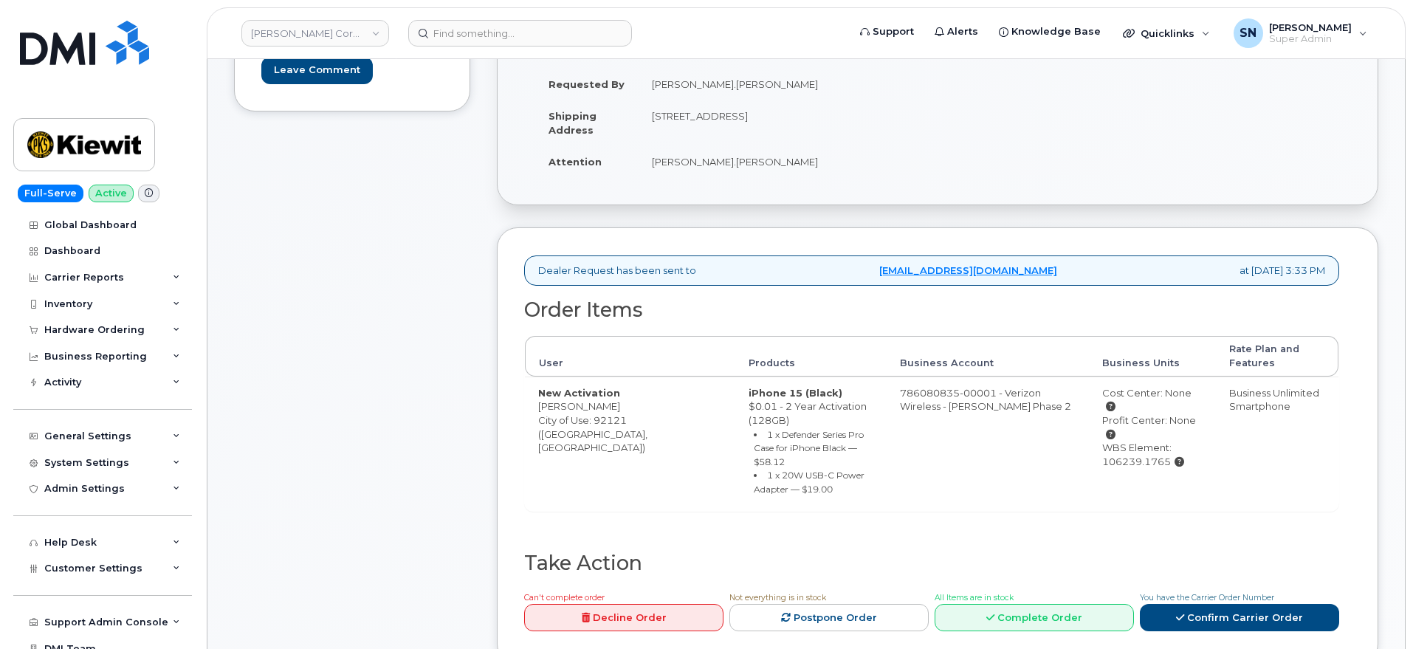
click at [607, 419] on td "New Activation Jesse Gridley City of Use: 92121 (San Diego, CA)" at bounding box center [630, 443] width 210 height 135
copy td "92121"
drag, startPoint x: 537, startPoint y: 406, endPoint x: 565, endPoint y: 408, distance: 28.1
click at [565, 408] on td "New Activation Jesse Gridley City of Use: 92121 (San Diego, CA)" at bounding box center [630, 443] width 210 height 135
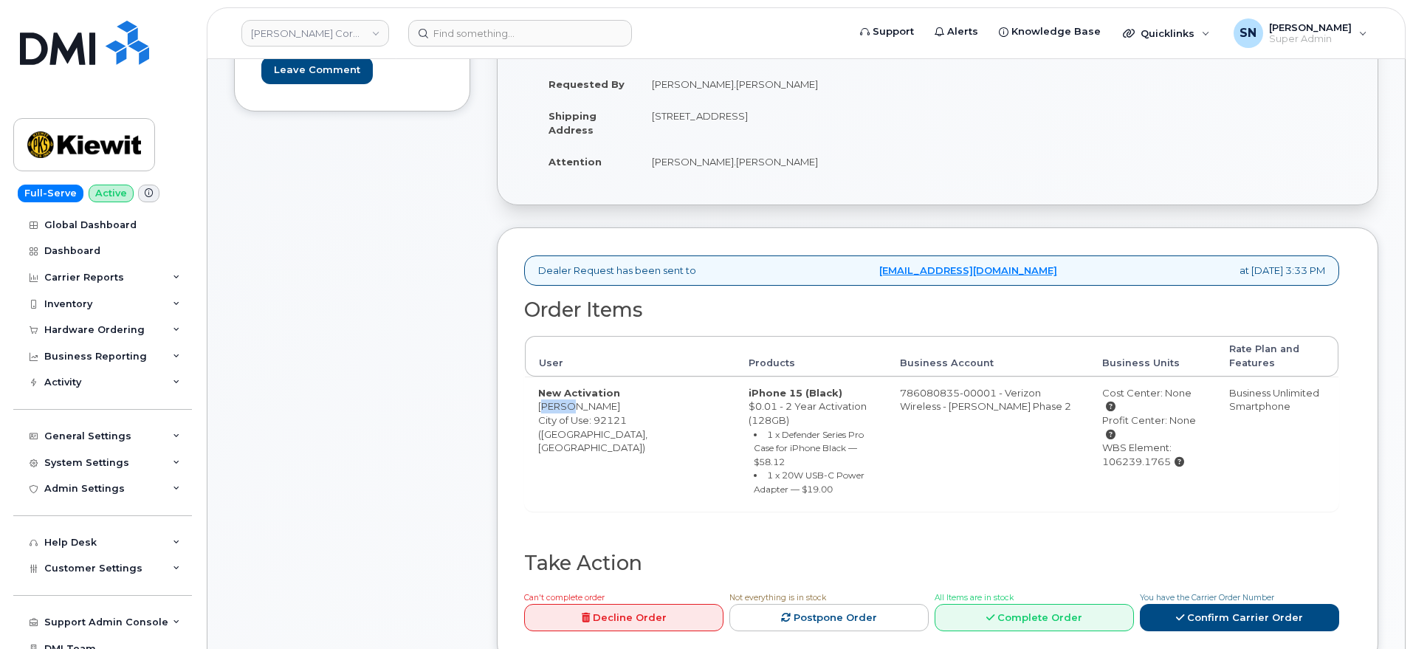
copy td "Jesse"
click at [584, 411] on td "New Activation Jesse Gridley City of Use: 92121 (San Diego, CA)" at bounding box center [630, 443] width 210 height 135
click at [585, 411] on td "New Activation Jesse Gridley City of Use: 92121 (San Diego, CA)" at bounding box center [630, 443] width 210 height 135
copy td "Gridley"
drag, startPoint x: 1075, startPoint y: 436, endPoint x: 1140, endPoint y: 444, distance: 66.1
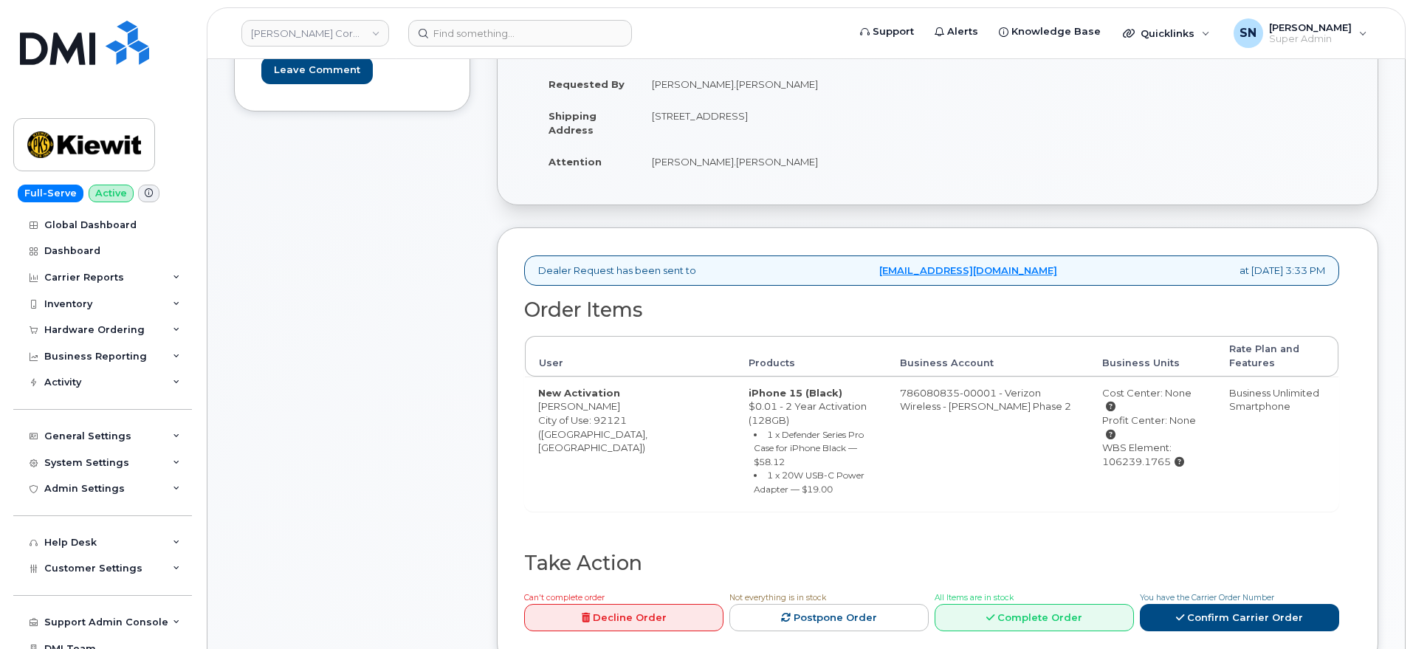
click at [1140, 444] on td "Cost Center: None Profit Center: None WBS Element: 106239.1765" at bounding box center [1152, 443] width 127 height 135
copy div "106239.1765"
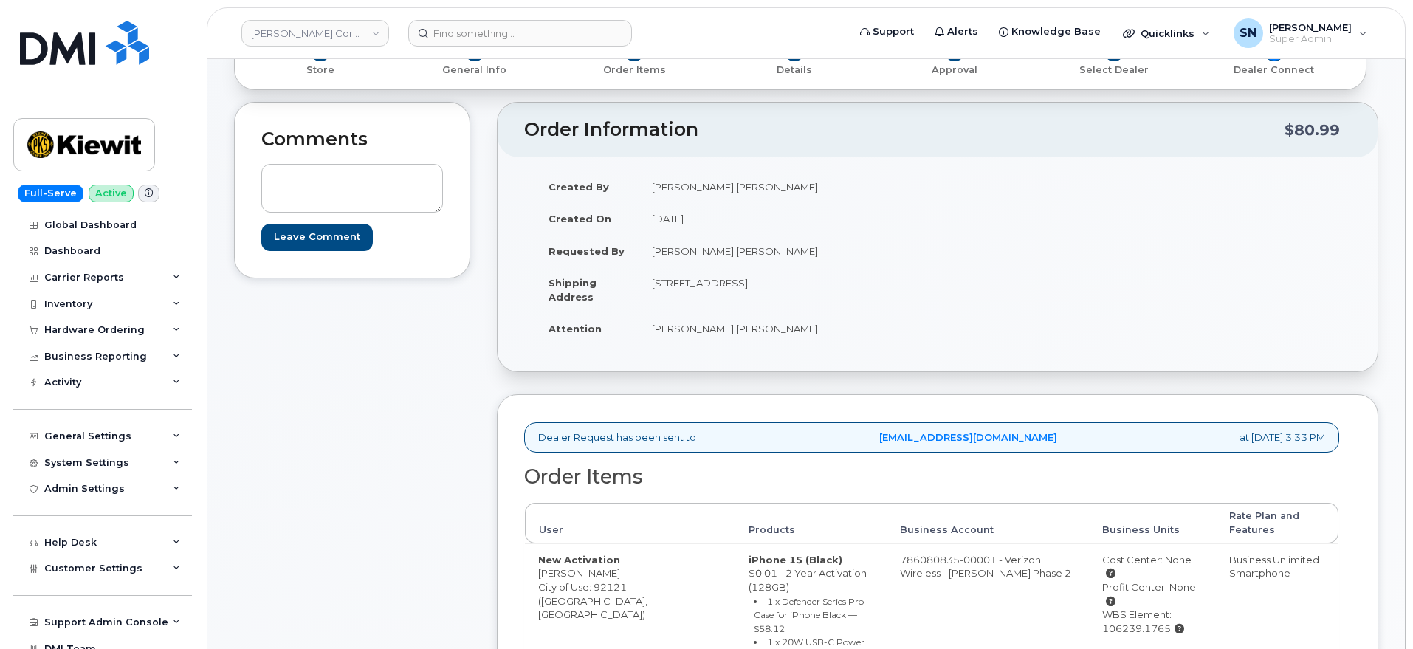
scroll to position [0, 0]
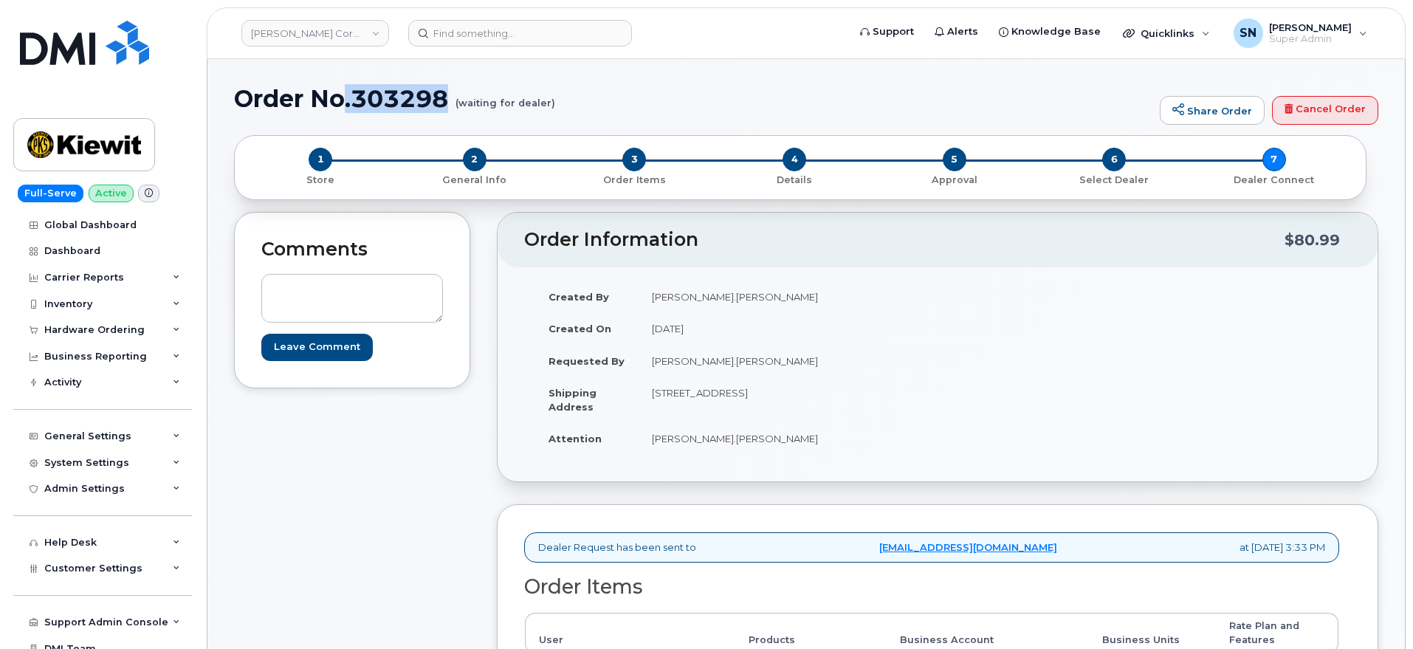
drag, startPoint x: 359, startPoint y: 87, endPoint x: 446, endPoint y: 100, distance: 88.0
click at [446, 100] on h1 "Order No.303298 (waiting for dealer)" at bounding box center [693, 99] width 918 height 26
click at [341, 97] on h1 "Order No.303298 (waiting for dealer)" at bounding box center [693, 99] width 918 height 26
drag, startPoint x: 354, startPoint y: 98, endPoint x: 446, endPoint y: 105, distance: 92.5
click at [446, 105] on h1 "Order No.303298 (waiting for dealer)" at bounding box center [693, 99] width 918 height 26
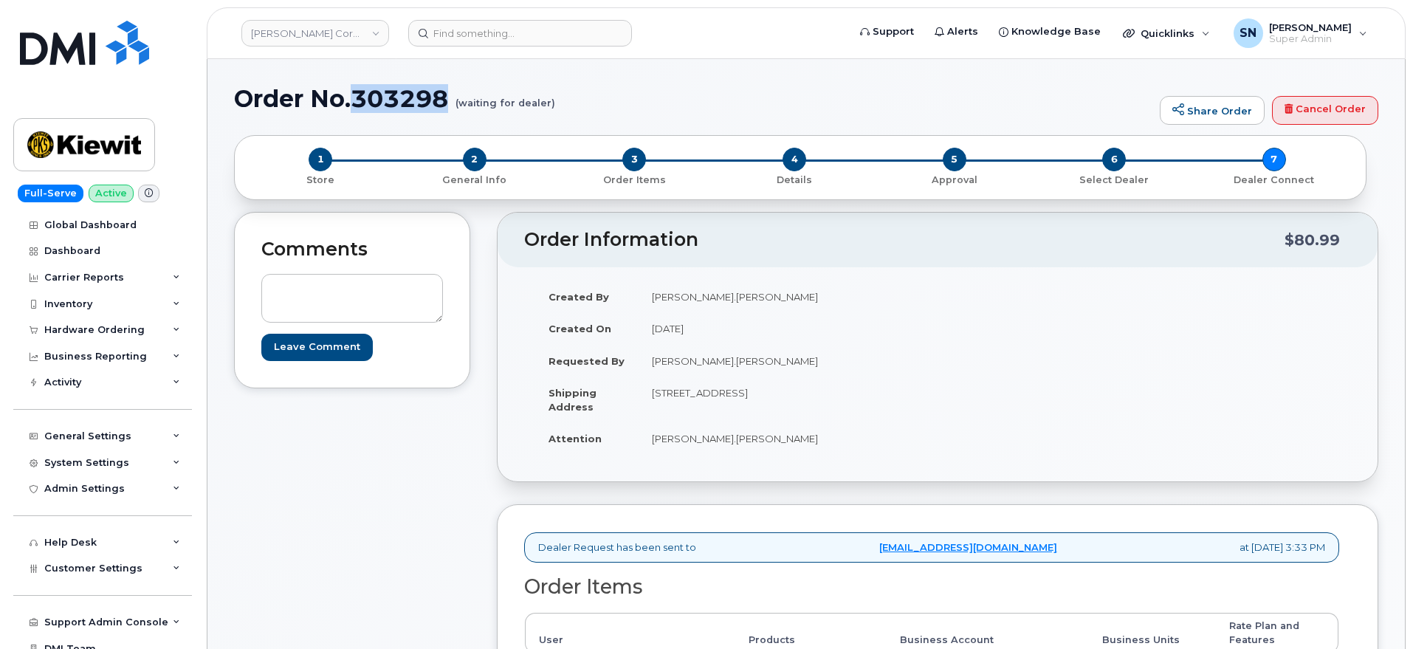
copy h1 "303298"
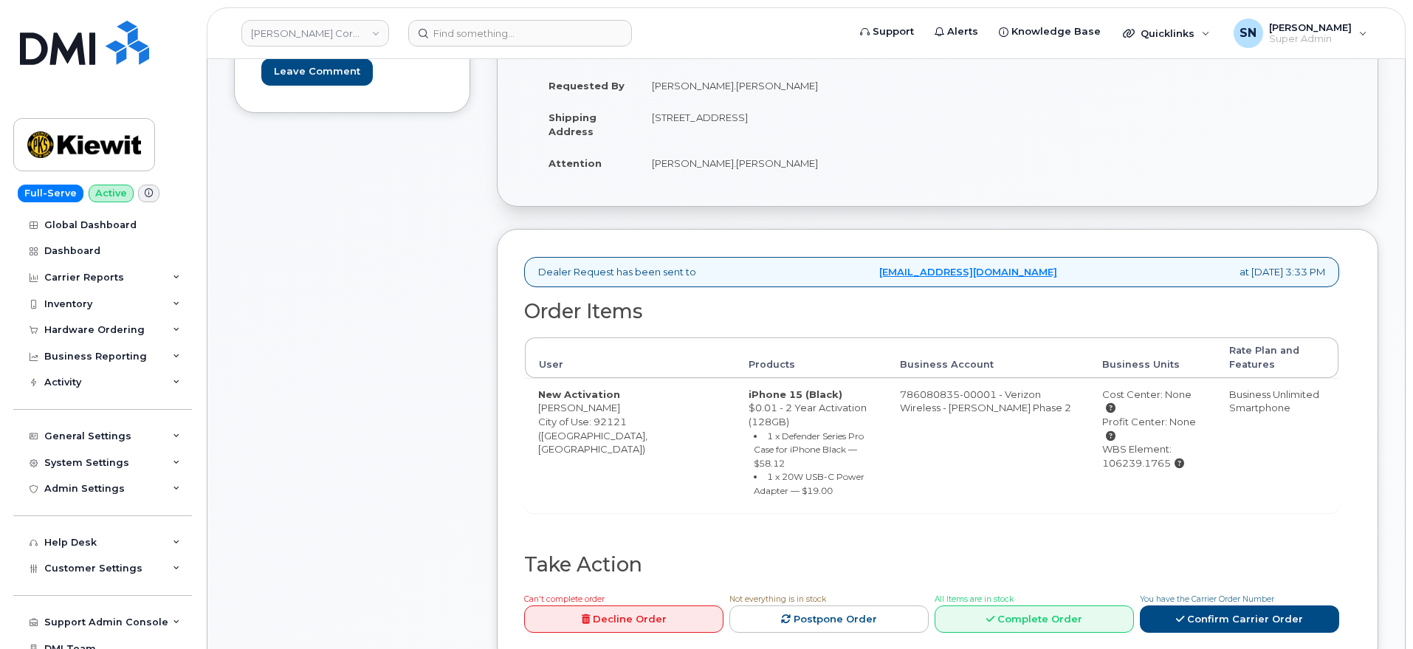
scroll to position [277, 0]
click at [1202, 604] on link "Confirm Carrier Order" at bounding box center [1239, 617] width 199 height 27
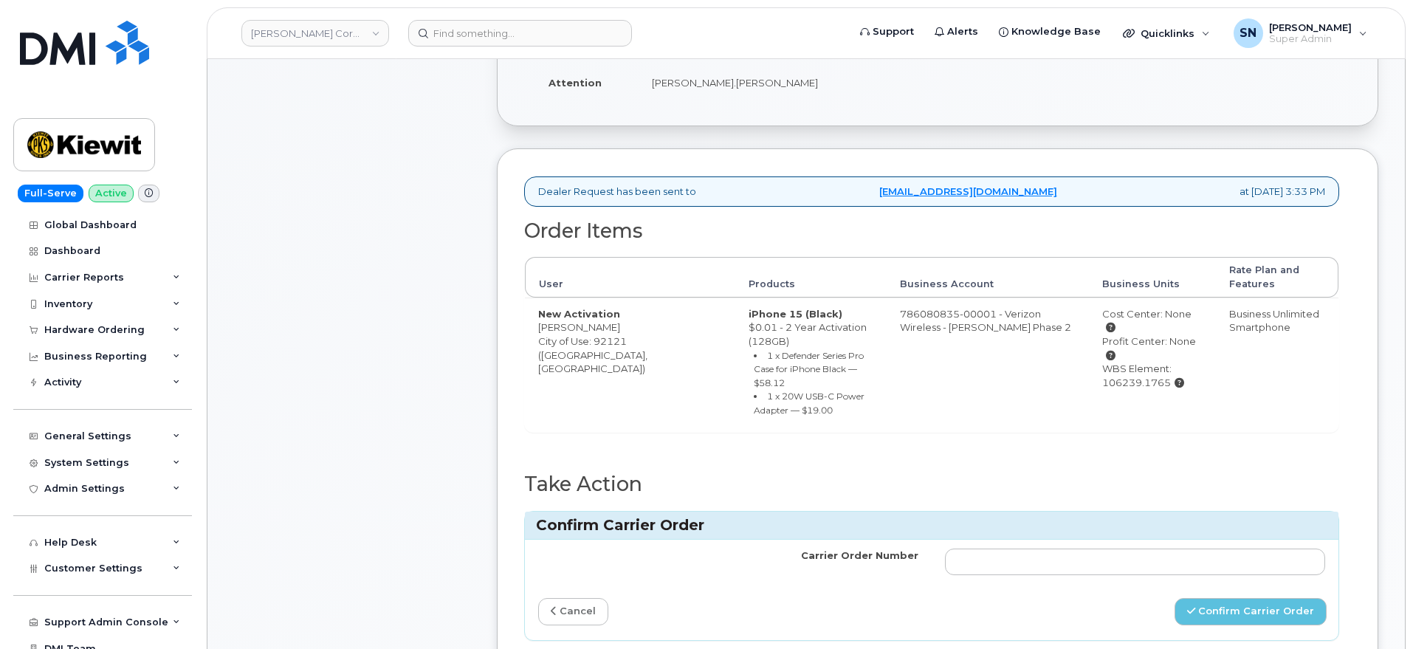
scroll to position [461, 0]
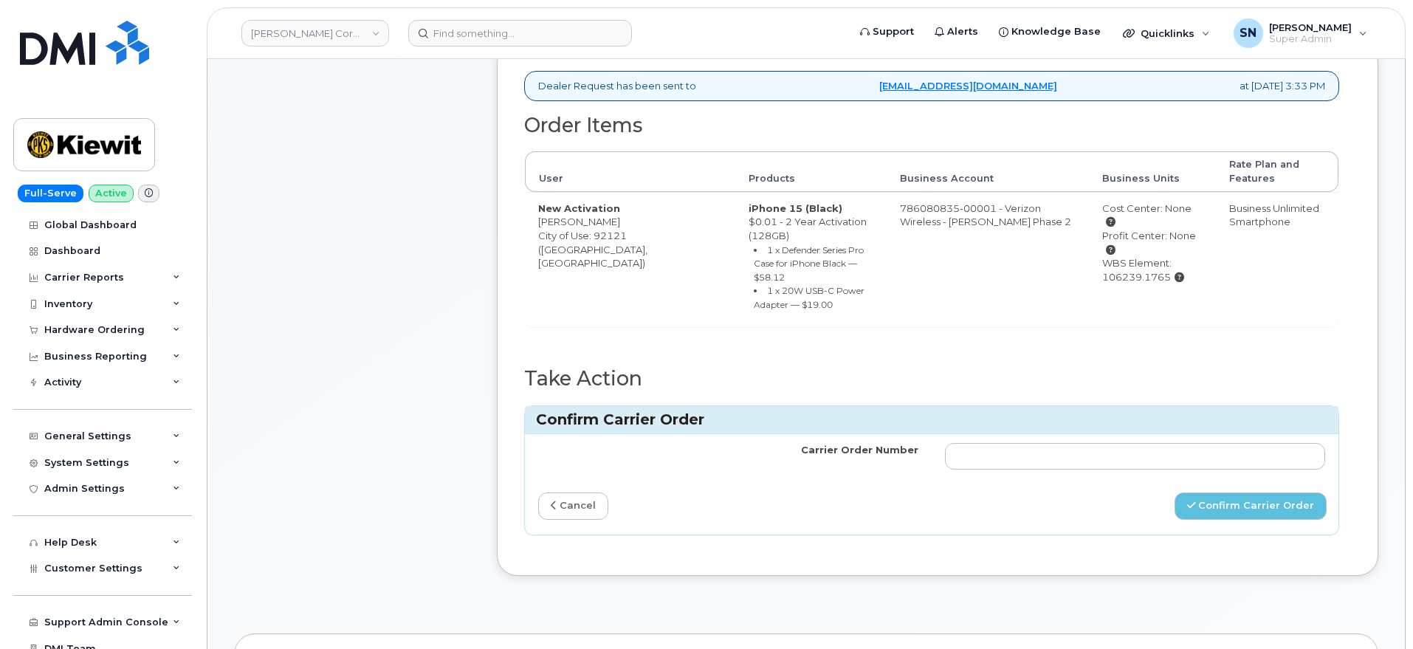
click at [1050, 434] on td at bounding box center [1135, 456] width 407 height 44
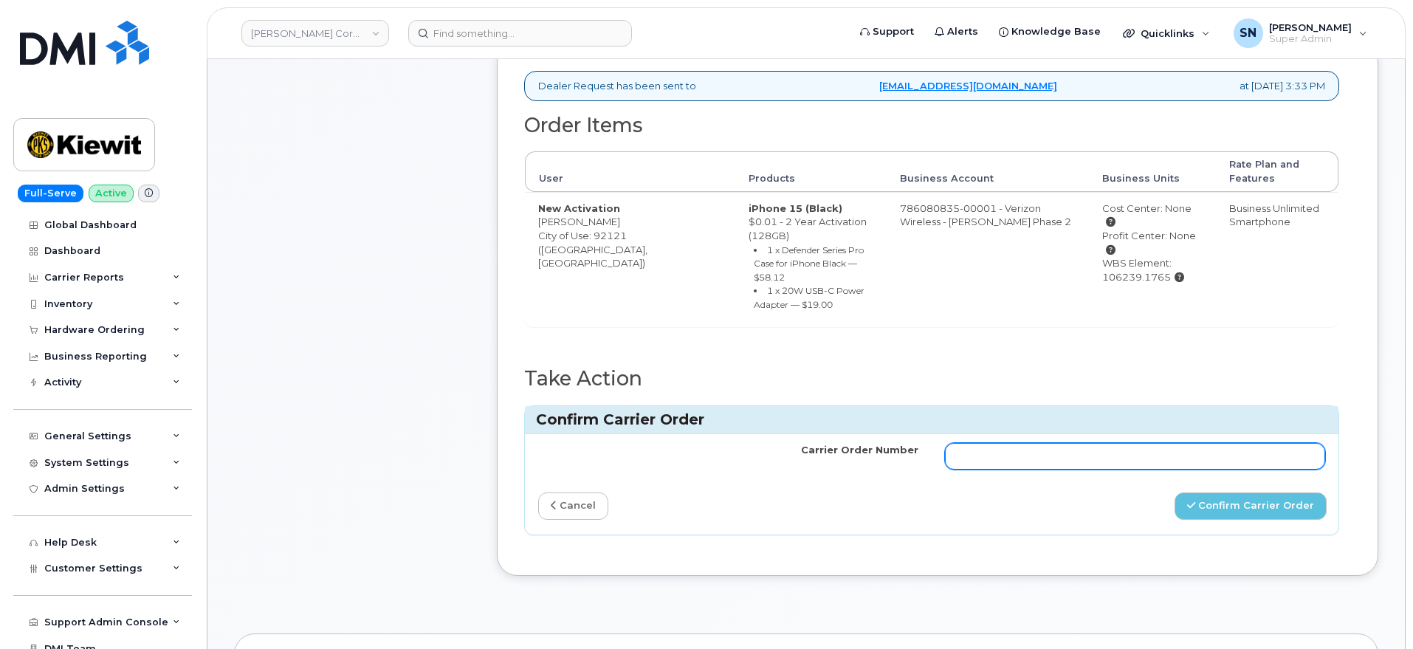
click at [1060, 443] on input "Carrier Order Number" at bounding box center [1135, 456] width 380 height 27
paste input "MB3000601391681"
type input "MB3000601391681"
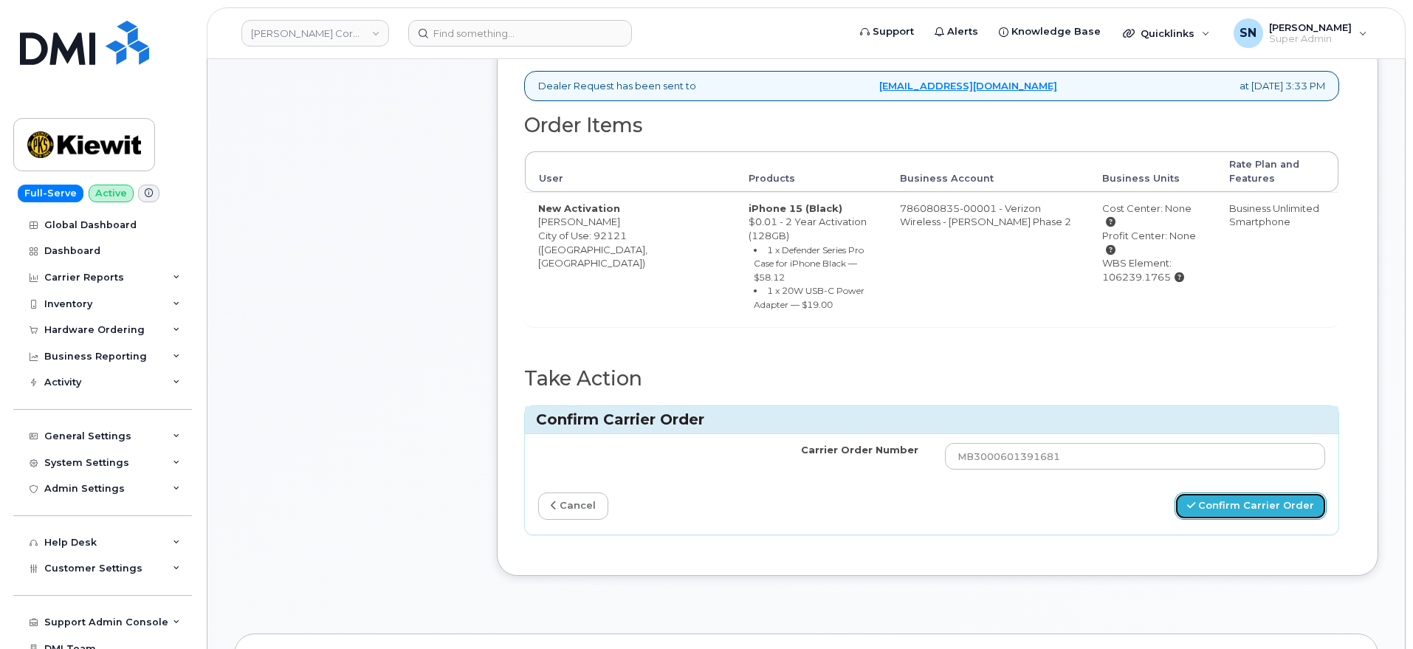
click at [1239, 492] on button "Confirm Carrier Order" at bounding box center [1250, 505] width 152 height 27
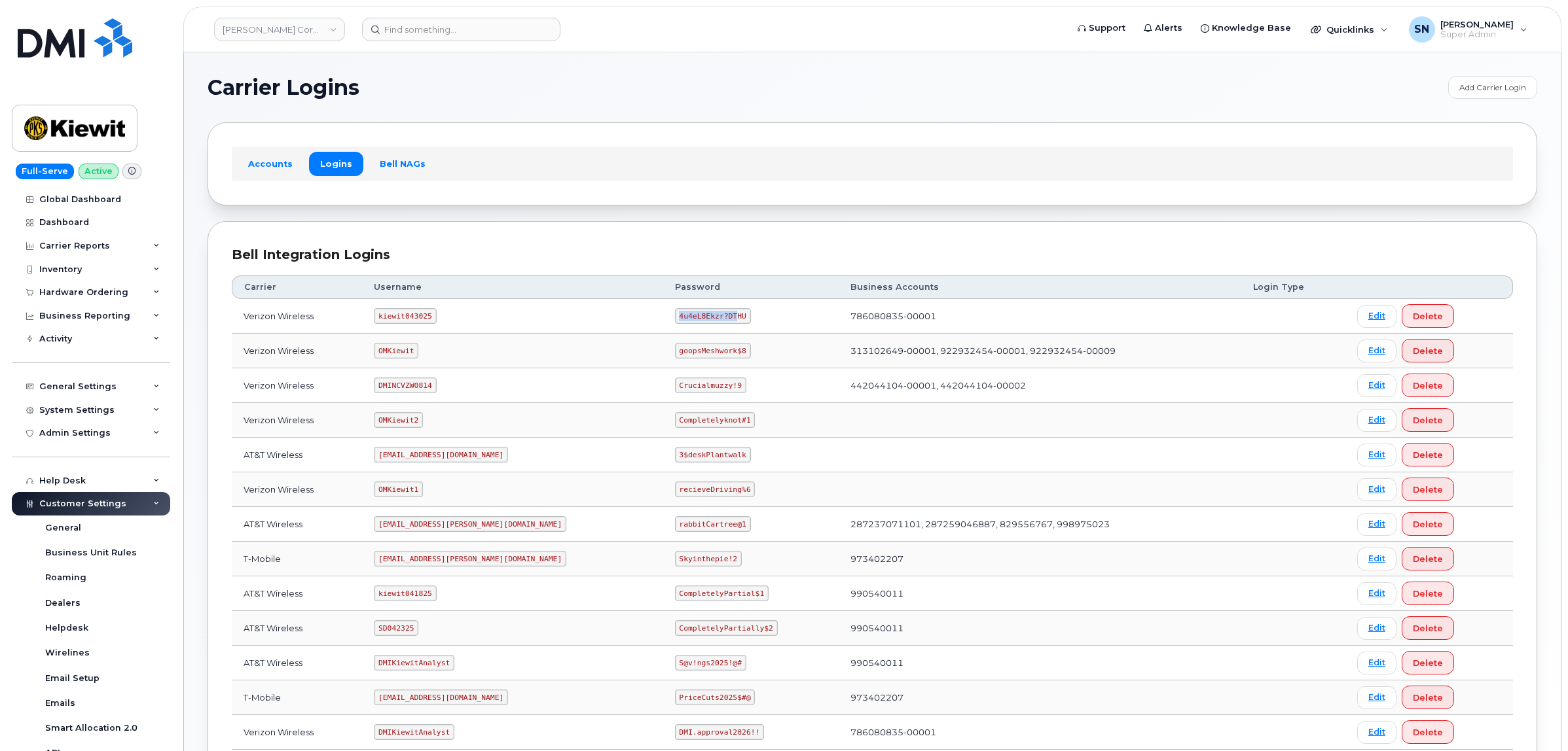
drag, startPoint x: 622, startPoint y: 317, endPoint x: 678, endPoint y: 318, distance: 56.0
click at [678, 318] on code "4u4eL8Ekzr?DTHU" at bounding box center [713, 317] width 76 height 16
click at [679, 319] on code "4u4eL8Ekzr?DTHU" at bounding box center [713, 317] width 76 height 16
drag, startPoint x: 683, startPoint y: 319, endPoint x: 622, endPoint y: 315, distance: 61.1
click at [675, 315] on code "4u4eL8Ekzr?DTHU" at bounding box center [713, 317] width 76 height 16
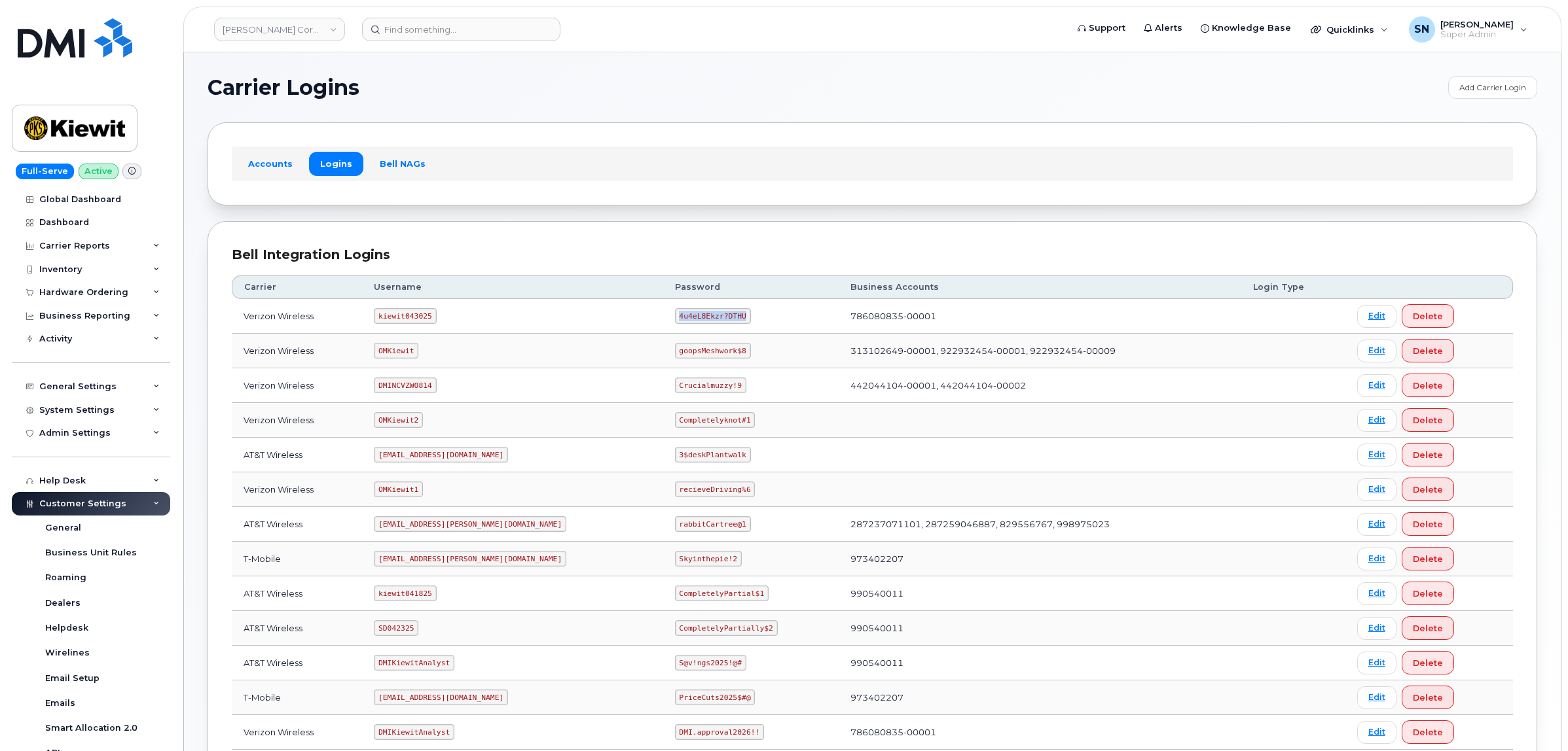
copy code "4u4eL8Ekzr?DTHU"
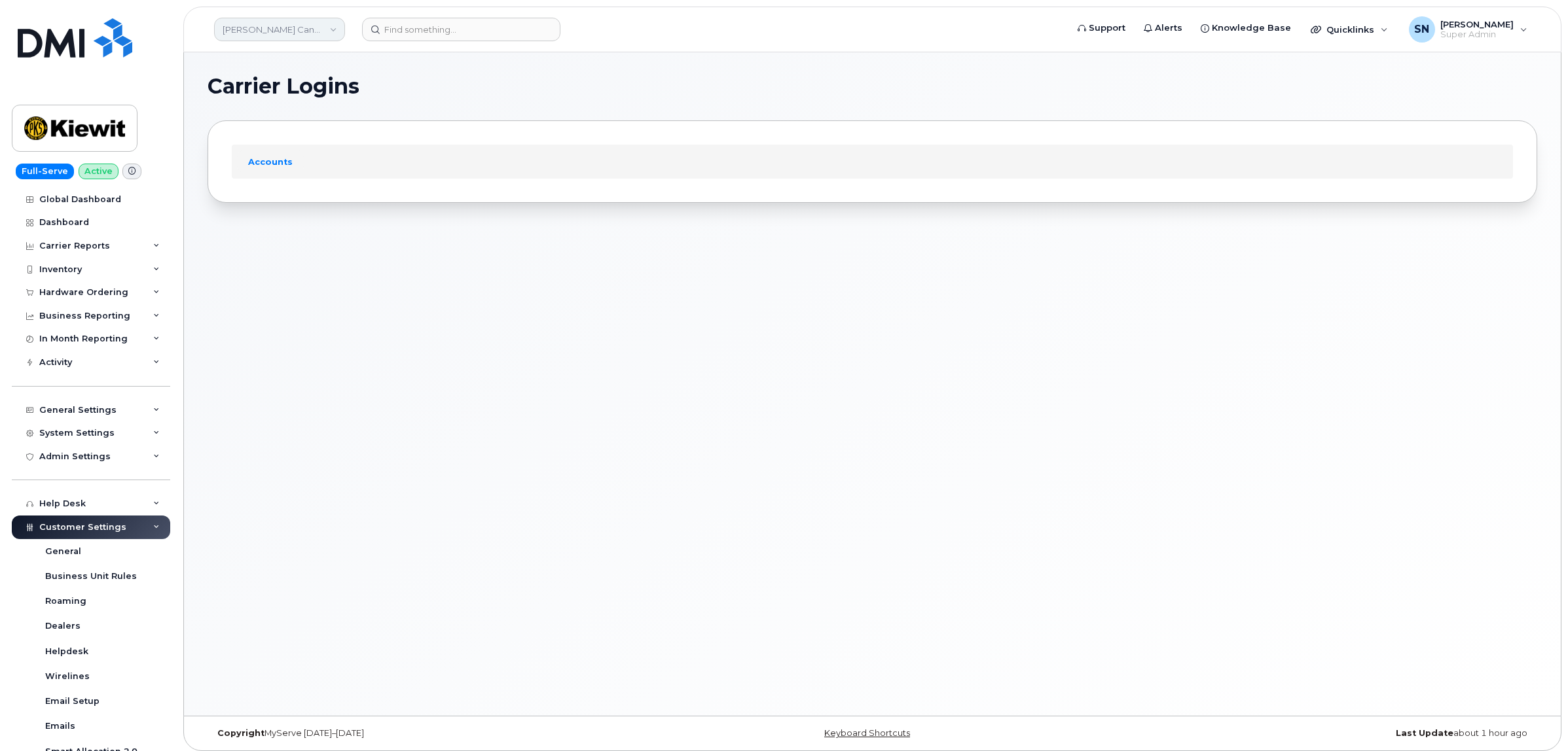
click at [309, 36] on link "[PERSON_NAME] Canada Inc" at bounding box center [279, 29] width 131 height 24
type input "kiew"
click at [284, 176] on span "[PERSON_NAME] Corporation" at bounding box center [289, 178] width 126 height 13
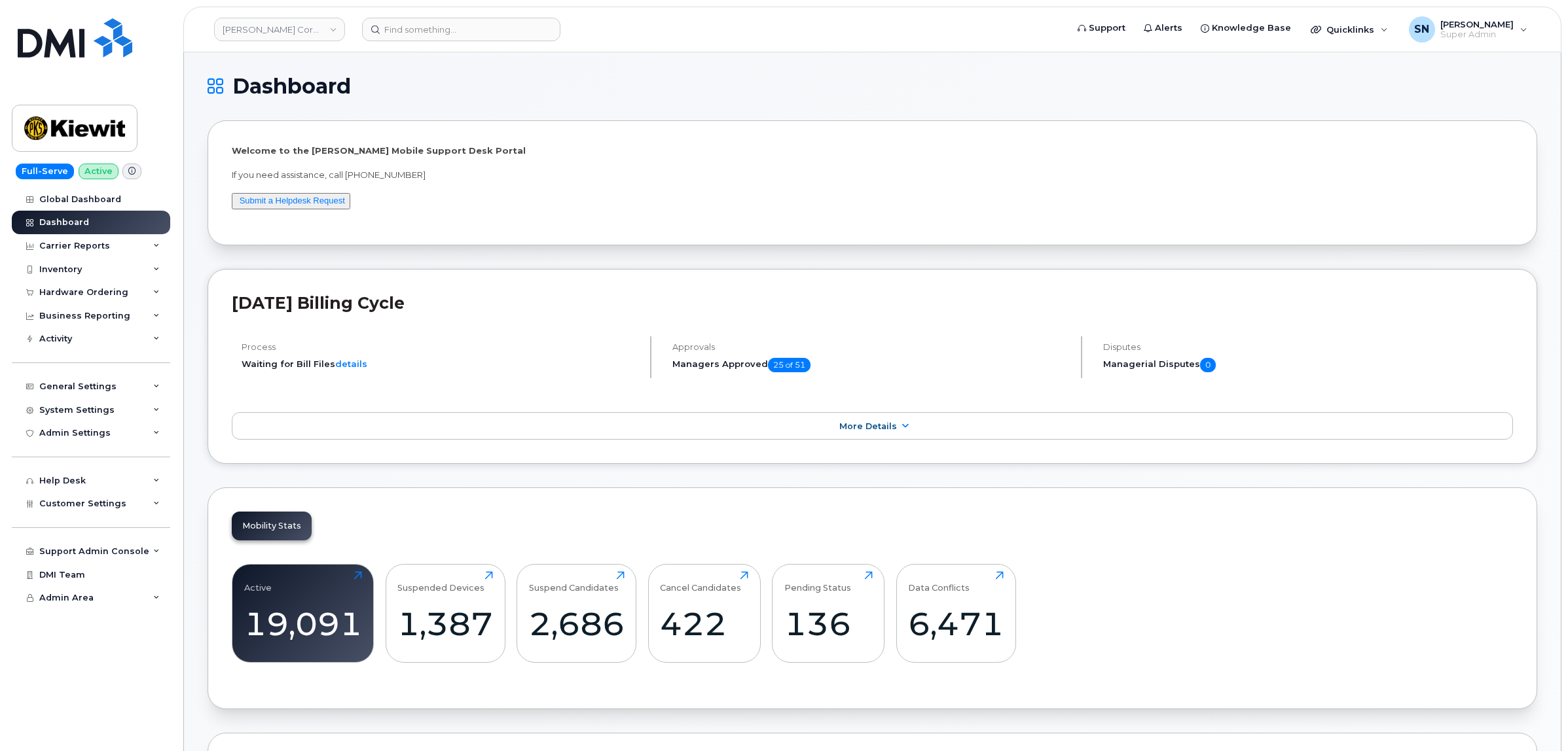
click at [100, 294] on div "Hardware Ordering" at bounding box center [83, 293] width 89 height 11
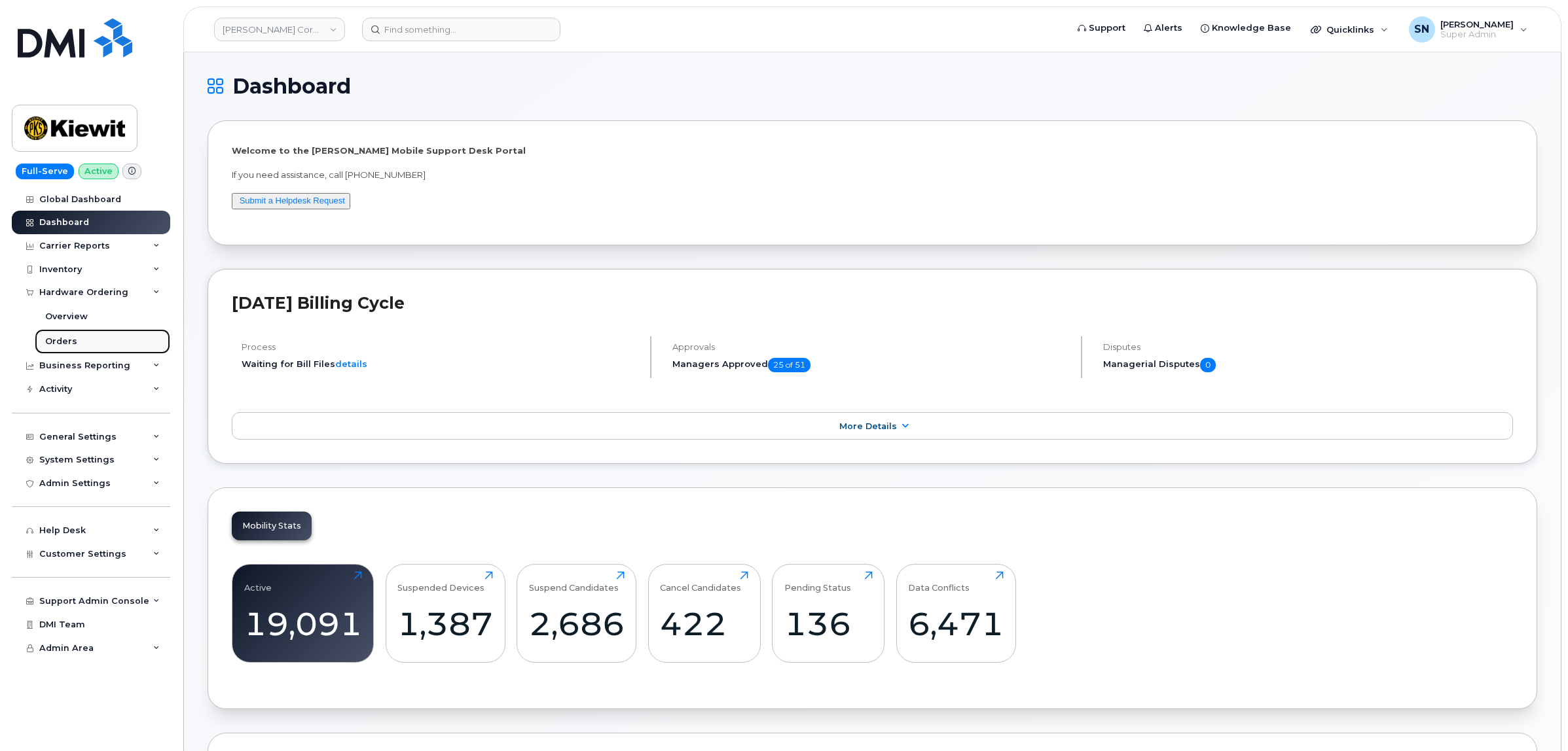
click at [89, 341] on link "Orders" at bounding box center [102, 341] width 136 height 25
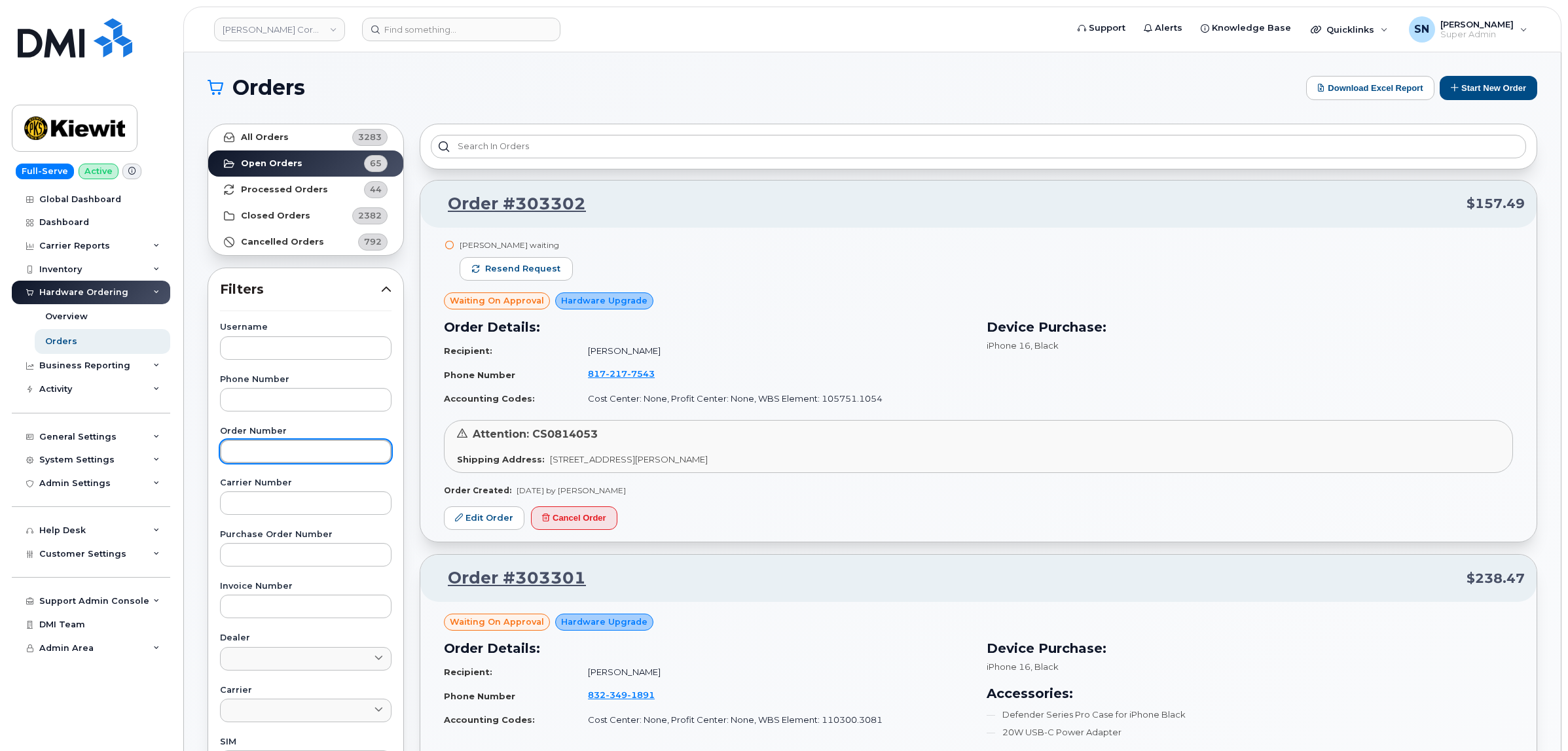
click at [331, 446] on input "text" at bounding box center [305, 451] width 171 height 24
paste input "303298"
type input "303298"
click at [304, 131] on link "All Orders 3283" at bounding box center [306, 137] width 195 height 27
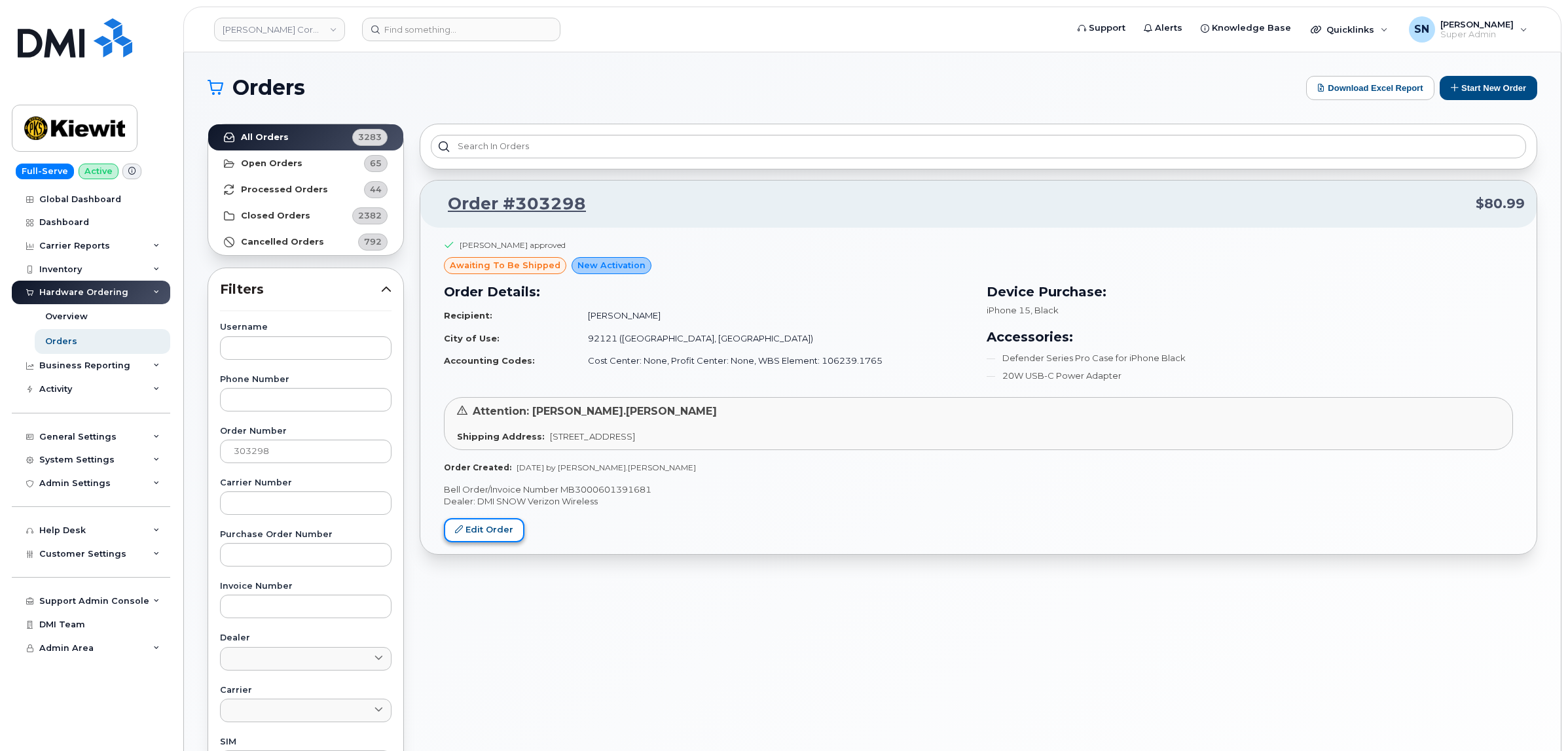
click at [486, 534] on link "Edit Order" at bounding box center [483, 530] width 81 height 24
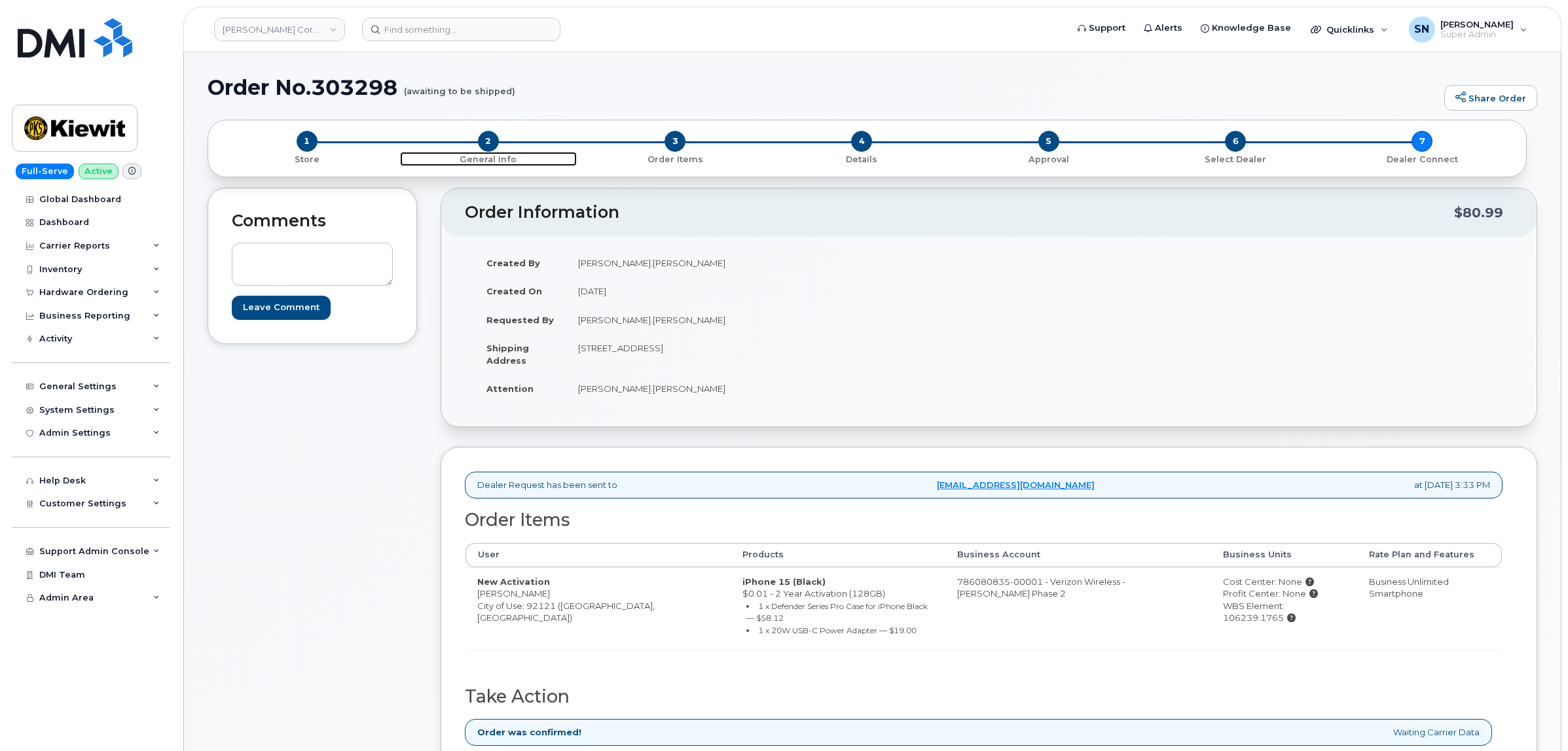
click at [494, 145] on span "2" at bounding box center [489, 142] width 21 height 21
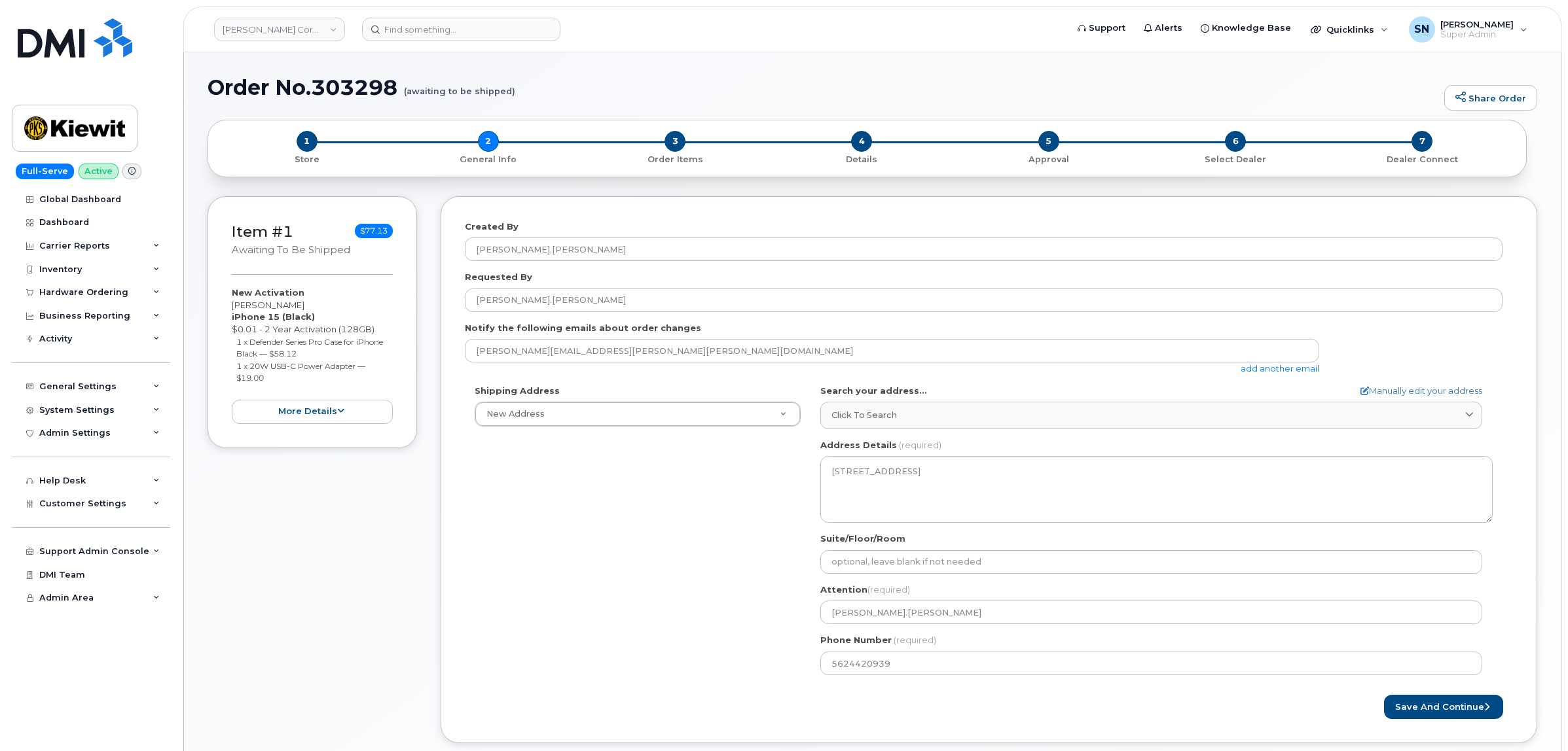
select select
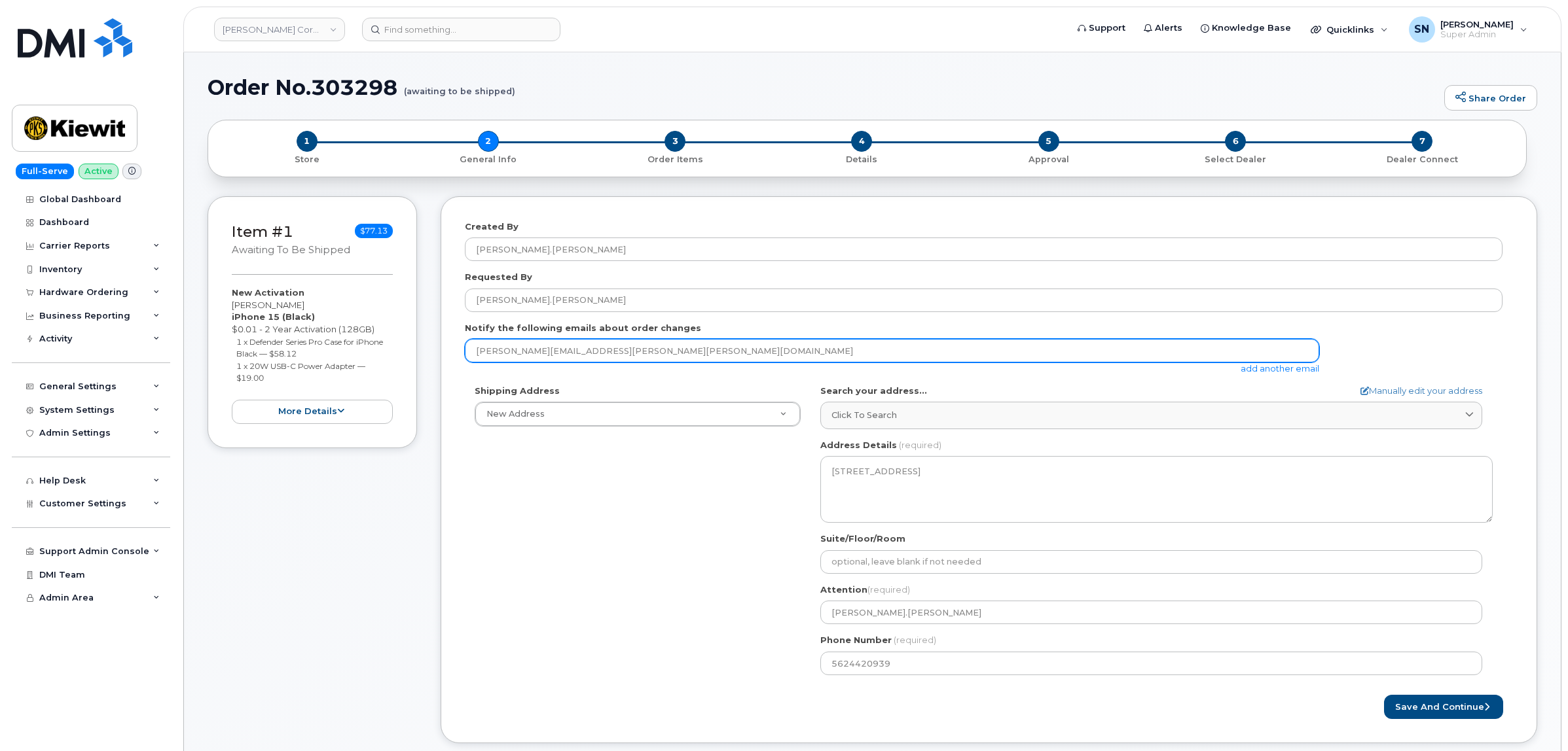
drag, startPoint x: 574, startPoint y: 348, endPoint x: 447, endPoint y: 354, distance: 127.1
click at [447, 354] on div "Created By [PERSON_NAME].[PERSON_NAME] Requested By [PERSON_NAME].[PERSON_NAME]…" at bounding box center [989, 469] width 1096 height 547
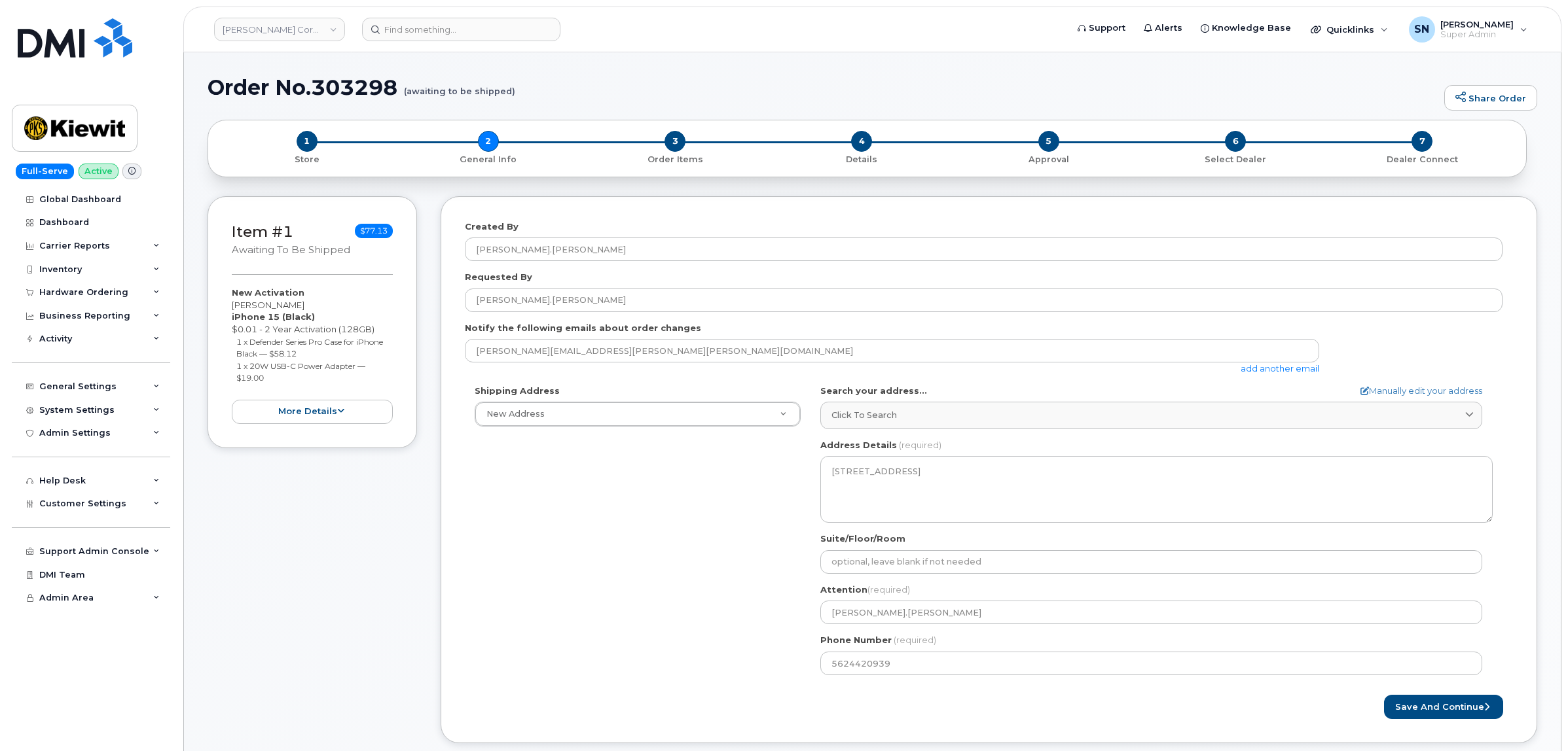
click at [648, 109] on div "Order No.303298 (awaiting to be shipped) Share Order" at bounding box center [872, 98] width 1329 height 43
